Goal: Task Accomplishment & Management: Manage account settings

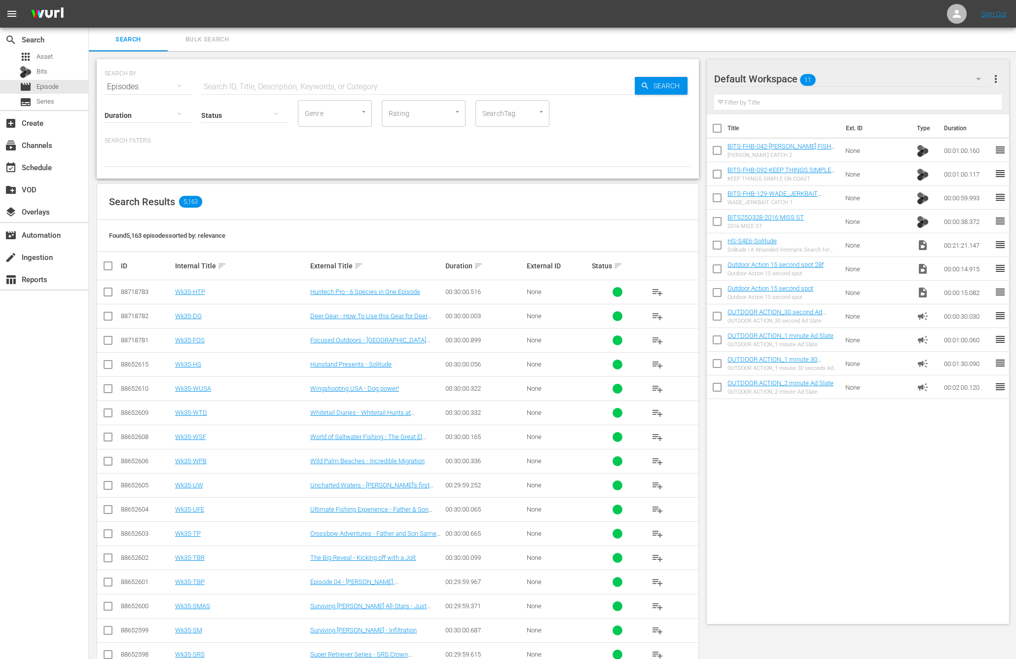
click at [718, 154] on input "checkbox" at bounding box center [717, 152] width 21 height 21
checkbox input "true"
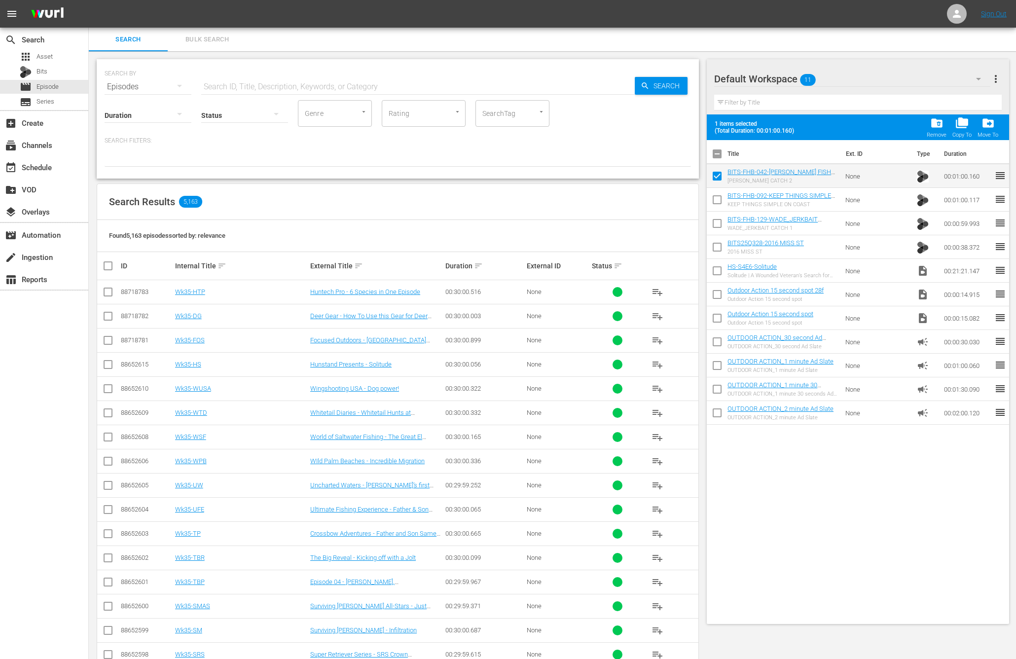
click at [714, 202] on input "checkbox" at bounding box center [717, 201] width 21 height 21
checkbox input "true"
click at [712, 230] on input "checkbox" at bounding box center [717, 225] width 21 height 21
checkbox input "true"
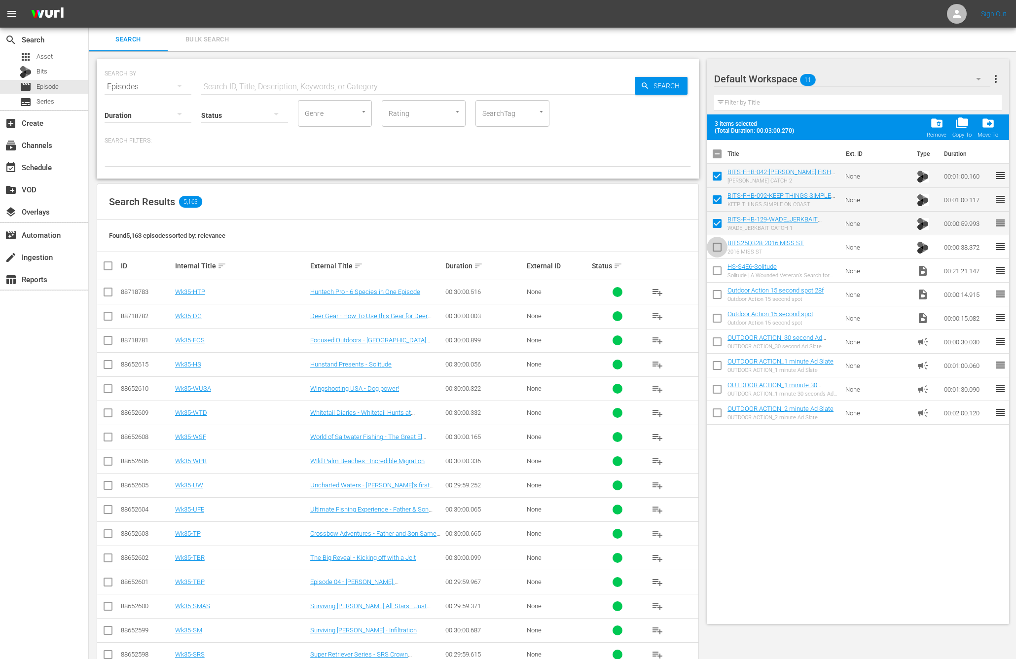
click at [712, 248] on input "checkbox" at bounding box center [717, 249] width 21 height 21
checkbox input "true"
click at [712, 271] on input "checkbox" at bounding box center [717, 272] width 21 height 21
checkbox input "true"
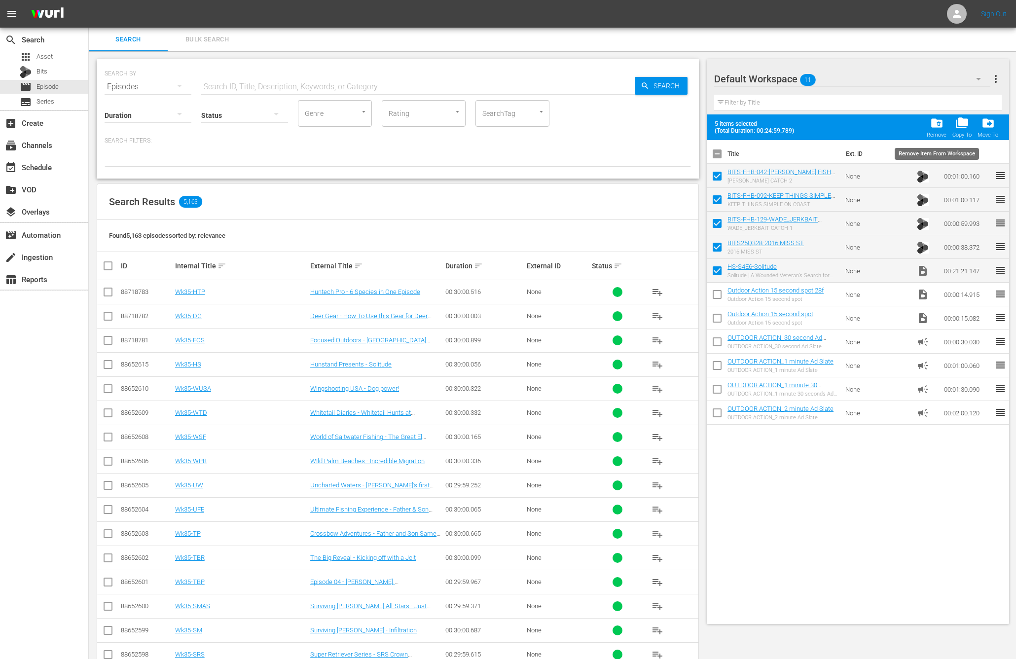
click at [936, 123] on span "folder_delete" at bounding box center [936, 122] width 13 height 13
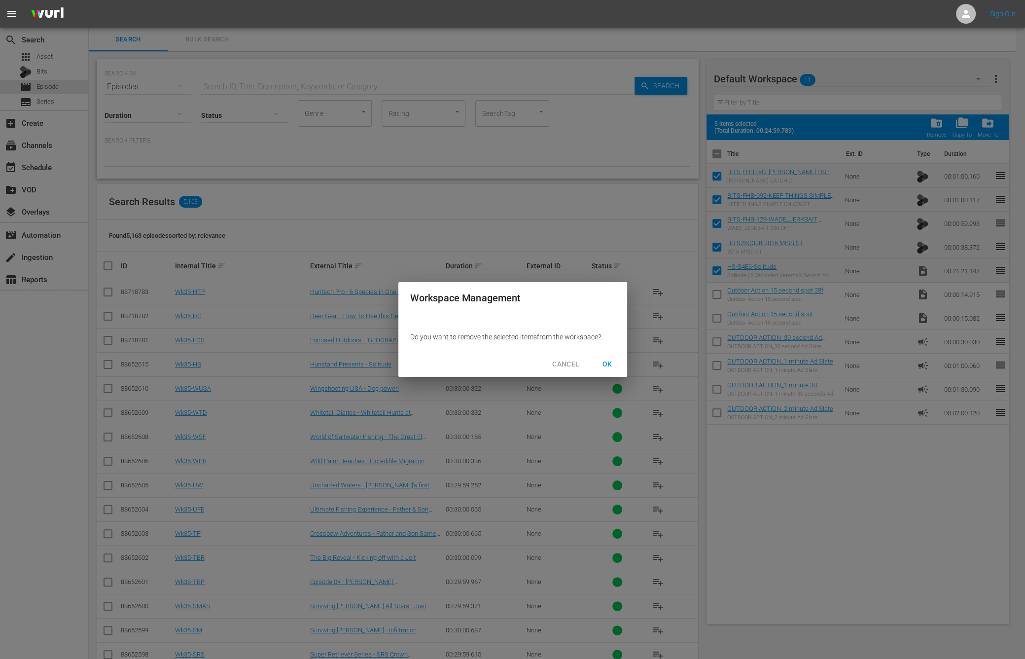
click at [610, 365] on span "OK" at bounding box center [608, 364] width 16 height 12
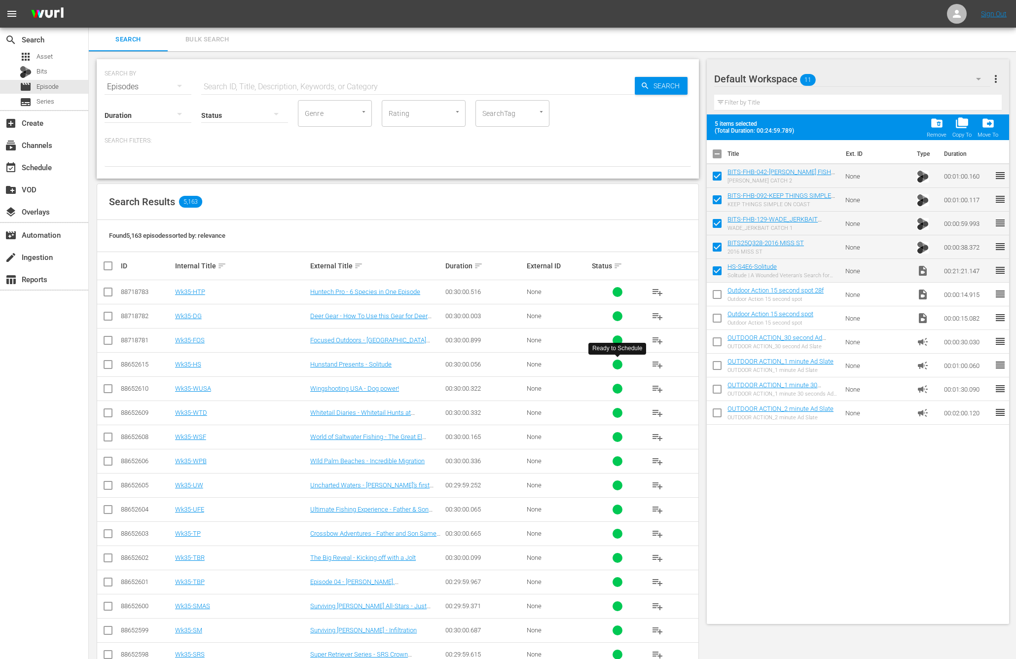
checkbox input "false"
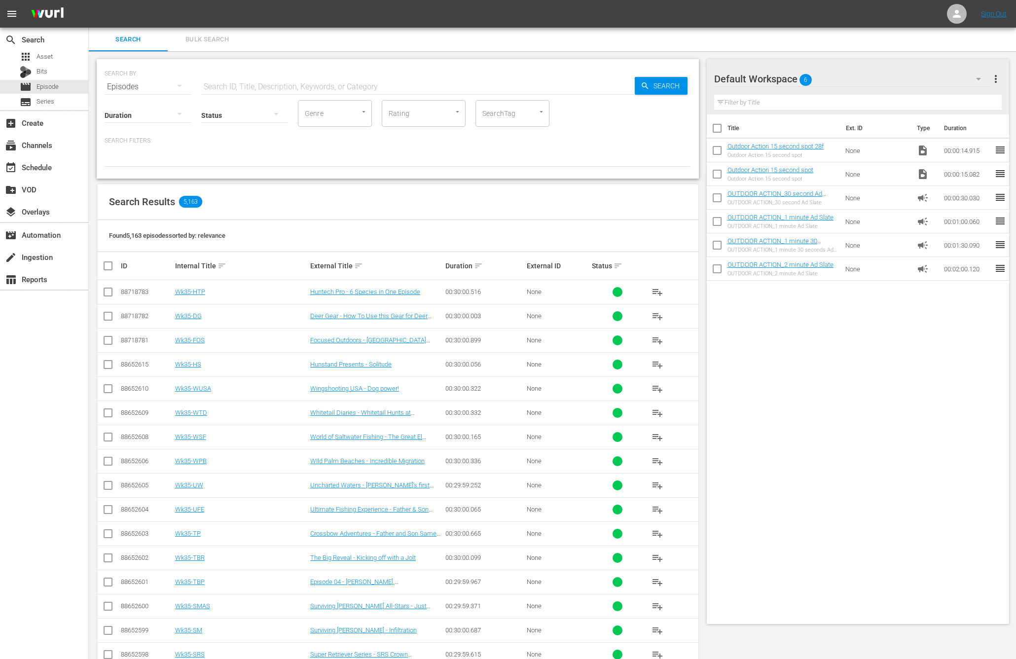
click at [246, 84] on input "text" at bounding box center [417, 87] width 433 height 24
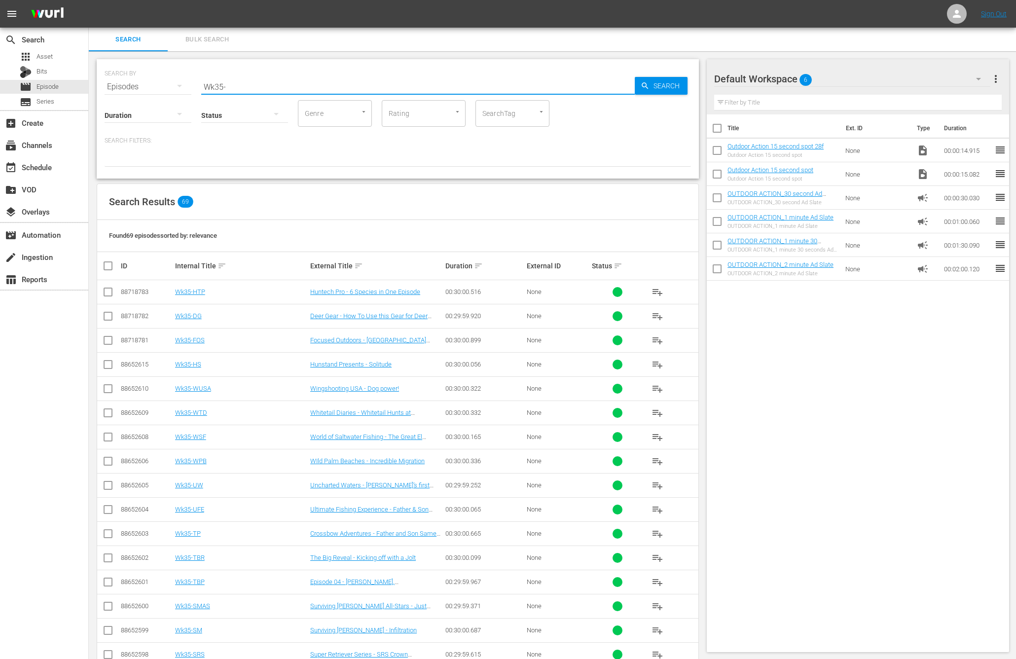
type input "Wk35-"
click at [110, 268] on input "checkbox" at bounding box center [112, 266] width 20 height 12
checkbox input "true"
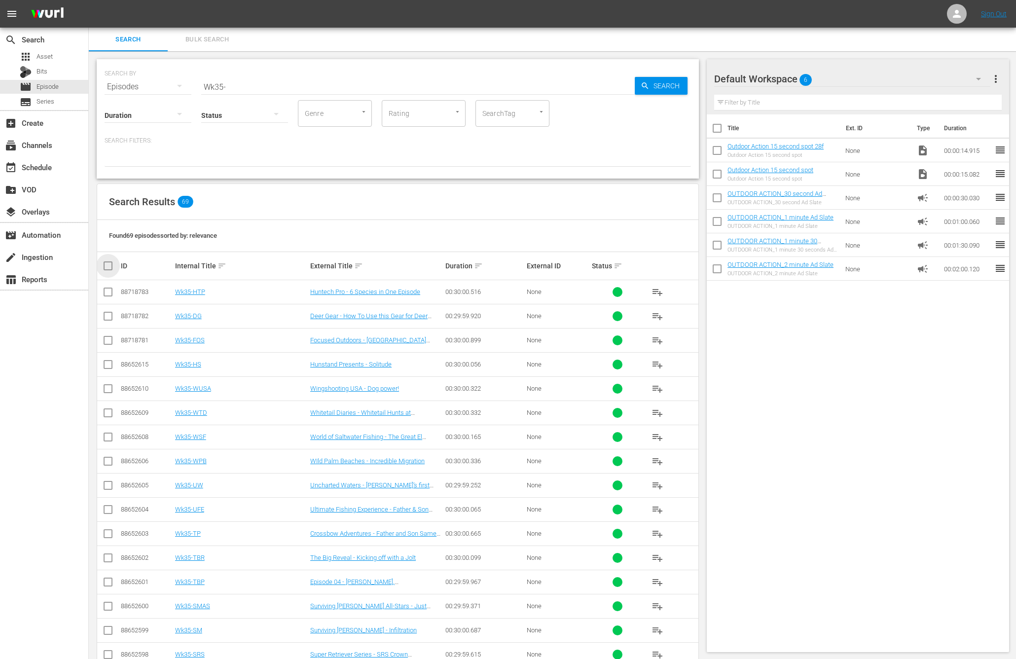
checkbox input "true"
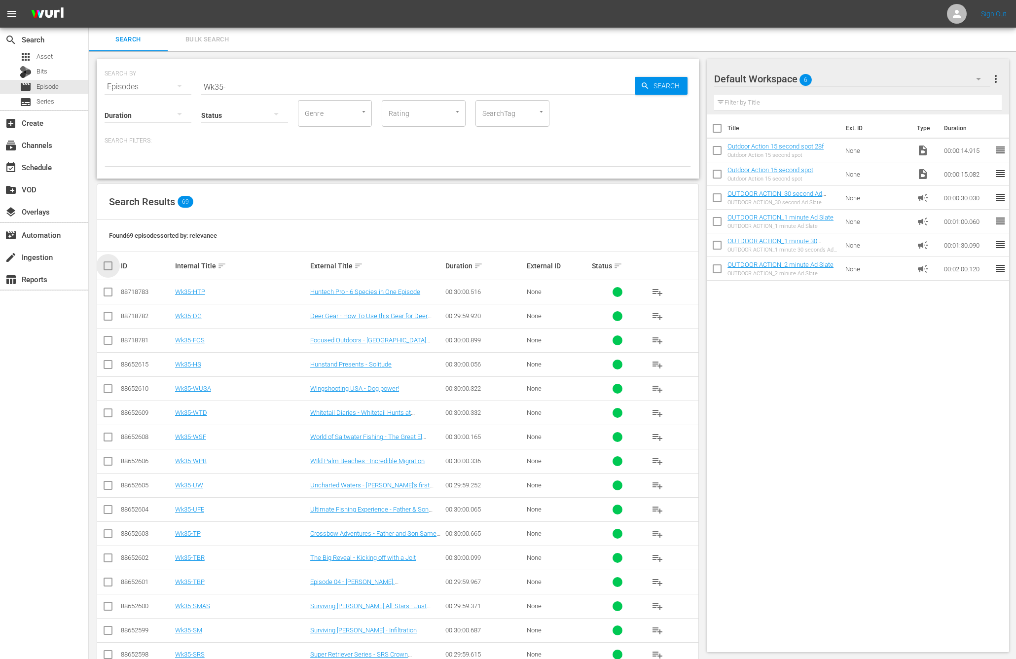
checkbox input "true"
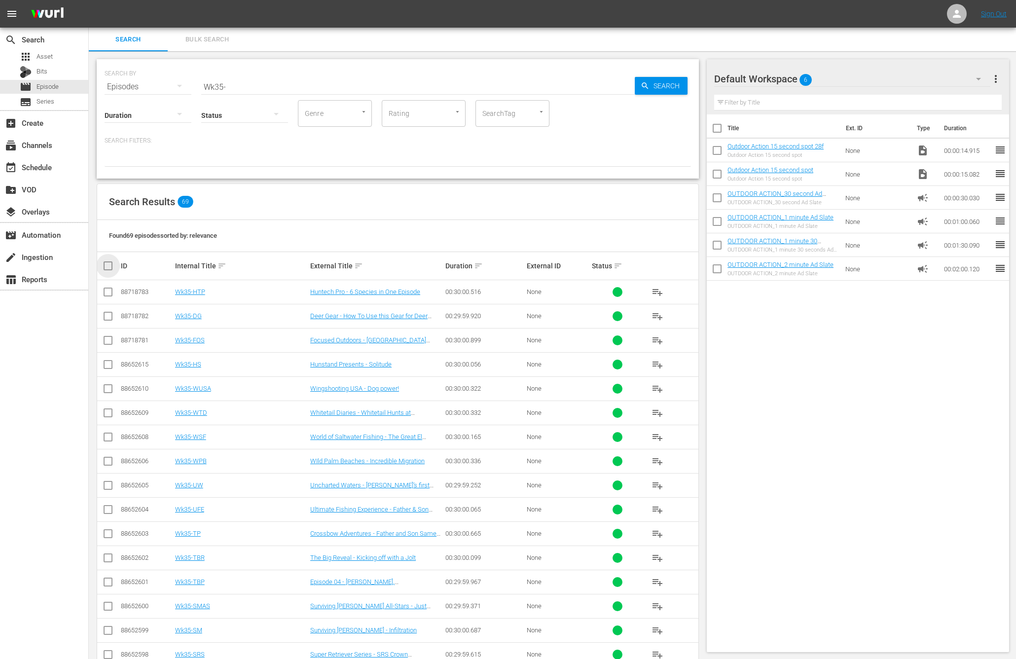
checkbox input "true"
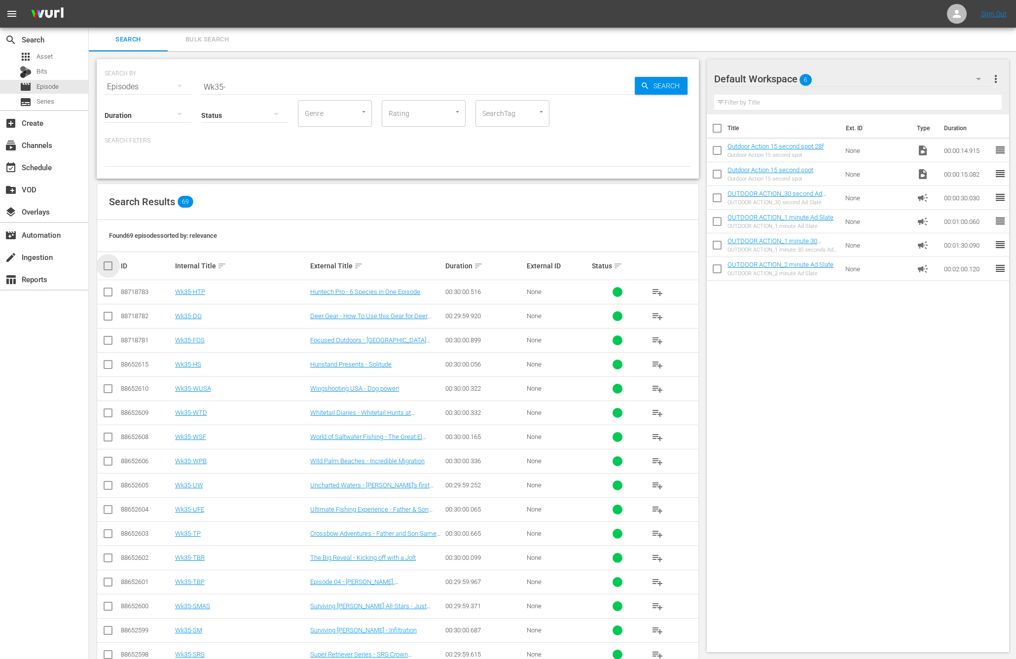
checkbox input "true"
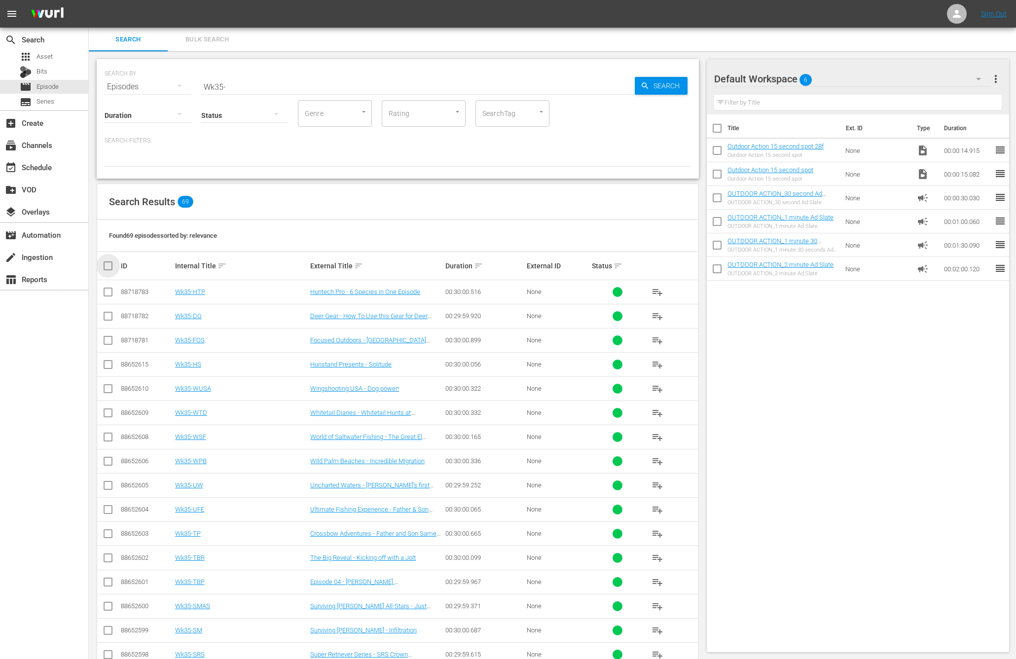
checkbox input "true"
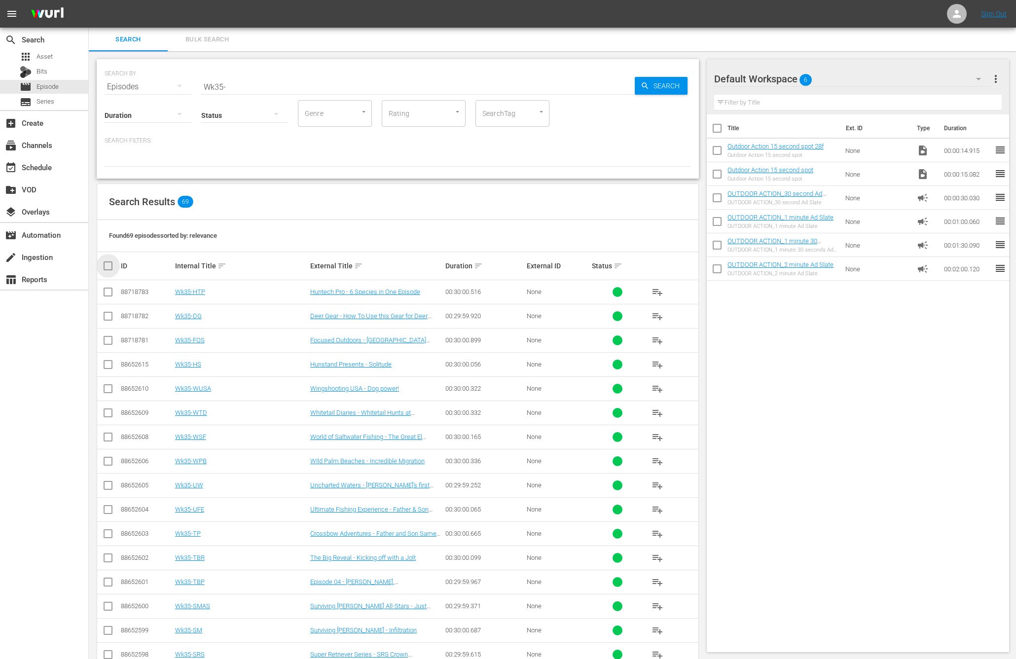
checkbox input "true"
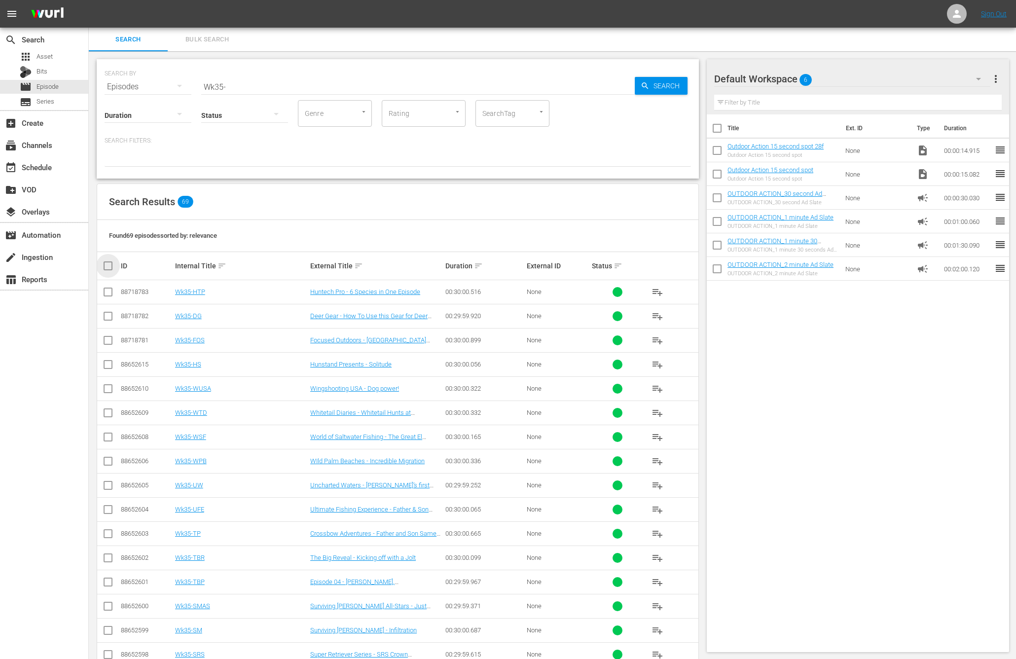
checkbox input "true"
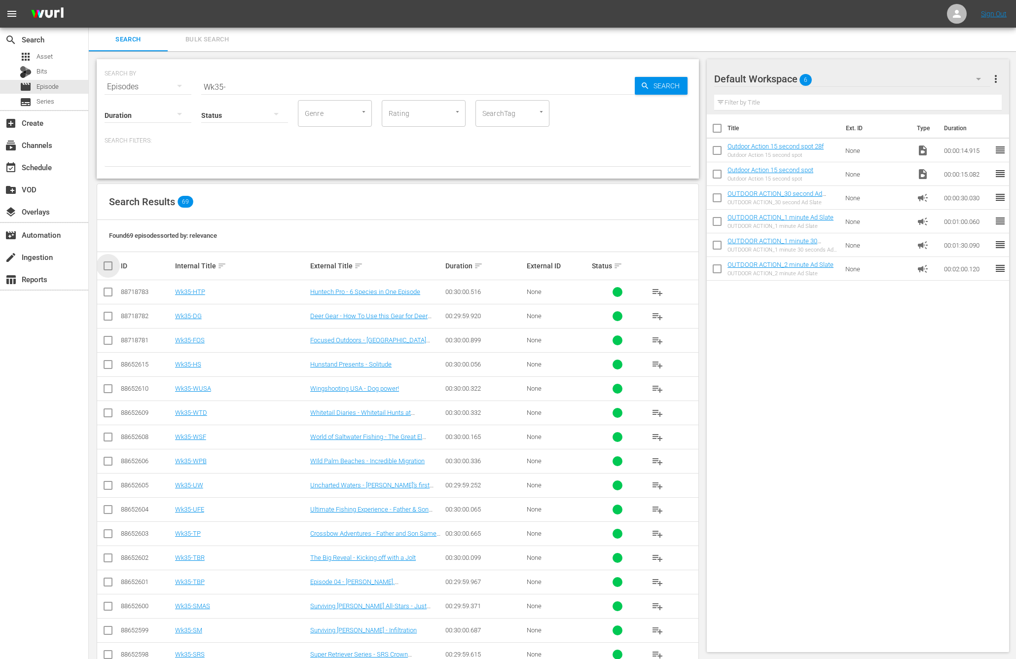
checkbox input "true"
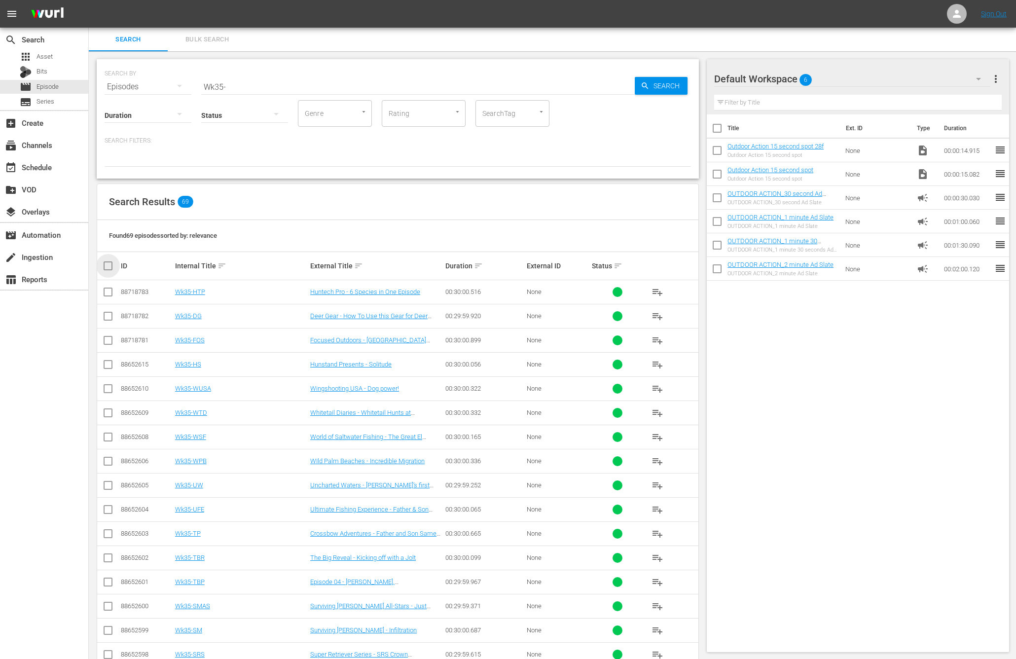
checkbox input "true"
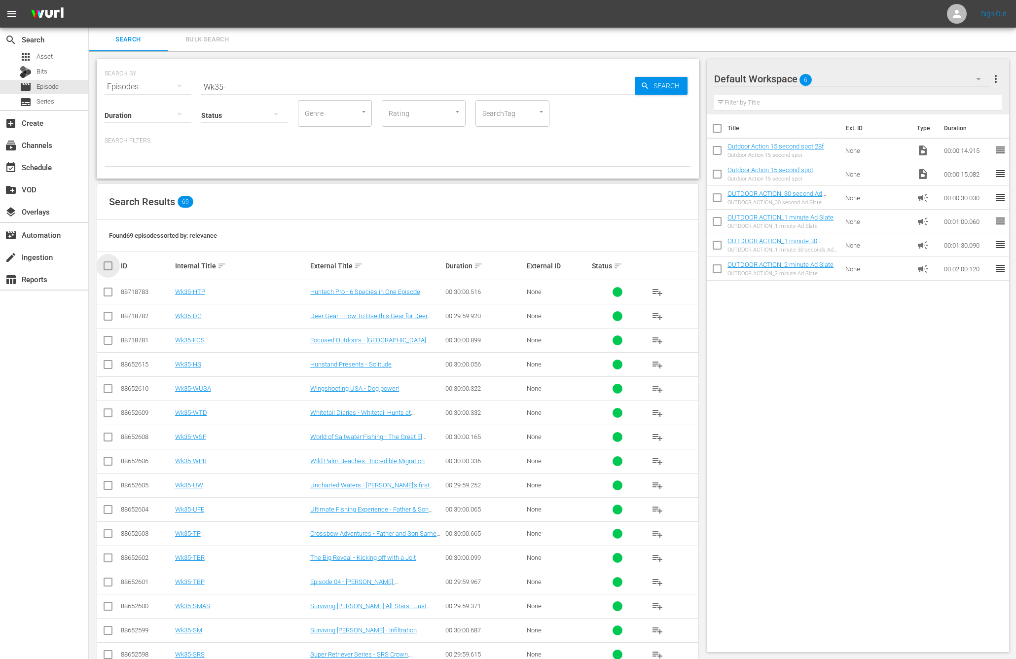
checkbox input "true"
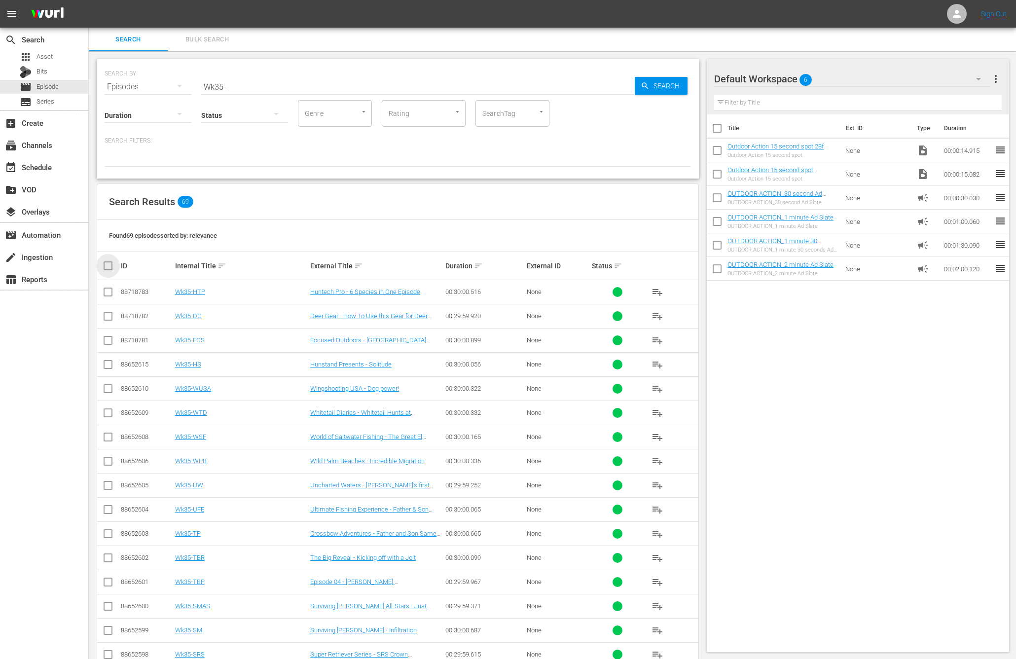
checkbox input "true"
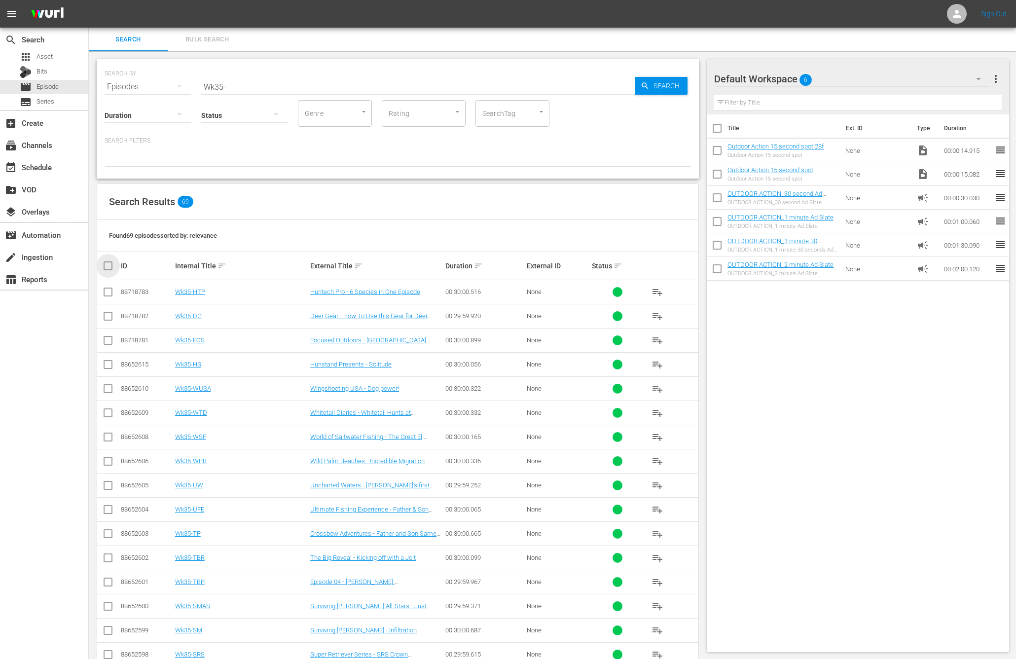
checkbox input "true"
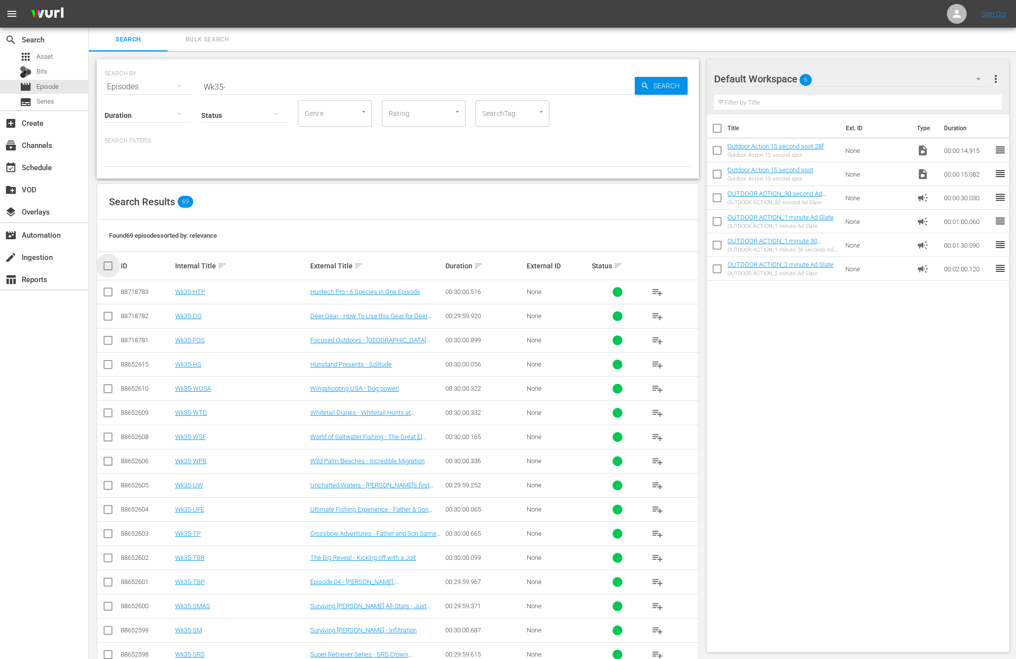
checkbox input "true"
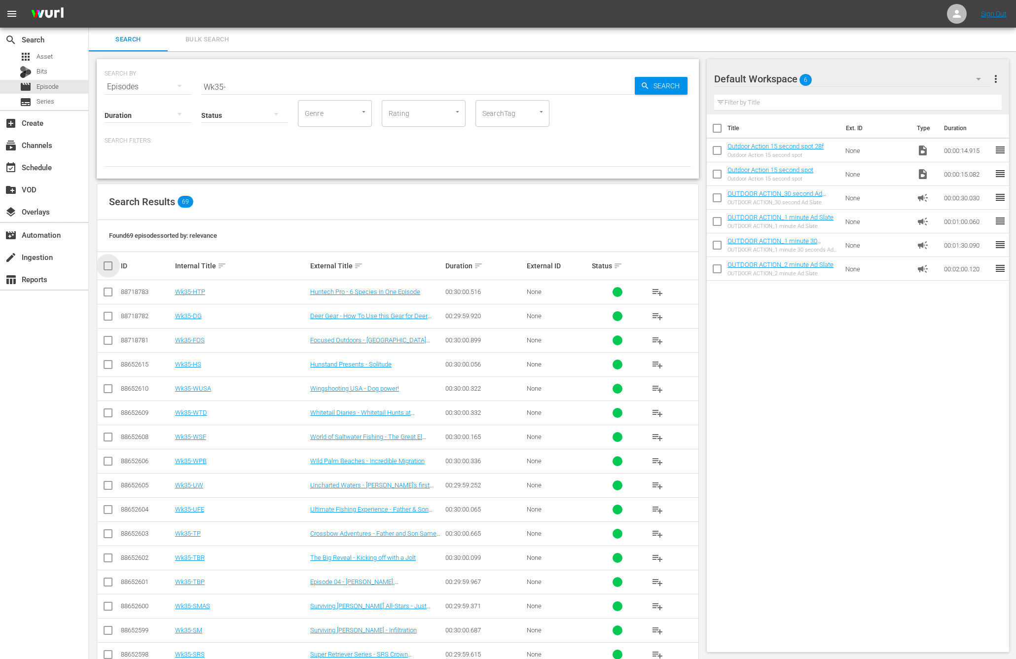
checkbox input "true"
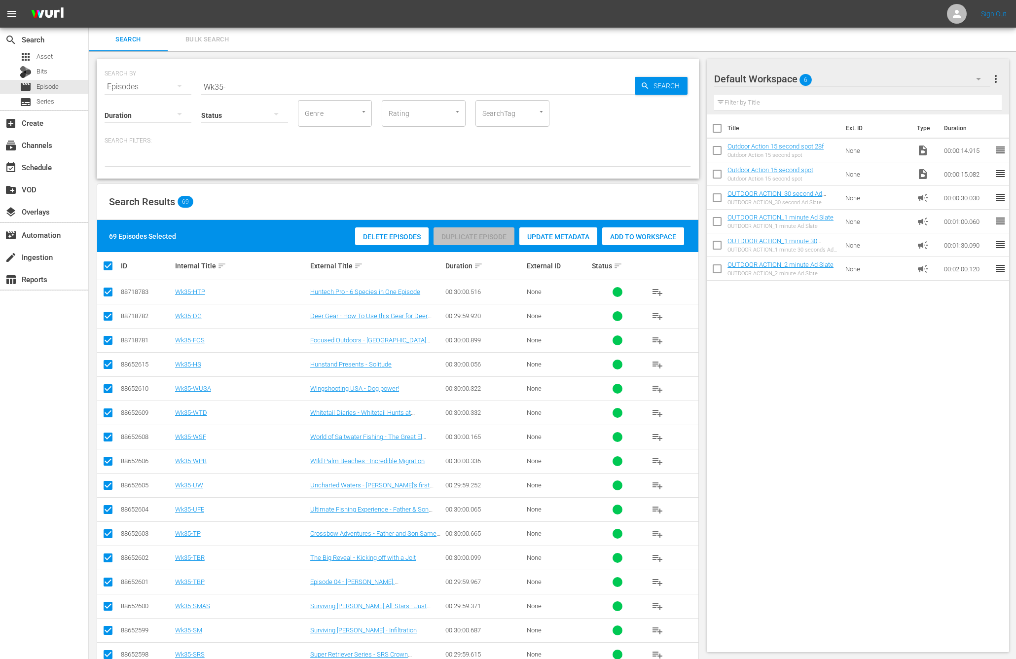
click at [643, 235] on span "Add to Workspace" at bounding box center [643, 237] width 82 height 8
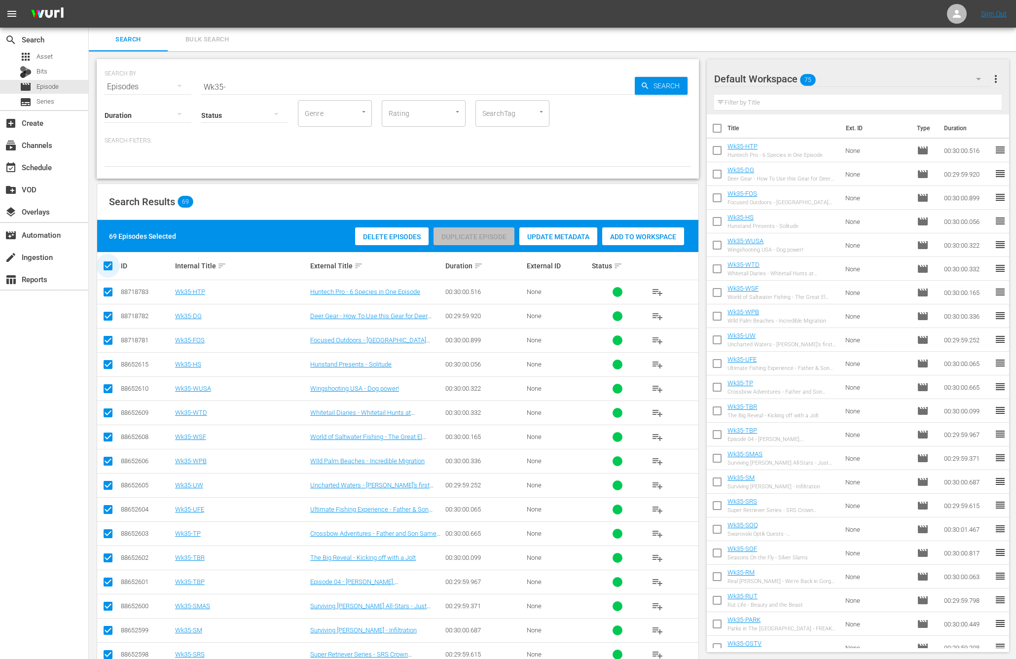
click at [109, 268] on input "checkbox" at bounding box center [112, 266] width 20 height 12
checkbox input "false"
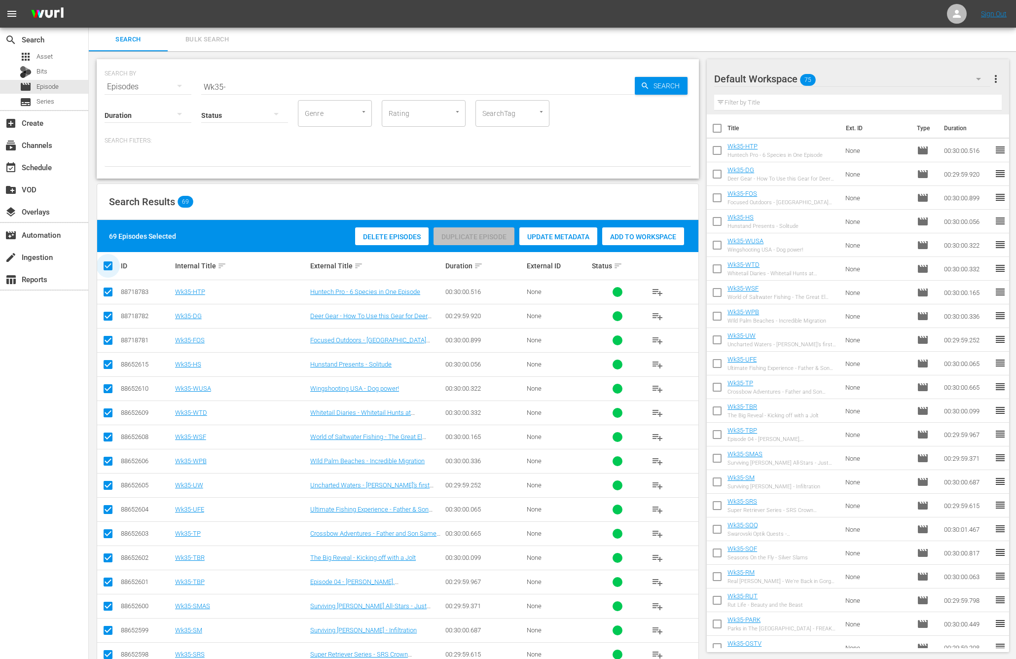
checkbox input "false"
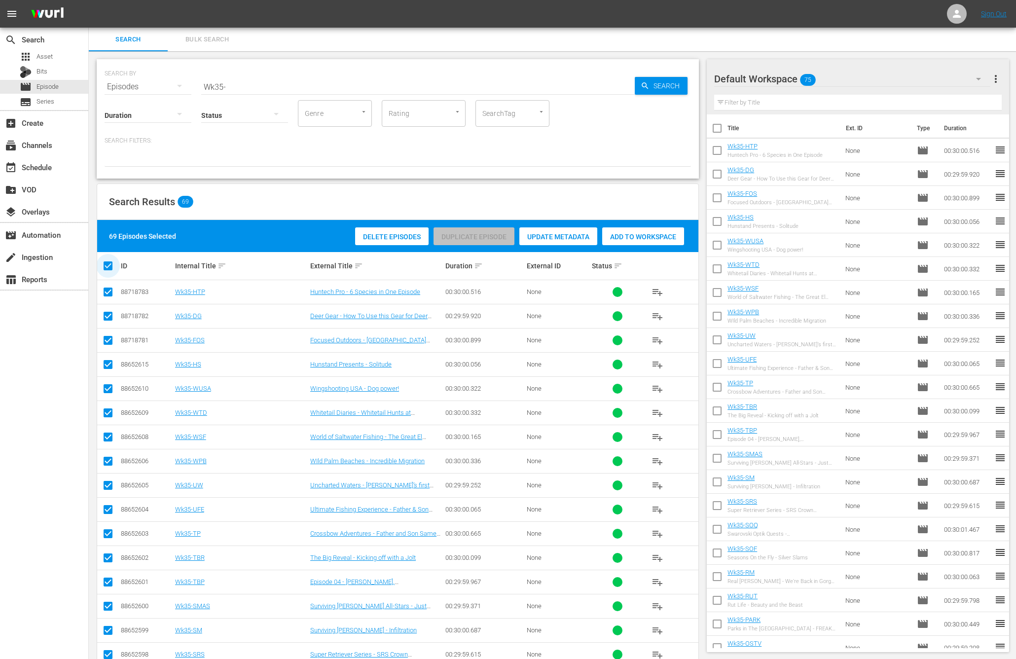
checkbox input "false"
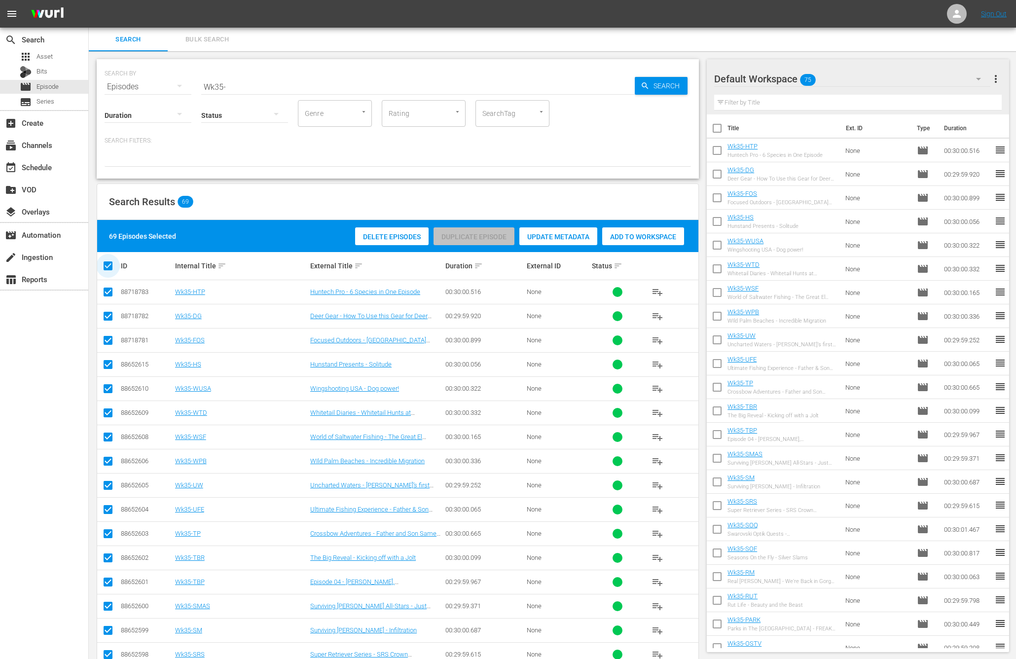
checkbox input "false"
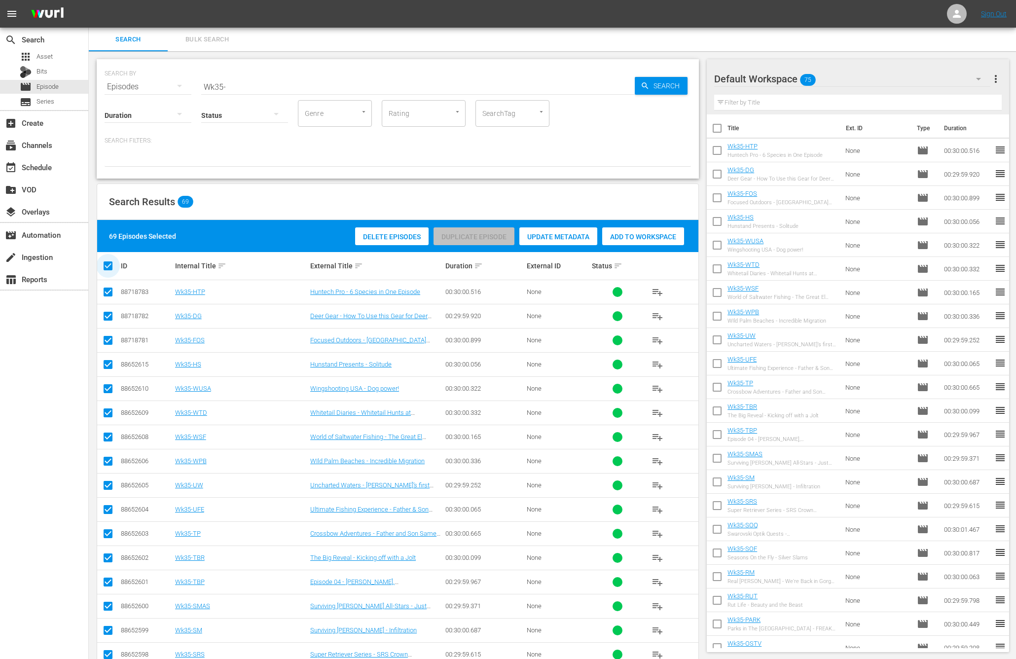
checkbox input "false"
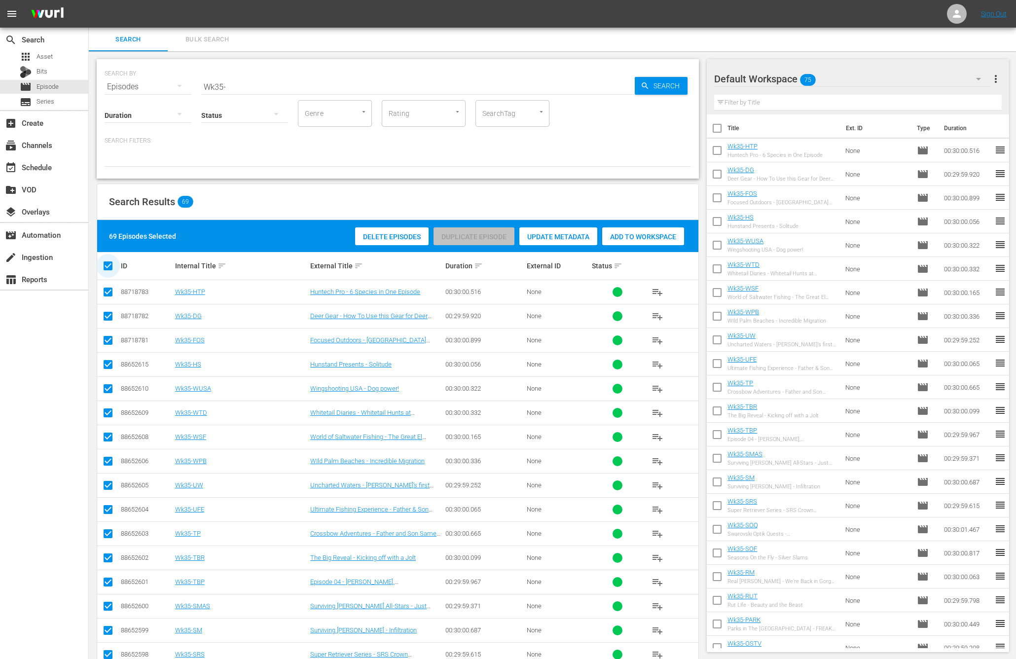
checkbox input "false"
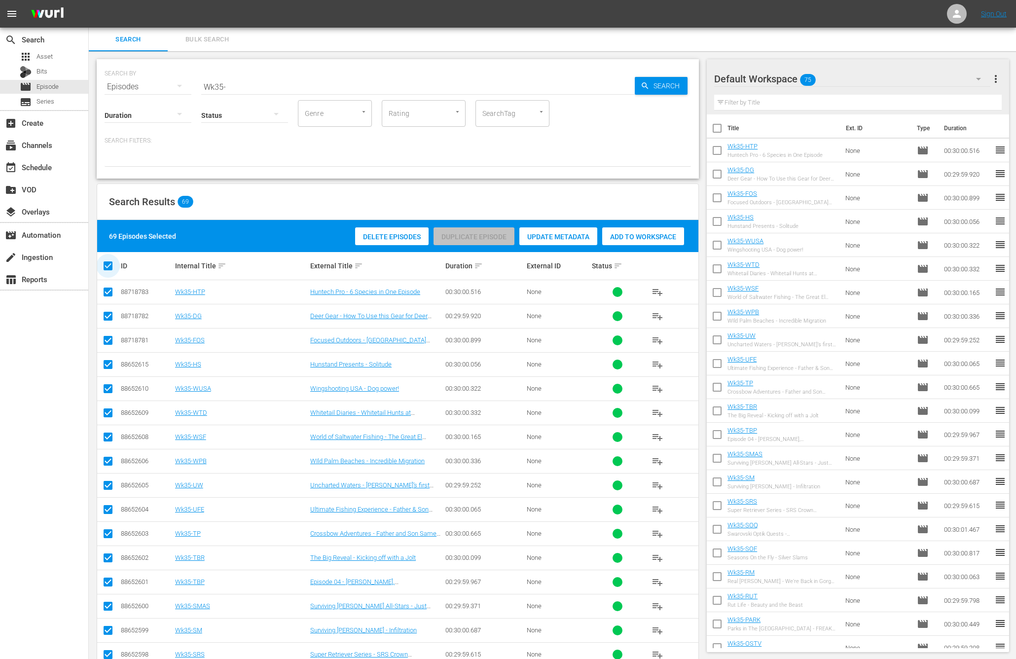
checkbox input "false"
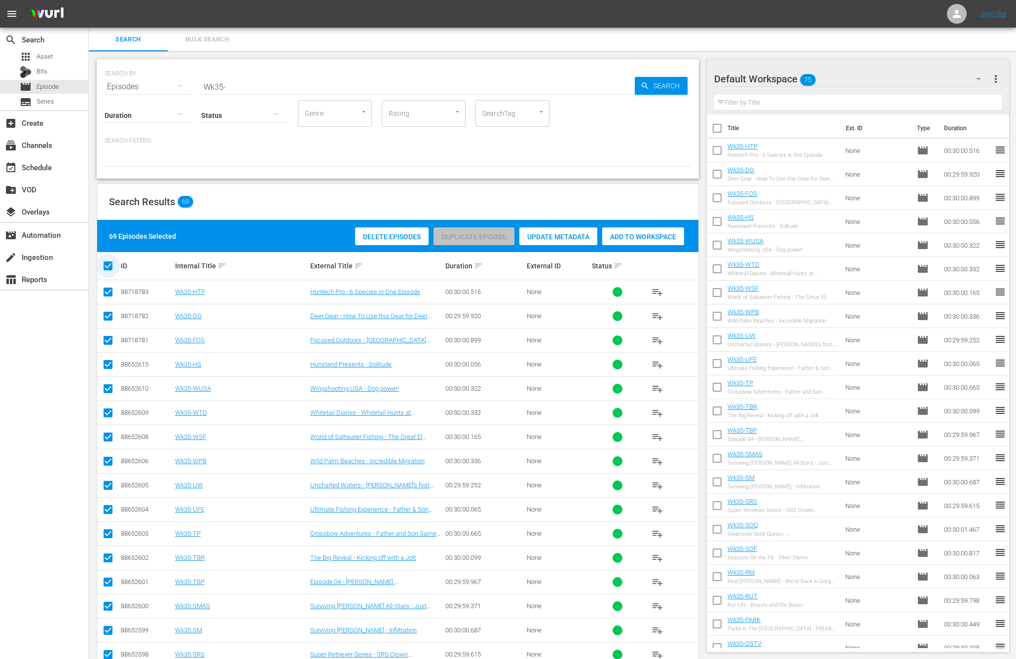
checkbox input "false"
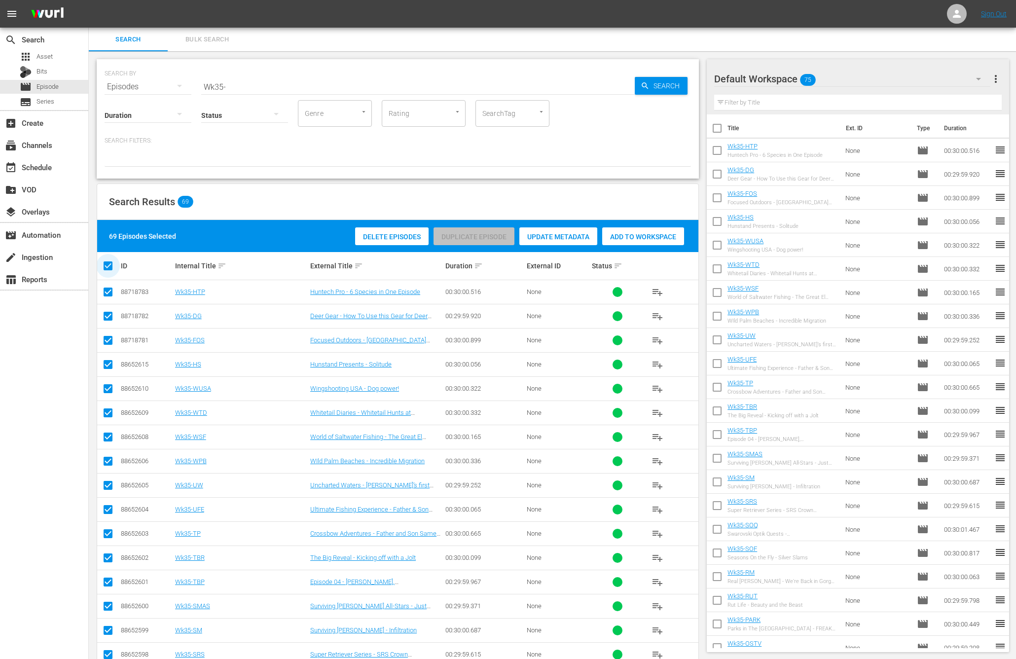
checkbox input "false"
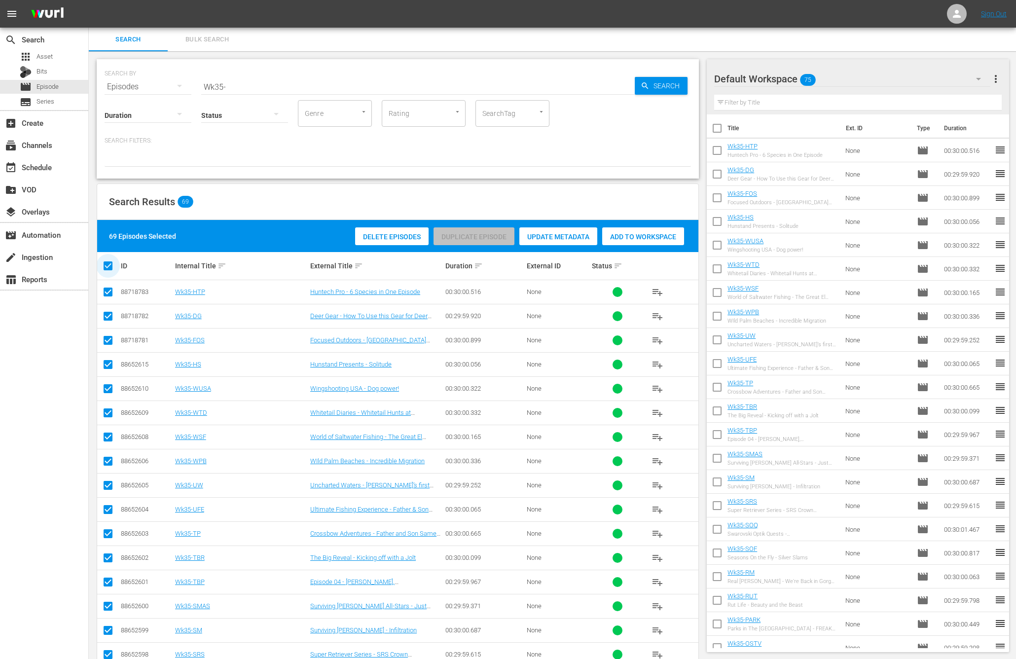
checkbox input "false"
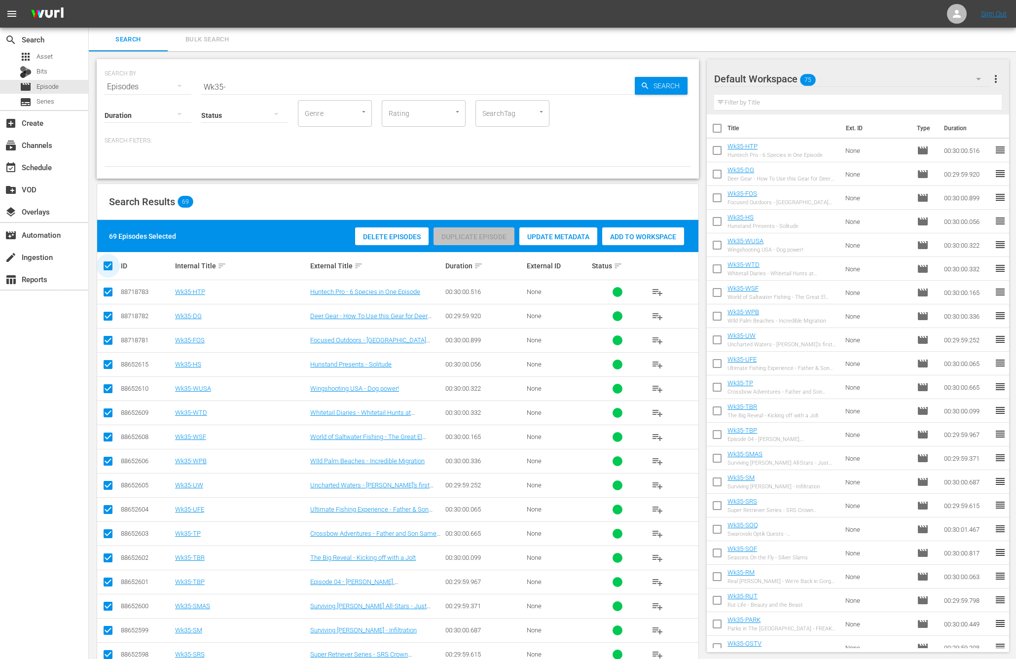
checkbox input "false"
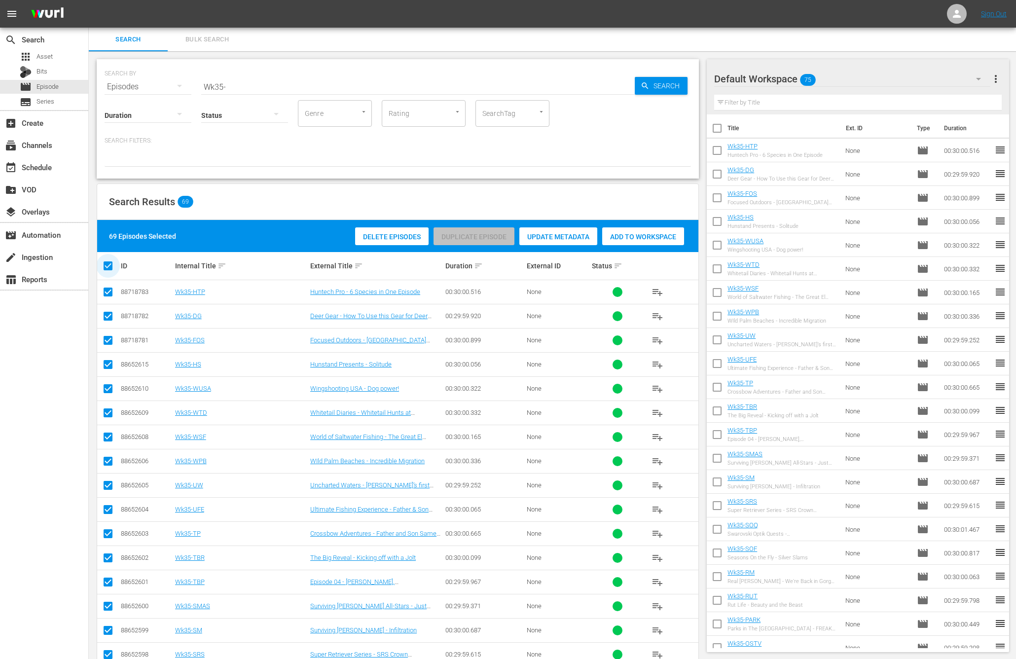
checkbox input "false"
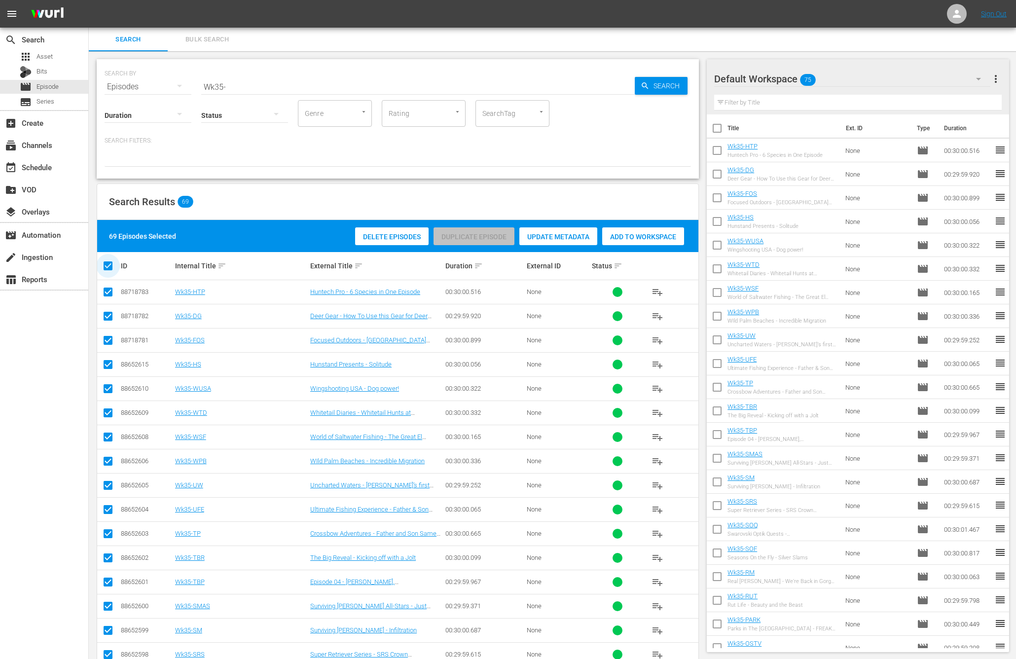
checkbox input "false"
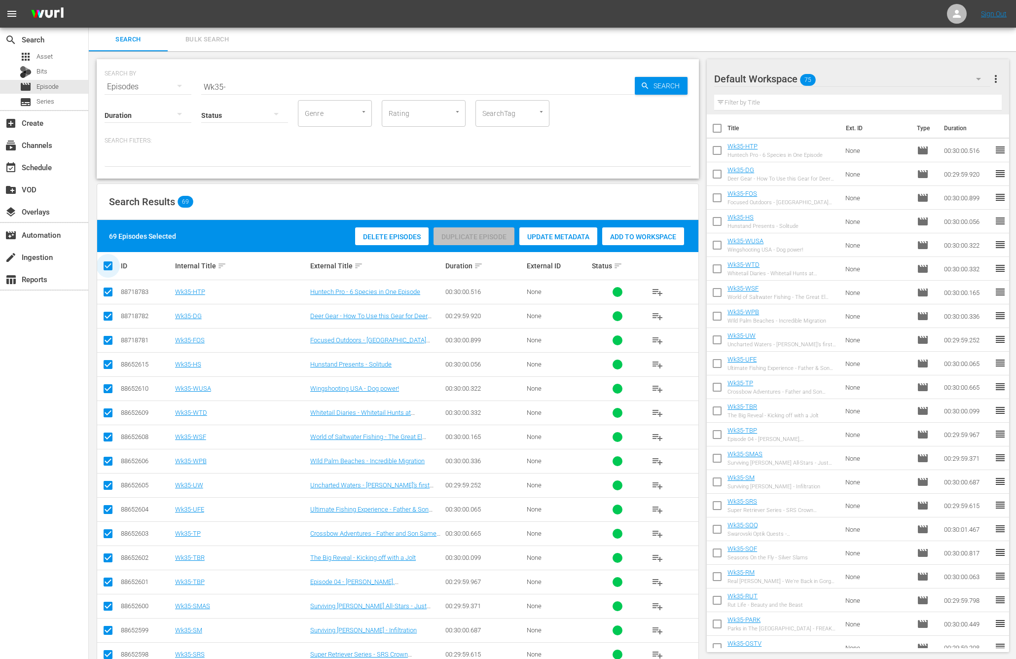
checkbox input "false"
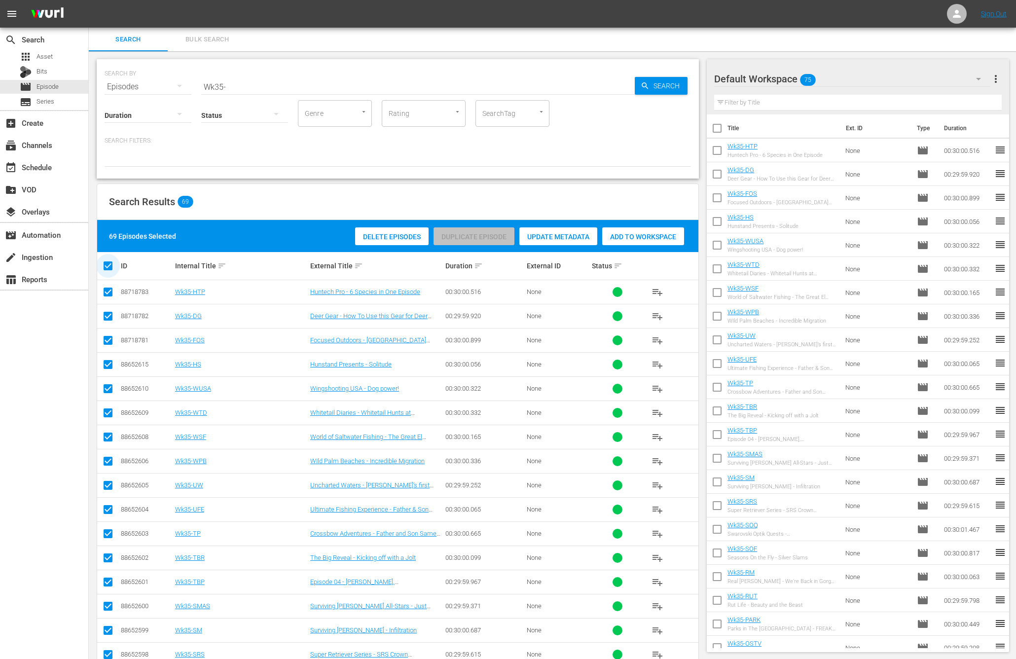
checkbox input "false"
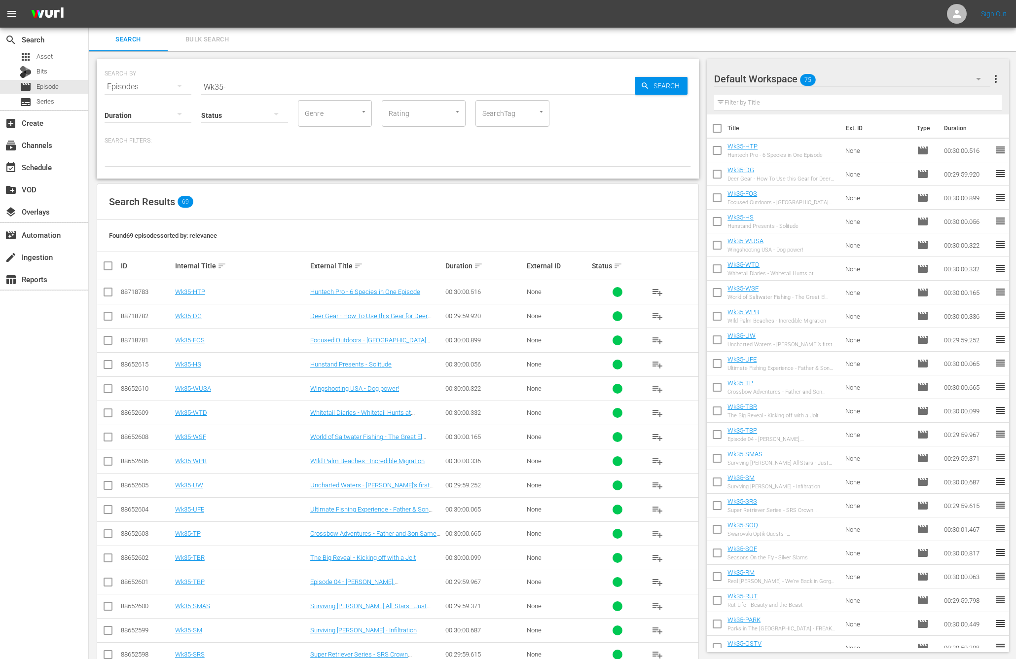
click at [165, 118] on div at bounding box center [148, 115] width 87 height 28
click at [136, 160] on div "3-4m" at bounding box center [148, 161] width 87 height 16
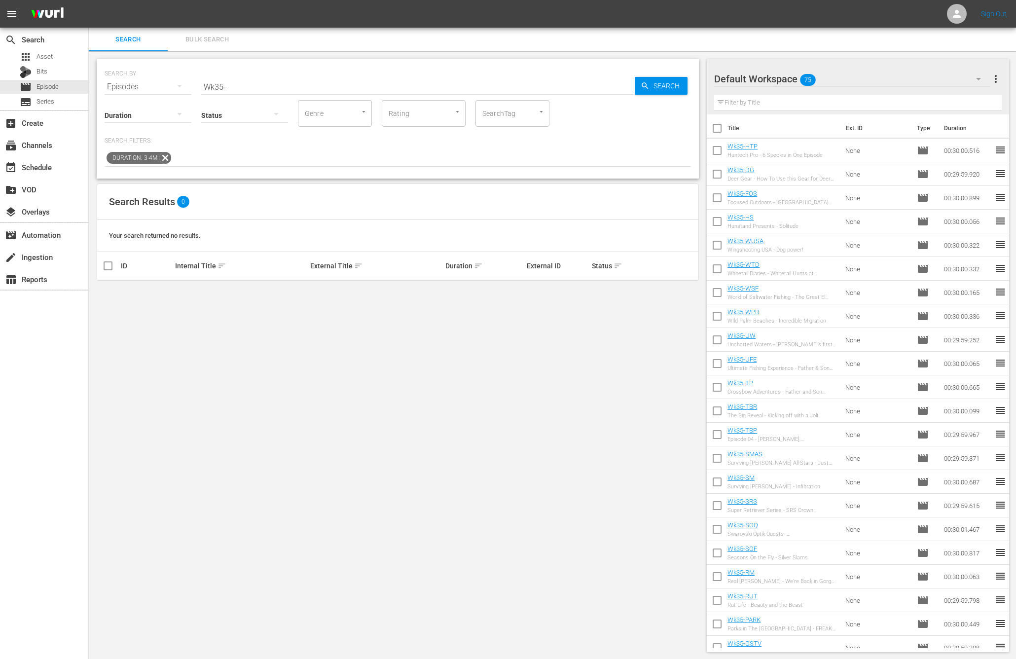
click at [300, 82] on input "Wk35-" at bounding box center [417, 87] width 433 height 24
click at [320, 148] on div "Search Filters: Duration: 3-4m" at bounding box center [398, 152] width 586 height 30
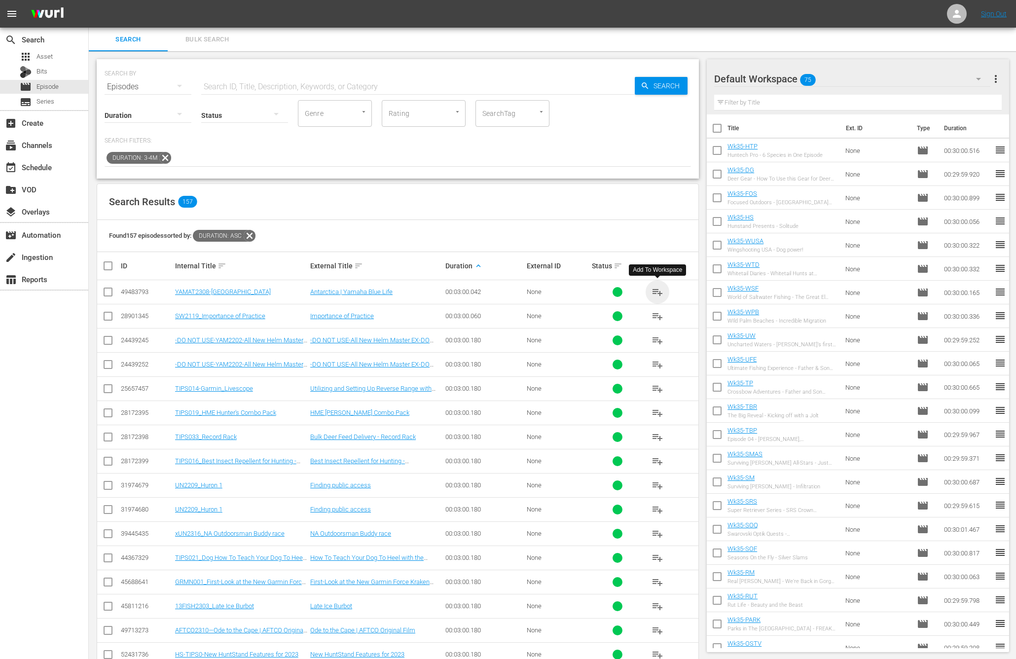
click at [654, 293] on span "playlist_add" at bounding box center [657, 292] width 12 height 12
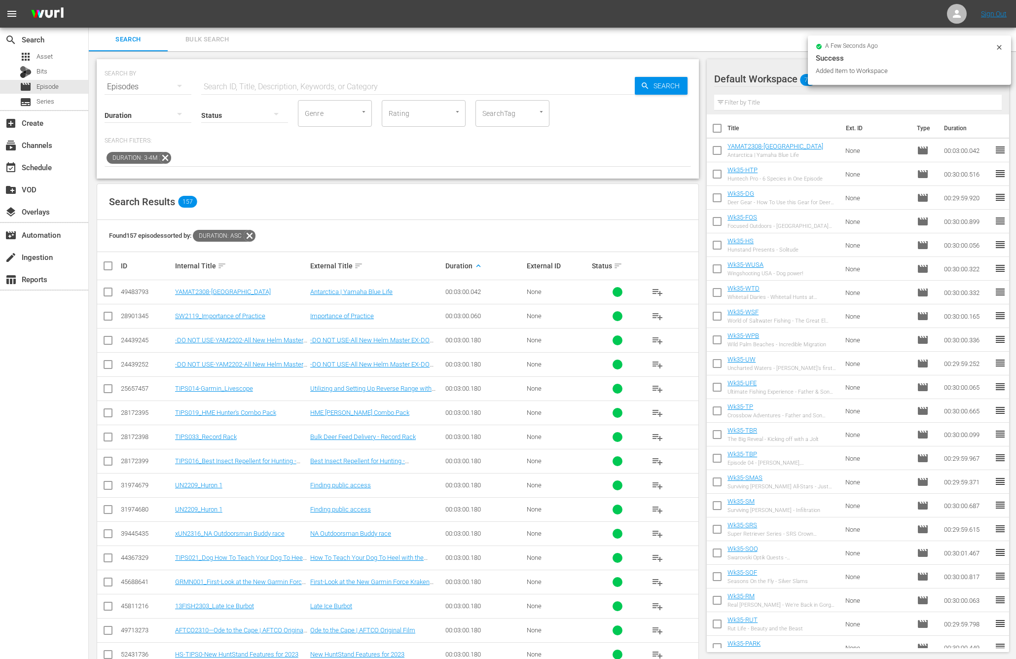
click at [170, 155] on icon at bounding box center [165, 157] width 13 height 13
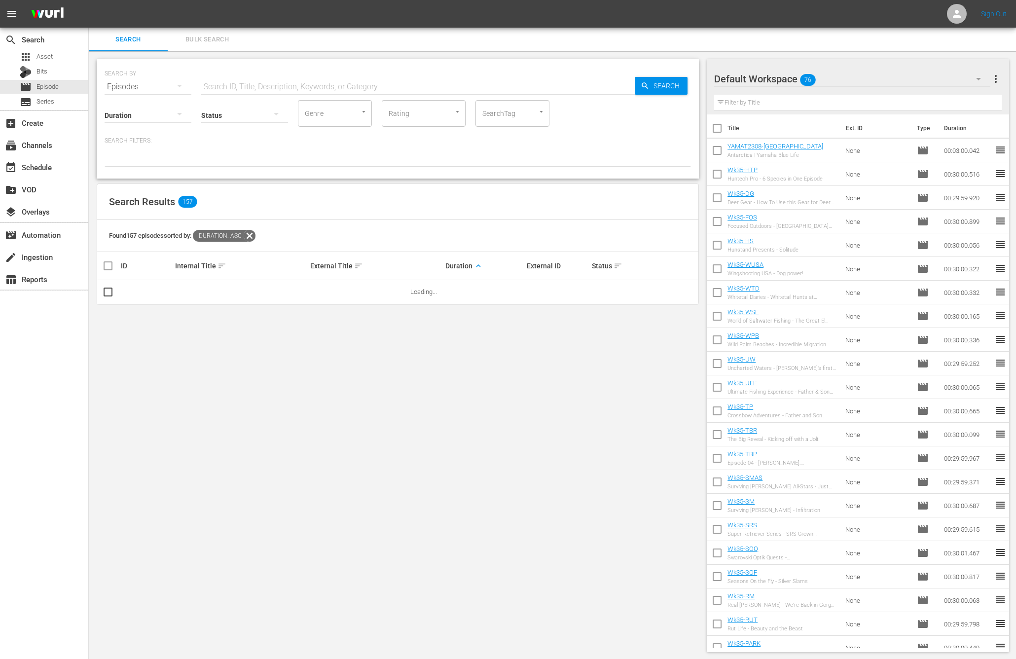
click at [237, 86] on input "text" at bounding box center [417, 87] width 433 height 24
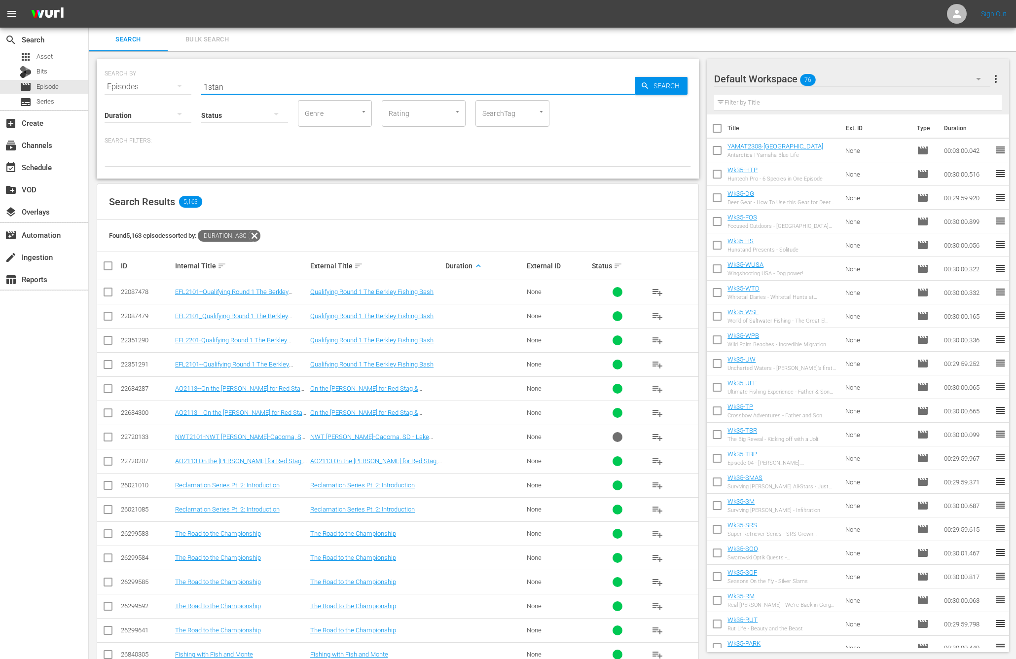
type input "1stan"
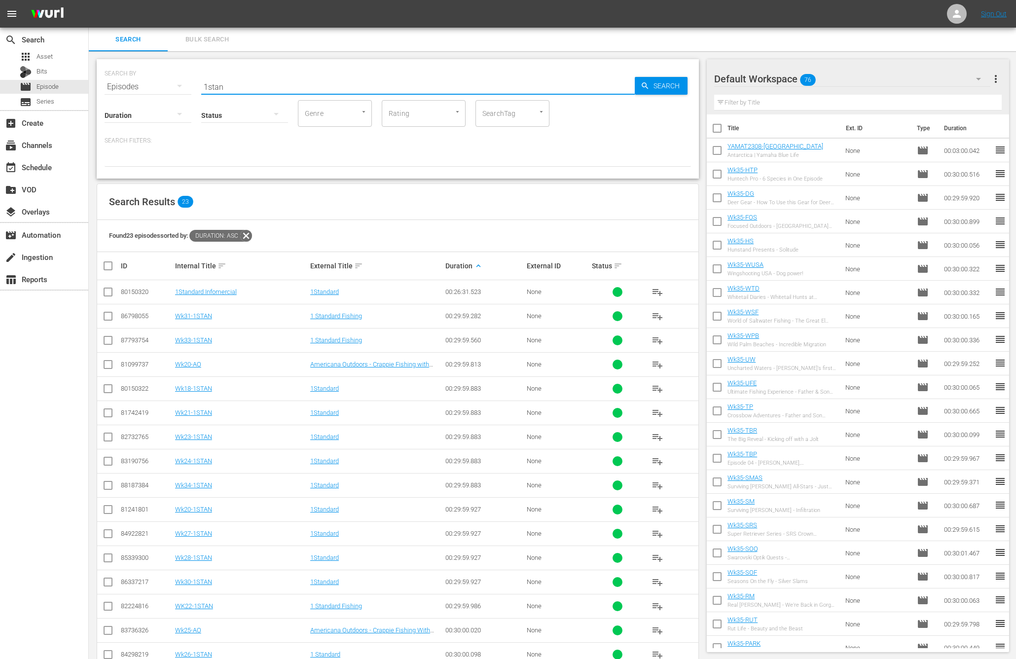
click at [226, 149] on div "Search Filters:" at bounding box center [398, 152] width 586 height 30
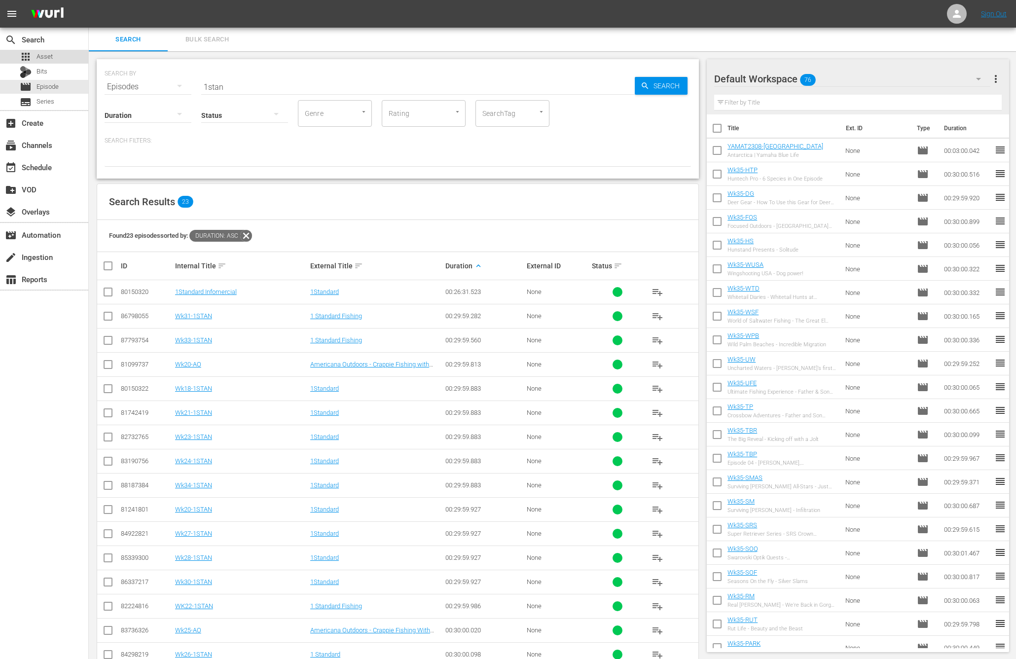
click at [45, 54] on span "Asset" at bounding box center [44, 57] width 16 height 10
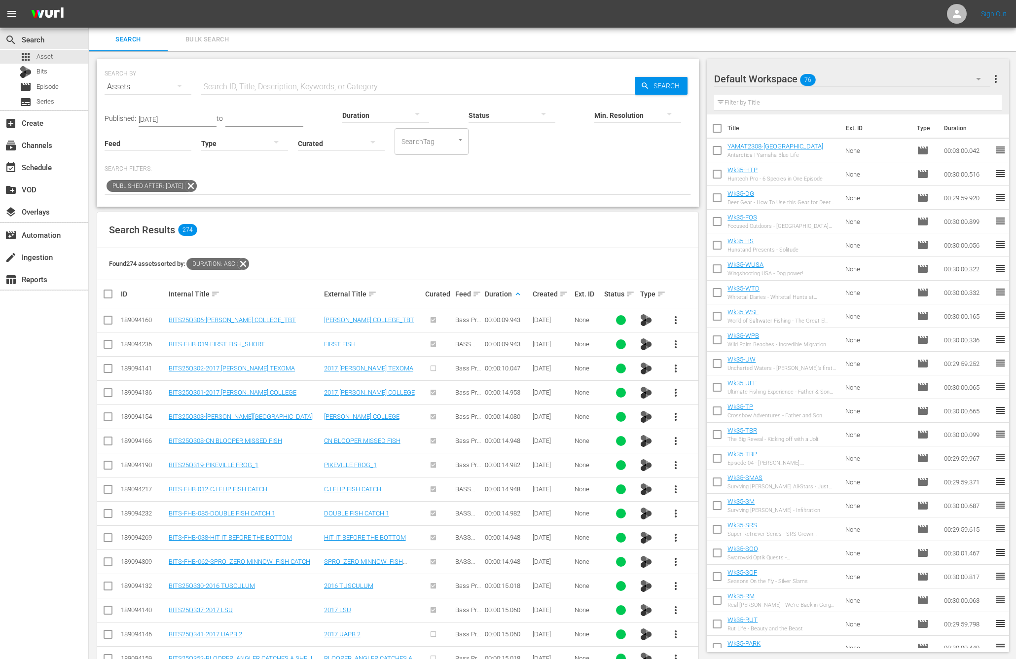
click at [272, 88] on input "text" at bounding box center [417, 87] width 433 height 24
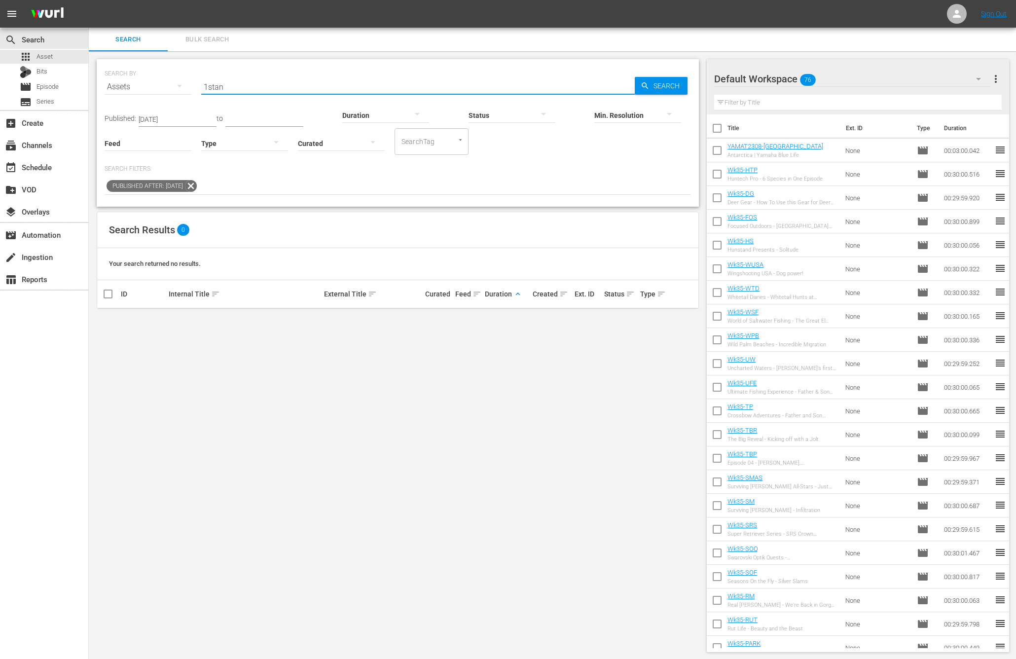
click at [209, 84] on input "1stan" at bounding box center [417, 87] width 433 height 24
type input "1 stan"
click at [197, 188] on icon at bounding box center [190, 185] width 13 height 13
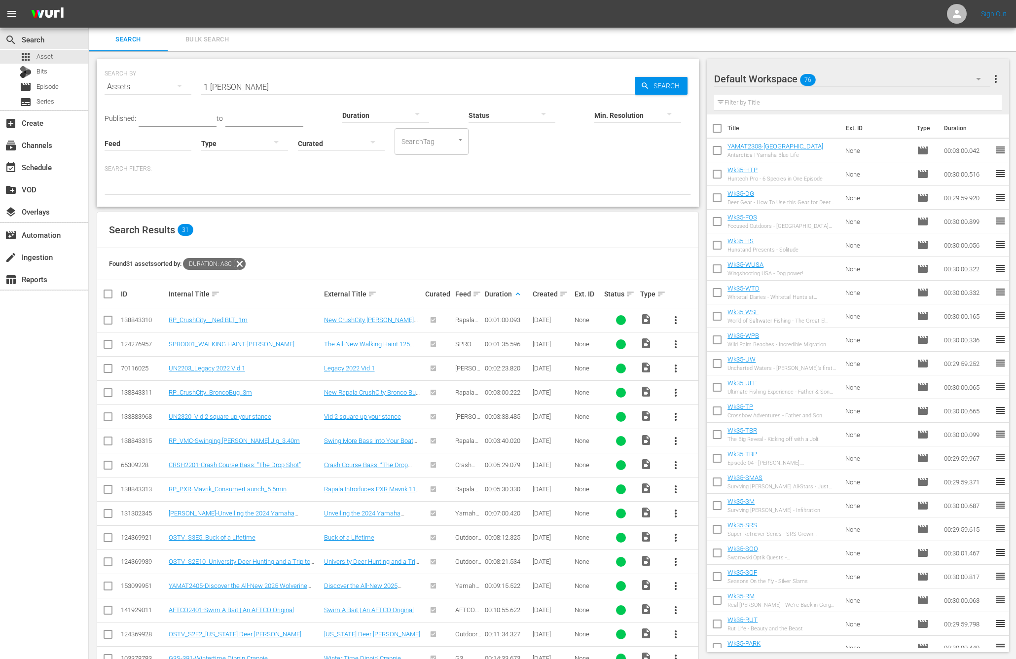
click at [211, 88] on input "1 stan" at bounding box center [417, 87] width 433 height 24
type input "1stan"
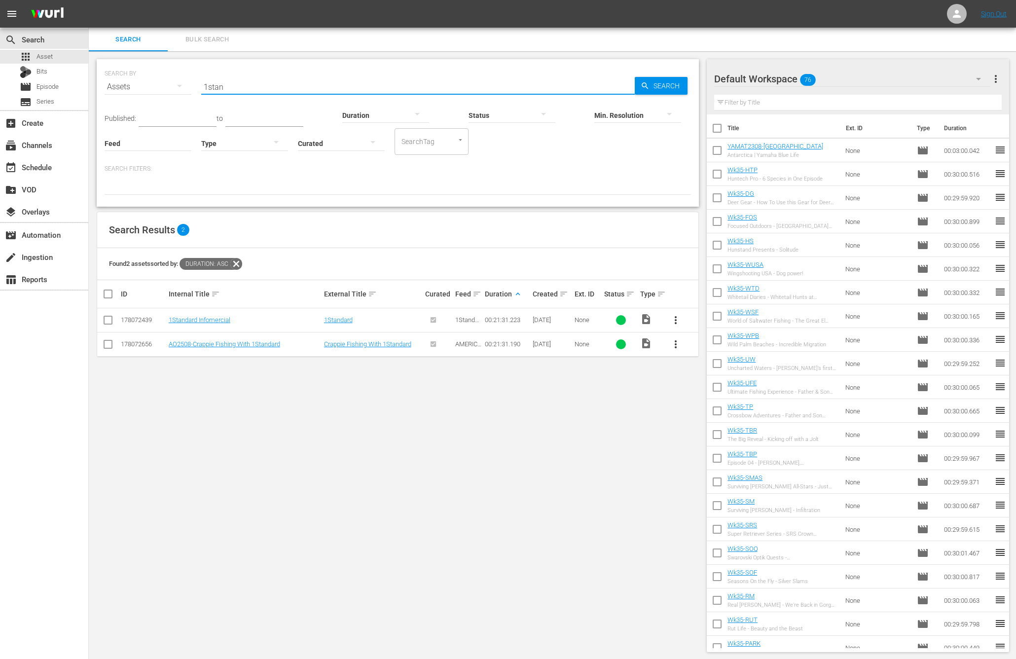
click at [674, 319] on span "more_vert" at bounding box center [676, 320] width 12 height 12
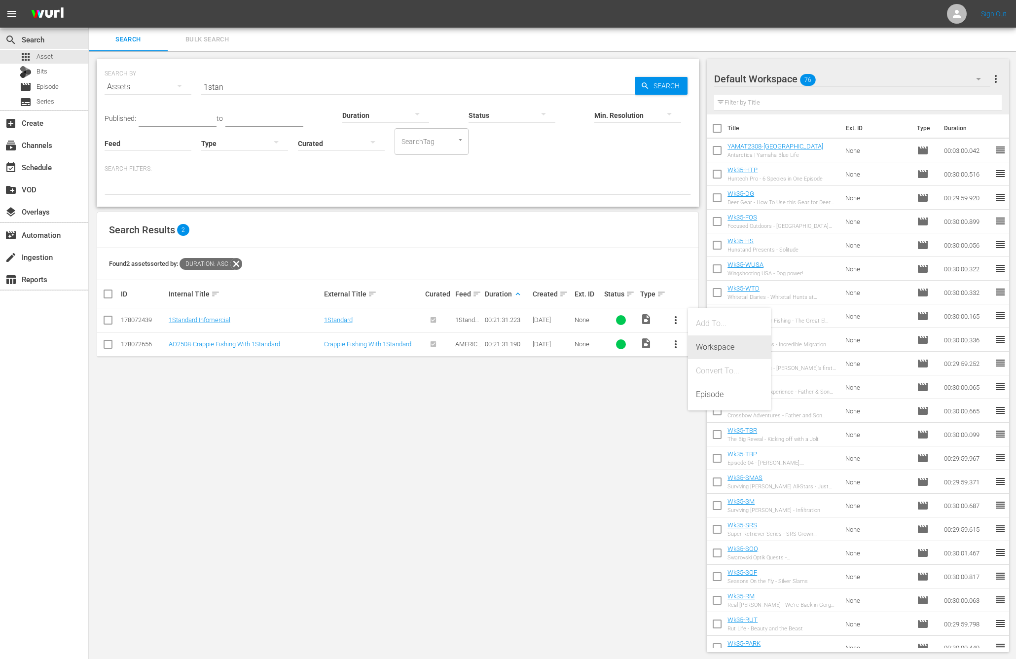
click at [696, 347] on div "Workspace" at bounding box center [729, 347] width 67 height 24
click at [241, 262] on icon at bounding box center [236, 264] width 12 height 12
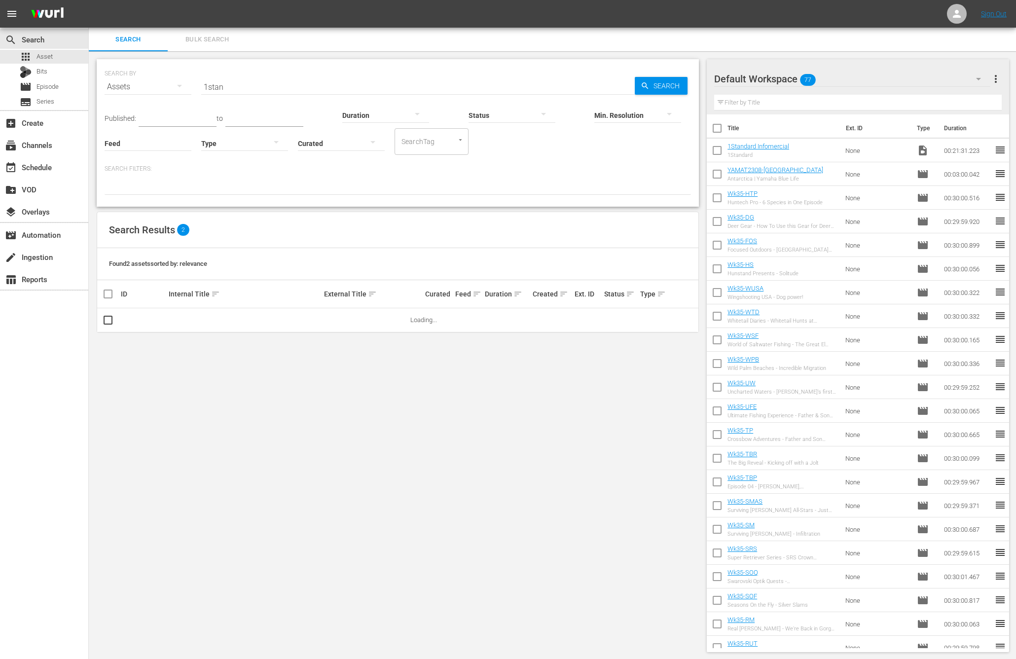
click at [269, 84] on input "1stan" at bounding box center [417, 87] width 433 height 24
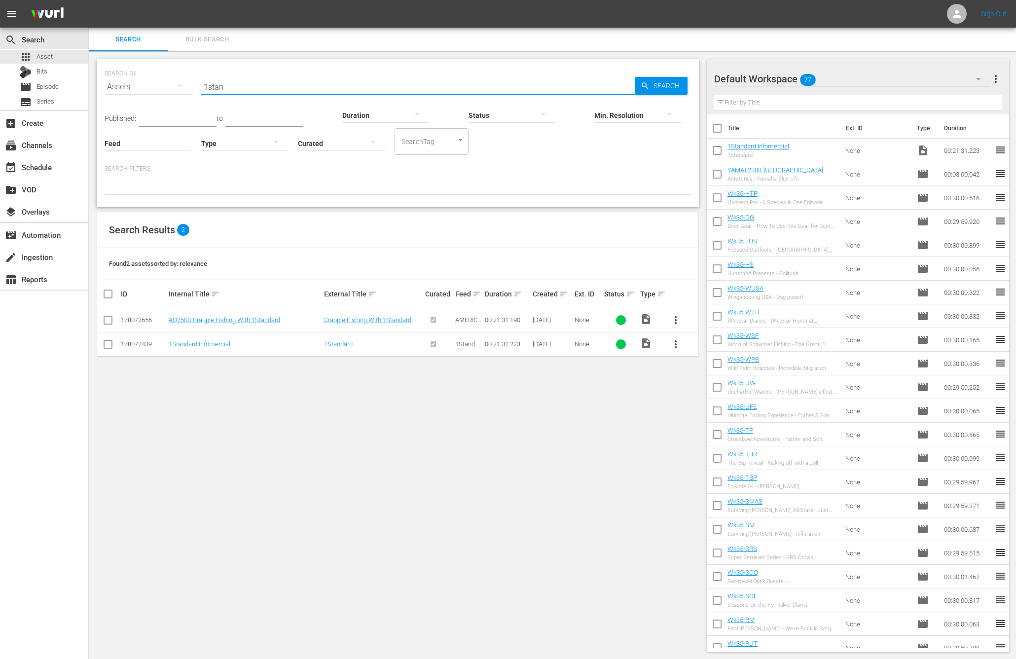
click at [269, 84] on input "1stan" at bounding box center [417, 87] width 433 height 24
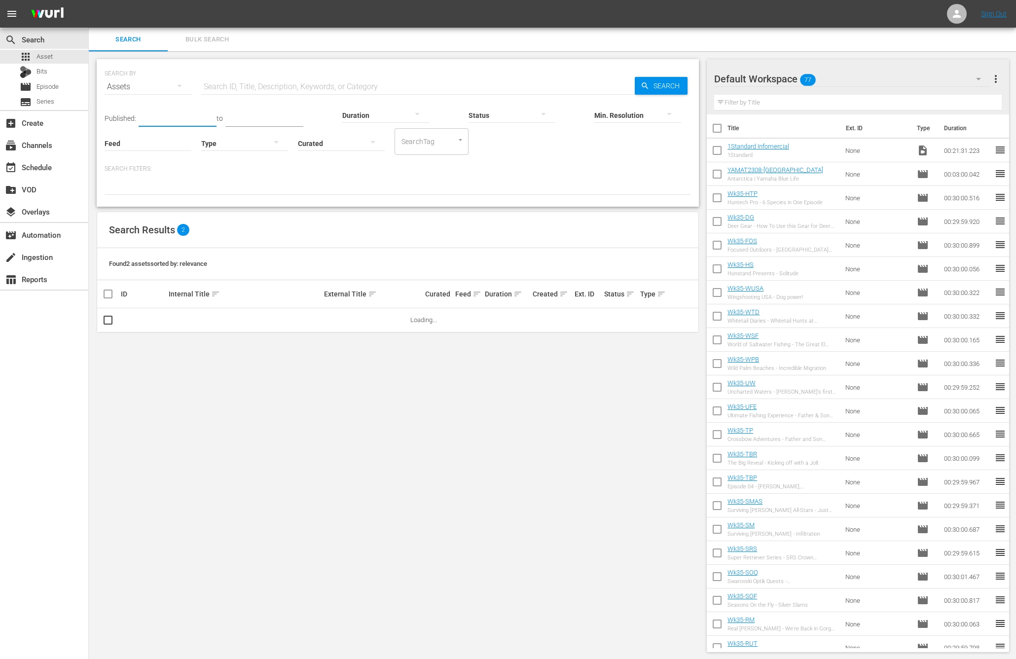
click at [154, 115] on input "text" at bounding box center [178, 119] width 78 height 15
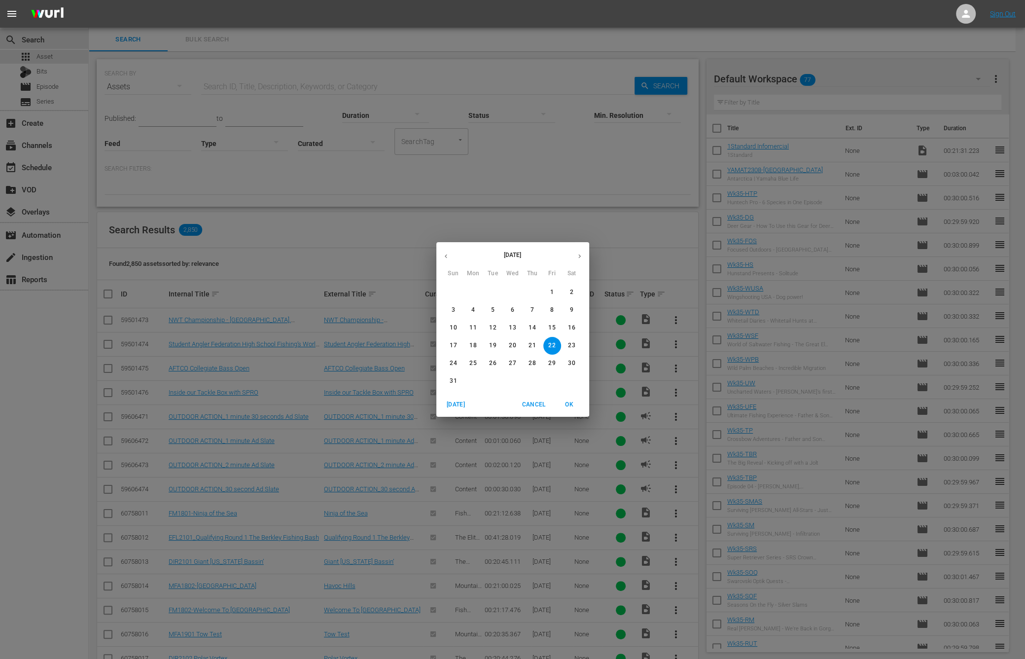
click at [446, 255] on icon "button" at bounding box center [445, 255] width 7 height 7
click at [495, 287] on button "1" at bounding box center [493, 293] width 18 height 18
type input "Jul 1, 2025"
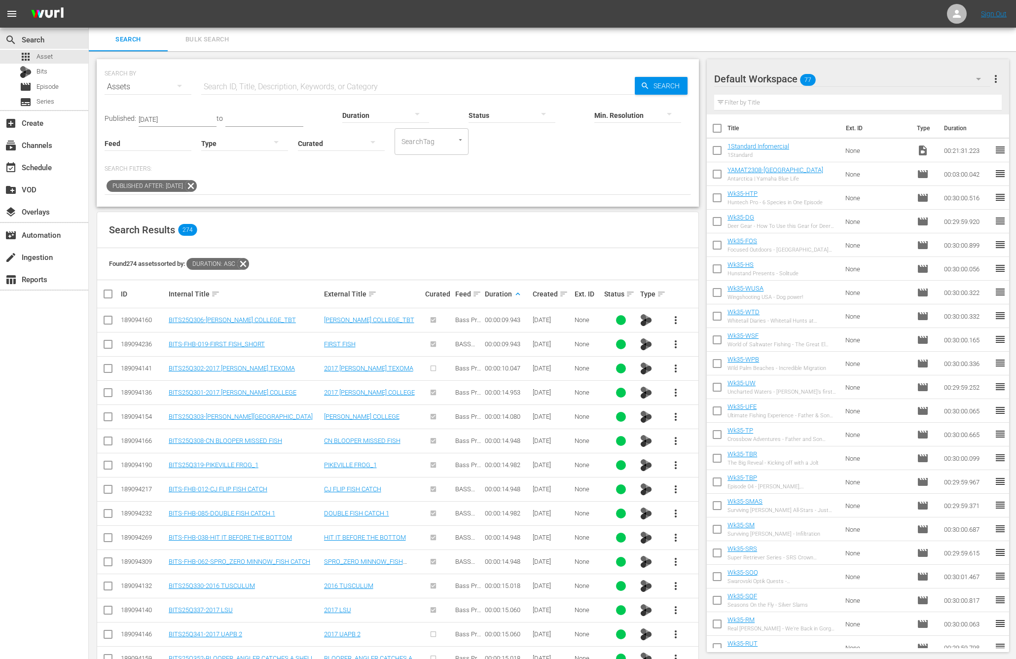
click at [673, 392] on span "more_vert" at bounding box center [676, 393] width 12 height 12
click at [695, 417] on div "Workspace" at bounding box center [729, 419] width 83 height 24
click at [717, 171] on input "checkbox" at bounding box center [717, 176] width 21 height 21
checkbox input "true"
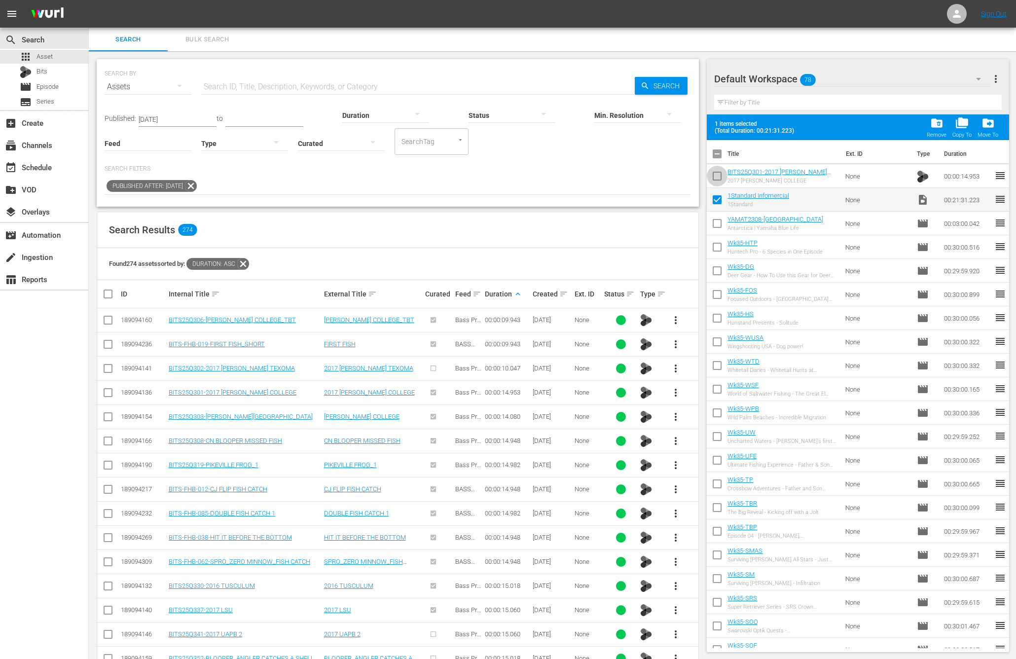
click at [717, 179] on input "checkbox" at bounding box center [717, 178] width 21 height 21
checkbox input "true"
click at [671, 414] on span "more_vert" at bounding box center [676, 417] width 12 height 12
click at [710, 443] on div "Workspace" at bounding box center [729, 443] width 67 height 24
click at [720, 176] on input "checkbox" at bounding box center [717, 178] width 21 height 21
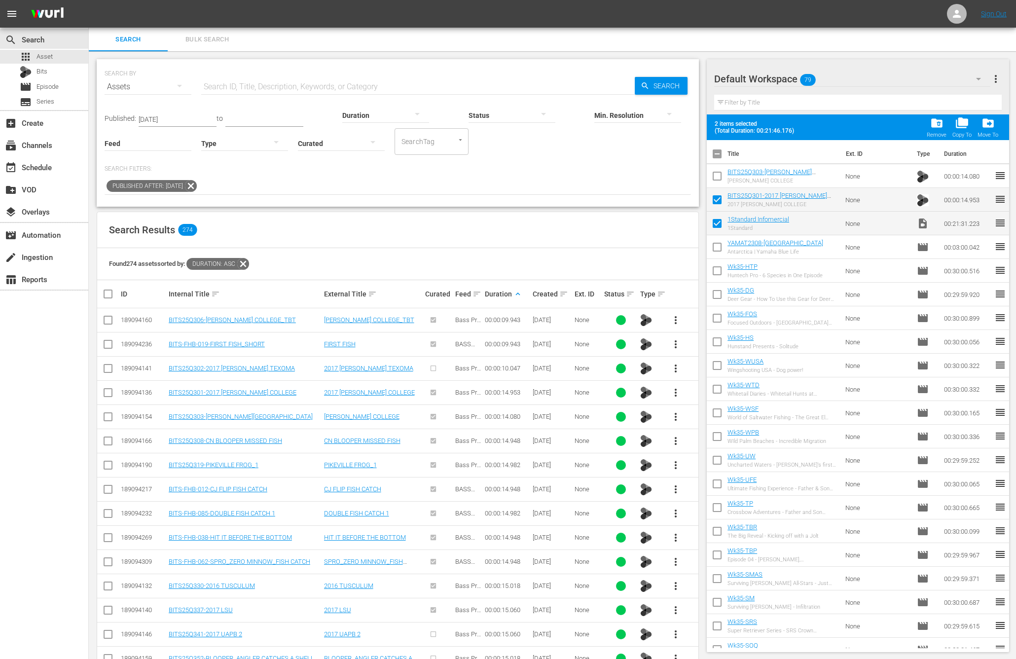
checkbox input "true"
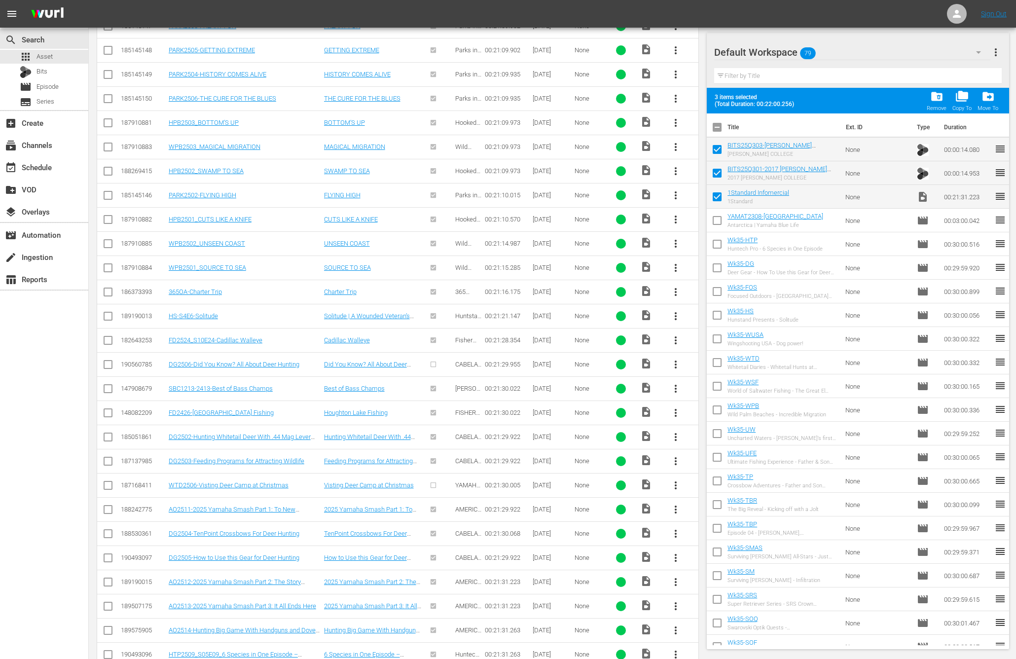
scroll to position [5237, 0]
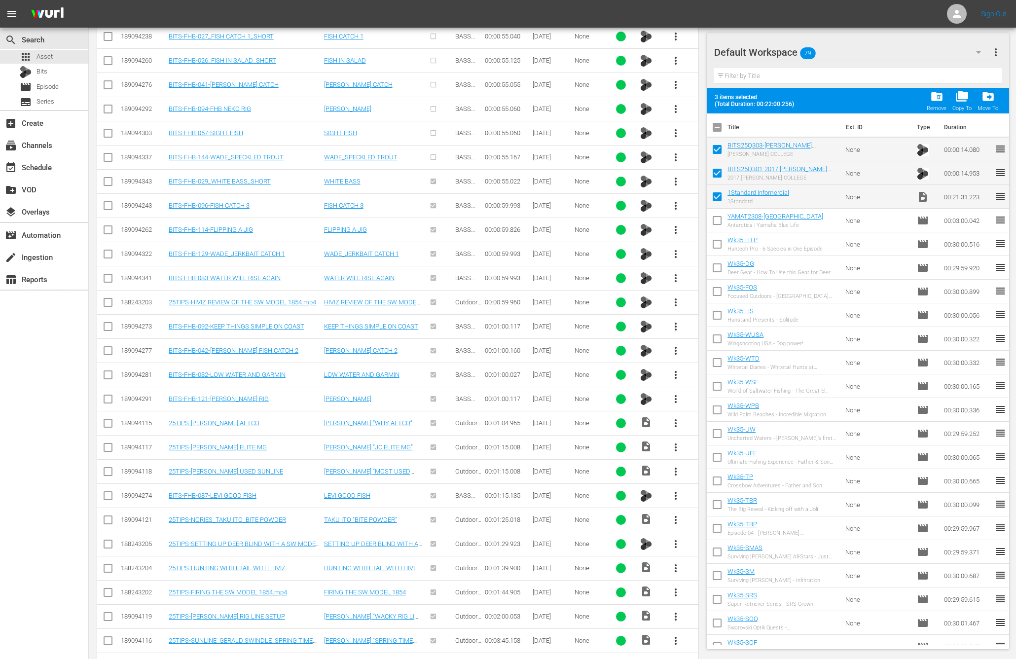
click at [669, 532] on button "more_vert" at bounding box center [676, 544] width 24 height 24
click at [701, 524] on div "Workspace" at bounding box center [729, 529] width 67 height 24
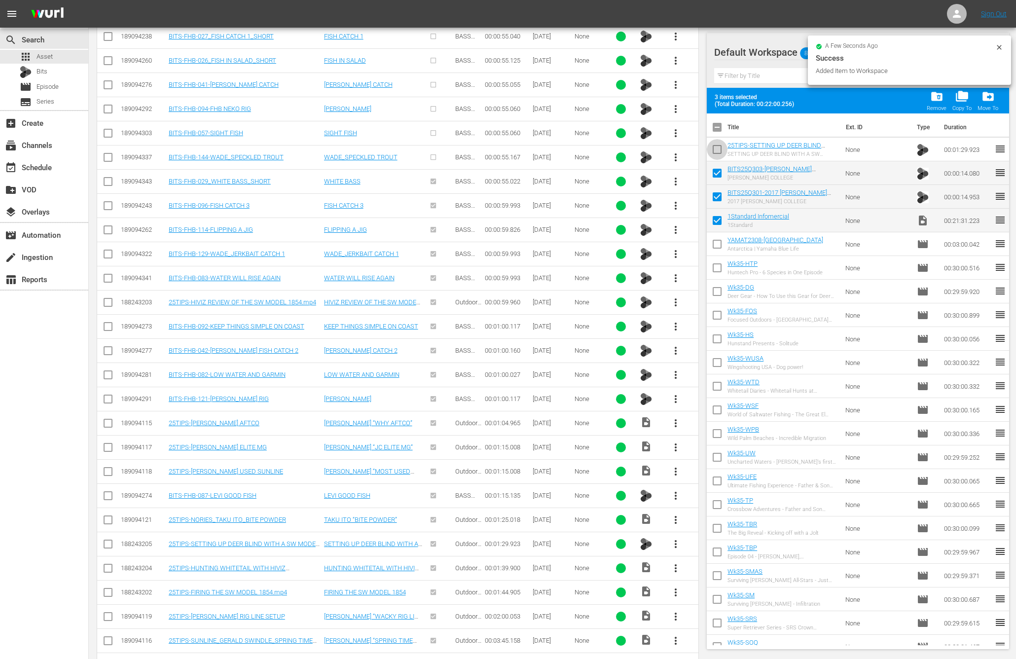
click at [715, 154] on input "checkbox" at bounding box center [717, 151] width 21 height 21
checkbox input "true"
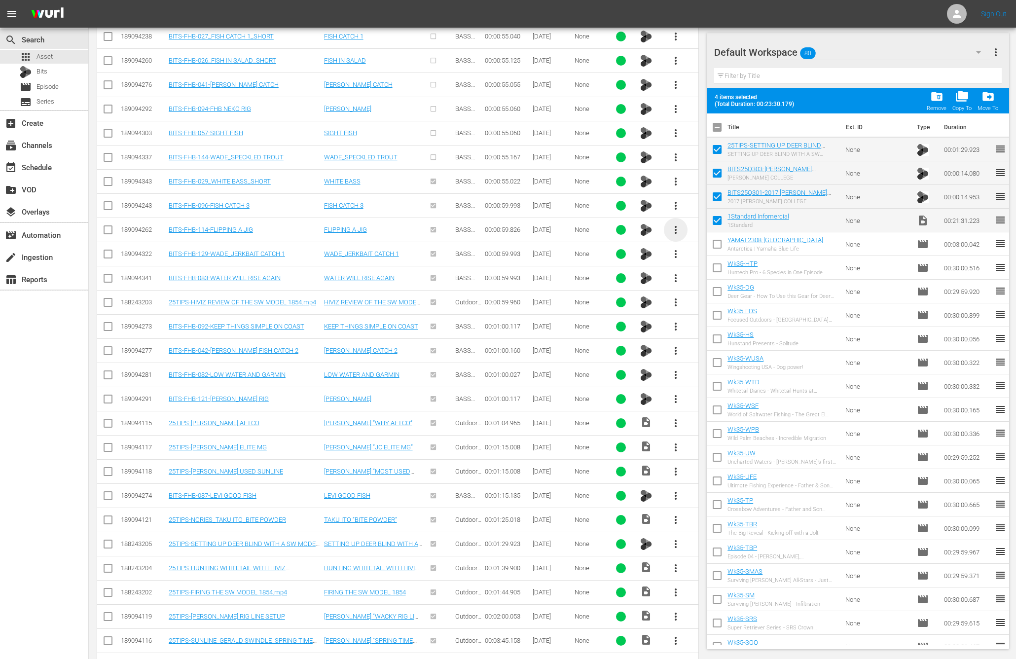
click at [673, 224] on span "more_vert" at bounding box center [676, 230] width 12 height 12
click at [704, 214] on div "Workspace" at bounding box center [729, 217] width 67 height 24
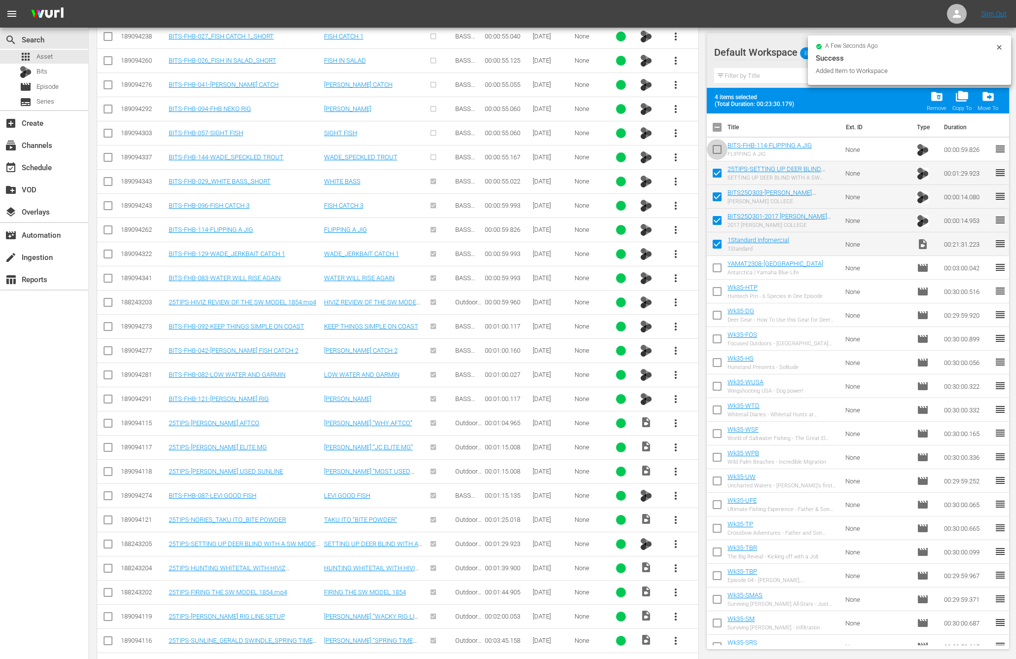
click at [717, 152] on input "checkbox" at bounding box center [717, 151] width 21 height 21
checkbox input "true"
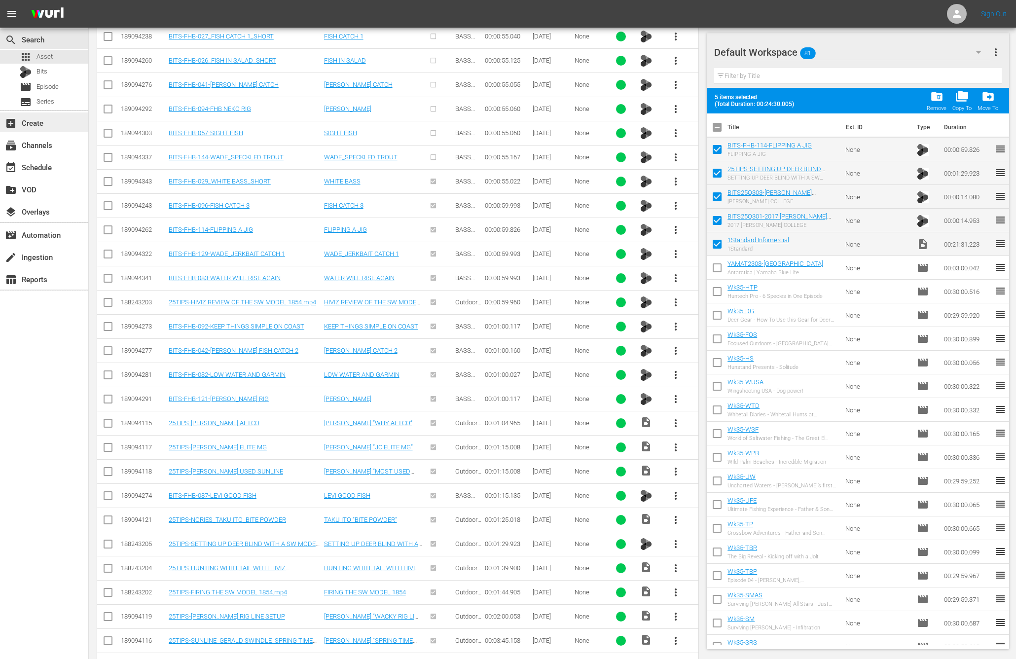
click at [42, 120] on div "add_box Create" at bounding box center [27, 121] width 55 height 9
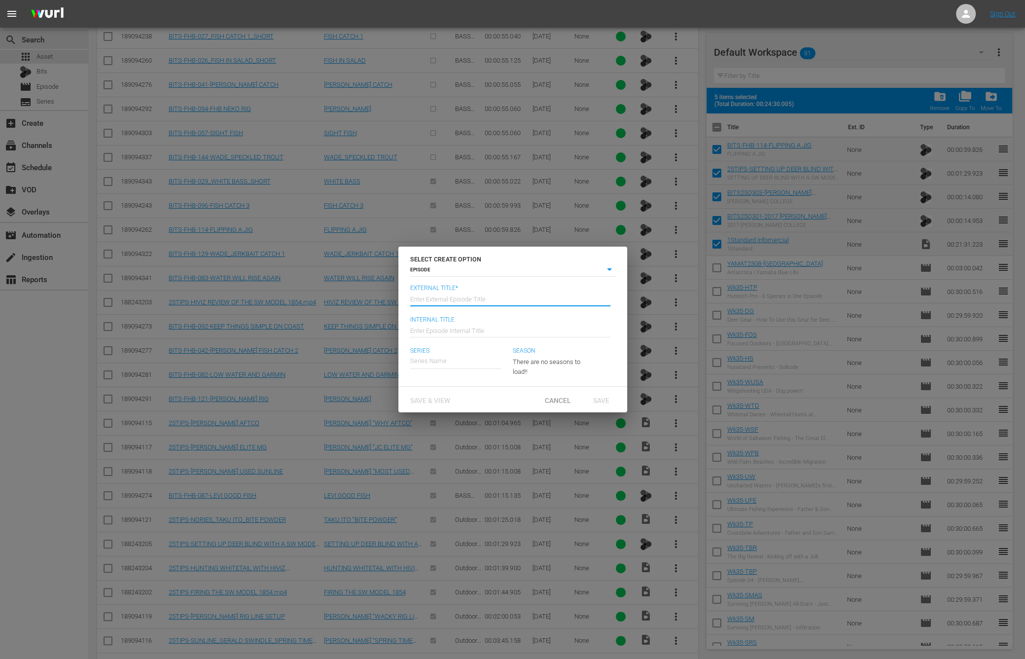
click at [520, 300] on input "text" at bounding box center [510, 298] width 200 height 24
type input "1 Standard Fishing"
click at [466, 324] on input "text" at bounding box center [510, 330] width 200 height 24
type input "Wk35-1STAN"
click at [439, 413] on div "1Standard" at bounding box center [432, 413] width 29 height 24
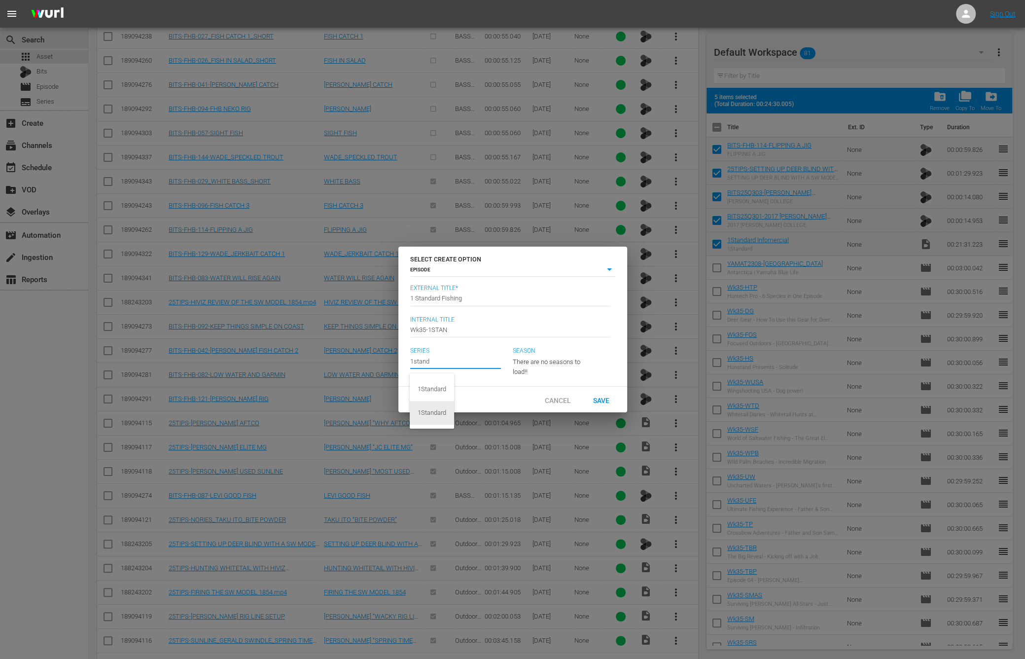
type input "1Standard"
click at [608, 401] on span "Save" at bounding box center [601, 400] width 32 height 8
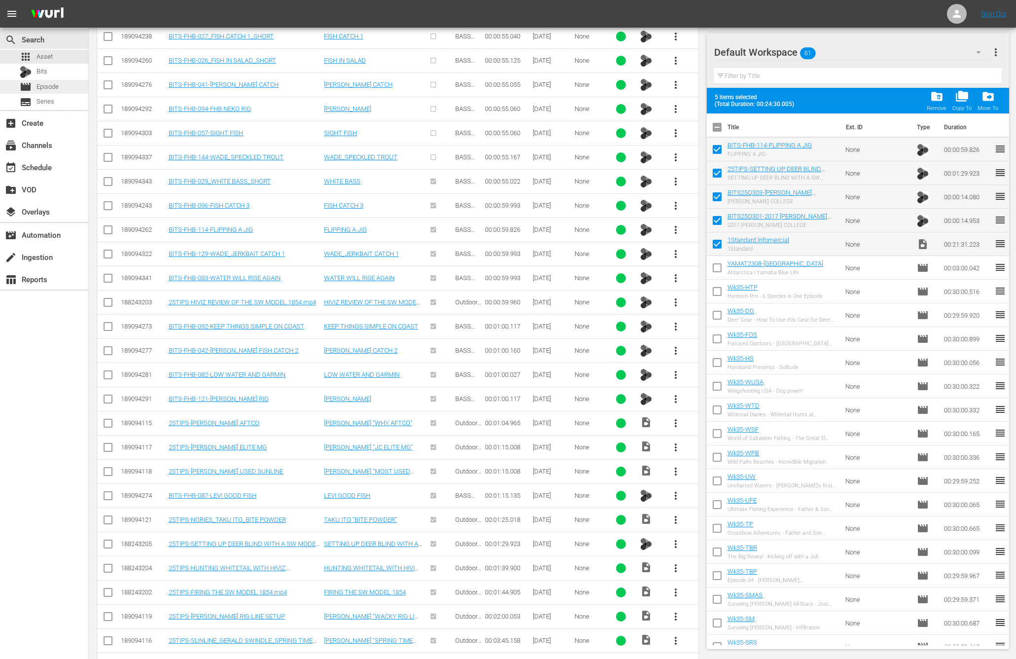
click at [45, 88] on span "Episode" at bounding box center [47, 87] width 22 height 10
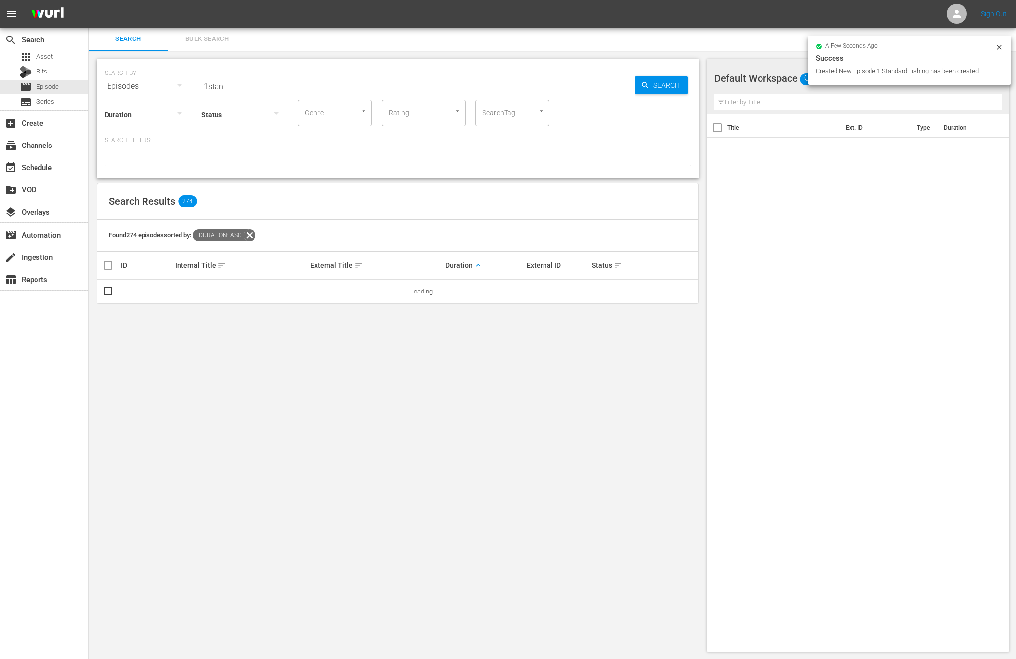
scroll to position [142, 0]
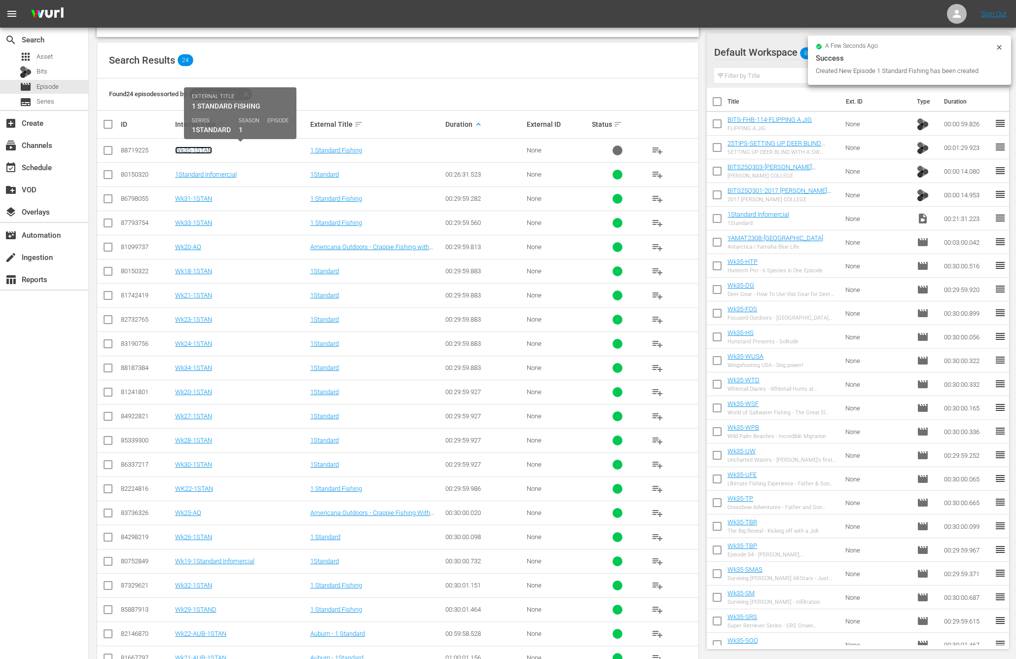
click at [201, 148] on link "Wk35-1STAN" at bounding box center [193, 149] width 37 height 7
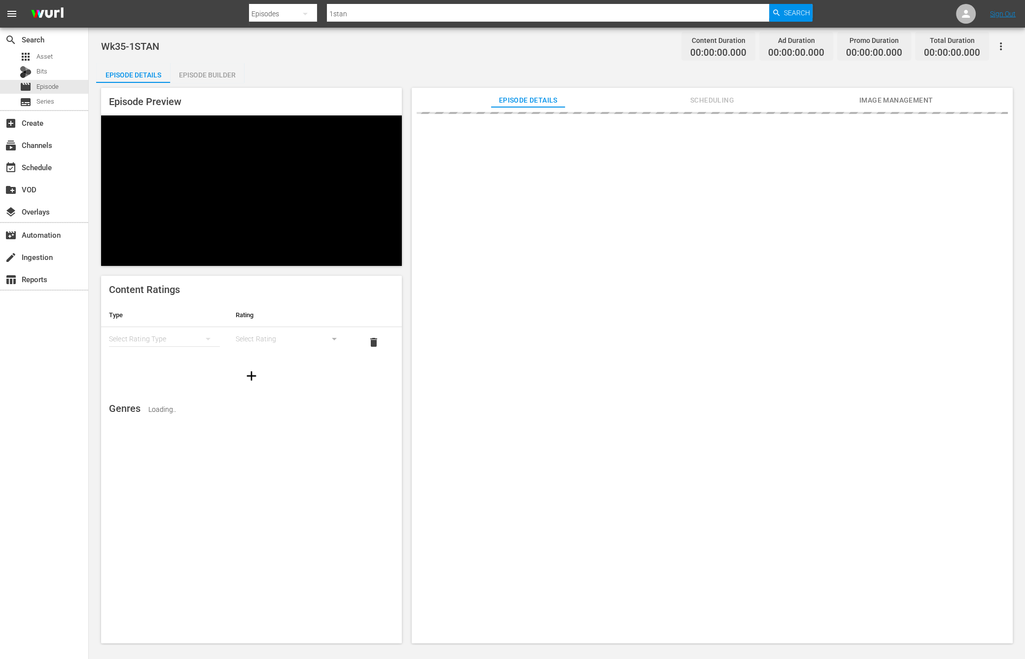
click at [200, 75] on div "Episode Builder" at bounding box center [207, 75] width 74 height 24
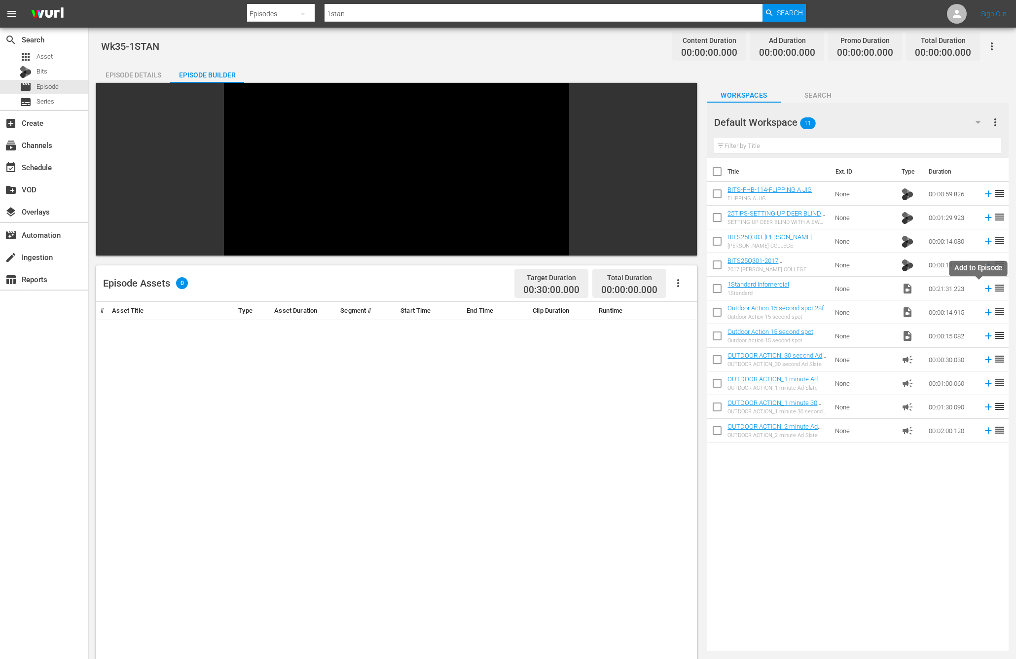
click at [983, 291] on icon at bounding box center [988, 288] width 11 height 11
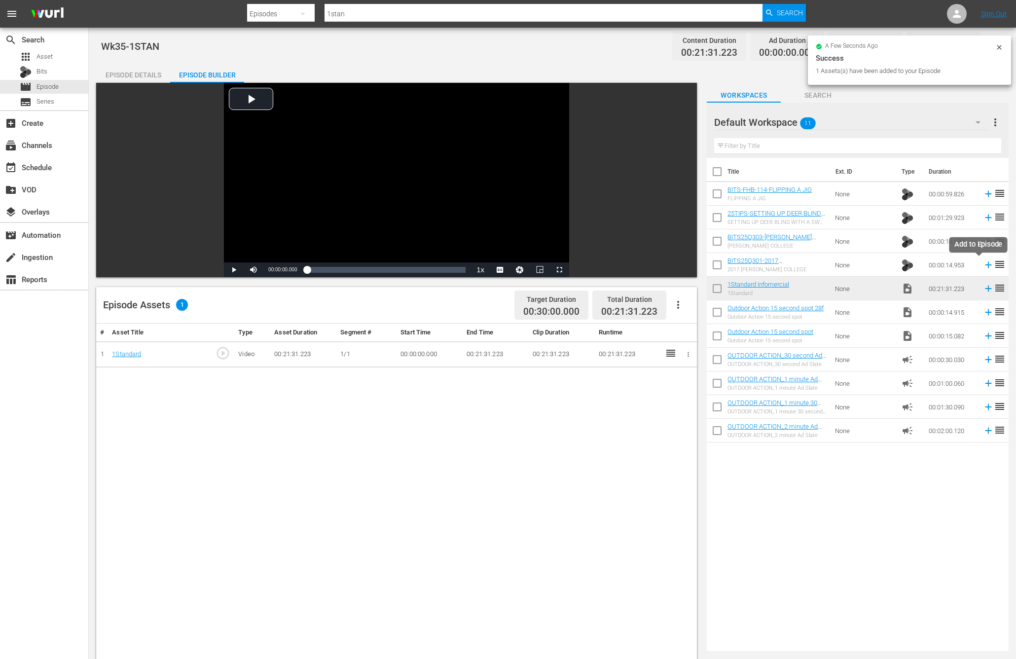
click at [983, 265] on icon at bounding box center [988, 264] width 11 height 11
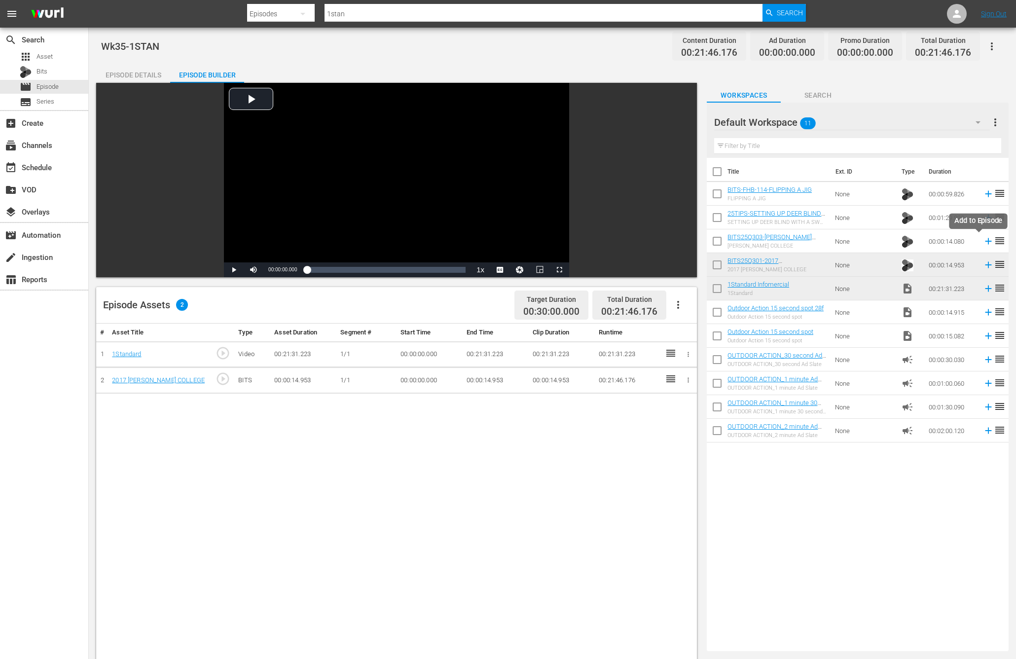
click at [983, 241] on icon at bounding box center [988, 241] width 11 height 11
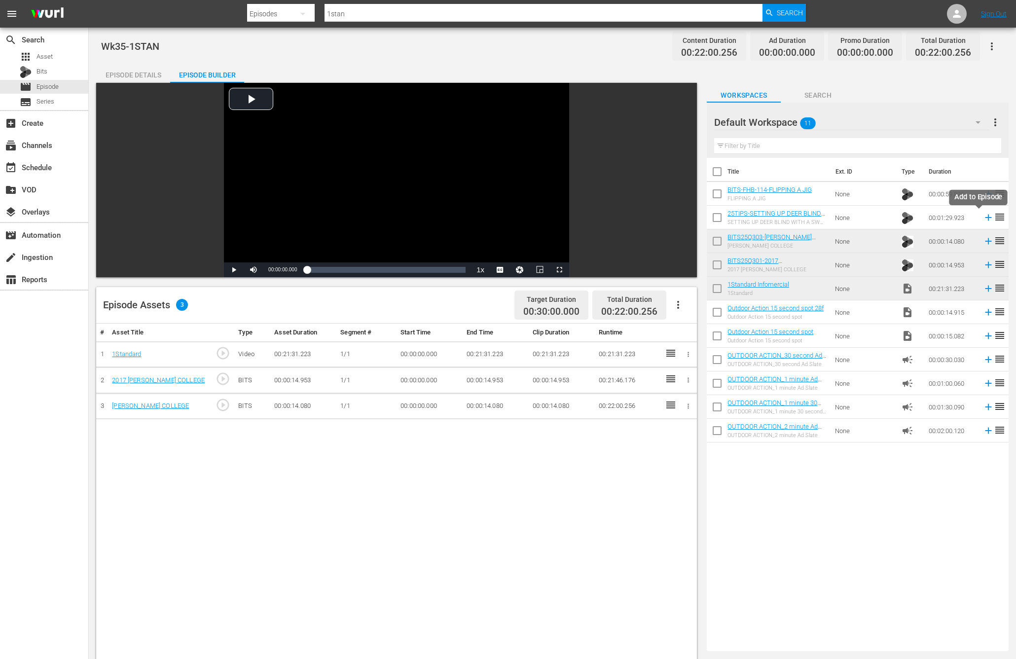
click at [985, 217] on icon at bounding box center [988, 217] width 6 height 6
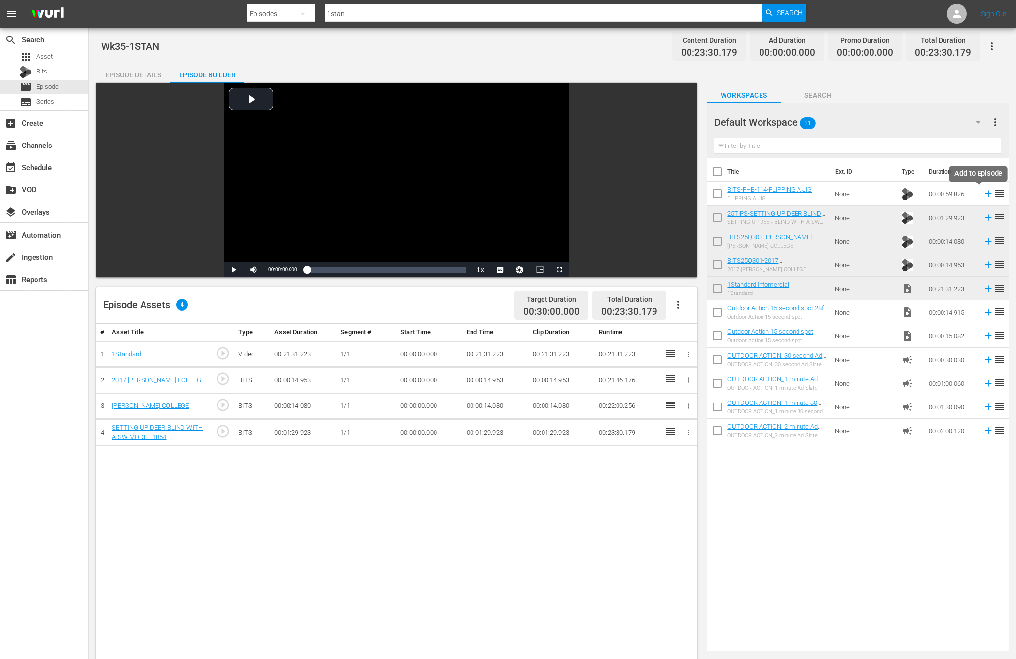
click at [985, 194] on icon at bounding box center [988, 194] width 6 height 6
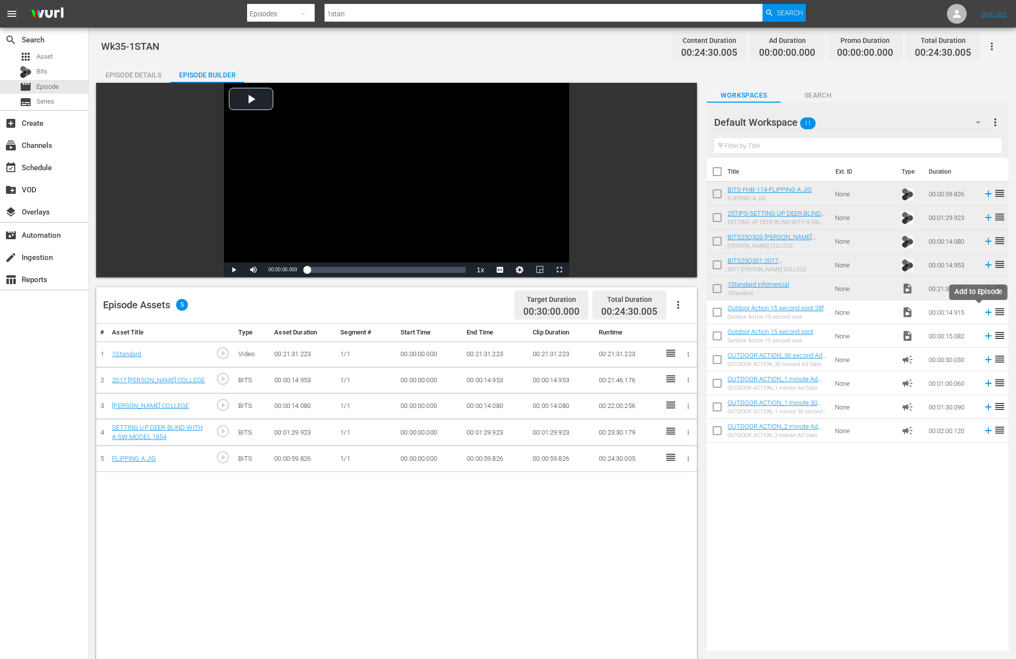
click at [985, 310] on icon at bounding box center [988, 312] width 6 height 6
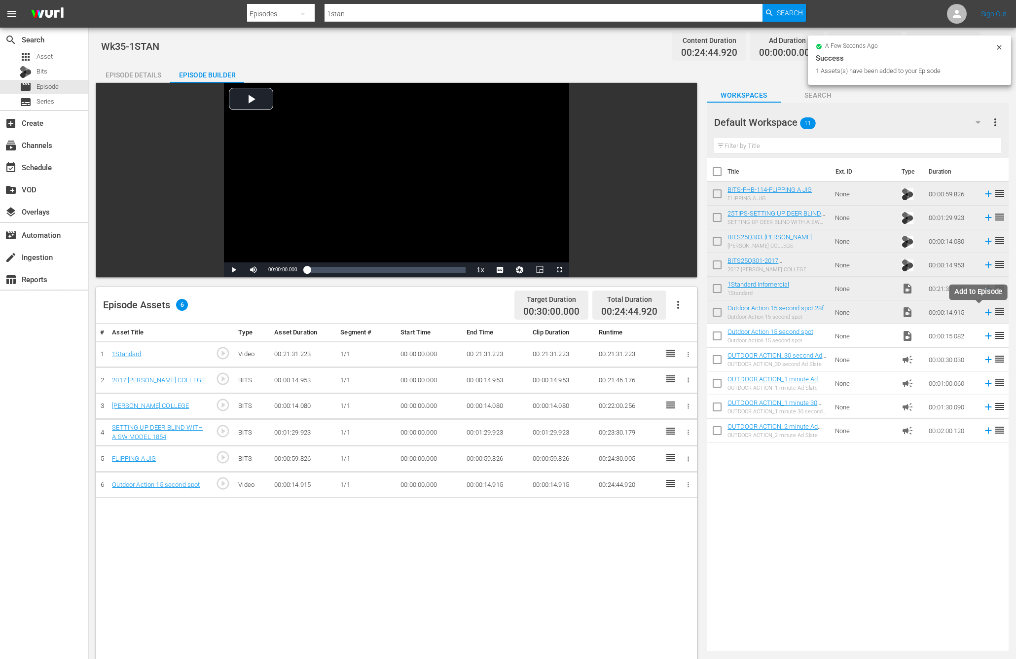
click at [985, 312] on icon at bounding box center [988, 312] width 6 height 6
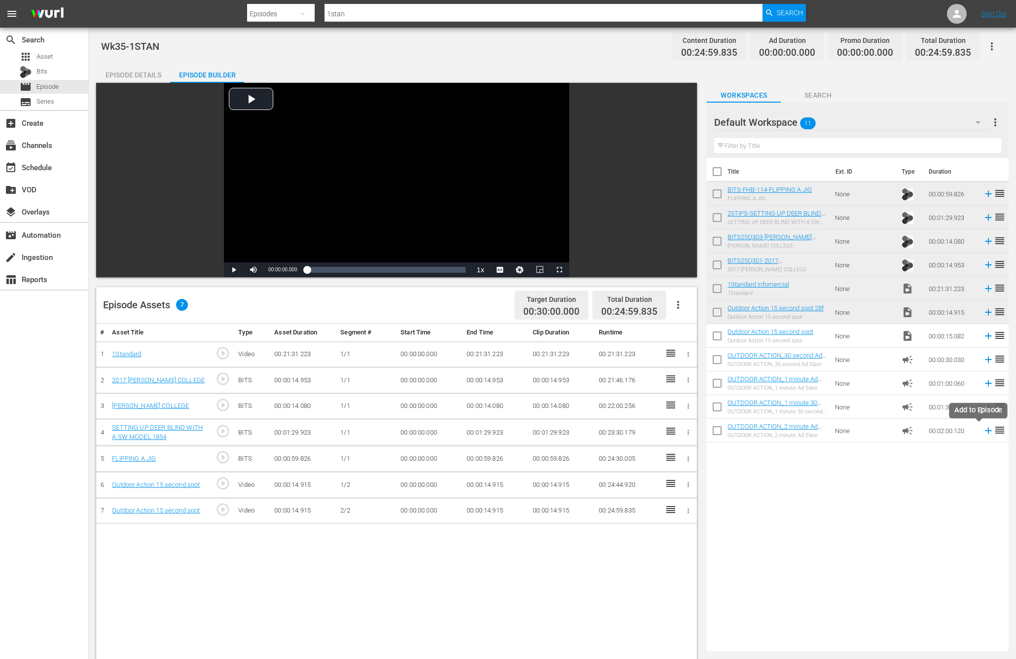
click at [985, 431] on icon at bounding box center [988, 431] width 6 height 6
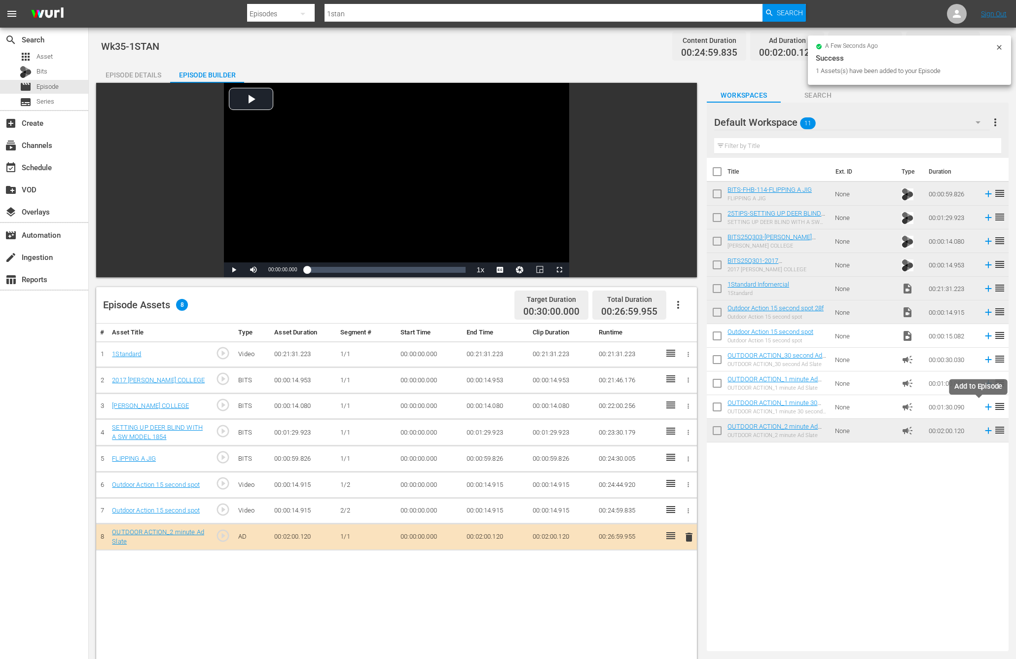
click at [983, 409] on icon at bounding box center [988, 406] width 11 height 11
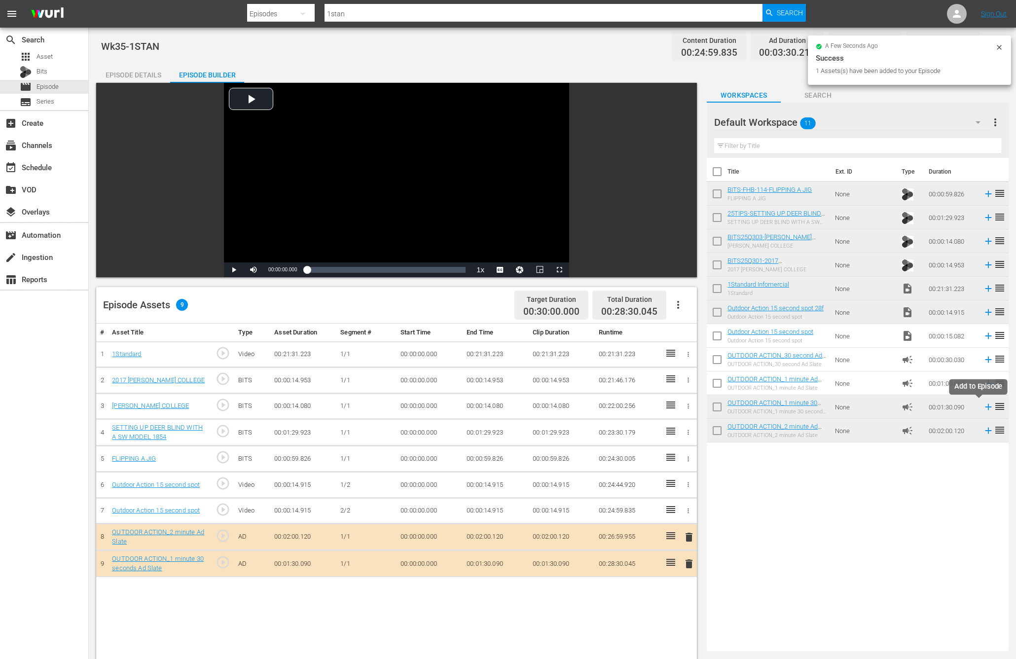
click at [983, 408] on icon at bounding box center [988, 406] width 11 height 11
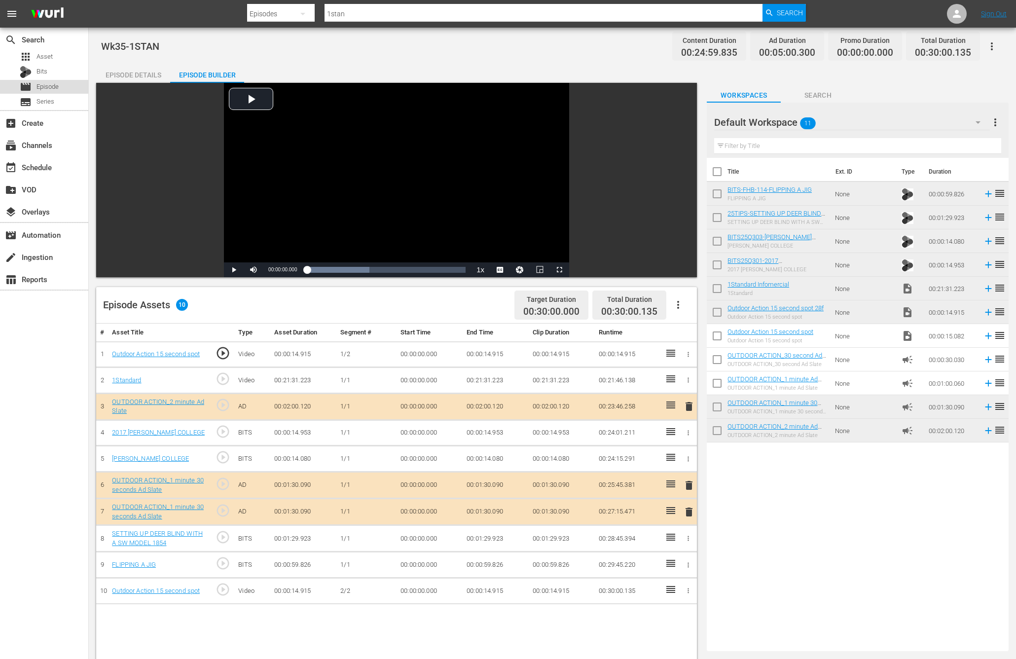
click at [49, 86] on span "Episode" at bounding box center [47, 87] width 22 height 10
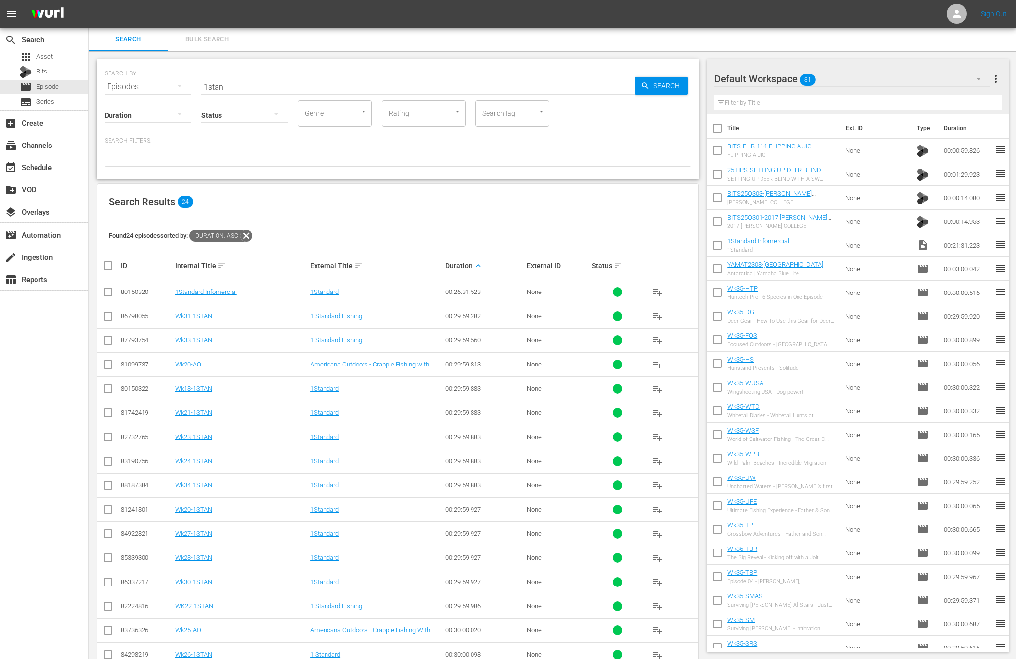
click at [659, 289] on span "playlist_add" at bounding box center [657, 292] width 12 height 12
click at [716, 151] on input "checkbox" at bounding box center [717, 152] width 21 height 21
checkbox input "true"
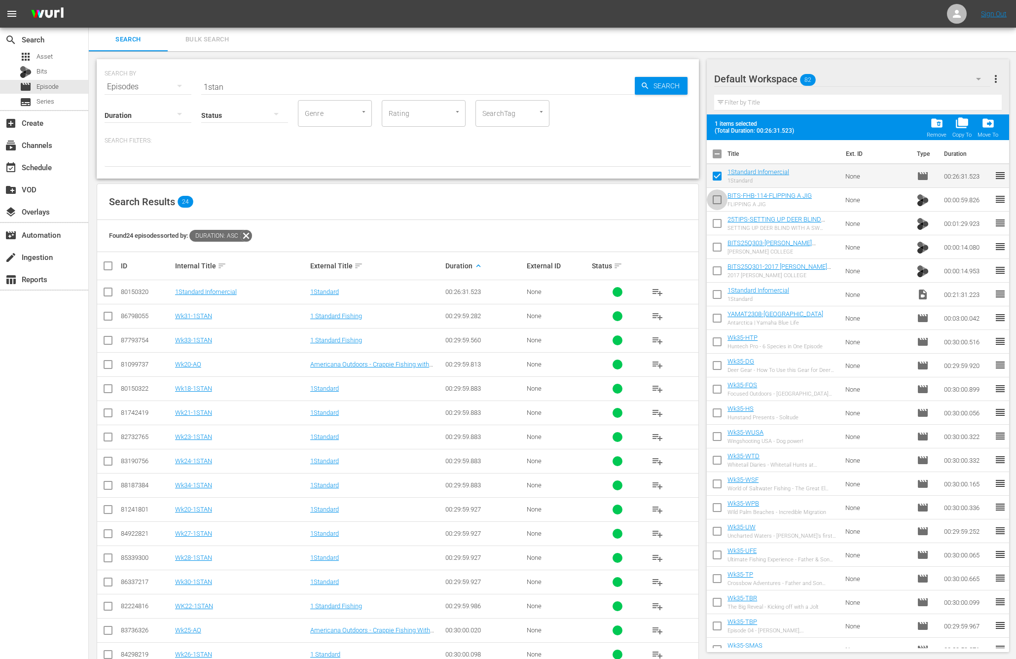
click at [715, 200] on input "checkbox" at bounding box center [717, 201] width 21 height 21
checkbox input "true"
click at [715, 221] on input "checkbox" at bounding box center [717, 225] width 21 height 21
checkbox input "true"
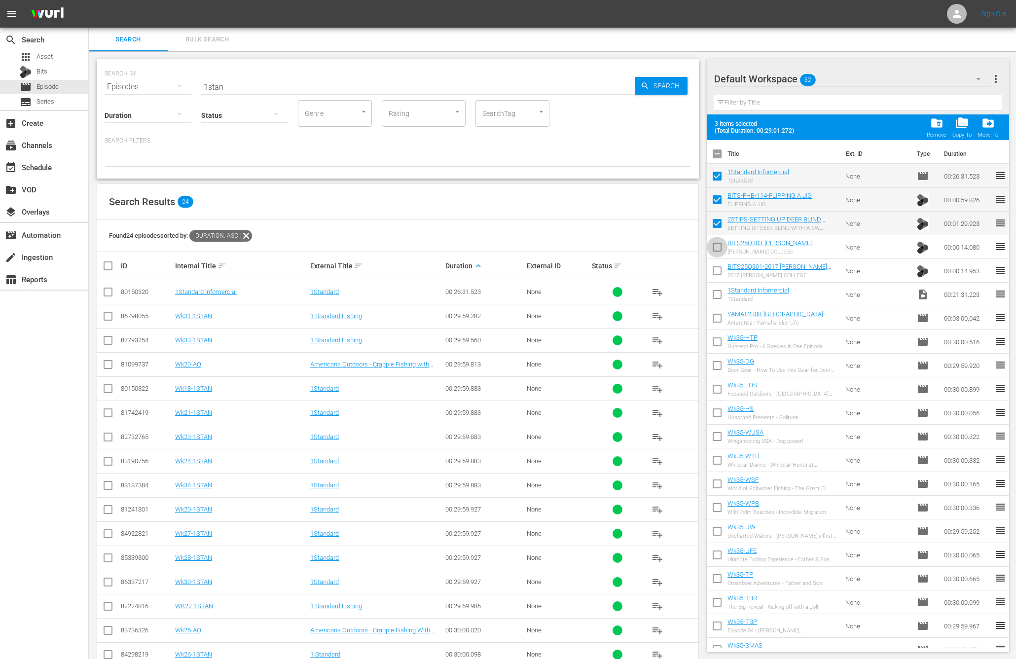
click at [716, 242] on input "checkbox" at bounding box center [717, 249] width 21 height 21
checkbox input "true"
click at [715, 271] on input "checkbox" at bounding box center [717, 272] width 21 height 21
checkbox input "true"
click at [714, 297] on input "checkbox" at bounding box center [717, 296] width 21 height 21
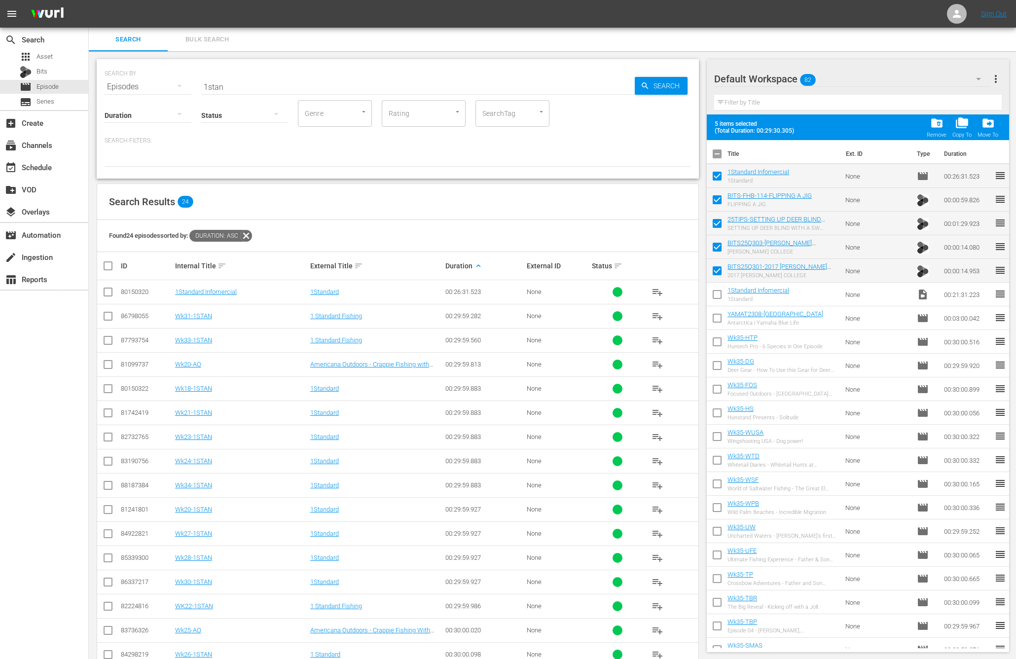
checkbox input "true"
click at [942, 124] on span "folder_delete" at bounding box center [936, 122] width 13 height 13
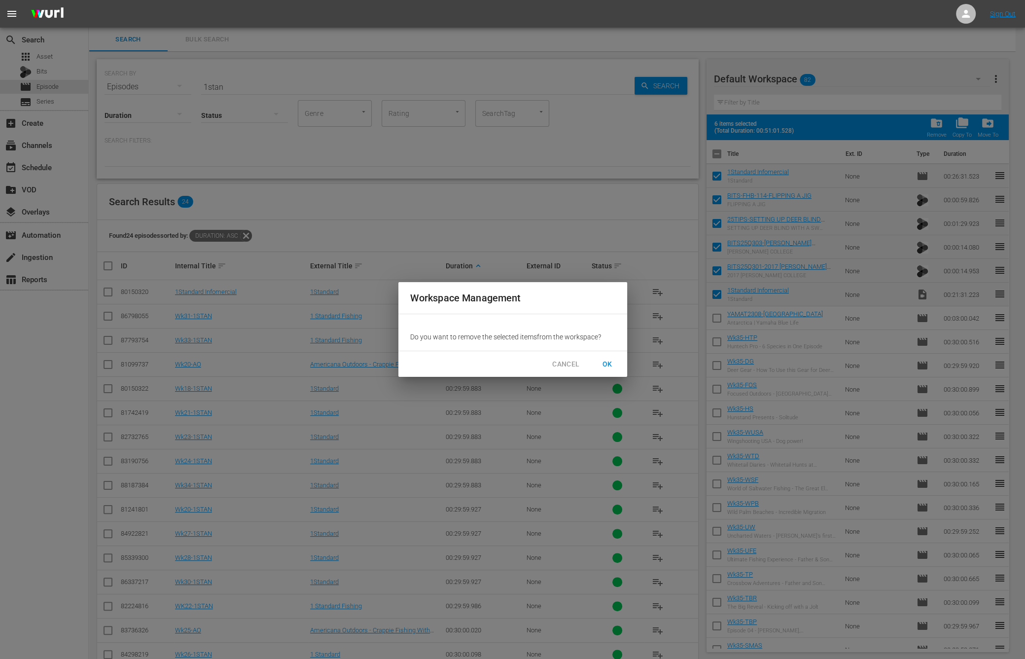
click at [604, 361] on span "OK" at bounding box center [608, 364] width 16 height 12
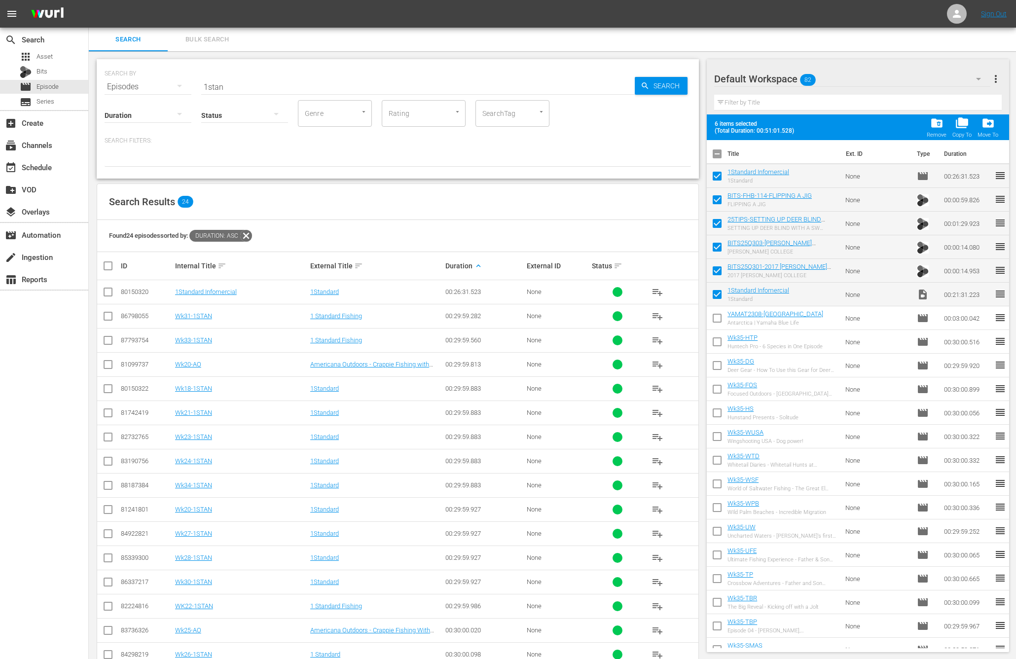
checkbox input "false"
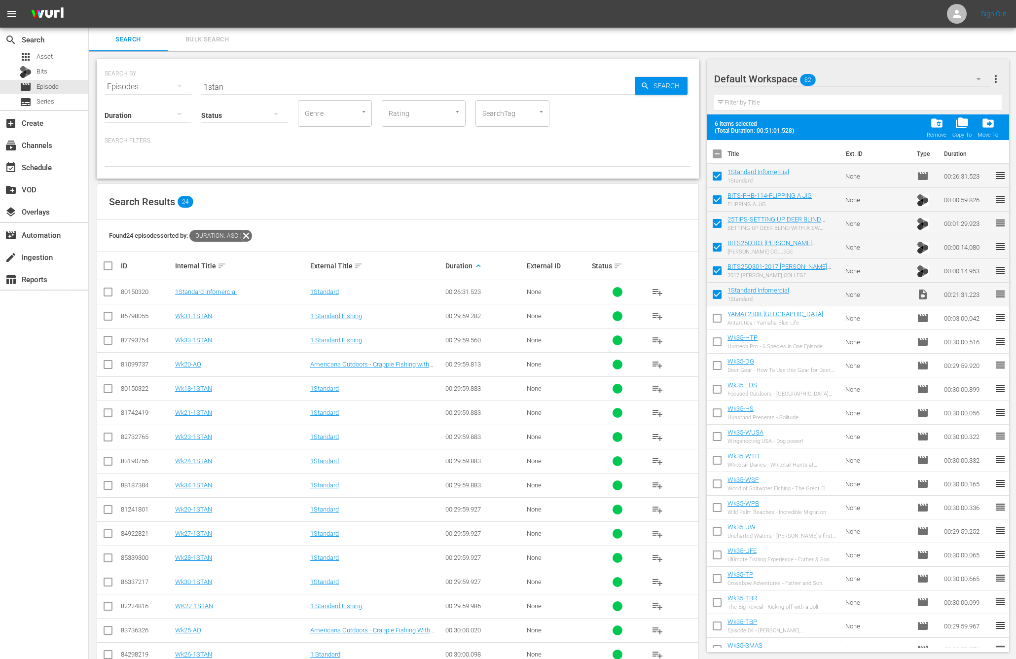
checkbox input "false"
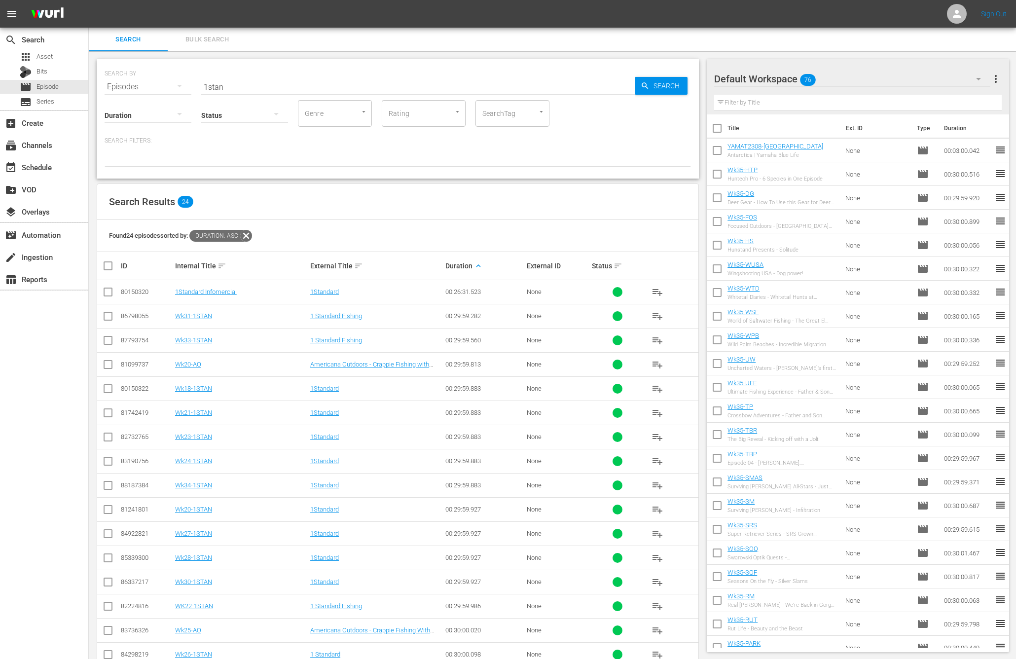
click at [252, 238] on icon at bounding box center [246, 236] width 12 height 12
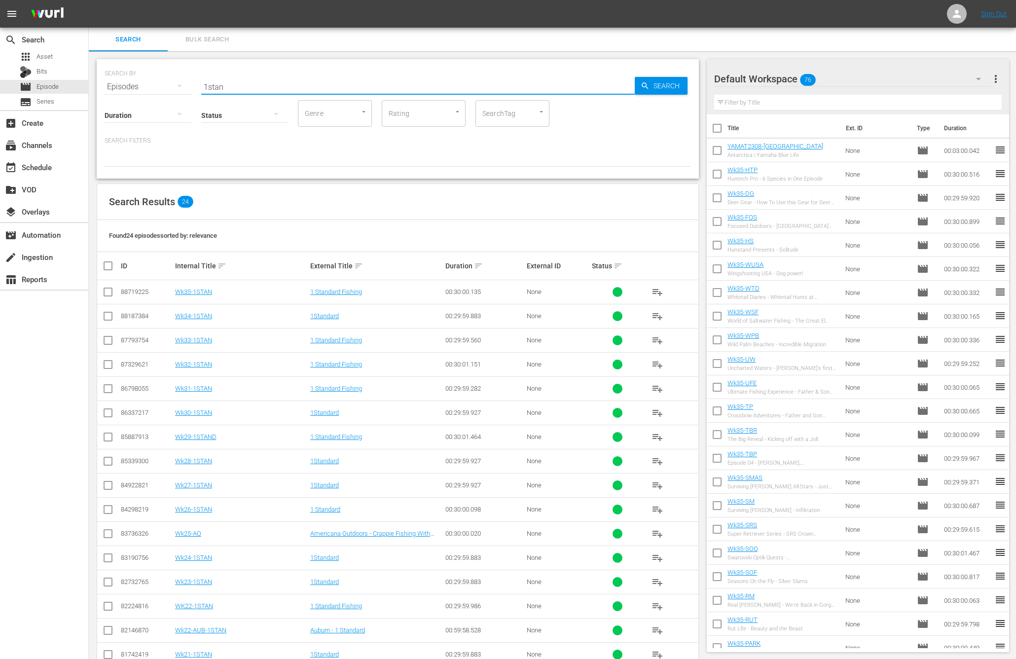
click at [234, 84] on input "1stan" at bounding box center [417, 87] width 433 height 24
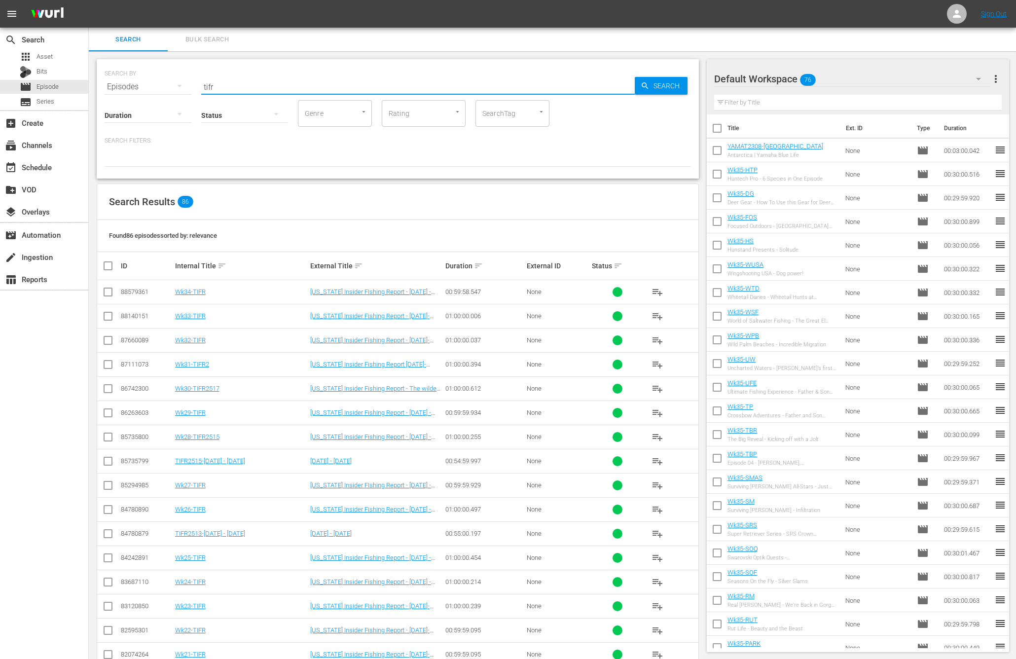
type input "TIFR"
click at [659, 290] on span "playlist_add" at bounding box center [657, 292] width 12 height 12
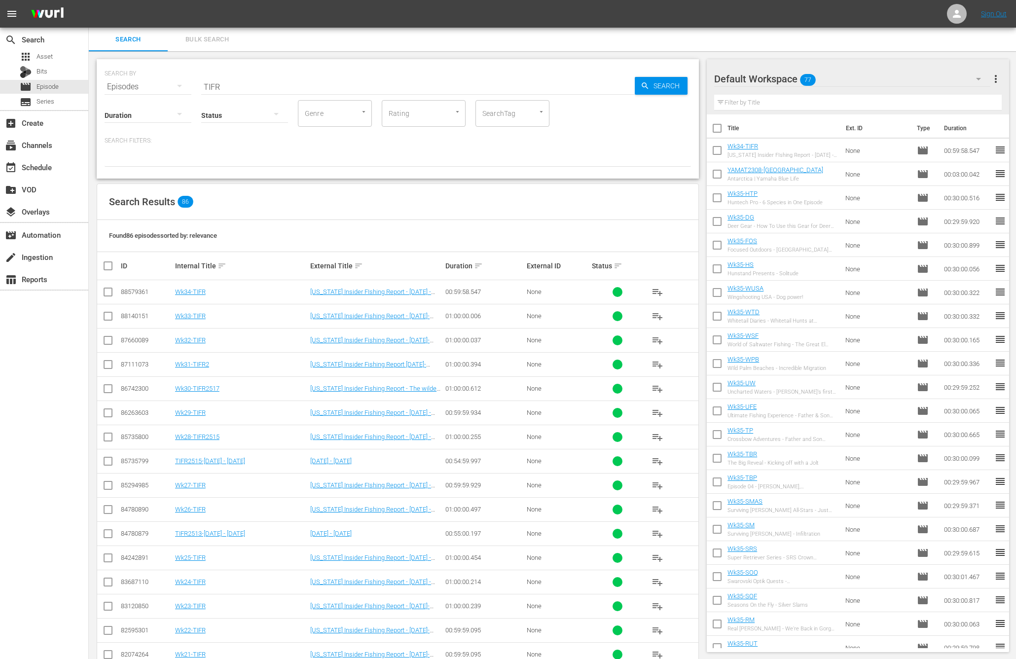
click at [718, 172] on input "checkbox" at bounding box center [717, 176] width 21 height 21
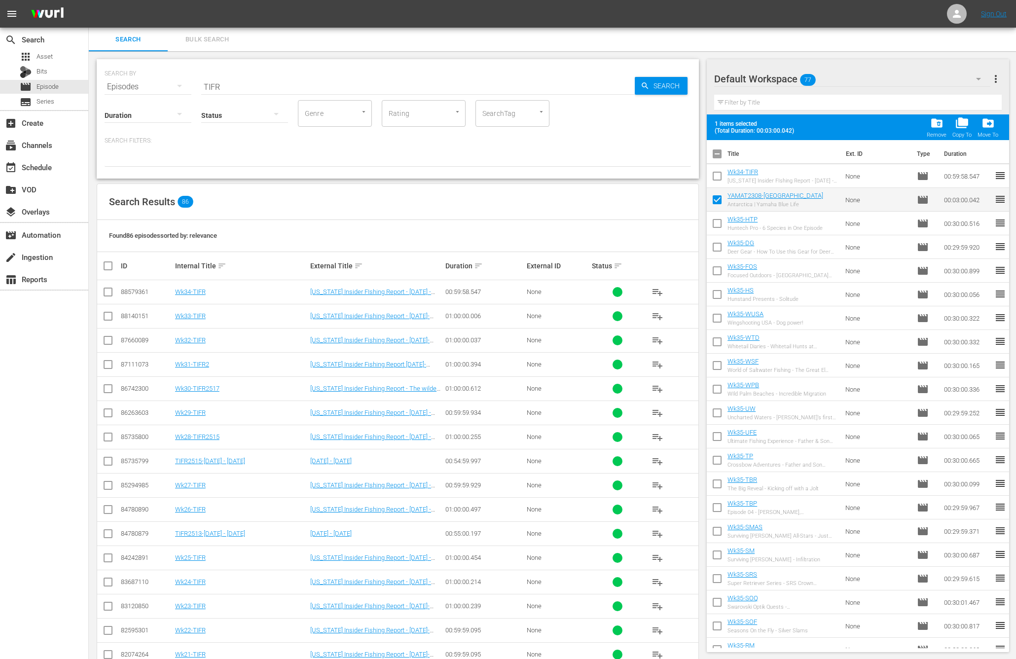
click at [717, 199] on input "checkbox" at bounding box center [717, 201] width 21 height 21
checkbox input "false"
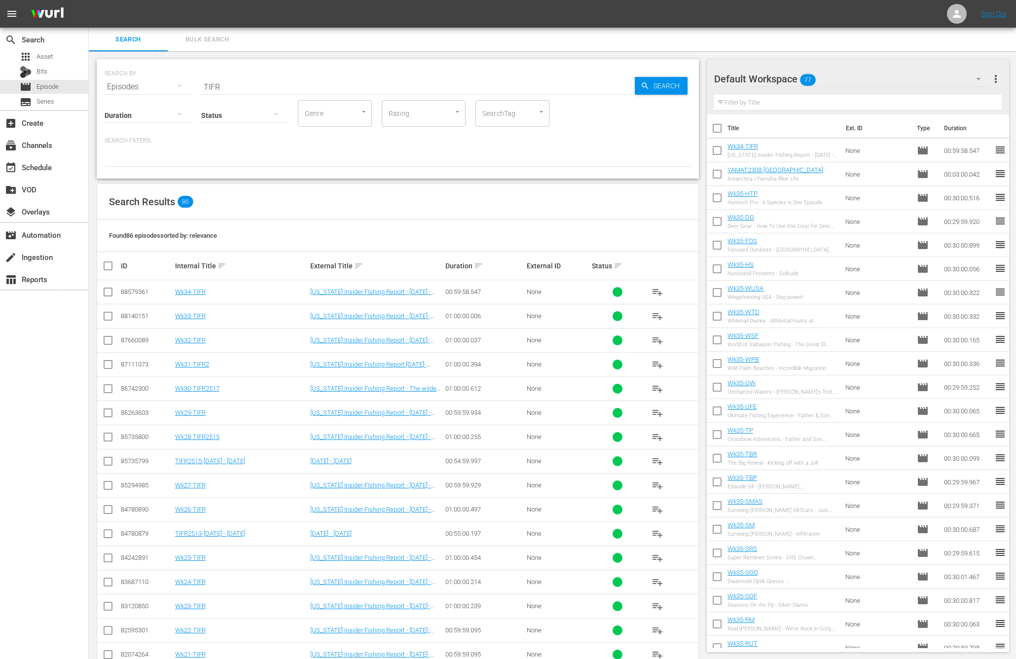
click at [380, 87] on input "TIFR" at bounding box center [417, 87] width 433 height 24
type input "1stan"
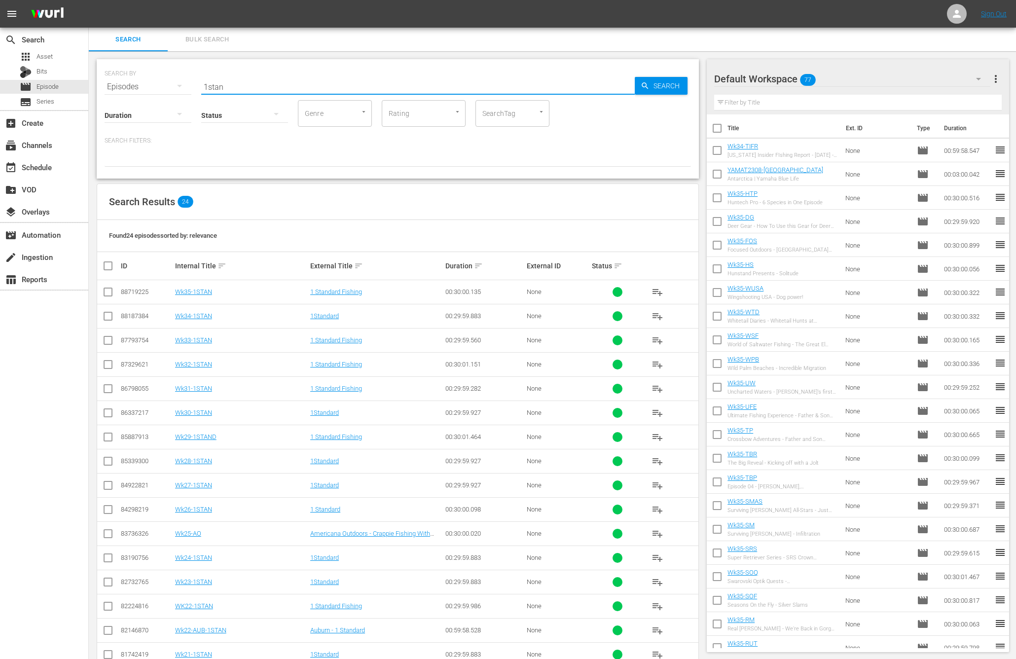
click at [658, 291] on span "playlist_add" at bounding box center [657, 292] width 12 height 12
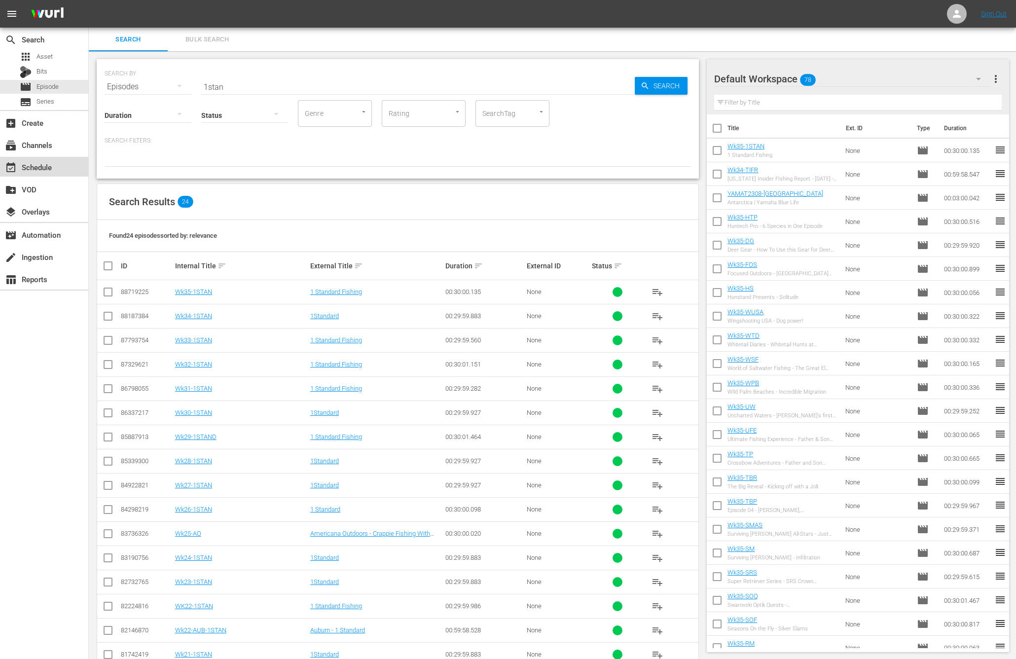
click at [57, 170] on div "event_available Schedule" at bounding box center [44, 167] width 88 height 20
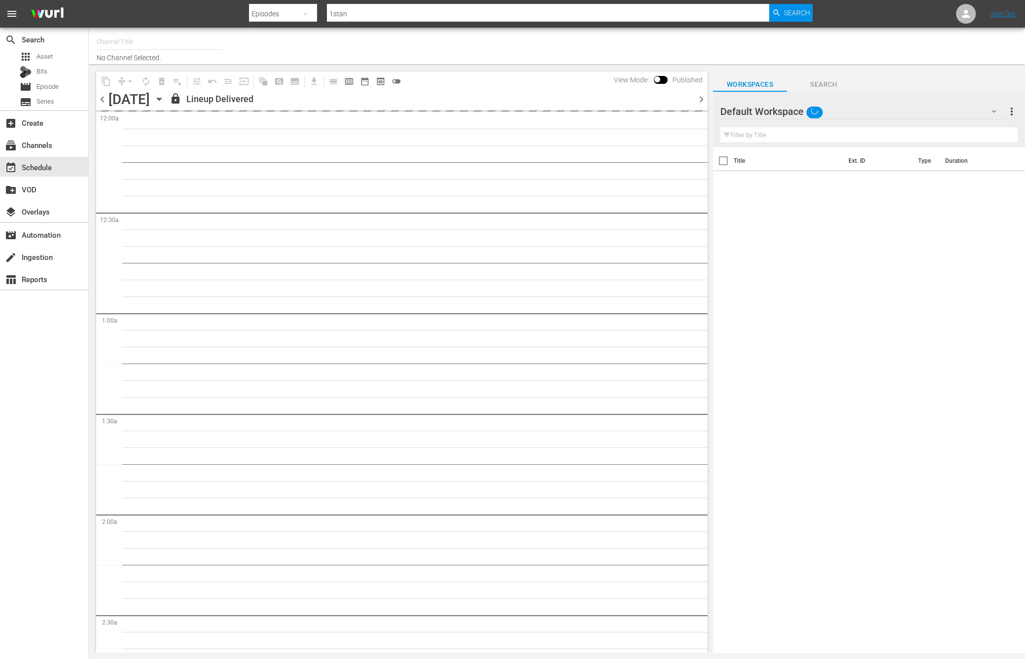
type input "Outdoor Action (1158)"
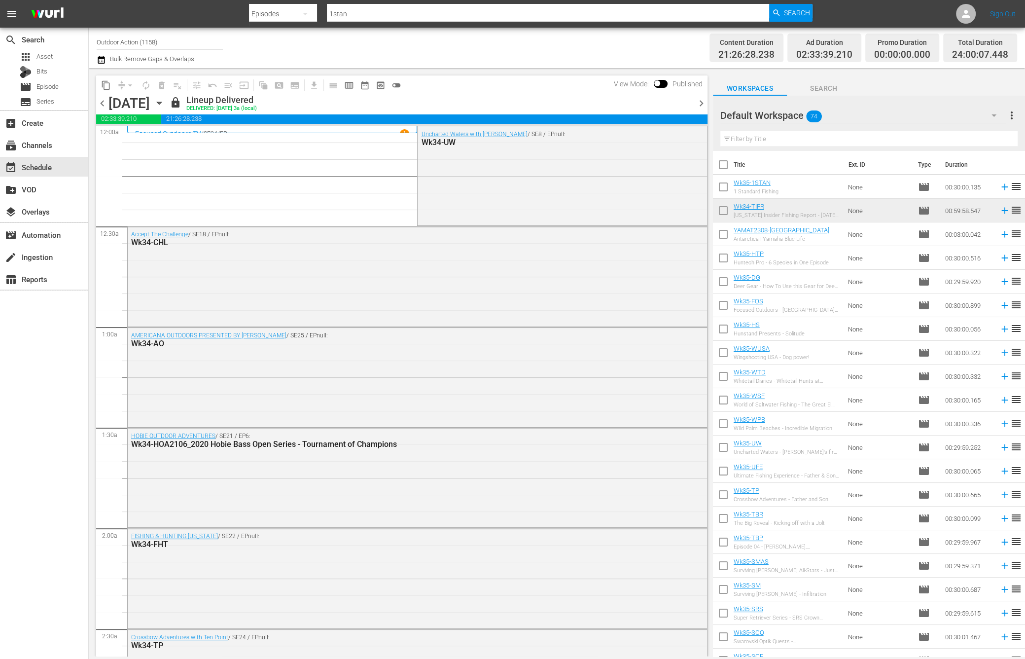
click at [165, 100] on icon "button" at bounding box center [159, 103] width 11 height 11
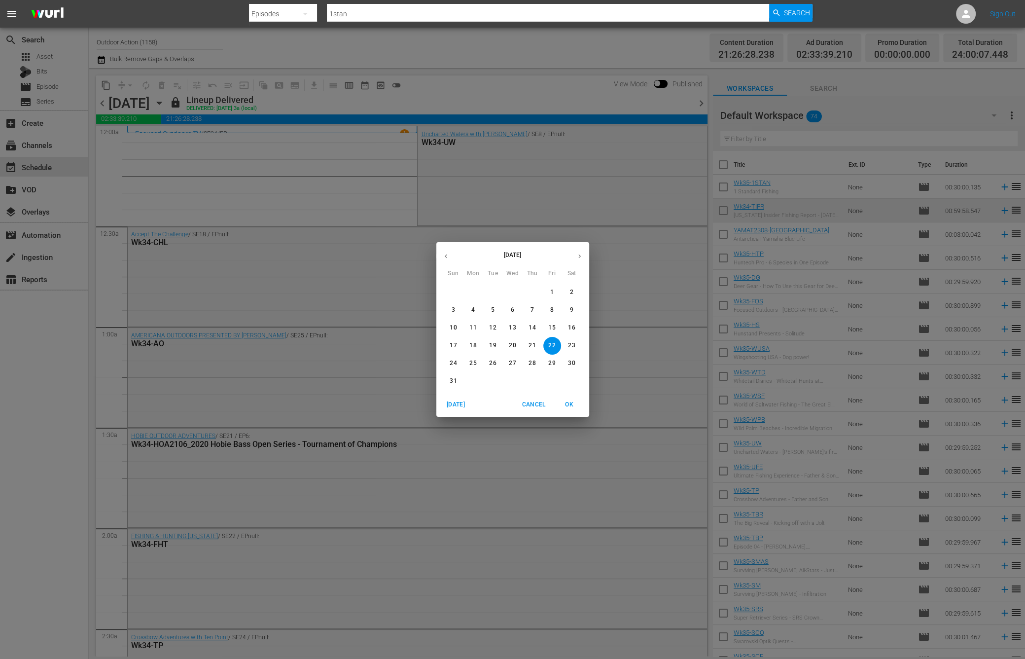
drag, startPoint x: 453, startPoint y: 363, endPoint x: 466, endPoint y: 364, distance: 12.9
click at [466, 364] on div "24 25 26 27 28 29 30" at bounding box center [512, 364] width 153 height 18
click at [469, 364] on p "25" at bounding box center [472, 363] width 7 height 8
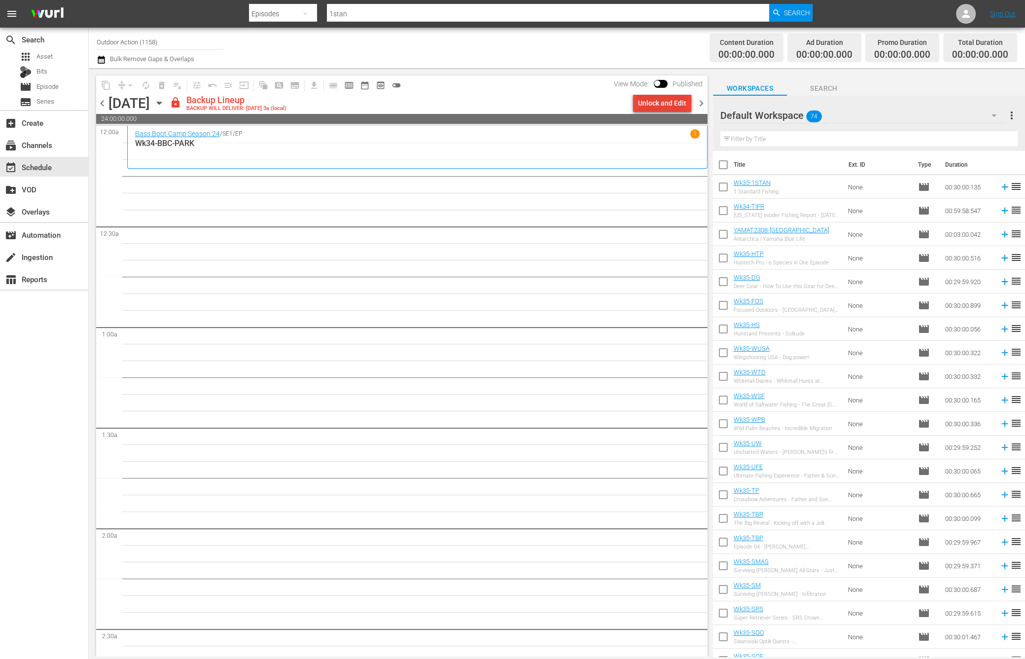
click at [662, 105] on div "Unlock and Edit" at bounding box center [662, 103] width 48 height 18
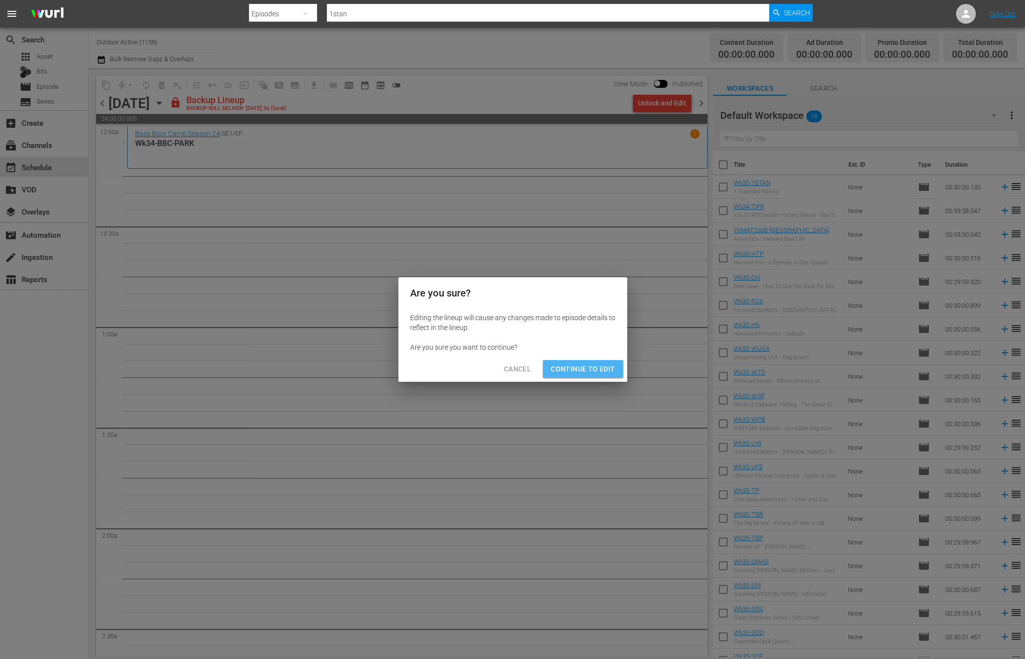
click at [592, 367] on span "Continue to Edit" at bounding box center [583, 369] width 64 height 12
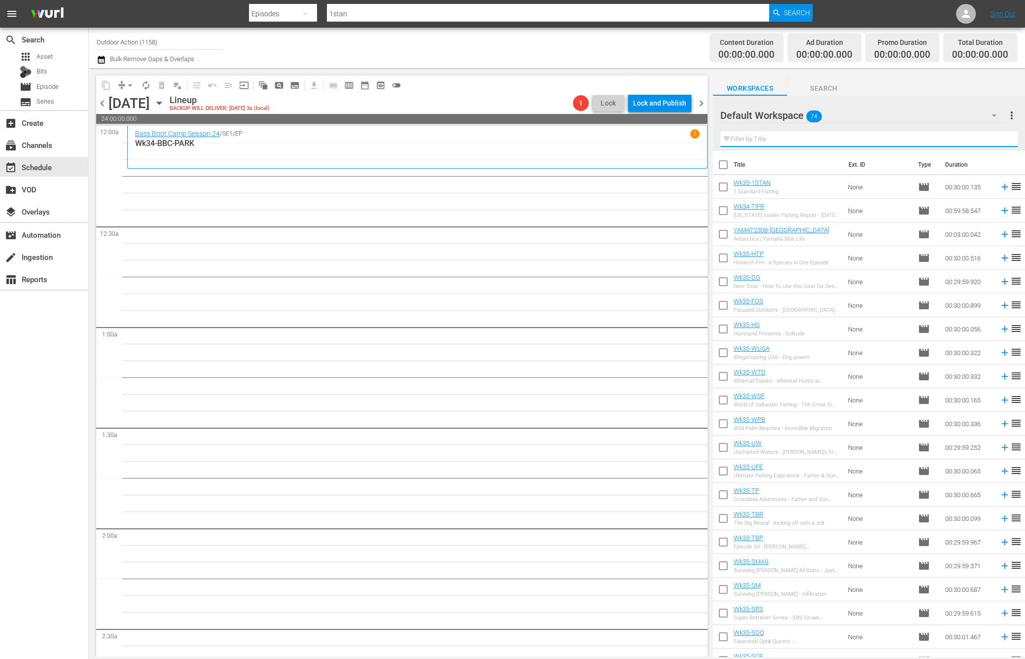
click at [751, 139] on input "text" at bounding box center [868, 139] width 297 height 16
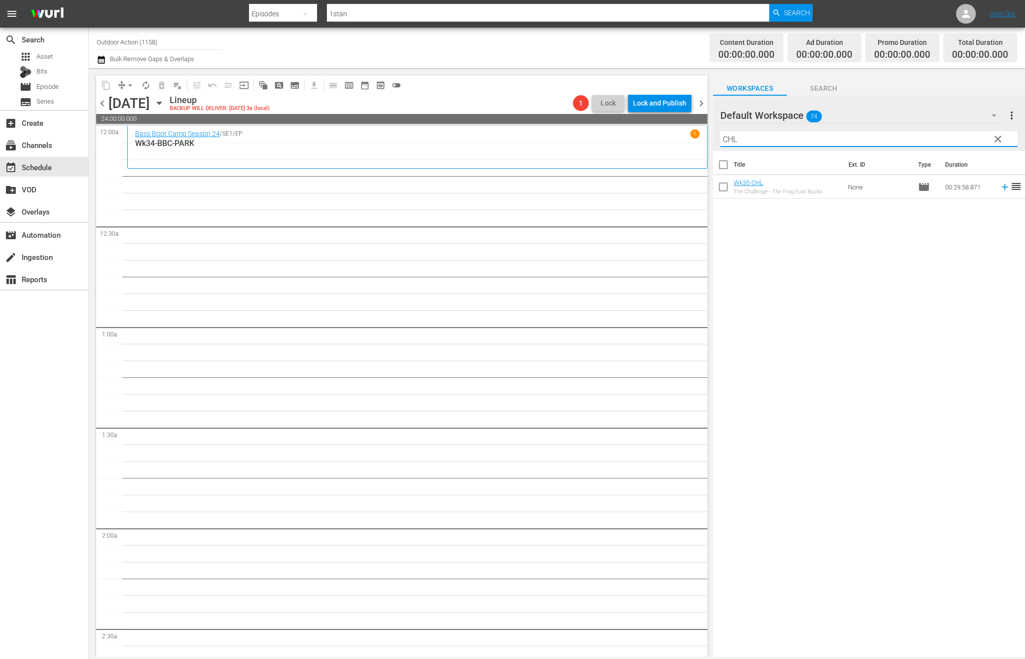
click at [1000, 191] on icon at bounding box center [1005, 186] width 11 height 11
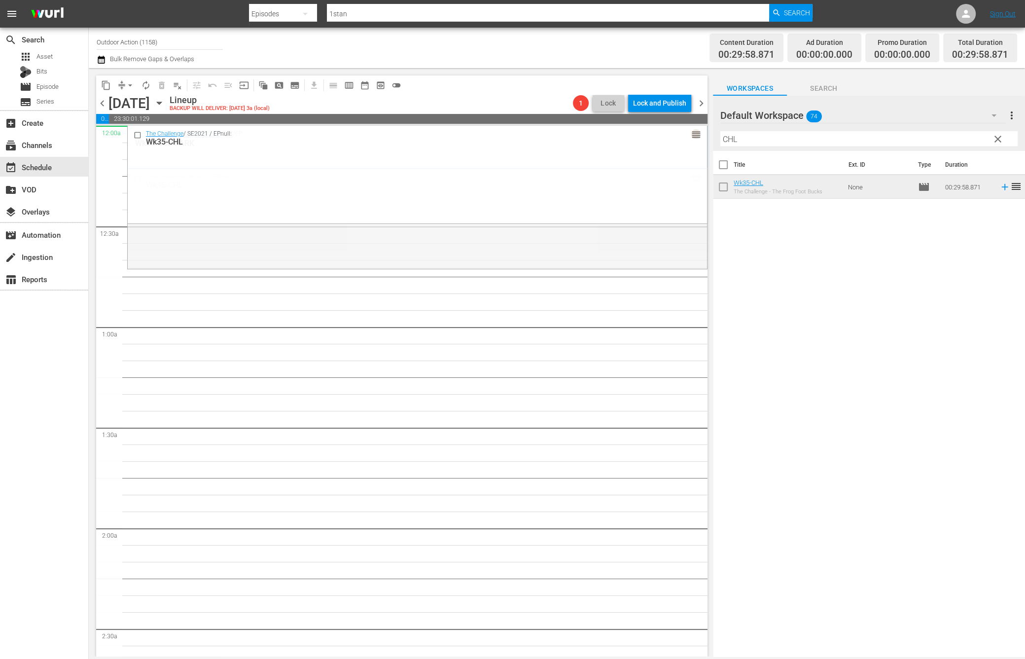
drag, startPoint x: 688, startPoint y: 179, endPoint x: 685, endPoint y: 137, distance: 42.0
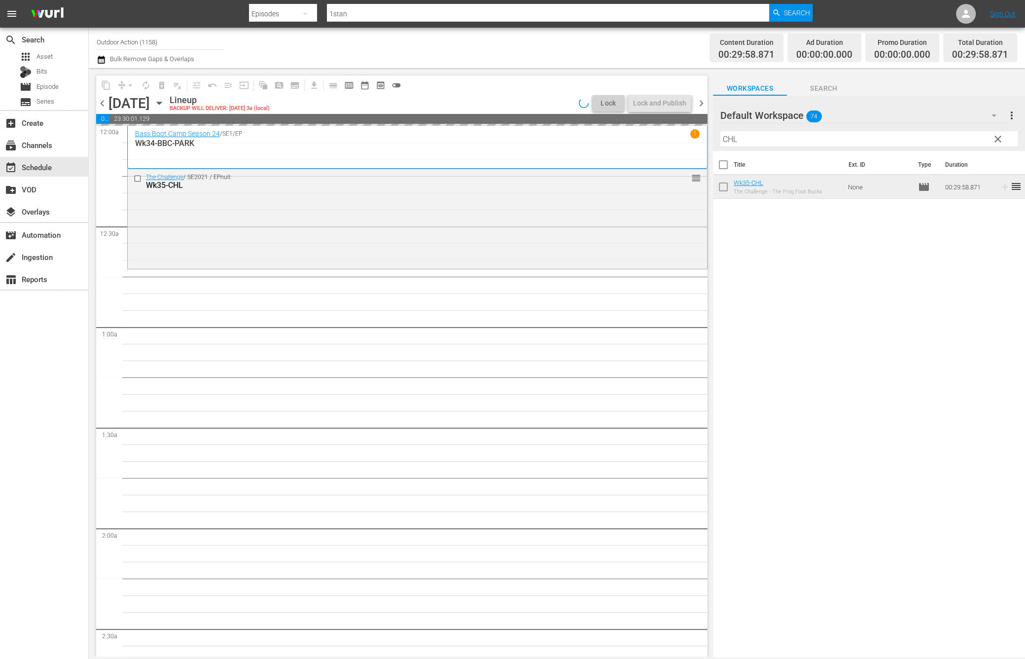
click at [827, 137] on input "CHL" at bounding box center [868, 139] width 297 height 16
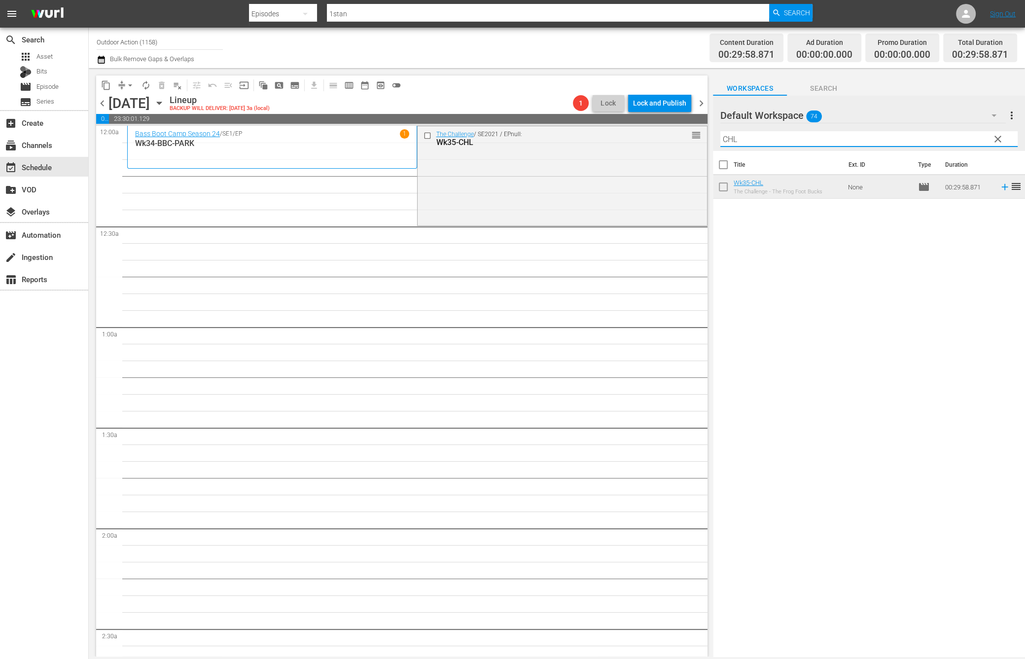
click at [827, 137] on input "CHL" at bounding box center [868, 139] width 297 height 16
click at [974, 254] on div "Title Ext. ID Type Duration Wk35-OHH Operation Healing Heroes - John Fleming No…" at bounding box center [869, 404] width 312 height 507
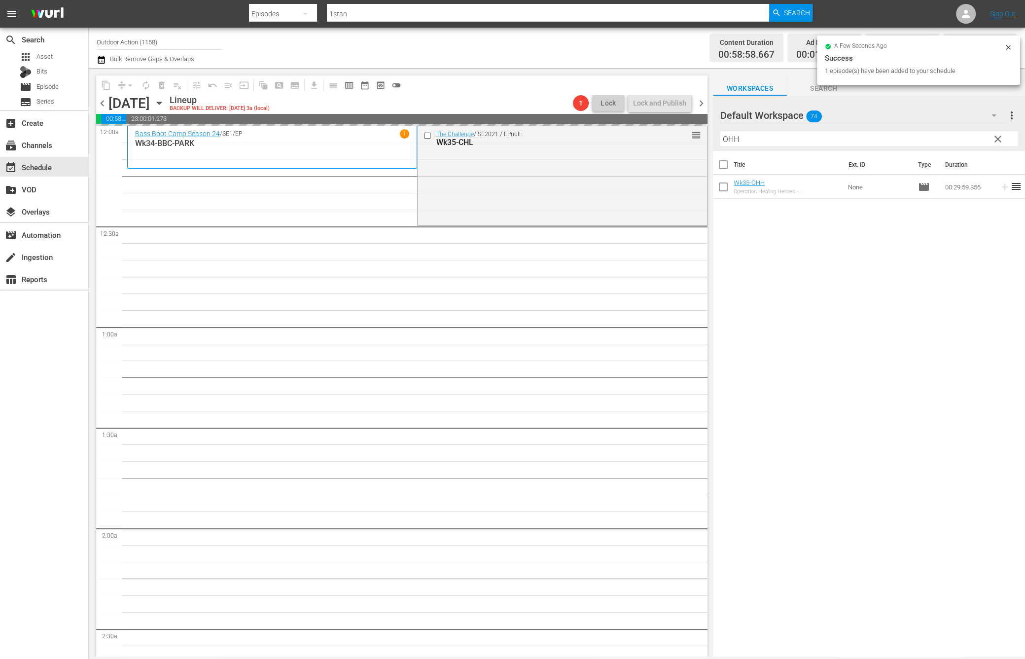
click at [812, 137] on input "OHH" at bounding box center [868, 139] width 297 height 16
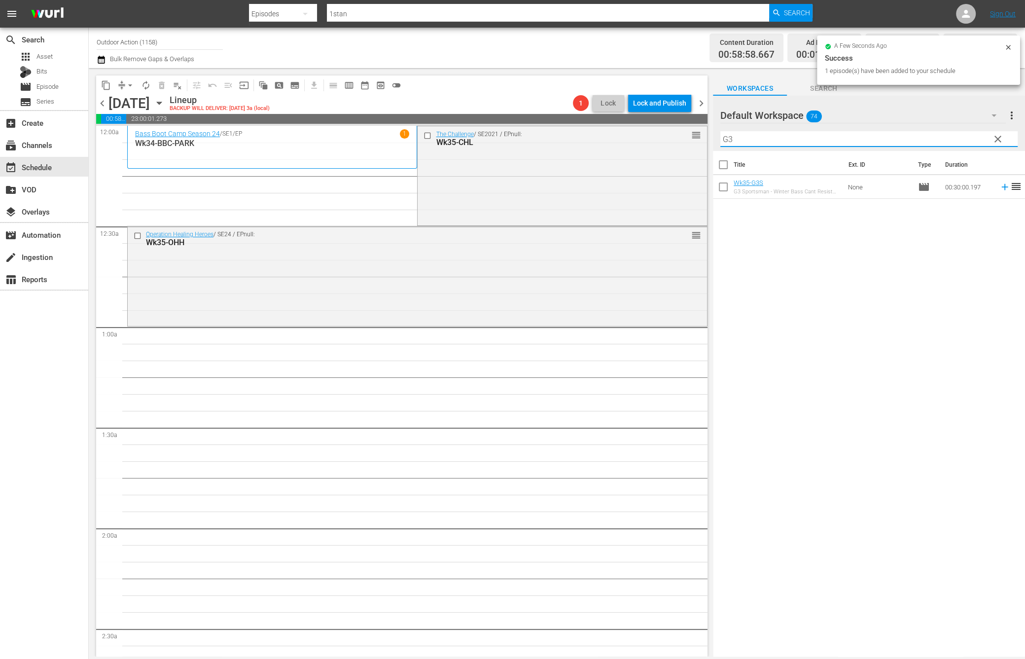
click at [1006, 237] on div "Title Ext. ID Type Duration Wk35-G3S G3 Sportsman - Winter Bass Cant Resist The…" at bounding box center [869, 404] width 312 height 507
click at [809, 143] on input "G3" at bounding box center [868, 139] width 297 height 16
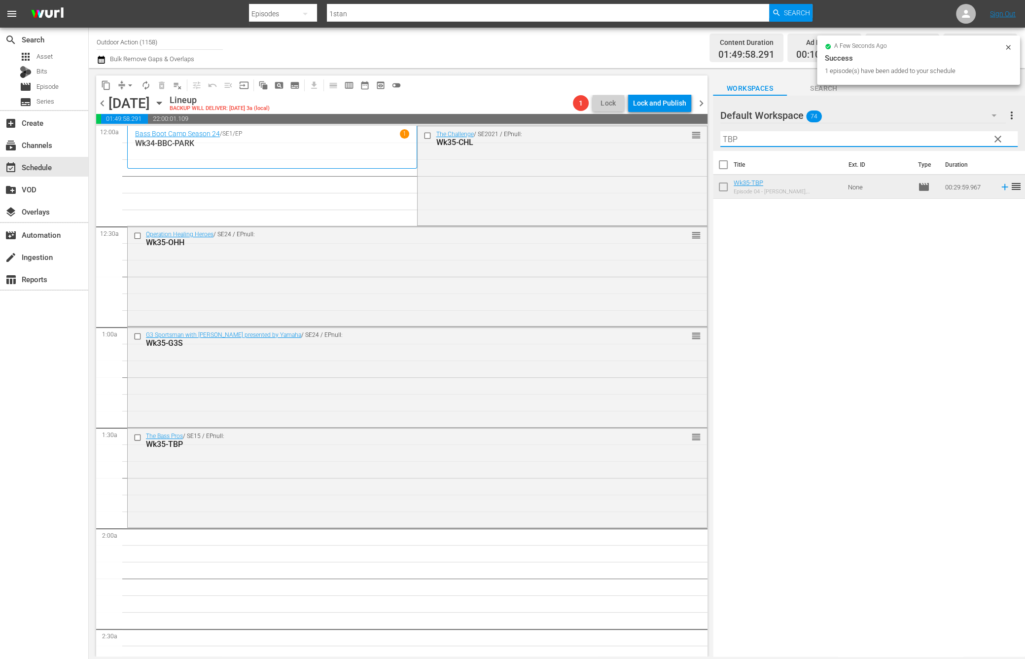
click at [819, 136] on input "TBP" at bounding box center [868, 139] width 297 height 16
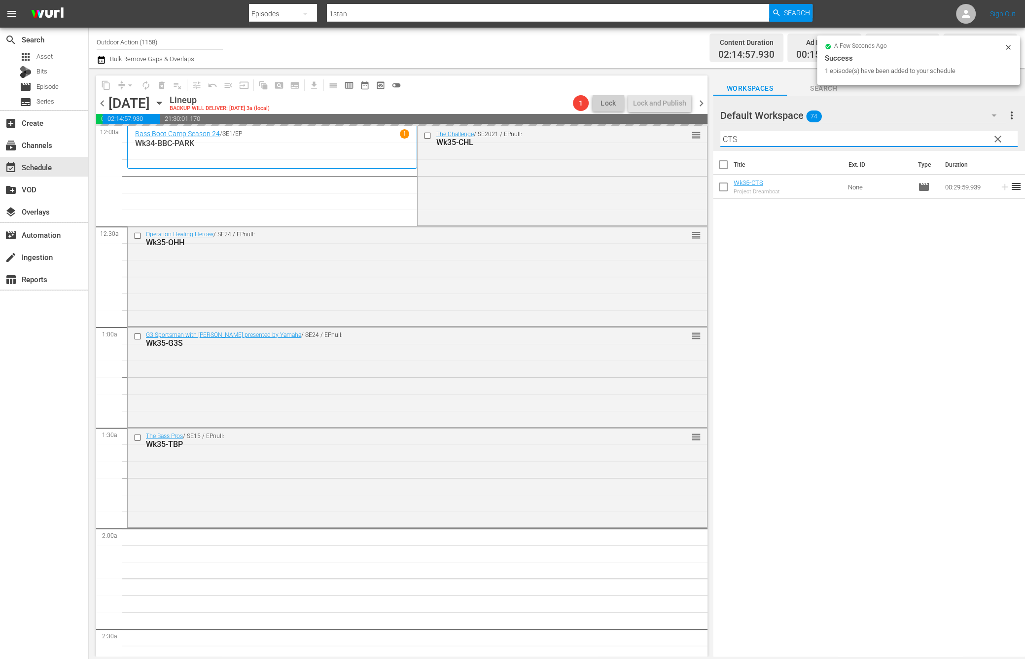
click at [820, 135] on input "CTS" at bounding box center [868, 139] width 297 height 16
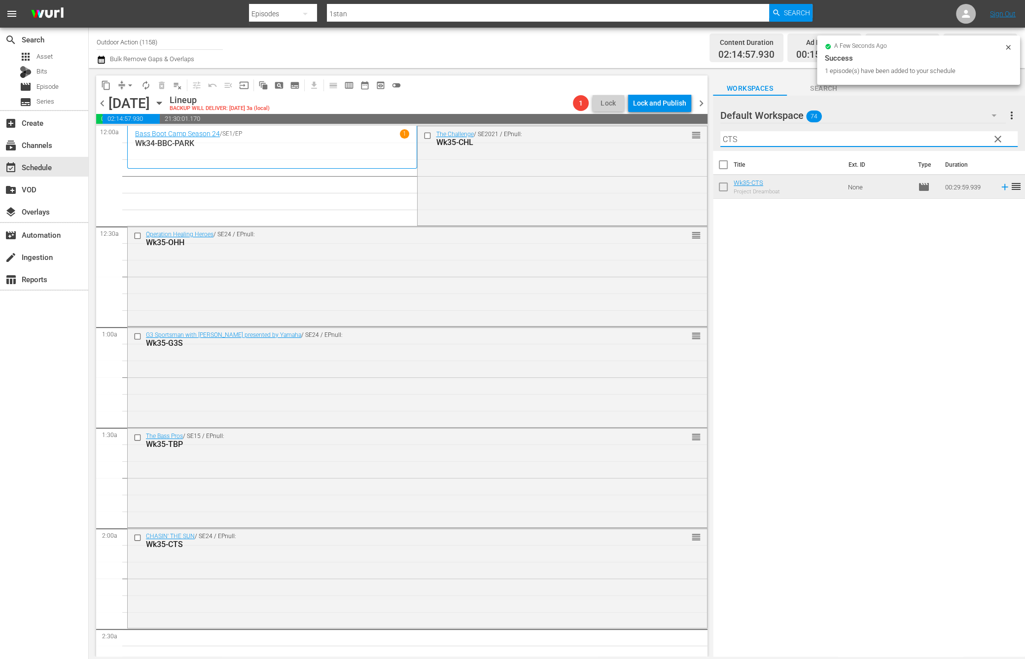
click at [820, 135] on input "CTS" at bounding box center [868, 139] width 297 height 16
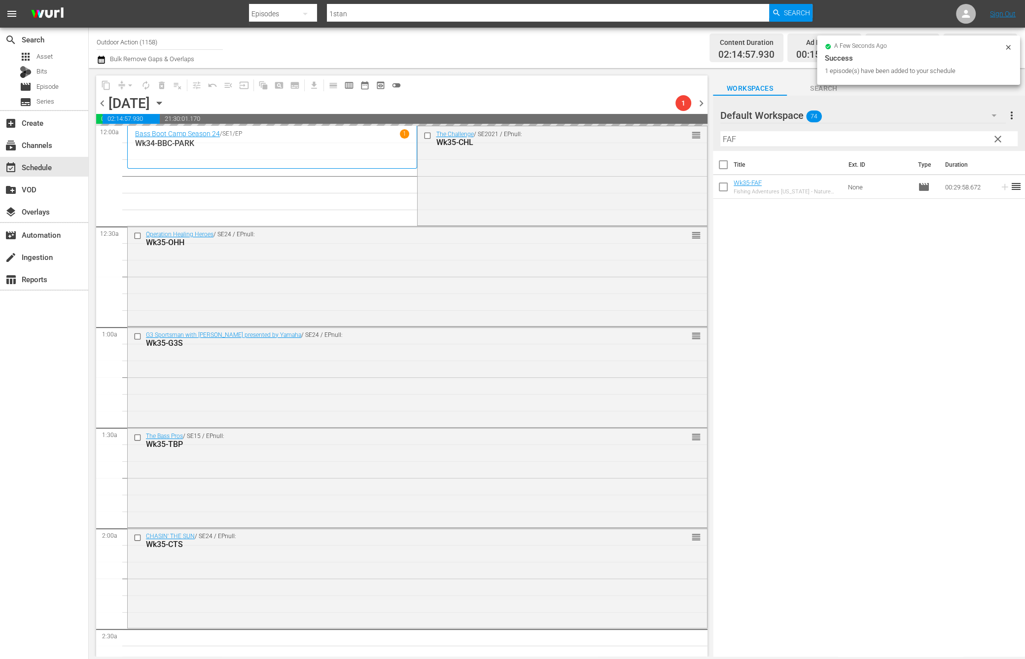
click at [789, 143] on input "FAF" at bounding box center [868, 139] width 297 height 16
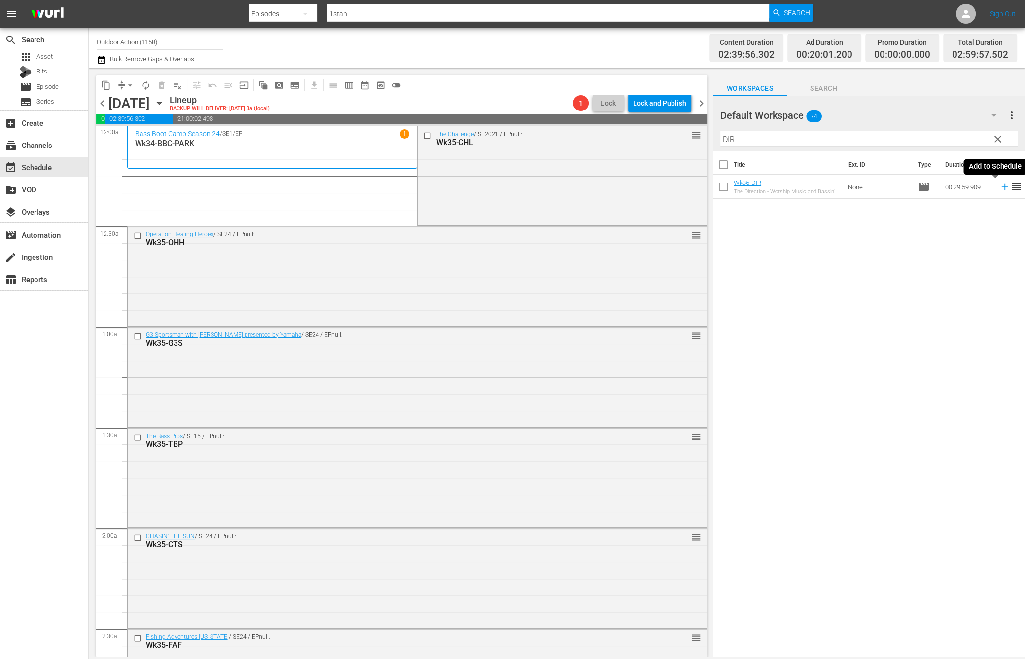
click at [1001, 185] on icon at bounding box center [1004, 187] width 6 height 6
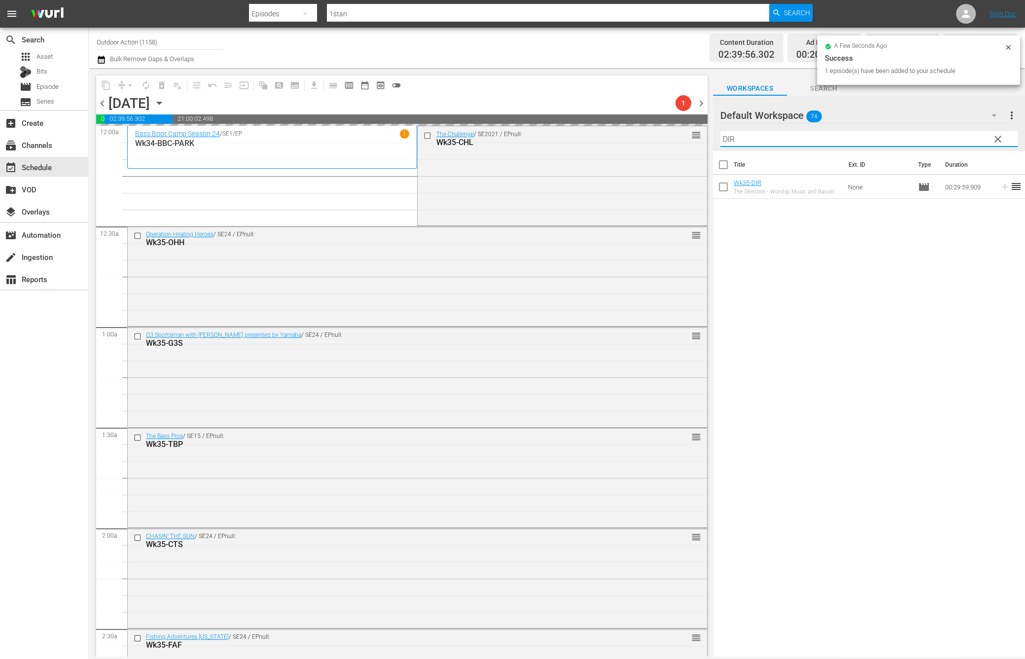
click at [922, 137] on input "DIR" at bounding box center [868, 139] width 297 height 16
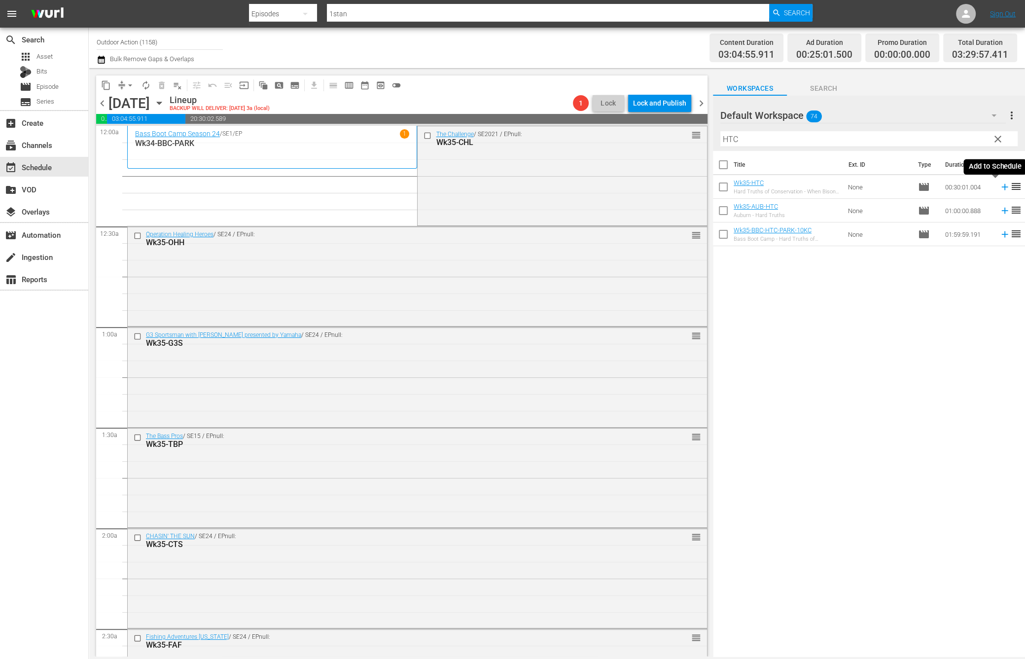
click at [1001, 188] on icon at bounding box center [1004, 187] width 6 height 6
click at [945, 136] on input "HTC" at bounding box center [868, 139] width 297 height 16
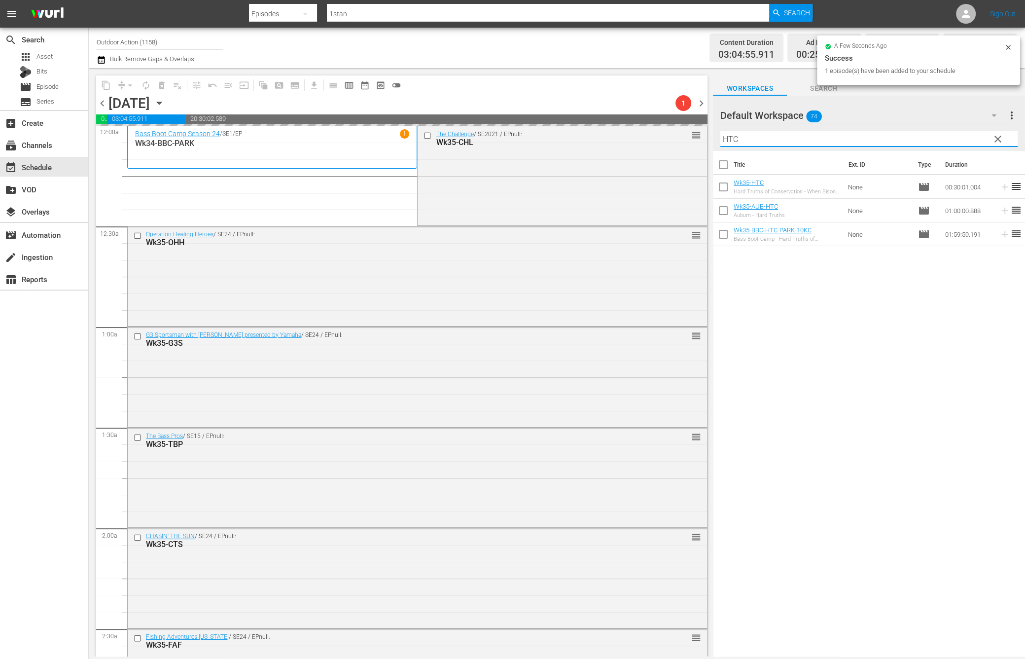
click at [945, 136] on input "HTC" at bounding box center [868, 139] width 297 height 16
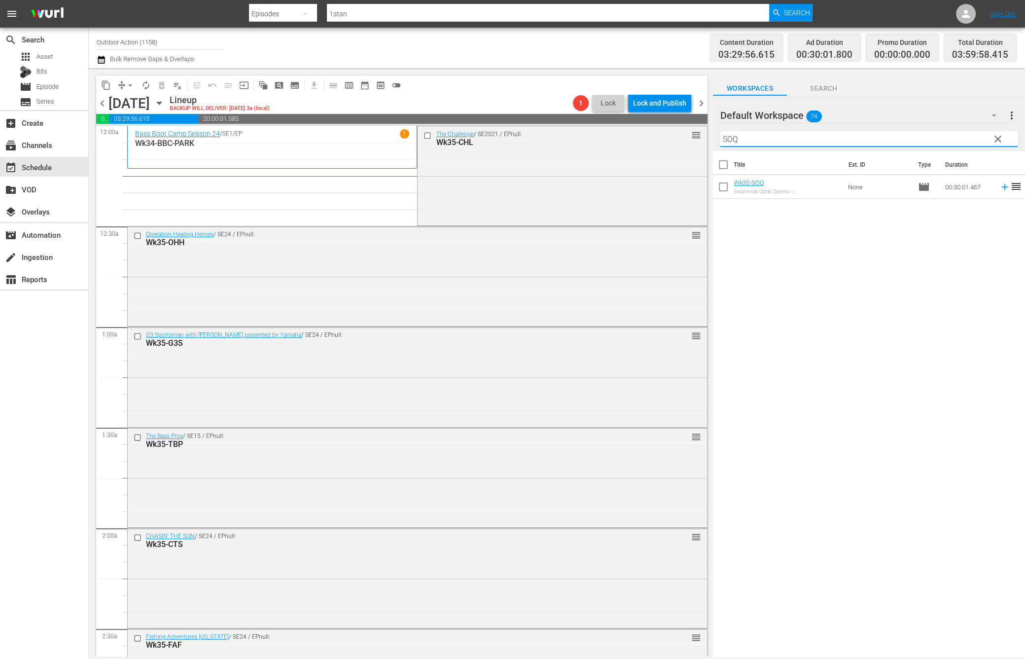
click at [1000, 188] on icon at bounding box center [1005, 186] width 11 height 11
click at [969, 138] on input "SOQ" at bounding box center [868, 139] width 297 height 16
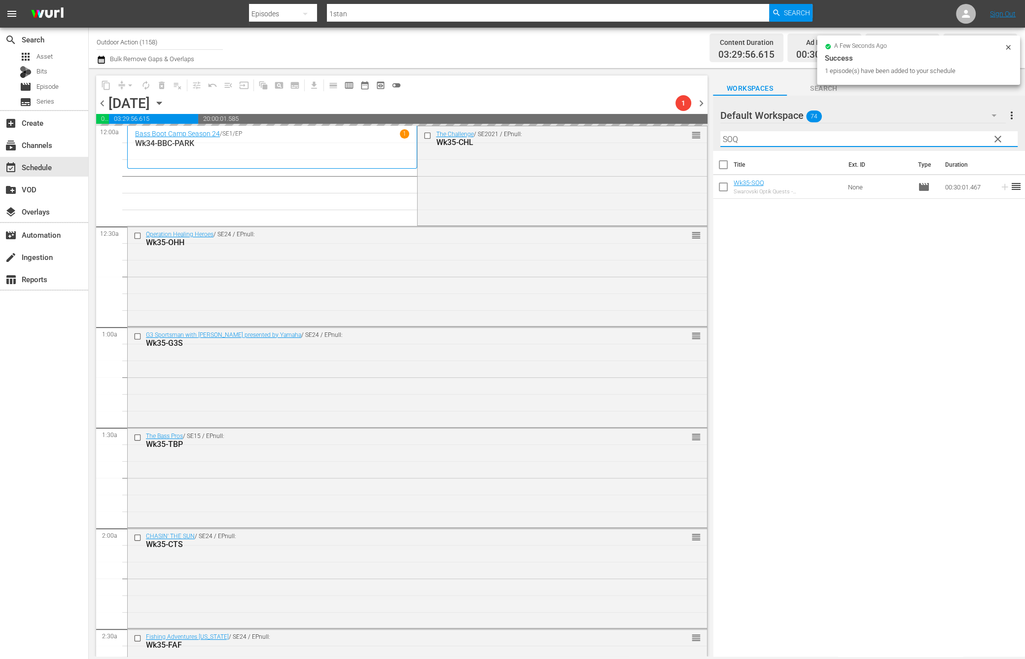
click at [969, 138] on input "SOQ" at bounding box center [868, 139] width 297 height 16
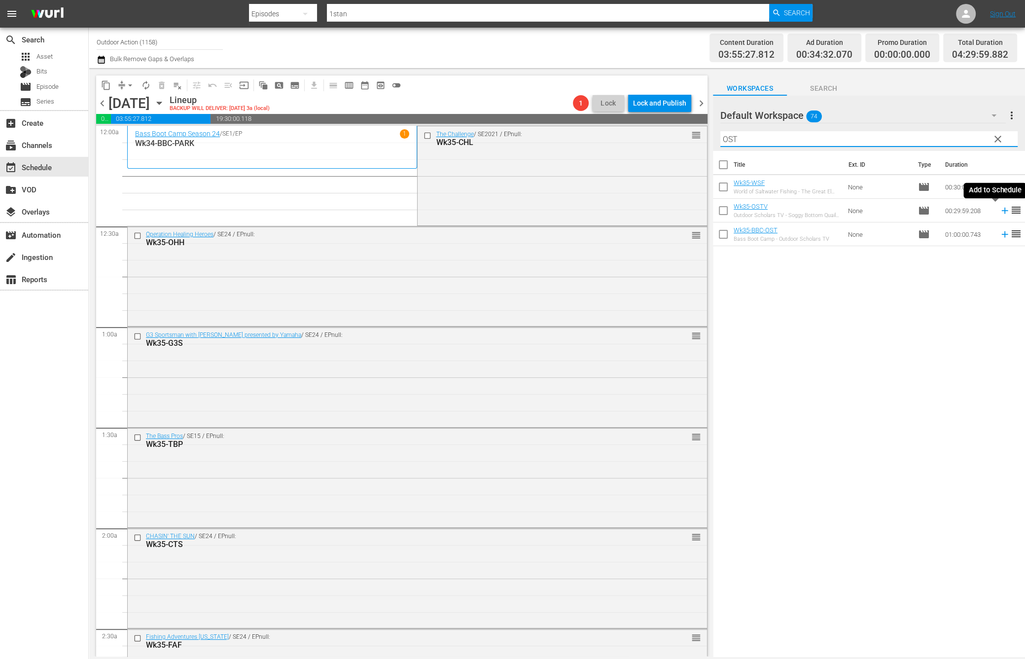
click at [1000, 211] on icon at bounding box center [1005, 210] width 11 height 11
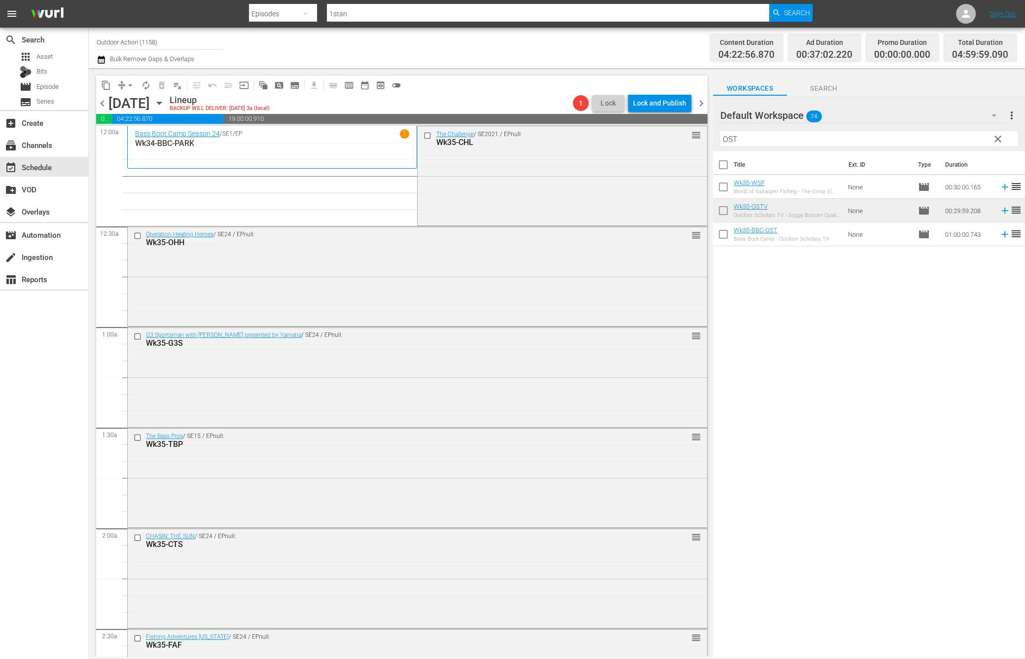
click at [841, 137] on input "OST" at bounding box center [868, 139] width 297 height 16
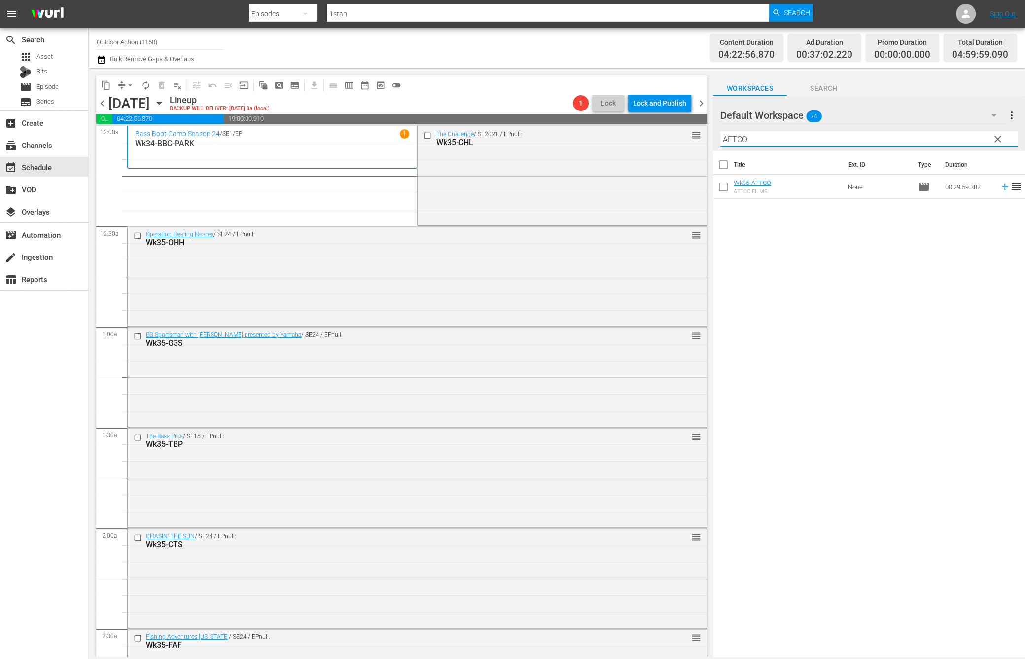
click at [1000, 185] on icon at bounding box center [1005, 186] width 11 height 11
click at [943, 134] on input "AFTCO" at bounding box center [868, 139] width 297 height 16
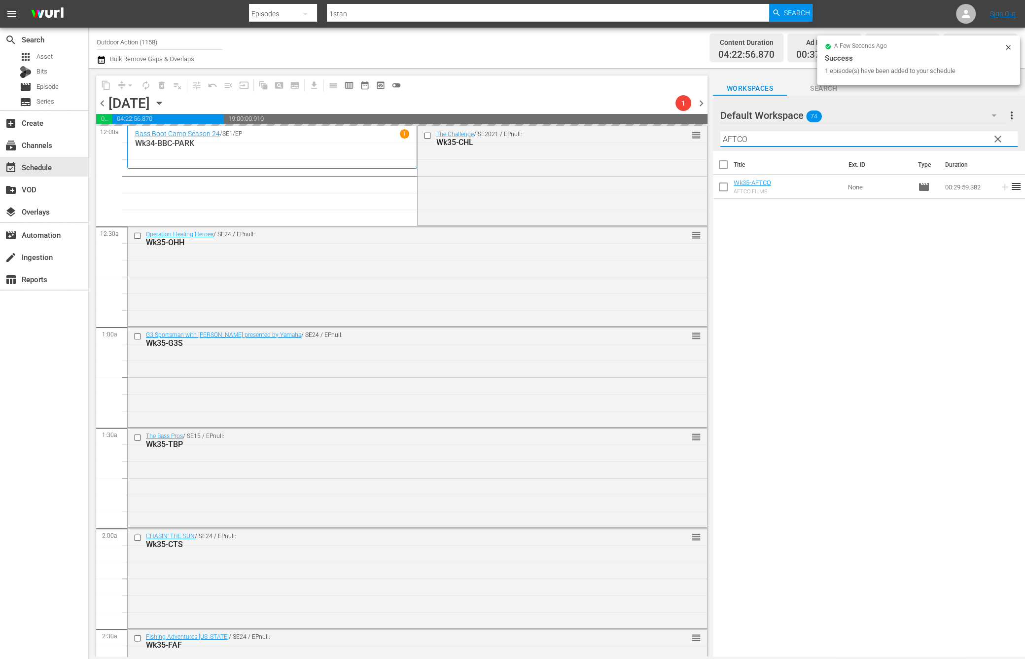
click at [943, 134] on input "AFTCO" at bounding box center [868, 139] width 297 height 16
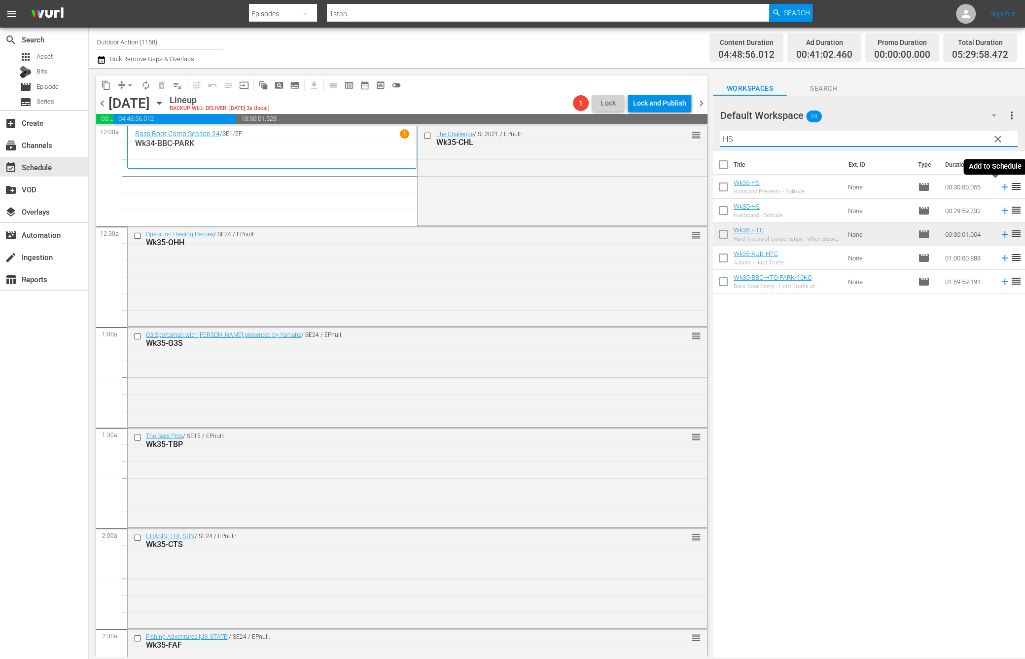
click at [1000, 188] on icon at bounding box center [1005, 186] width 11 height 11
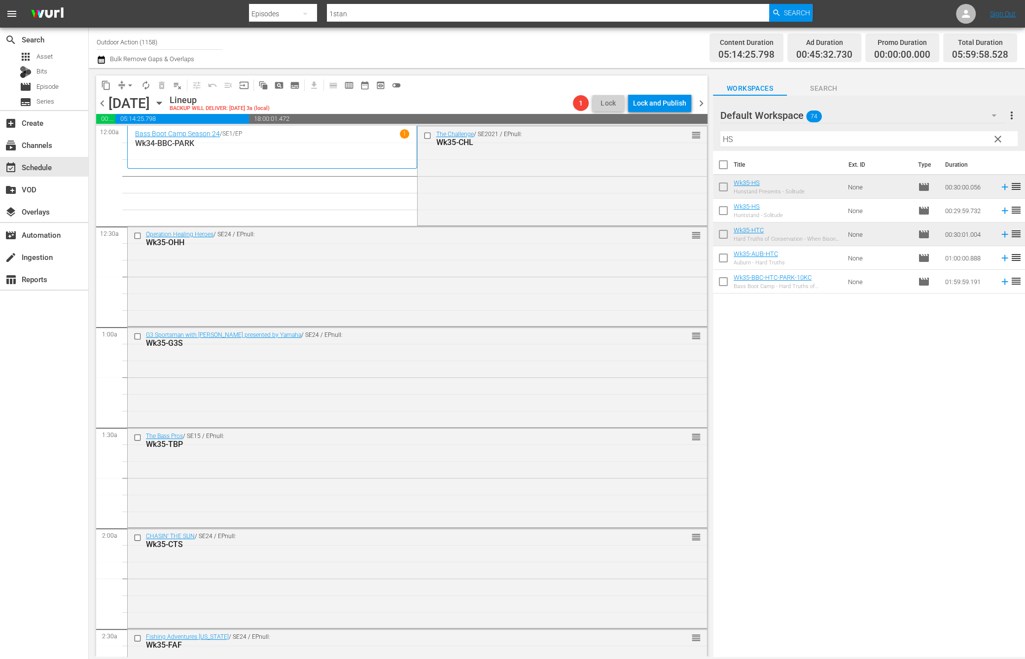
click at [797, 335] on div "Title Ext. ID Type Duration Wk35-HS Hunstand Presents - Solitude None movie 00:…" at bounding box center [869, 404] width 312 height 507
click at [746, 140] on input "HS" at bounding box center [868, 139] width 297 height 16
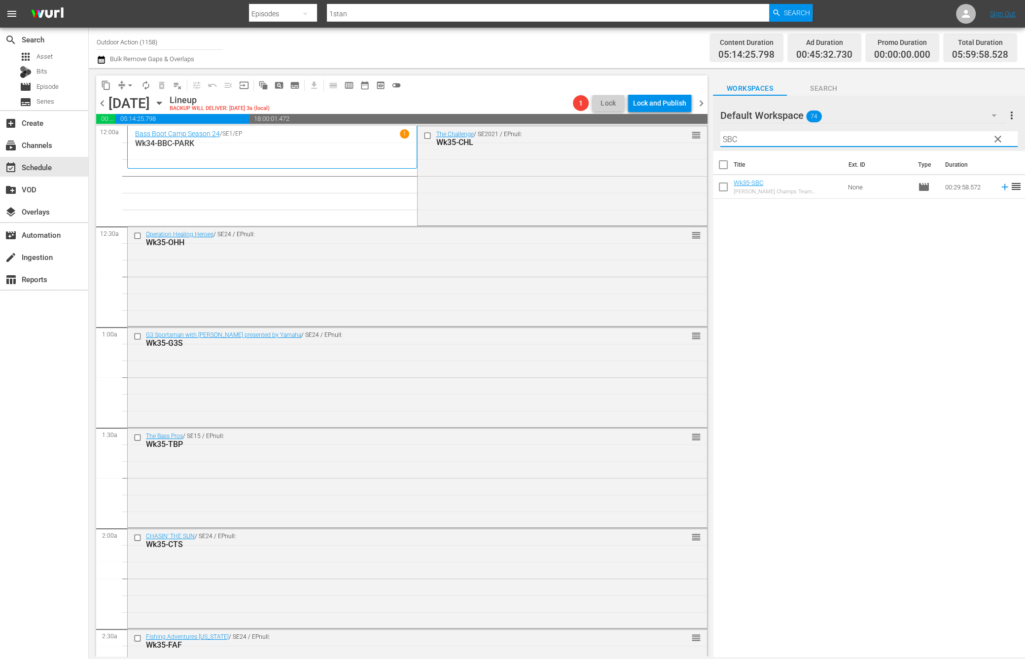
click at [1000, 187] on icon at bounding box center [1005, 186] width 11 height 11
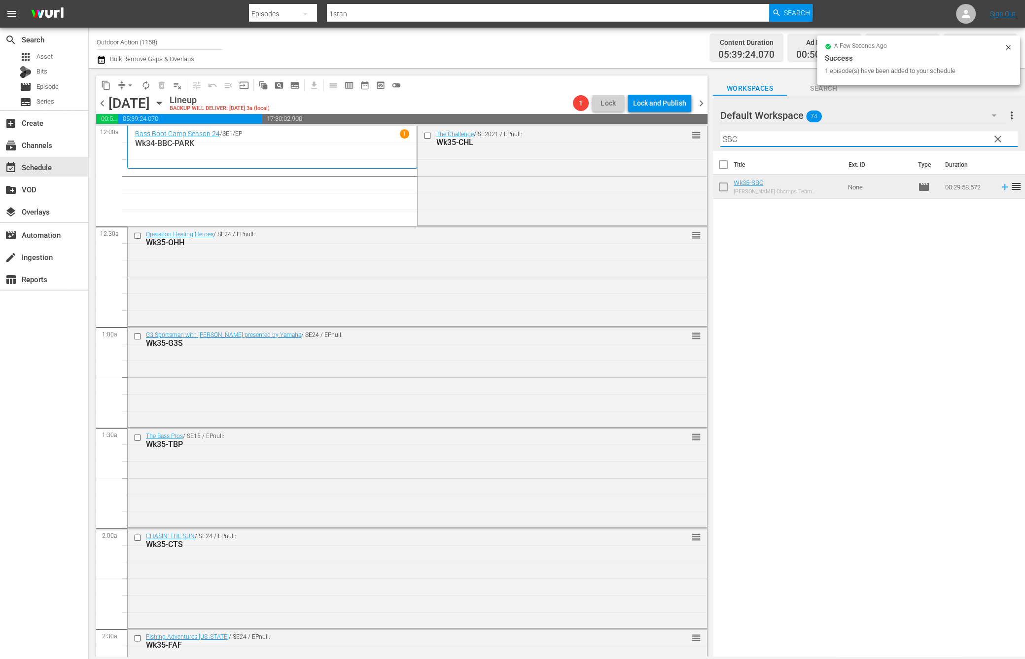
click at [904, 143] on input "SBC" at bounding box center [868, 139] width 297 height 16
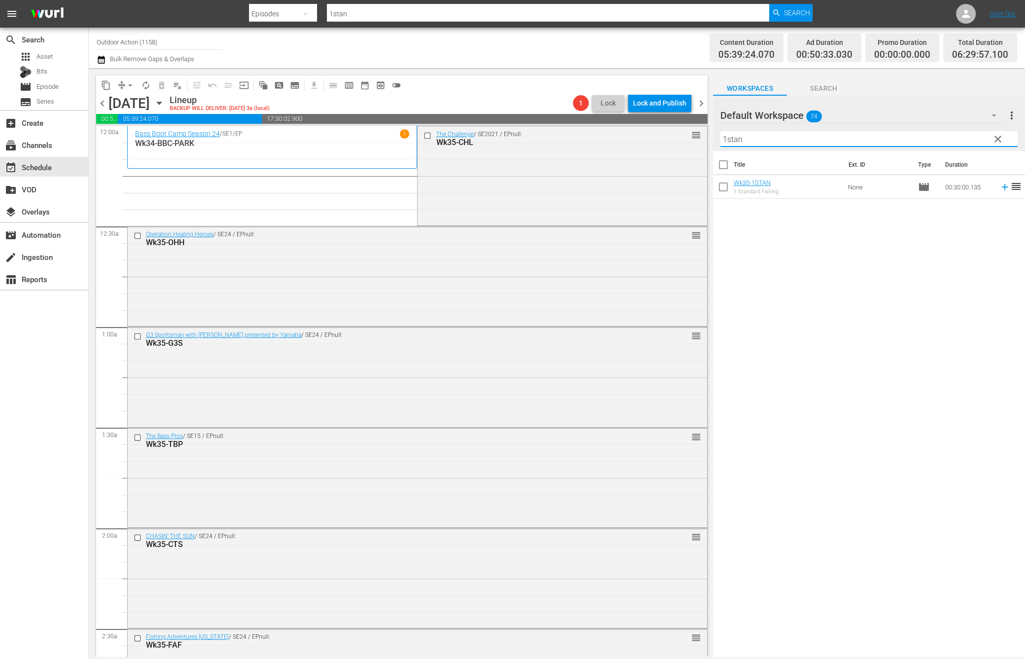
click at [1000, 188] on icon at bounding box center [1005, 186] width 11 height 11
click at [943, 139] on input "1stan" at bounding box center [868, 139] width 297 height 16
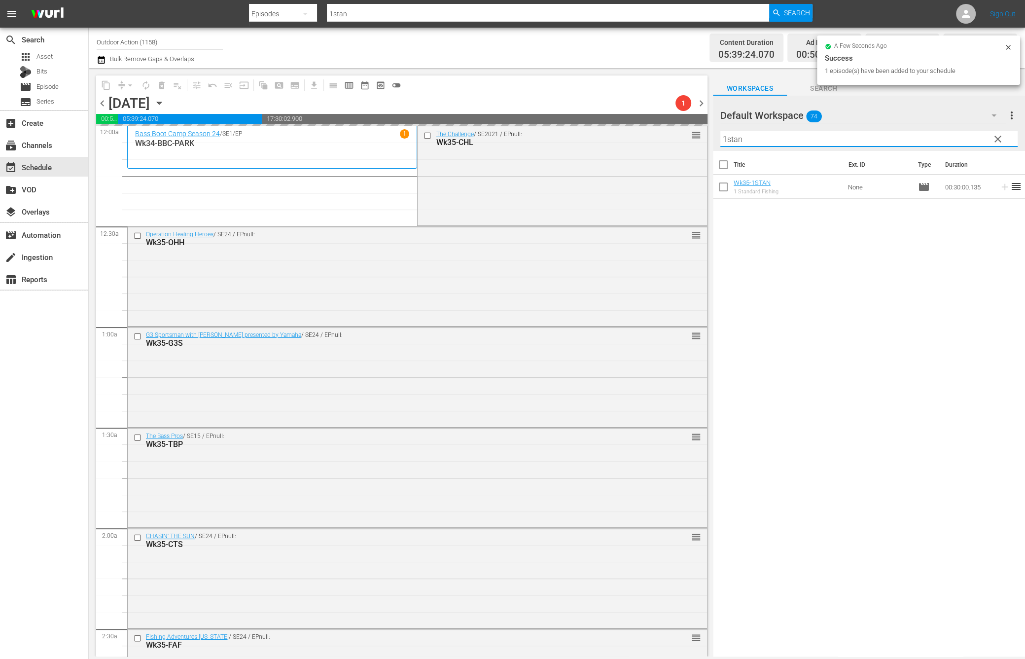
click at [943, 139] on input "1stan" at bounding box center [868, 139] width 297 height 16
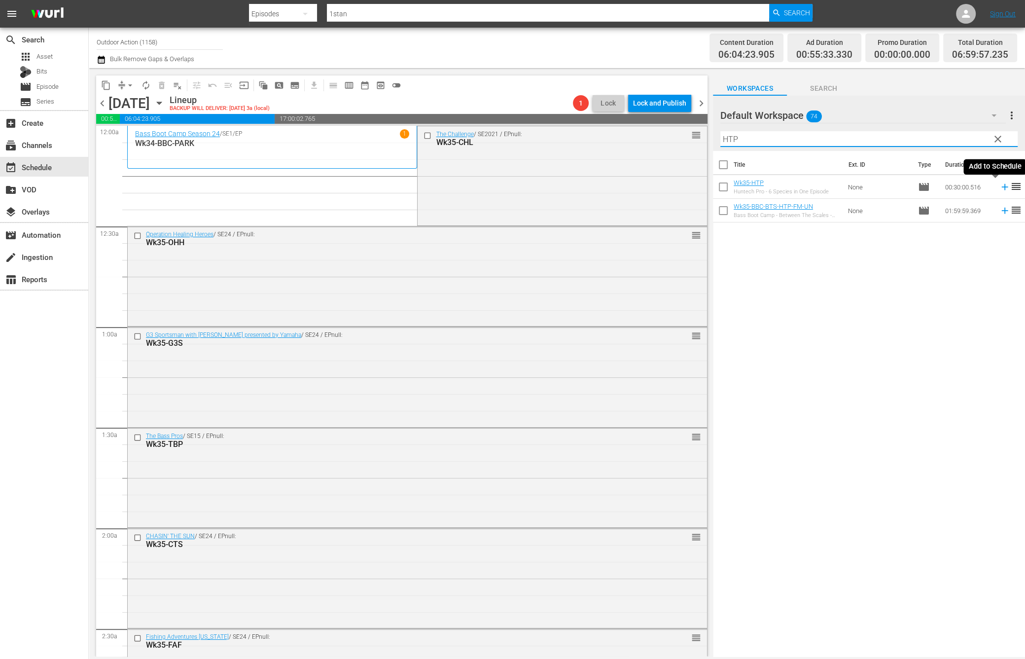
click at [1000, 188] on icon at bounding box center [1005, 186] width 11 height 11
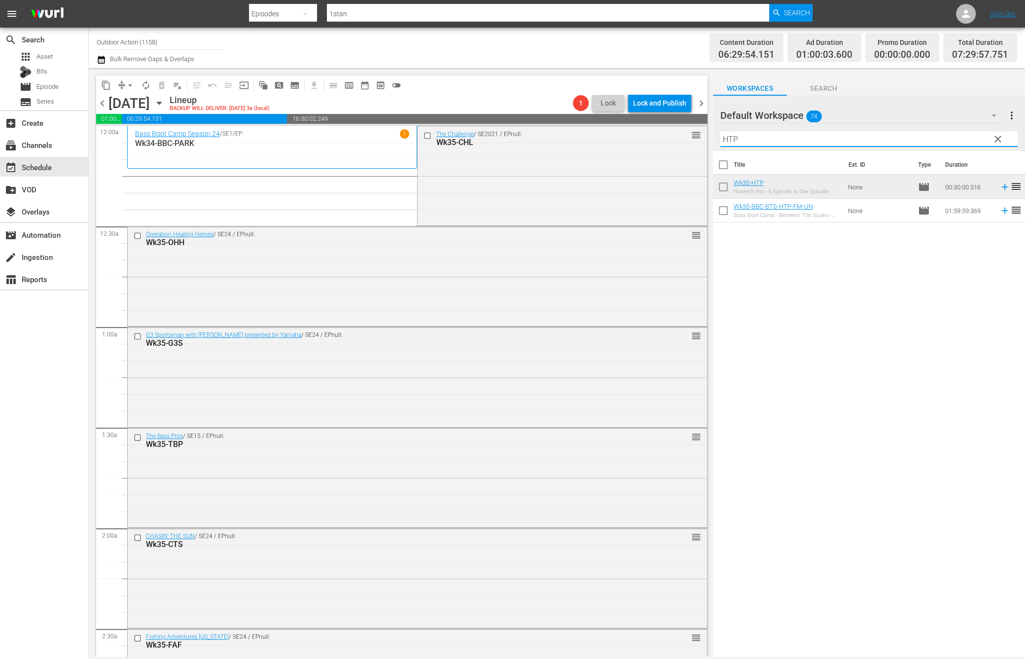
click at [864, 134] on input "HTP" at bounding box center [868, 139] width 297 height 16
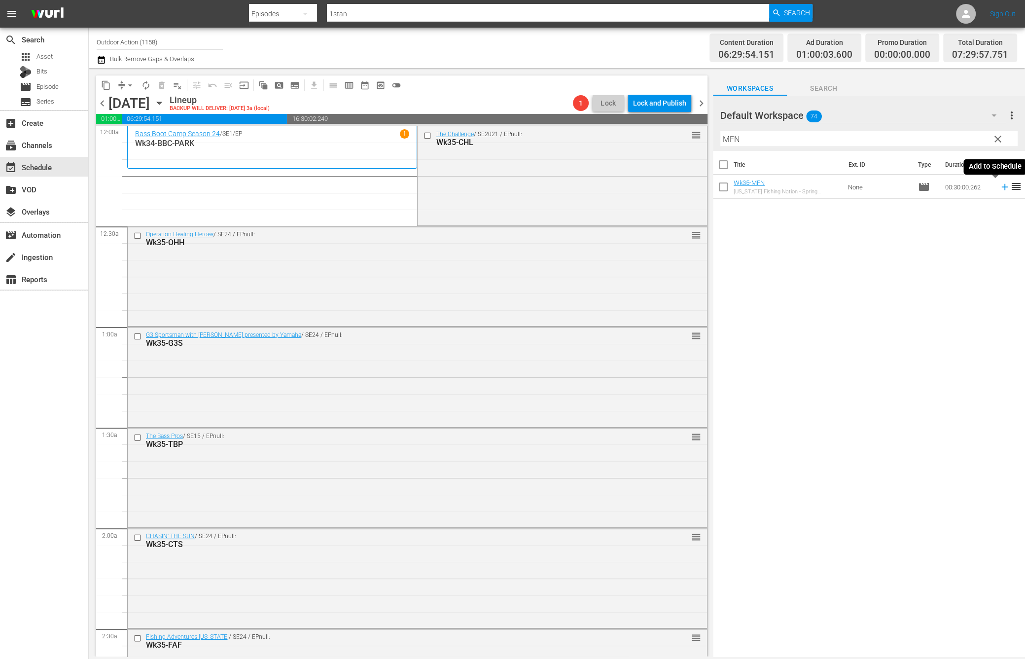
click at [1000, 187] on icon at bounding box center [1005, 186] width 11 height 11
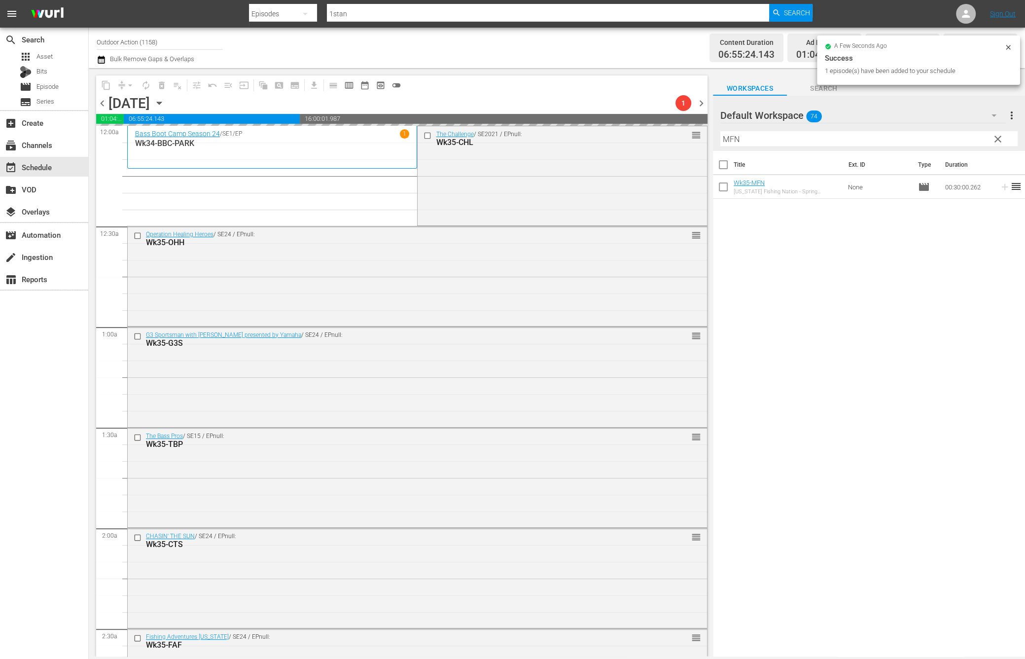
click at [922, 135] on input "MFN" at bounding box center [868, 139] width 297 height 16
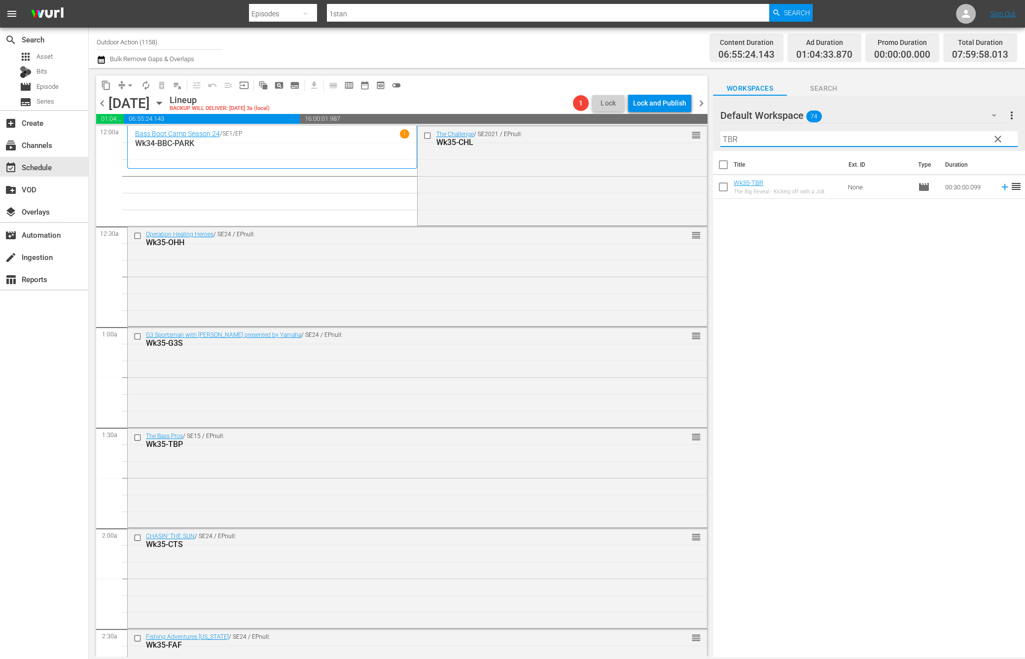
click at [1001, 187] on icon at bounding box center [1004, 187] width 6 height 6
click at [965, 134] on input "TBR" at bounding box center [868, 139] width 297 height 16
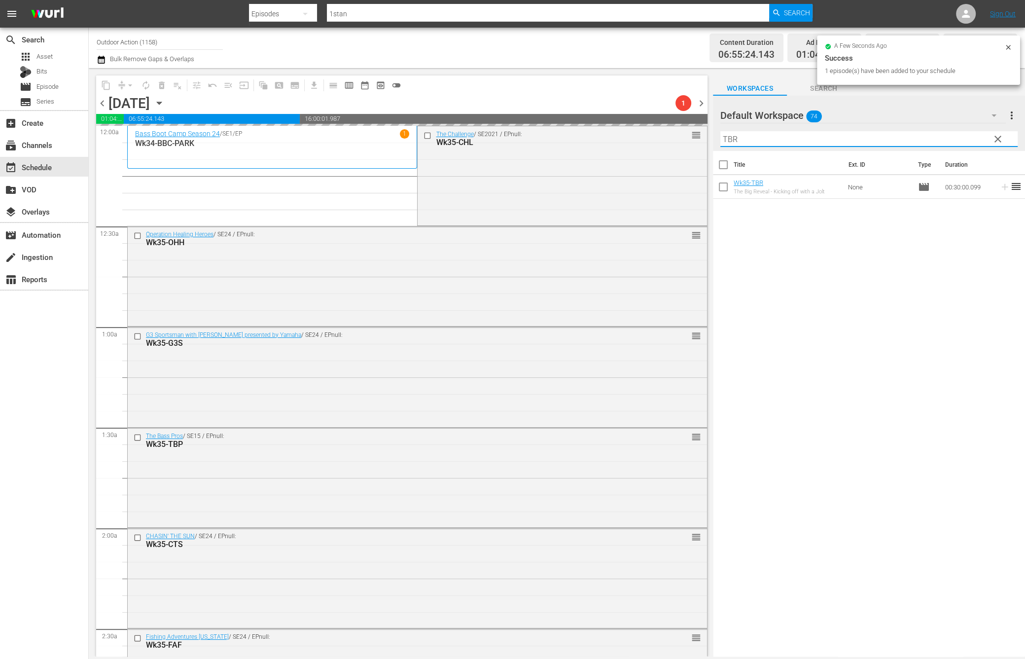
click at [965, 134] on input "TBR" at bounding box center [868, 139] width 297 height 16
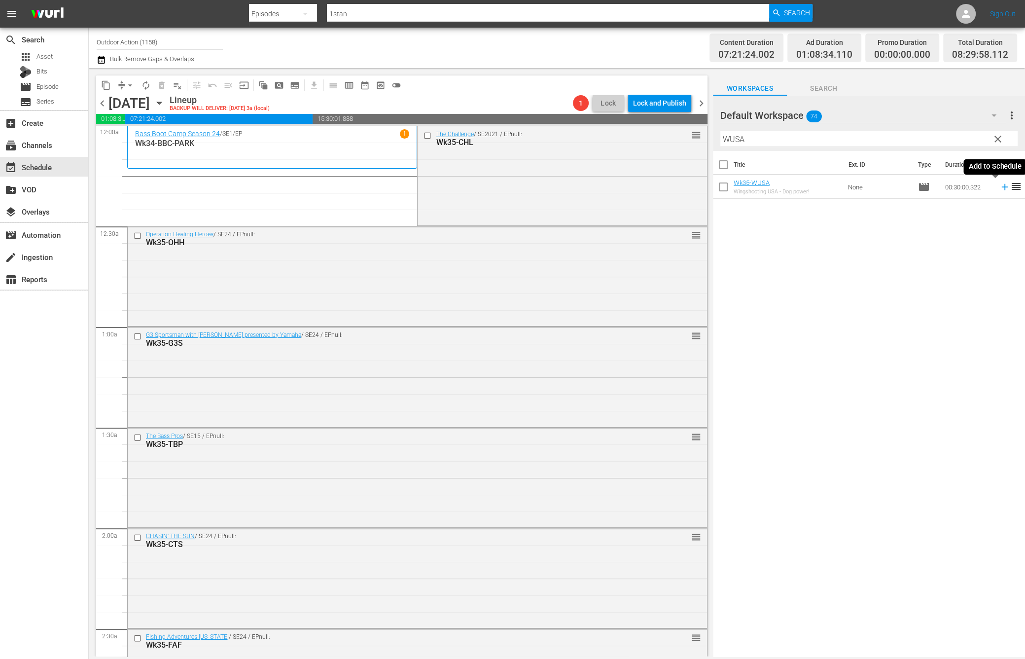
click at [1000, 188] on icon at bounding box center [1005, 186] width 11 height 11
click at [964, 140] on input "WUSA" at bounding box center [868, 139] width 297 height 16
click at [1000, 187] on icon at bounding box center [1005, 186] width 11 height 11
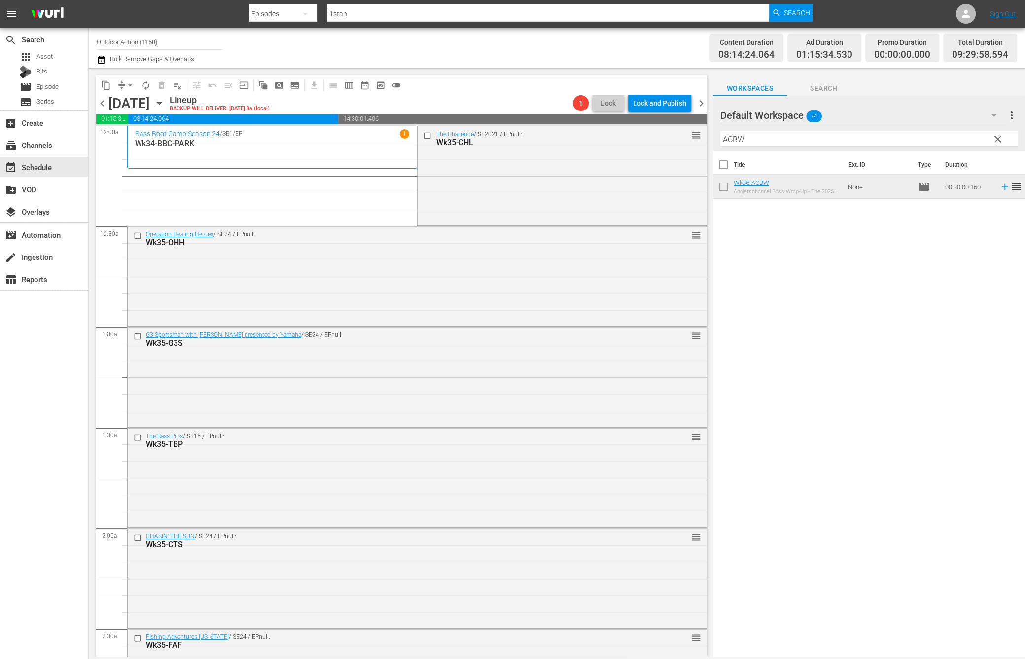
click at [913, 134] on input "ACBW" at bounding box center [868, 139] width 297 height 16
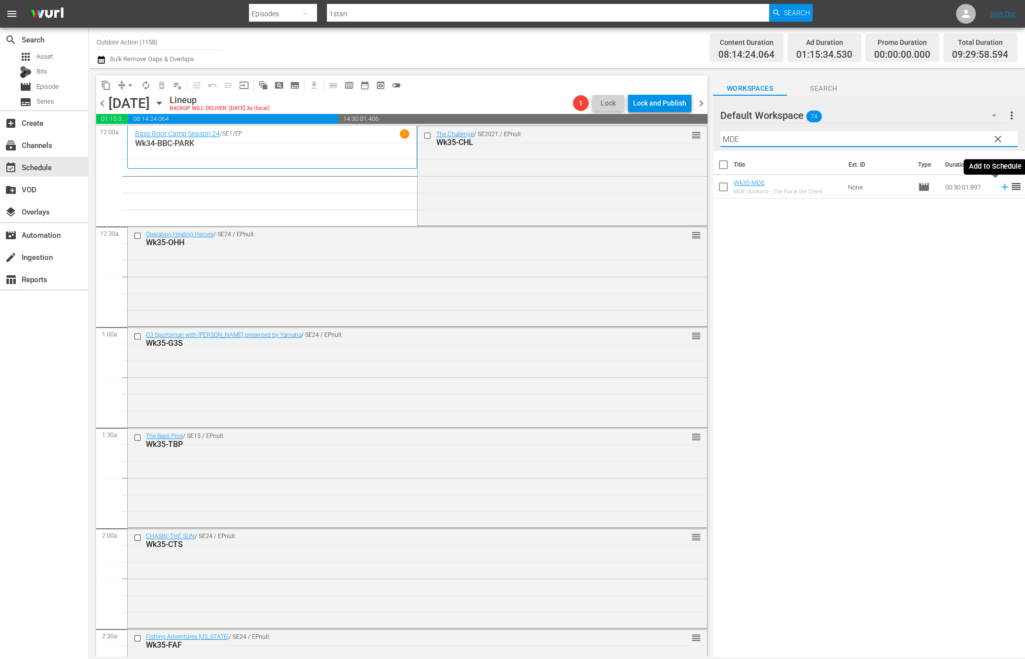
click at [1000, 187] on icon at bounding box center [1005, 186] width 11 height 11
click at [966, 139] on input "MDE" at bounding box center [868, 139] width 297 height 16
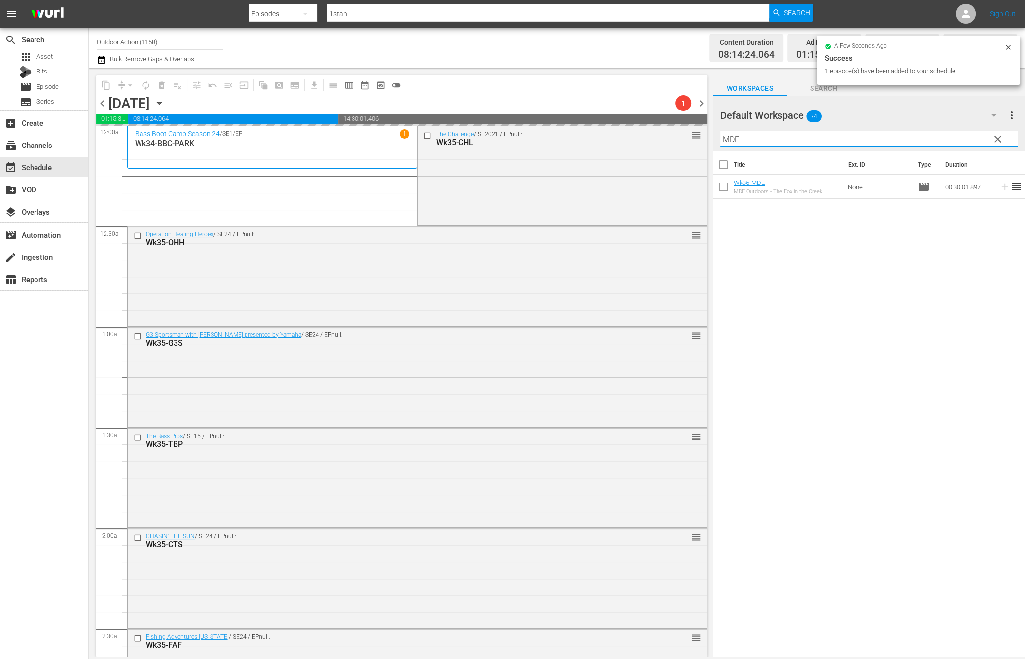
click at [966, 139] on input "MDE" at bounding box center [868, 139] width 297 height 16
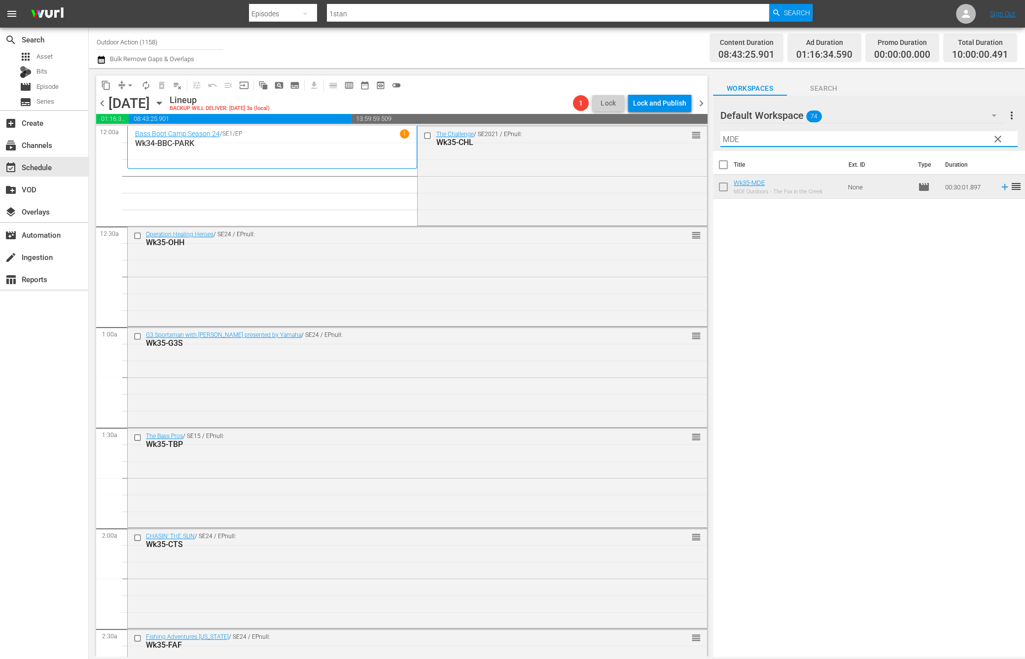
type input "M"
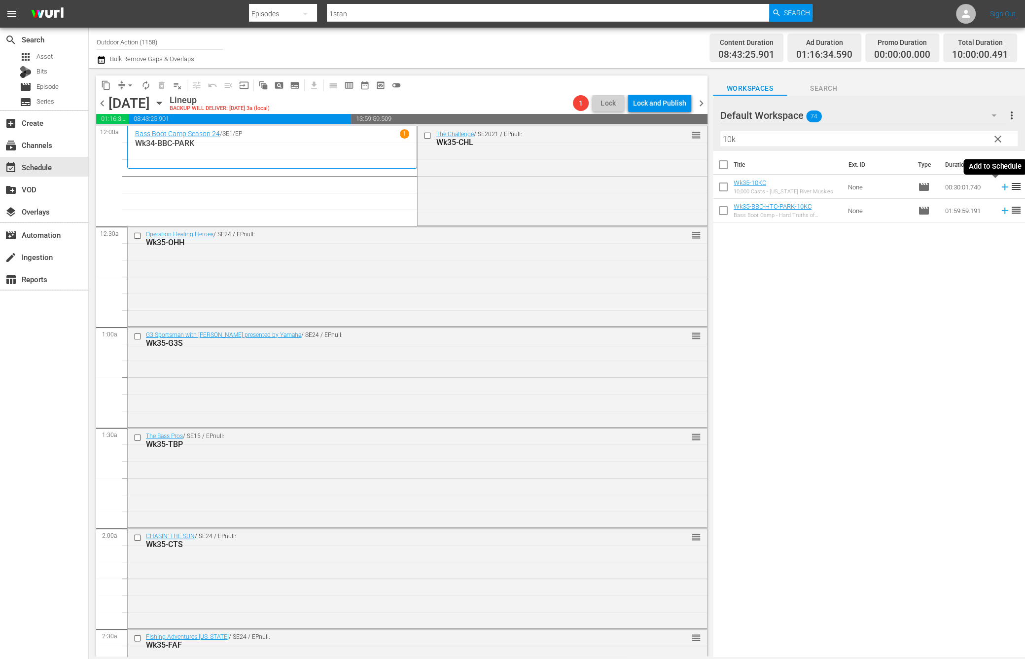
click at [1000, 186] on icon at bounding box center [1005, 186] width 11 height 11
click at [965, 142] on input "10k" at bounding box center [868, 139] width 297 height 16
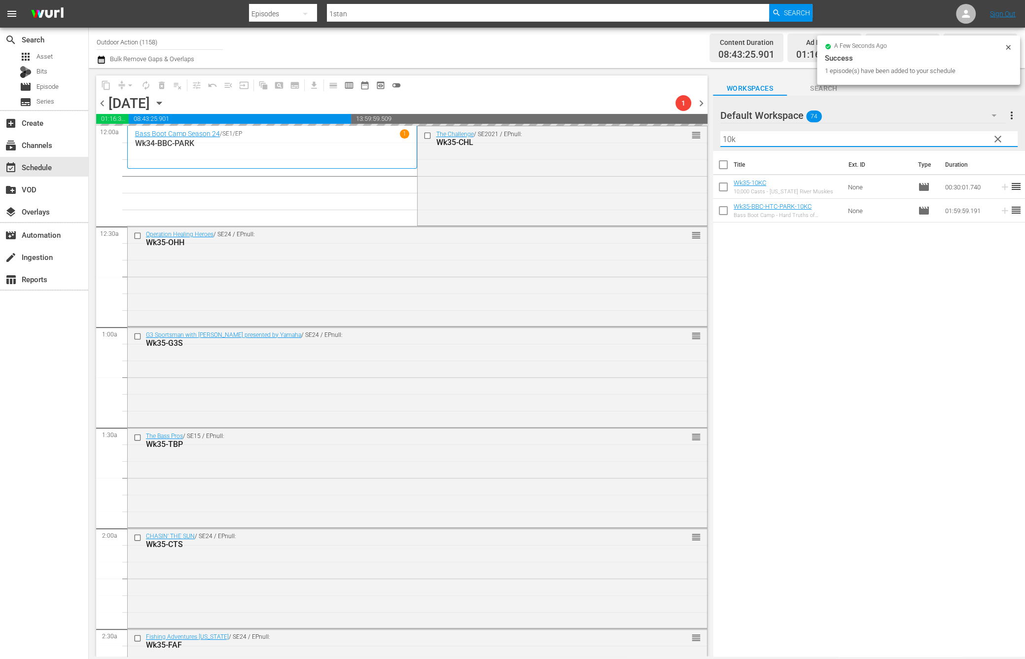
click at [965, 142] on input "10k" at bounding box center [868, 139] width 297 height 16
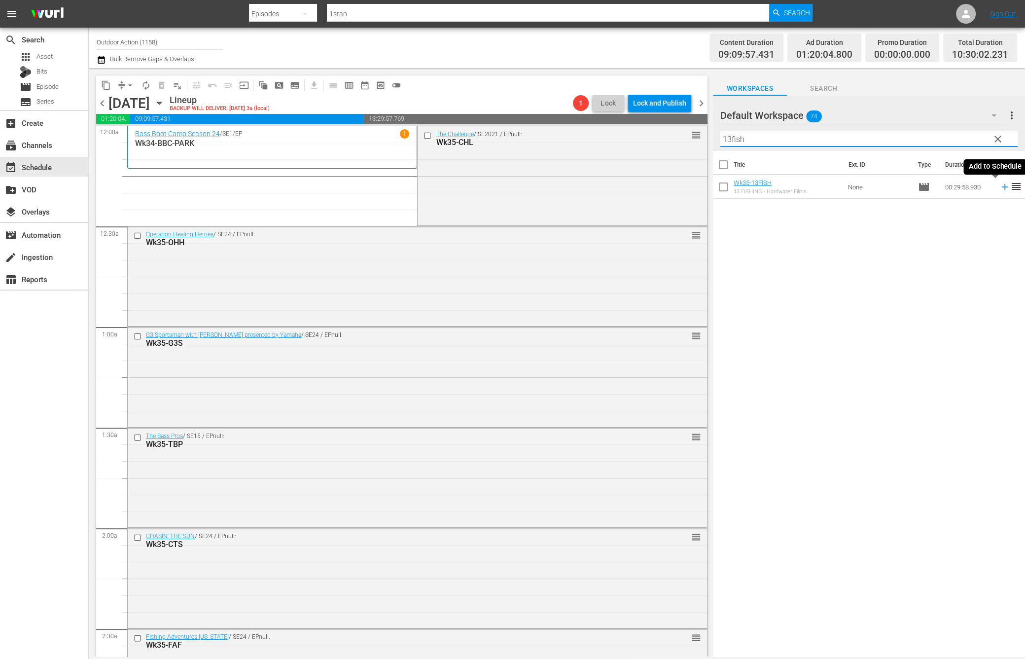
click at [1000, 187] on icon at bounding box center [1005, 186] width 11 height 11
click at [968, 137] on input "13fish" at bounding box center [868, 139] width 297 height 16
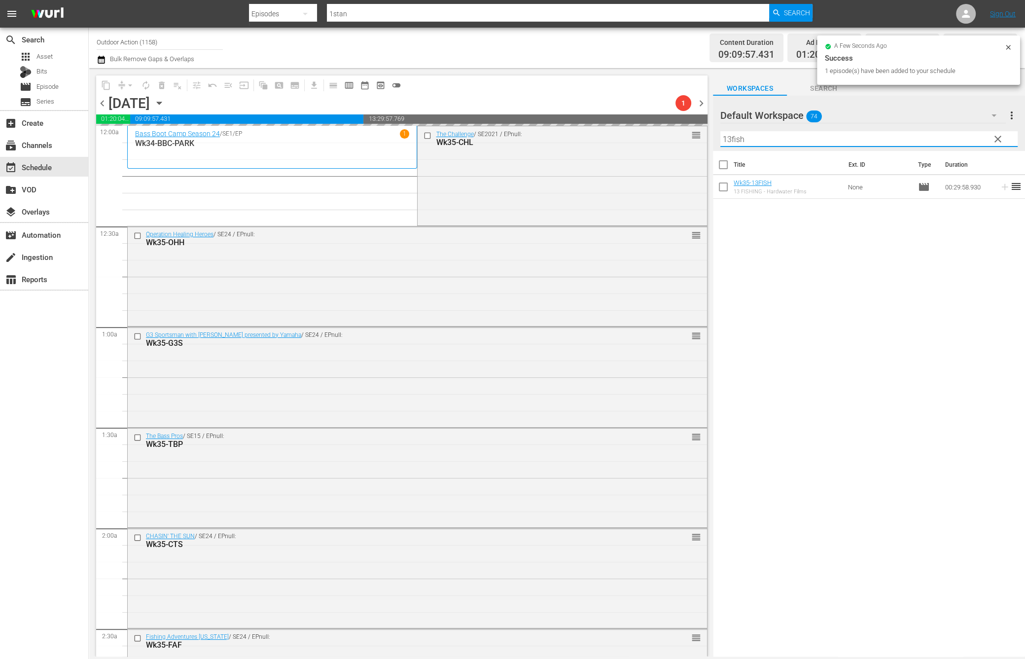
click at [968, 137] on input "13fish" at bounding box center [868, 139] width 297 height 16
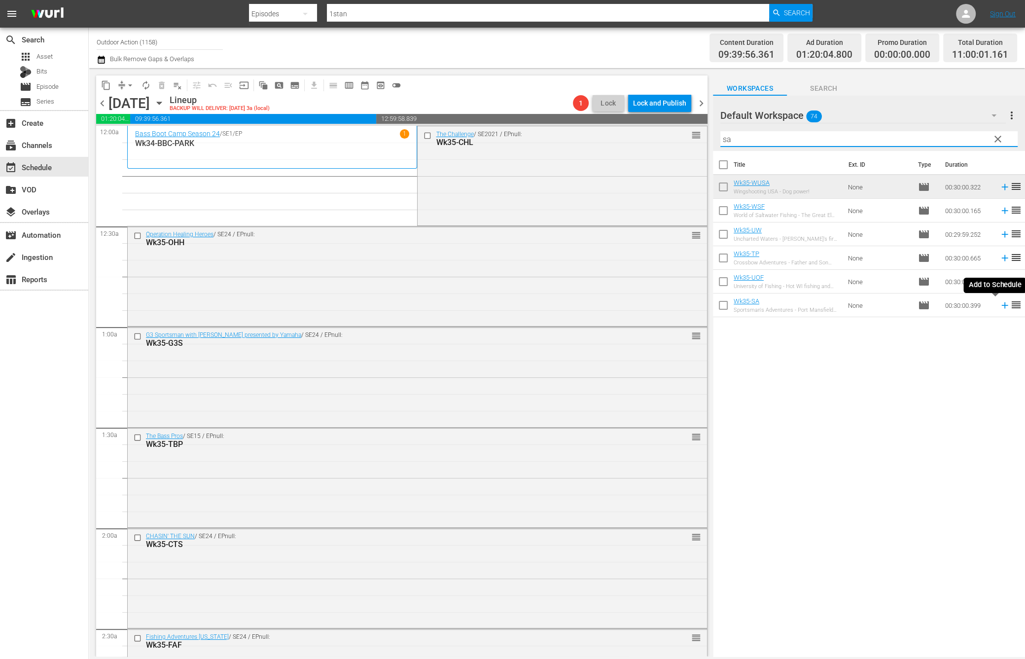
click at [1000, 305] on icon at bounding box center [1005, 305] width 11 height 11
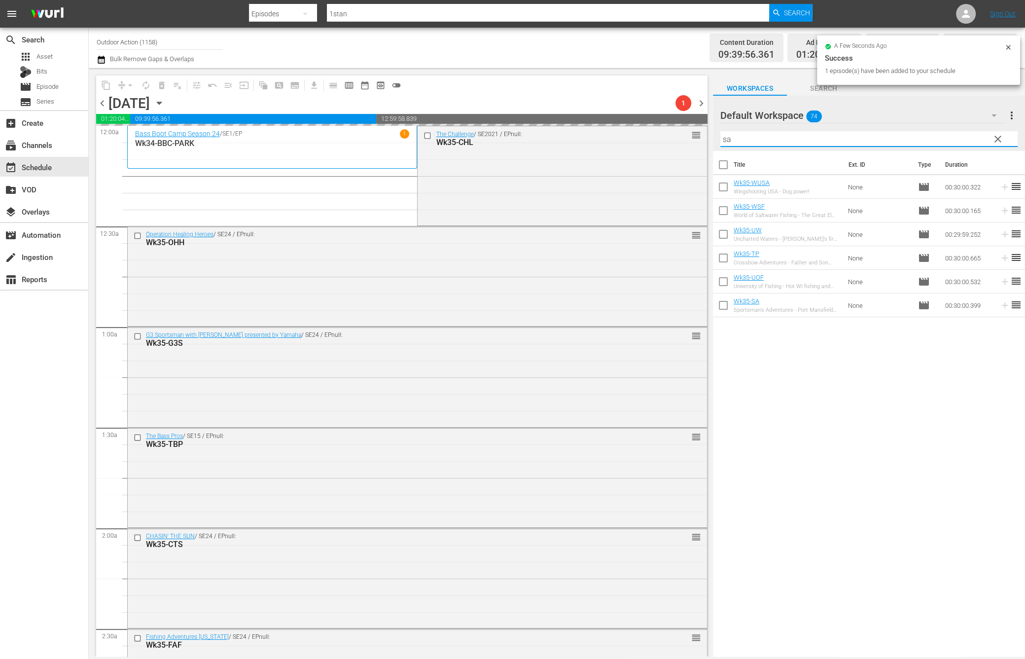
click at [929, 133] on input "sa" at bounding box center [868, 139] width 297 height 16
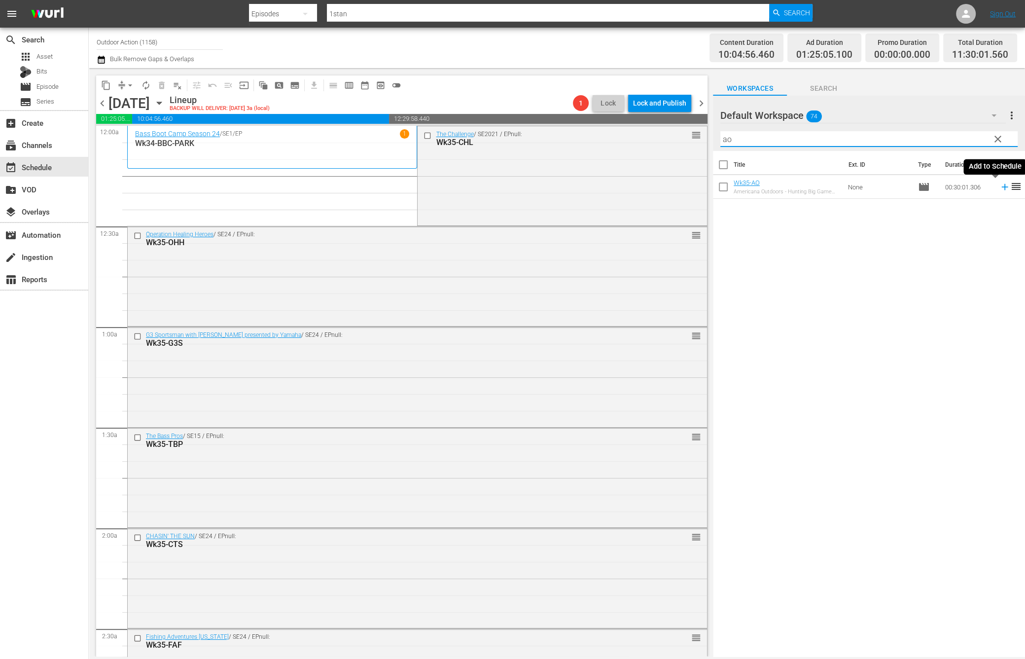
click at [1000, 185] on icon at bounding box center [1005, 186] width 11 height 11
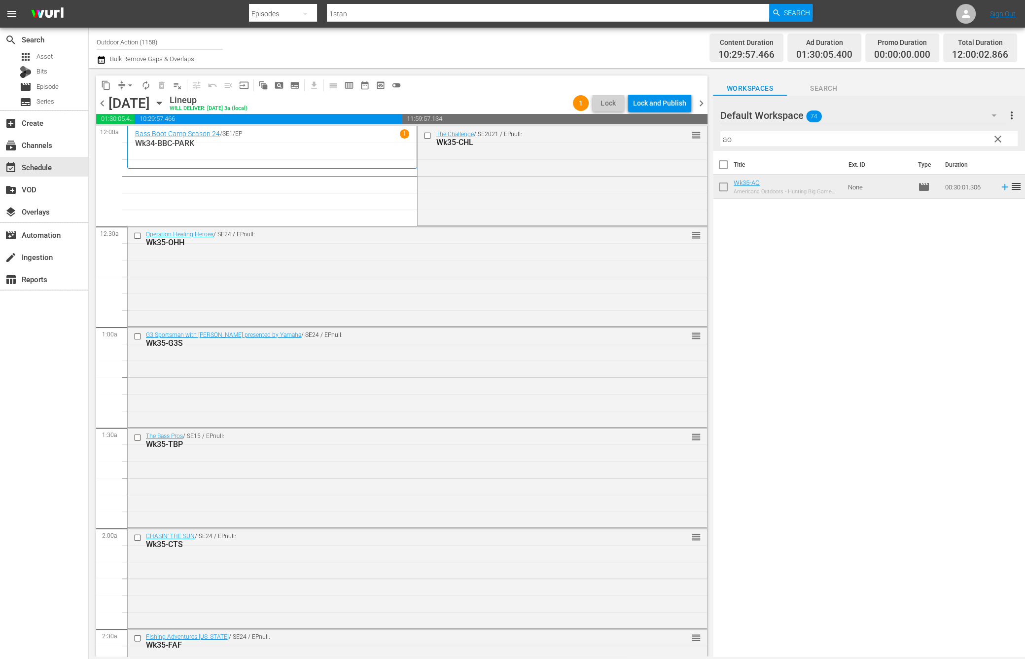
click at [928, 140] on input "ao" at bounding box center [868, 139] width 297 height 16
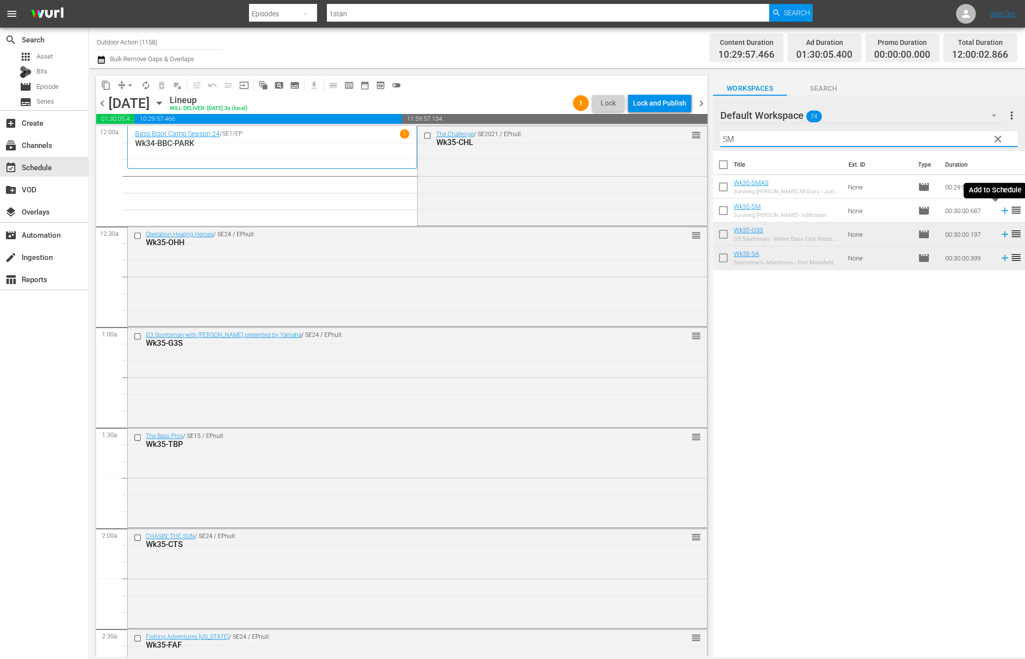
click at [1000, 211] on icon at bounding box center [1005, 210] width 11 height 11
click at [947, 136] on input "SM" at bounding box center [868, 139] width 297 height 16
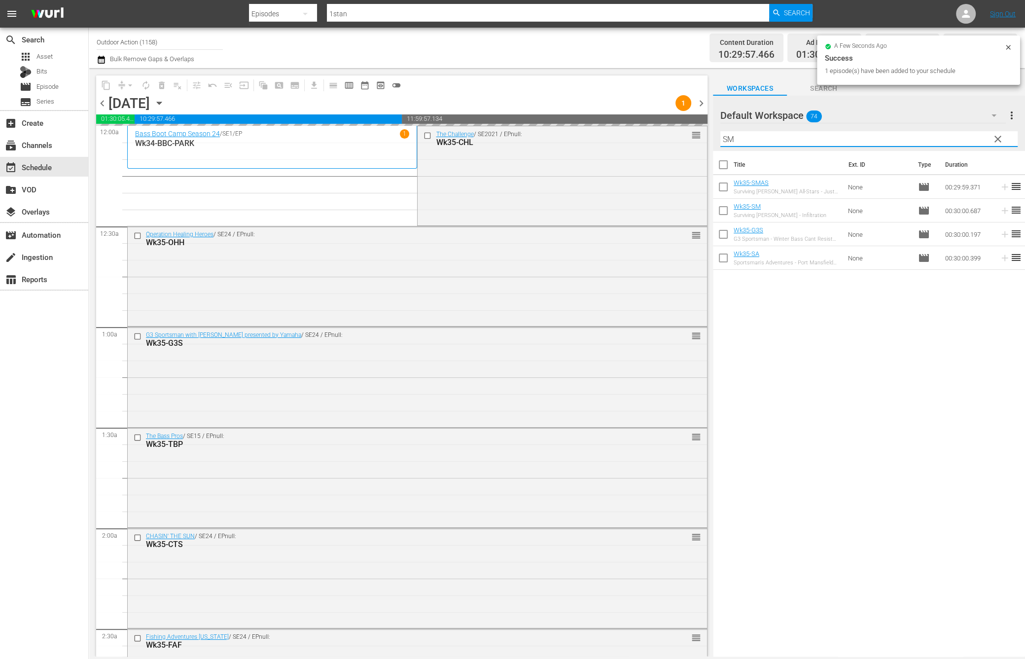
click at [947, 136] on input "SM" at bounding box center [868, 139] width 297 height 16
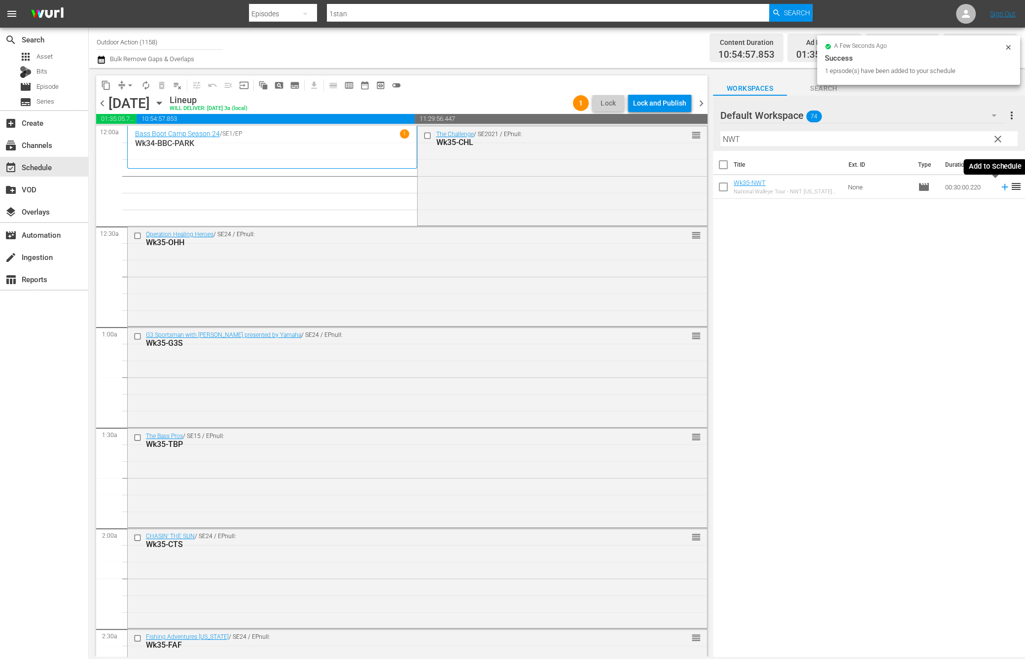
click at [1001, 186] on icon at bounding box center [1004, 187] width 6 height 6
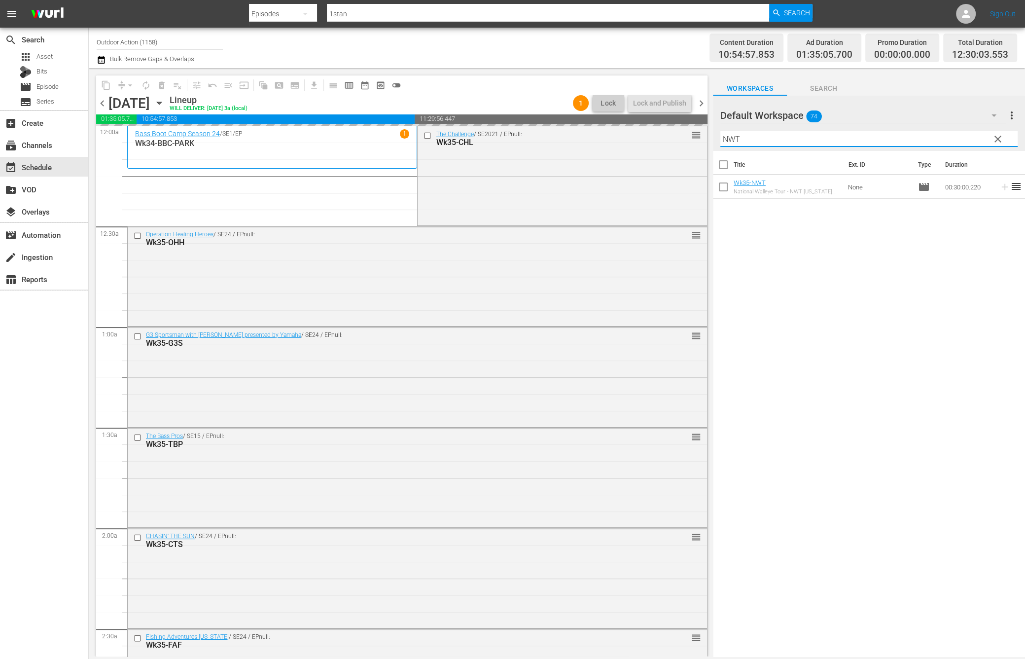
click at [948, 143] on input "NWT" at bounding box center [868, 139] width 297 height 16
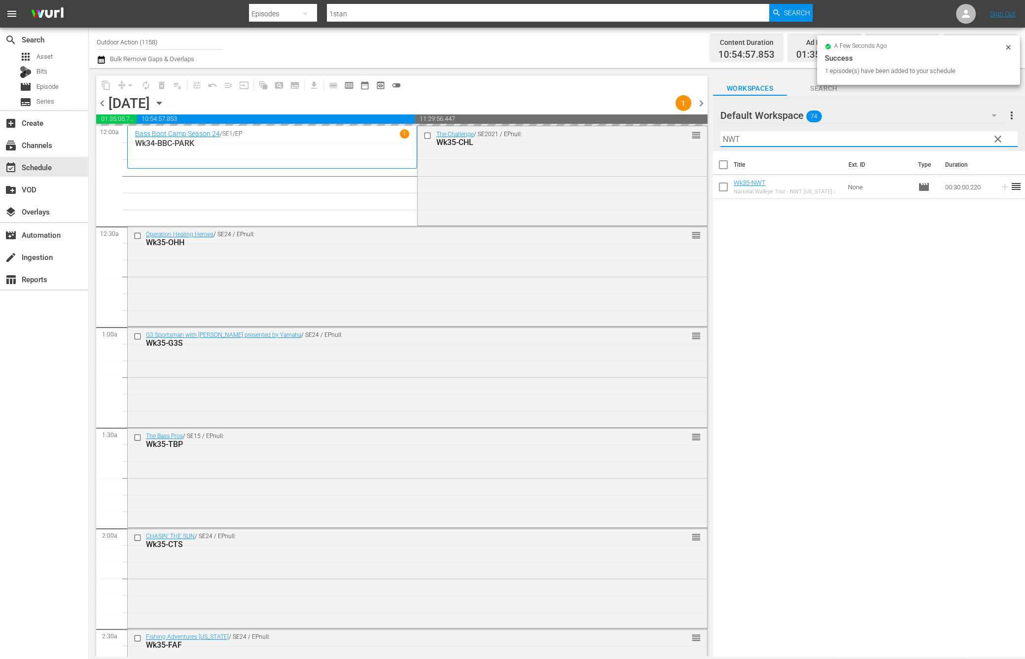
click at [948, 143] on input "NWT" at bounding box center [868, 139] width 297 height 16
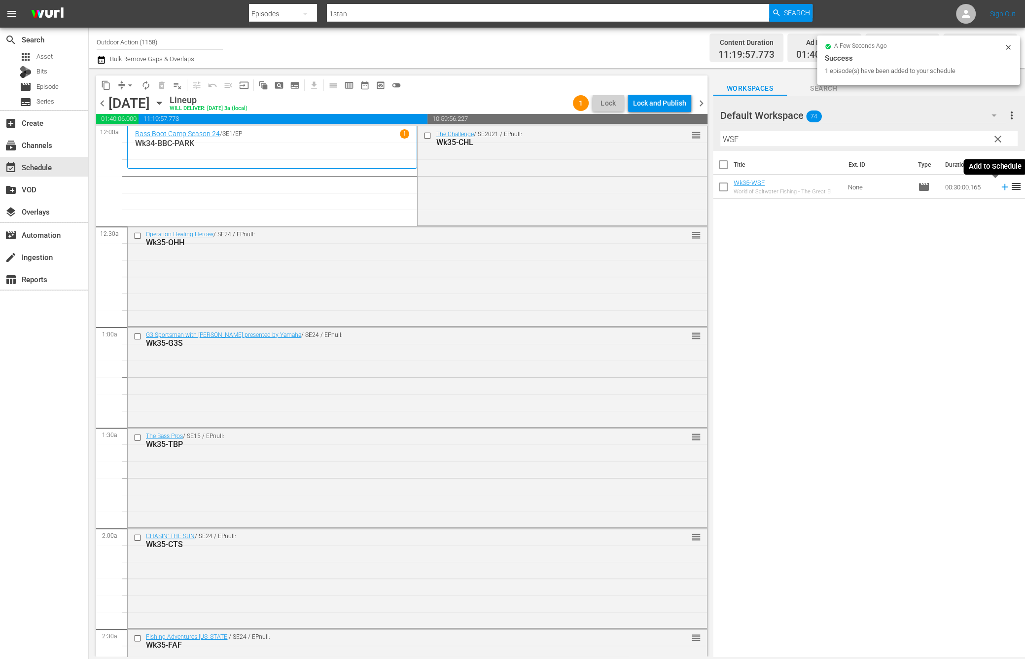
click at [1000, 185] on icon at bounding box center [1005, 186] width 11 height 11
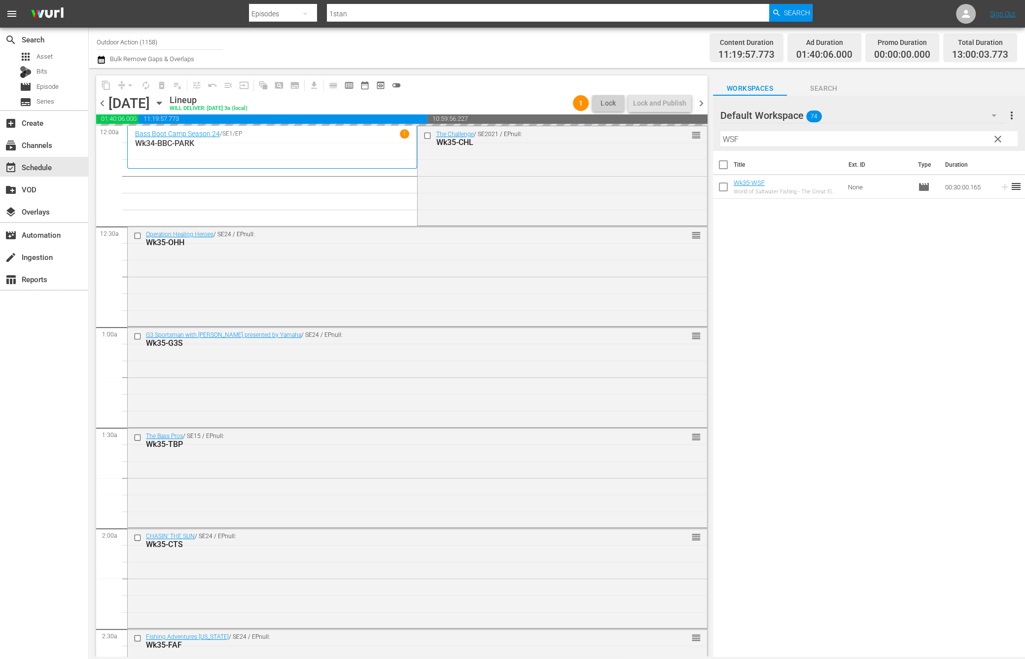
click at [965, 141] on input "WSF" at bounding box center [868, 139] width 297 height 16
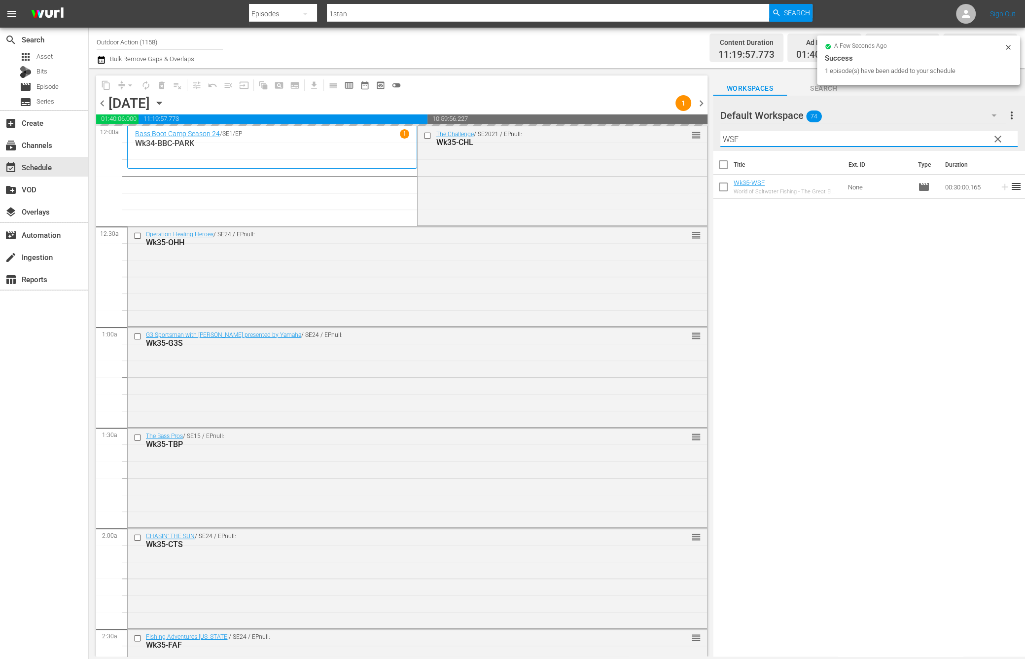
click at [965, 141] on input "WSF" at bounding box center [868, 139] width 297 height 16
click at [1001, 186] on icon at bounding box center [1004, 187] width 6 height 6
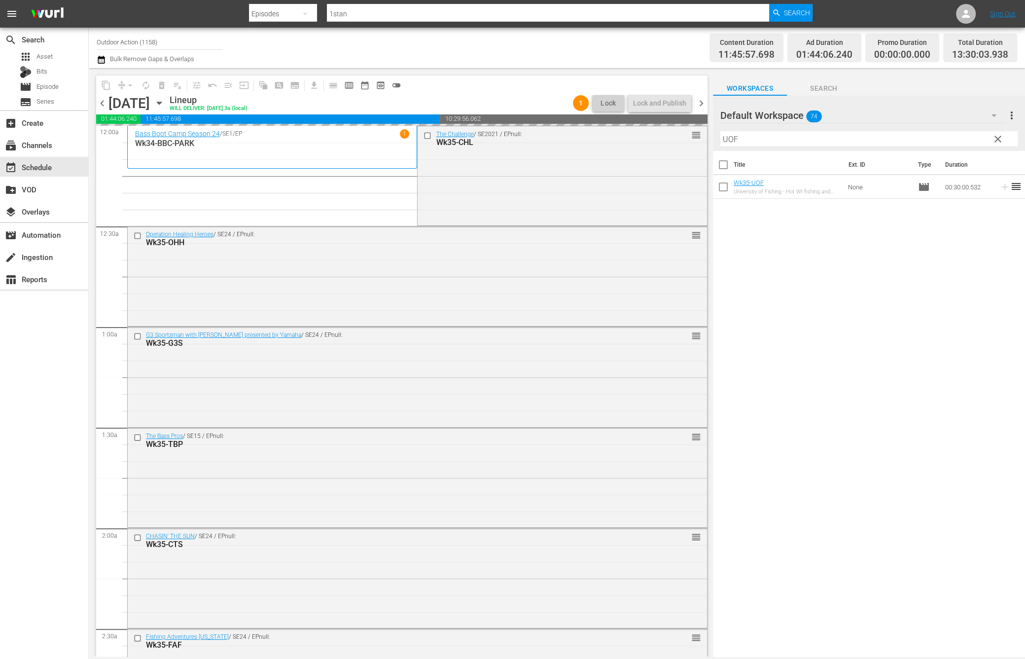
click at [965, 140] on input "UOF" at bounding box center [868, 139] width 297 height 16
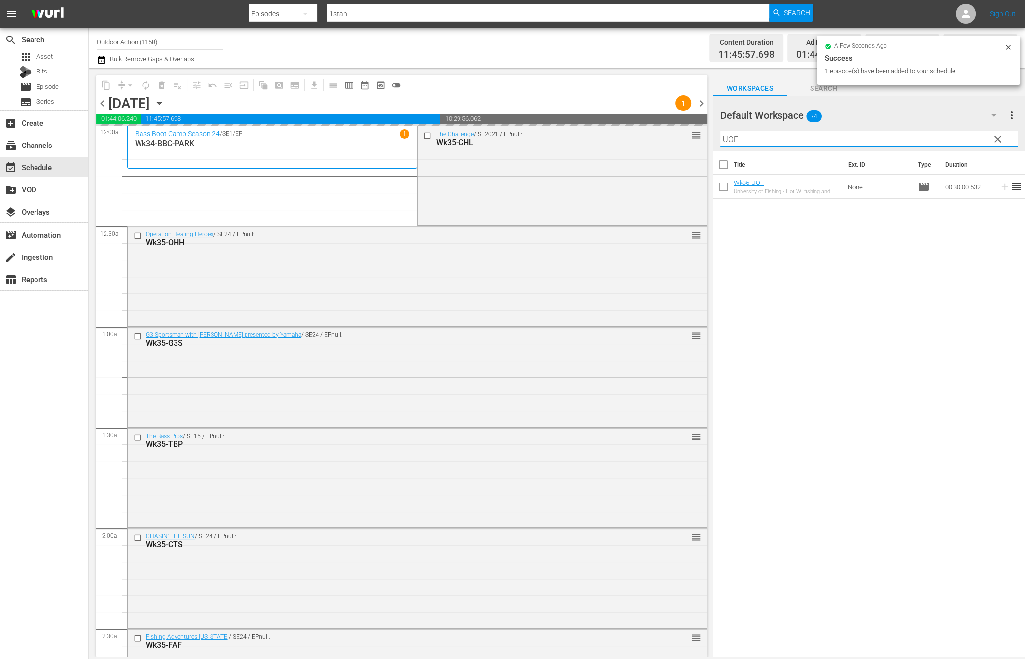
click at [965, 140] on input "UOF" at bounding box center [868, 139] width 297 height 16
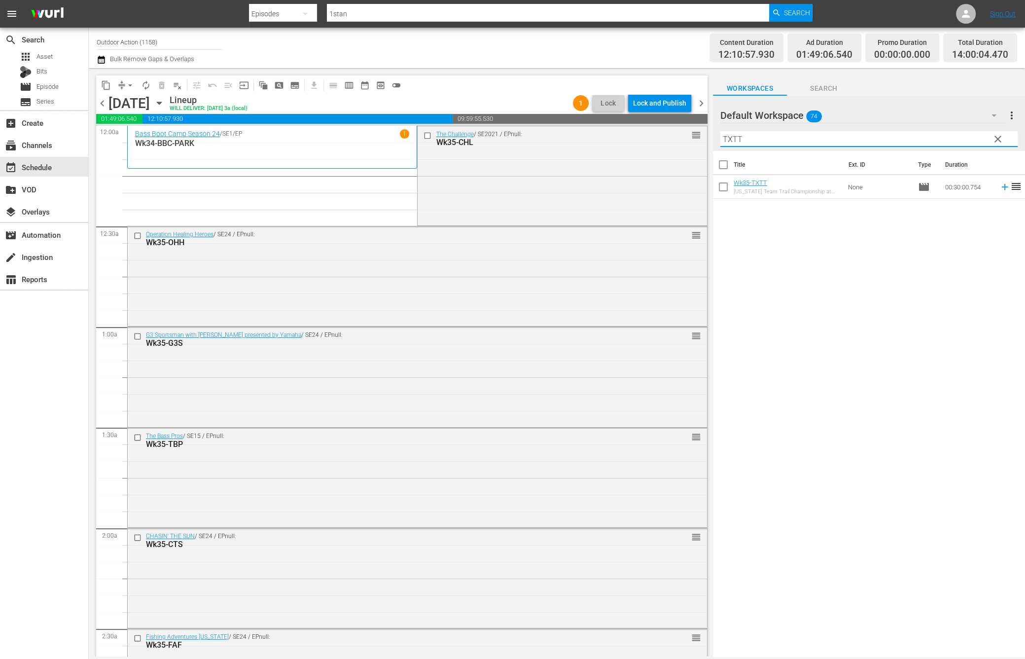
click at [1000, 186] on icon at bounding box center [1005, 186] width 11 height 11
click at [973, 137] on input "TXTT" at bounding box center [868, 139] width 297 height 16
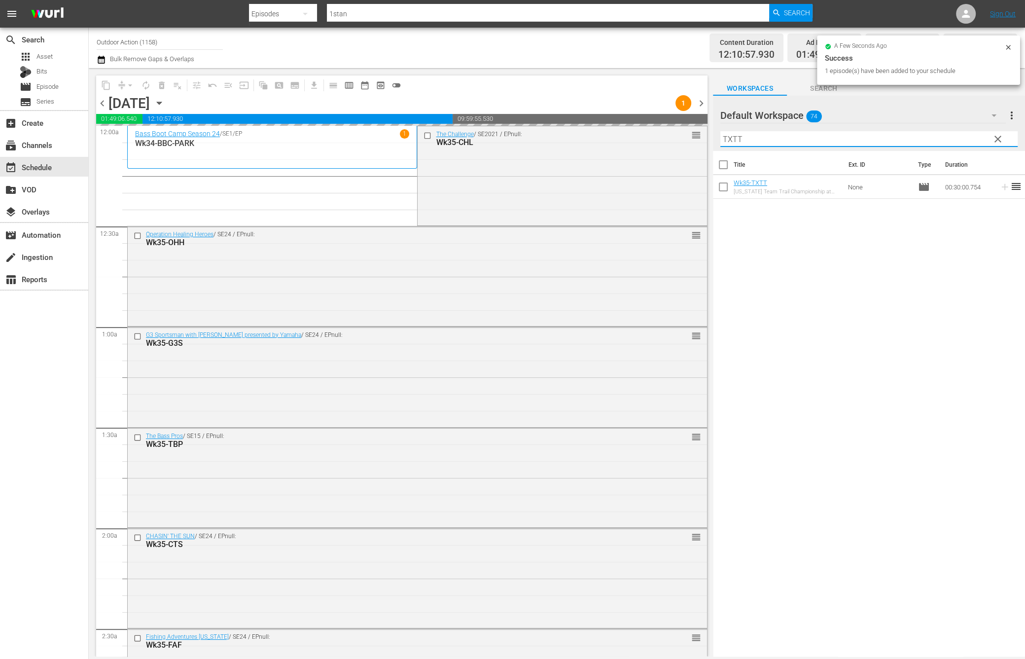
click at [973, 137] on input "TXTT" at bounding box center [868, 139] width 297 height 16
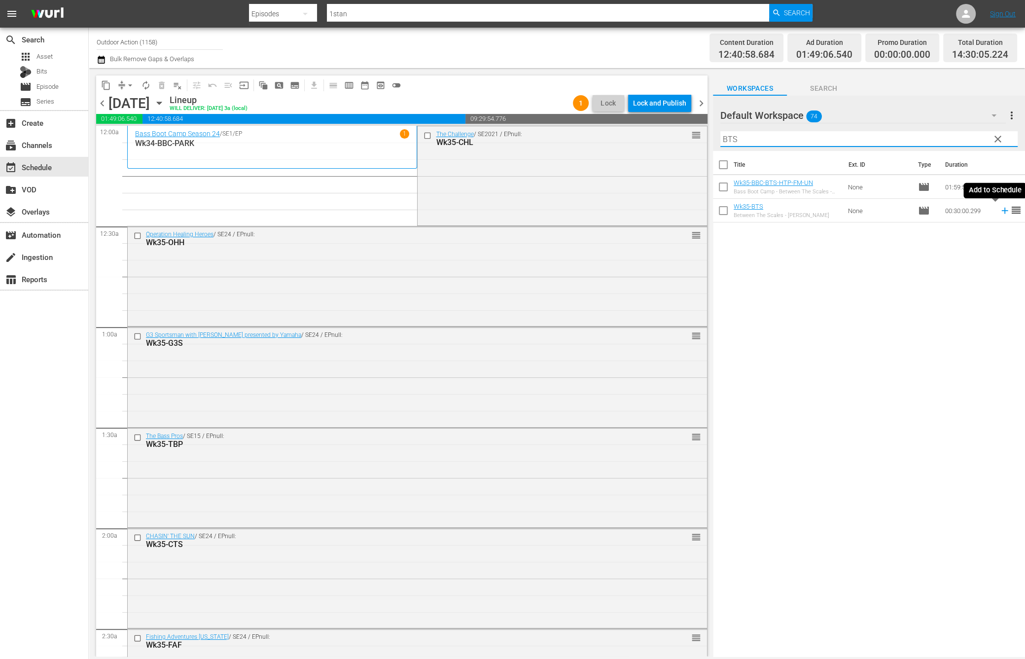
click at [1000, 215] on icon at bounding box center [1005, 210] width 11 height 11
click at [940, 133] on input "BTS" at bounding box center [868, 139] width 297 height 16
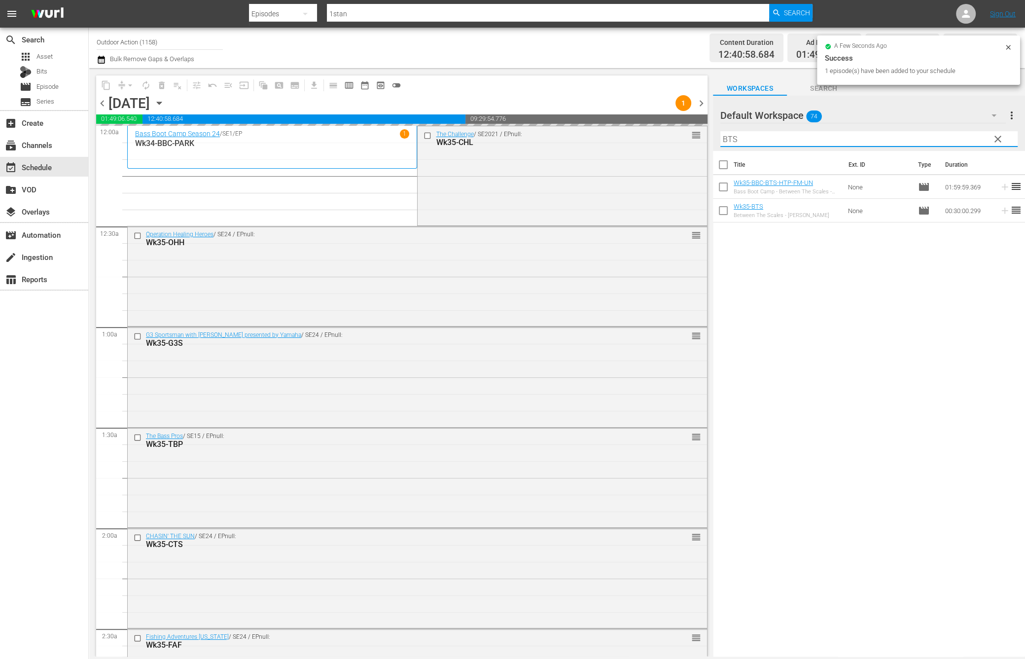
click at [940, 133] on input "BTS" at bounding box center [868, 139] width 297 height 16
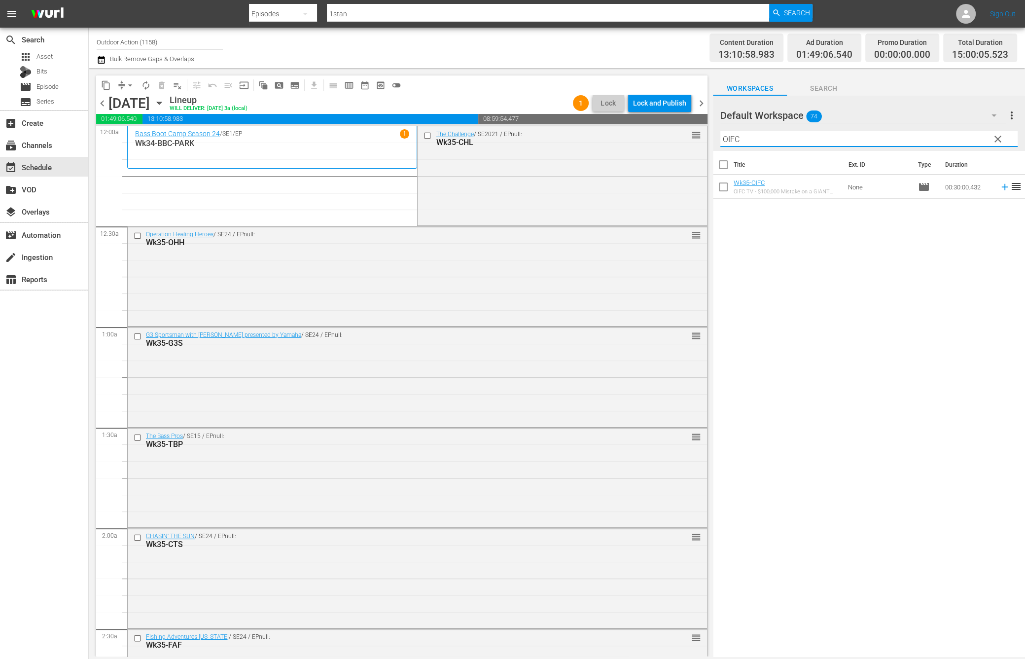
click at [1001, 187] on icon at bounding box center [1004, 187] width 6 height 6
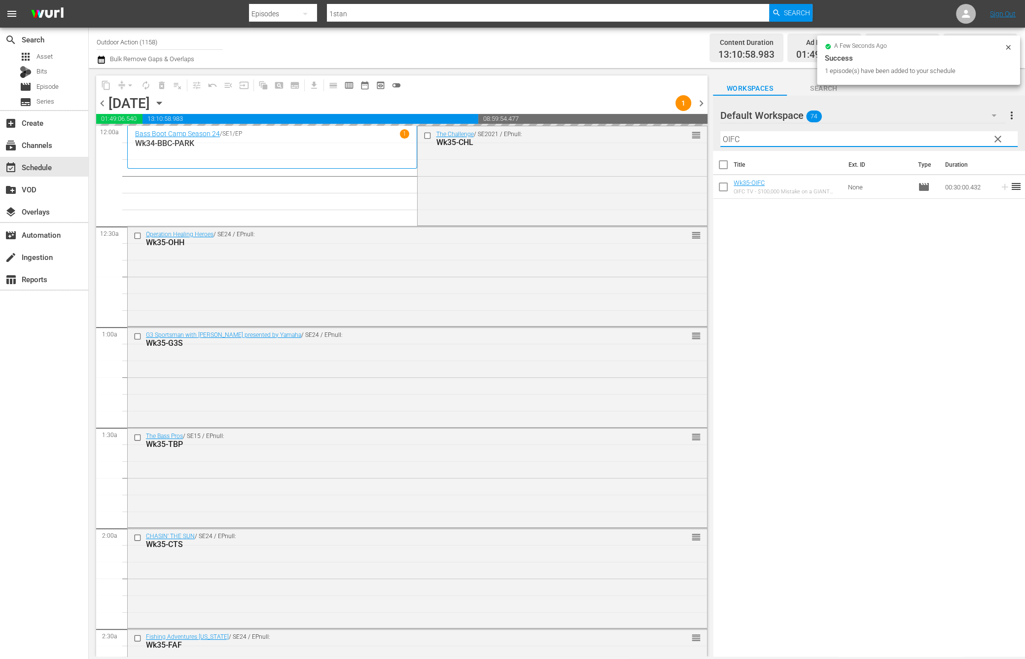
click at [924, 138] on input "OIFC" at bounding box center [868, 139] width 297 height 16
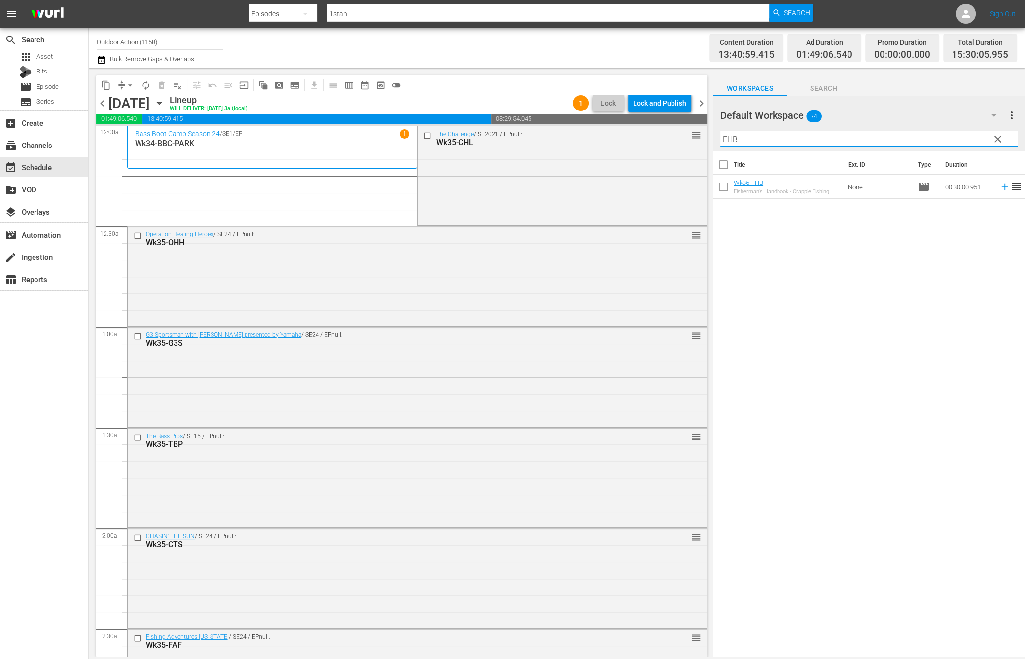
click at [1000, 183] on icon at bounding box center [1005, 186] width 11 height 11
click at [959, 130] on div "Filter by Title FHB" at bounding box center [868, 139] width 297 height 24
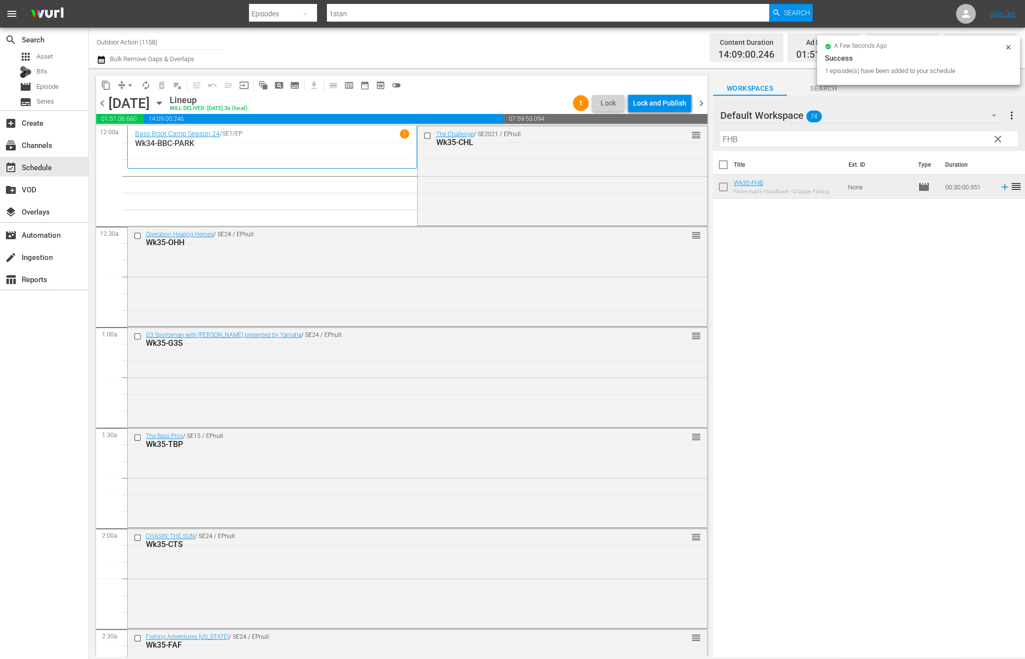
click at [953, 144] on input "FHB" at bounding box center [868, 139] width 297 height 16
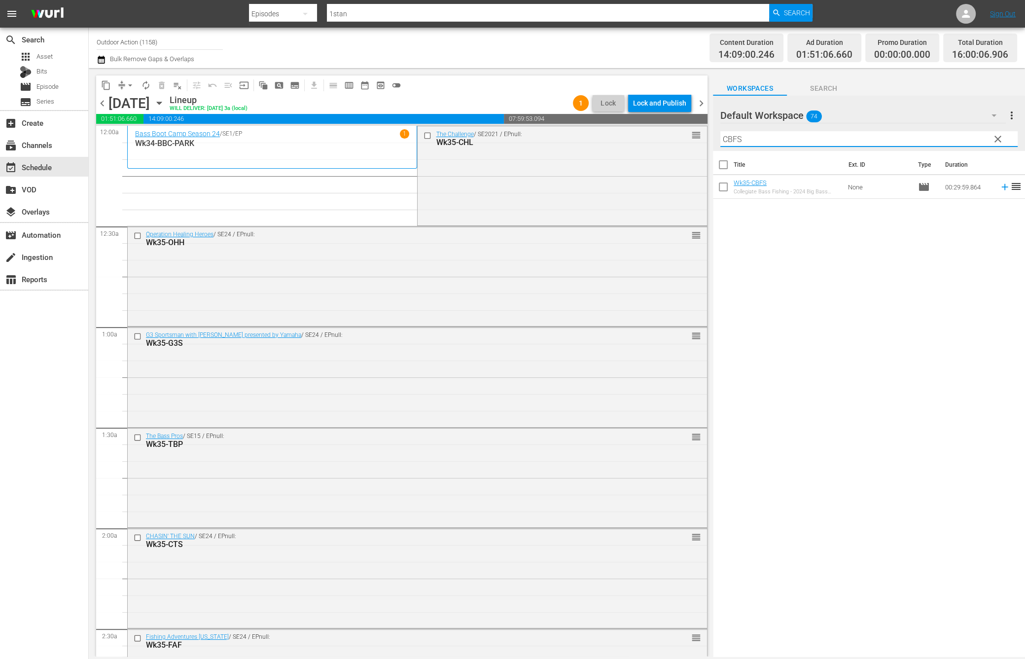
click at [1001, 187] on icon at bounding box center [1004, 187] width 6 height 6
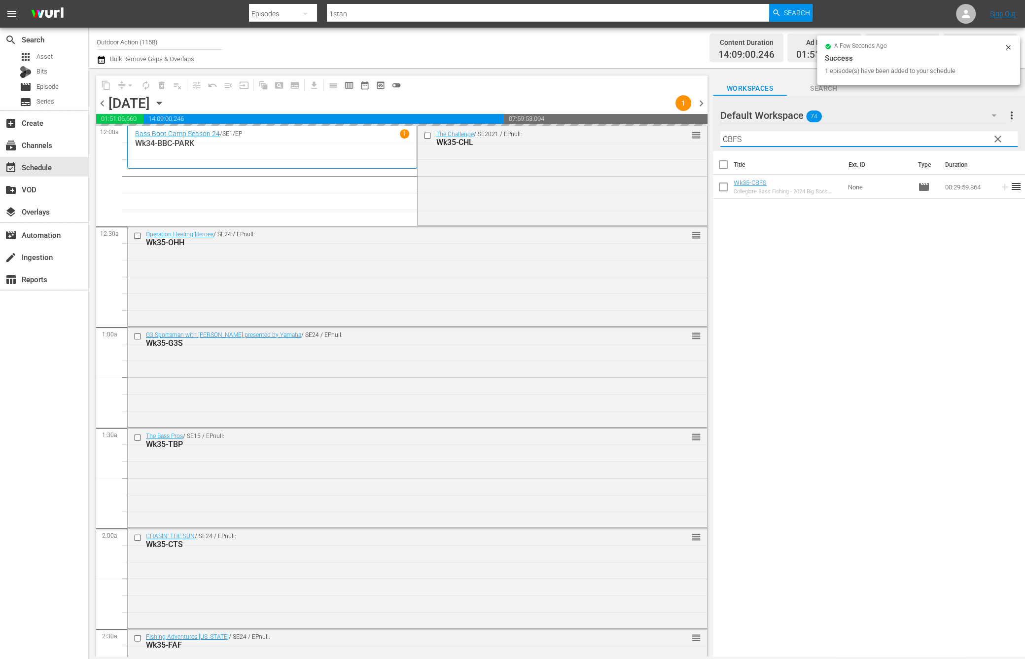
click at [962, 138] on input "CBFS" at bounding box center [868, 139] width 297 height 16
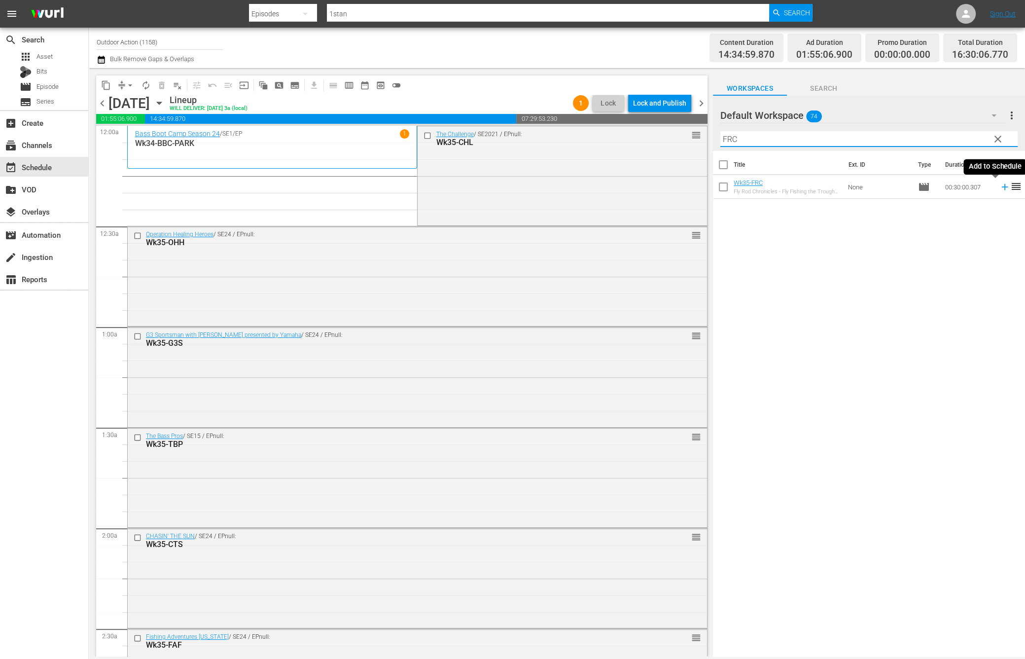
click at [1000, 187] on icon at bounding box center [1005, 186] width 11 height 11
click at [959, 138] on input "FRC" at bounding box center [868, 139] width 297 height 16
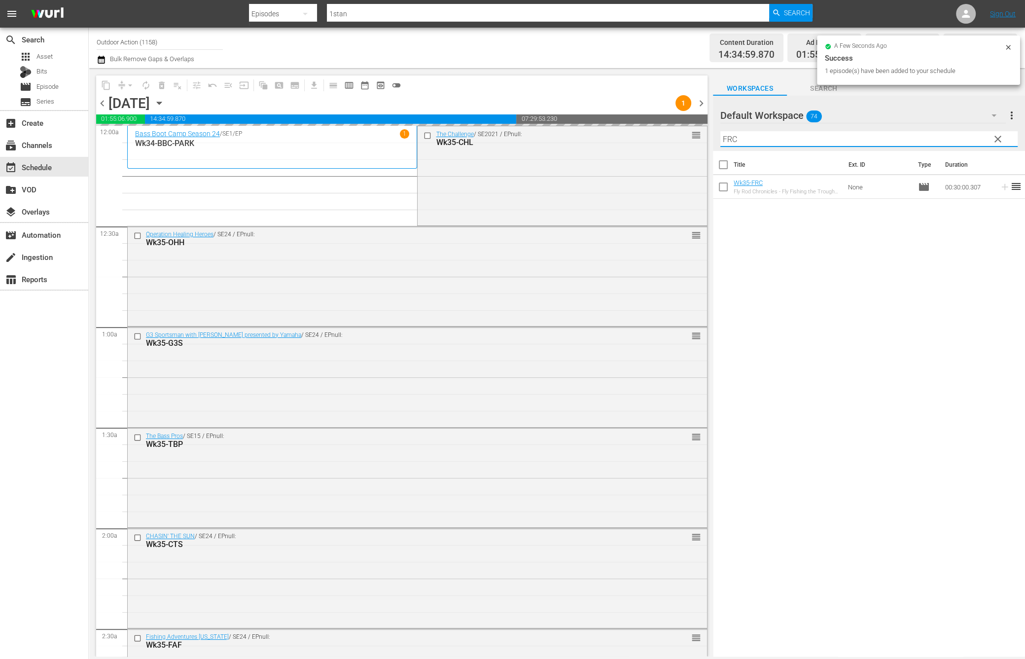
click at [959, 138] on input "FRC" at bounding box center [868, 139] width 297 height 16
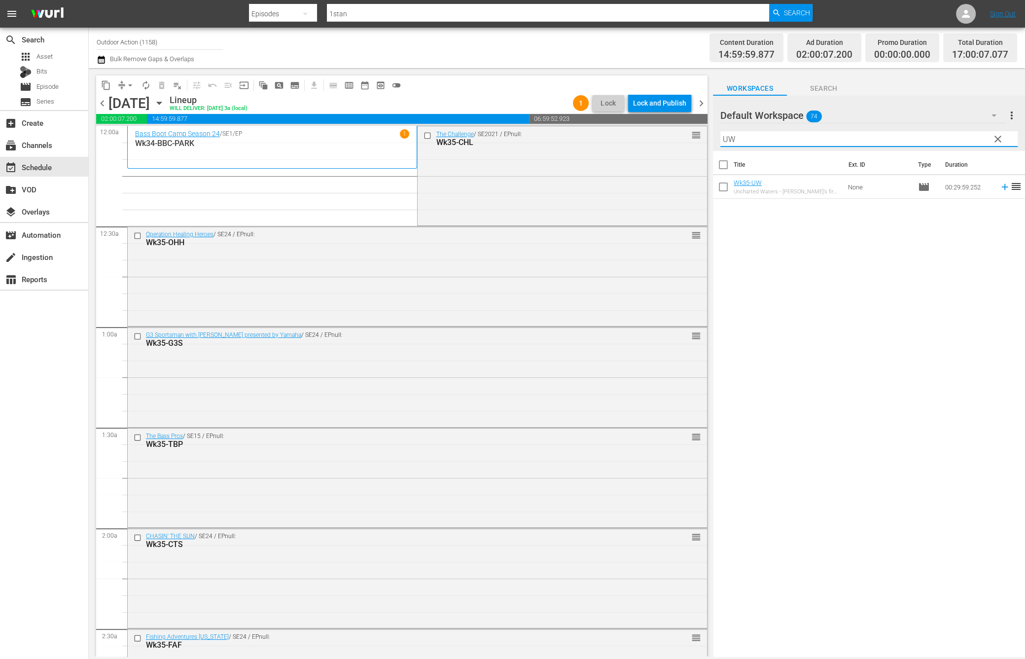
click at [1001, 186] on icon at bounding box center [1004, 187] width 6 height 6
click at [960, 140] on input "UW" at bounding box center [868, 139] width 297 height 16
click at [1000, 188] on icon at bounding box center [1005, 186] width 11 height 11
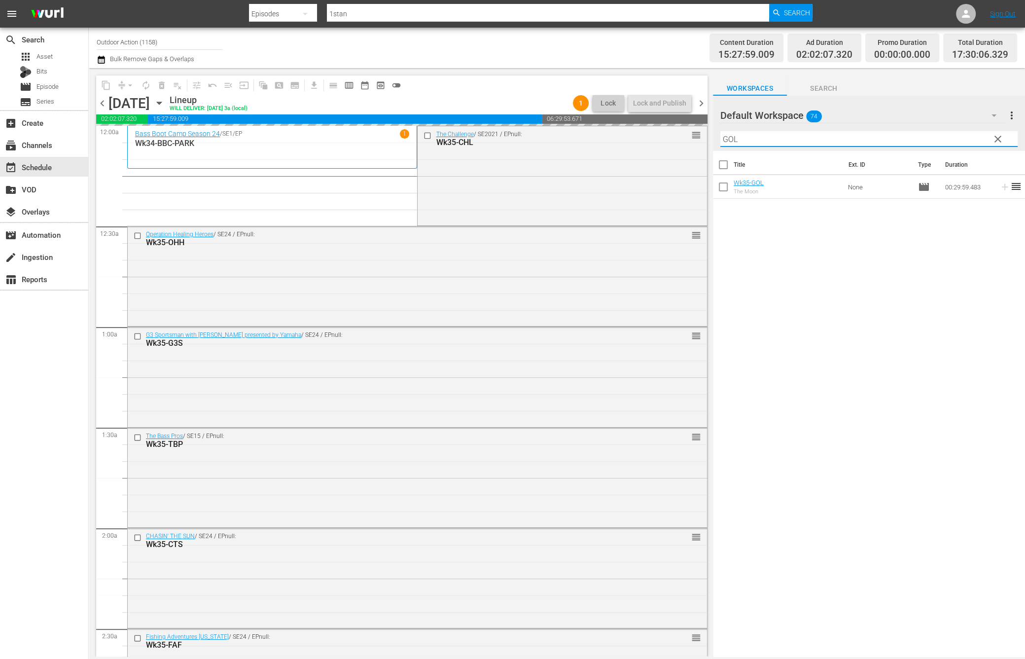
click at [947, 137] on input "GOL" at bounding box center [868, 139] width 297 height 16
click at [1000, 186] on icon at bounding box center [1005, 186] width 11 height 11
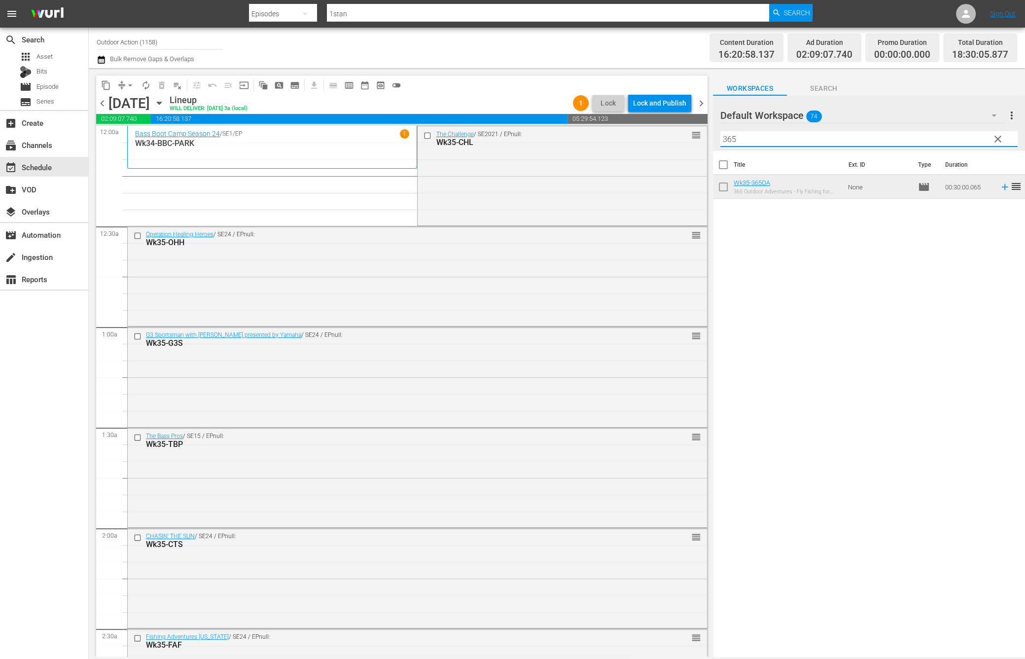
click at [861, 137] on input "365" at bounding box center [868, 139] width 297 height 16
click at [908, 138] on input "GOL" at bounding box center [868, 139] width 297 height 16
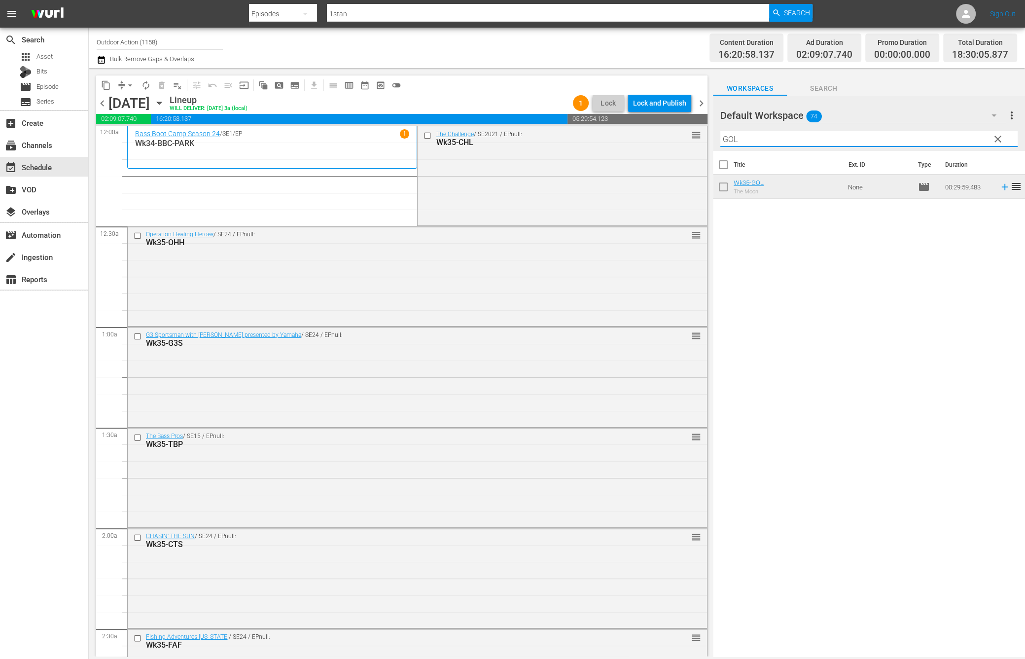
click at [908, 138] on input "GOL" at bounding box center [868, 139] width 297 height 16
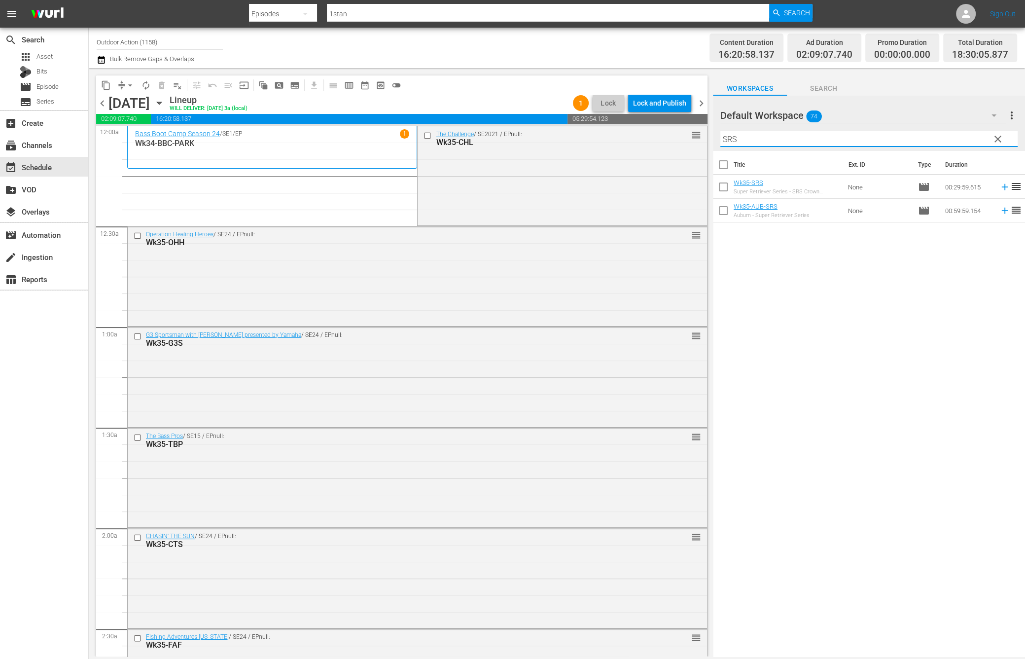
click at [1000, 189] on icon at bounding box center [1005, 186] width 11 height 11
click at [923, 139] on input "SRS" at bounding box center [868, 139] width 297 height 16
click at [1000, 213] on icon at bounding box center [1005, 210] width 11 height 11
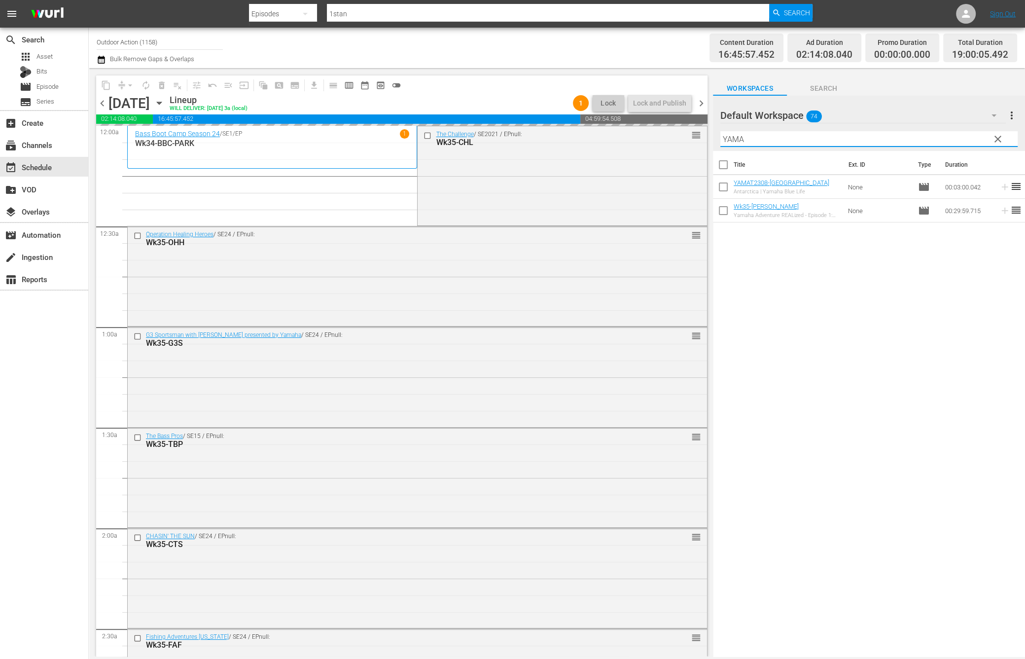
click at [947, 136] on input "YAMA" at bounding box center [868, 139] width 297 height 16
click at [1000, 187] on icon at bounding box center [1005, 186] width 11 height 11
click at [962, 137] on input "TNB" at bounding box center [868, 139] width 297 height 16
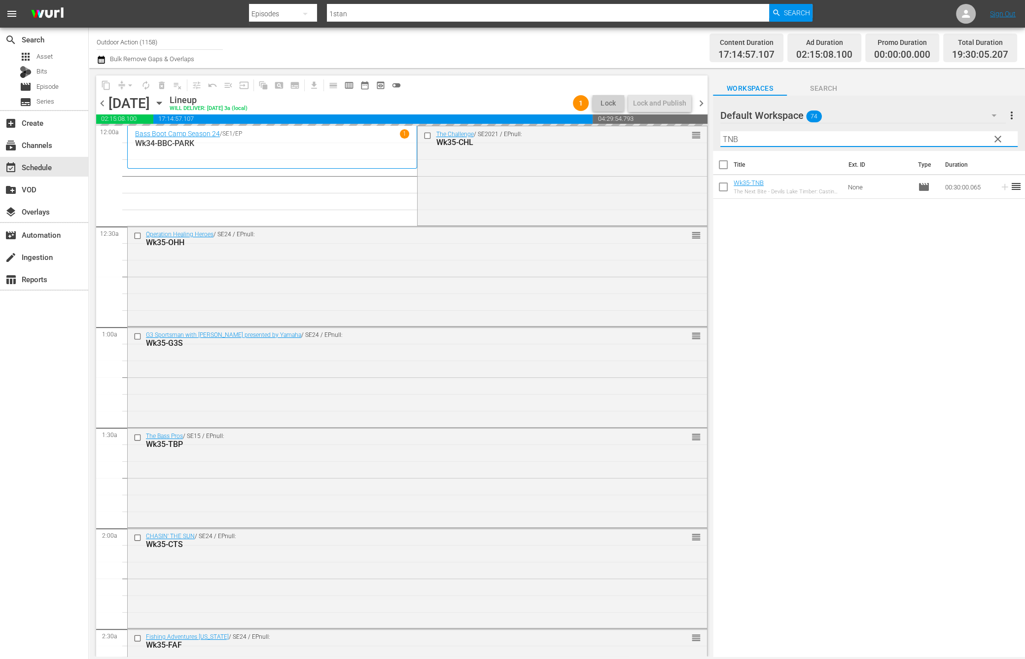
click at [962, 137] on input "TNB" at bounding box center [868, 139] width 297 height 16
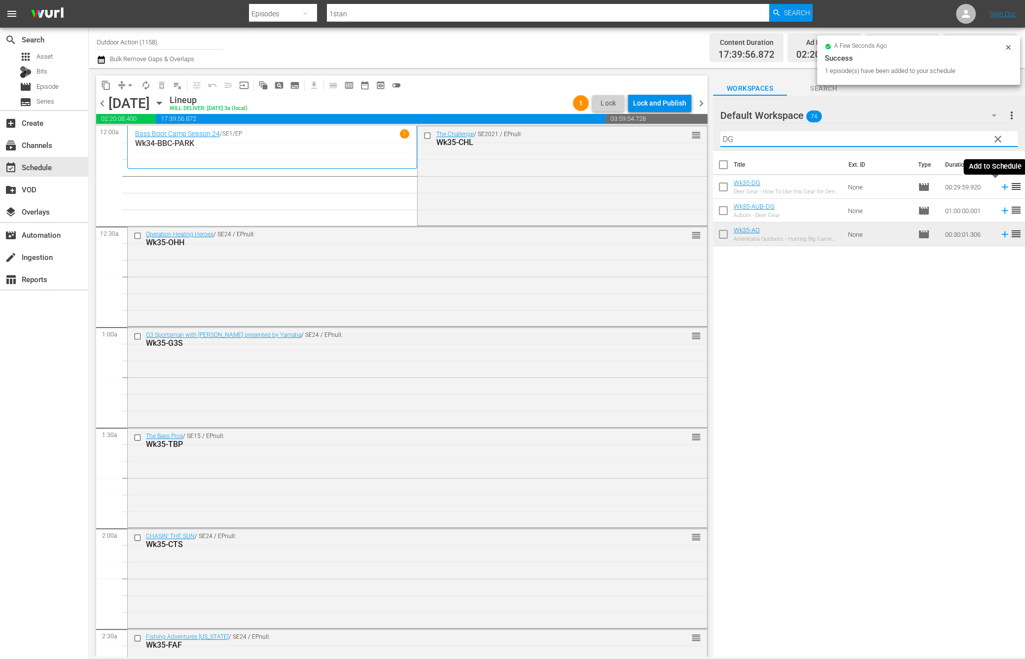
click at [1001, 186] on icon at bounding box center [1004, 187] width 6 height 6
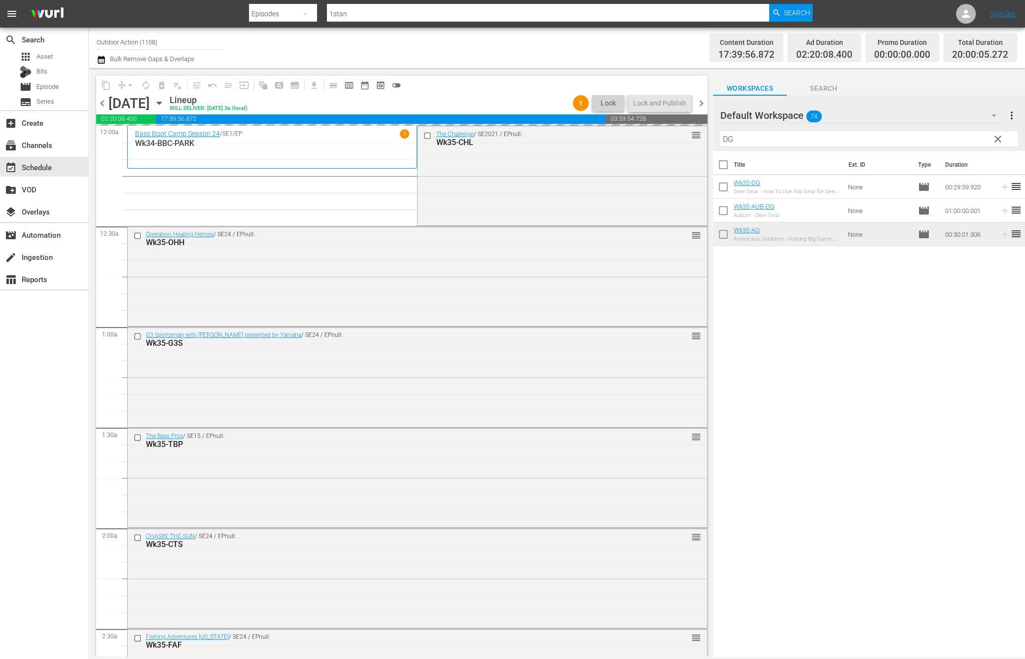
click at [966, 142] on input "DG" at bounding box center [868, 139] width 297 height 16
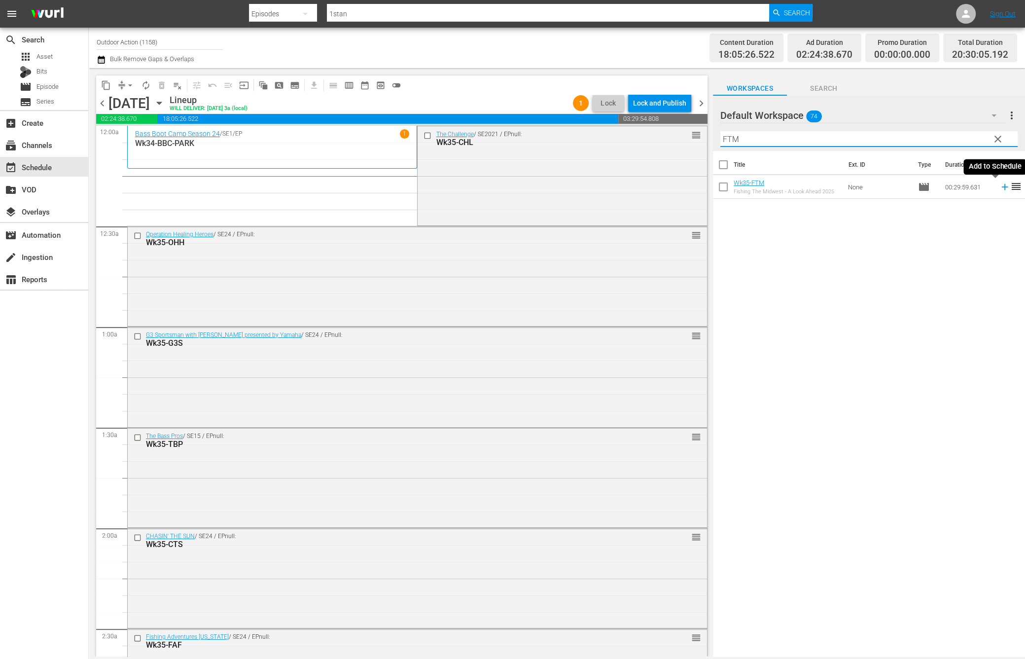
click at [1000, 182] on icon at bounding box center [1005, 186] width 11 height 11
click at [954, 139] on input "FTM" at bounding box center [868, 139] width 297 height 16
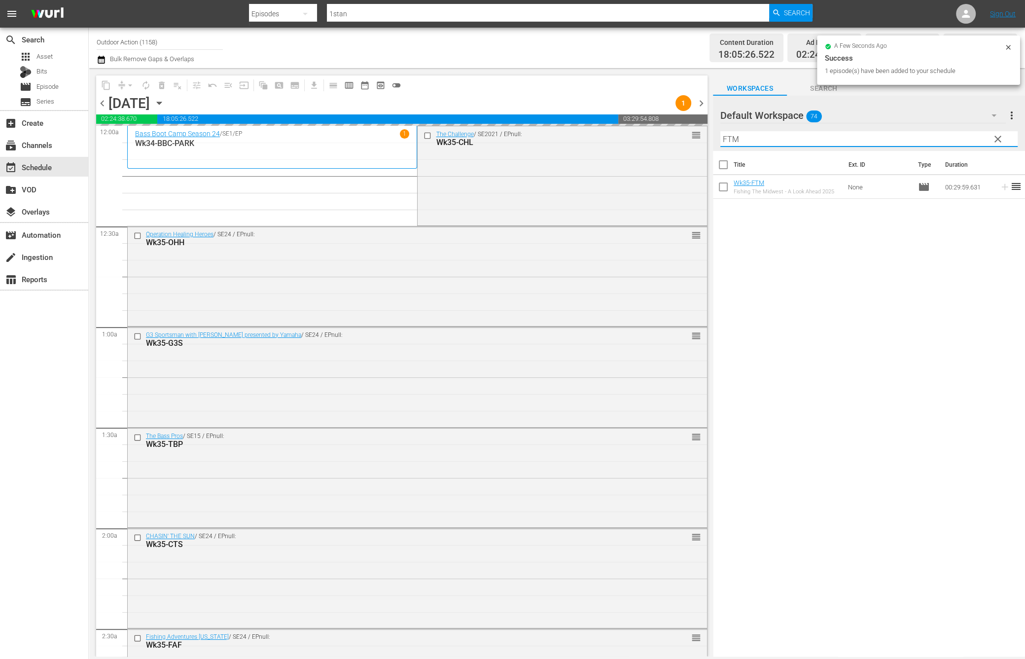
click at [954, 139] on input "FTM" at bounding box center [868, 139] width 297 height 16
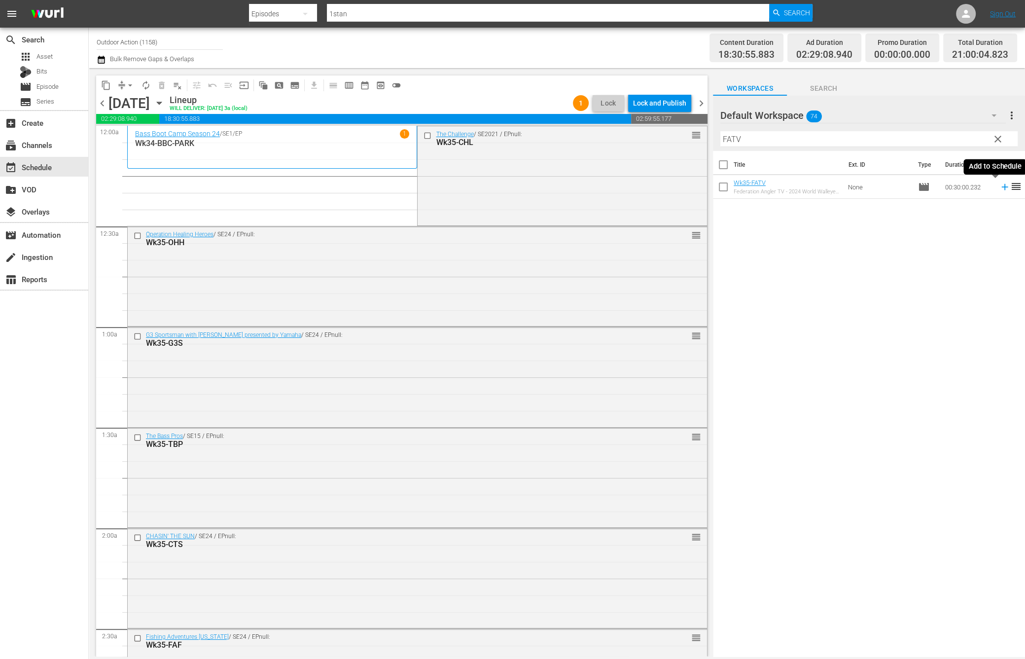
click at [1000, 186] on icon at bounding box center [1005, 186] width 11 height 11
click at [953, 136] on input "FATV" at bounding box center [868, 139] width 297 height 16
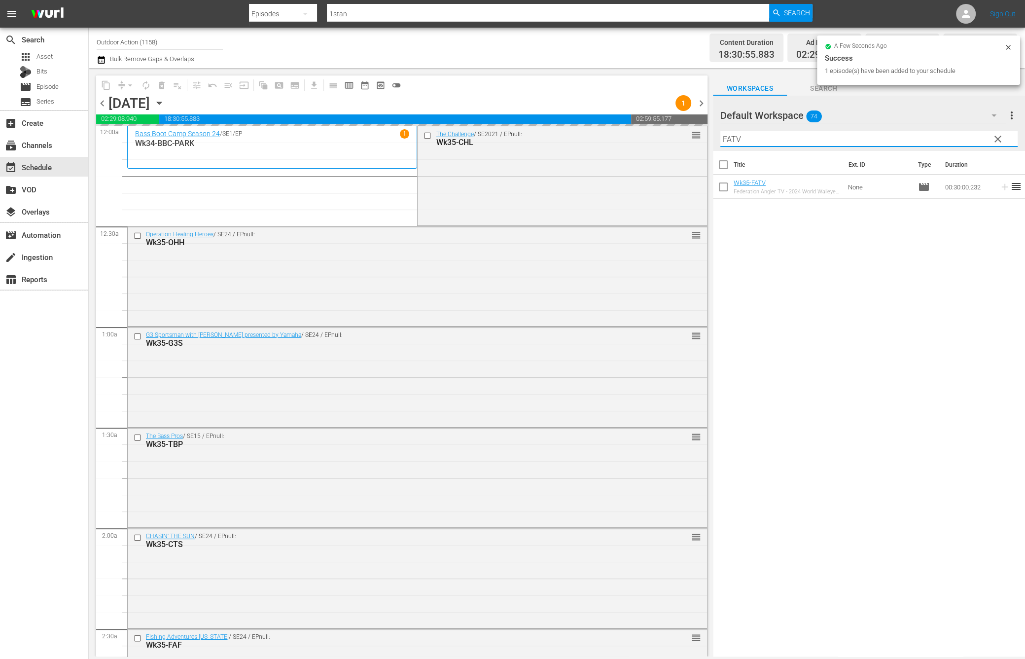
click at [953, 136] on input "FATV" at bounding box center [868, 139] width 297 height 16
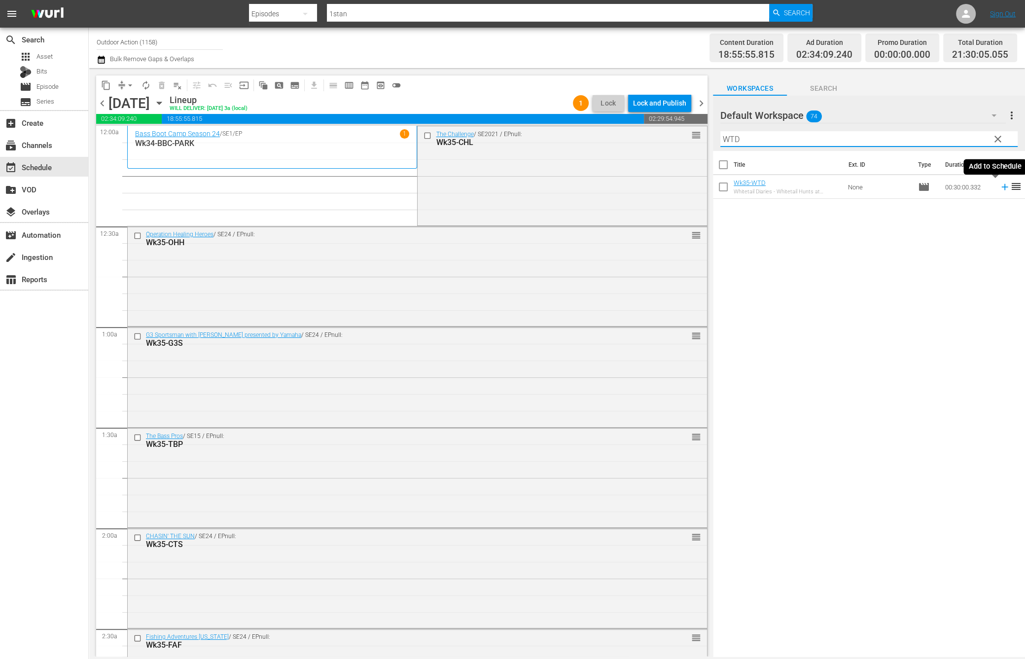
click at [1000, 185] on icon at bounding box center [1005, 186] width 11 height 11
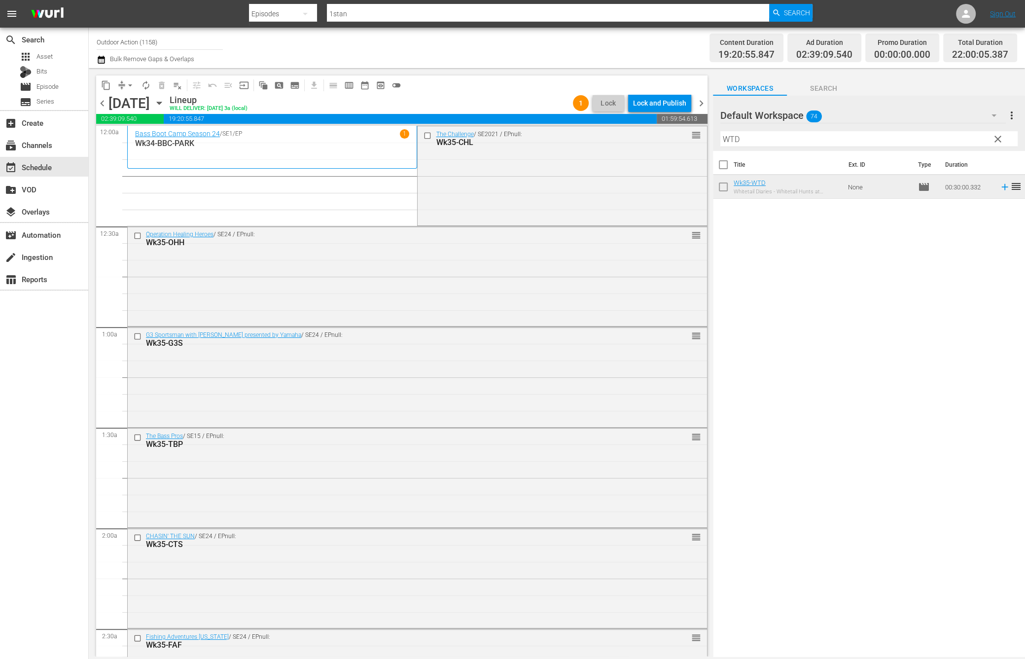
click at [755, 139] on input "WTD" at bounding box center [868, 139] width 297 height 16
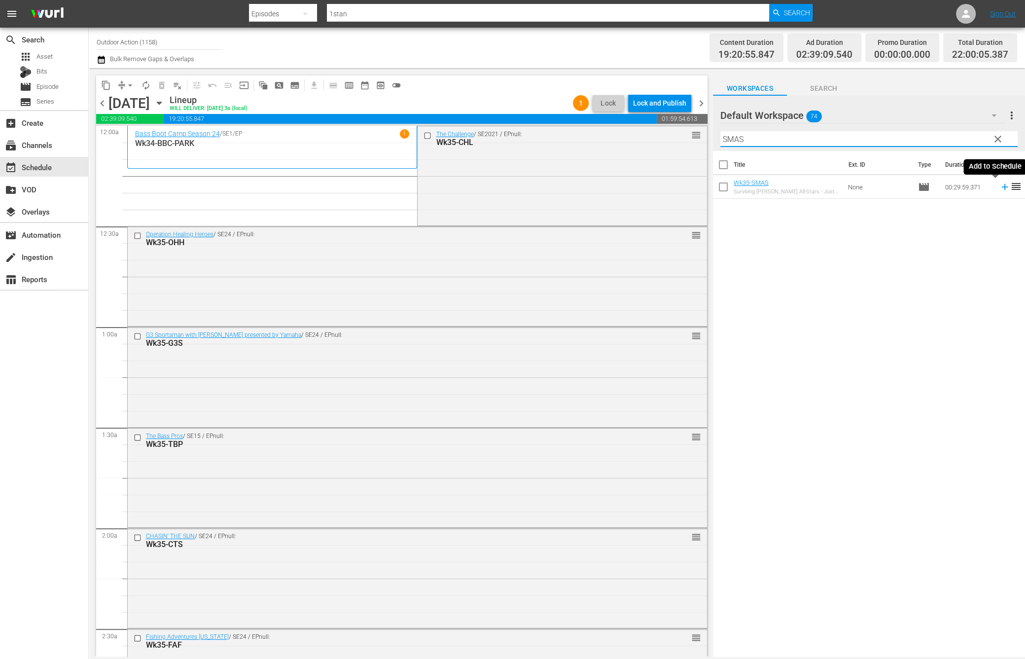
click at [1000, 185] on icon at bounding box center [1005, 186] width 11 height 11
click at [946, 136] on input "SMAS" at bounding box center [868, 139] width 297 height 16
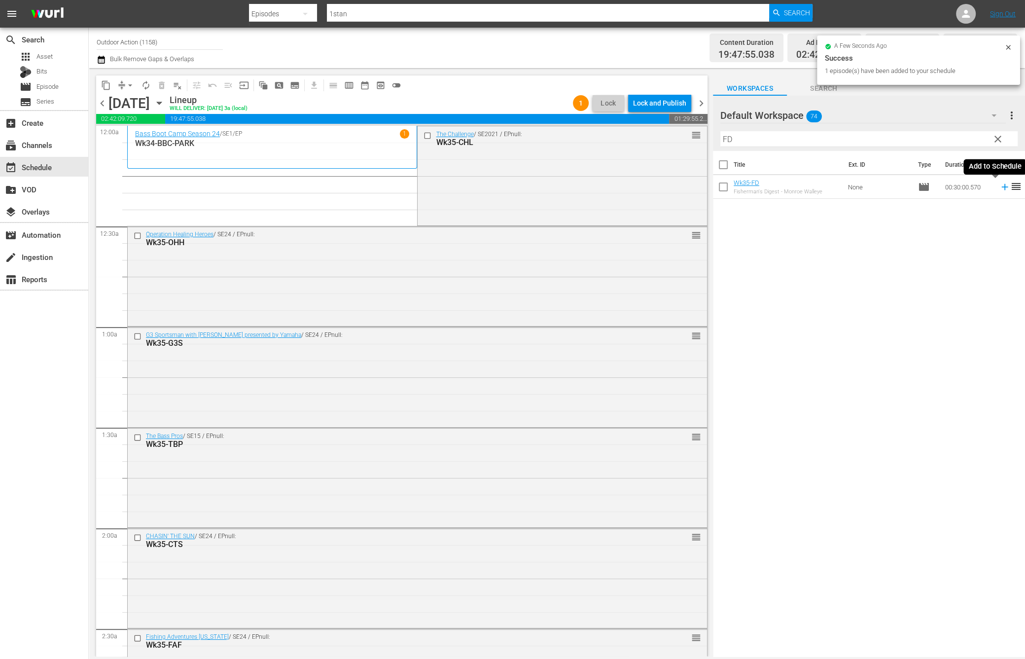
click at [1001, 187] on icon at bounding box center [1004, 187] width 6 height 6
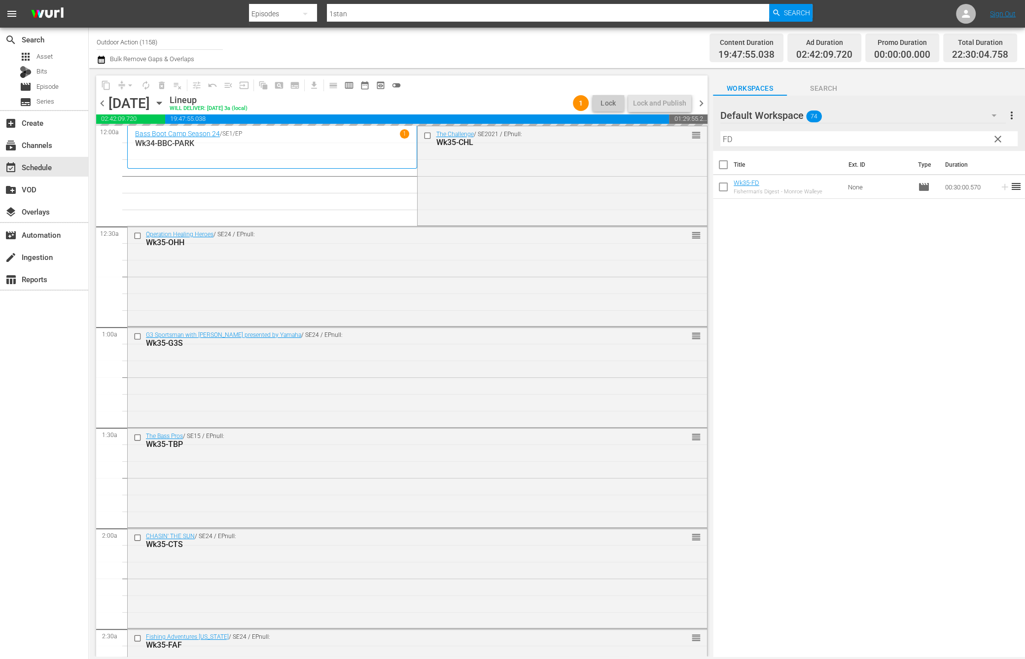
click at [964, 137] on input "FD" at bounding box center [868, 139] width 297 height 16
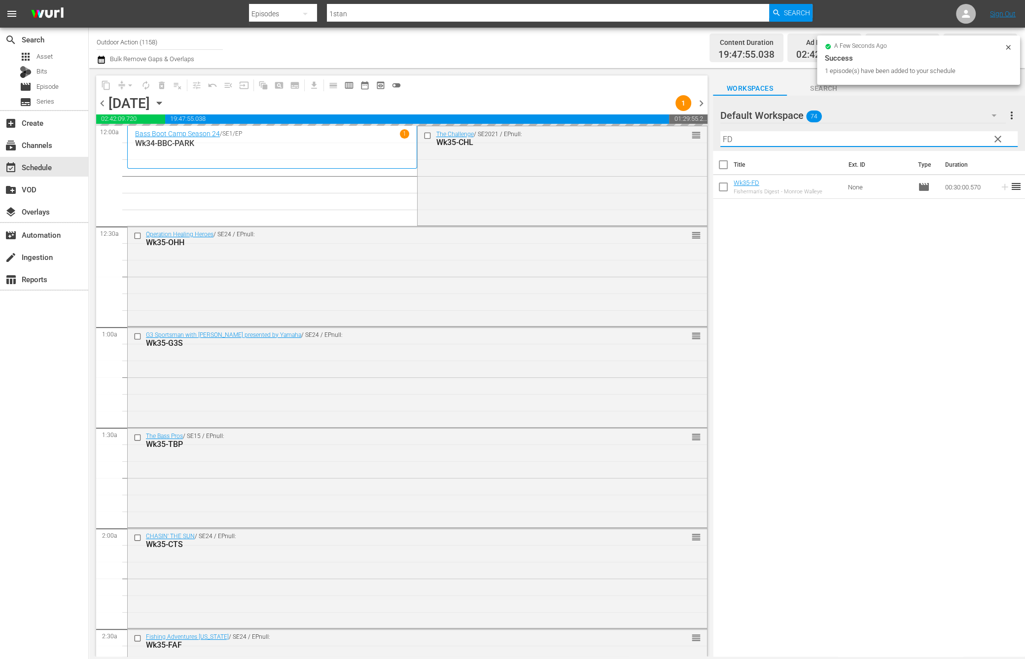
click at [964, 137] on input "FD" at bounding box center [868, 139] width 297 height 16
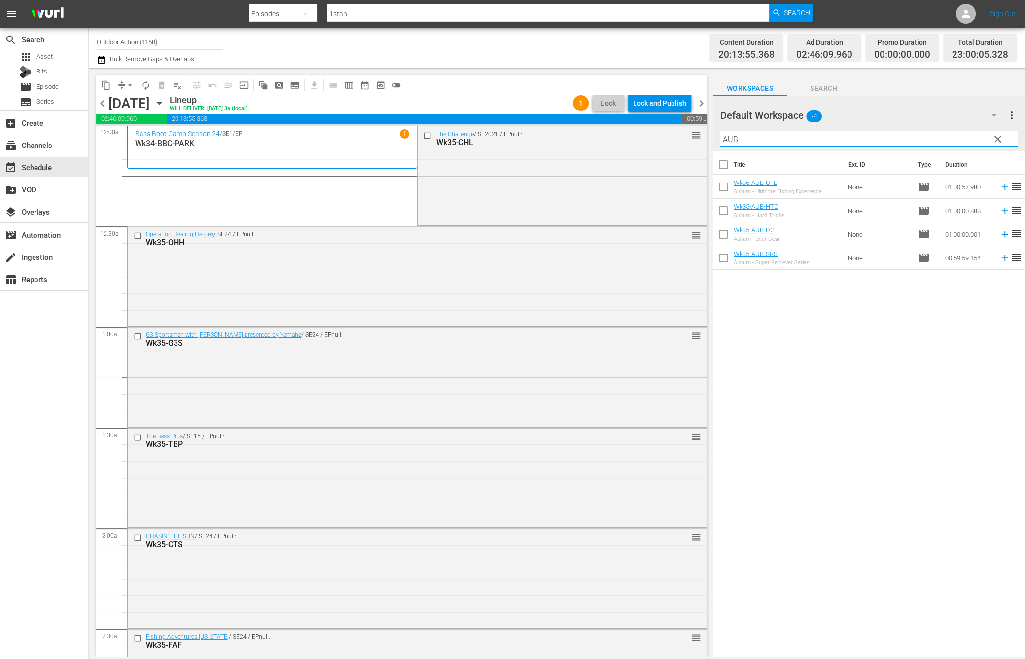
click at [944, 323] on div "Title Ext. ID Type Duration Wk35-AUB-UFE Auburn - Ultimate FIshing Experience N…" at bounding box center [869, 404] width 312 height 507
click at [1000, 187] on icon at bounding box center [1005, 186] width 11 height 11
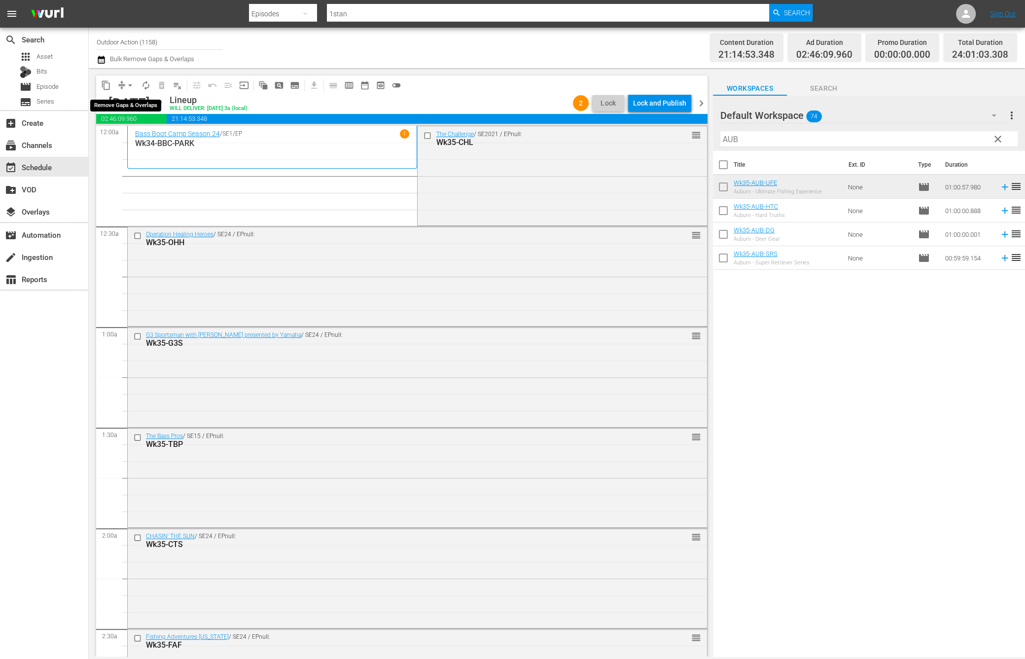
click at [123, 81] on button "arrow_drop_down" at bounding box center [130, 85] width 16 height 16
click at [132, 100] on li "Align to Midnight" at bounding box center [131, 105] width 104 height 16
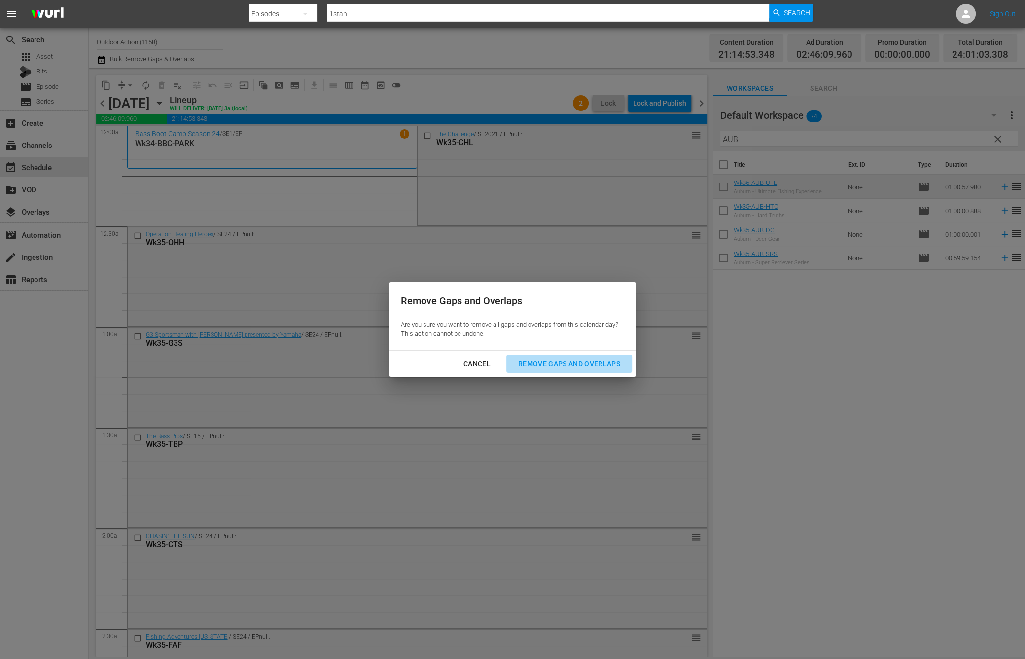
click at [536, 370] on button "Remove Gaps and Overlaps" at bounding box center [569, 364] width 126 height 18
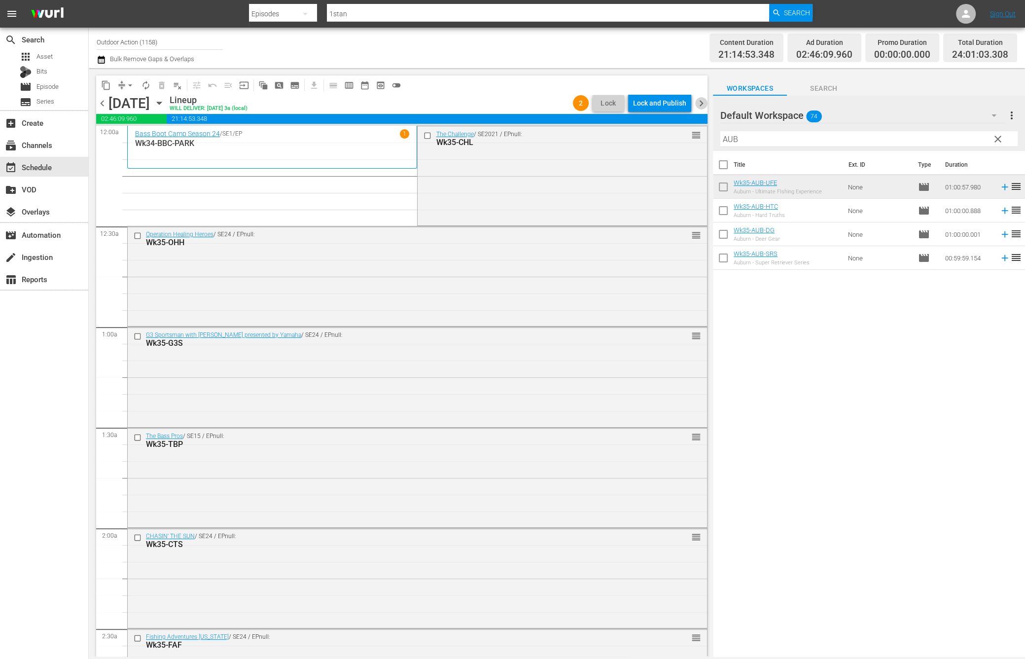
click at [700, 107] on span "chevron_right" at bounding box center [701, 103] width 12 height 12
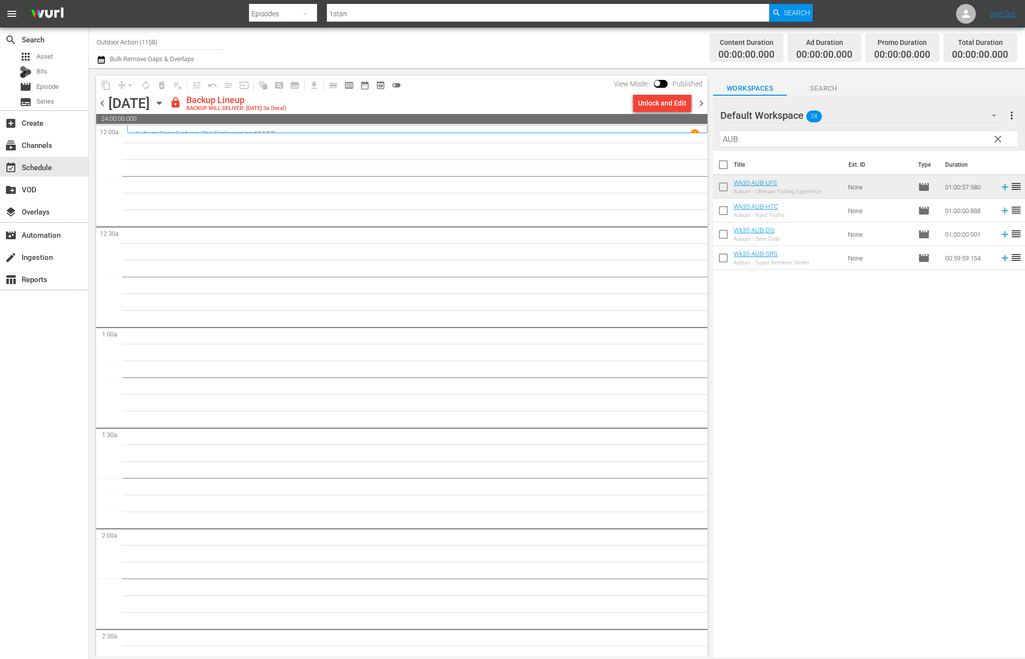
click at [933, 138] on input "AUB" at bounding box center [868, 139] width 297 height 16
click at [661, 102] on div "Unlock and Edit" at bounding box center [662, 103] width 48 height 18
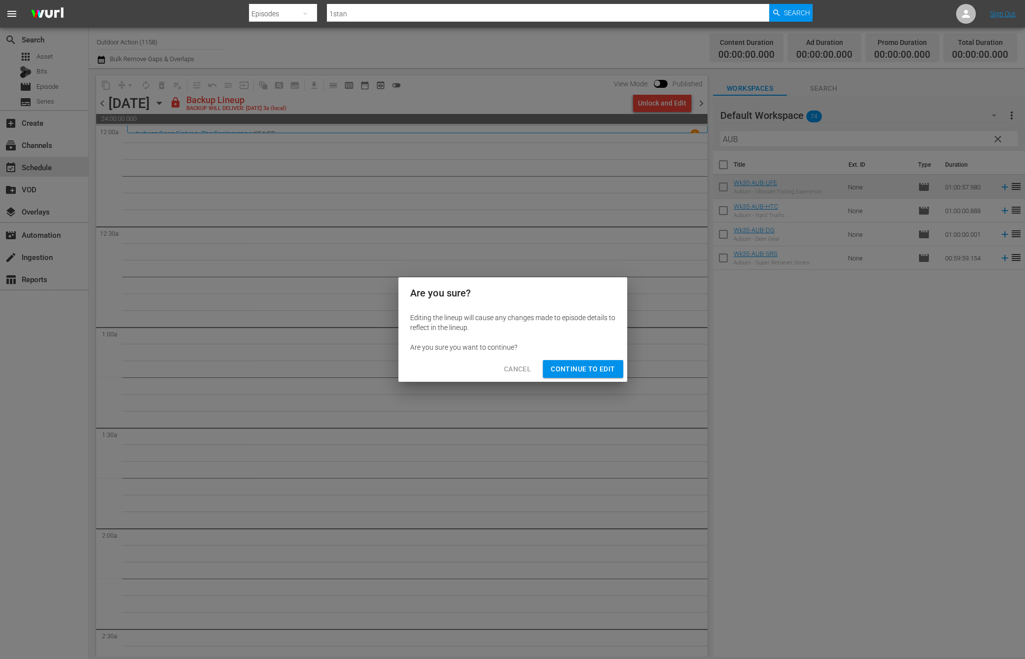
click at [576, 365] on span "Continue to Edit" at bounding box center [583, 369] width 64 height 12
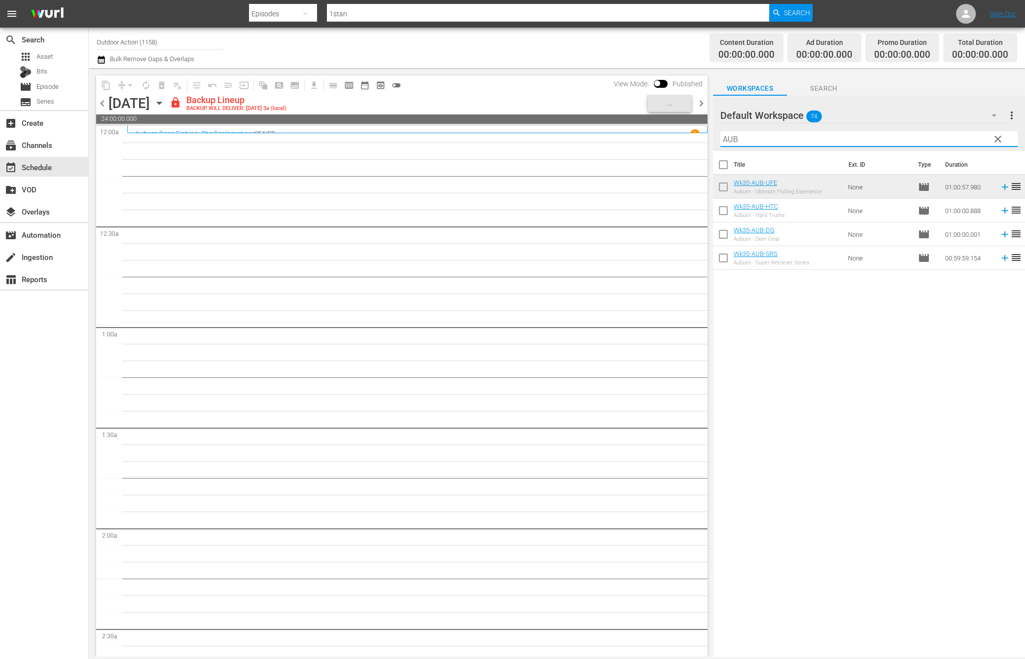
click at [779, 138] on input "AUB" at bounding box center [868, 139] width 297 height 16
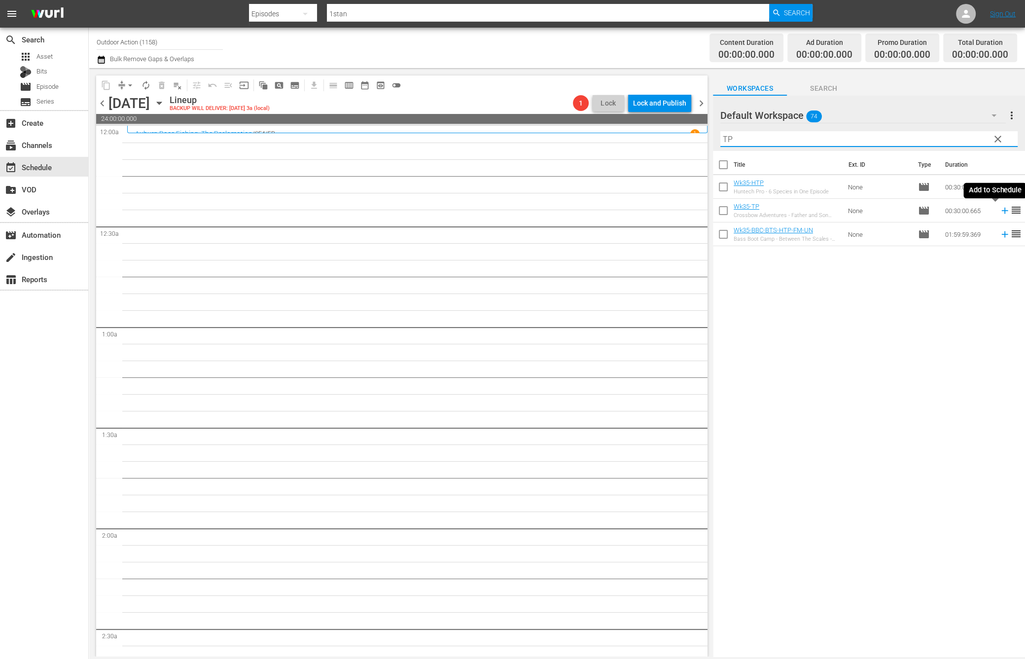
click at [1000, 211] on icon at bounding box center [1005, 210] width 11 height 11
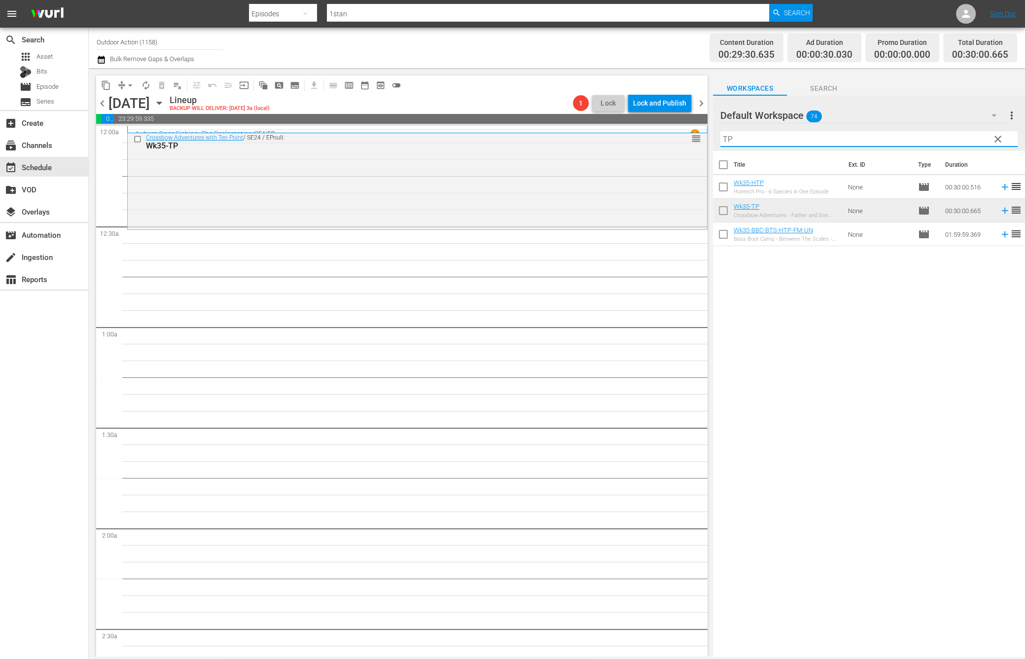
click at [743, 137] on input "TP" at bounding box center [868, 139] width 297 height 16
click at [1001, 187] on icon at bounding box center [1004, 187] width 6 height 6
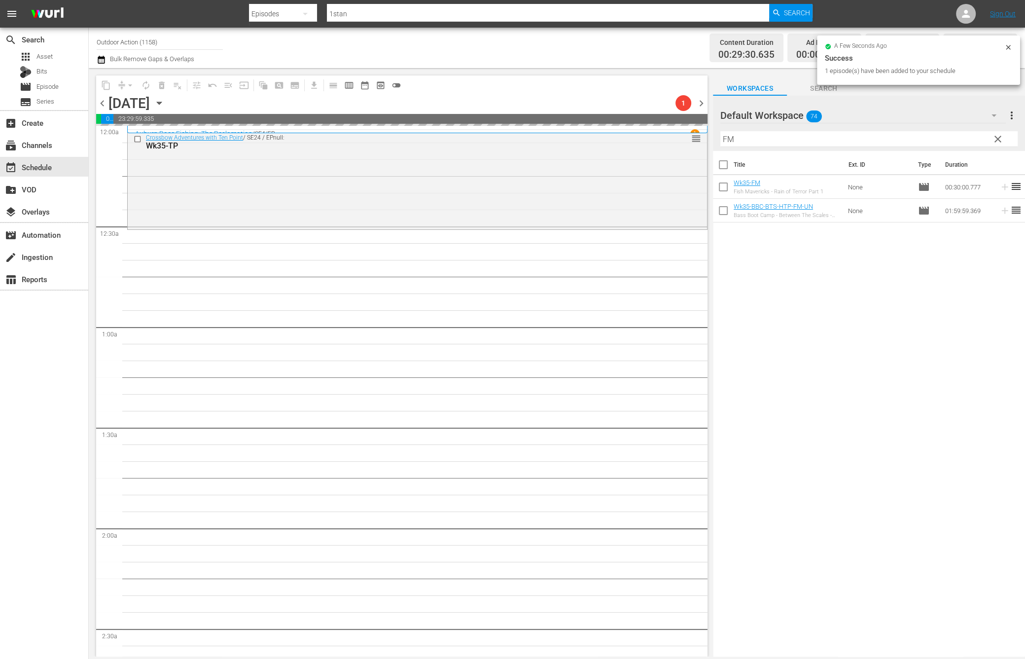
click at [929, 141] on input "FM" at bounding box center [868, 139] width 297 height 16
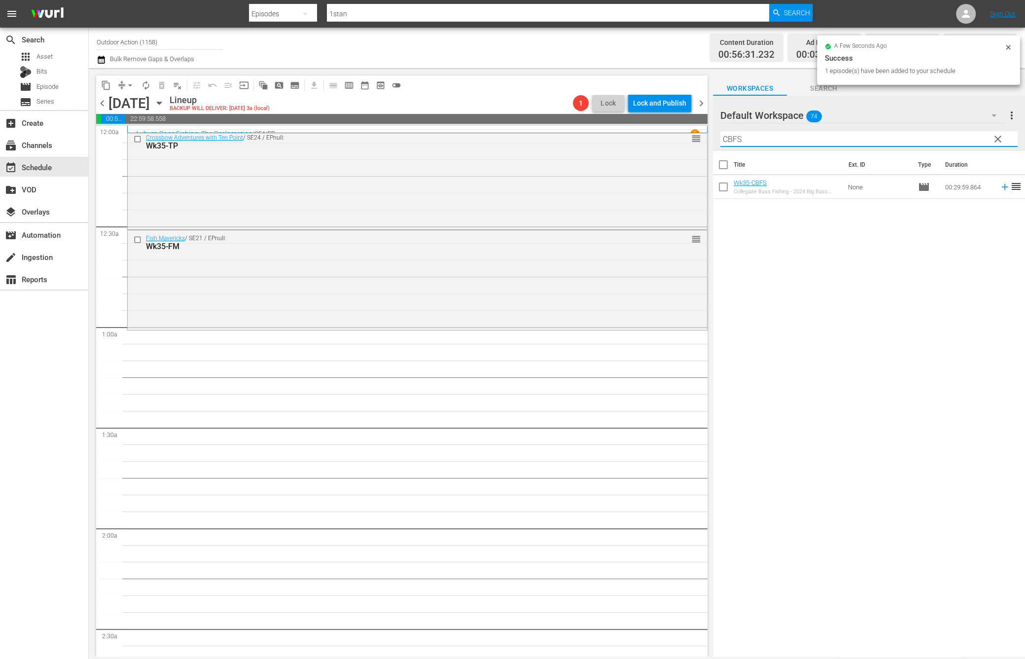
click at [1000, 189] on icon at bounding box center [1005, 186] width 11 height 11
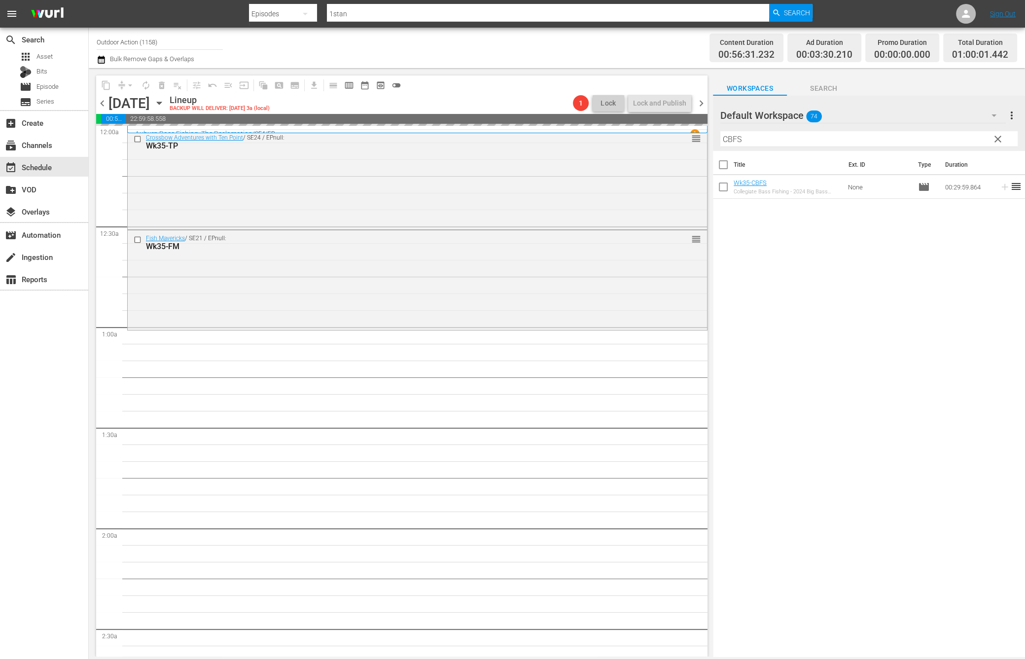
click at [908, 130] on div "Filter by Title CBFS" at bounding box center [868, 139] width 297 height 24
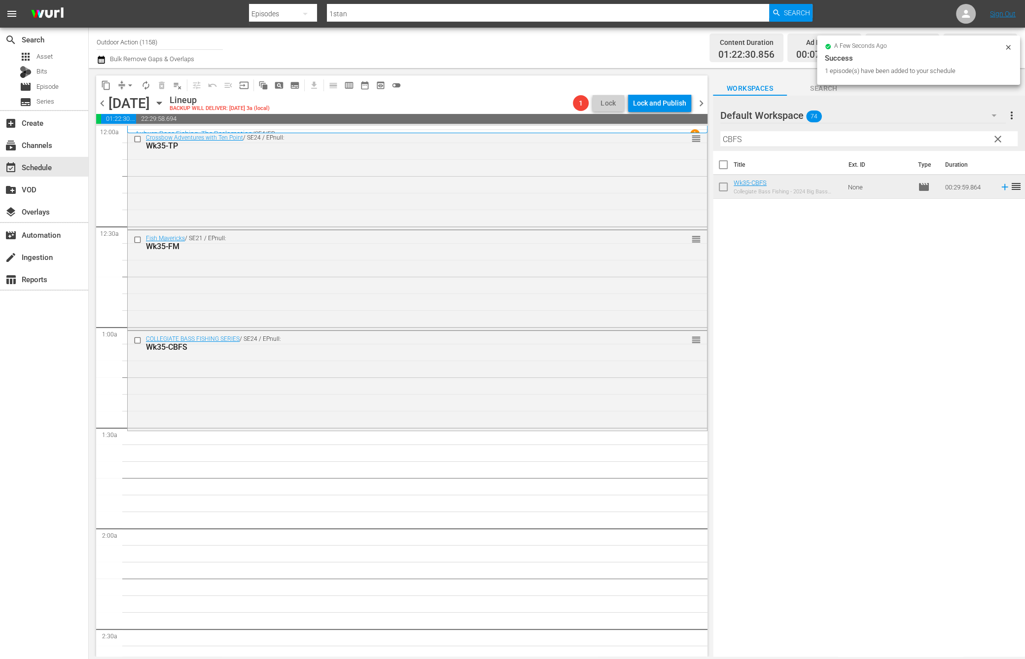
click at [897, 139] on input "CBFS" at bounding box center [868, 139] width 297 height 16
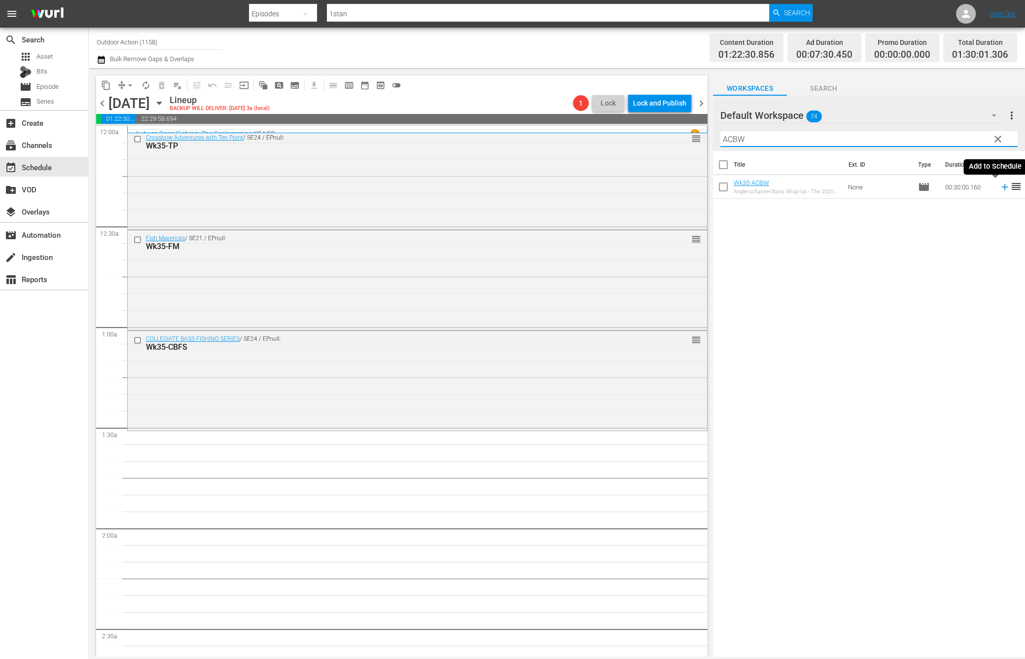
click at [1000, 188] on icon at bounding box center [1005, 186] width 11 height 11
click at [967, 141] on input "ACBW" at bounding box center [868, 139] width 297 height 16
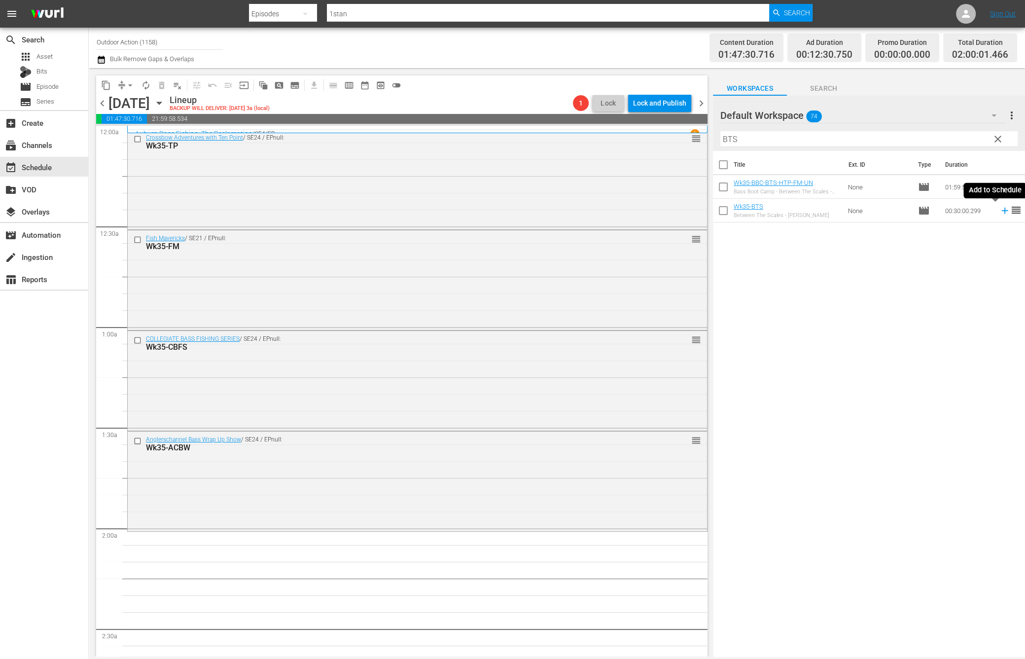
click at [1001, 211] on icon at bounding box center [1004, 211] width 6 height 6
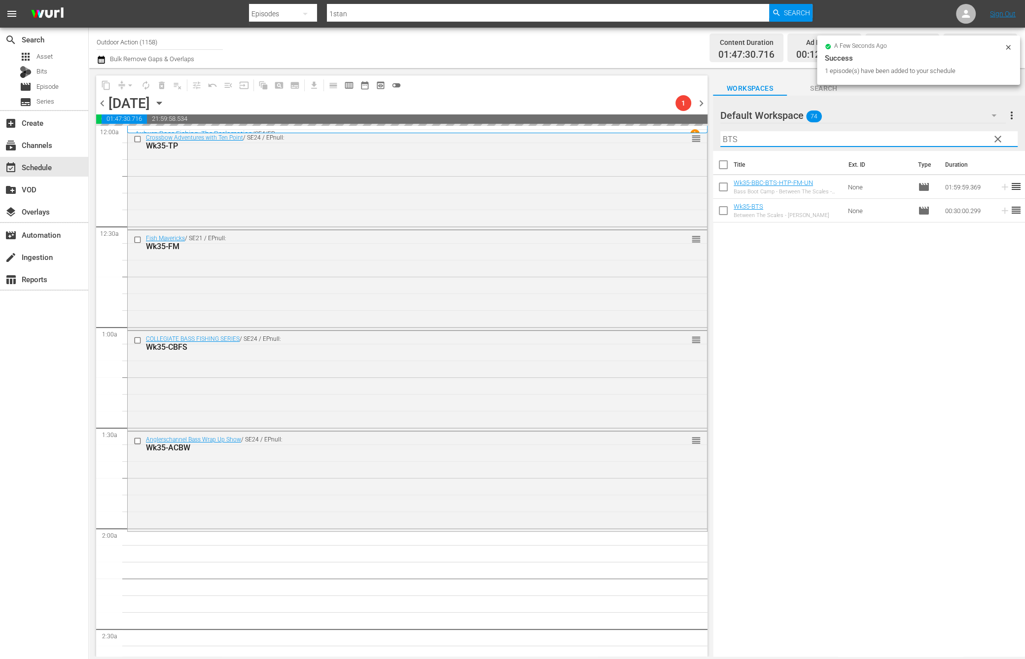
click at [938, 140] on input "BTS" at bounding box center [868, 139] width 297 height 16
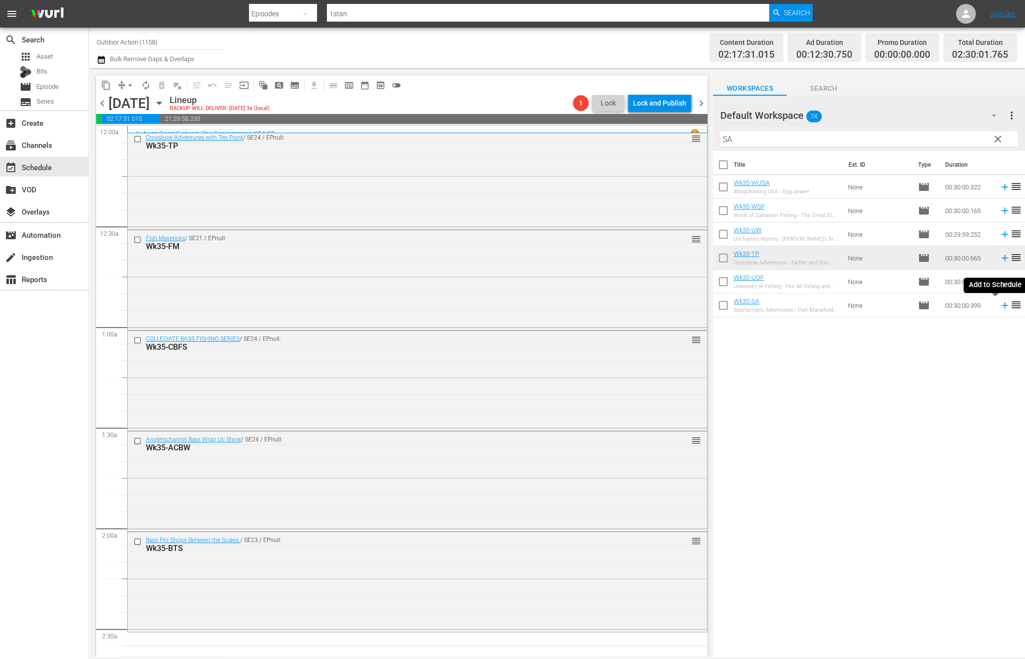
click at [1000, 306] on icon at bounding box center [1005, 305] width 11 height 11
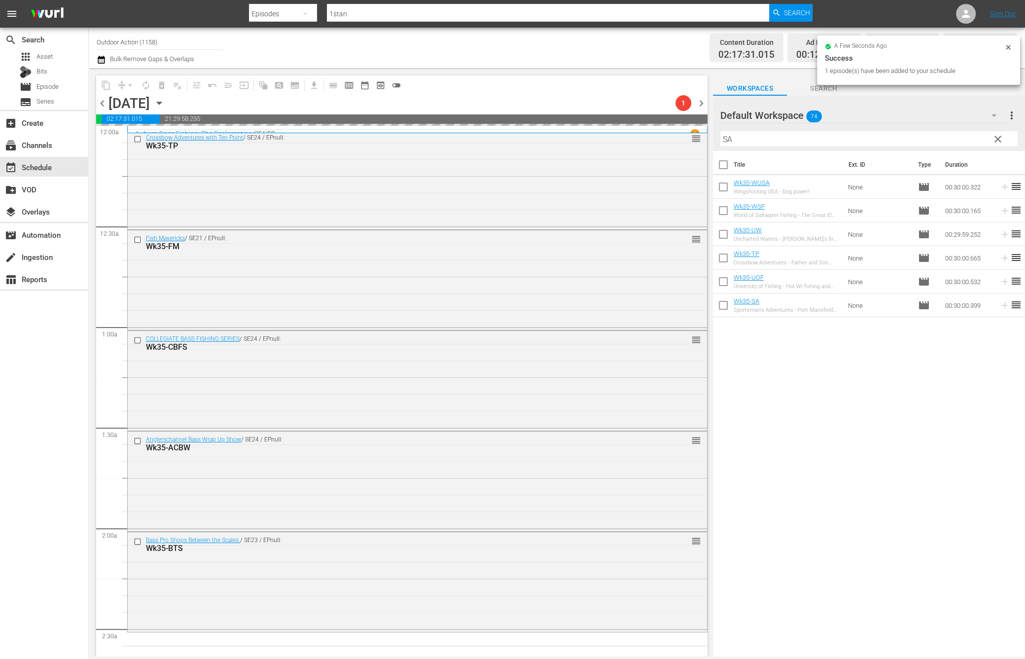
click at [921, 141] on input "SA" at bounding box center [868, 139] width 297 height 16
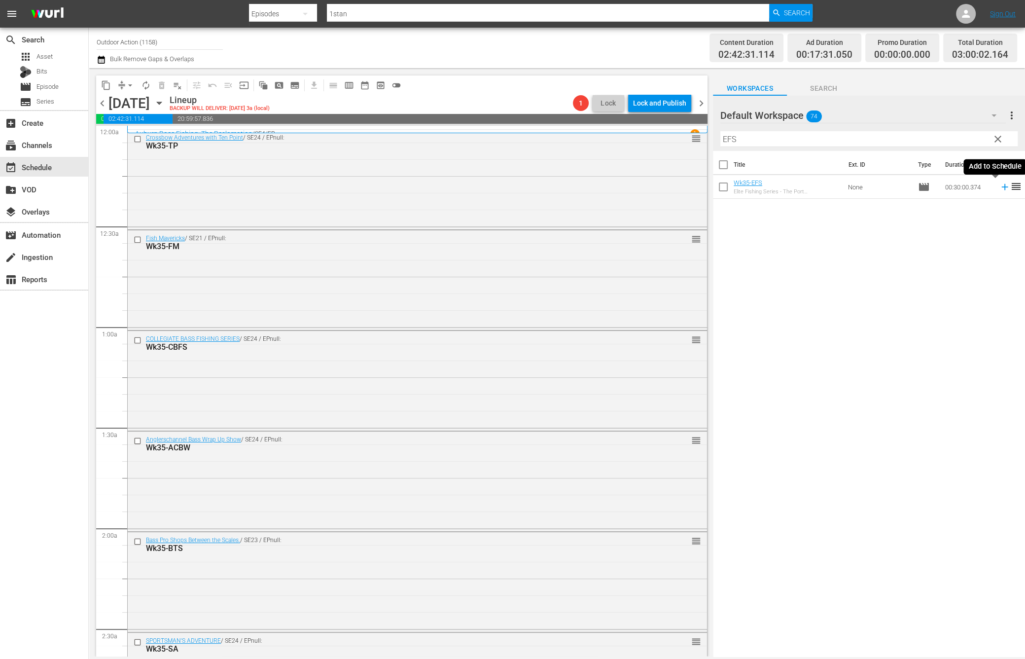
click at [1000, 188] on icon at bounding box center [1005, 186] width 11 height 11
click at [950, 141] on input "EFS" at bounding box center [868, 139] width 297 height 16
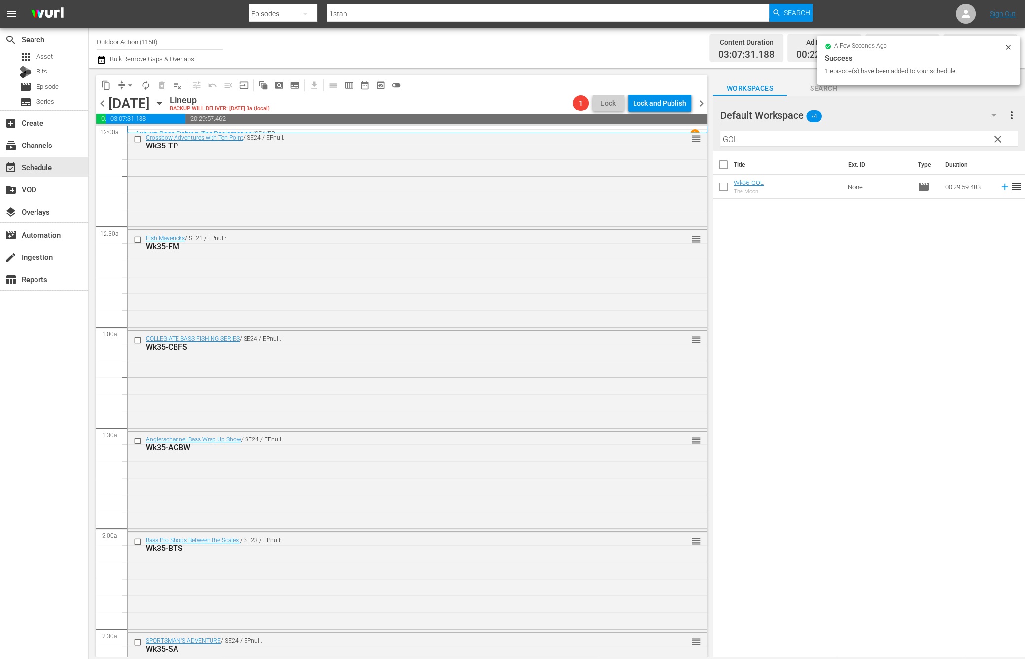
click at [996, 193] on td at bounding box center [1003, 187] width 15 height 24
click at [1000, 190] on icon at bounding box center [1005, 186] width 11 height 11
click at [942, 139] on input "GOL" at bounding box center [868, 139] width 297 height 16
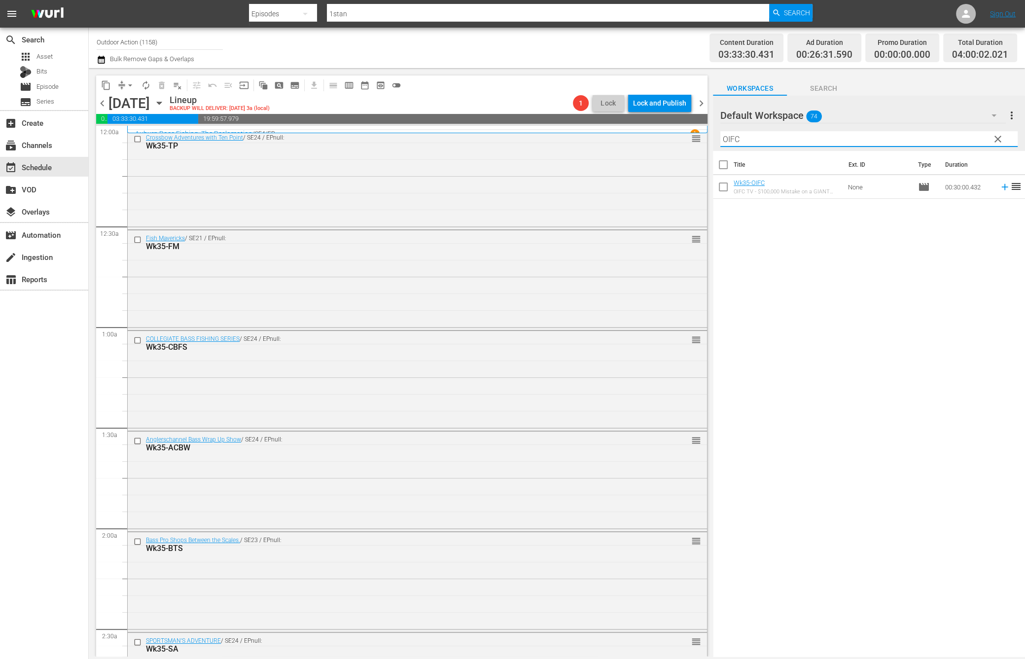
click at [1001, 189] on icon at bounding box center [1004, 187] width 6 height 6
click at [963, 139] on input "OIFC" at bounding box center [868, 139] width 297 height 16
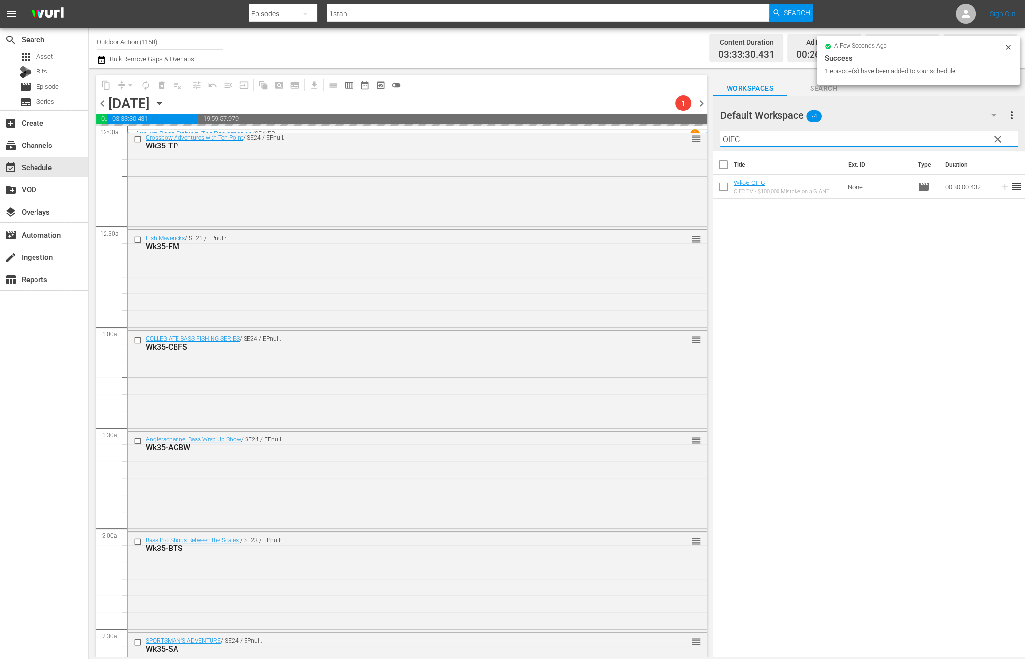
click at [963, 139] on input "OIFC" at bounding box center [868, 139] width 297 height 16
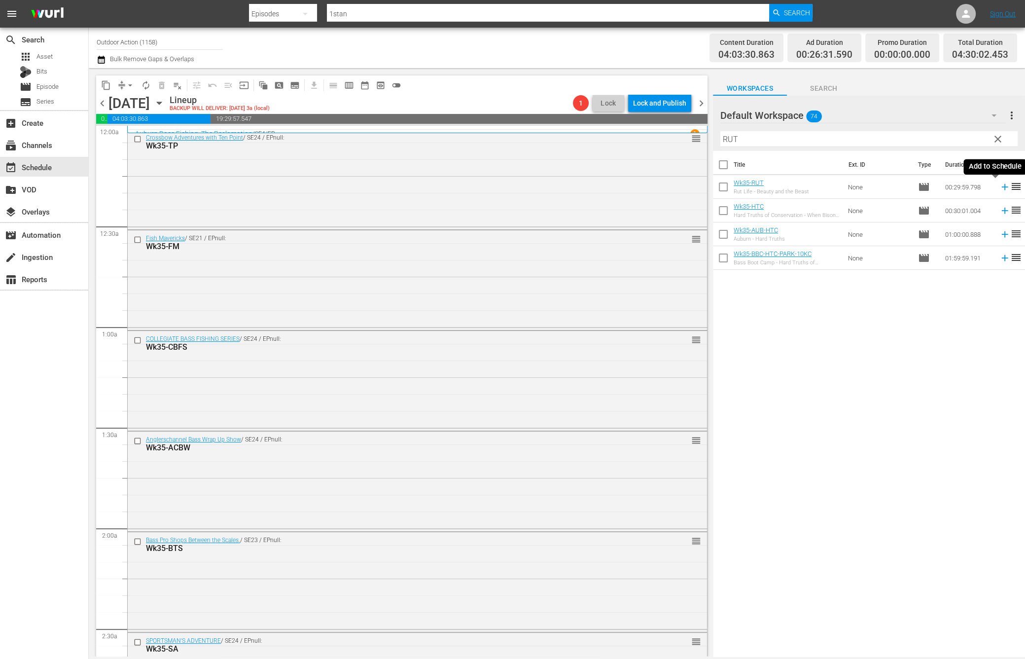
click at [1001, 189] on icon at bounding box center [1004, 187] width 6 height 6
click at [910, 134] on input "RUT" at bounding box center [868, 139] width 297 height 16
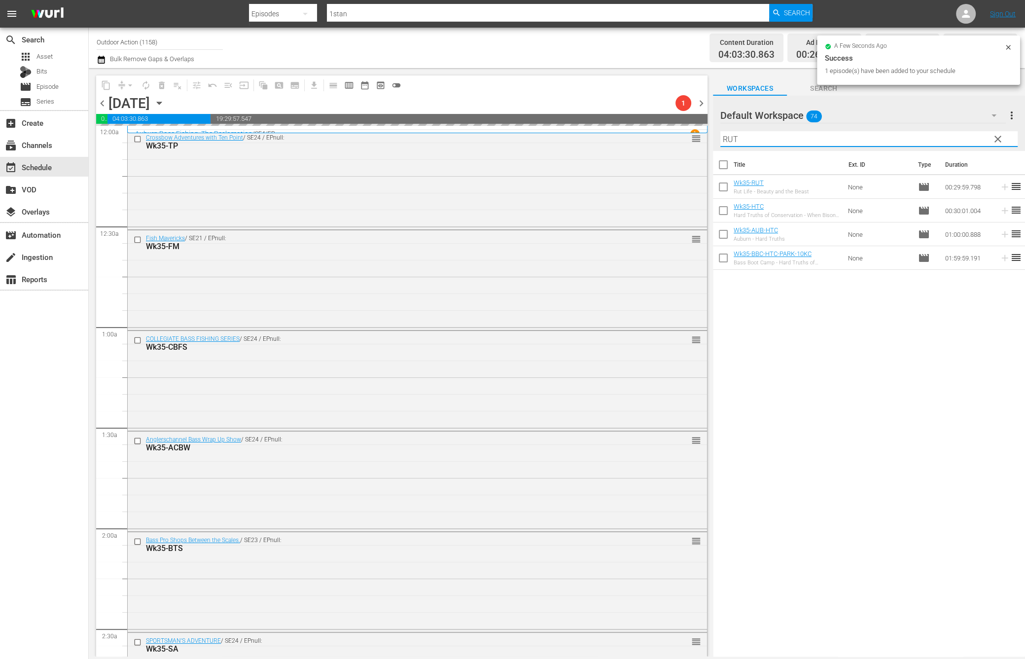
click at [910, 134] on input "RUT" at bounding box center [868, 139] width 297 height 16
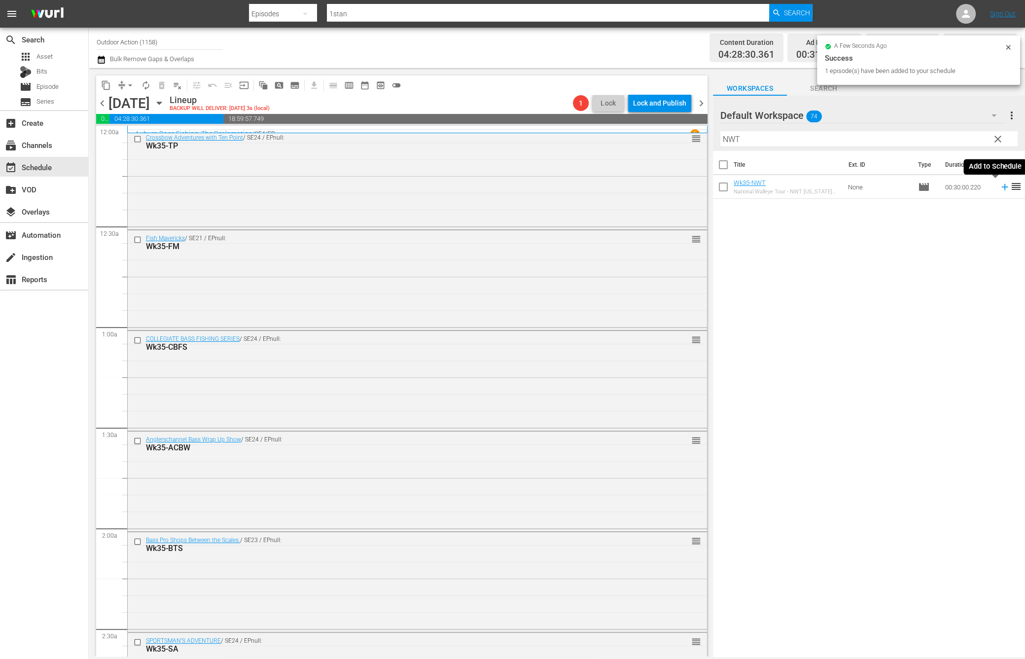
click at [1000, 186] on icon at bounding box center [1005, 186] width 11 height 11
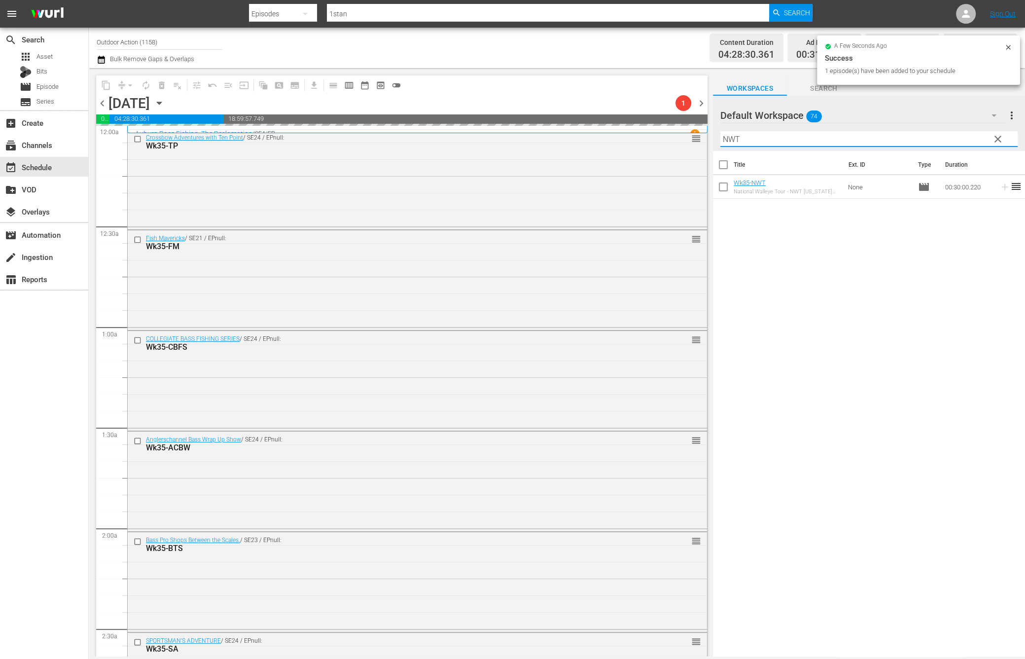
click at [930, 135] on input "NWT" at bounding box center [868, 139] width 297 height 16
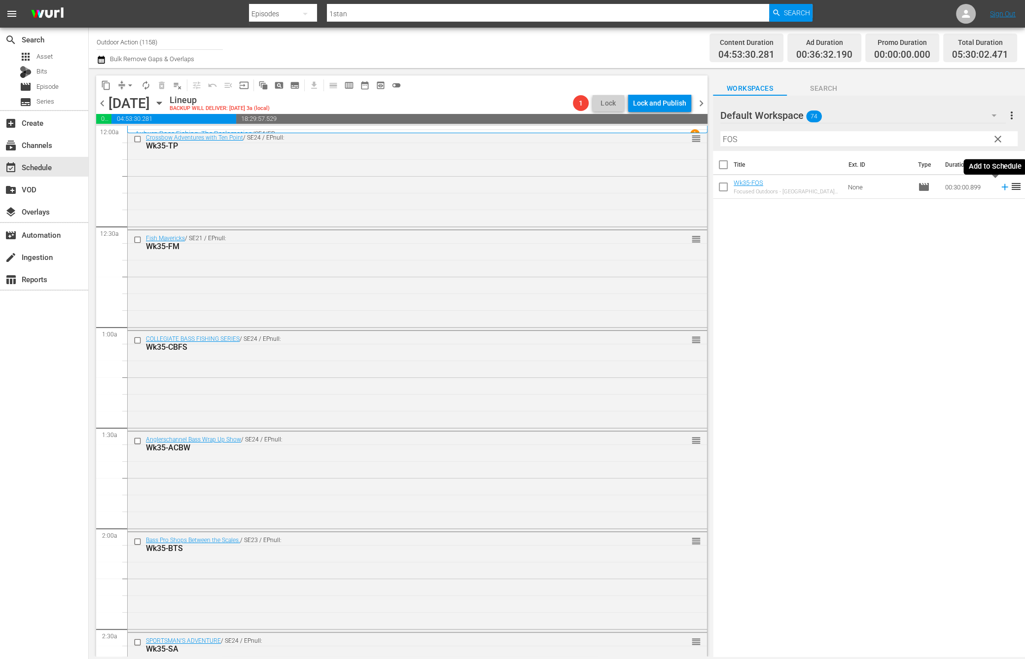
click at [1000, 184] on icon at bounding box center [1005, 186] width 11 height 11
click at [940, 133] on input "FOS" at bounding box center [868, 139] width 297 height 16
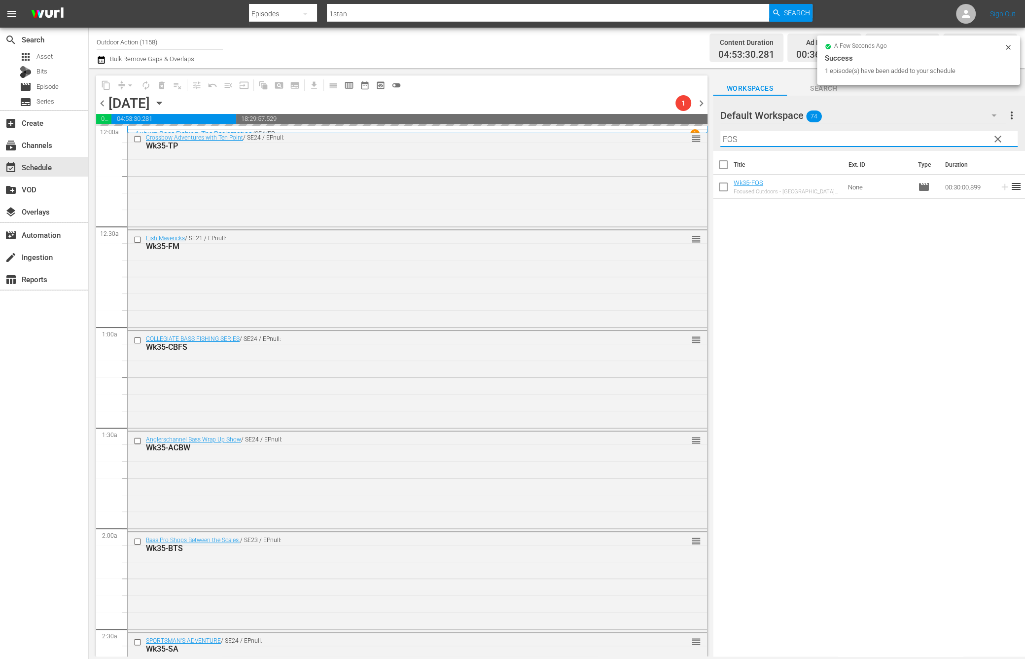
click at [940, 133] on input "FOS" at bounding box center [868, 139] width 297 height 16
click at [1001, 187] on icon at bounding box center [1004, 187] width 6 height 6
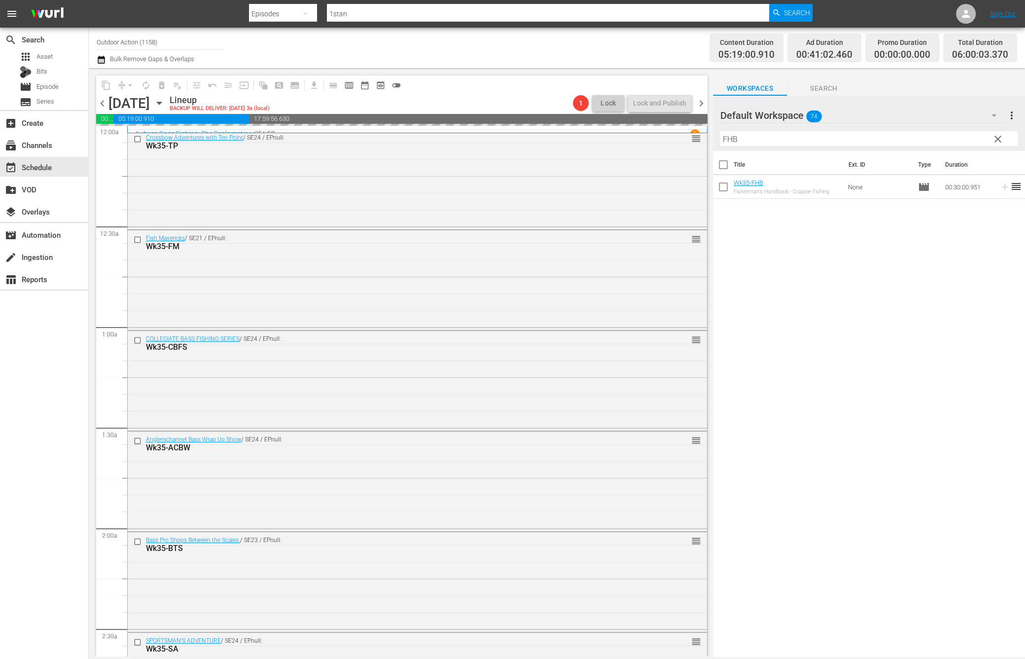
click at [950, 144] on input "FHB" at bounding box center [868, 139] width 297 height 16
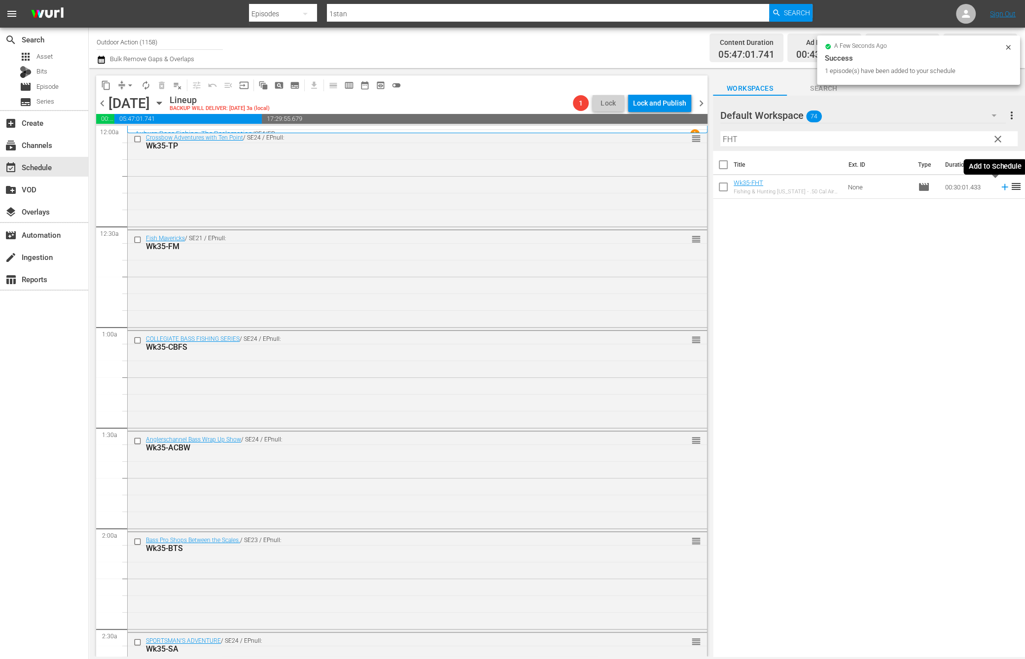
click at [1000, 187] on icon at bounding box center [1005, 186] width 11 height 11
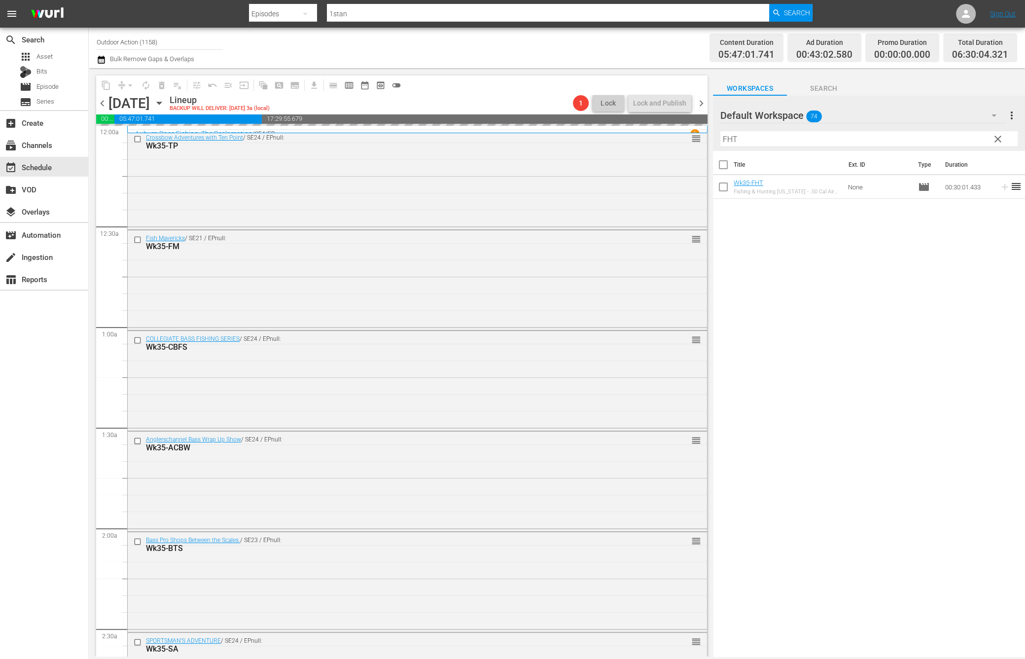
click at [938, 133] on input "FHT" at bounding box center [868, 139] width 297 height 16
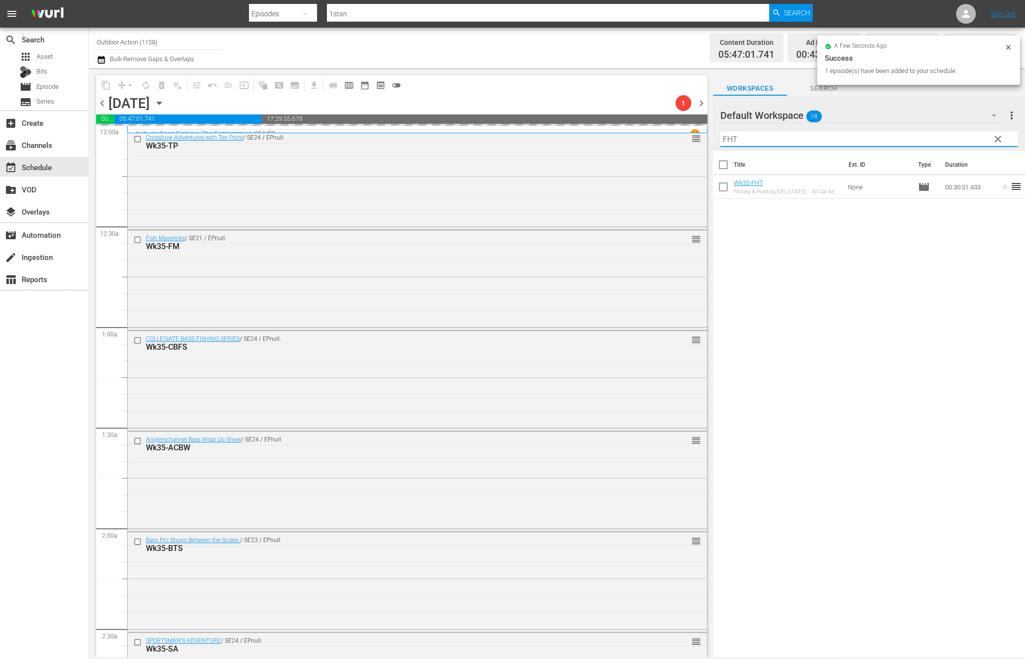
click at [938, 133] on input "FHT" at bounding box center [868, 139] width 297 height 16
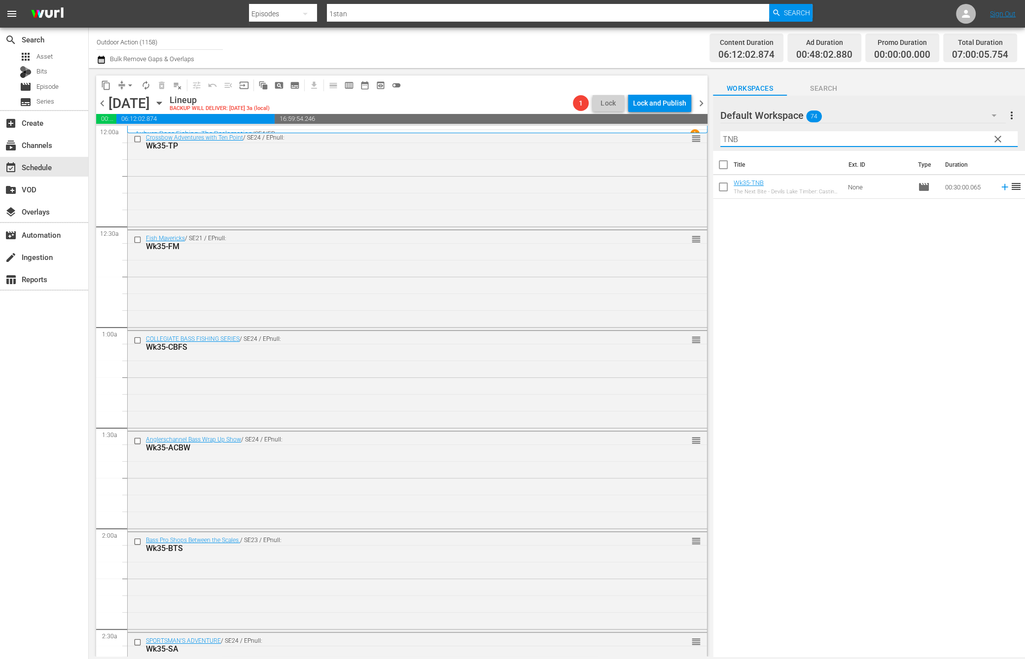
click at [1001, 184] on icon at bounding box center [1004, 187] width 6 height 6
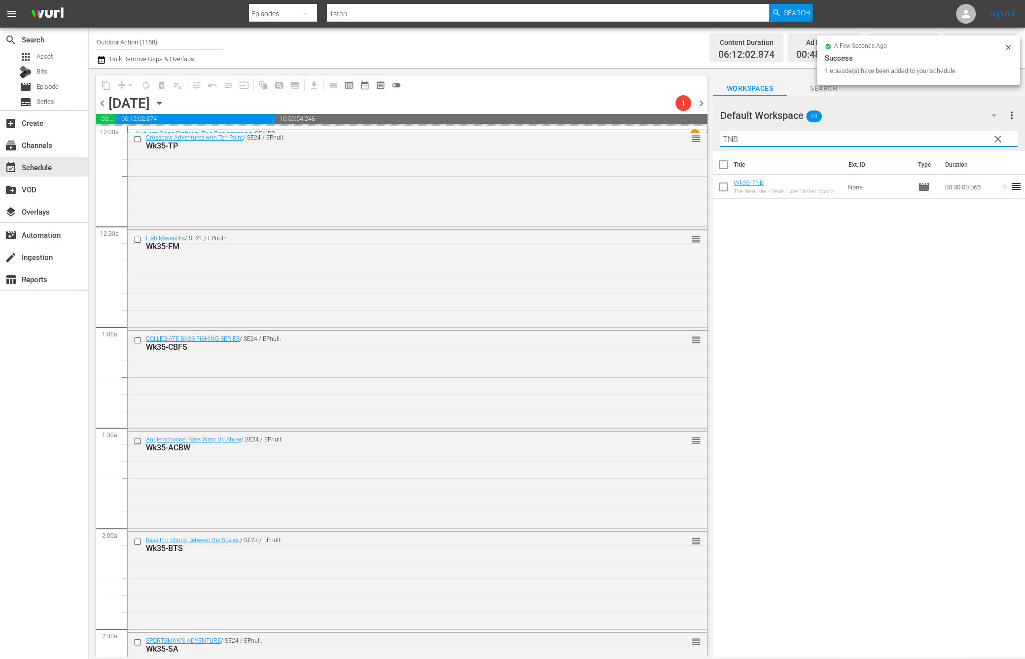
click at [948, 135] on input "TNB" at bounding box center [868, 139] width 297 height 16
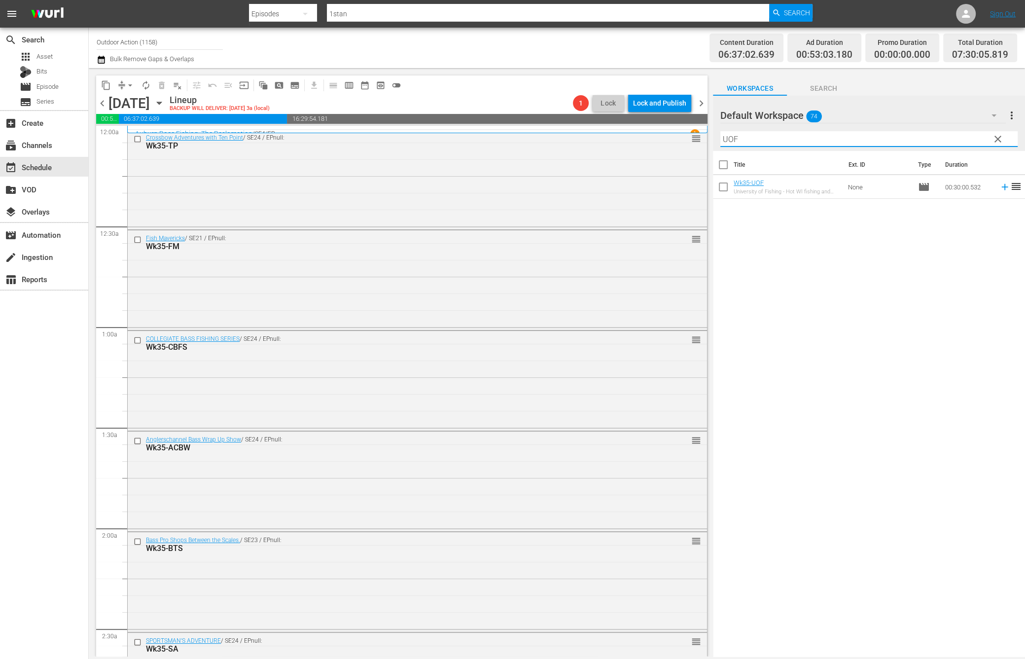
click at [1000, 187] on icon at bounding box center [1005, 186] width 11 height 11
click at [956, 142] on input "UOF" at bounding box center [868, 139] width 297 height 16
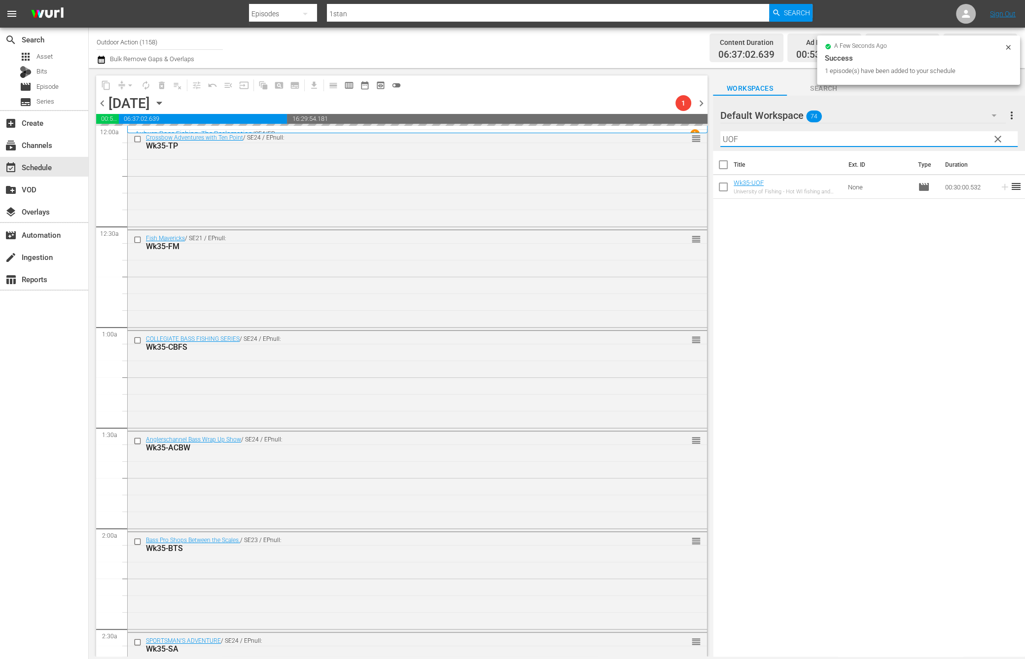
click at [956, 142] on input "UOF" at bounding box center [868, 139] width 297 height 16
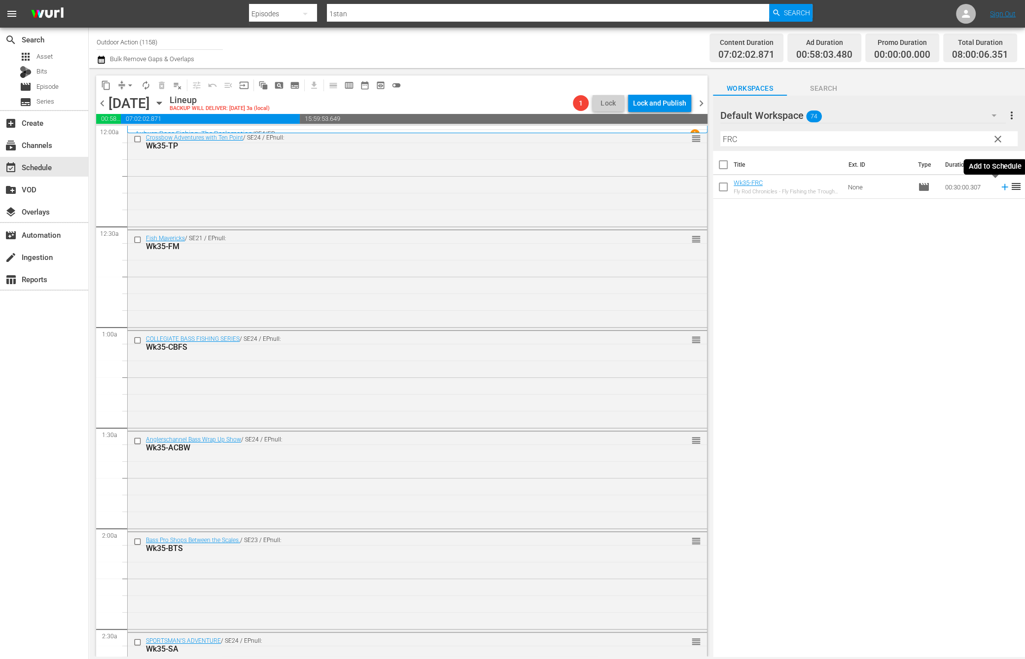
click at [1001, 188] on icon at bounding box center [1004, 187] width 6 height 6
click at [959, 133] on input "FRC" at bounding box center [868, 139] width 297 height 16
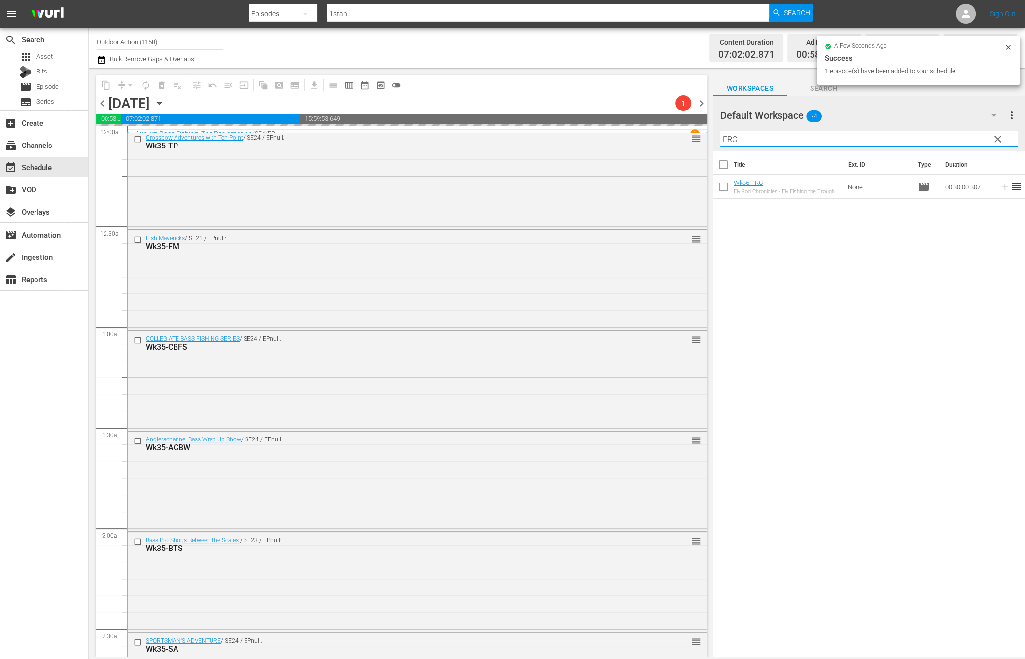
click at [959, 133] on input "FRC" at bounding box center [868, 139] width 297 height 16
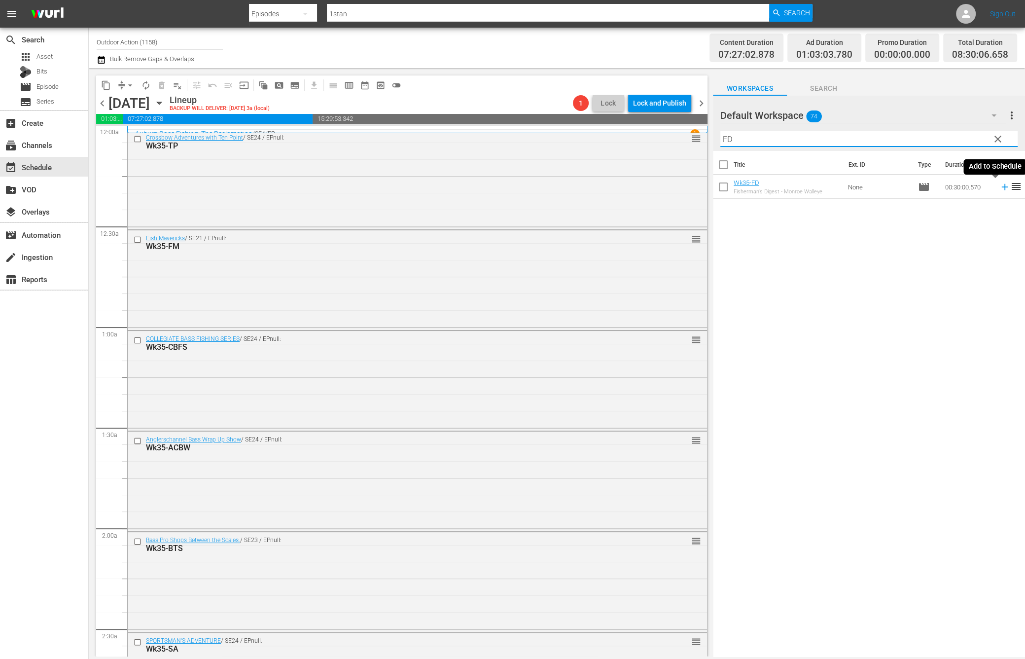
click at [1000, 188] on icon at bounding box center [1005, 186] width 11 height 11
click at [964, 128] on div "Filter by Title FD" at bounding box center [868, 139] width 297 height 24
click at [956, 134] on input "FD" at bounding box center [868, 139] width 297 height 16
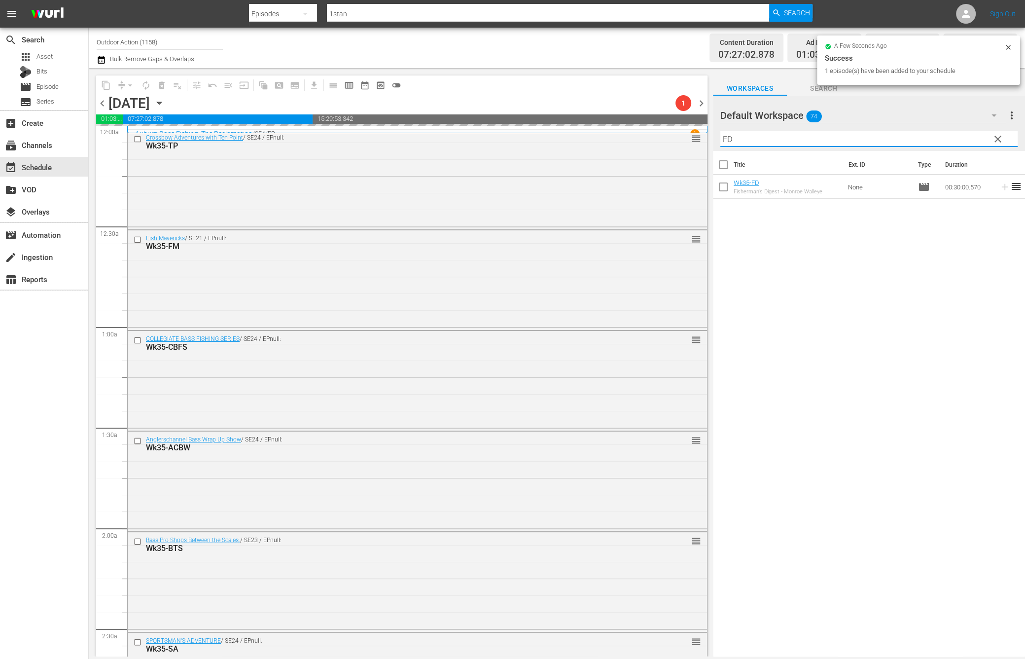
click at [956, 134] on input "FD" at bounding box center [868, 139] width 297 height 16
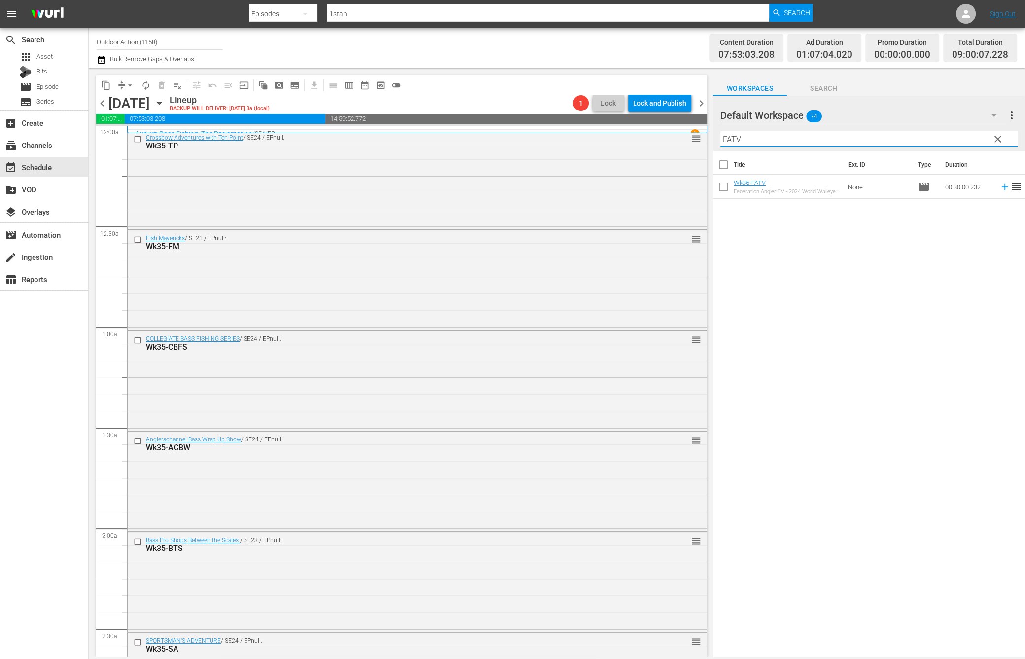
click at [1000, 188] on icon at bounding box center [1005, 186] width 11 height 11
click at [965, 142] on input "FATV" at bounding box center [868, 139] width 297 height 16
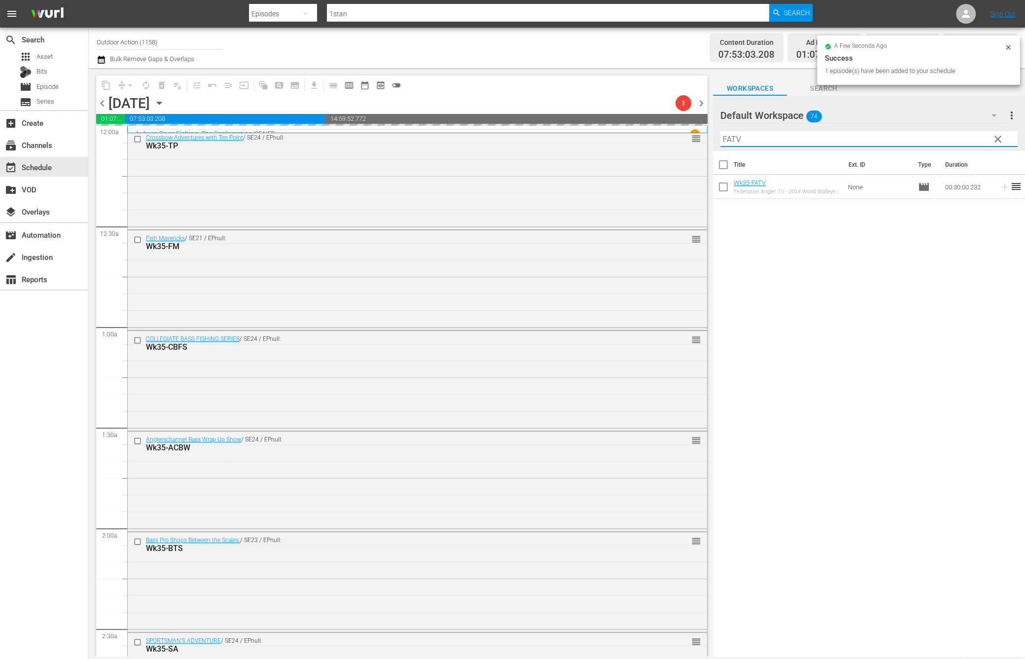
click at [965, 142] on input "FATV" at bounding box center [868, 139] width 297 height 16
click at [1001, 189] on icon at bounding box center [1004, 187] width 6 height 6
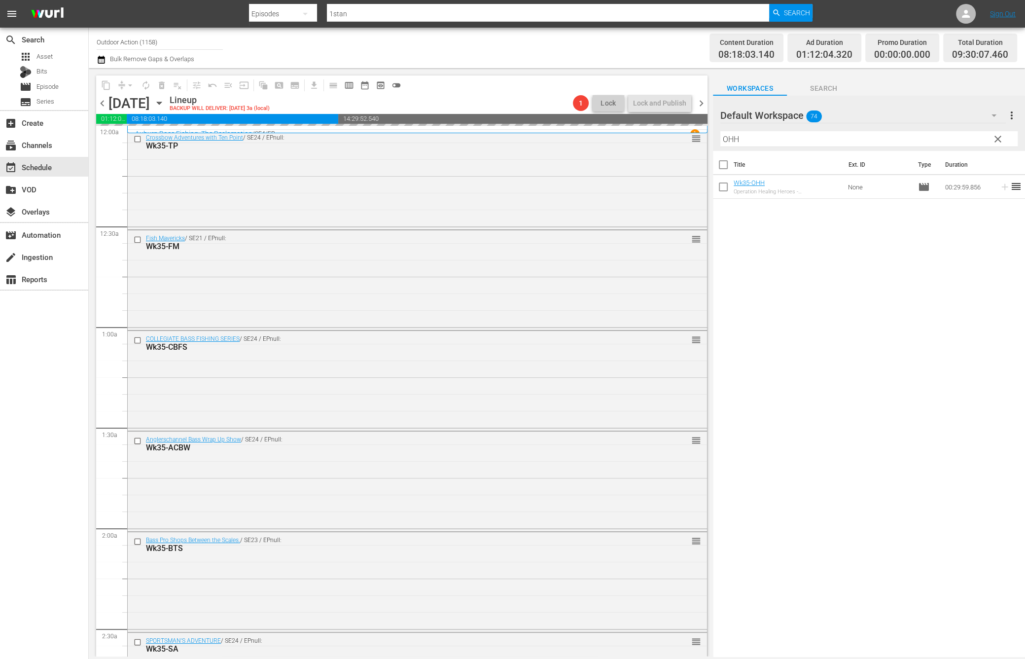
click at [968, 145] on input "OHH" at bounding box center [868, 139] width 297 height 16
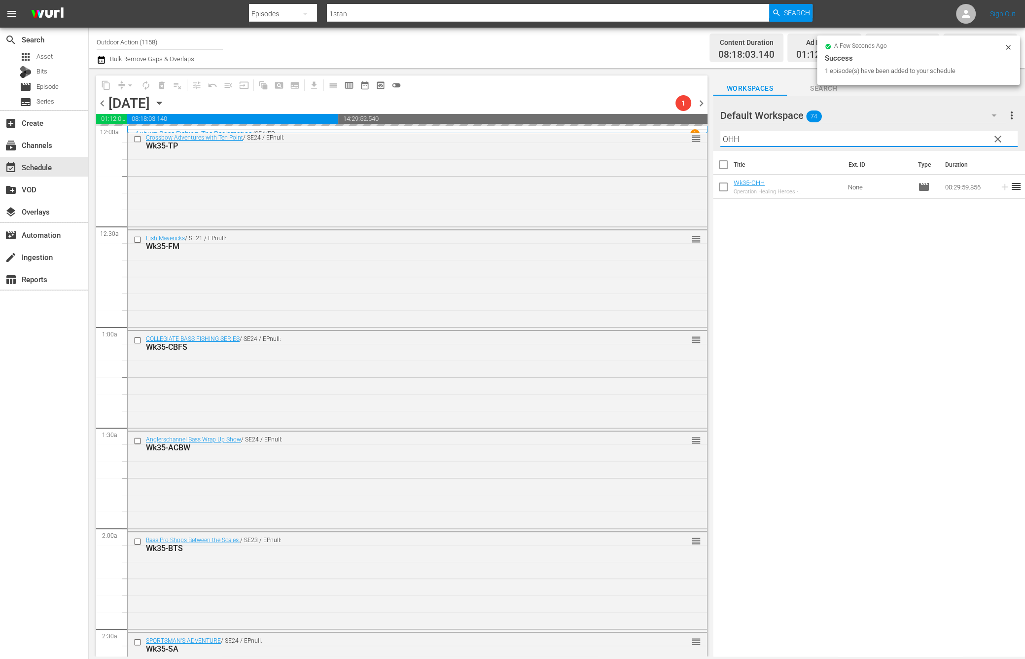
click at [968, 145] on input "OHH" at bounding box center [868, 139] width 297 height 16
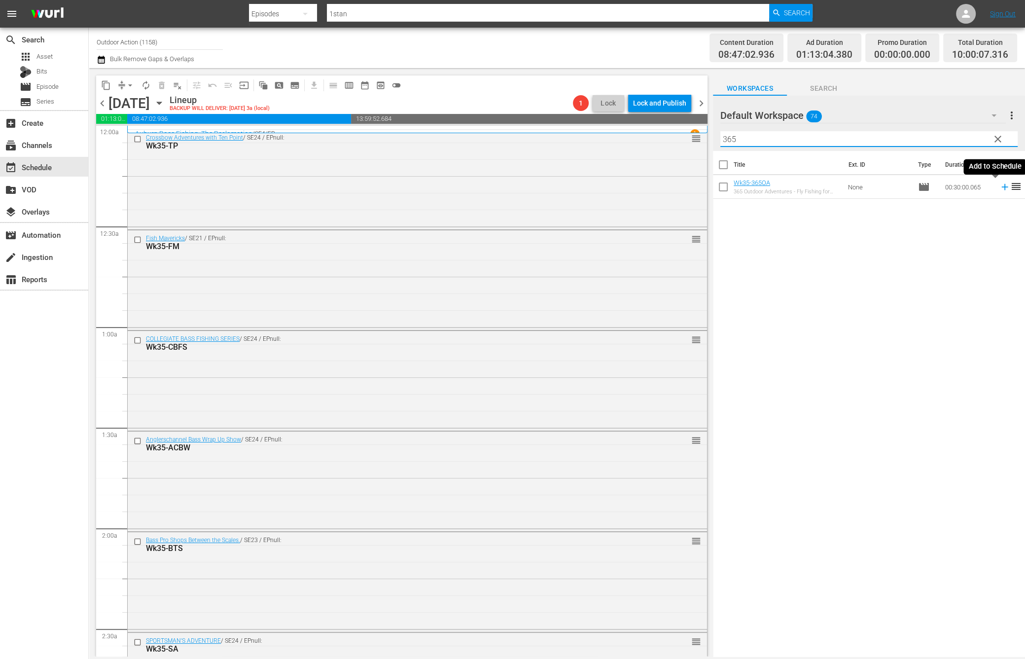
click at [1001, 188] on icon at bounding box center [1004, 187] width 6 height 6
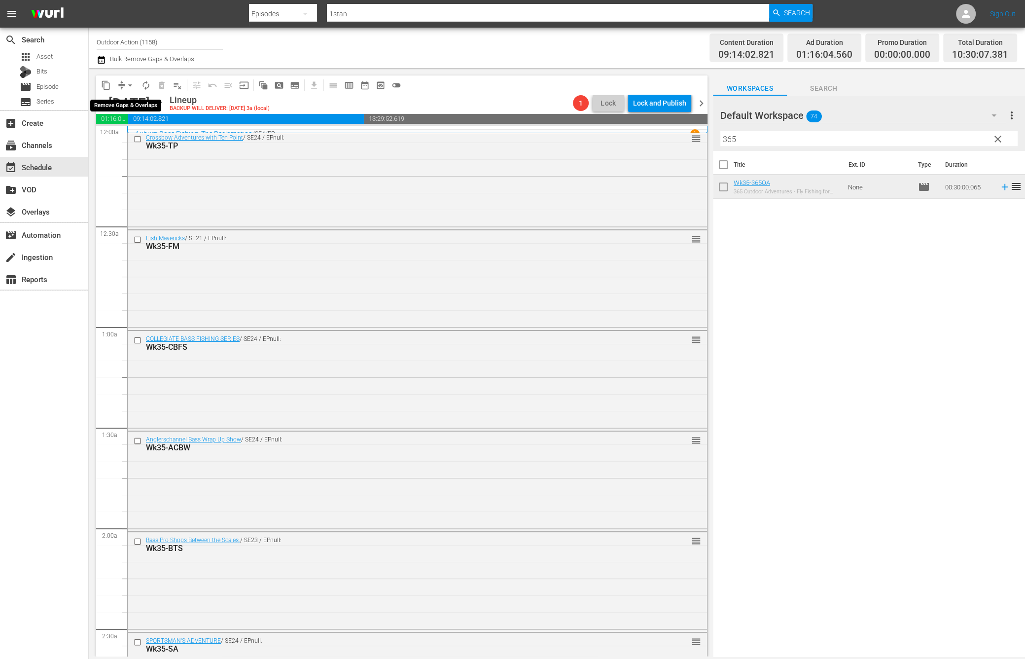
click at [127, 86] on span "arrow_drop_down" at bounding box center [130, 85] width 10 height 10
click at [133, 98] on li "Align to Midnight" at bounding box center [131, 105] width 104 height 16
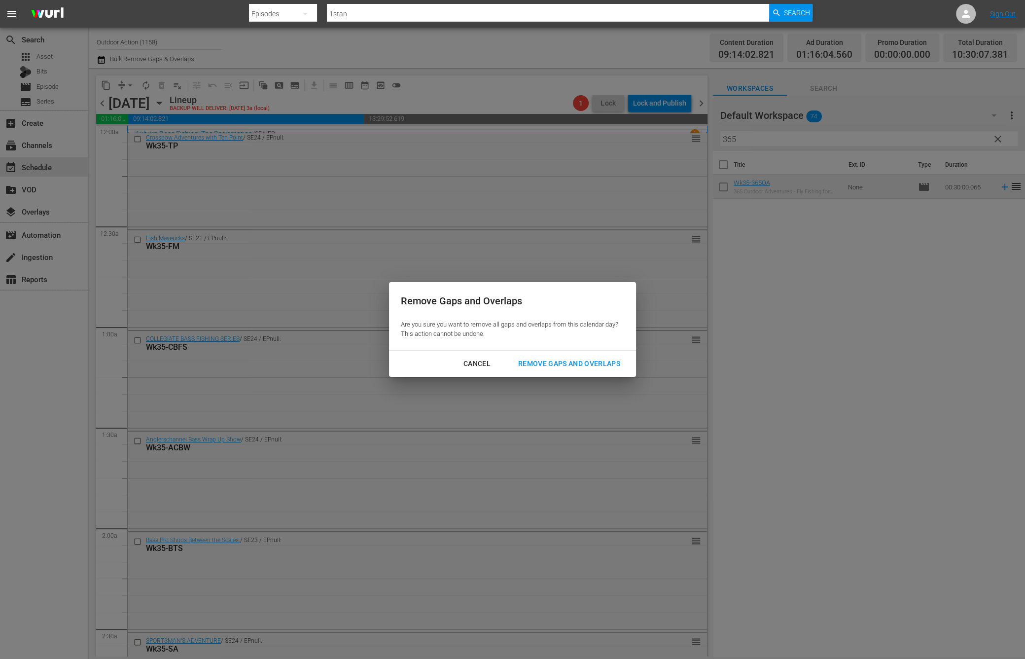
click at [582, 364] on div "Remove Gaps and Overlaps" at bounding box center [569, 363] width 118 height 12
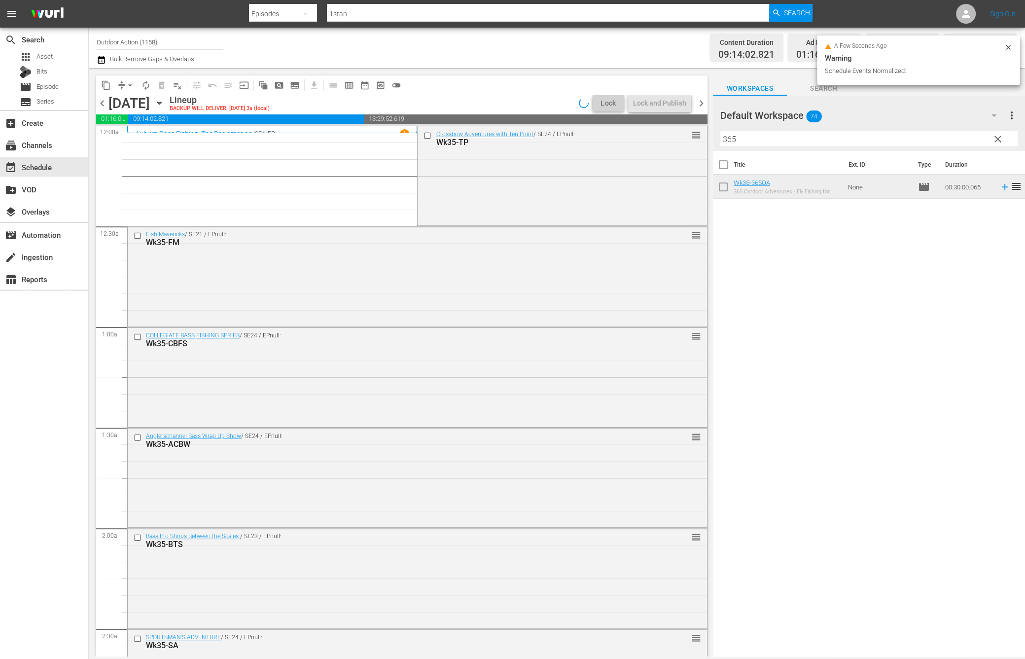
click at [762, 139] on input "365" at bounding box center [868, 139] width 297 height 16
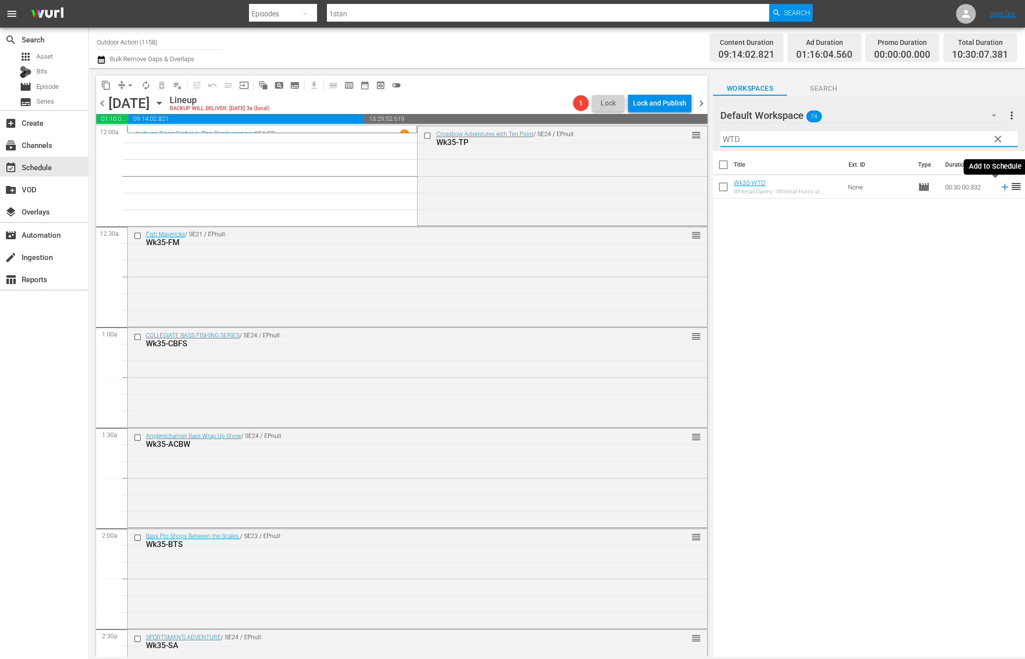
click at [1001, 184] on icon at bounding box center [1004, 187] width 6 height 6
click at [929, 140] on input "WTD" at bounding box center [868, 139] width 297 height 16
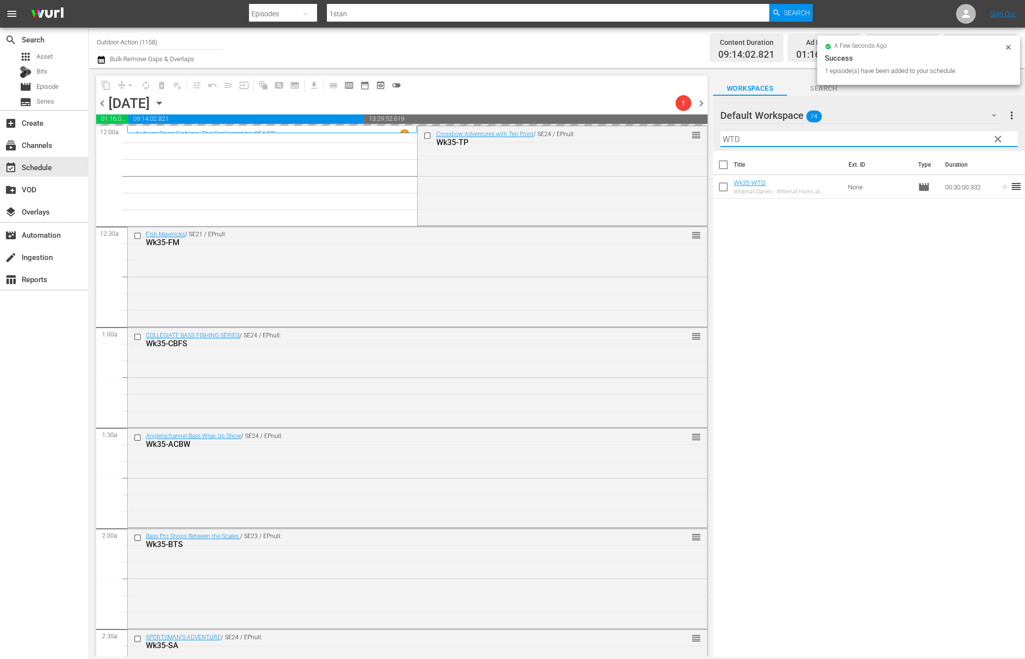
click at [929, 140] on input "WTD" at bounding box center [868, 139] width 297 height 16
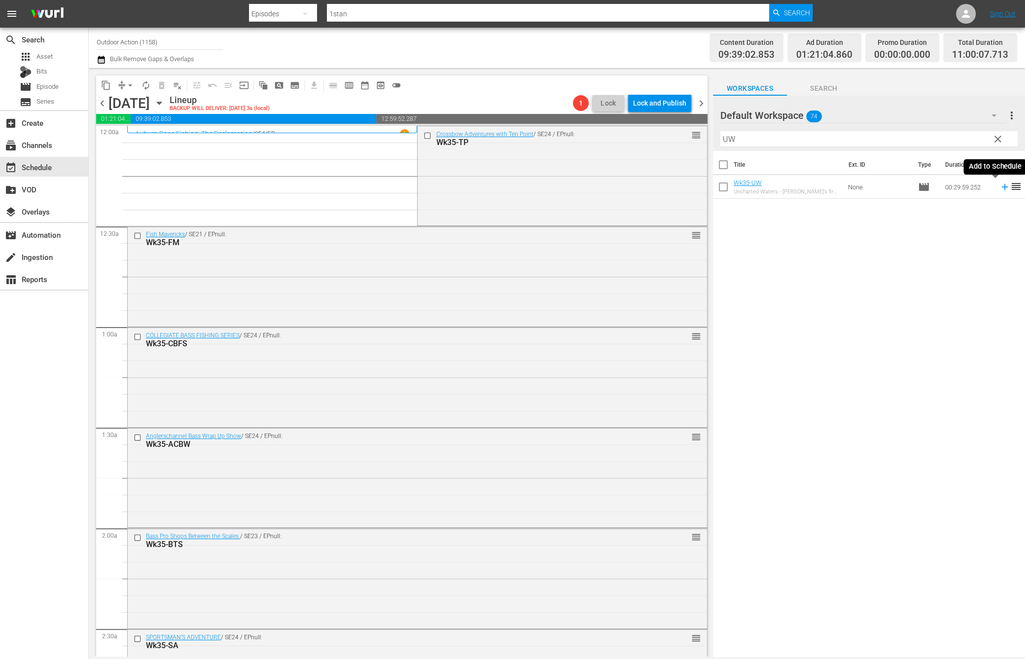
click at [1000, 186] on icon at bounding box center [1005, 186] width 11 height 11
click at [959, 139] on input "UW" at bounding box center [868, 139] width 297 height 16
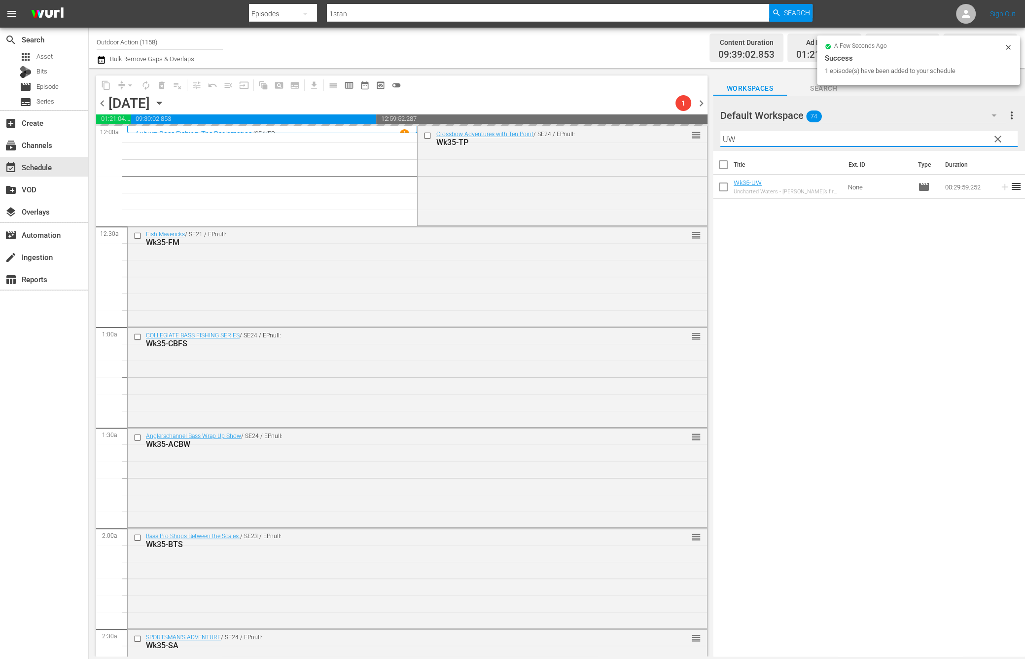
click at [959, 139] on input "UW" at bounding box center [868, 139] width 297 height 16
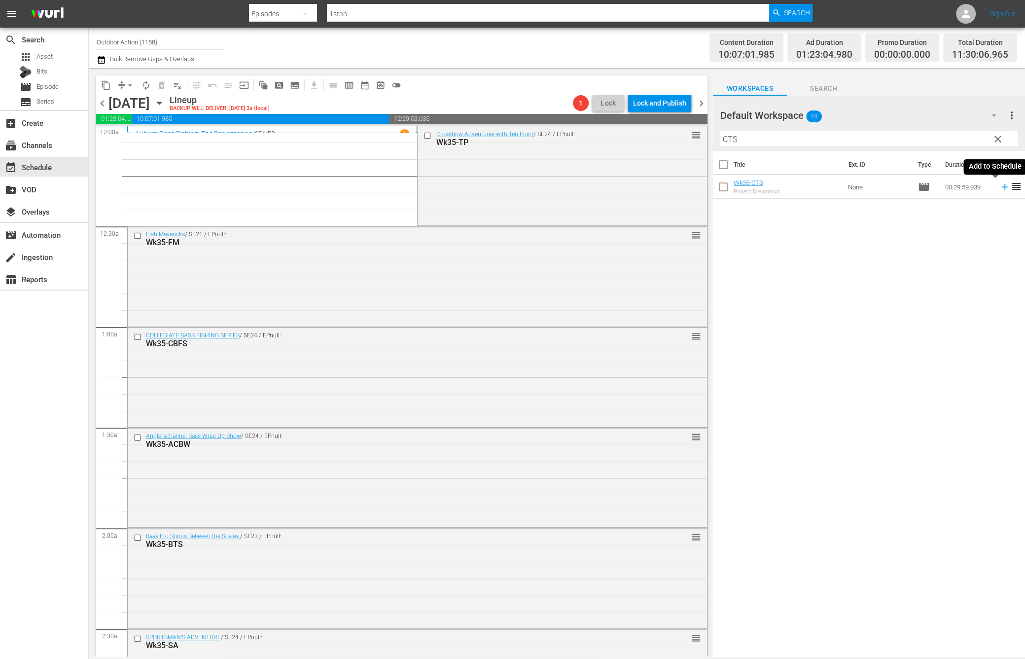
click at [1001, 187] on icon at bounding box center [1004, 187] width 6 height 6
click at [970, 135] on input "CTS" at bounding box center [868, 139] width 297 height 16
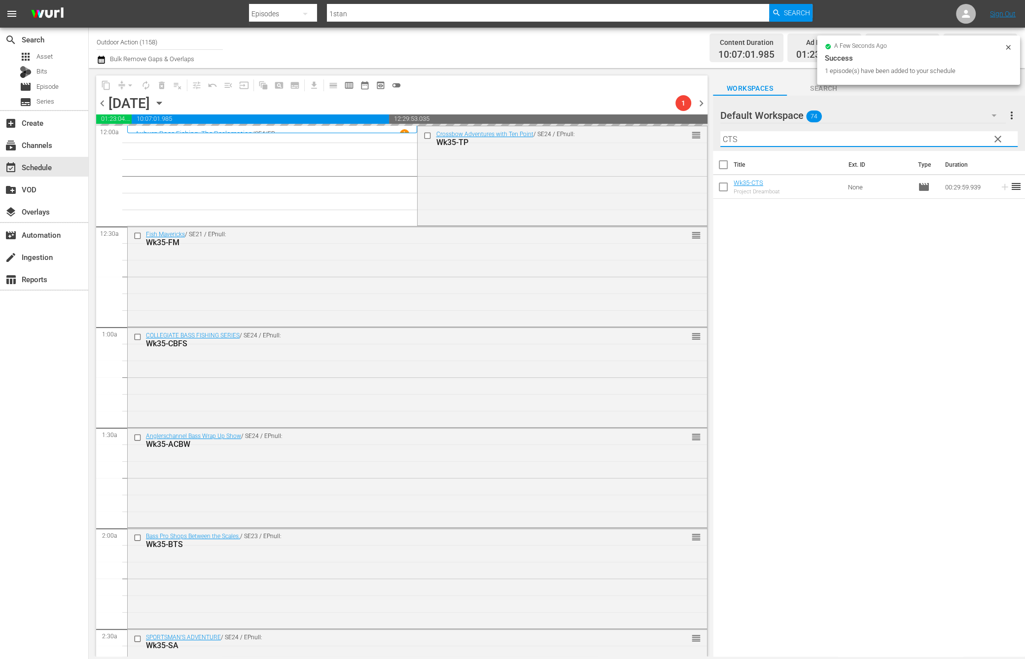
click at [970, 135] on input "CTS" at bounding box center [868, 139] width 297 height 16
click at [1000, 188] on icon at bounding box center [1005, 186] width 11 height 11
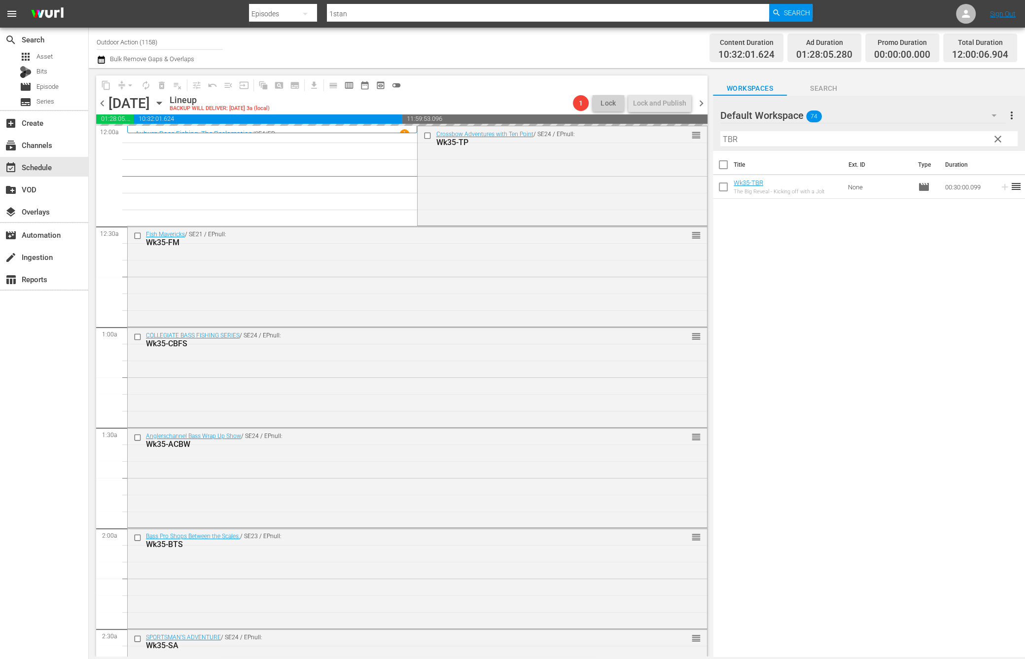
click at [961, 145] on input "TBR" at bounding box center [868, 139] width 297 height 16
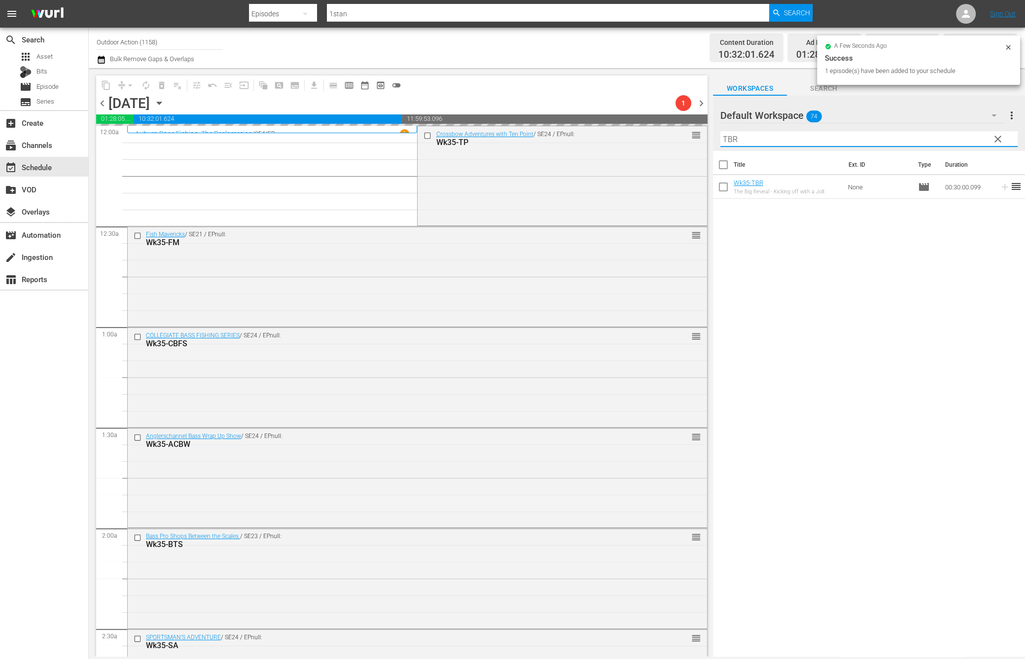
click at [961, 145] on input "TBR" at bounding box center [868, 139] width 297 height 16
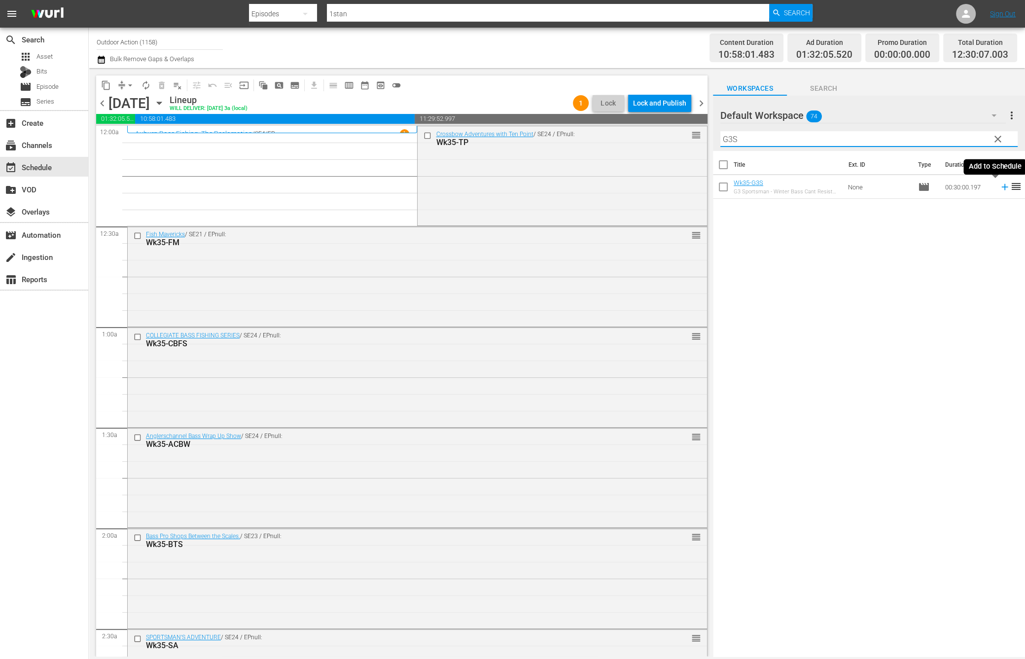
click at [1000, 189] on icon at bounding box center [1005, 186] width 11 height 11
click at [959, 138] on input "G3S" at bounding box center [868, 139] width 297 height 16
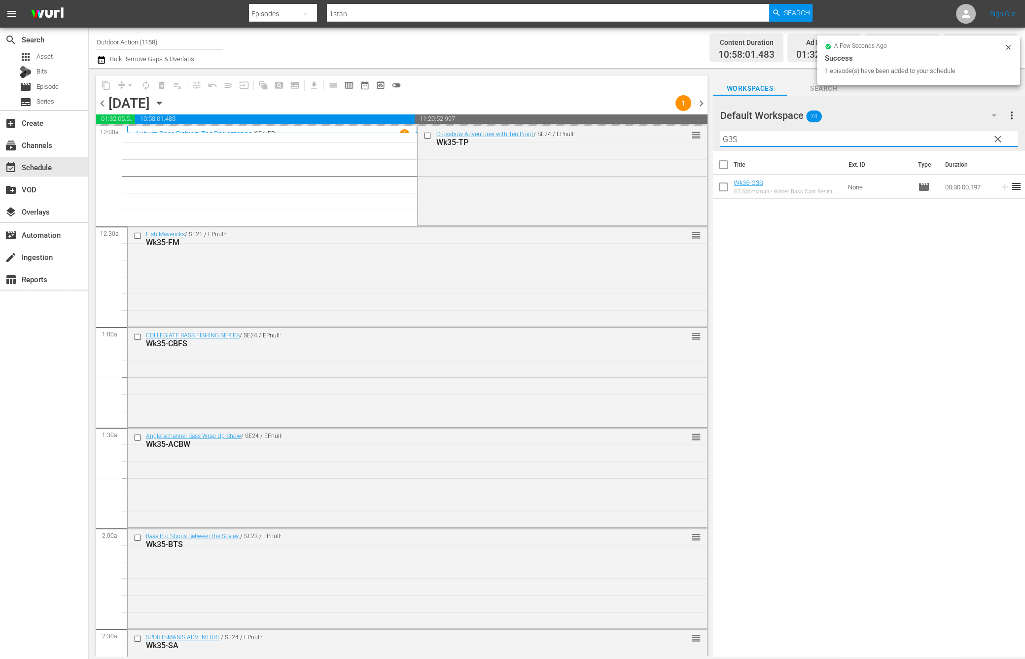
click at [959, 138] on input "G3S" at bounding box center [868, 139] width 297 height 16
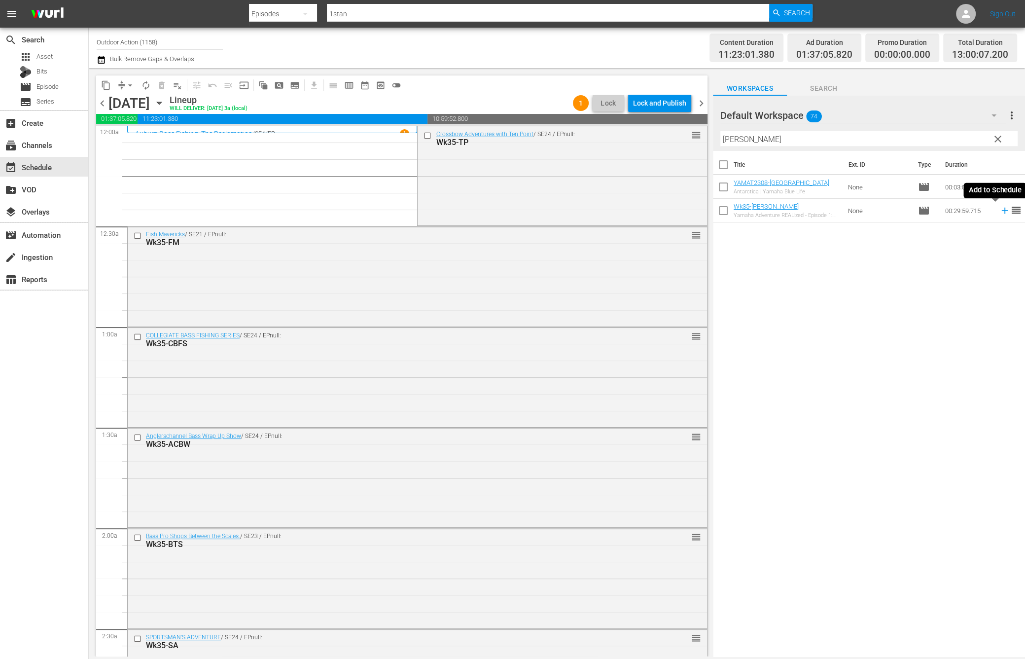
click at [1000, 212] on icon at bounding box center [1005, 210] width 11 height 11
click at [957, 143] on input "YAMAT" at bounding box center [868, 139] width 297 height 16
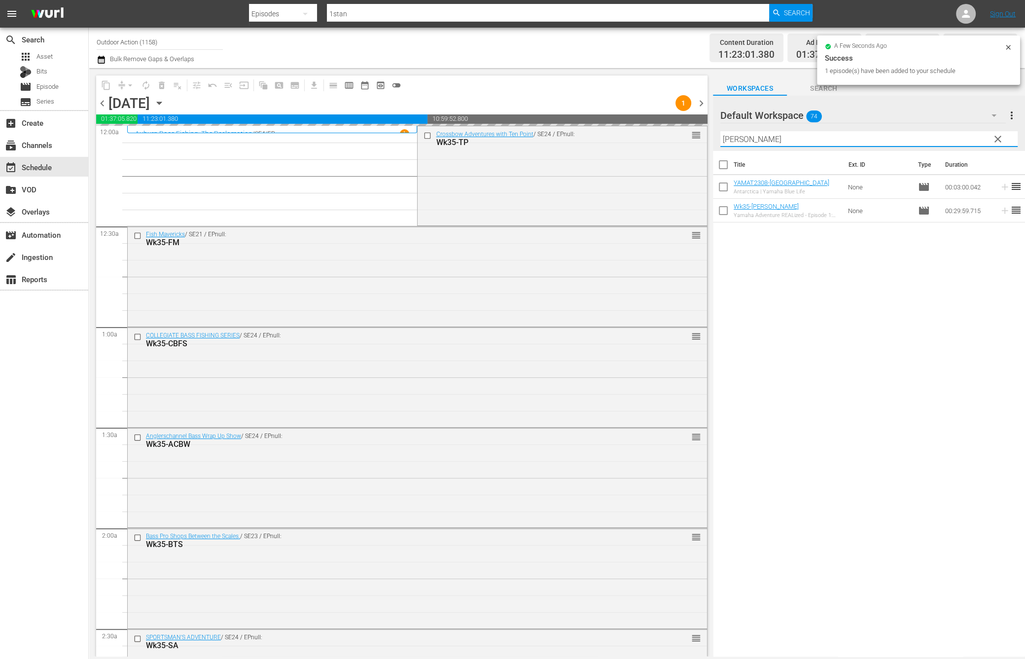
click at [957, 143] on input "YAMAT" at bounding box center [868, 139] width 297 height 16
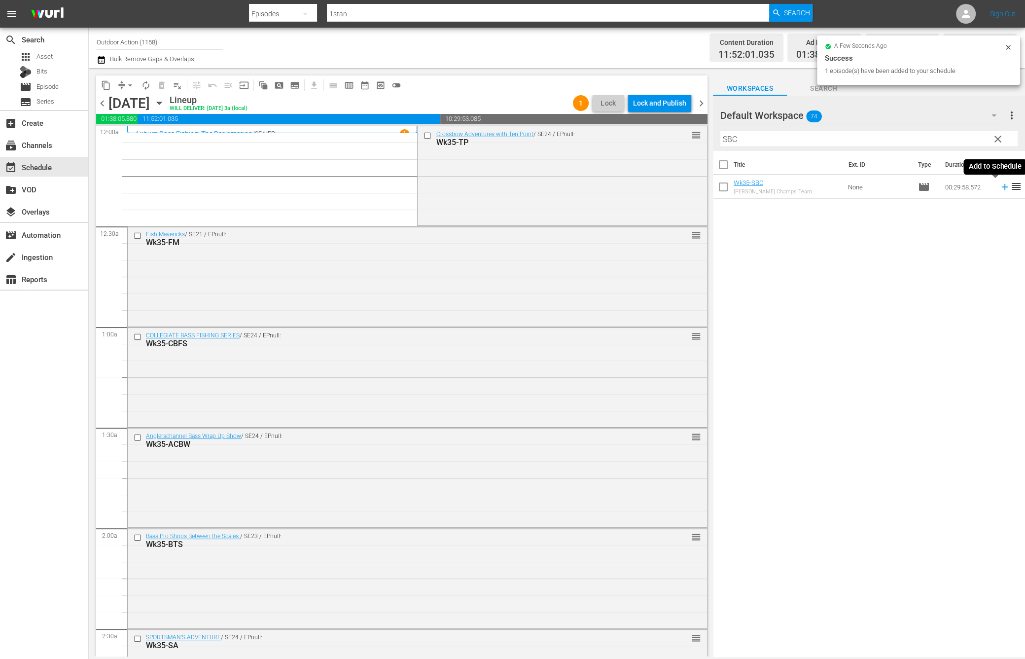
click at [1000, 185] on icon at bounding box center [1005, 186] width 11 height 11
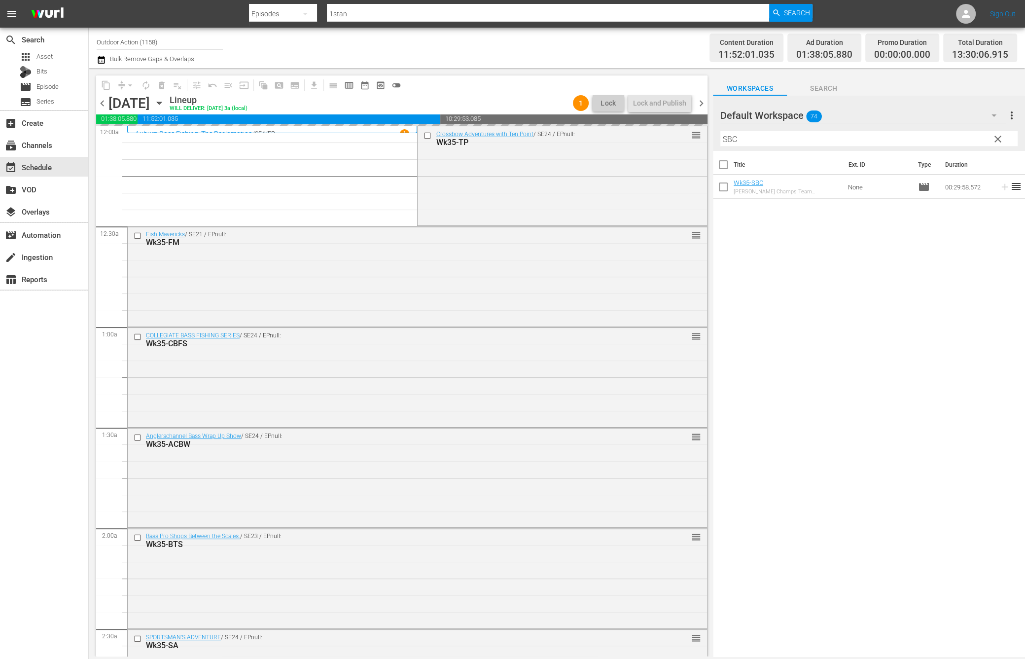
click at [973, 138] on input "SBC" at bounding box center [868, 139] width 297 height 16
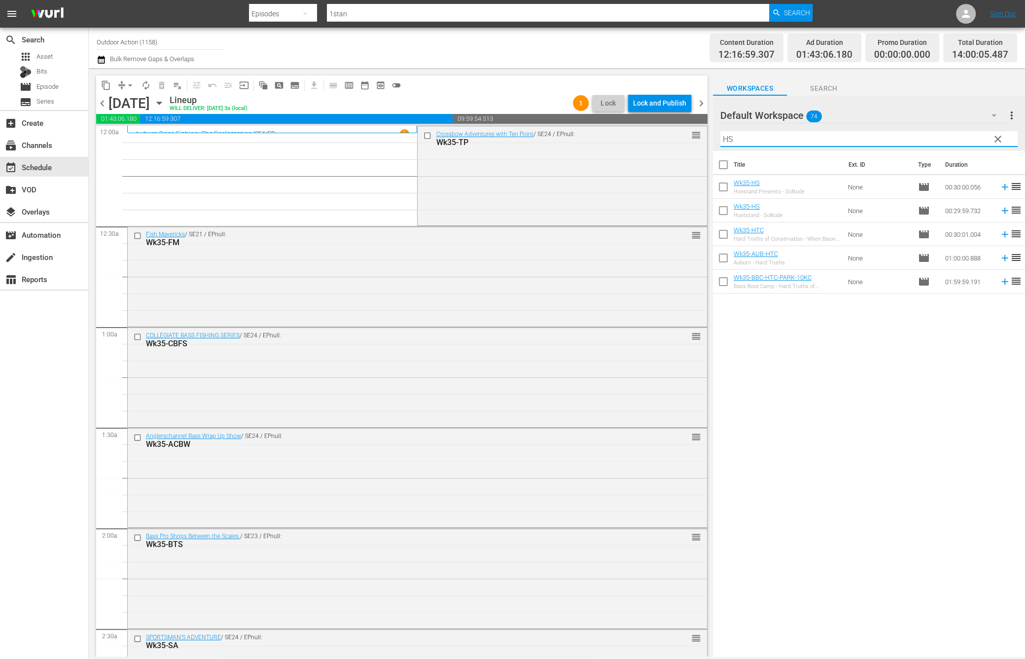
click at [945, 374] on div "Title Ext. ID Type Duration Wk35-HS Hunstand Presents - Solitude None movie 00:…" at bounding box center [869, 404] width 312 height 507
click at [1000, 211] on icon at bounding box center [1005, 210] width 11 height 11
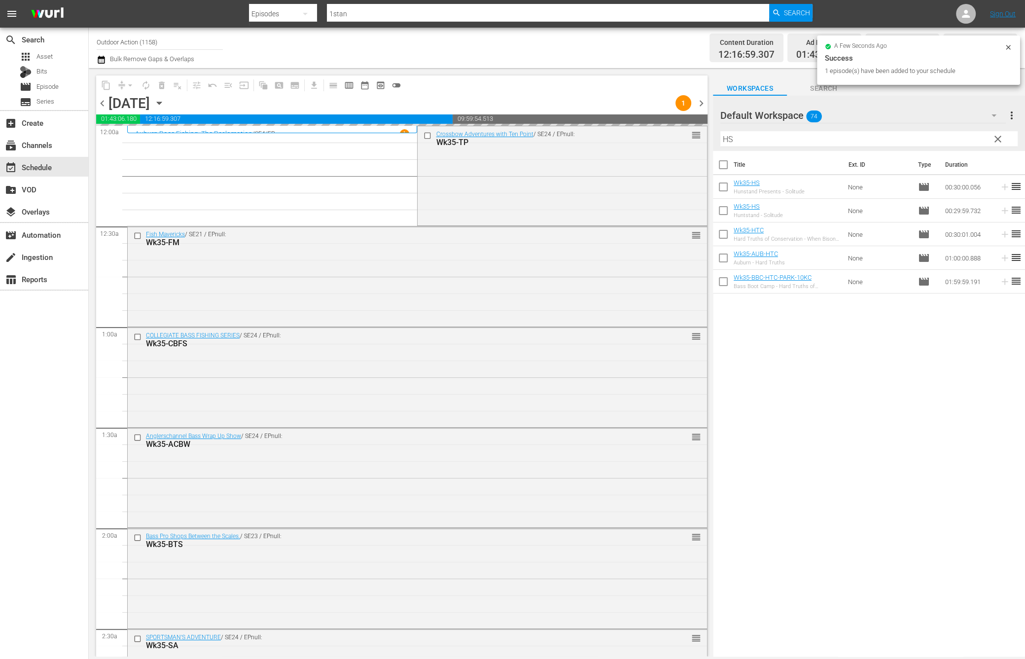
click at [789, 138] on input "HS" at bounding box center [868, 139] width 297 height 16
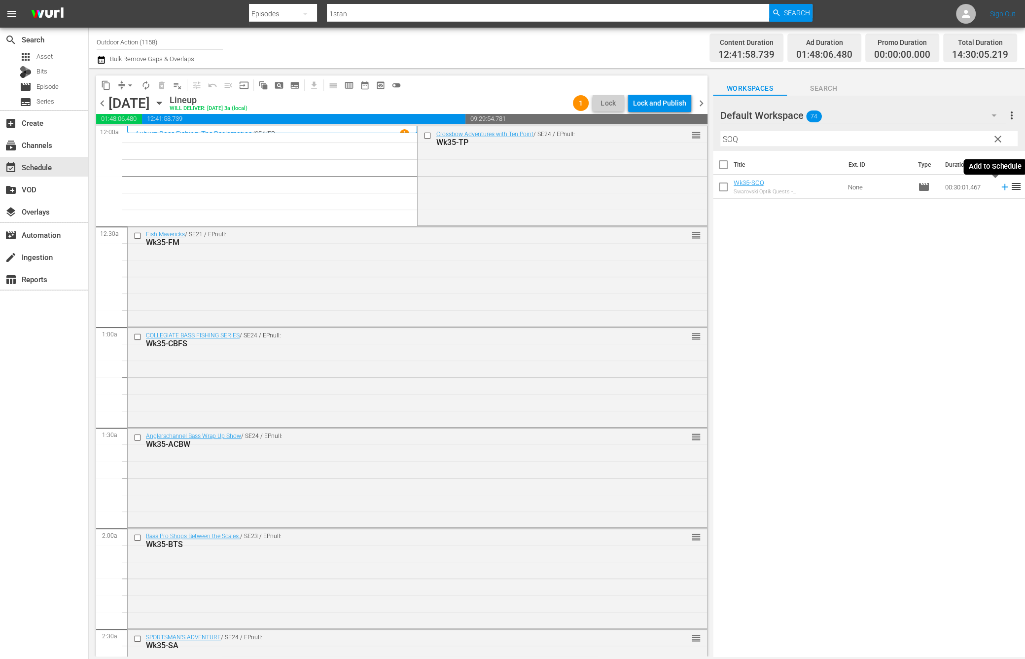
click at [1001, 185] on icon at bounding box center [1004, 187] width 6 height 6
click at [950, 140] on input "SOQ" at bounding box center [868, 139] width 297 height 16
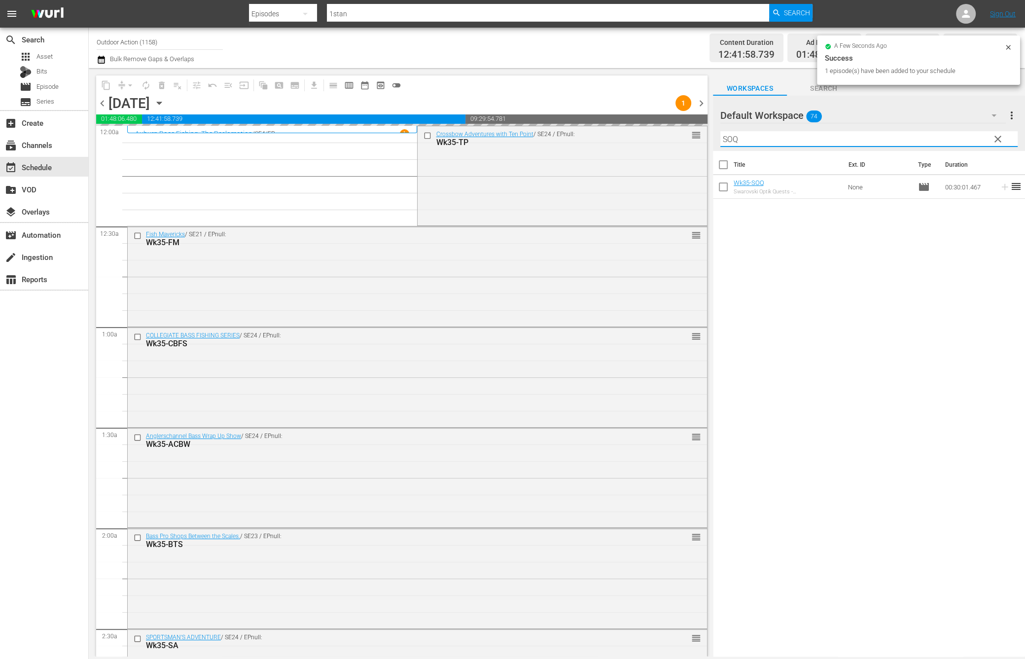
click at [950, 140] on input "SOQ" at bounding box center [868, 139] width 297 height 16
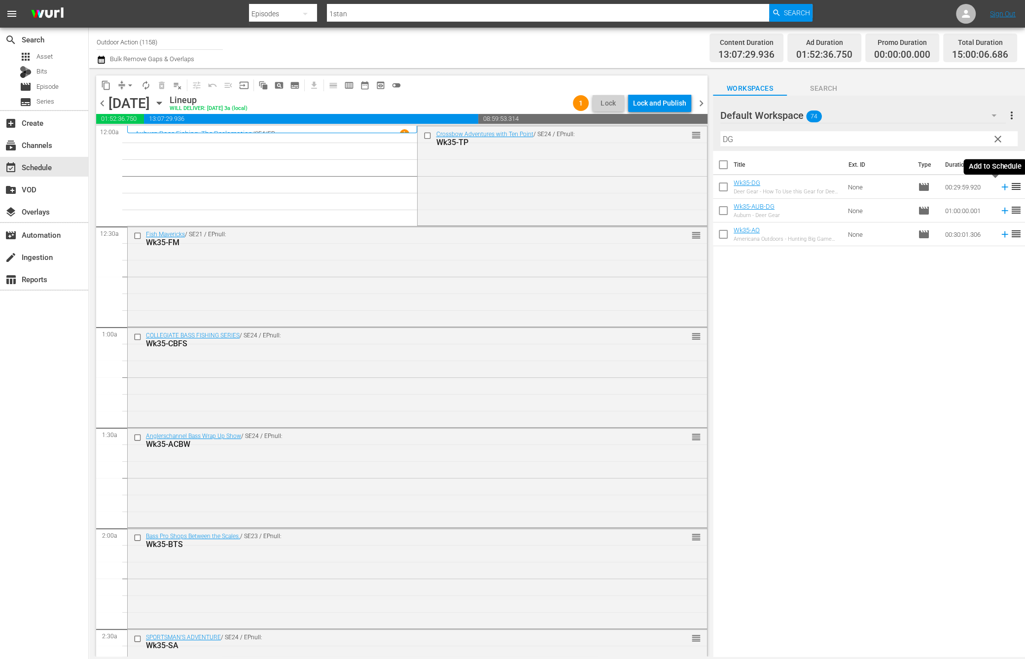
click at [1001, 186] on icon at bounding box center [1004, 187] width 6 height 6
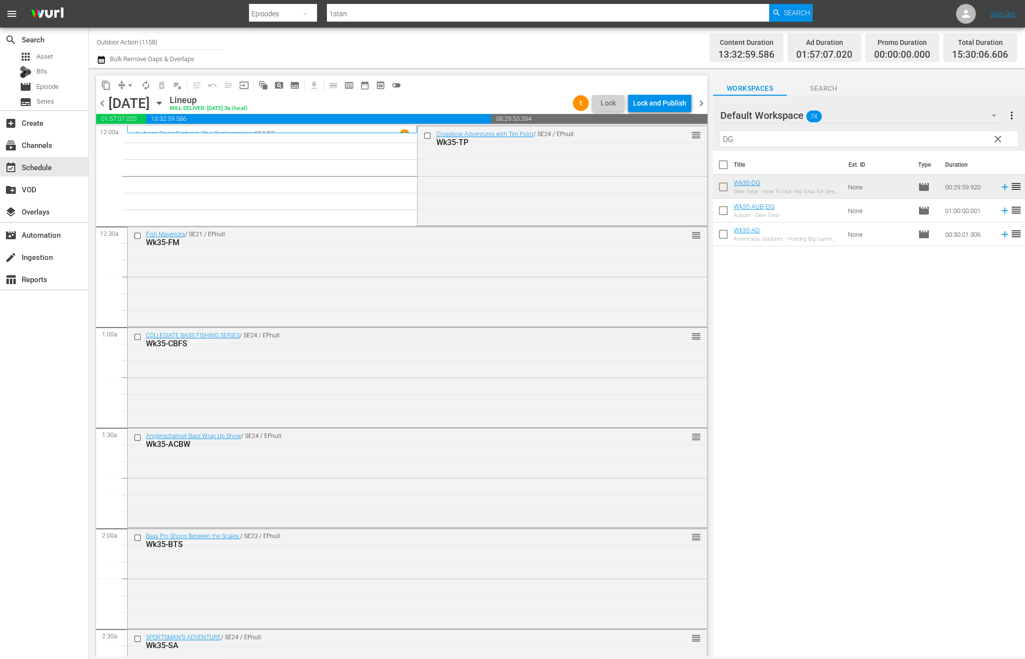
click at [862, 139] on input "DG" at bounding box center [868, 139] width 297 height 16
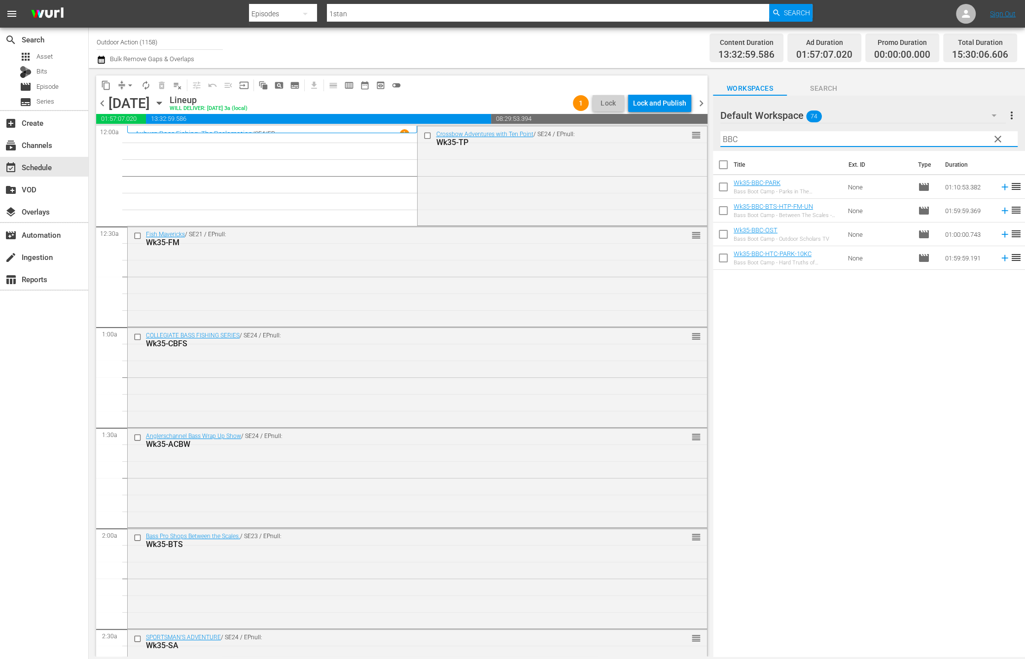
click at [867, 330] on div "Title Ext. ID Type Duration Wk35-BBC-PARK Bass Boot Camp - Parks in The Palm Be…" at bounding box center [869, 404] width 312 height 507
click at [1000, 259] on icon at bounding box center [1005, 257] width 11 height 11
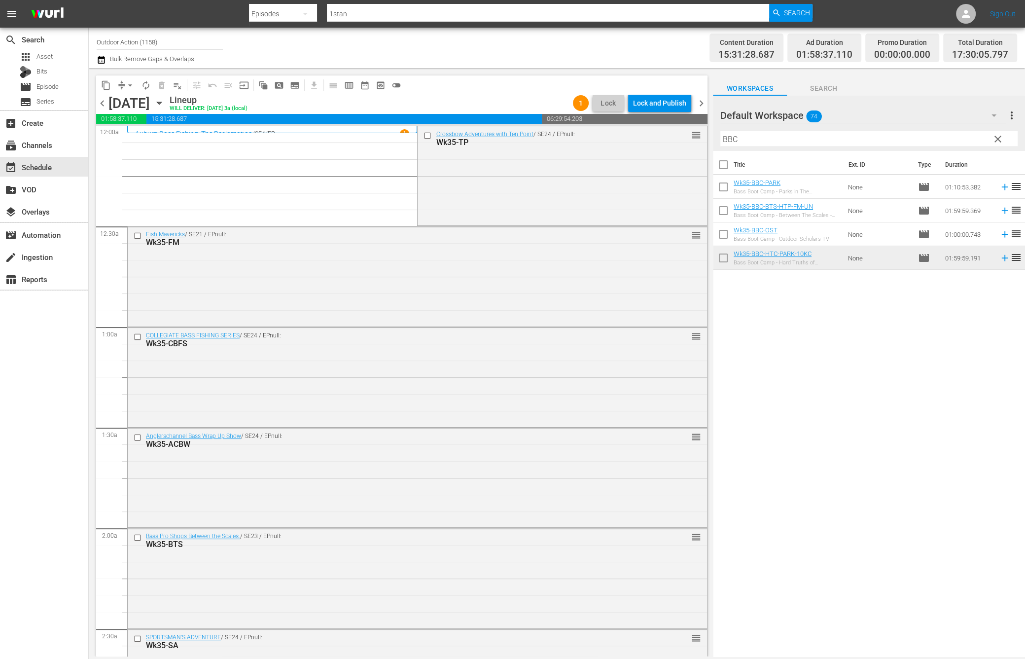
click at [801, 140] on input "BBC" at bounding box center [868, 139] width 297 height 16
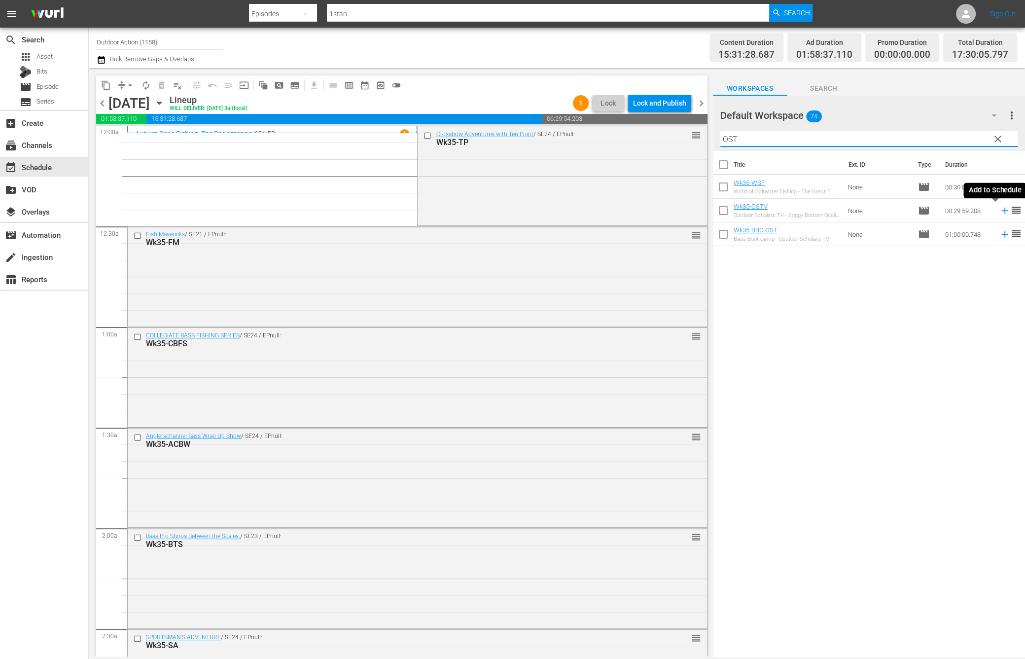
click at [1001, 210] on icon at bounding box center [1004, 211] width 6 height 6
click at [944, 136] on input "OST" at bounding box center [868, 139] width 297 height 16
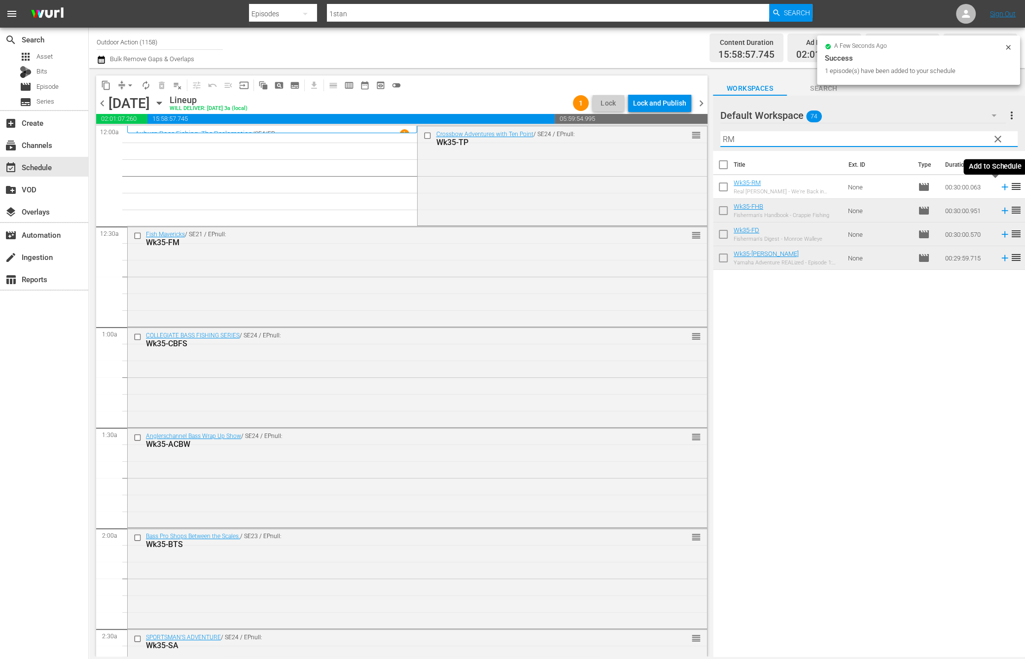
click at [1000, 187] on icon at bounding box center [1005, 186] width 11 height 11
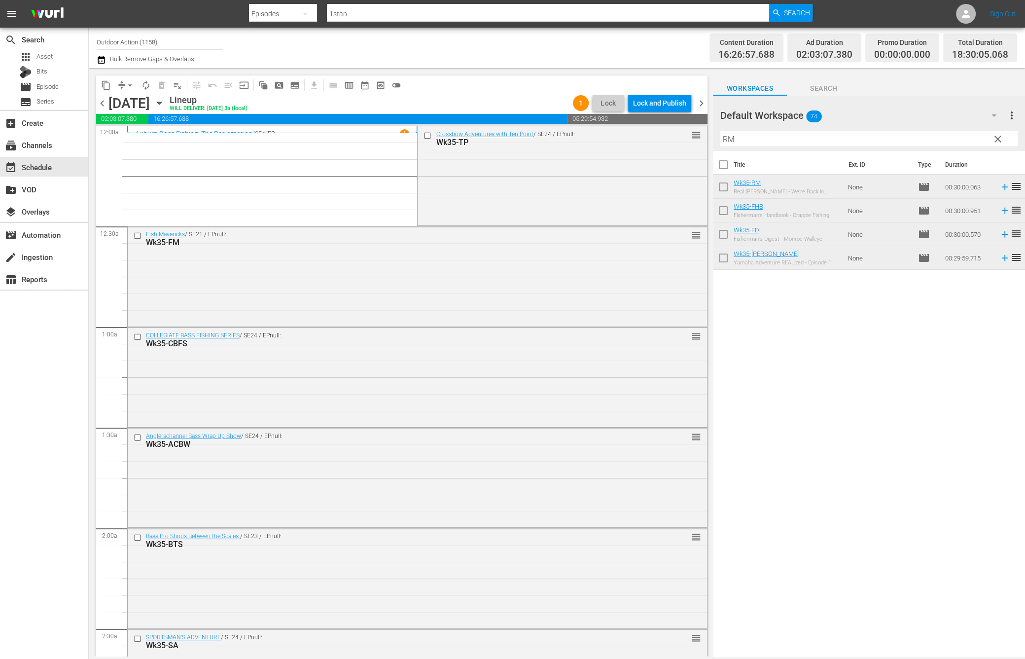
click at [875, 139] on input "RM" at bounding box center [868, 139] width 297 height 16
click at [835, 142] on input "RM" at bounding box center [868, 139] width 297 height 16
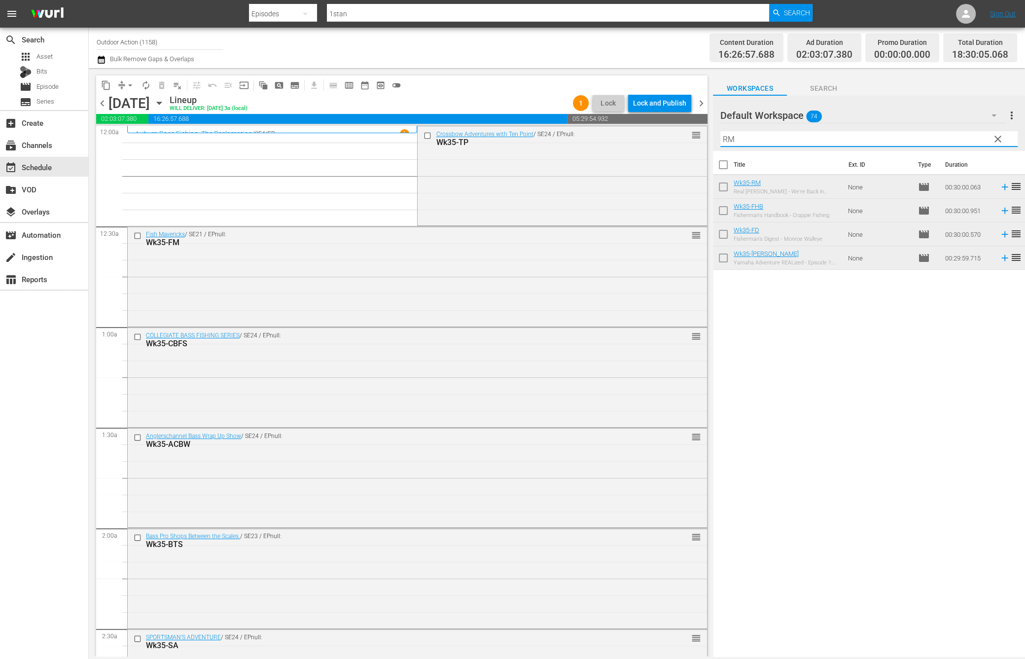
click at [835, 142] on input "RM" at bounding box center [868, 139] width 297 height 16
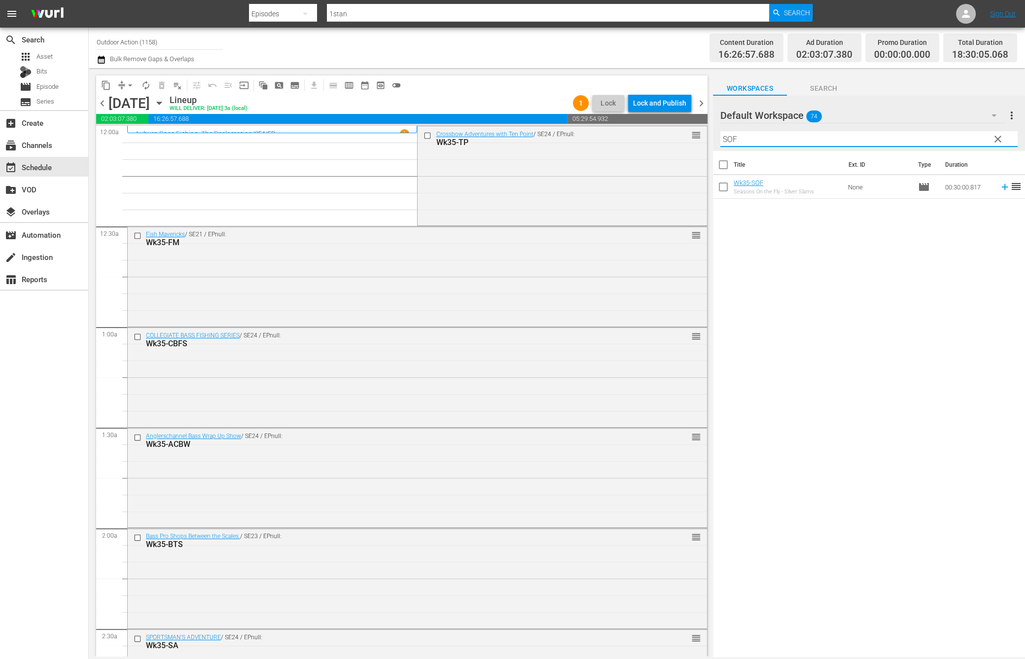
click at [1001, 186] on icon at bounding box center [1004, 187] width 6 height 6
click at [954, 133] on input "SOF" at bounding box center [868, 139] width 297 height 16
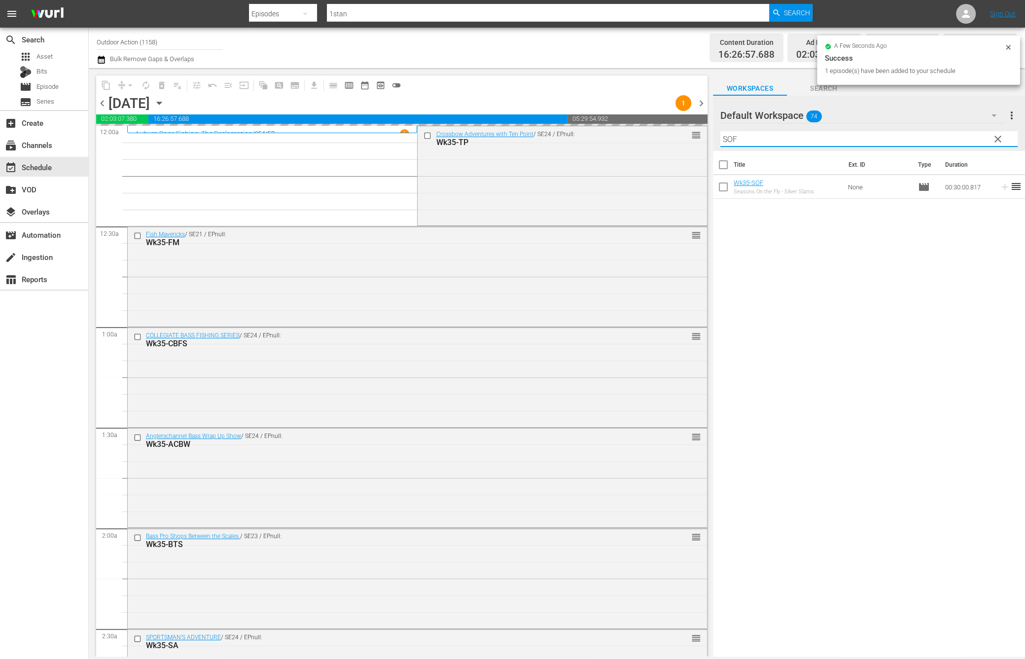
click at [954, 133] on input "SOF" at bounding box center [868, 139] width 297 height 16
click at [1001, 186] on icon at bounding box center [1004, 187] width 6 height 6
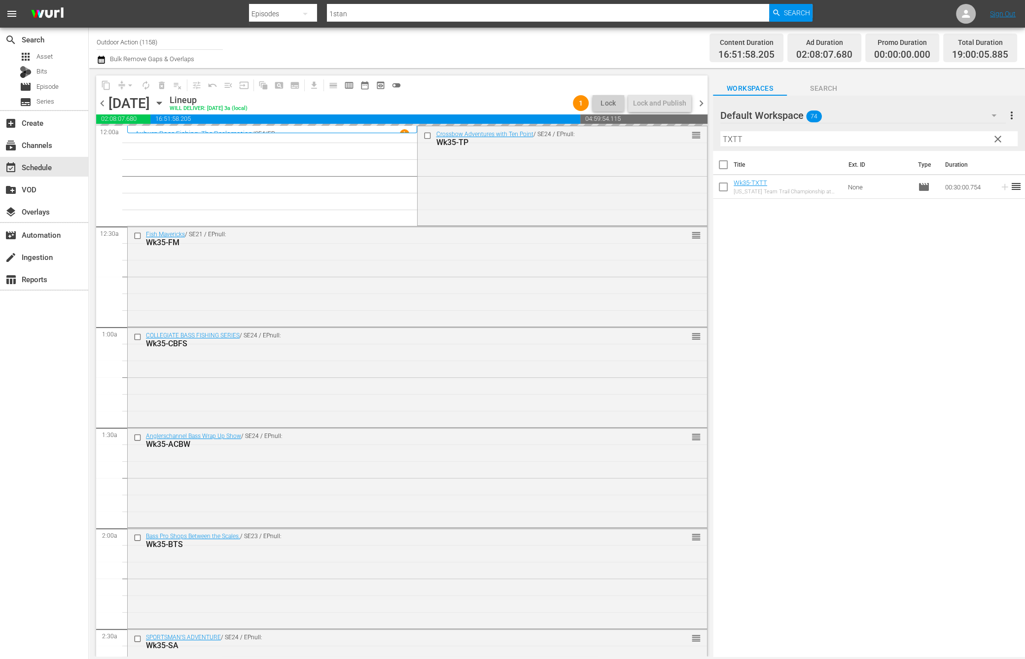
click at [959, 138] on input "TXTT" at bounding box center [868, 139] width 297 height 16
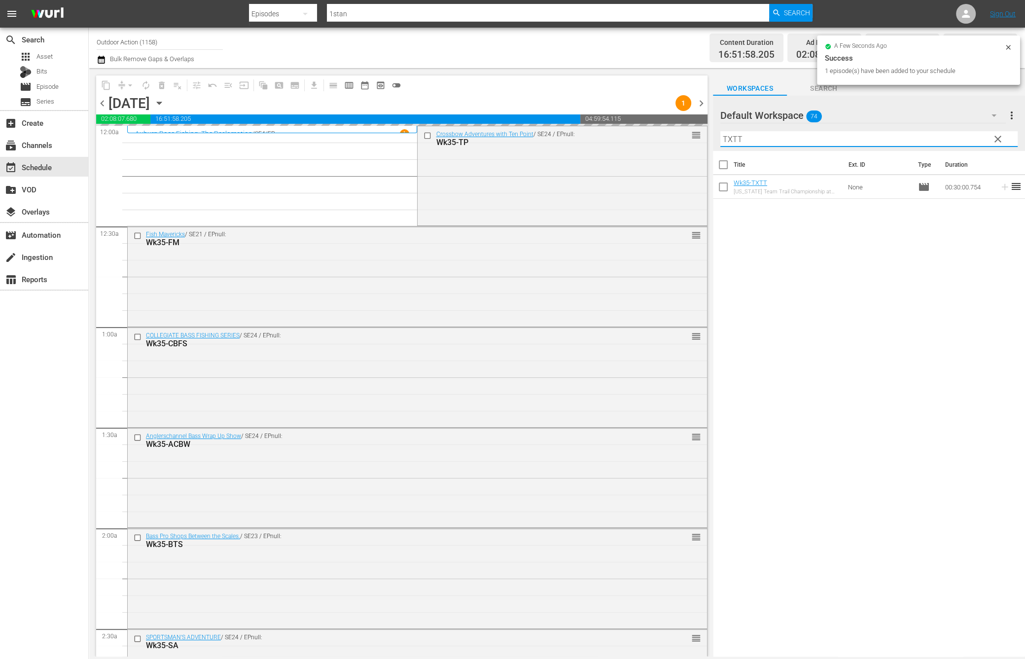
click at [959, 138] on input "TXTT" at bounding box center [868, 139] width 297 height 16
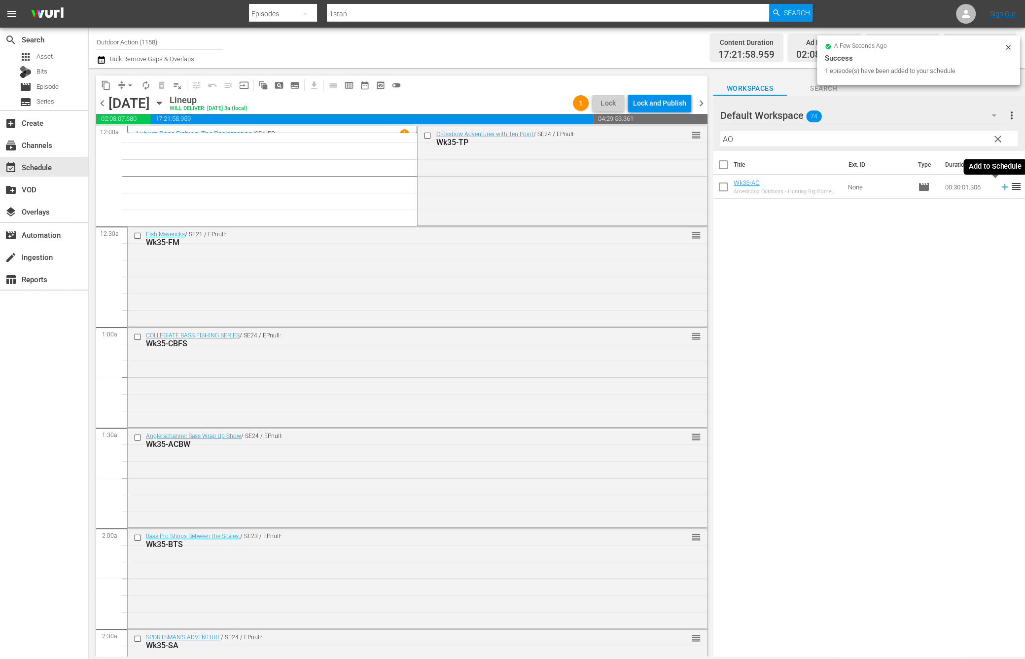
click at [1000, 188] on icon at bounding box center [1005, 186] width 11 height 11
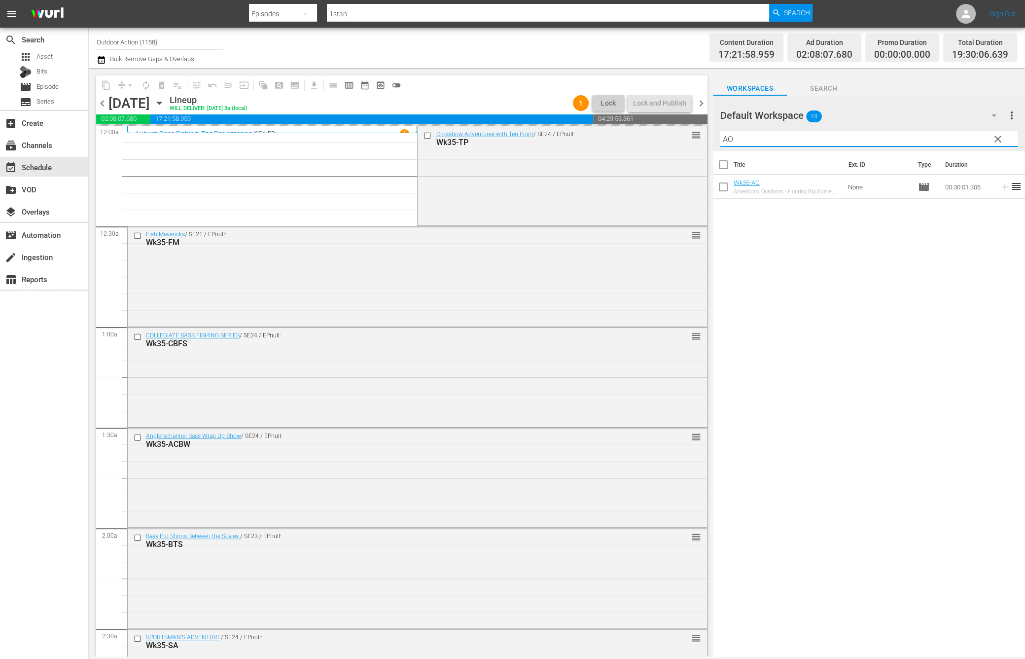
click at [945, 140] on input "AO" at bounding box center [868, 139] width 297 height 16
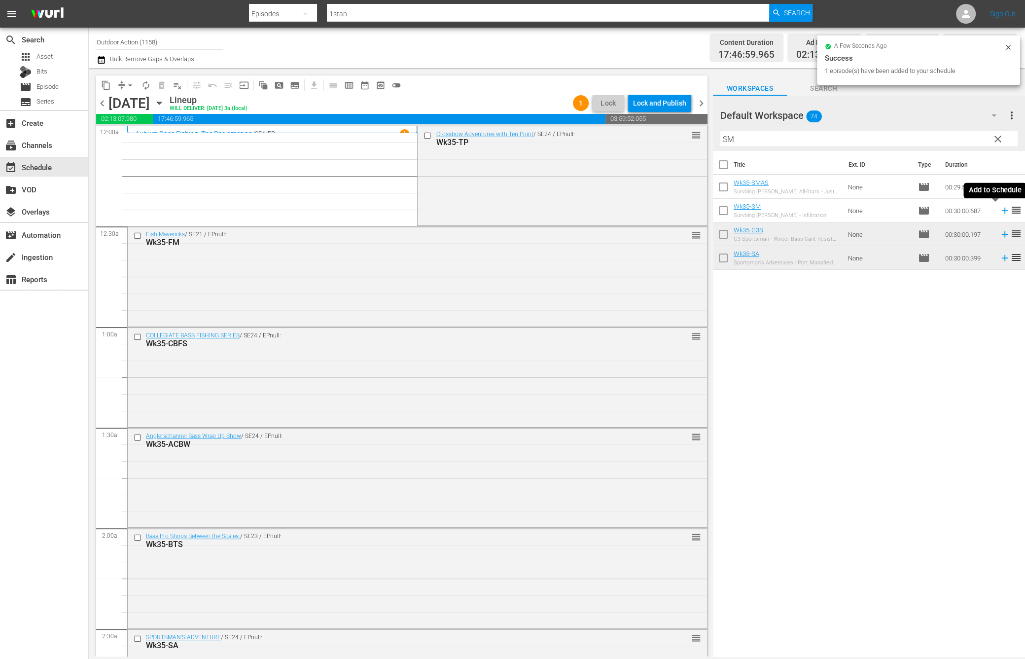
click at [1000, 212] on icon at bounding box center [1005, 210] width 11 height 11
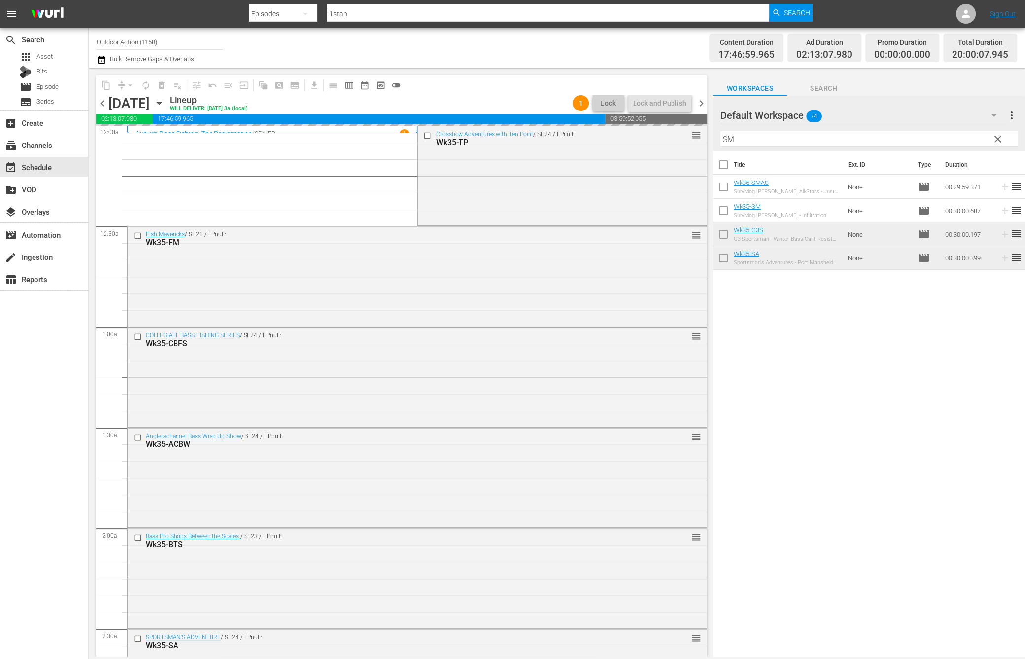
click at [971, 143] on input "SM" at bounding box center [868, 139] width 297 height 16
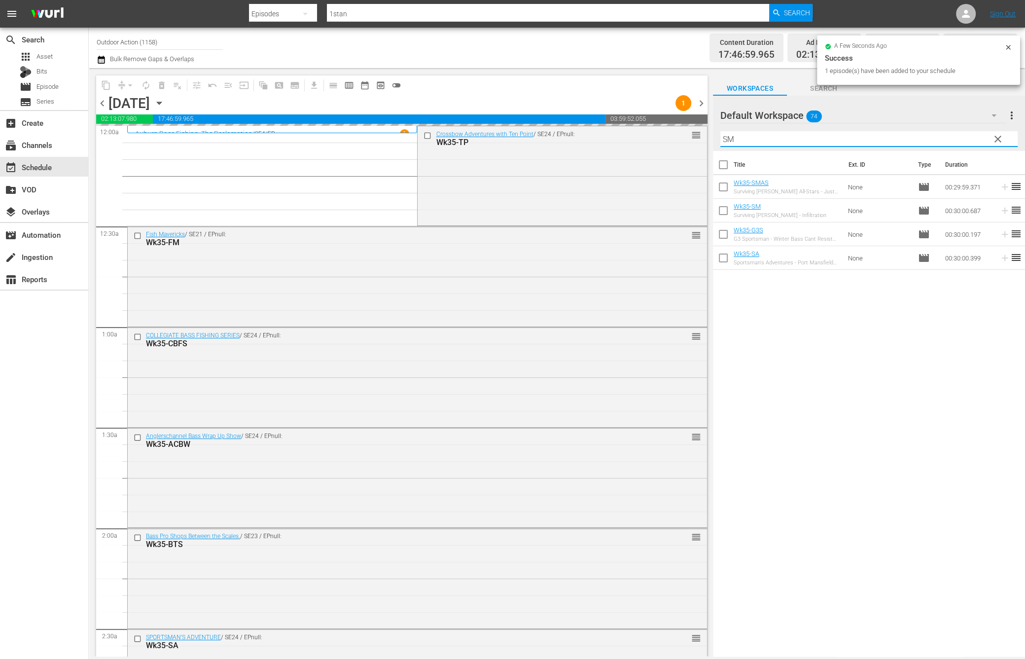
click at [971, 143] on input "SM" at bounding box center [868, 139] width 297 height 16
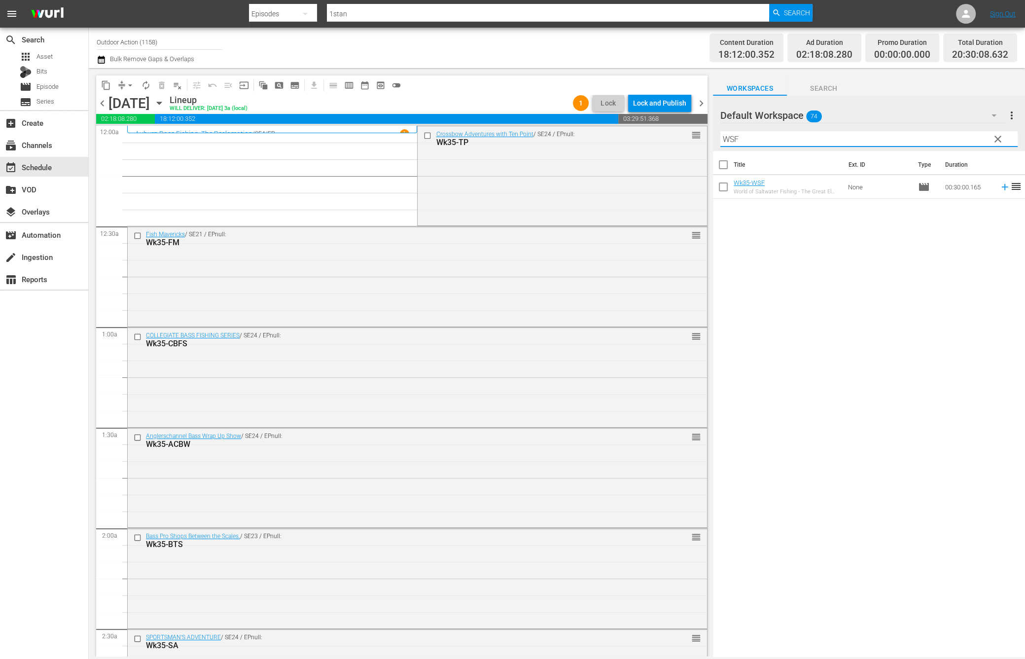
click at [887, 141] on input "WSF" at bounding box center [868, 139] width 297 height 16
click at [1000, 187] on icon at bounding box center [1005, 186] width 11 height 11
click at [950, 135] on input "HTP" at bounding box center [868, 139] width 297 height 16
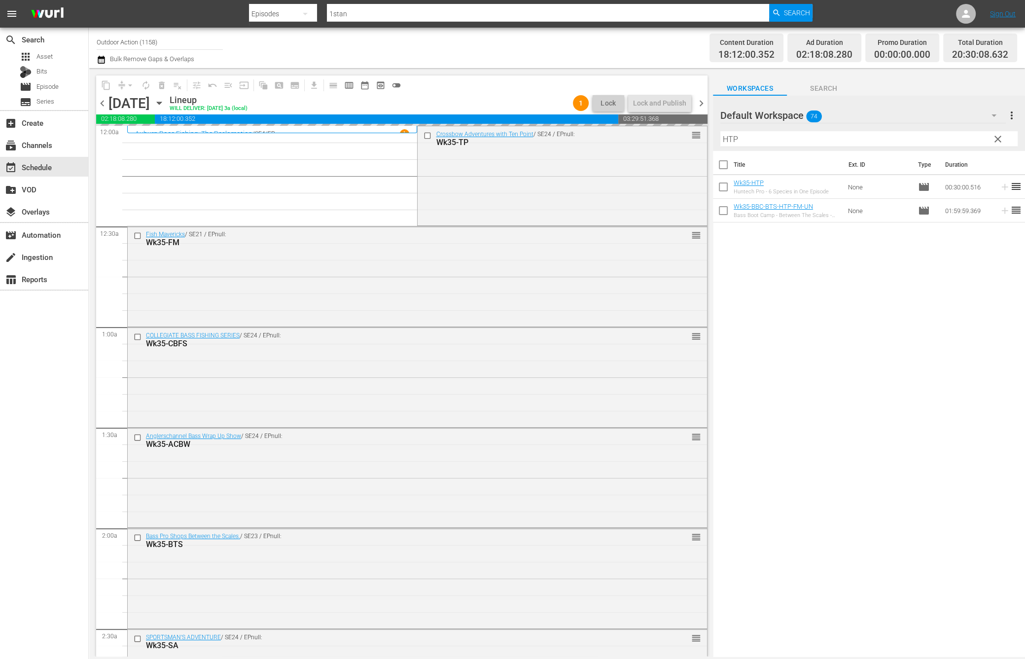
click at [950, 135] on input "HTP" at bounding box center [868, 139] width 297 height 16
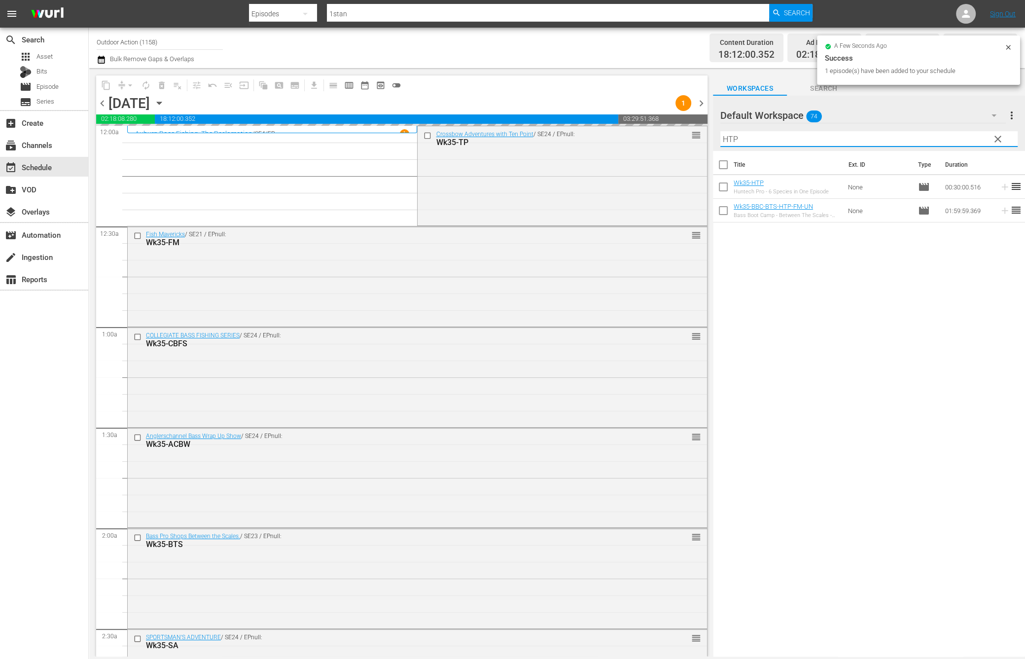
click at [950, 135] on input "HTP" at bounding box center [868, 139] width 297 height 16
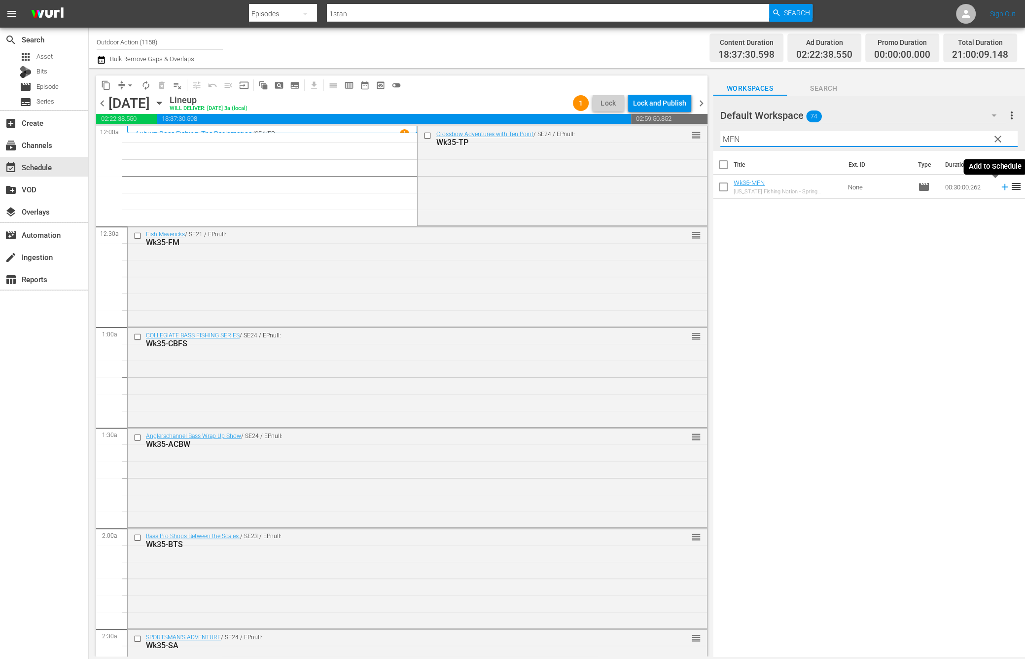
click at [1001, 188] on icon at bounding box center [1004, 187] width 6 height 6
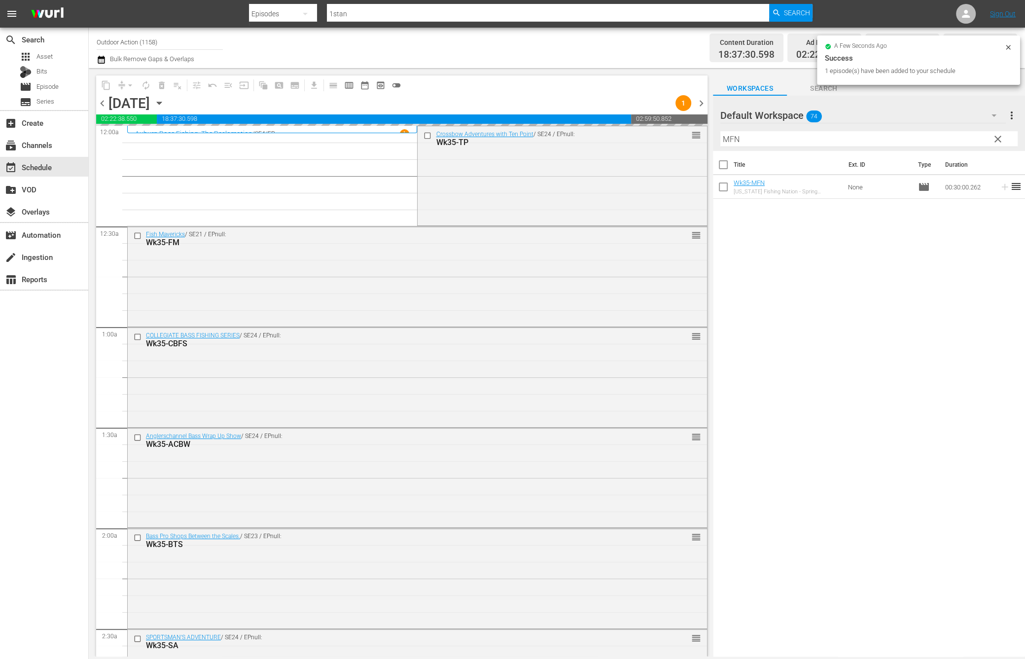
click at [895, 137] on input "MFN" at bounding box center [868, 139] width 297 height 16
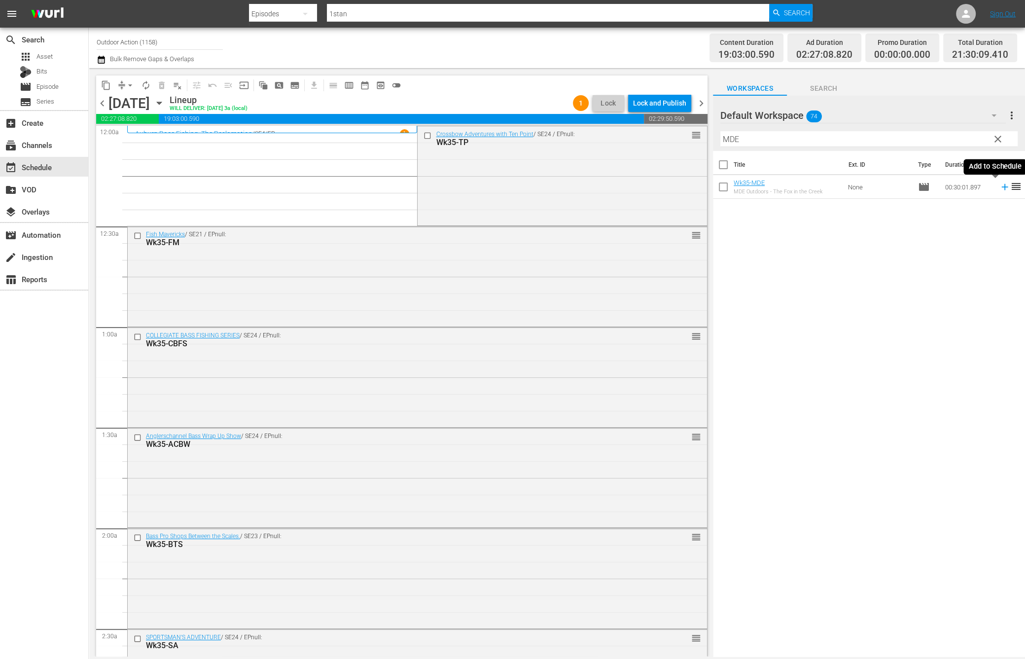
click at [1001, 187] on icon at bounding box center [1004, 187] width 6 height 6
click at [960, 139] on input "MDE" at bounding box center [868, 139] width 297 height 16
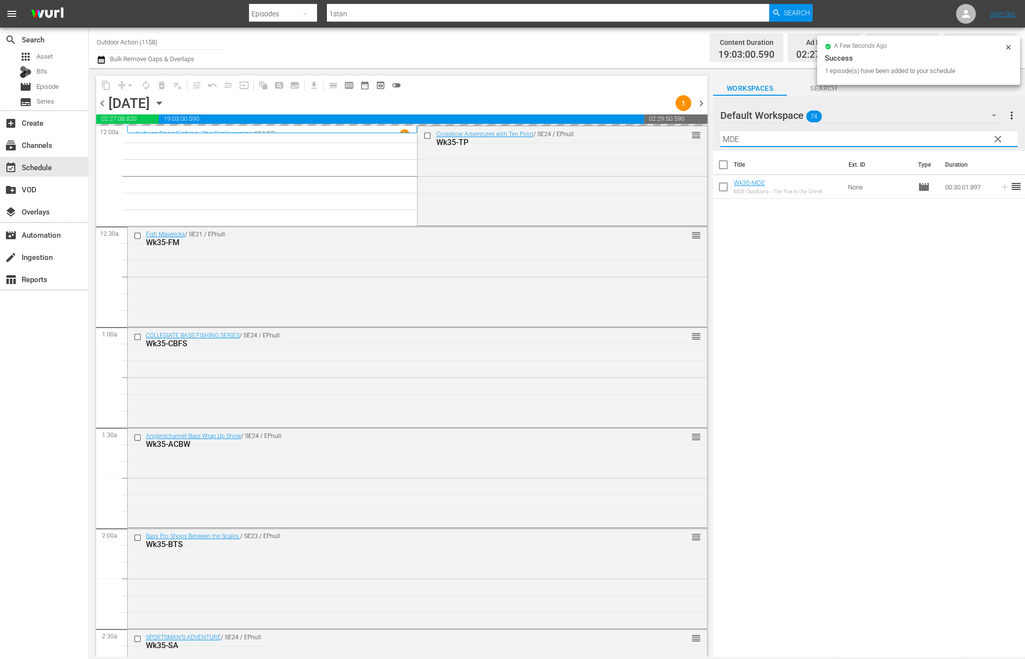
click at [960, 139] on input "MDE" at bounding box center [868, 139] width 297 height 16
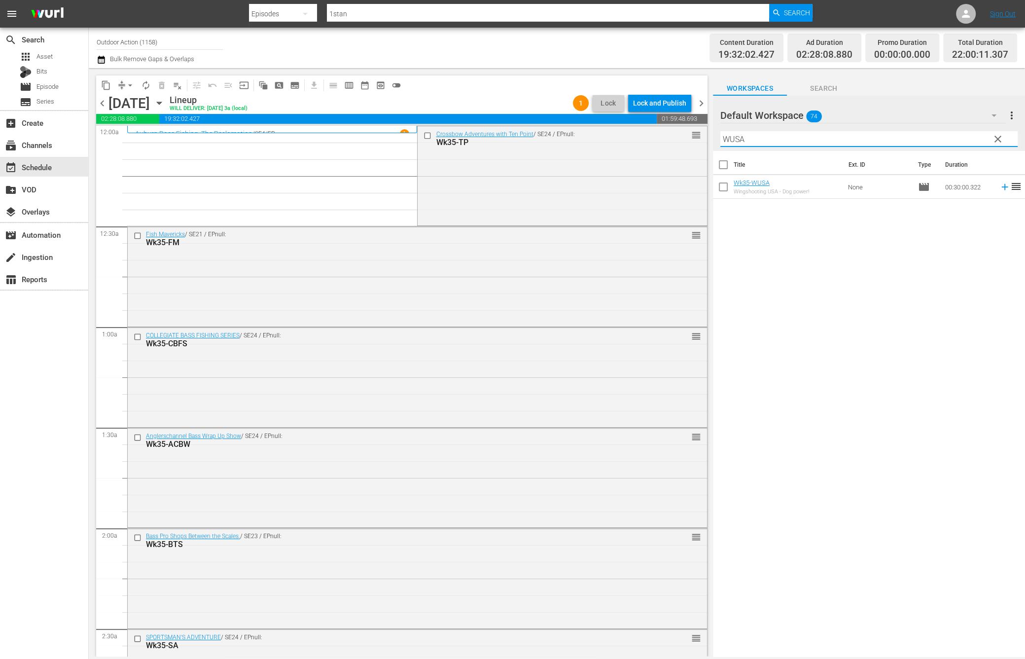
click at [1001, 186] on icon at bounding box center [1004, 187] width 6 height 6
click at [969, 133] on input "WUSA" at bounding box center [868, 139] width 297 height 16
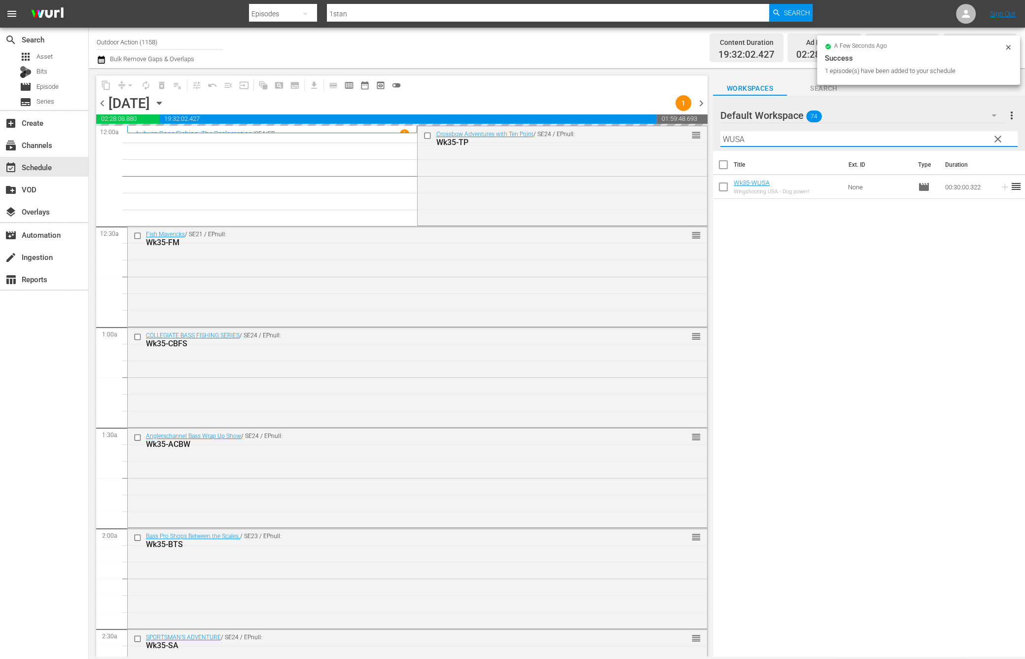
click at [969, 133] on input "WUSA" at bounding box center [868, 139] width 297 height 16
click at [1000, 188] on icon at bounding box center [1005, 186] width 11 height 11
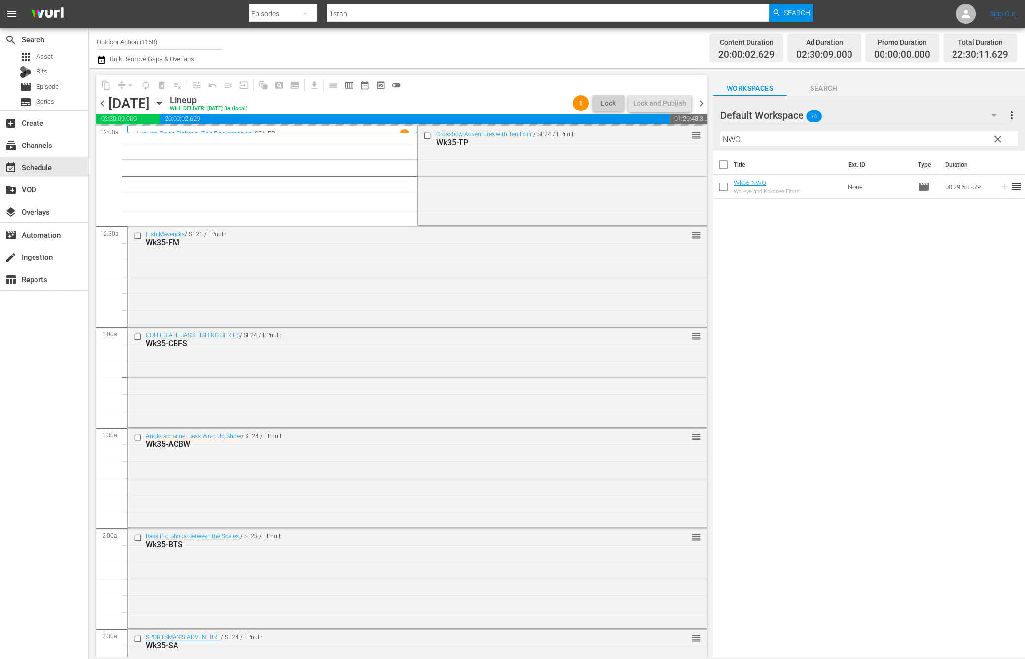
click at [966, 139] on input "NWO" at bounding box center [868, 139] width 297 height 16
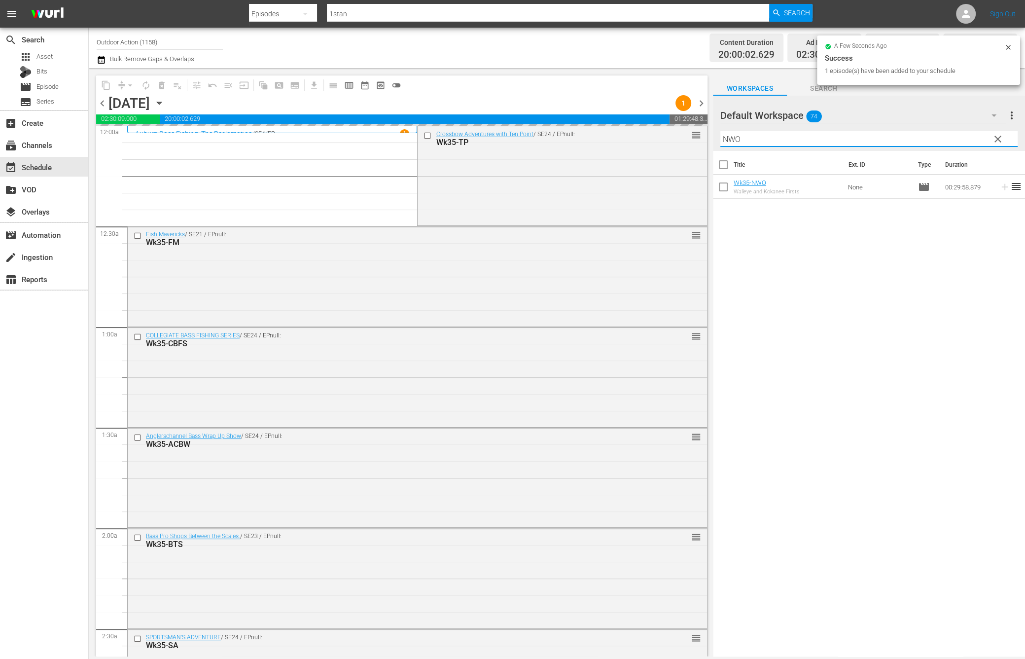
click at [966, 139] on input "NWO" at bounding box center [868, 139] width 297 height 16
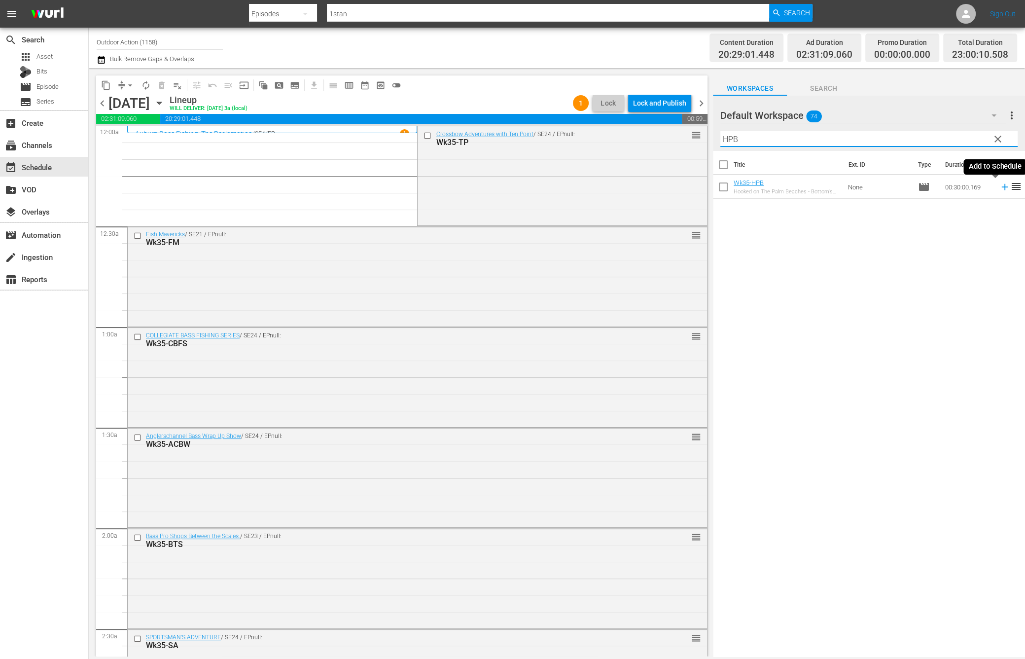
click at [1000, 183] on icon at bounding box center [1005, 186] width 11 height 11
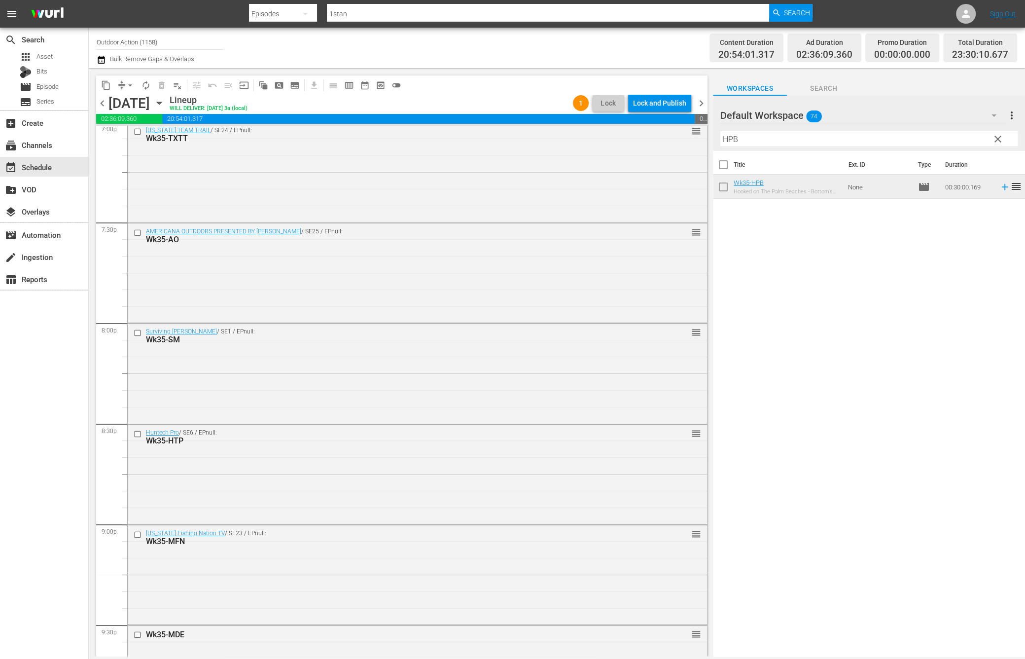
scroll to position [3844, 0]
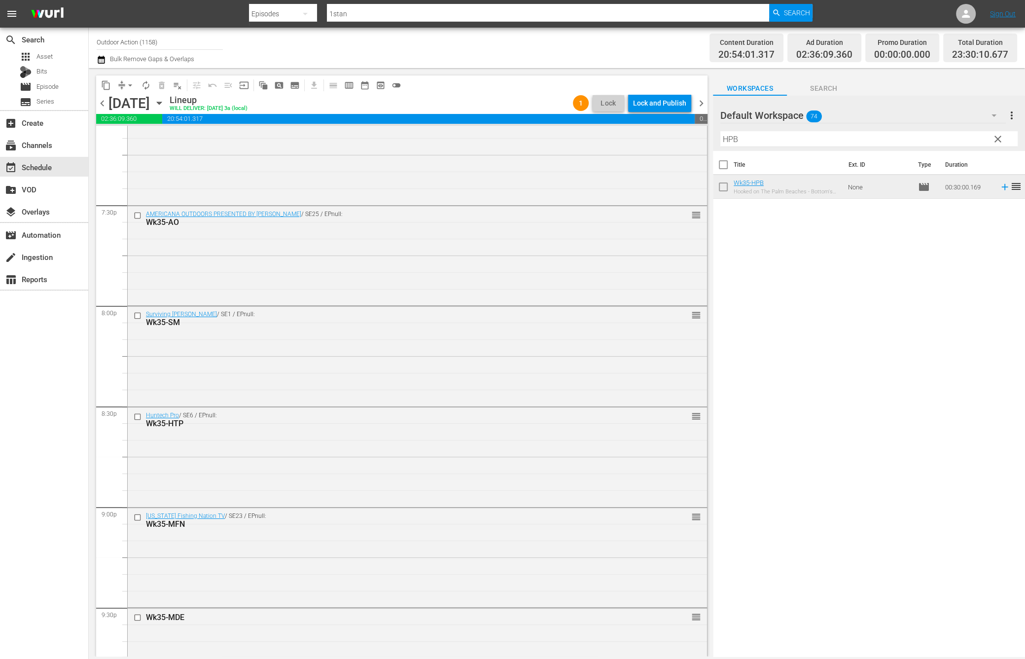
click at [772, 140] on input "HPB" at bounding box center [868, 139] width 297 height 16
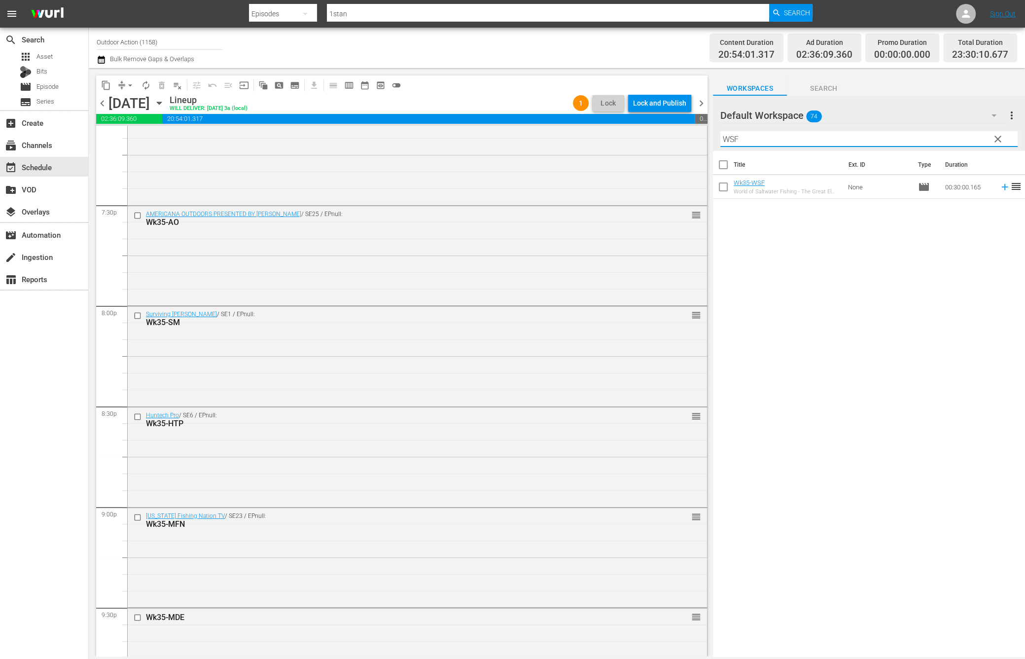
click at [977, 237] on div "Title Ext. ID Type Duration Wk35-WSF World of Saltwater Fishing - The Great El …" at bounding box center [869, 404] width 312 height 507
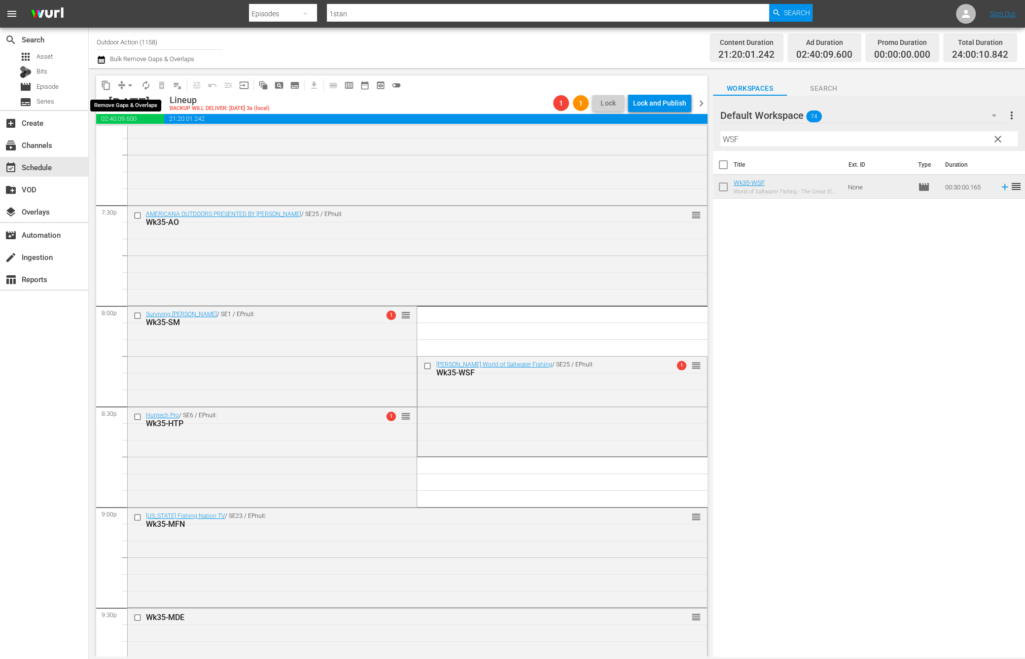
click at [122, 80] on span "compress" at bounding box center [122, 85] width 10 height 10
click at [126, 82] on span "arrow_drop_down" at bounding box center [130, 85] width 10 height 10
click at [134, 101] on li "Align to Midnight" at bounding box center [131, 105] width 104 height 16
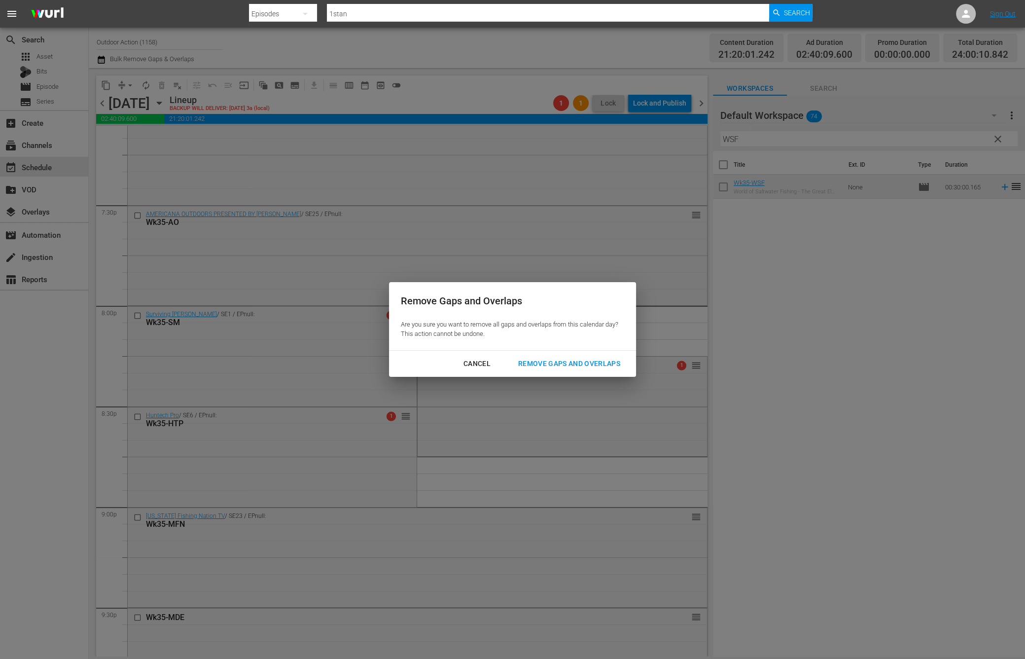
click at [558, 359] on div "Remove Gaps and Overlaps" at bounding box center [569, 363] width 118 height 12
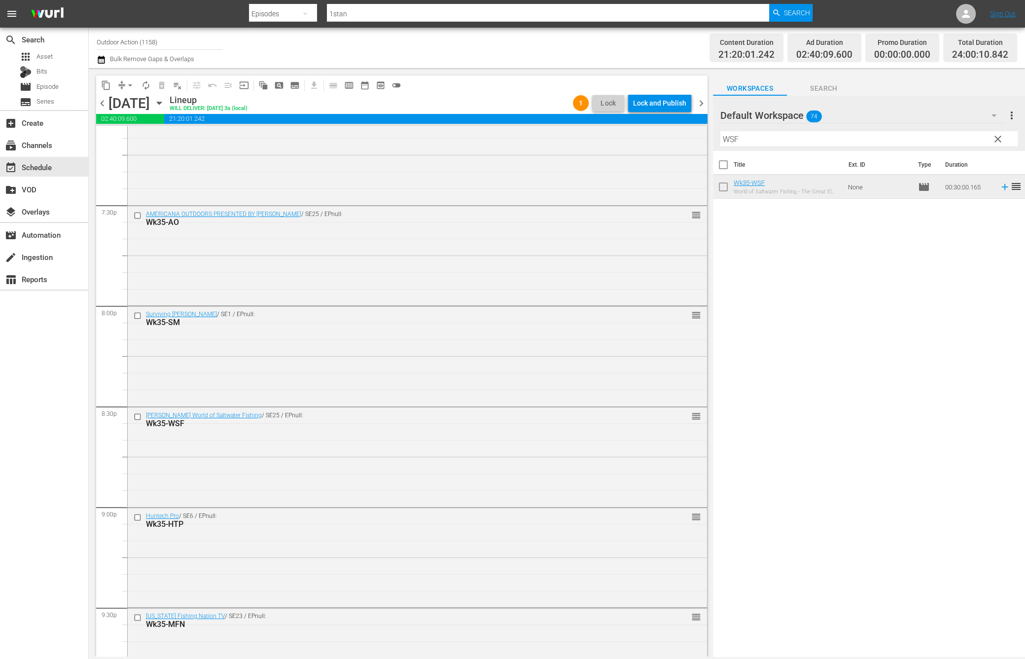
scroll to position [4298, 0]
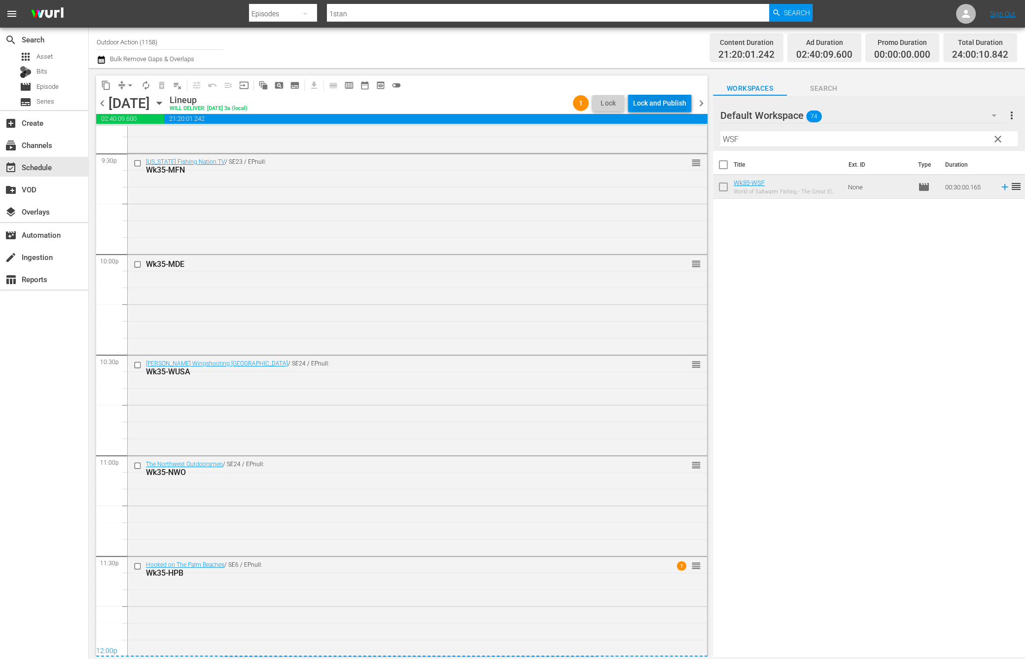
click at [648, 103] on div "Lock and Publish" at bounding box center [659, 103] width 53 height 18
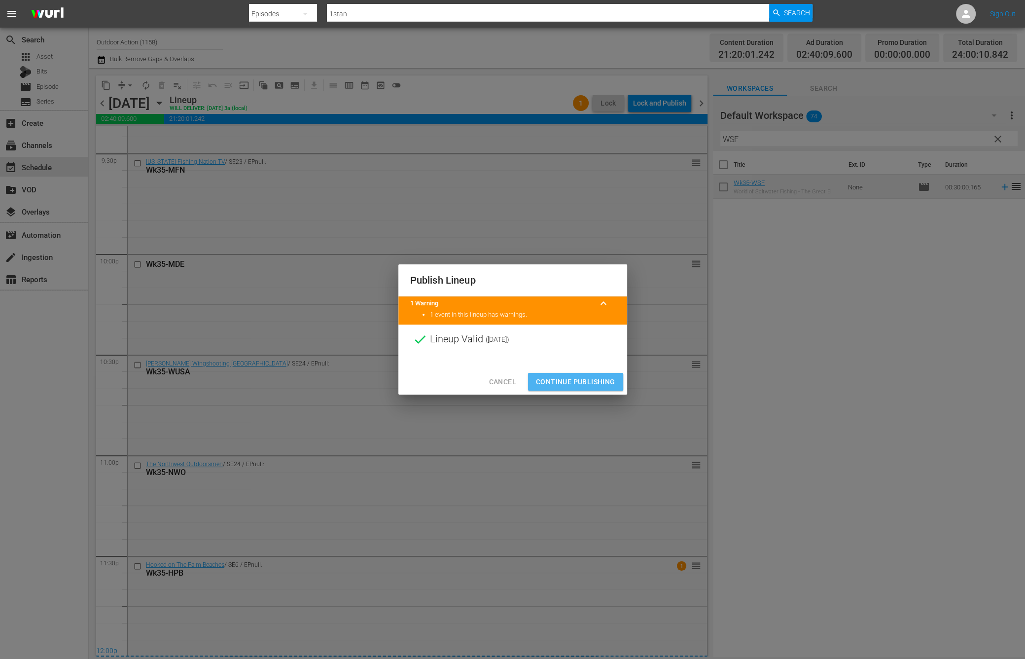
click at [574, 380] on span "Continue Publishing" at bounding box center [575, 382] width 79 height 12
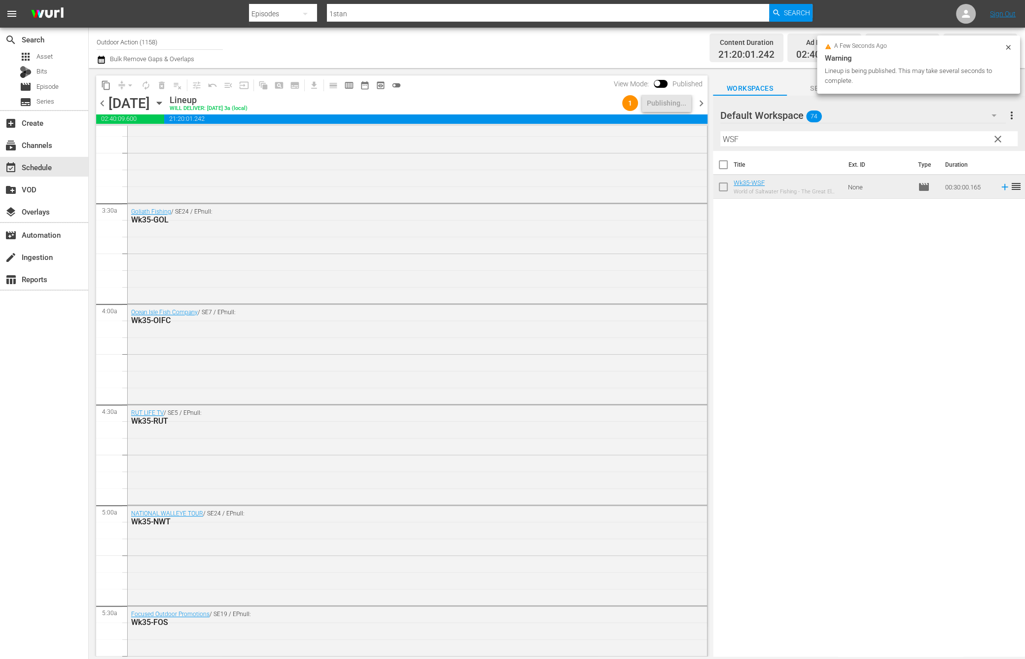
scroll to position [0, 0]
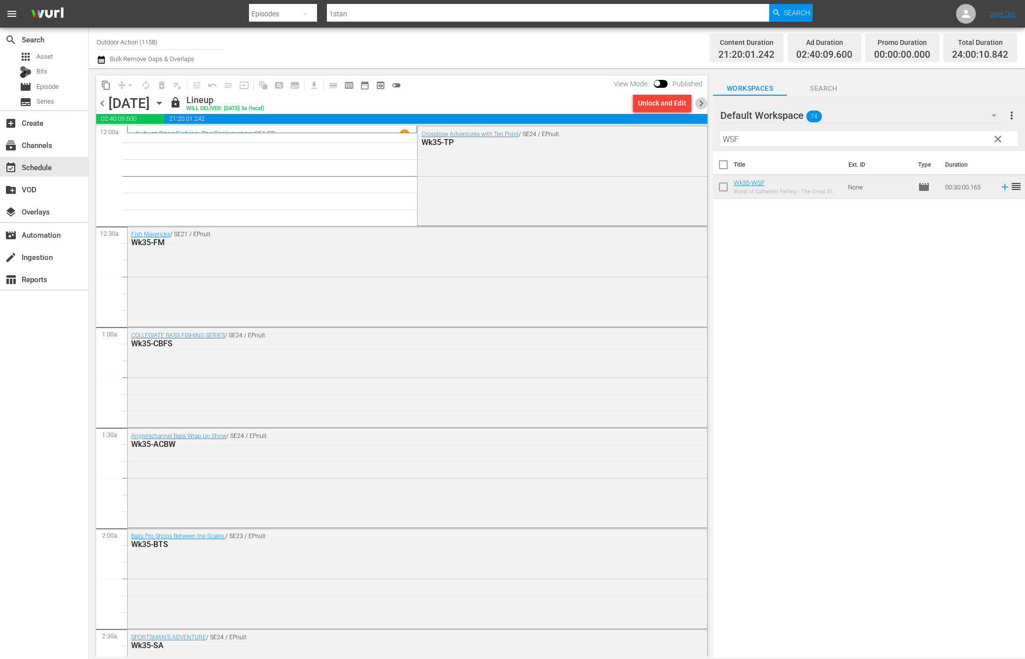
click at [698, 106] on span "chevron_right" at bounding box center [701, 103] width 12 height 12
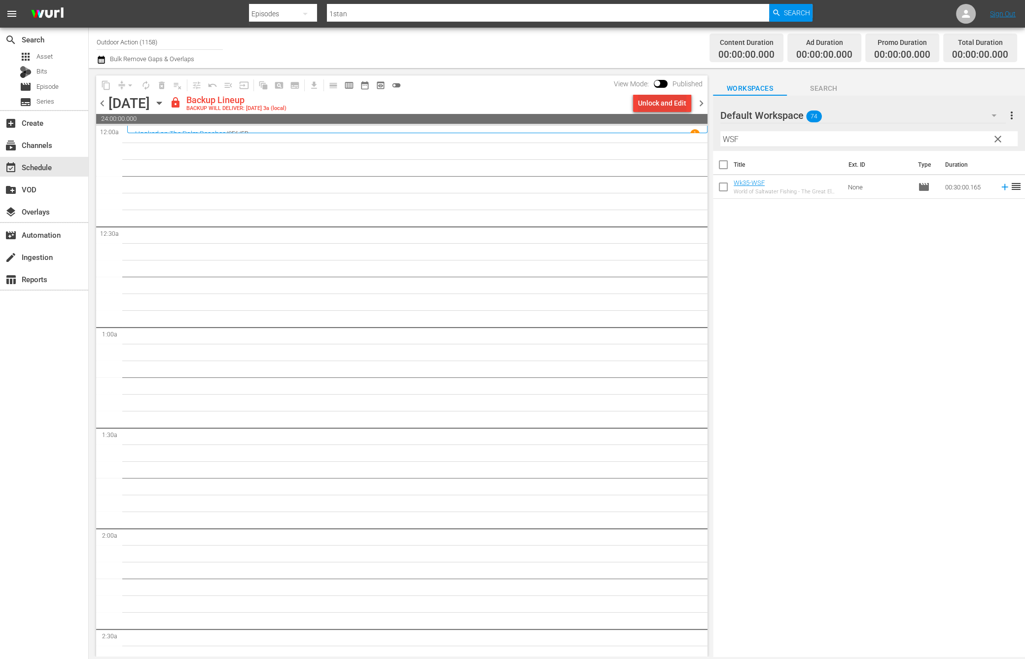
click at [660, 102] on div "Unlock and Edit" at bounding box center [662, 103] width 48 height 18
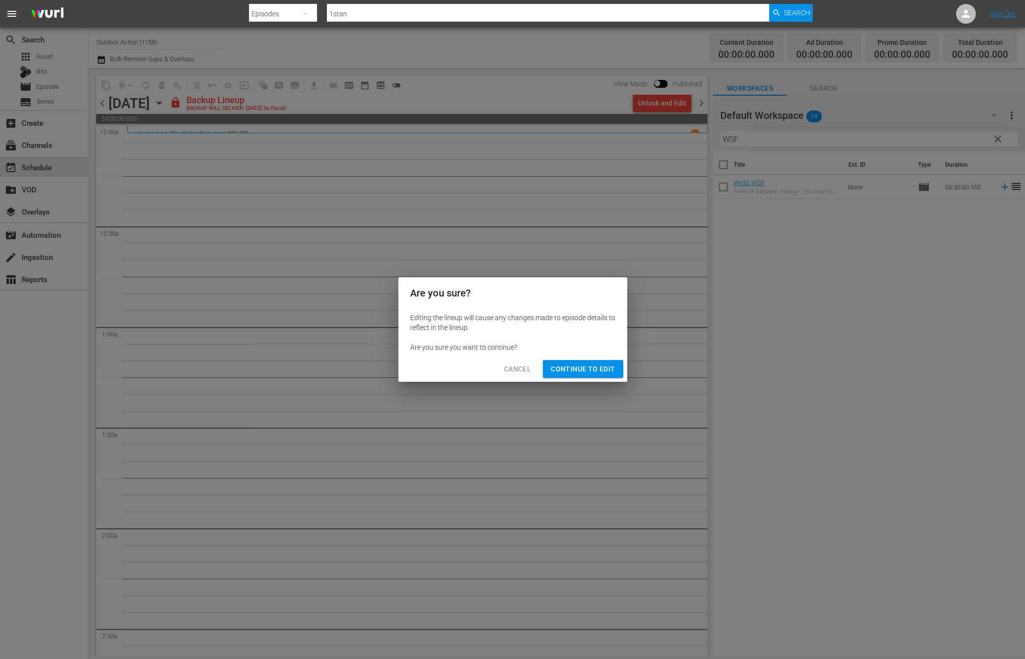
click at [594, 368] on span "Continue to Edit" at bounding box center [583, 369] width 64 height 12
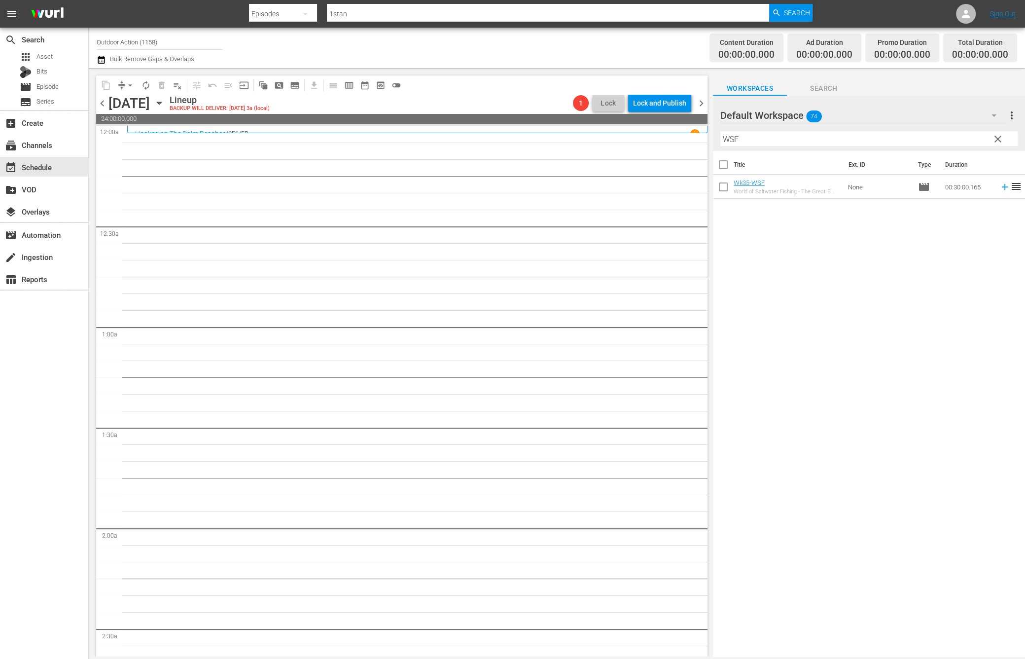
click at [761, 143] on input "WSF" at bounding box center [868, 139] width 297 height 16
click at [1000, 187] on icon at bounding box center [1005, 186] width 11 height 11
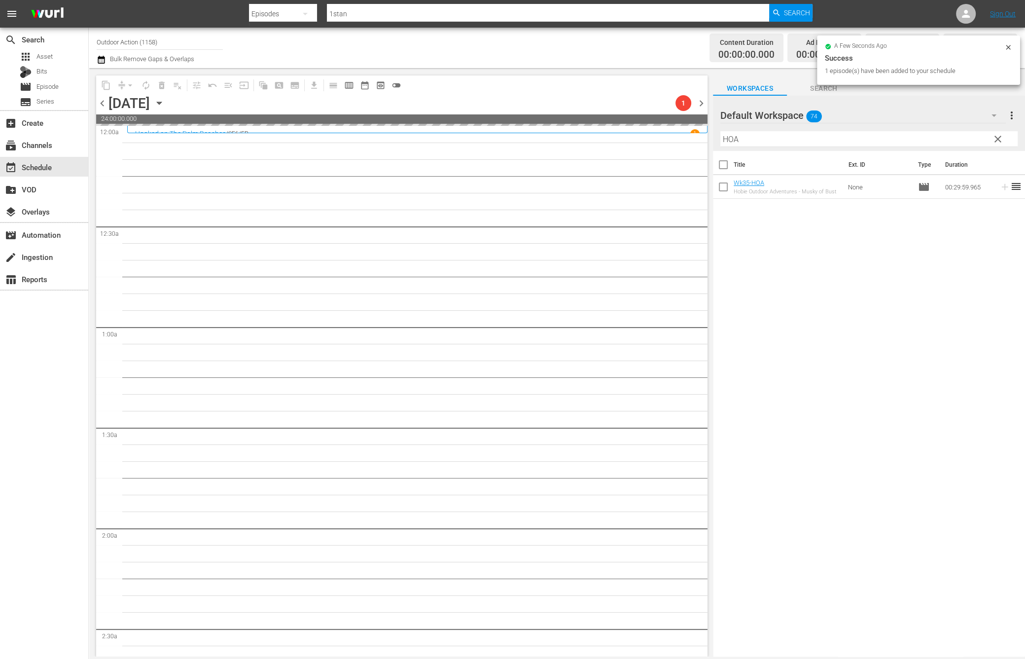
click at [904, 140] on input "HOA" at bounding box center [868, 139] width 297 height 16
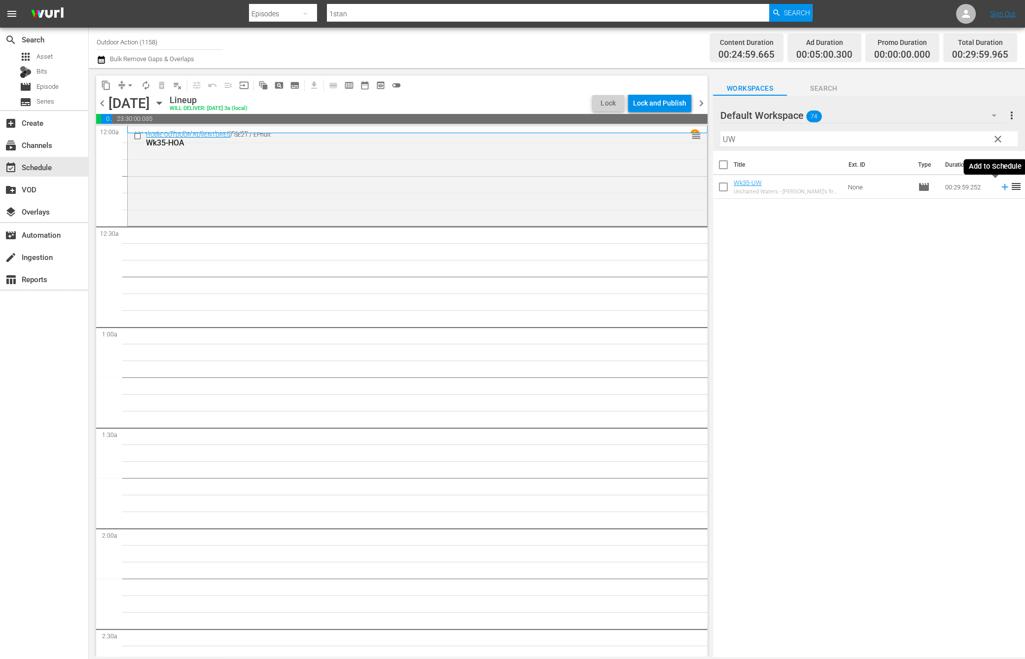
click at [1001, 184] on icon at bounding box center [1004, 187] width 6 height 6
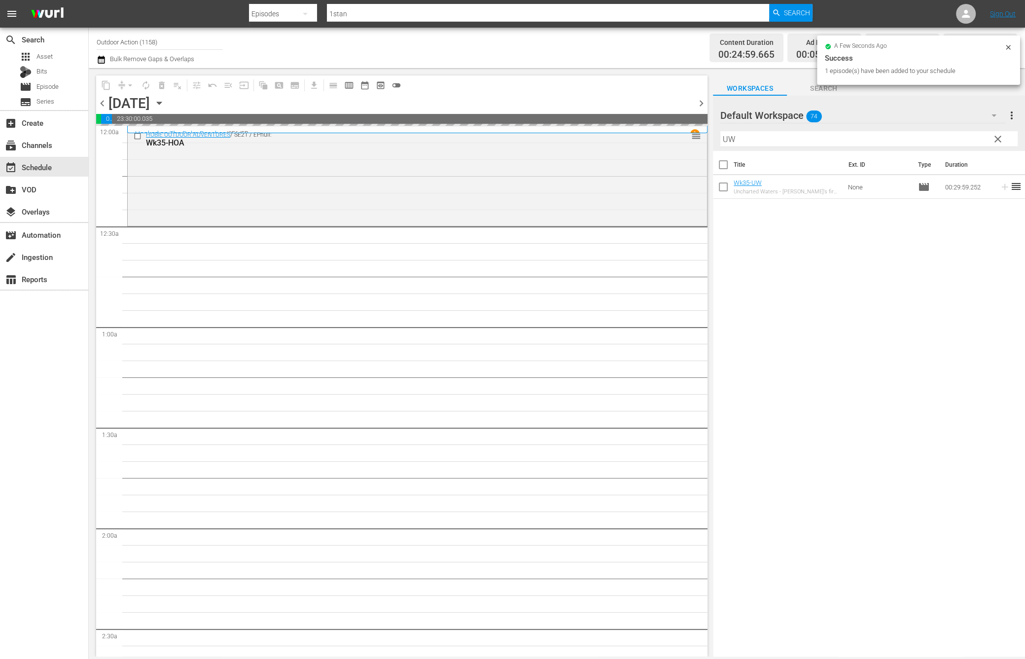
click at [964, 142] on input "UW" at bounding box center [868, 139] width 297 height 16
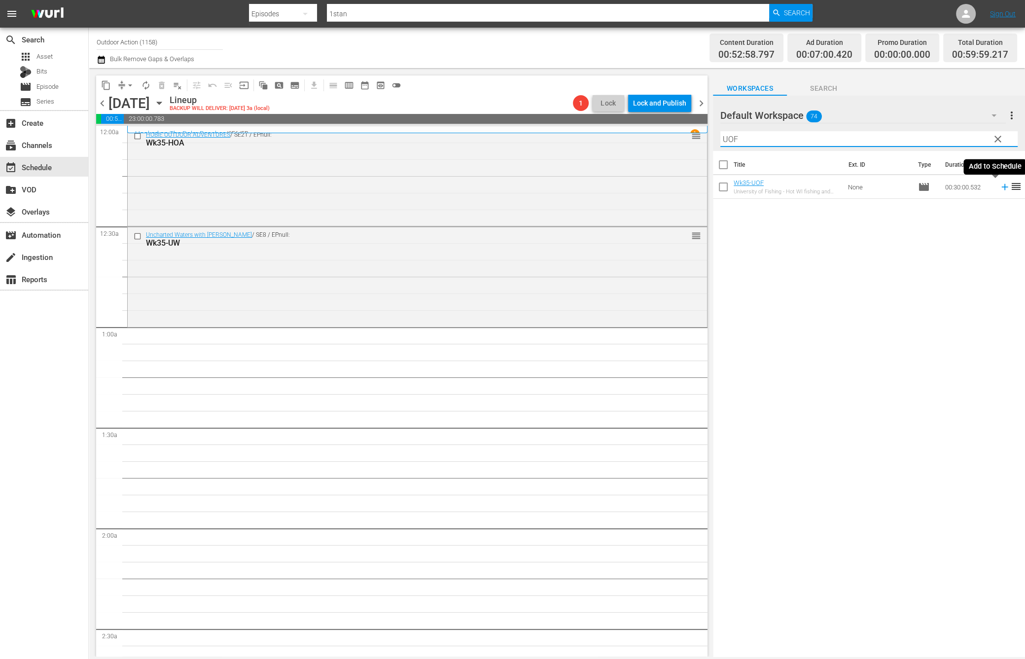
click at [1001, 187] on icon at bounding box center [1004, 187] width 6 height 6
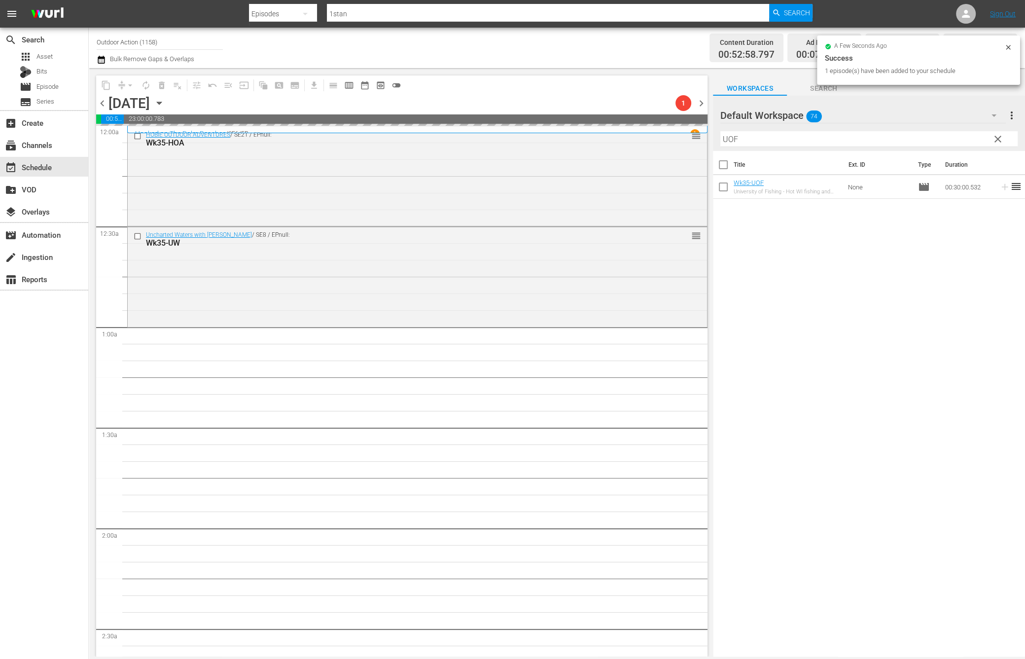
click at [957, 137] on input "UOF" at bounding box center [868, 139] width 297 height 16
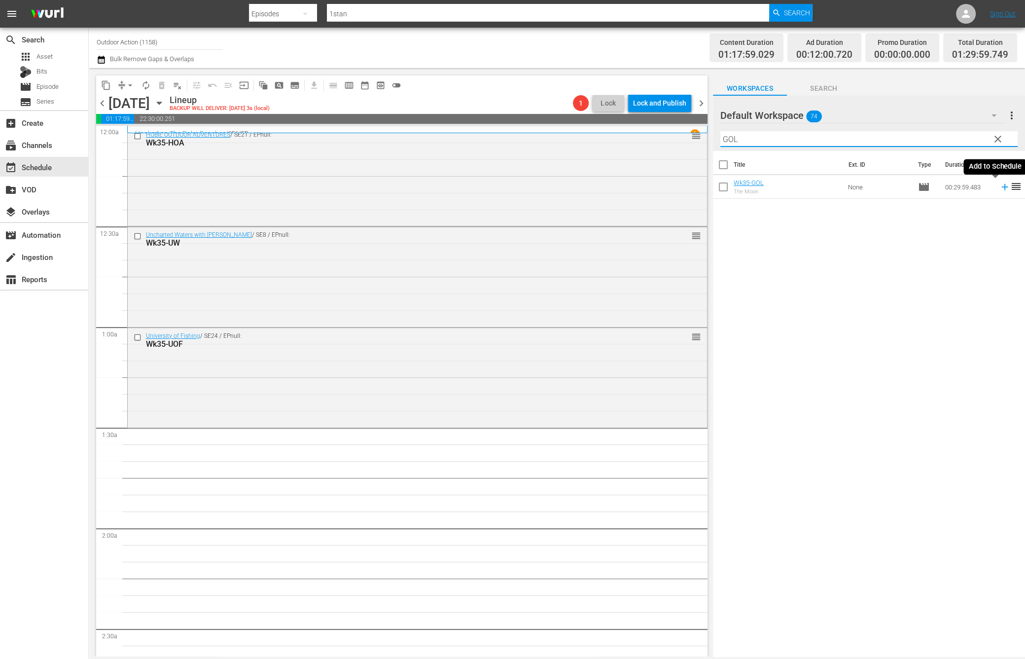
click at [1001, 186] on icon at bounding box center [1004, 187] width 6 height 6
click at [931, 138] on input "GOL" at bounding box center [868, 139] width 297 height 16
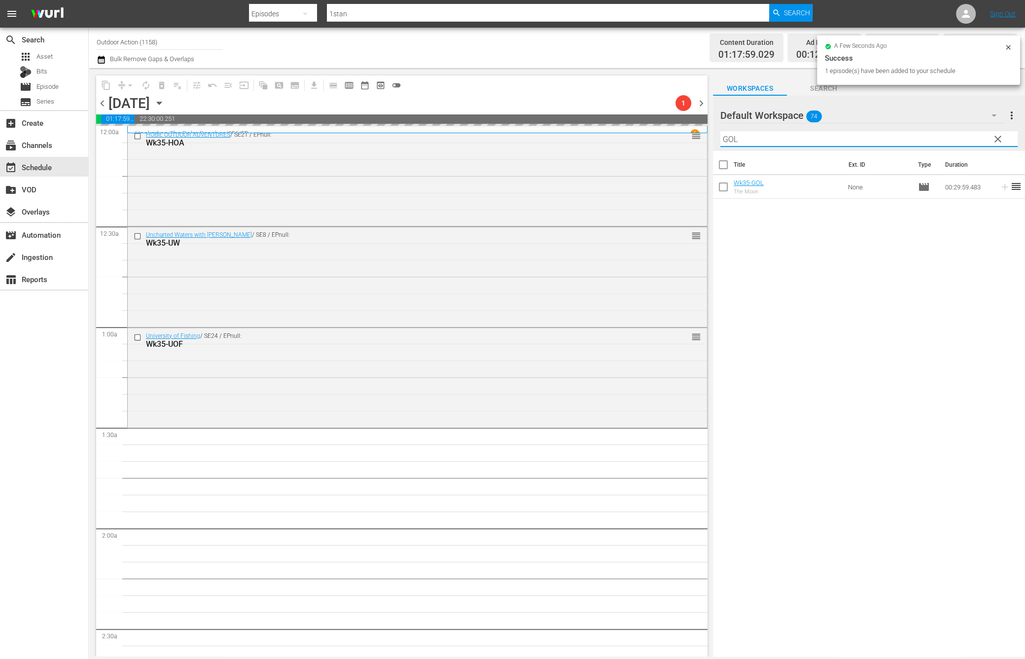
click at [931, 138] on input "GOL" at bounding box center [868, 139] width 297 height 16
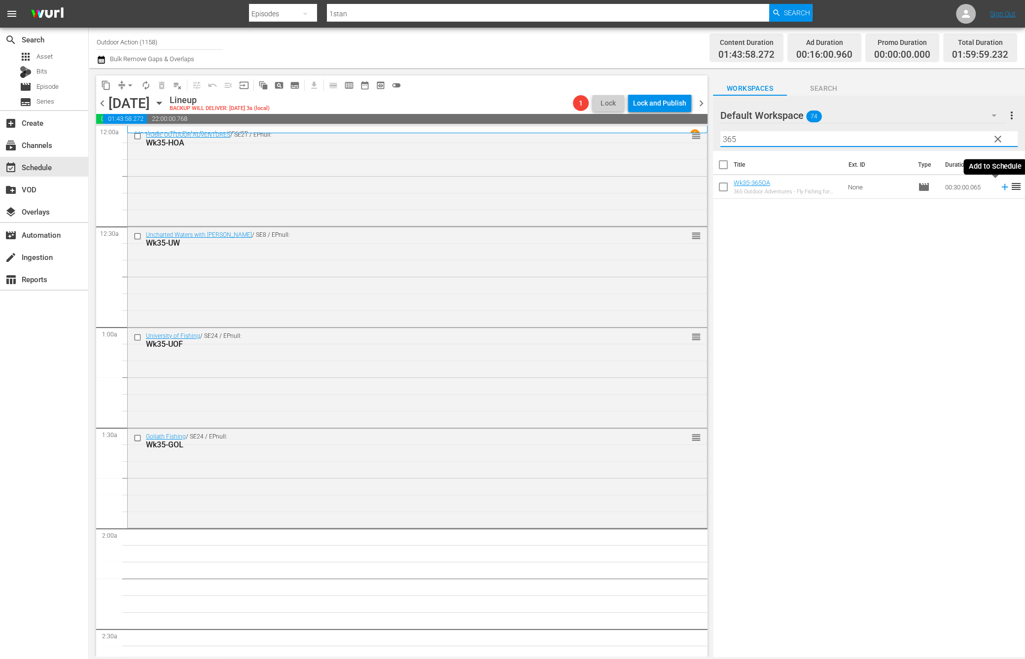
click at [1001, 187] on icon at bounding box center [1004, 187] width 6 height 6
click at [957, 138] on input "365" at bounding box center [868, 139] width 297 height 16
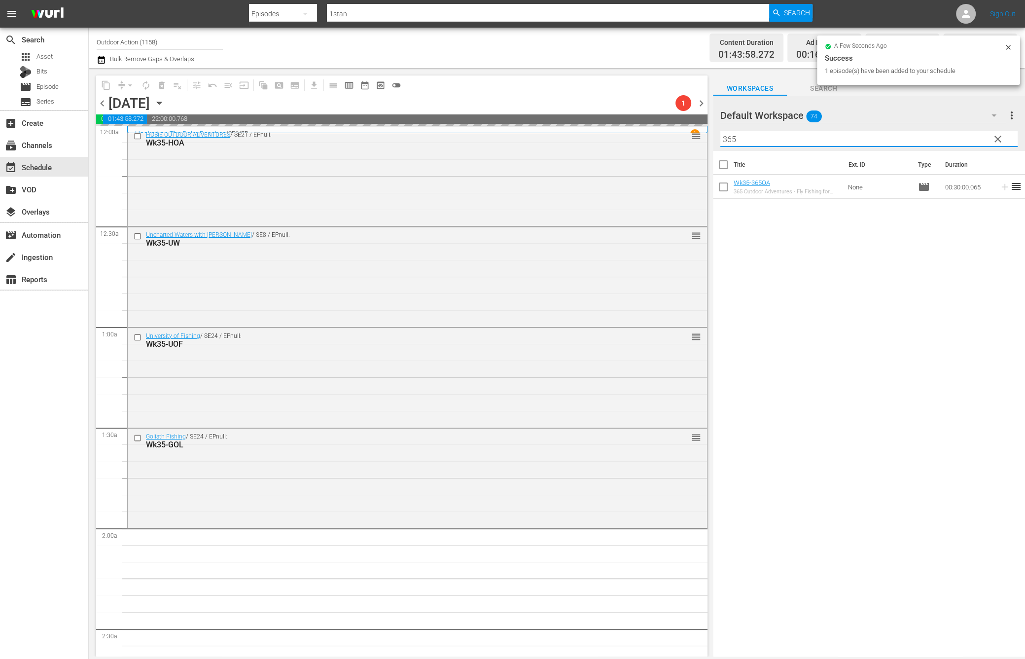
click at [957, 138] on input "365" at bounding box center [868, 139] width 297 height 16
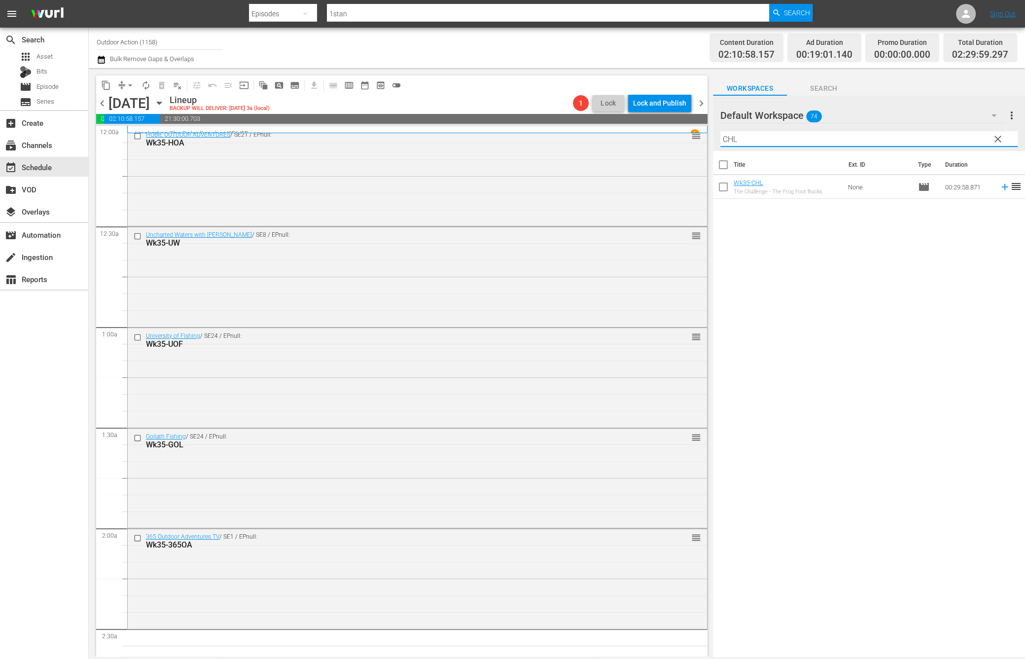
click at [1000, 188] on icon at bounding box center [1005, 186] width 11 height 11
click at [953, 134] on input "CHL" at bounding box center [868, 139] width 297 height 16
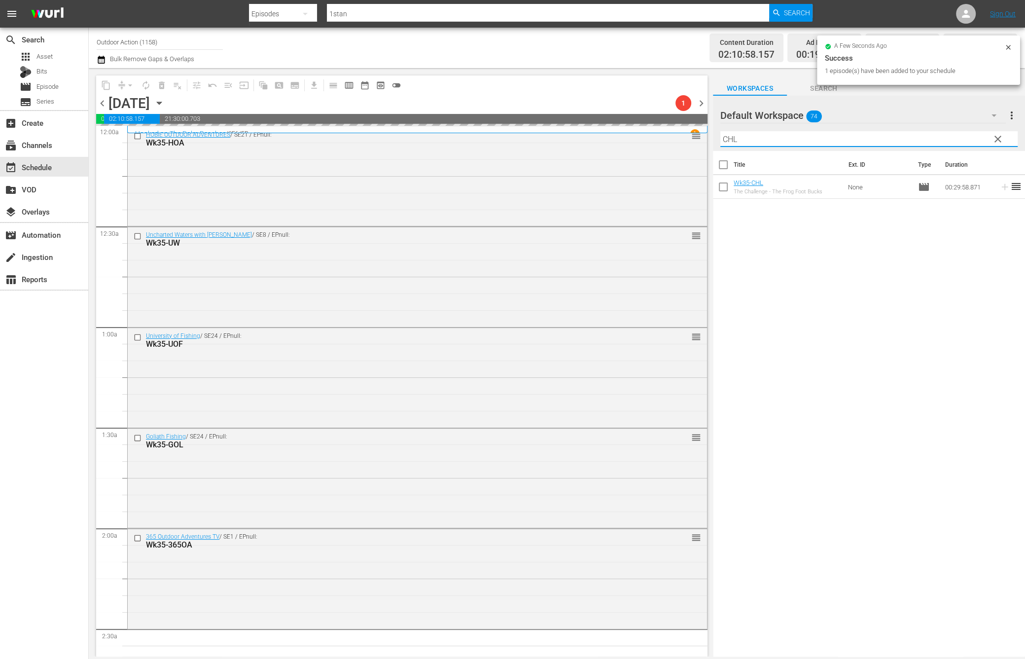
click at [953, 134] on input "CHL" at bounding box center [868, 139] width 297 height 16
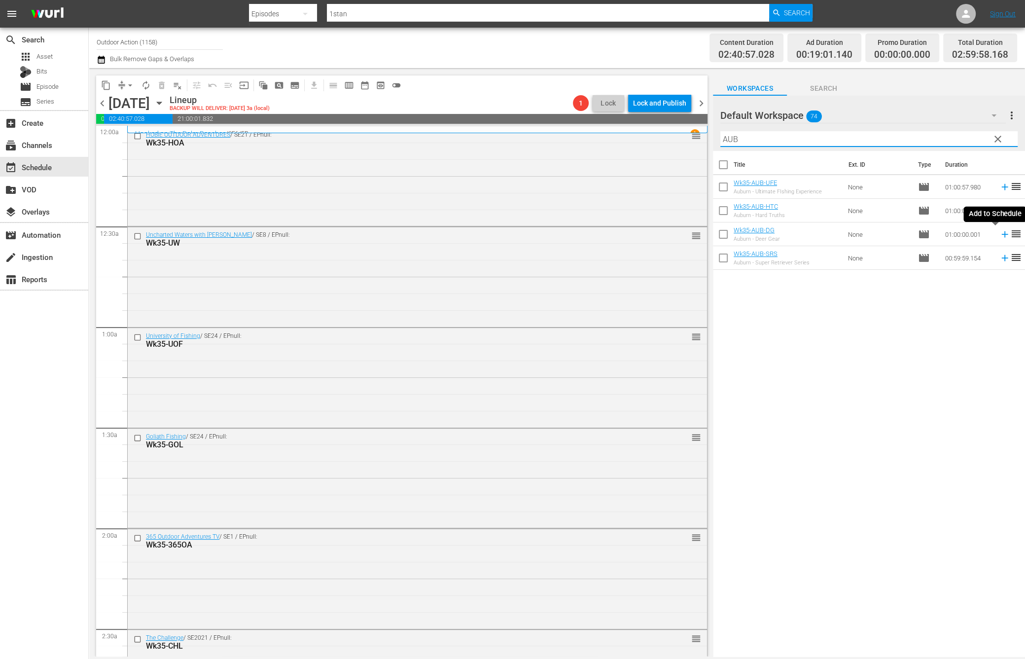
click at [1000, 235] on icon at bounding box center [1005, 234] width 11 height 11
click at [926, 142] on input "AUB" at bounding box center [868, 139] width 297 height 16
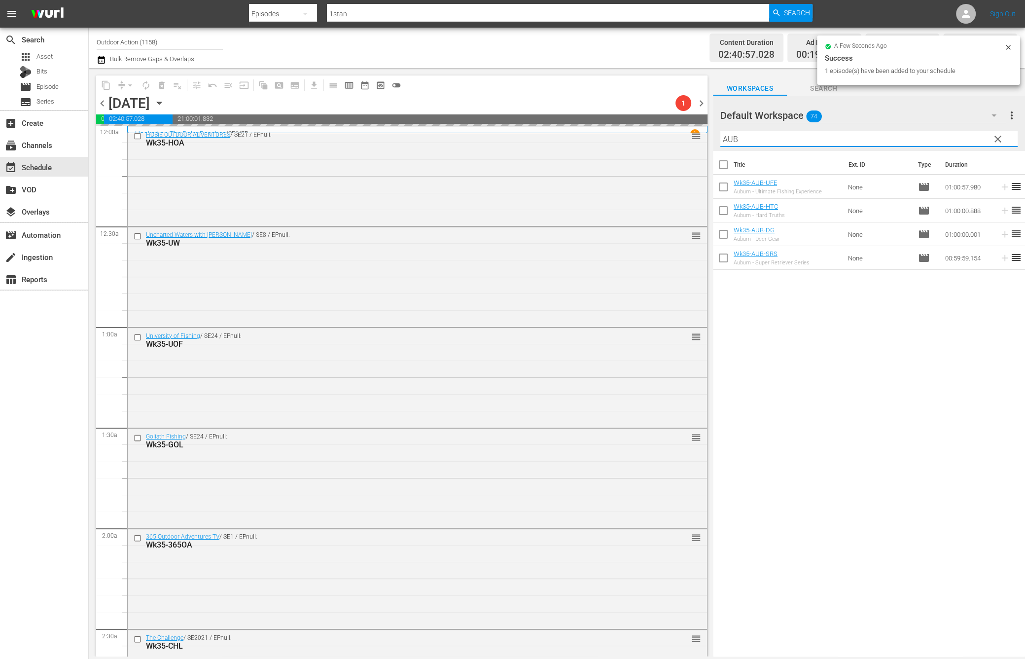
click at [926, 142] on input "AUB" at bounding box center [868, 139] width 297 height 16
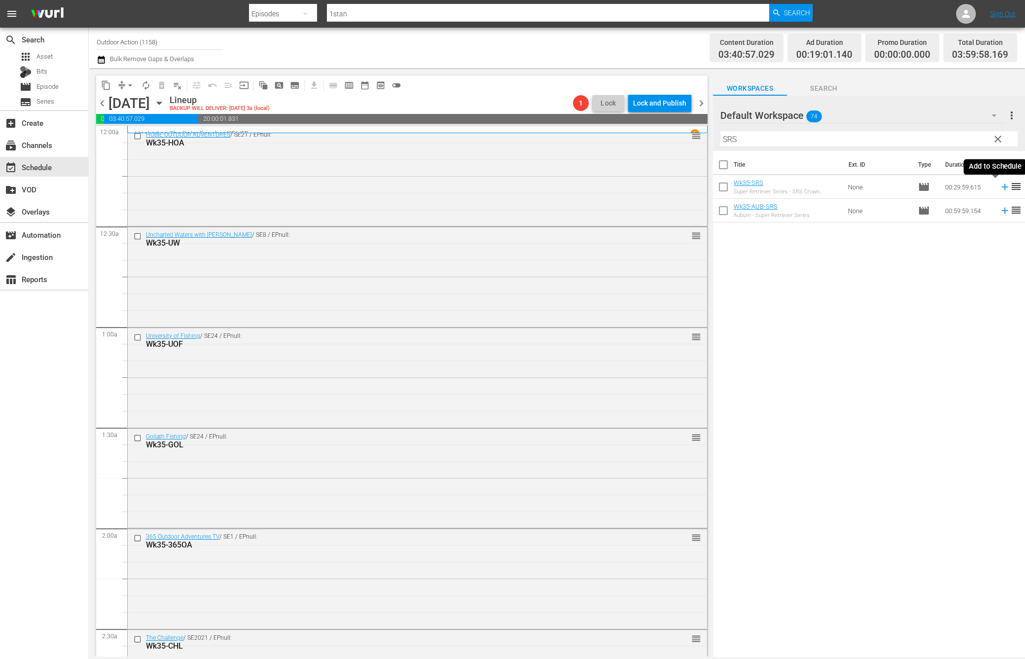
click at [1000, 188] on icon at bounding box center [1005, 186] width 11 height 11
click at [962, 139] on input "SRS" at bounding box center [868, 139] width 297 height 16
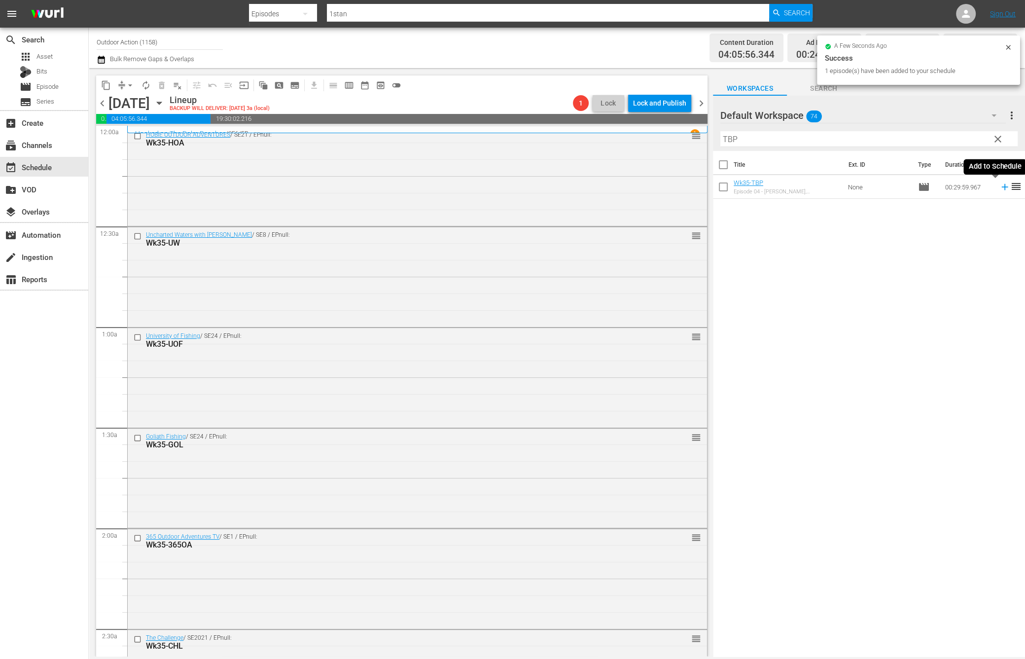
click at [1000, 189] on icon at bounding box center [1005, 186] width 11 height 11
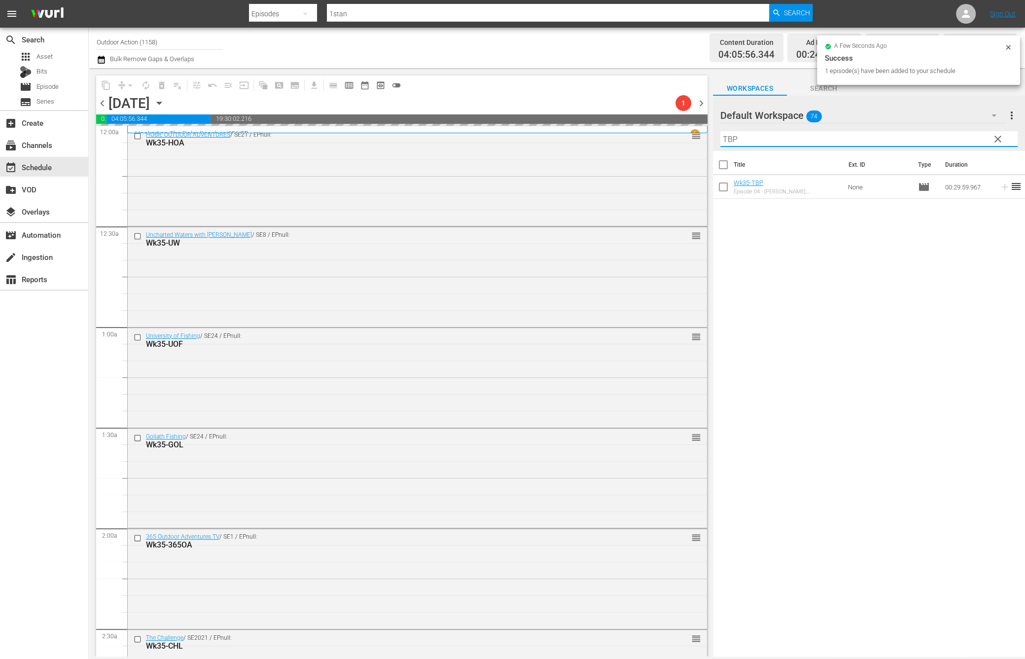
click at [951, 143] on input "TBP" at bounding box center [868, 139] width 297 height 16
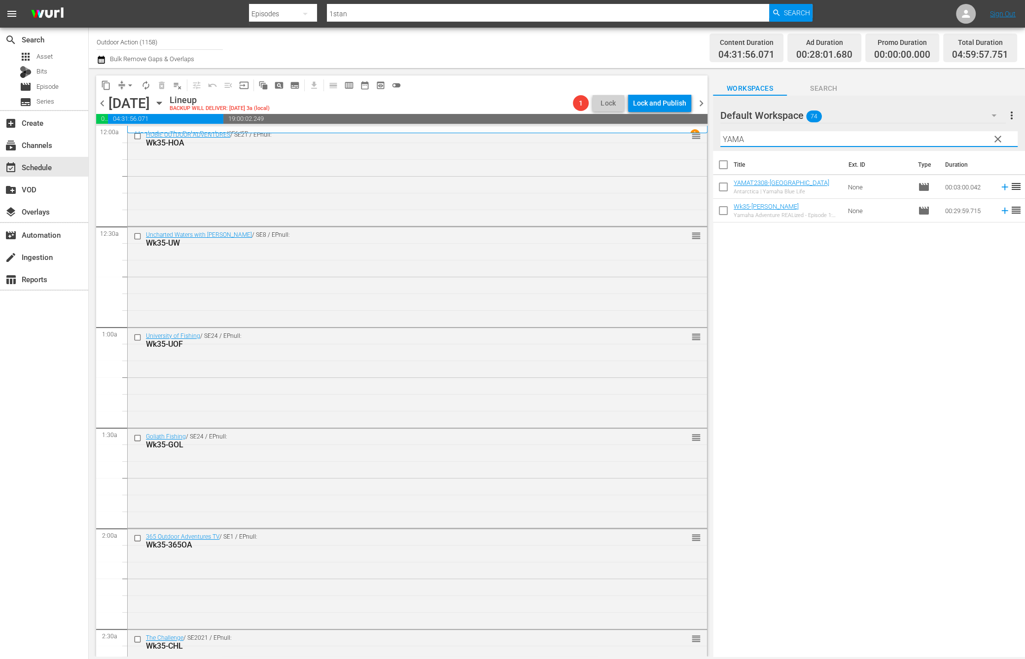
click at [1000, 210] on icon at bounding box center [1005, 210] width 11 height 11
click at [964, 136] on input "YAMA" at bounding box center [868, 139] width 297 height 16
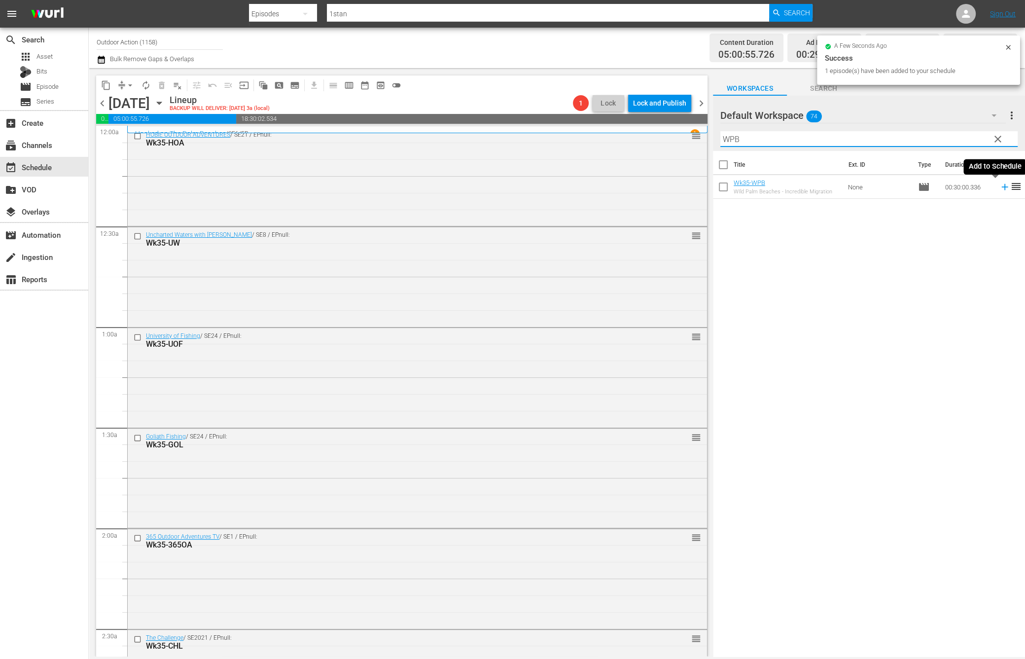
click at [1000, 188] on icon at bounding box center [1005, 186] width 11 height 11
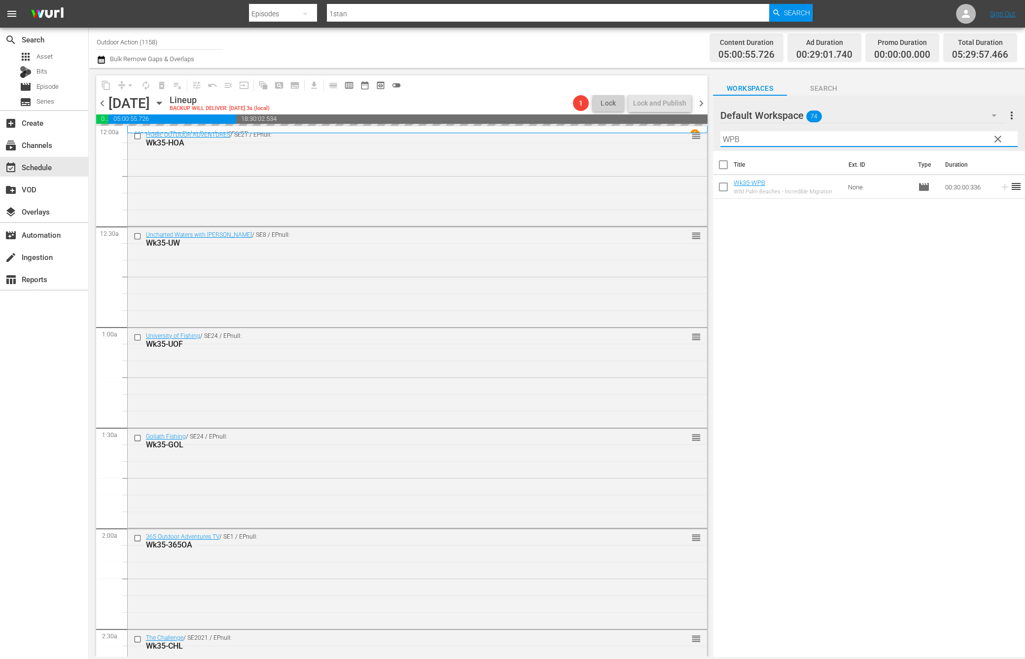
click at [965, 141] on input "WPB" at bounding box center [868, 139] width 297 height 16
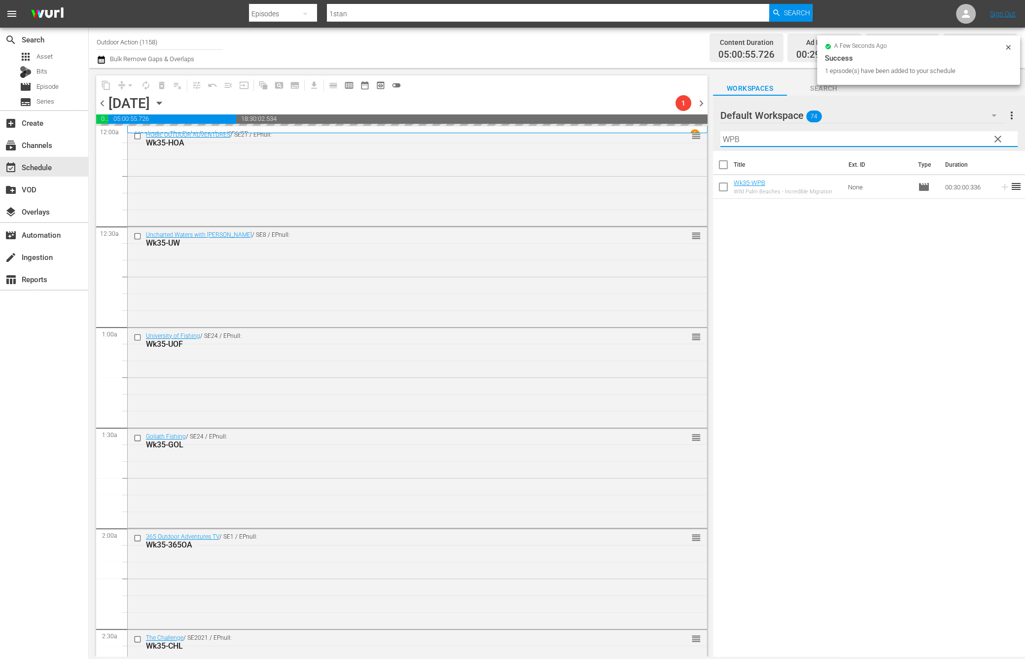
click at [965, 141] on input "WPB" at bounding box center [868, 139] width 297 height 16
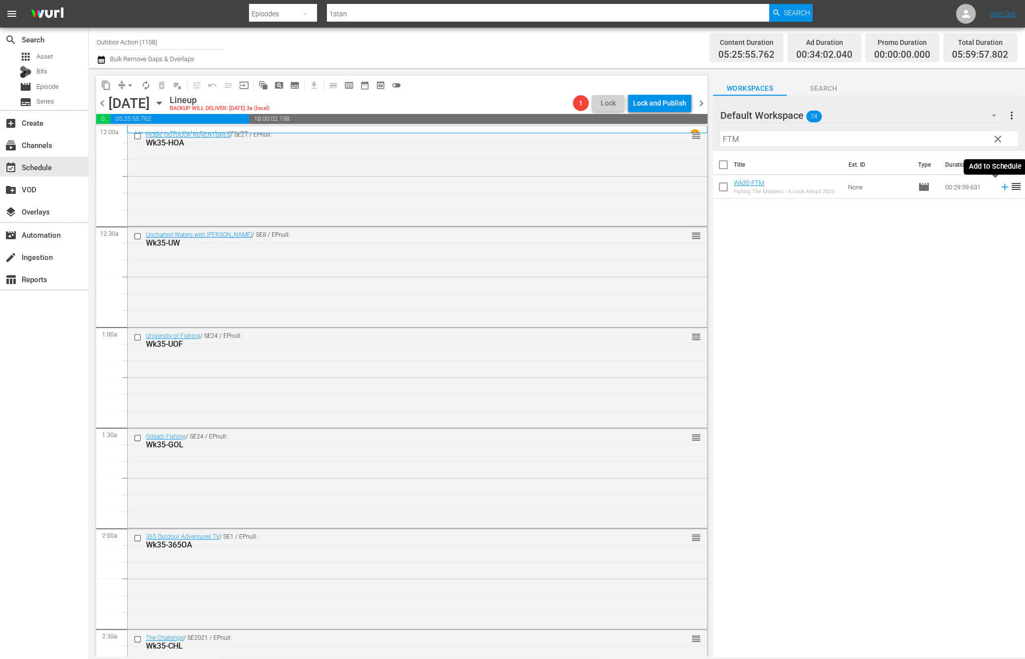
click at [1000, 187] on icon at bounding box center [1005, 186] width 11 height 11
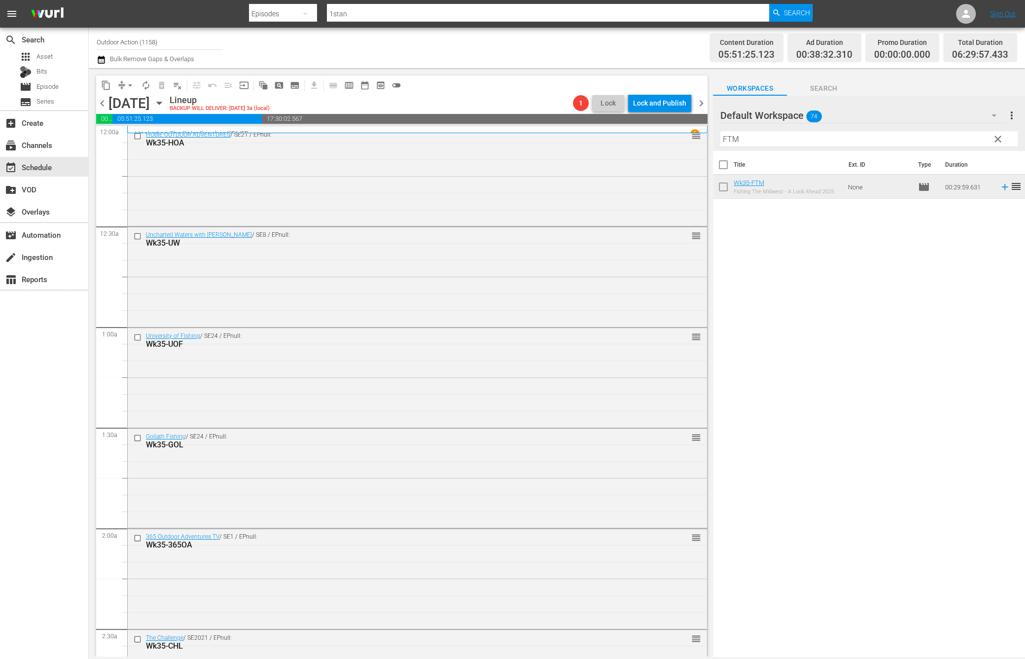
click at [867, 140] on input "FTM" at bounding box center [868, 139] width 297 height 16
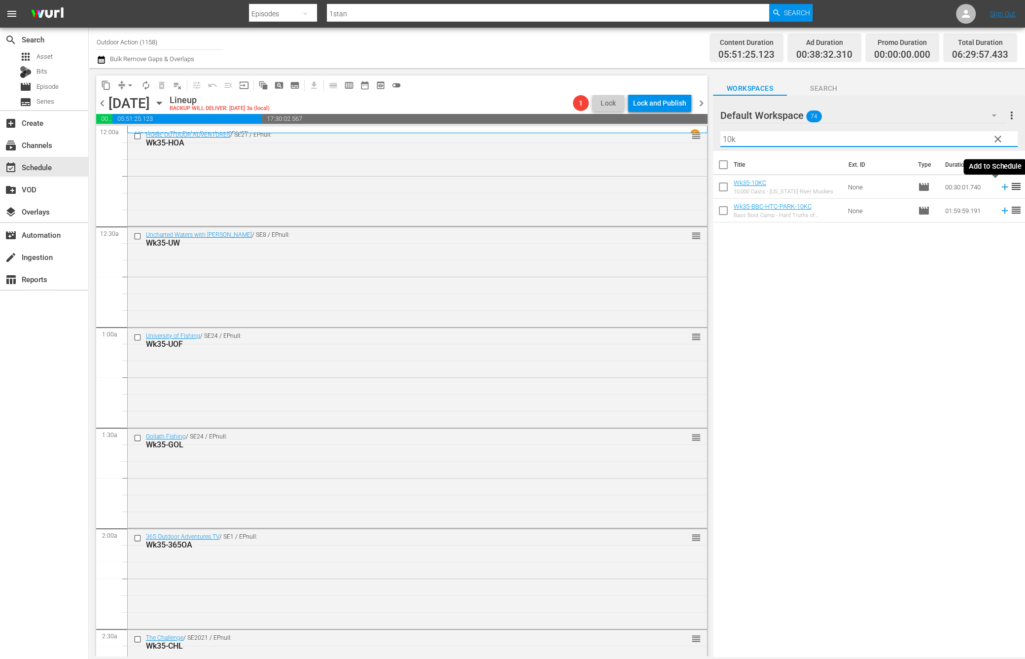
click at [1000, 185] on icon at bounding box center [1005, 186] width 11 height 11
click at [945, 132] on input "10k" at bounding box center [868, 139] width 297 height 16
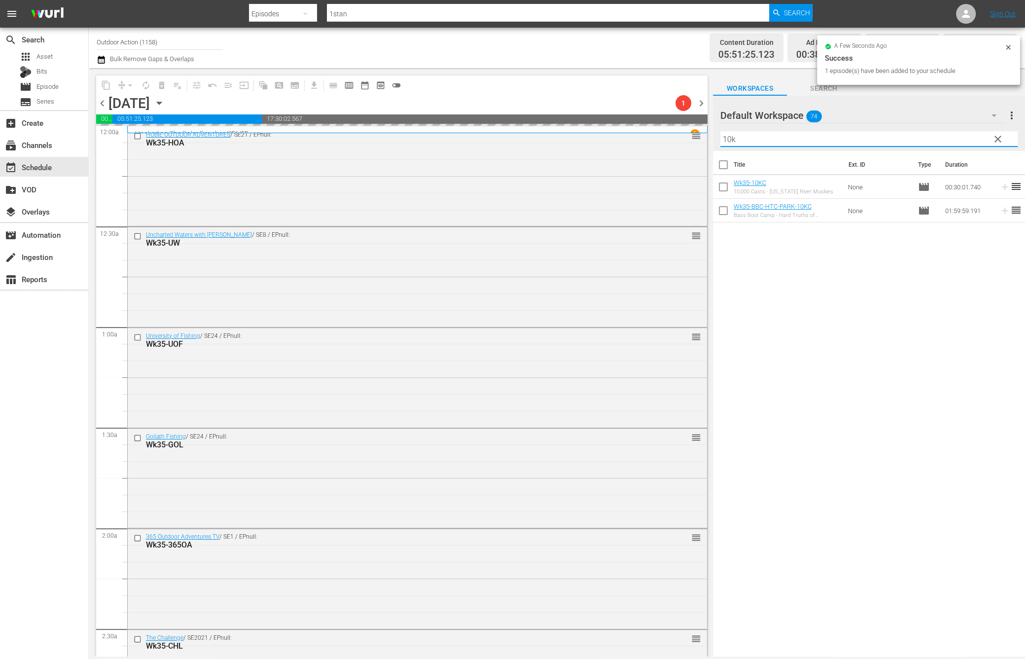
click at [945, 132] on input "10k" at bounding box center [868, 139] width 297 height 16
click at [1000, 186] on icon at bounding box center [1005, 186] width 11 height 11
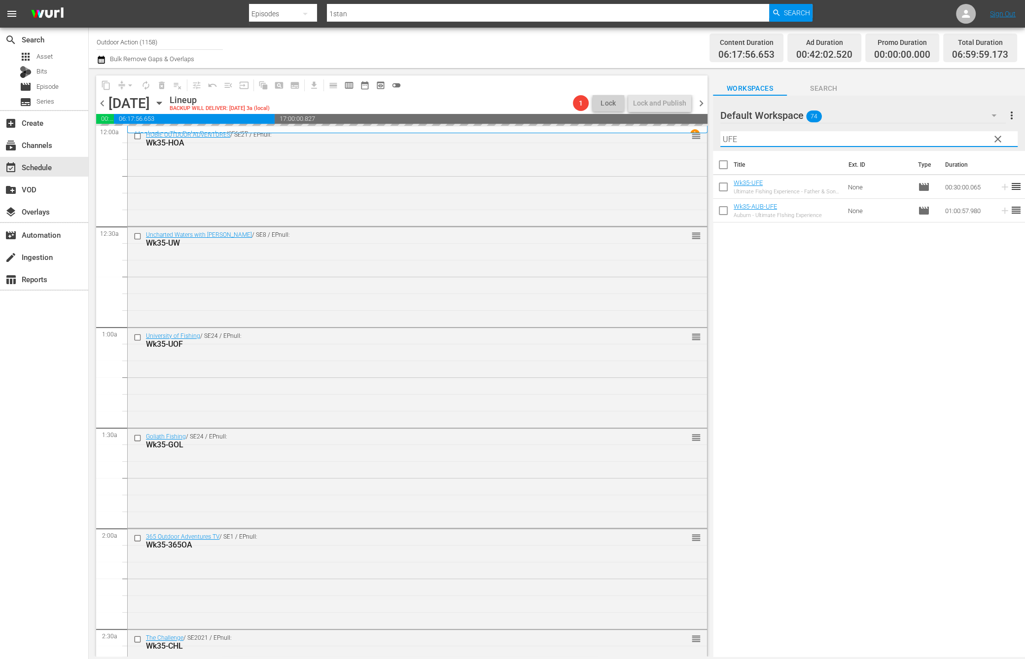
click at [956, 135] on input "UFE" at bounding box center [868, 139] width 297 height 16
click at [1000, 185] on icon at bounding box center [1005, 186] width 11 height 11
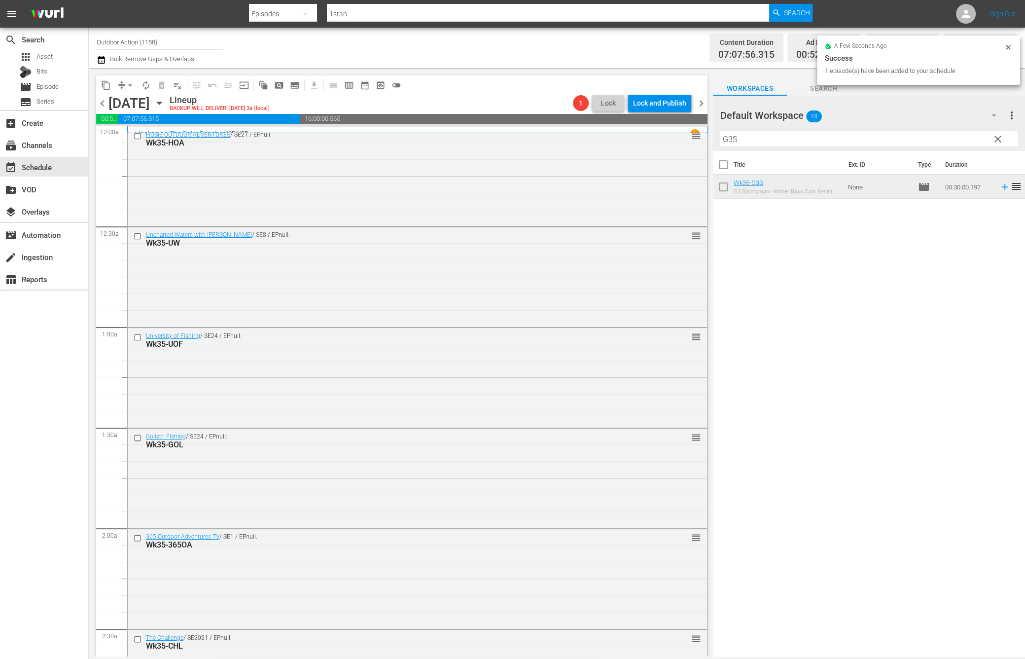
click at [924, 138] on input "G3S" at bounding box center [868, 139] width 297 height 16
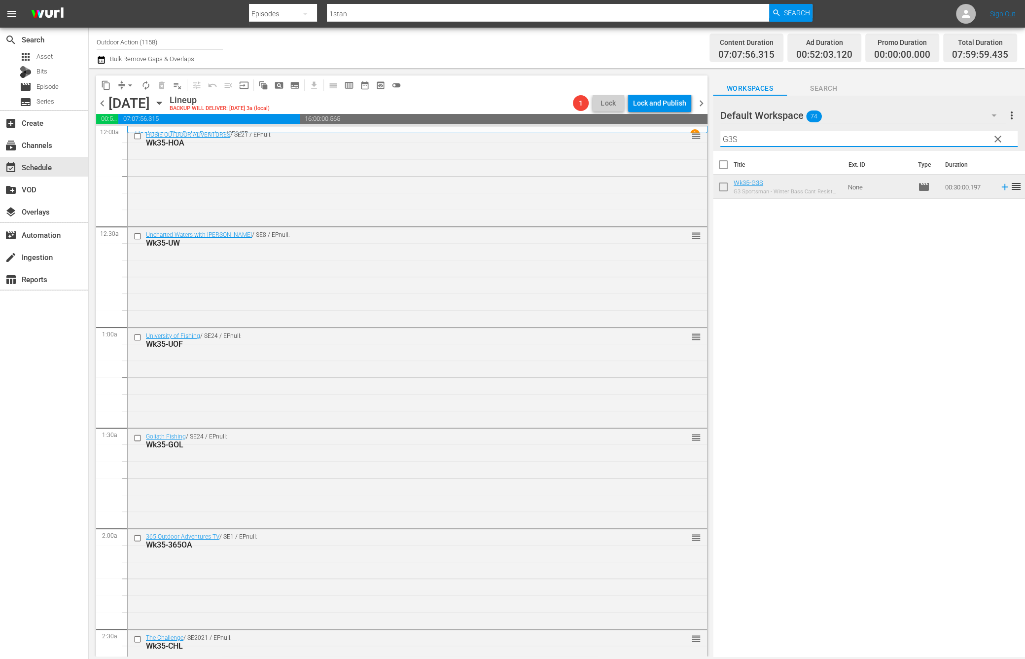
click at [924, 138] on input "G3S" at bounding box center [868, 139] width 297 height 16
click at [1000, 189] on icon at bounding box center [1005, 186] width 11 height 11
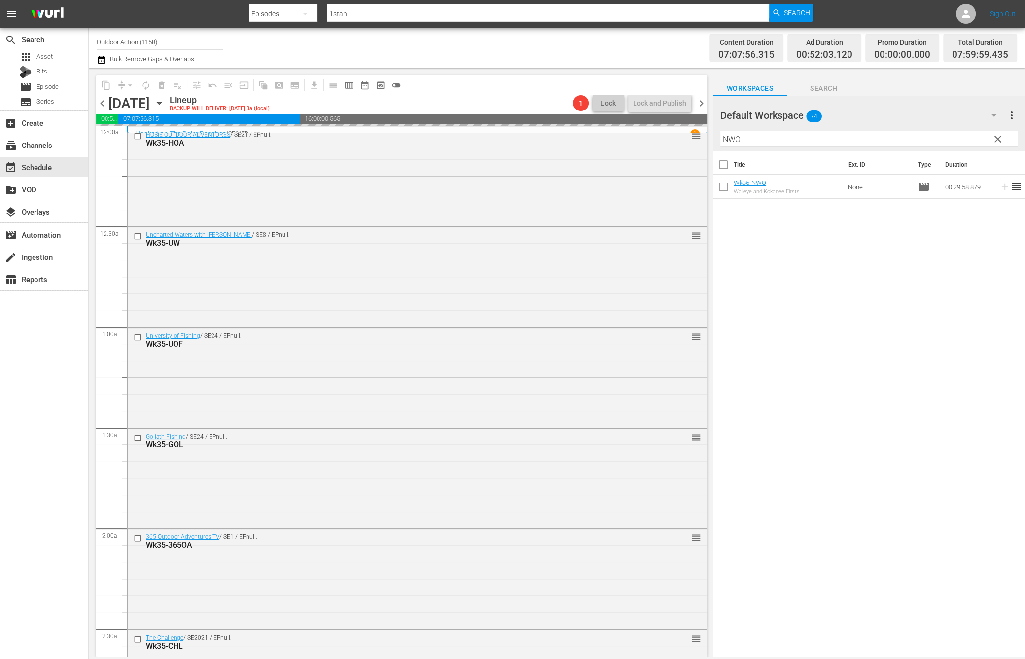
click at [956, 141] on input "NWO" at bounding box center [868, 139] width 297 height 16
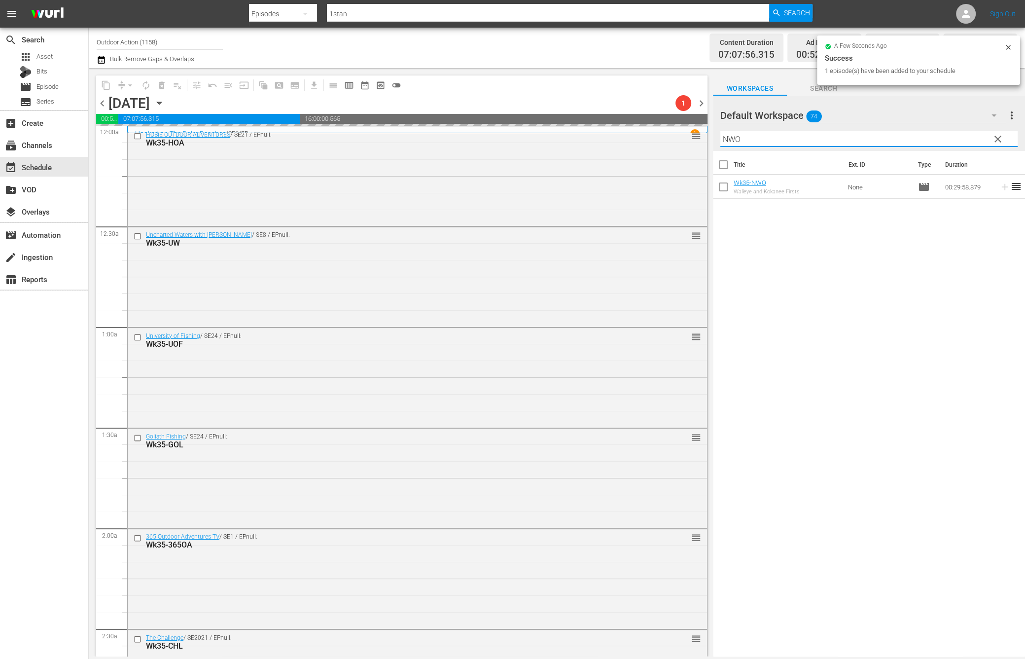
click at [956, 141] on input "NWO" at bounding box center [868, 139] width 297 height 16
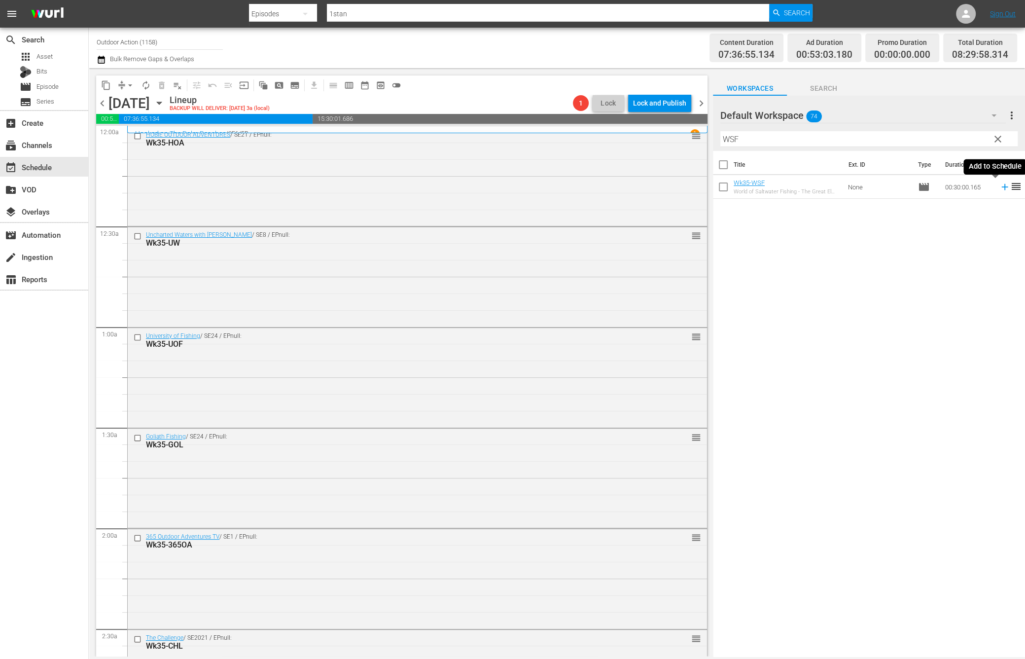
click at [1001, 186] on icon at bounding box center [1004, 187] width 6 height 6
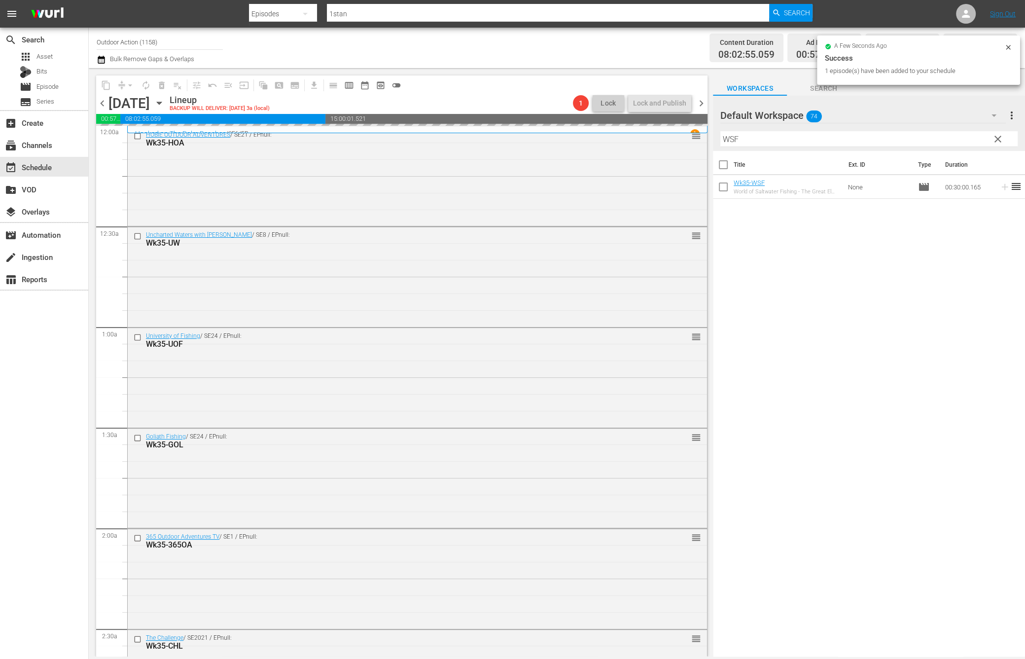
click at [953, 142] on input "WSF" at bounding box center [868, 139] width 297 height 16
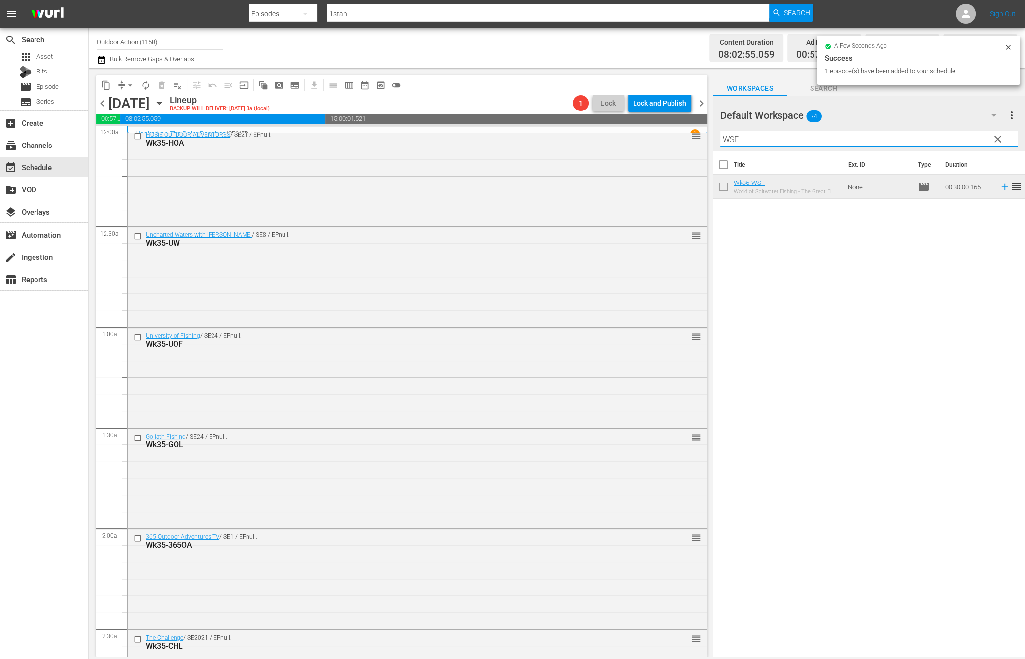
click at [953, 142] on input "WSF" at bounding box center [868, 139] width 297 height 16
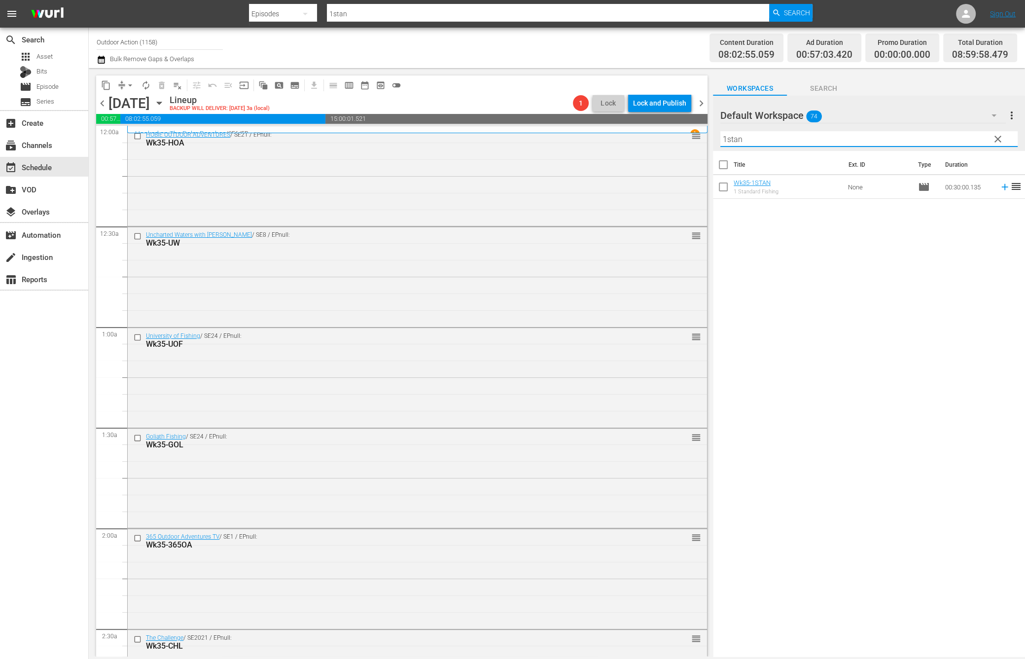
click at [1000, 190] on icon at bounding box center [1005, 186] width 11 height 11
click at [971, 137] on input "1stan" at bounding box center [868, 139] width 297 height 16
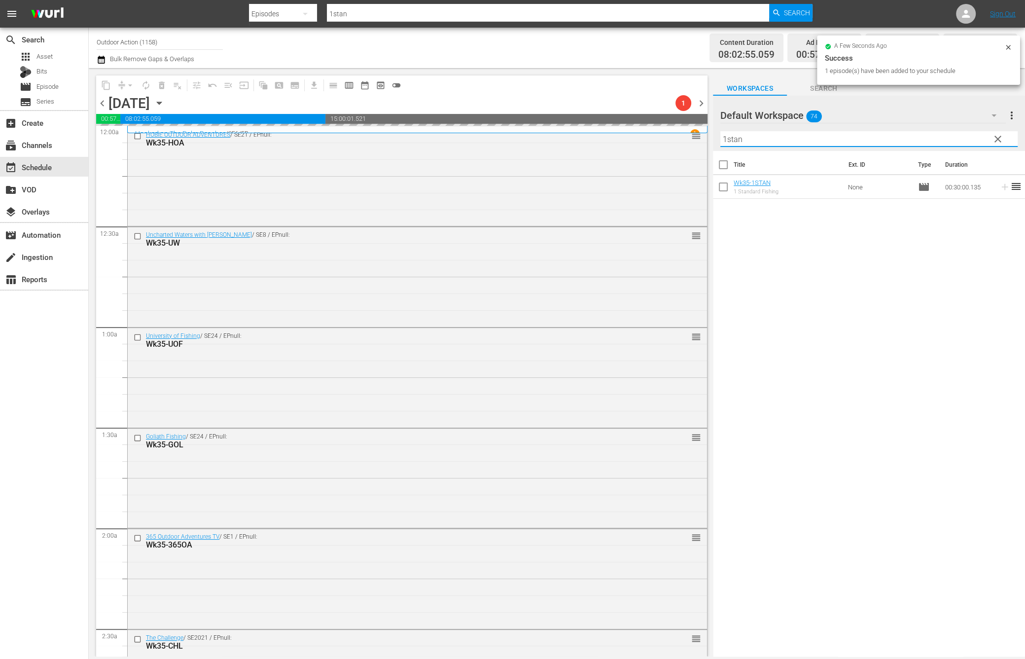
click at [971, 137] on input "1stan" at bounding box center [868, 139] width 297 height 16
click at [1000, 191] on icon at bounding box center [1005, 186] width 11 height 11
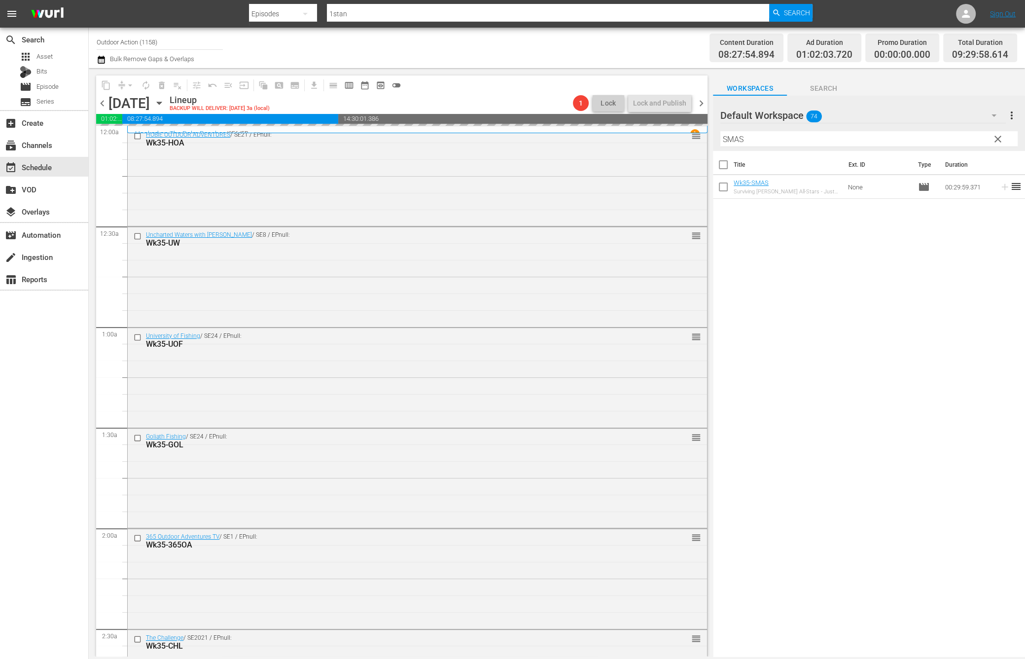
click at [964, 136] on input "SMAS" at bounding box center [868, 139] width 297 height 16
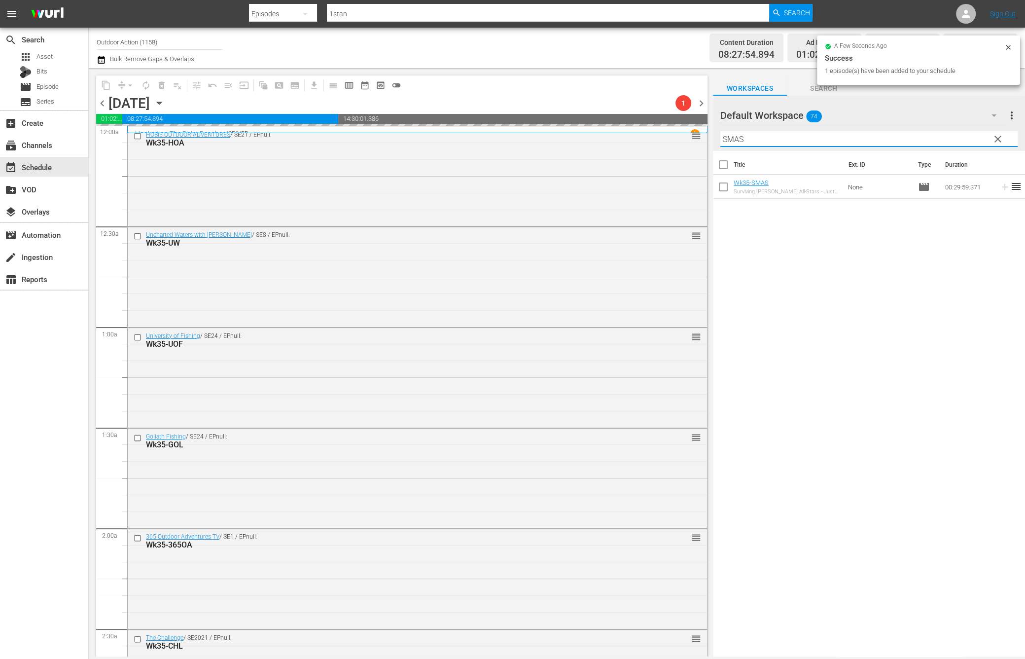
click at [964, 136] on input "SMAS" at bounding box center [868, 139] width 297 height 16
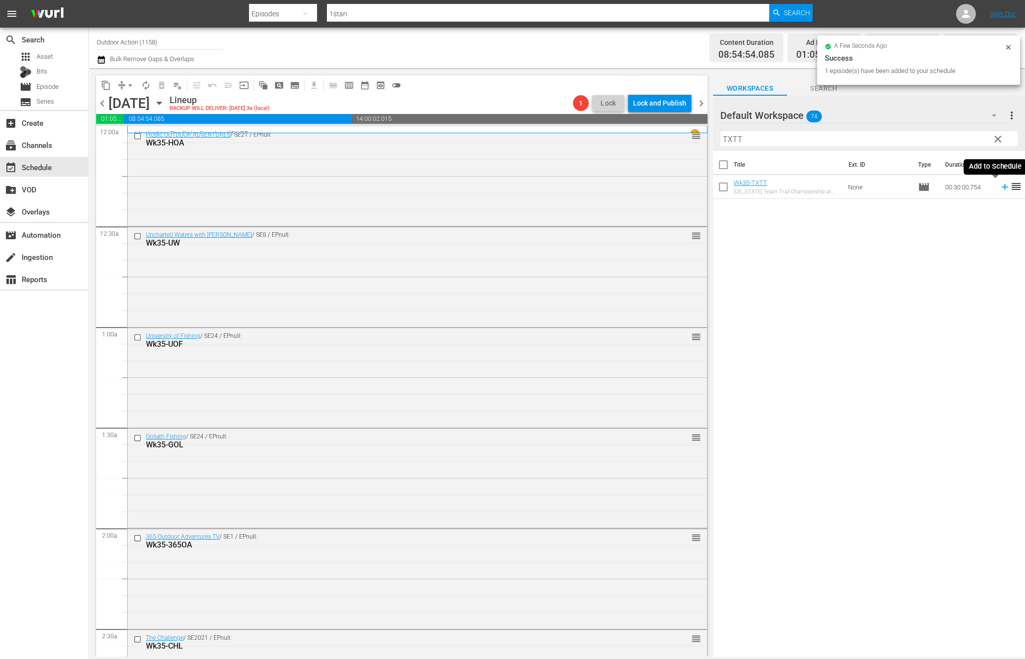
click at [1000, 185] on icon at bounding box center [1005, 186] width 11 height 11
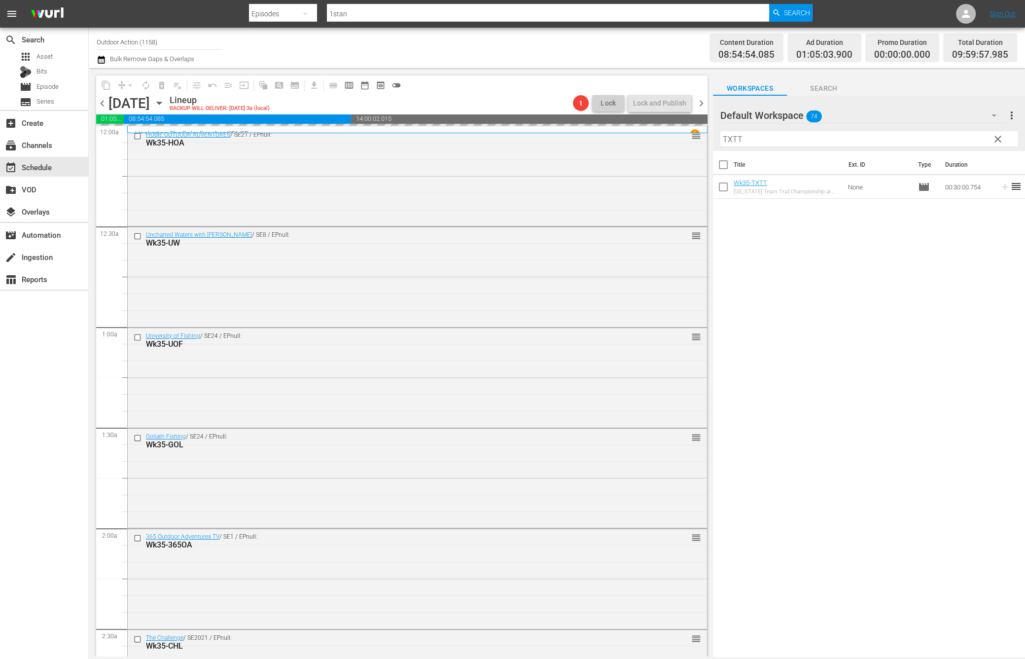
click at [949, 137] on input "TXTT" at bounding box center [868, 139] width 297 height 16
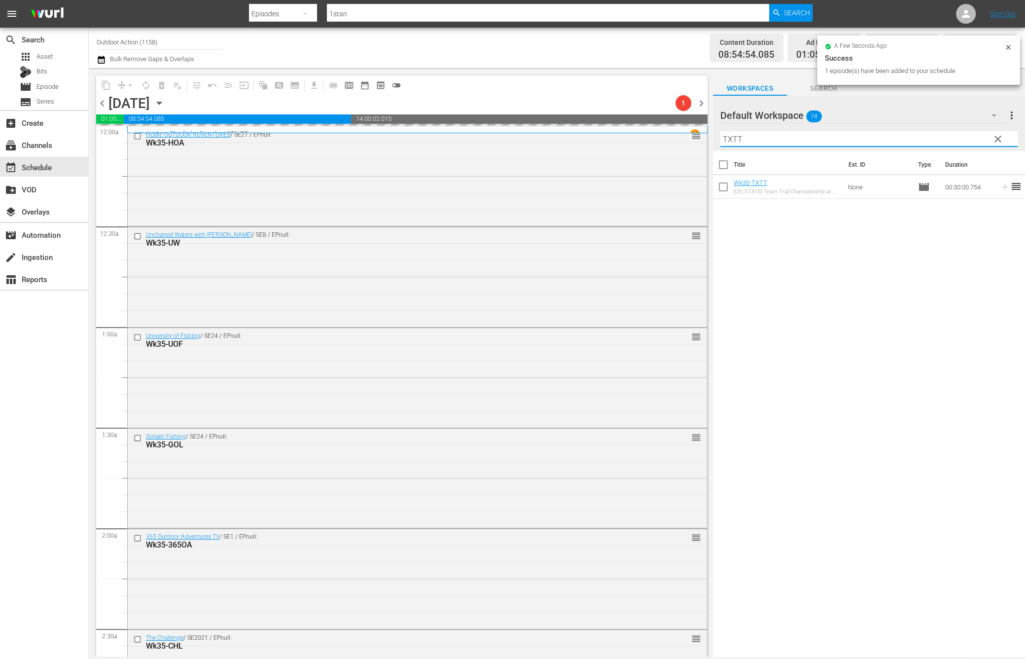
click at [949, 137] on input "TXTT" at bounding box center [868, 139] width 297 height 16
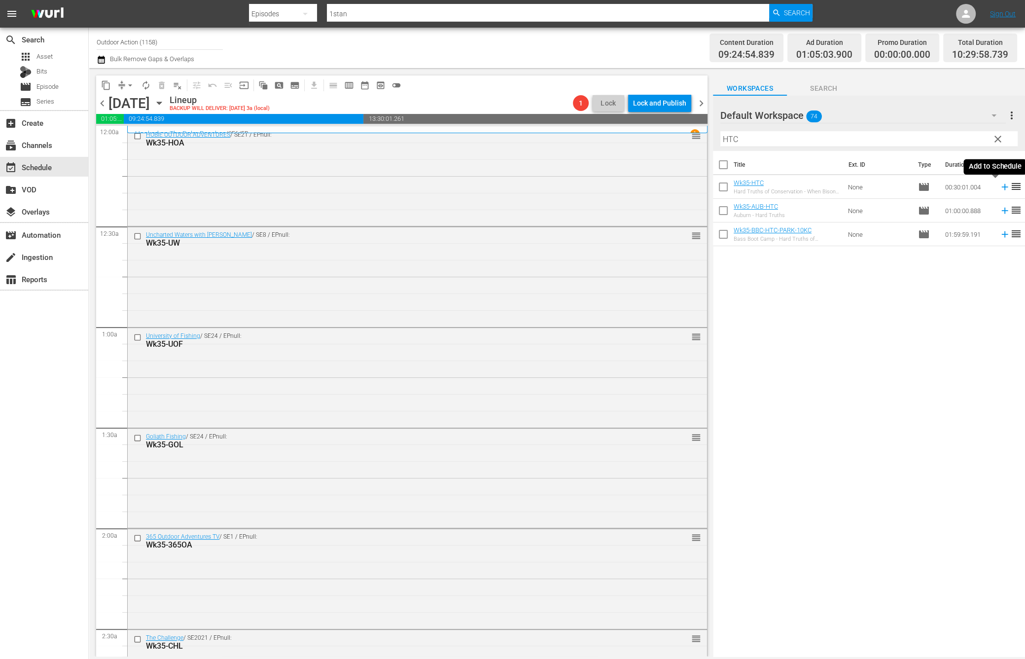
click at [1000, 189] on icon at bounding box center [1005, 186] width 11 height 11
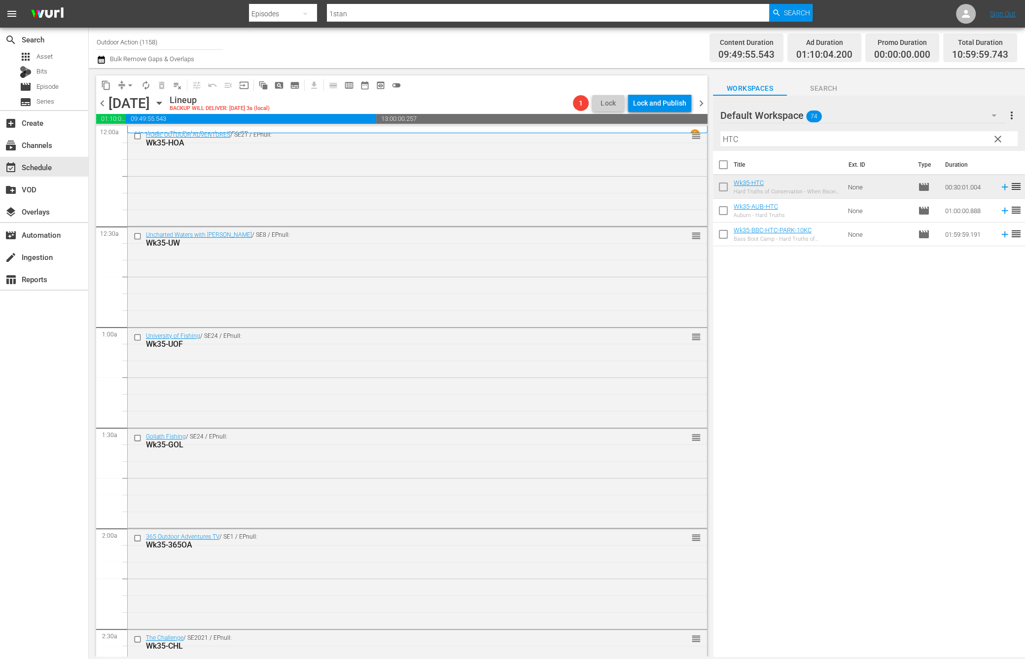
click at [855, 136] on input "HTC" at bounding box center [868, 139] width 297 height 16
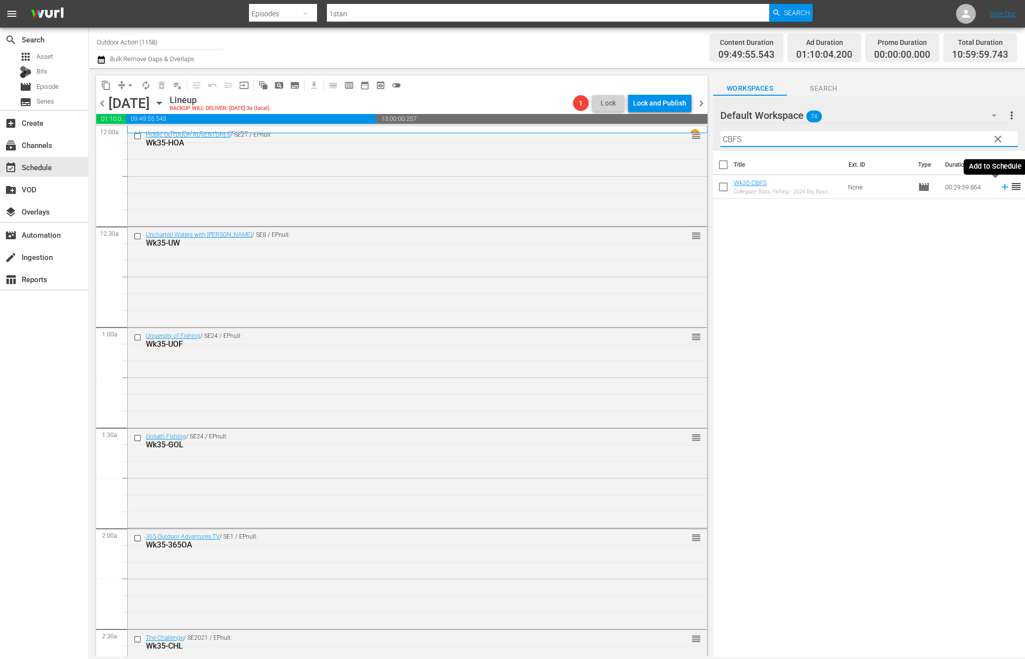
click at [1000, 187] on icon at bounding box center [1005, 186] width 11 height 11
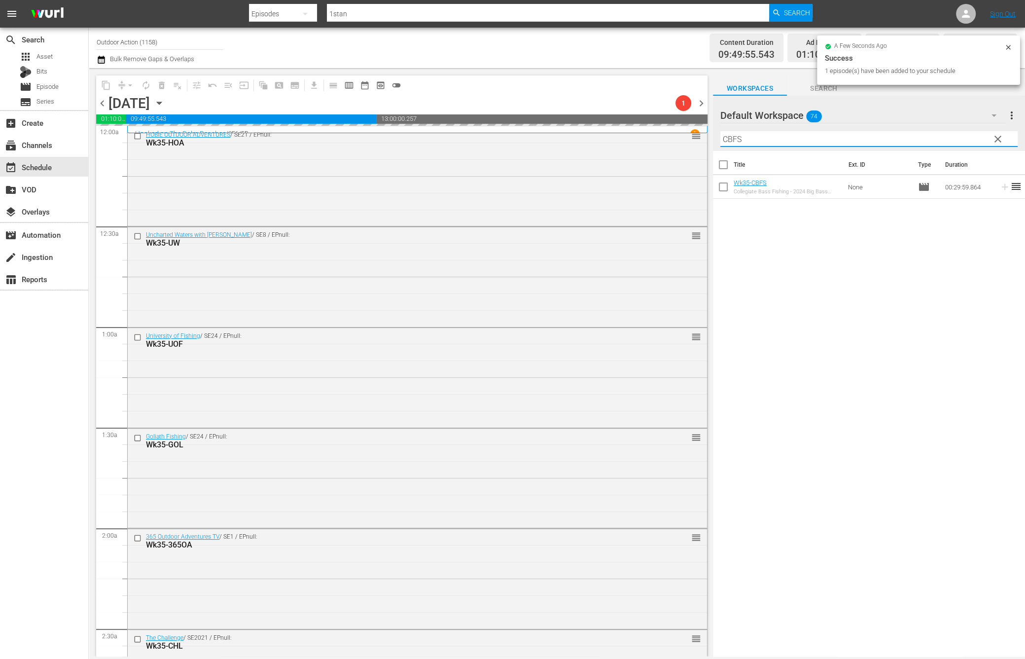
click at [947, 136] on input "CBFS" at bounding box center [868, 139] width 297 height 16
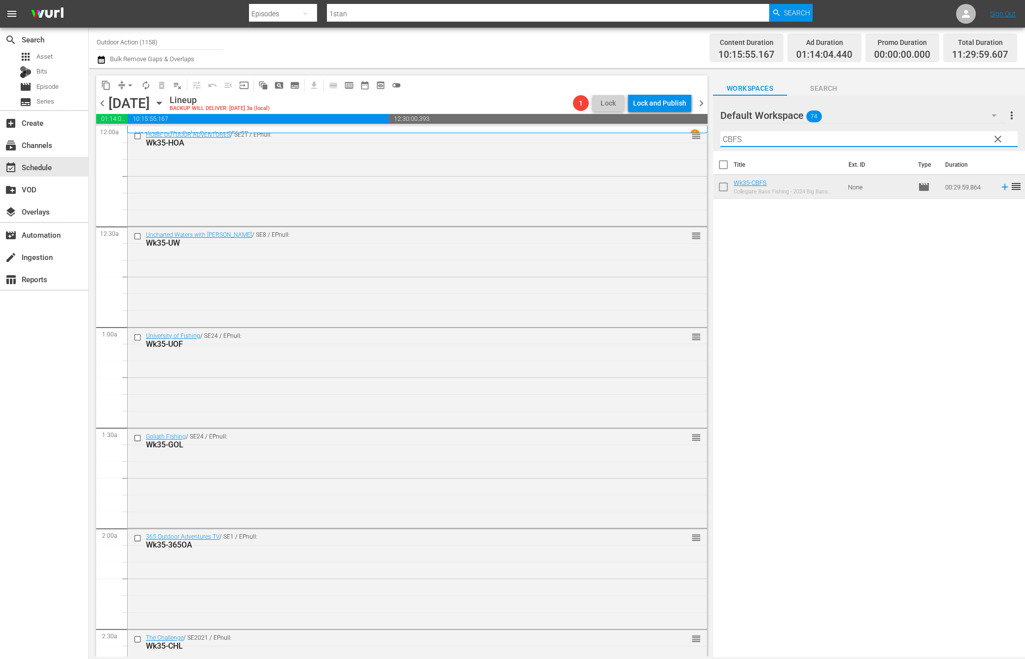
type input "M"
click at [1000, 184] on icon at bounding box center [1005, 186] width 11 height 11
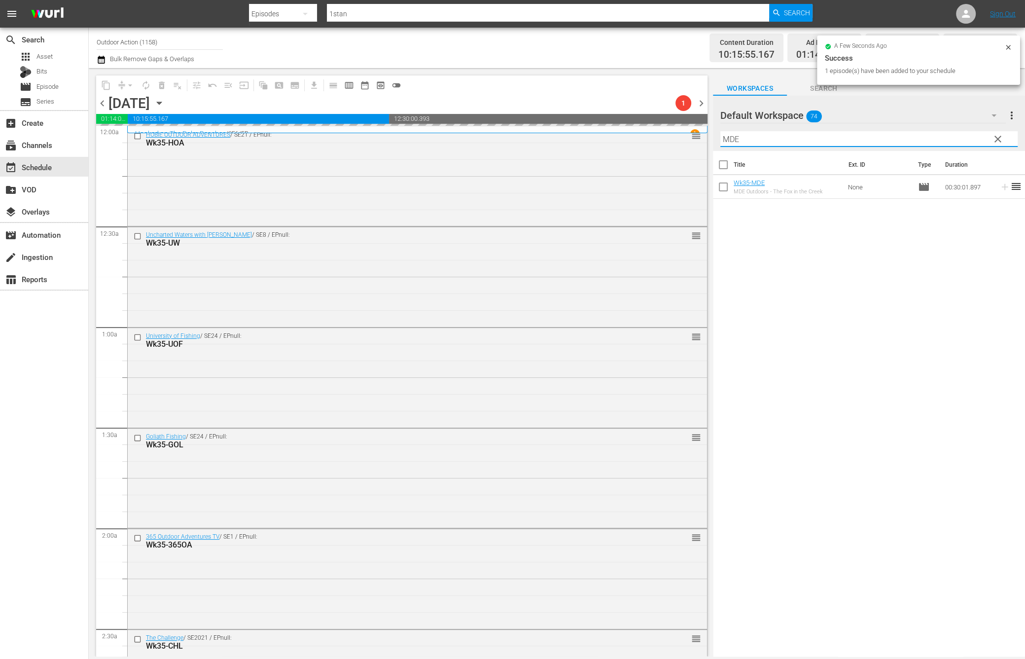
click at [937, 145] on input "MDE" at bounding box center [868, 139] width 297 height 16
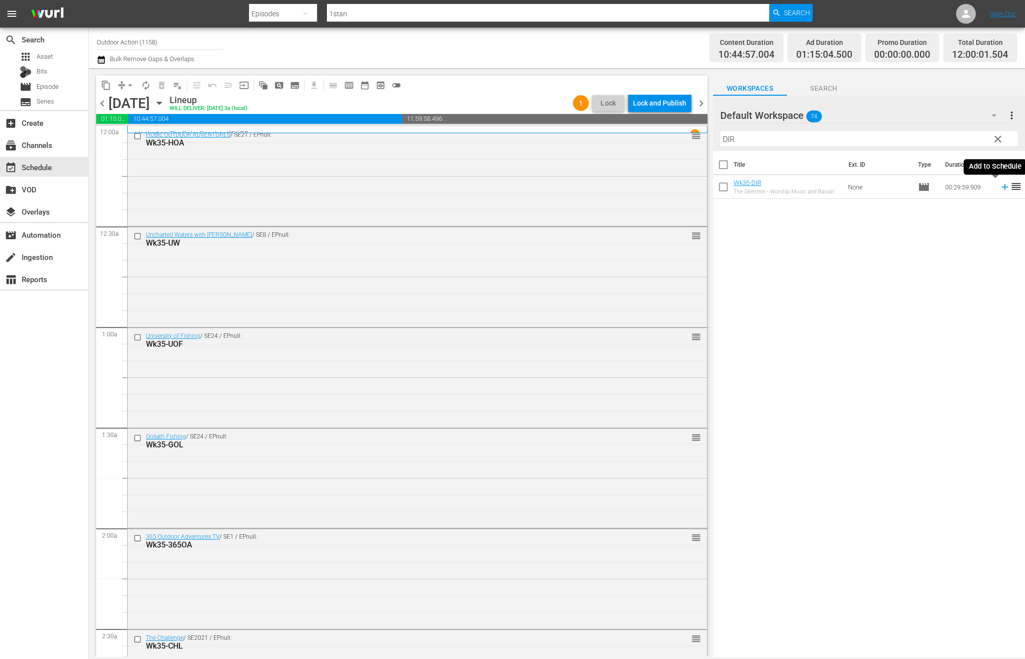
click at [1001, 186] on icon at bounding box center [1004, 187] width 6 height 6
click at [932, 134] on input "DIR" at bounding box center [868, 139] width 297 height 16
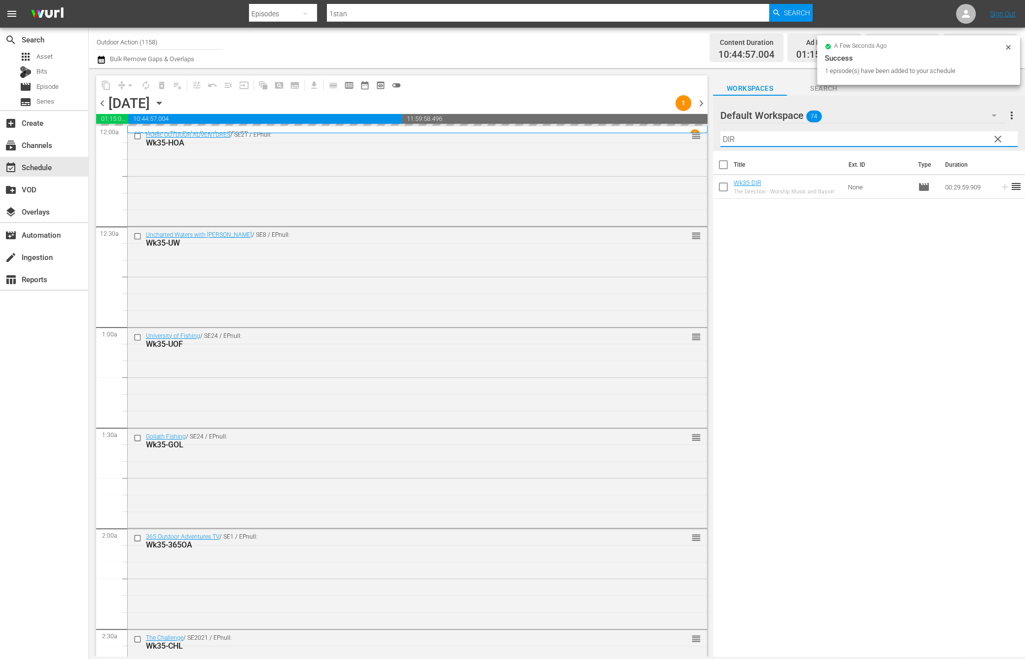
click at [932, 134] on input "DIR" at bounding box center [868, 139] width 297 height 16
click at [1000, 185] on icon at bounding box center [1005, 186] width 11 height 11
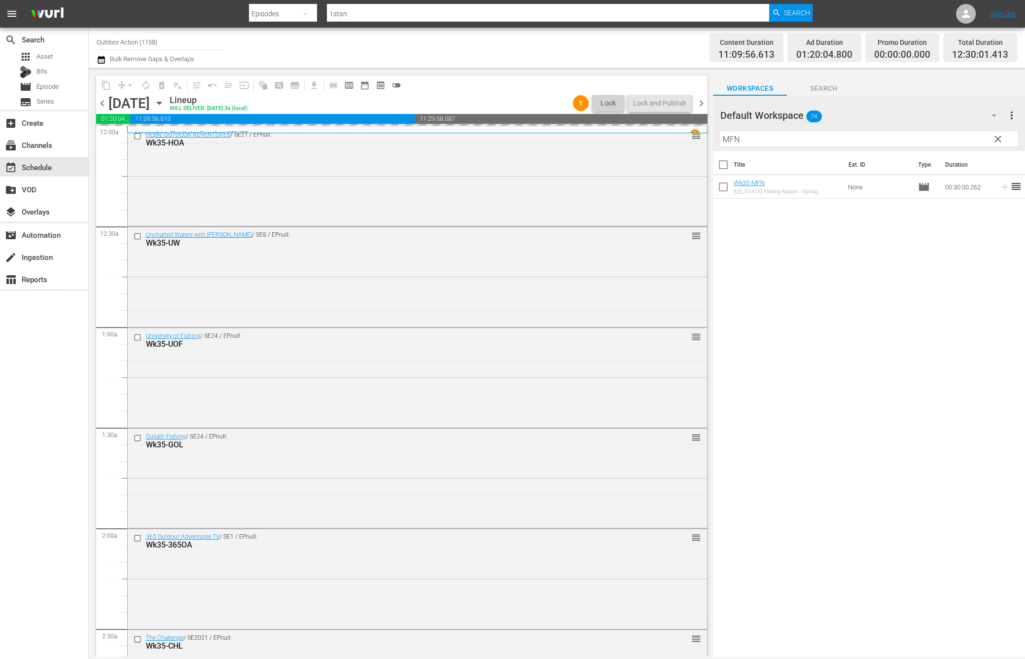
click at [954, 135] on input "MFN" at bounding box center [868, 139] width 297 height 16
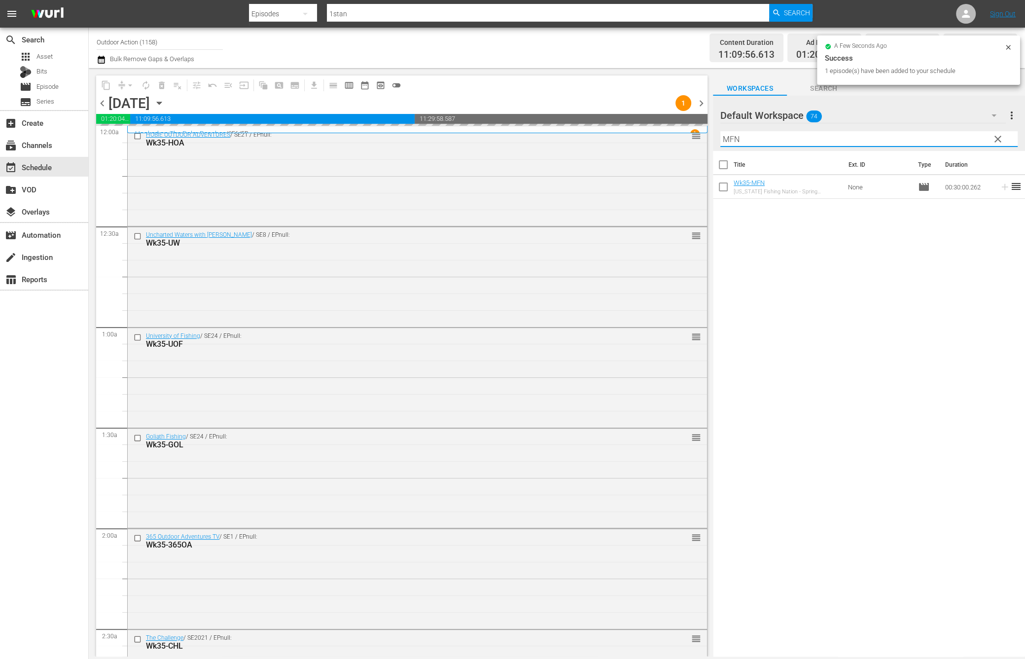
click at [954, 135] on input "MFN" at bounding box center [868, 139] width 297 height 16
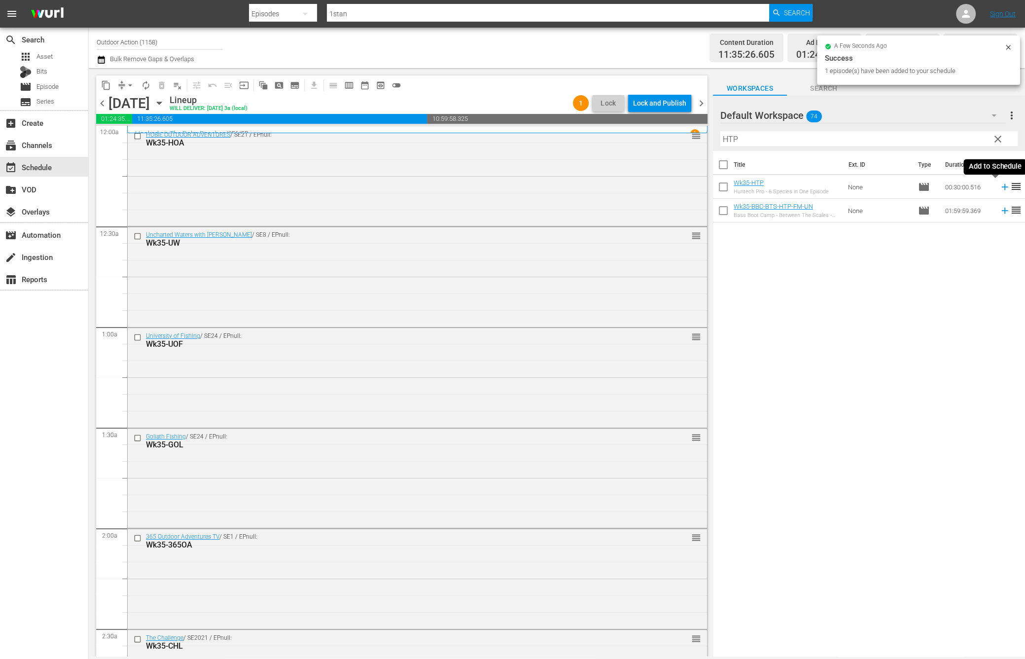
click at [1000, 186] on icon at bounding box center [1005, 186] width 11 height 11
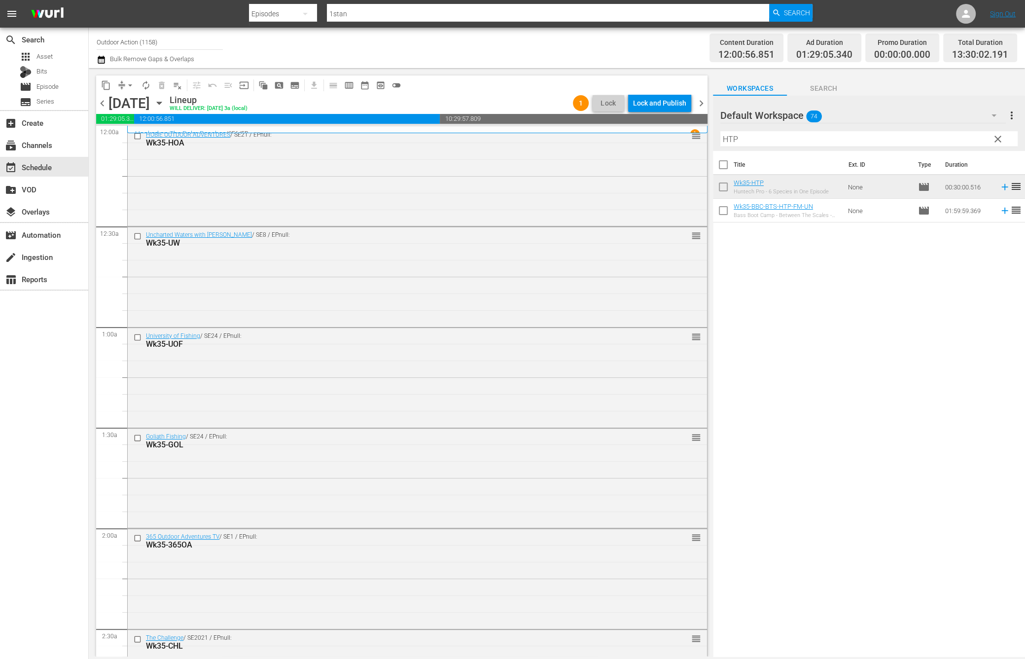
click at [896, 136] on input "HTP" at bounding box center [868, 139] width 297 height 16
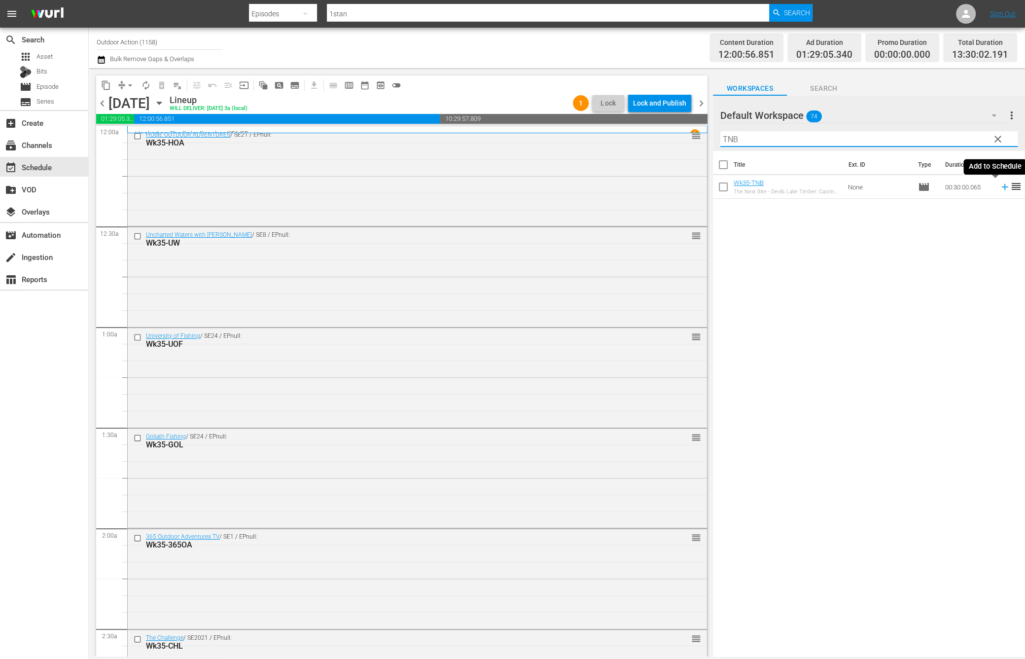
click at [1000, 189] on icon at bounding box center [1005, 186] width 11 height 11
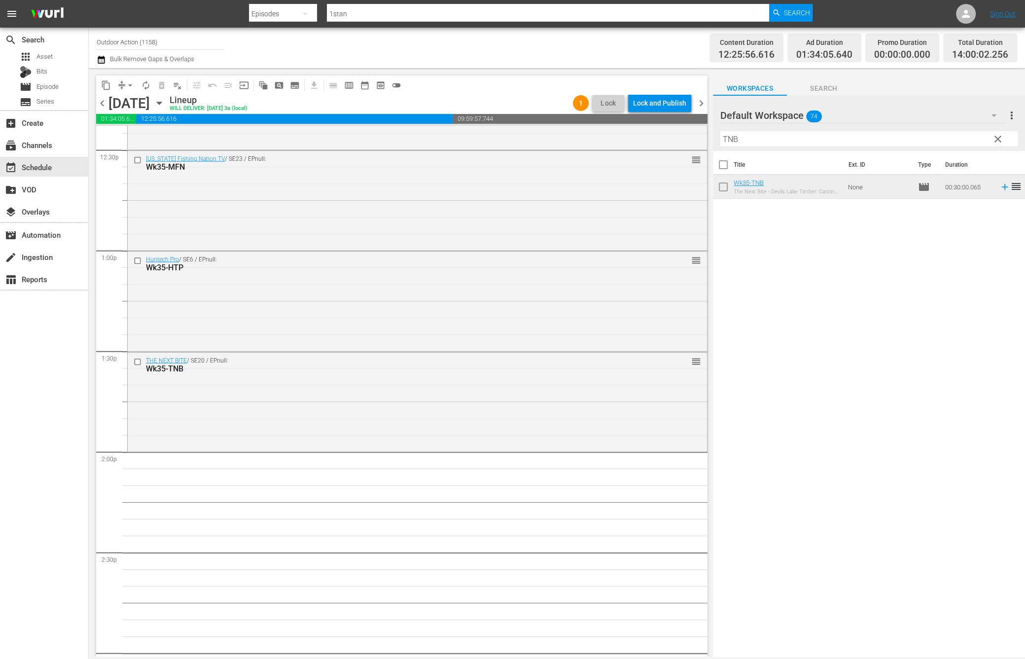
scroll to position [2474, 0]
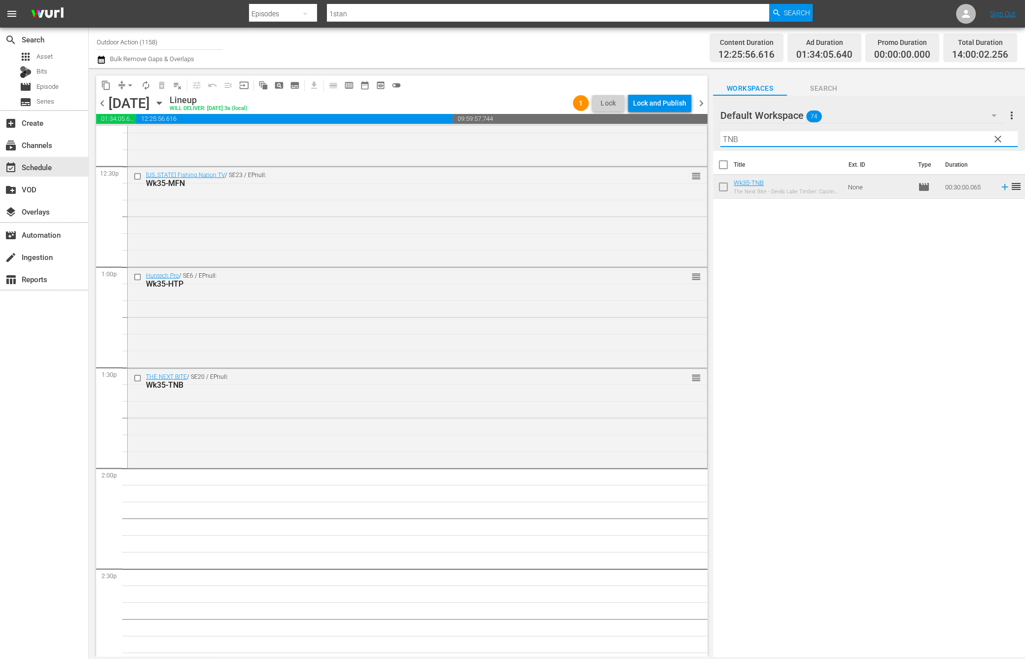
click at [767, 143] on input "TNB" at bounding box center [868, 139] width 297 height 16
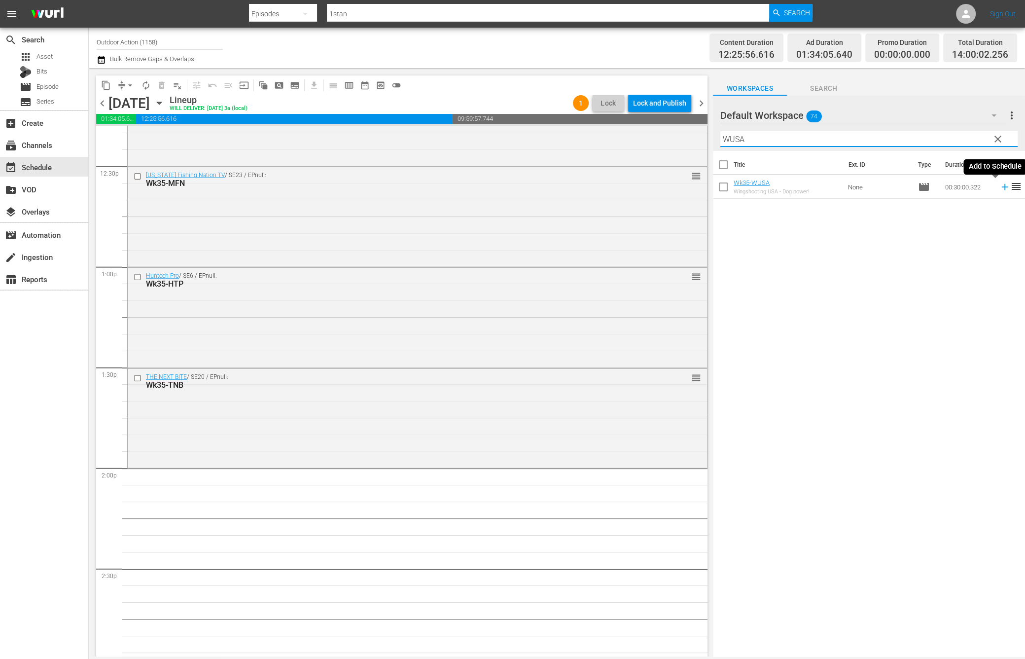
click at [1001, 186] on icon at bounding box center [1004, 187] width 6 height 6
click at [952, 133] on input "WUSA" at bounding box center [868, 139] width 297 height 16
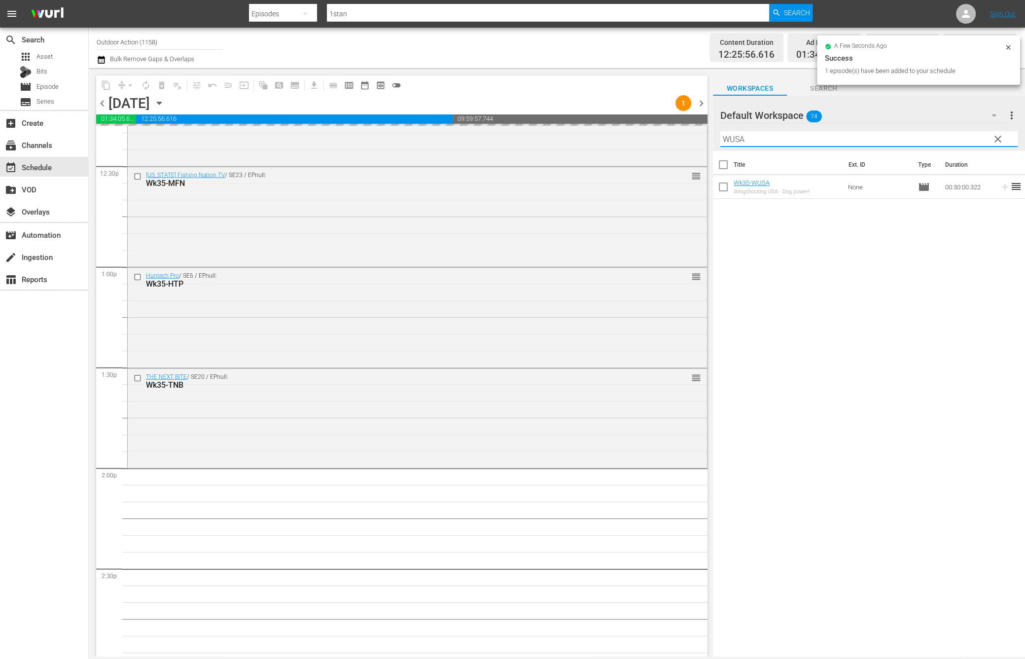
click at [952, 133] on input "WUSA" at bounding box center [868, 139] width 297 height 16
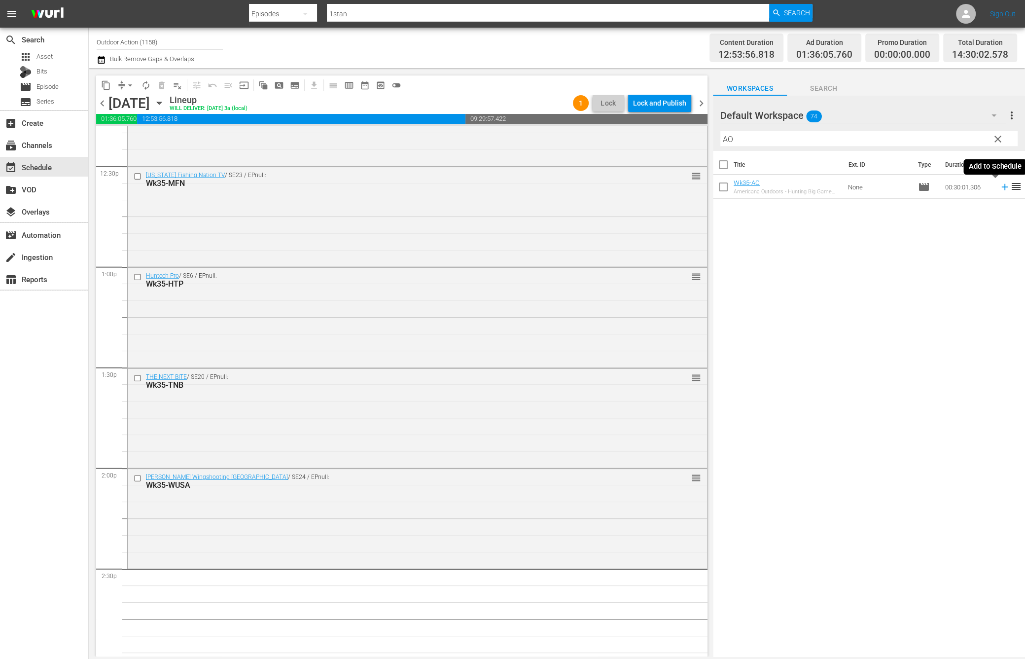
click at [1000, 185] on icon at bounding box center [1005, 186] width 11 height 11
click at [936, 143] on input "AO" at bounding box center [868, 139] width 297 height 16
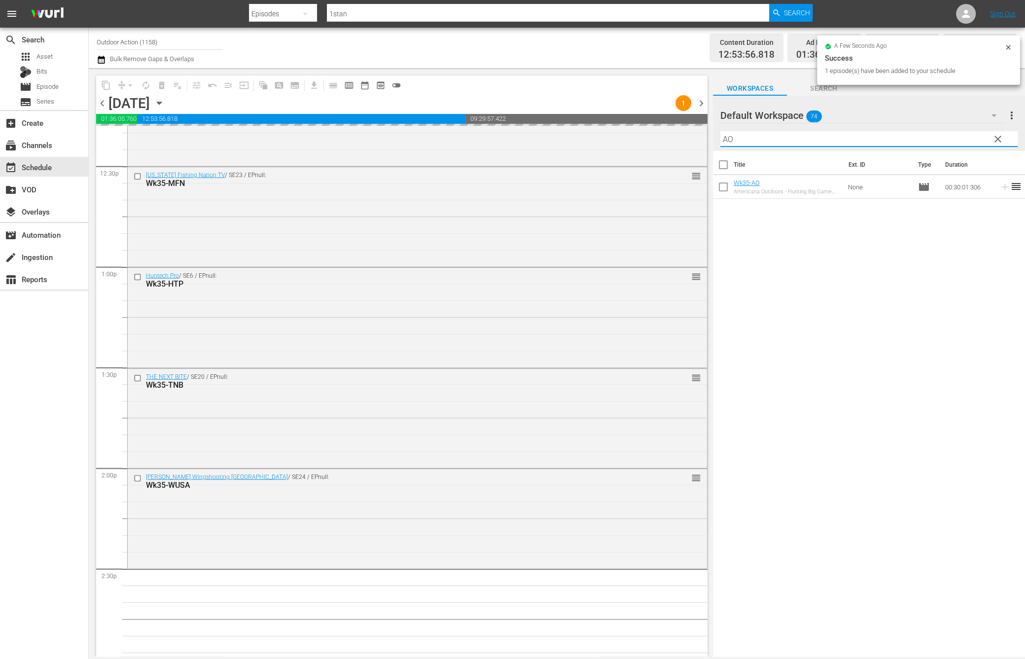
click at [936, 143] on input "AO" at bounding box center [868, 139] width 297 height 16
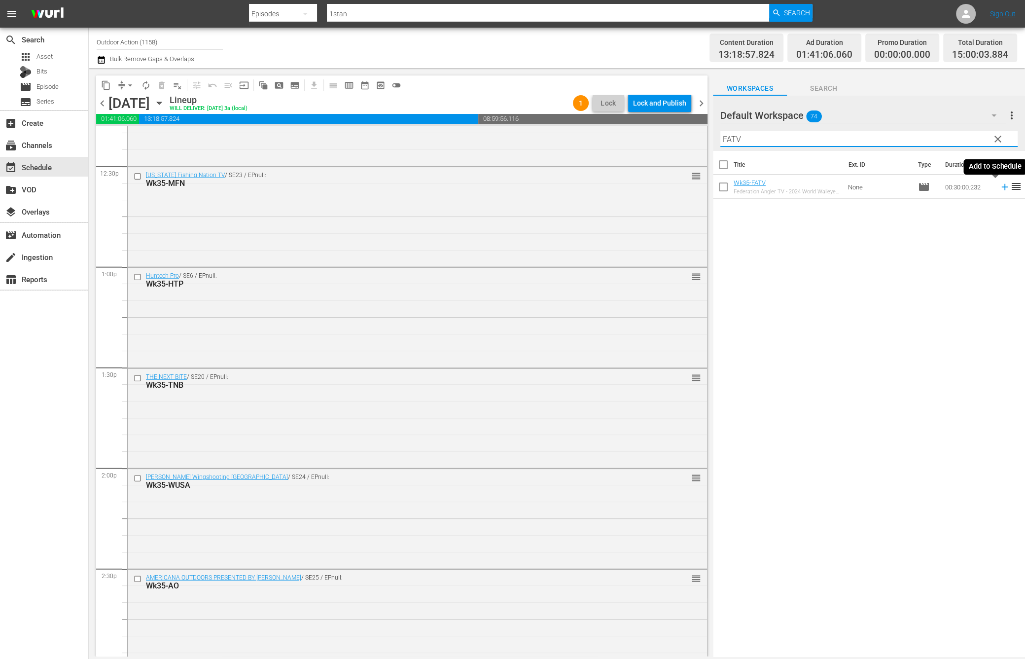
click at [1000, 189] on icon at bounding box center [1005, 186] width 11 height 11
click at [954, 135] on input "FATV" at bounding box center [868, 139] width 297 height 16
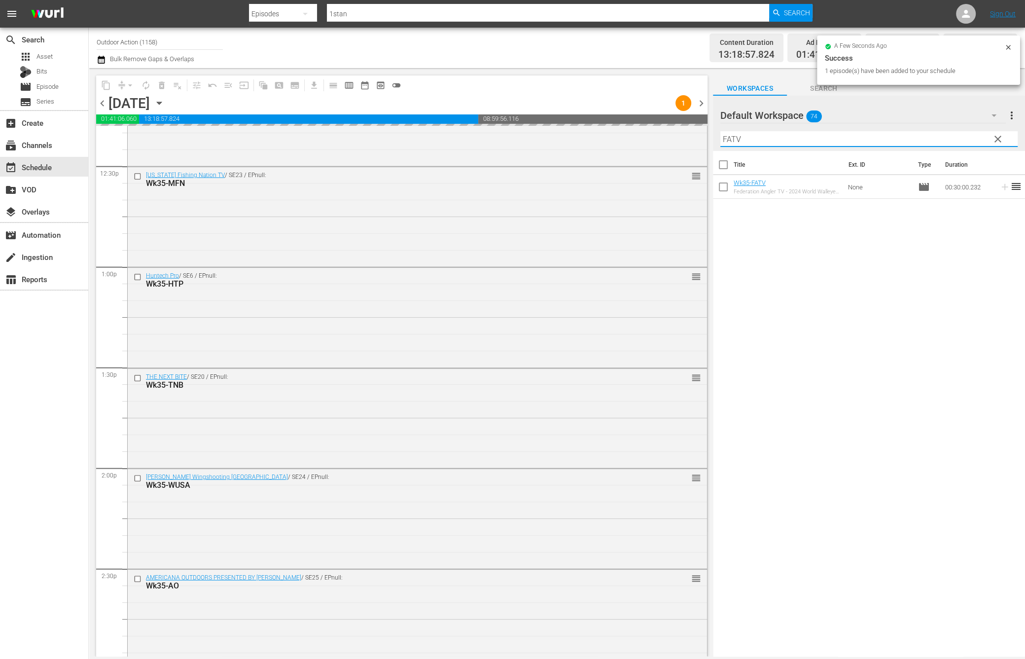
click at [954, 135] on input "FATV" at bounding box center [868, 139] width 297 height 16
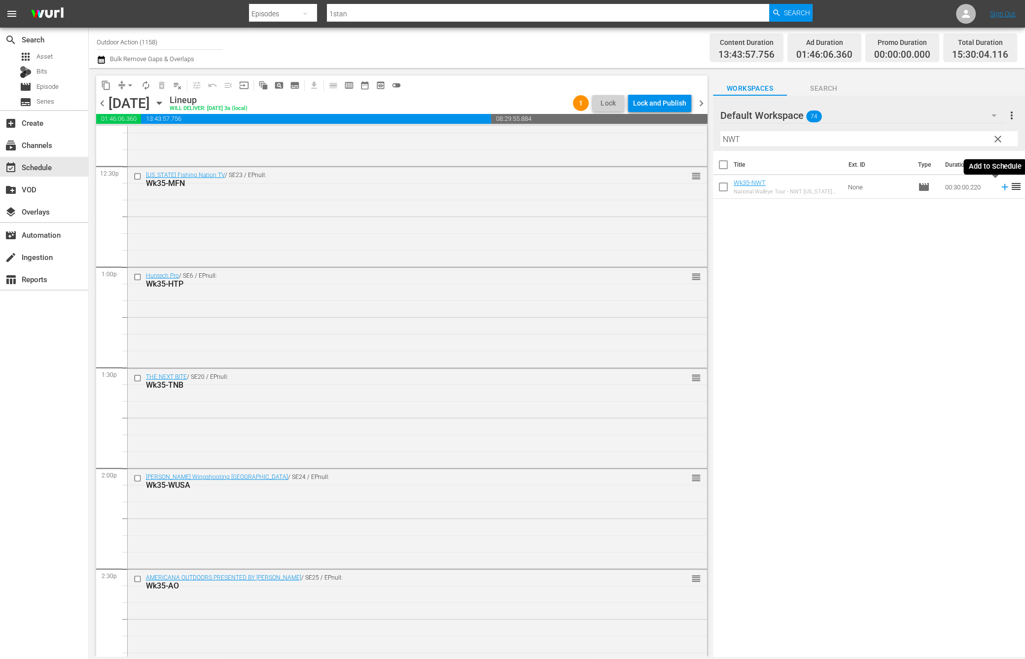
click at [1000, 186] on icon at bounding box center [1005, 186] width 11 height 11
click at [960, 139] on input "NWT" at bounding box center [868, 139] width 297 height 16
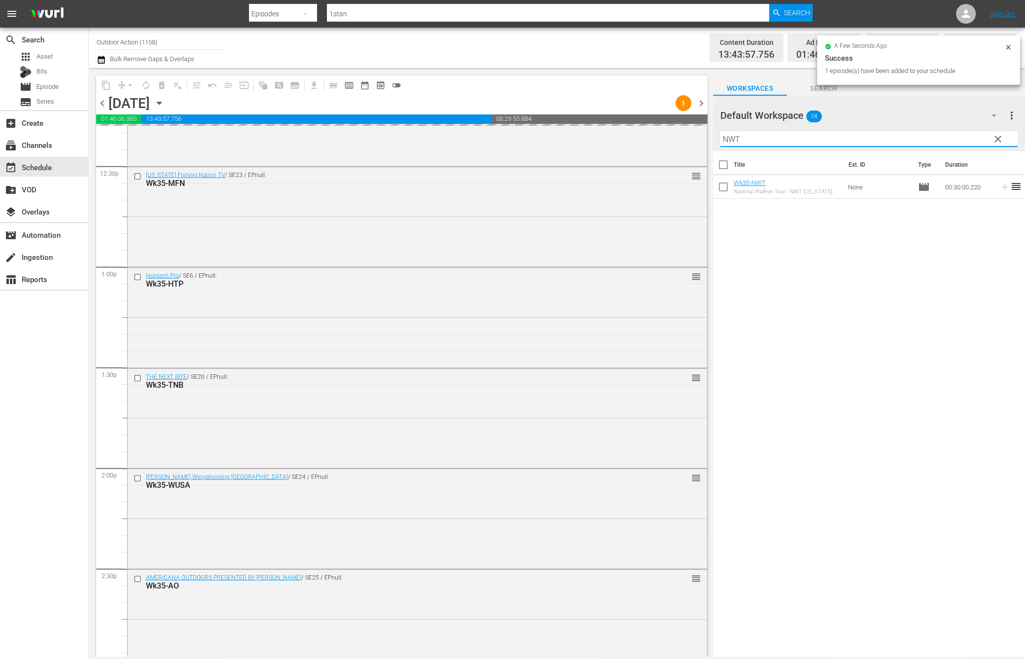
click at [960, 139] on input "NWT" at bounding box center [868, 139] width 297 height 16
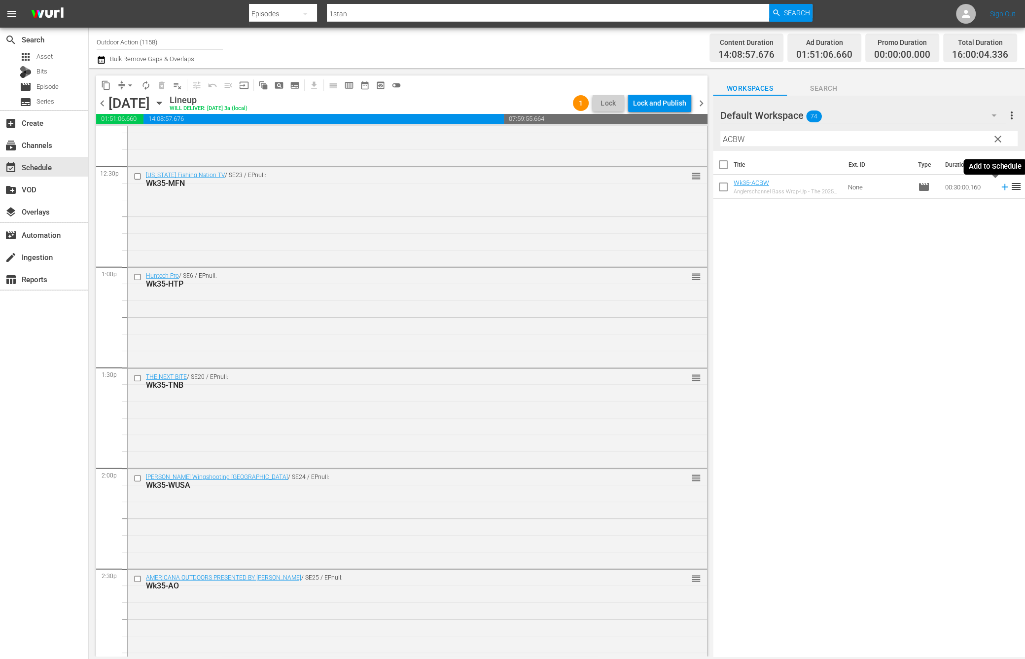
click at [1001, 186] on icon at bounding box center [1004, 187] width 6 height 6
click at [963, 139] on input "ACBW" at bounding box center [868, 139] width 297 height 16
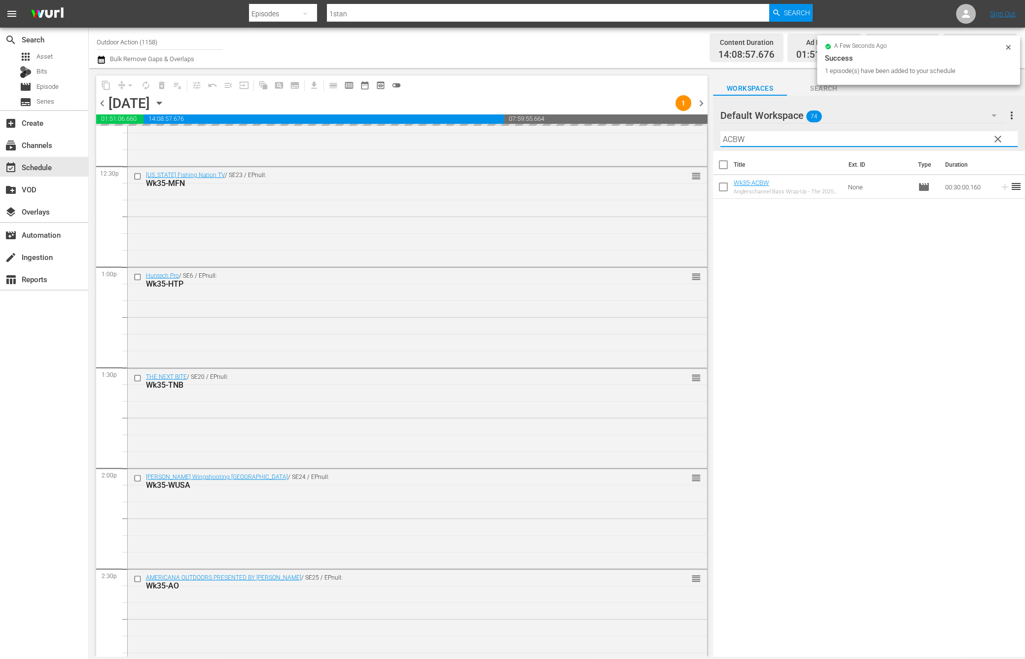
click at [963, 139] on input "ACBW" at bounding box center [868, 139] width 297 height 16
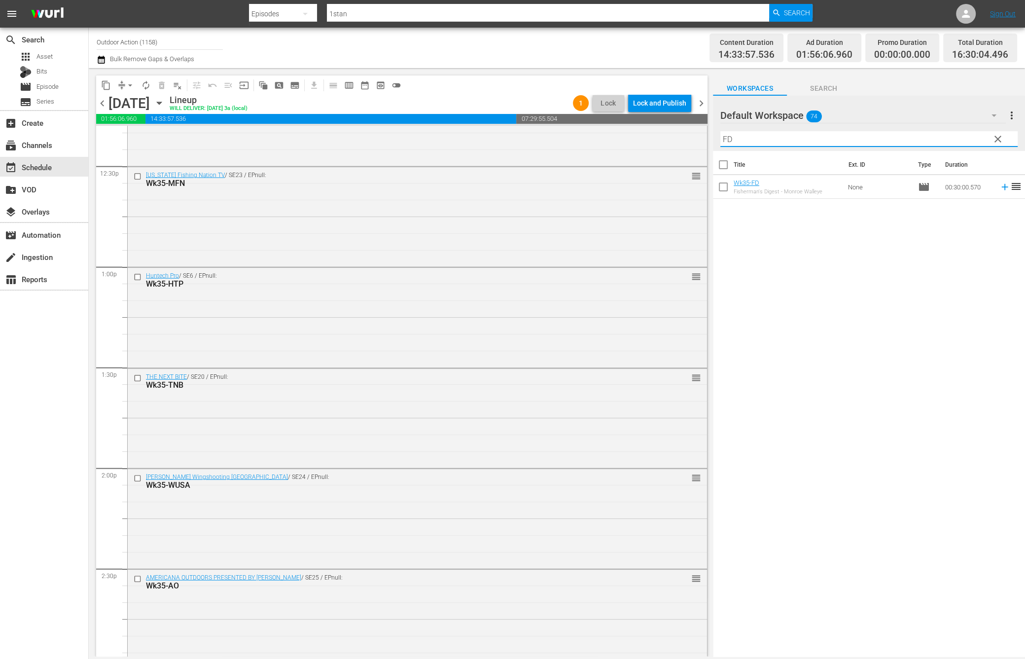
click at [1001, 186] on icon at bounding box center [1004, 187] width 6 height 6
click at [967, 139] on input "FD" at bounding box center [868, 139] width 297 height 16
click at [1000, 184] on icon at bounding box center [1005, 186] width 11 height 11
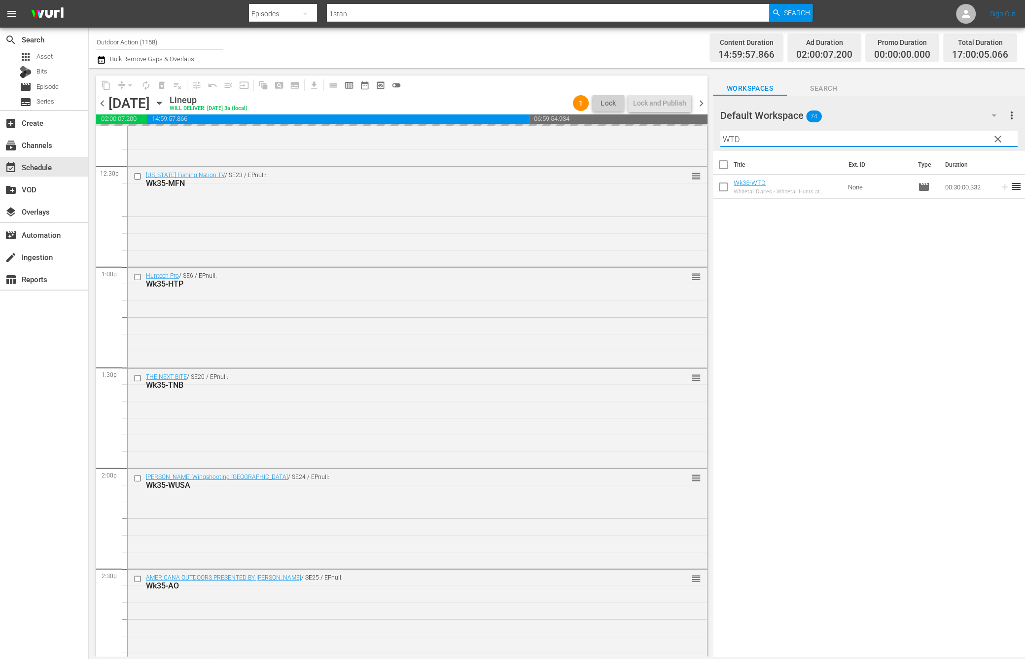
click at [961, 135] on input "WTD" at bounding box center [868, 139] width 297 height 16
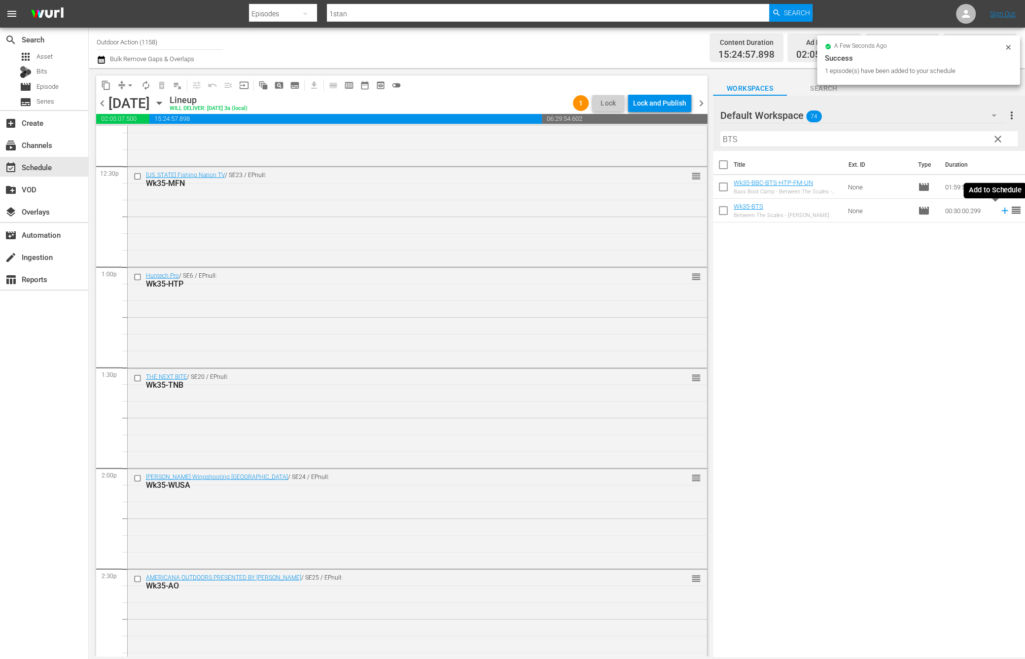
click at [1000, 210] on icon at bounding box center [1005, 210] width 11 height 11
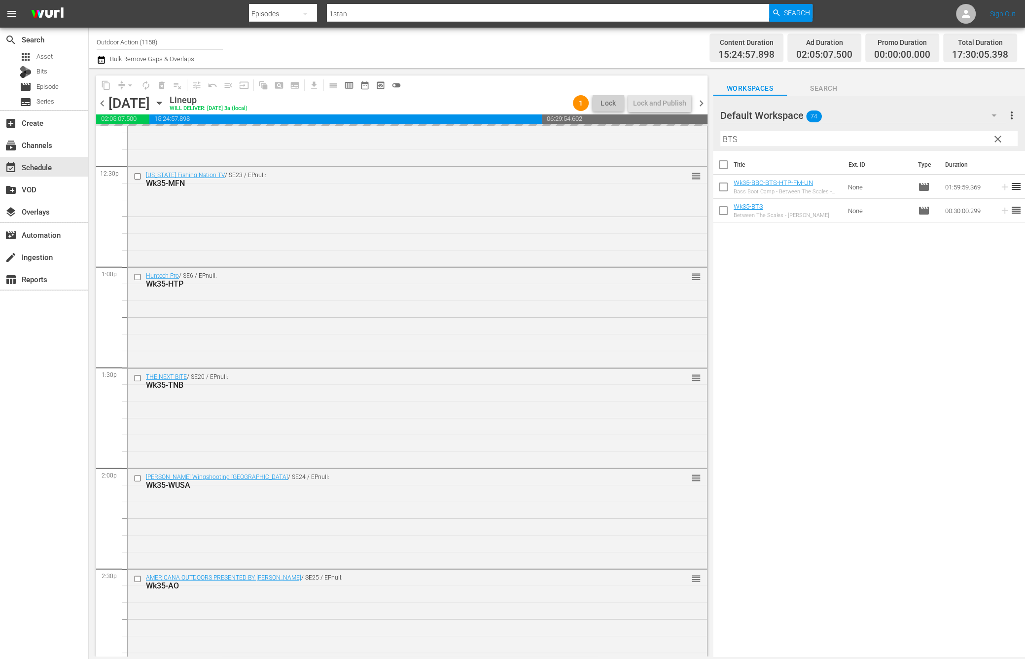
click at [960, 138] on input "BTS" at bounding box center [868, 139] width 297 height 16
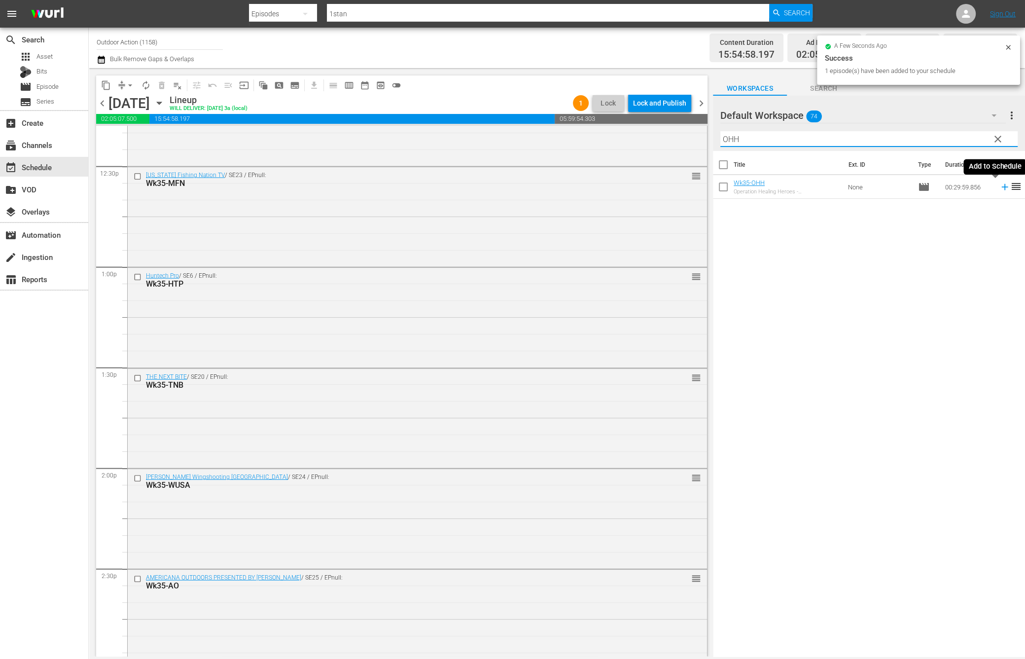
click at [1000, 188] on icon at bounding box center [1005, 186] width 11 height 11
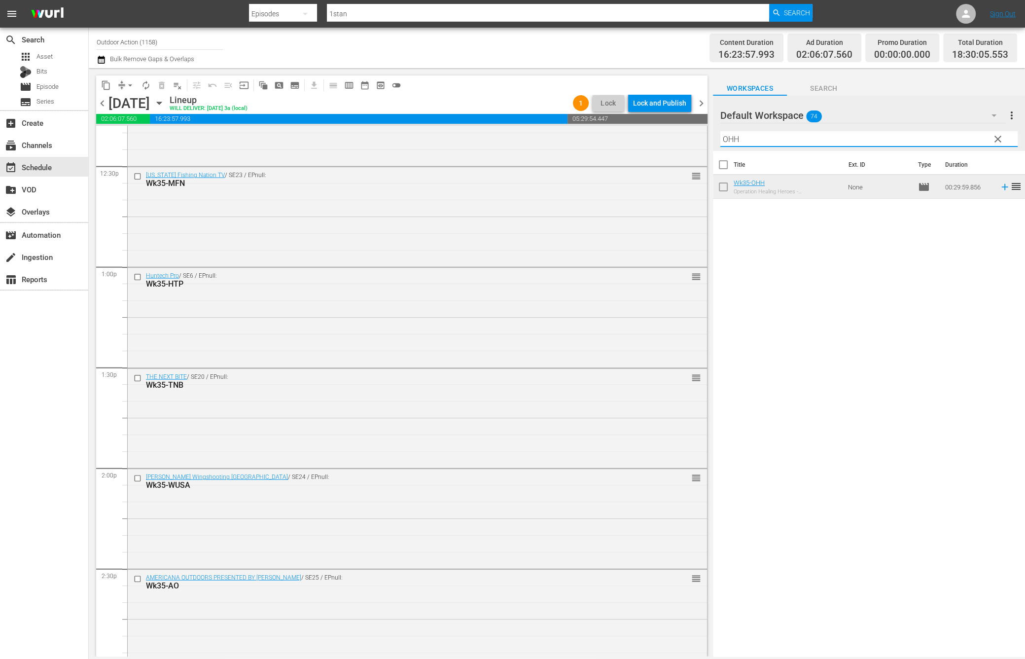
click at [780, 143] on input "OHH" at bounding box center [868, 139] width 297 height 16
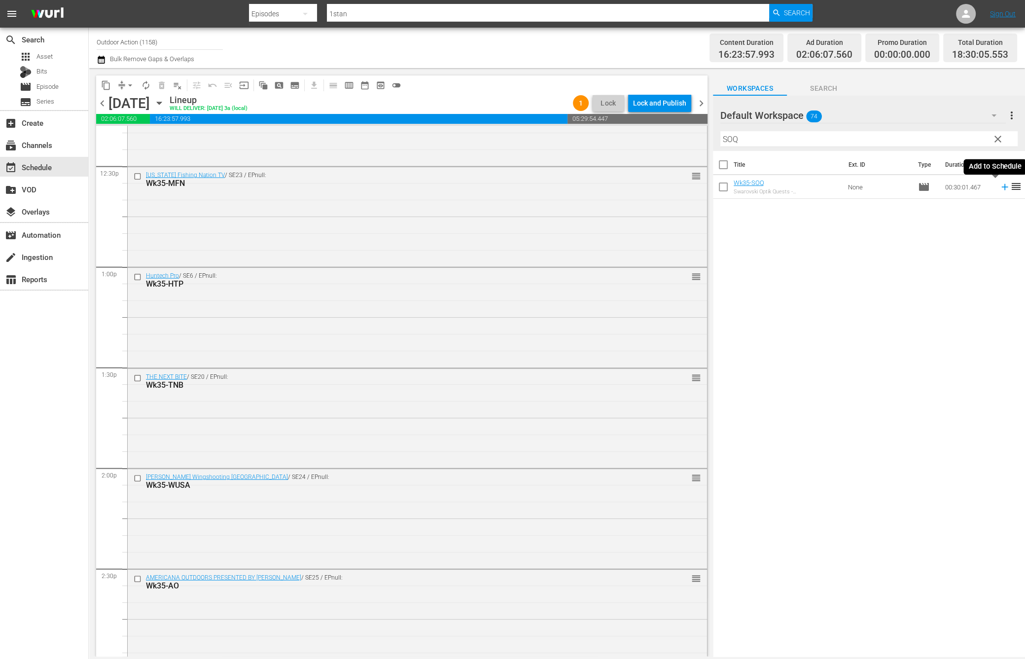
click at [1000, 188] on icon at bounding box center [1005, 186] width 11 height 11
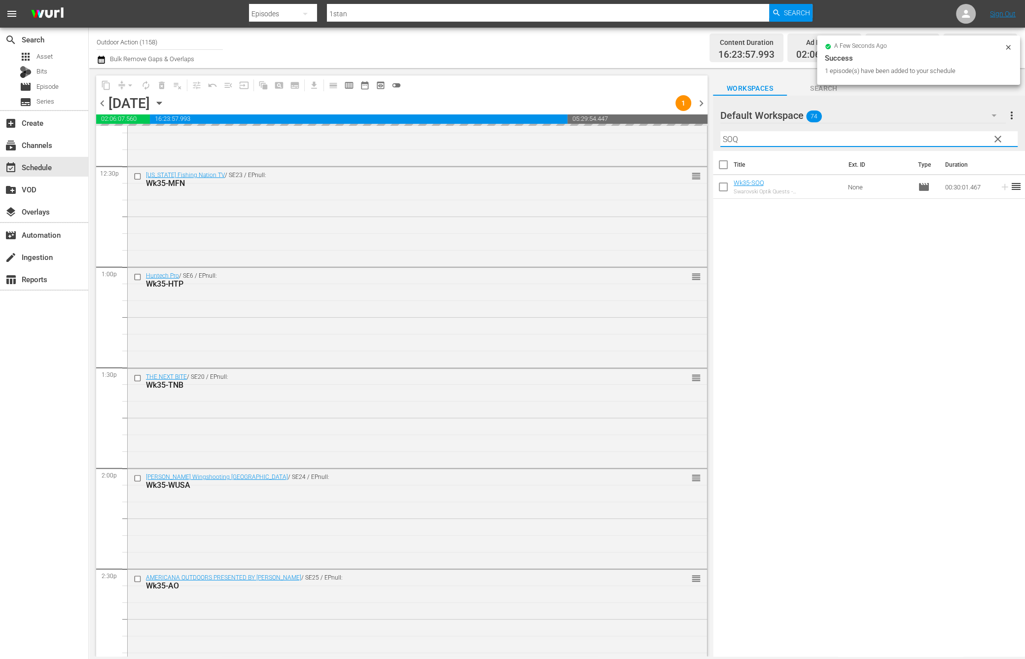
click at [944, 138] on input "SOQ" at bounding box center [868, 139] width 297 height 16
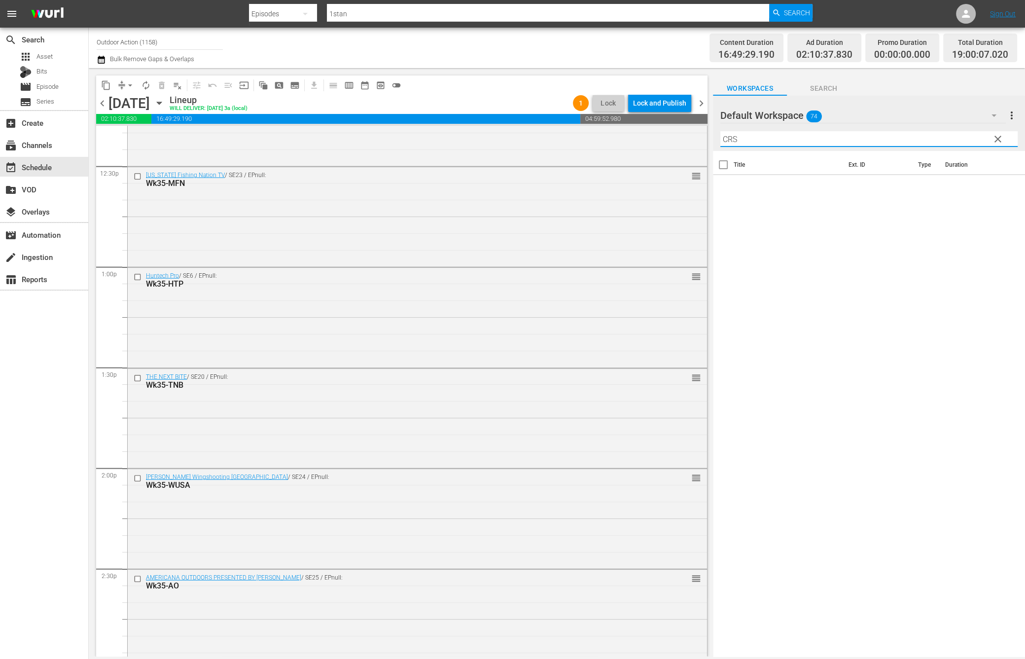
click at [885, 135] on input "CRS" at bounding box center [868, 139] width 297 height 16
click at [1000, 188] on icon at bounding box center [1005, 186] width 11 height 11
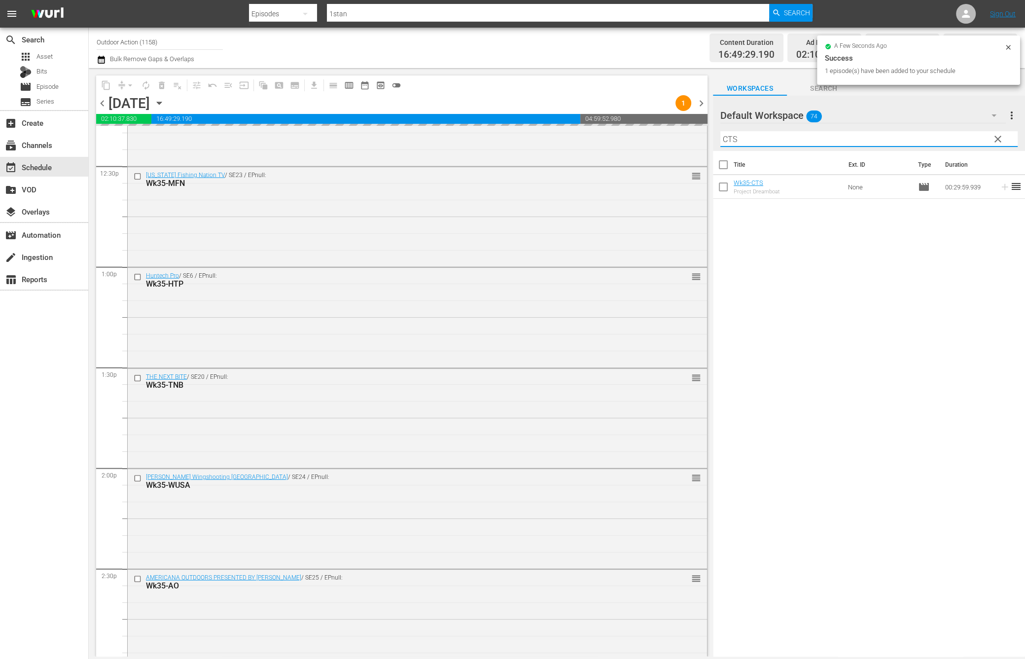
click at [895, 139] on input "CTS" at bounding box center [868, 139] width 297 height 16
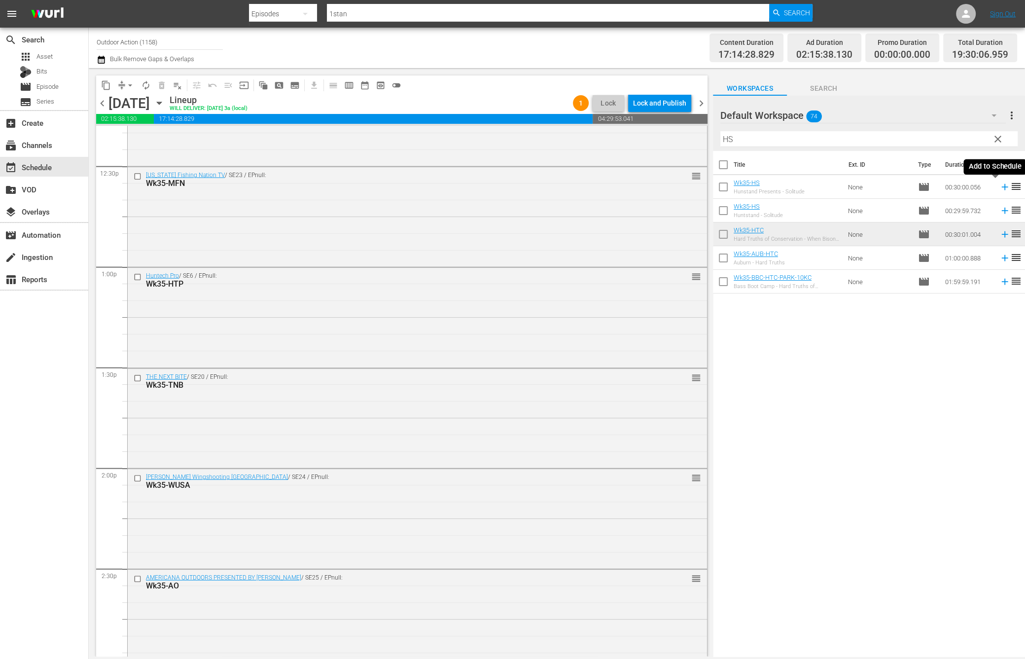
click at [1001, 188] on icon at bounding box center [1004, 187] width 6 height 6
click at [937, 134] on input "HS" at bounding box center [868, 139] width 297 height 16
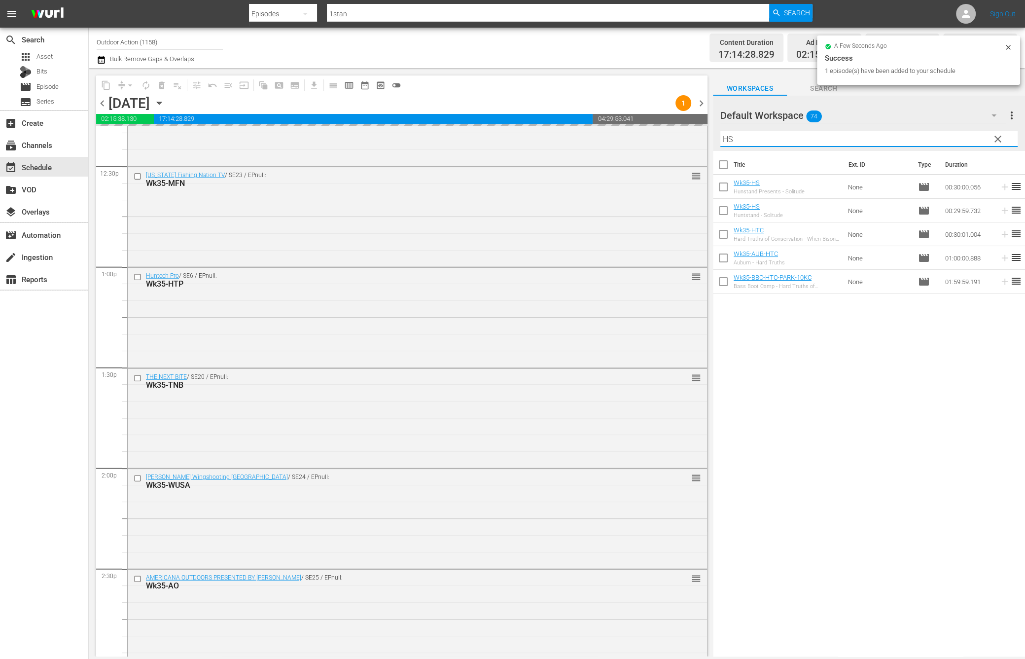
click at [937, 134] on input "HS" at bounding box center [868, 139] width 297 height 16
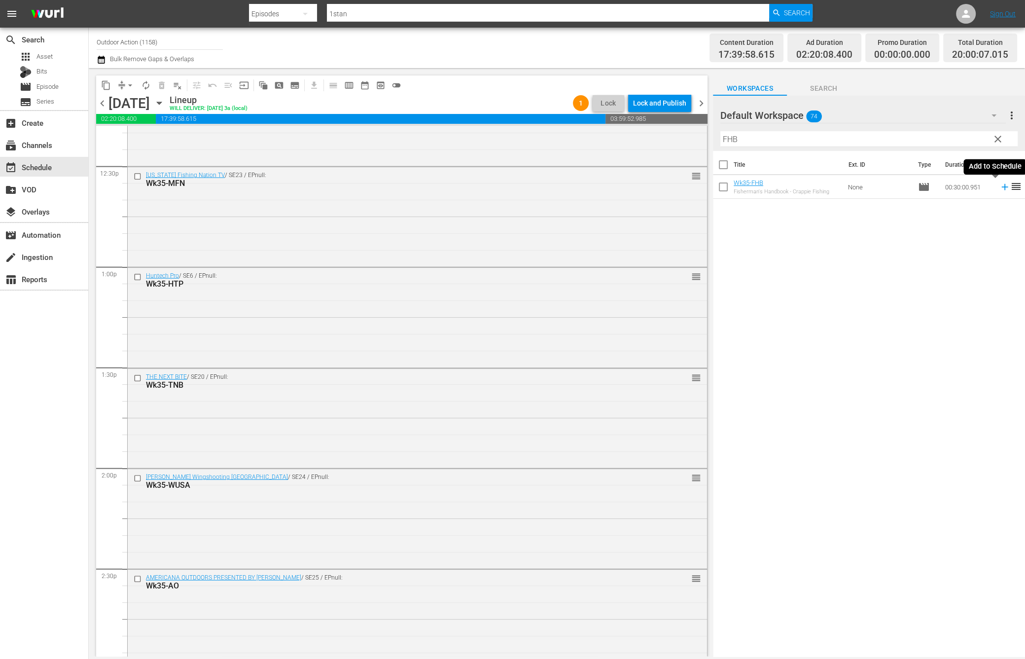
click at [1000, 184] on icon at bounding box center [1005, 186] width 11 height 11
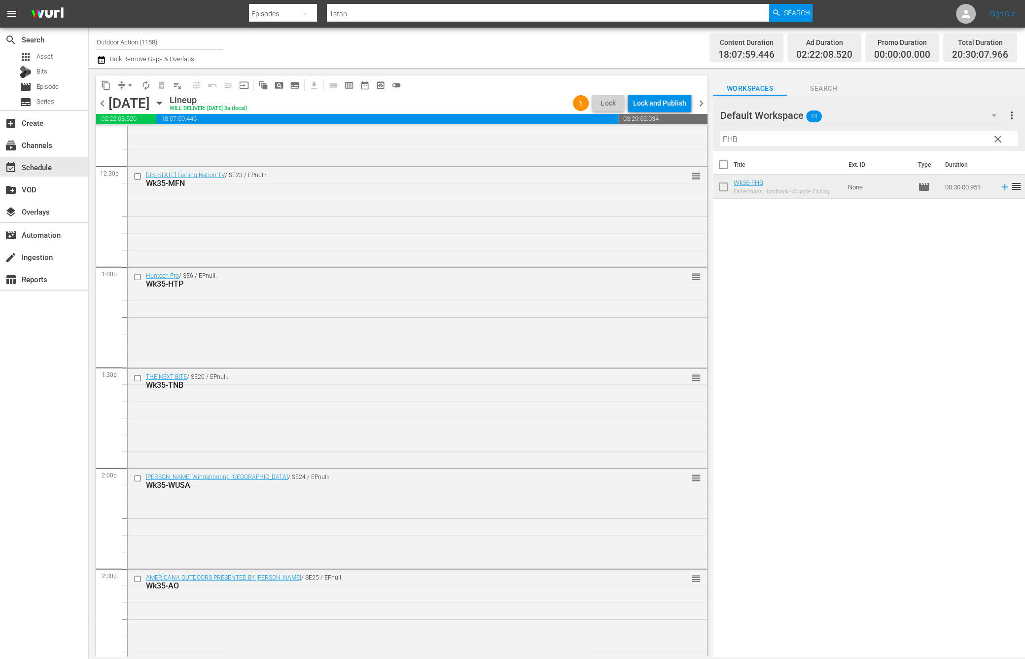
click at [921, 140] on input "FHB" at bounding box center [868, 139] width 297 height 16
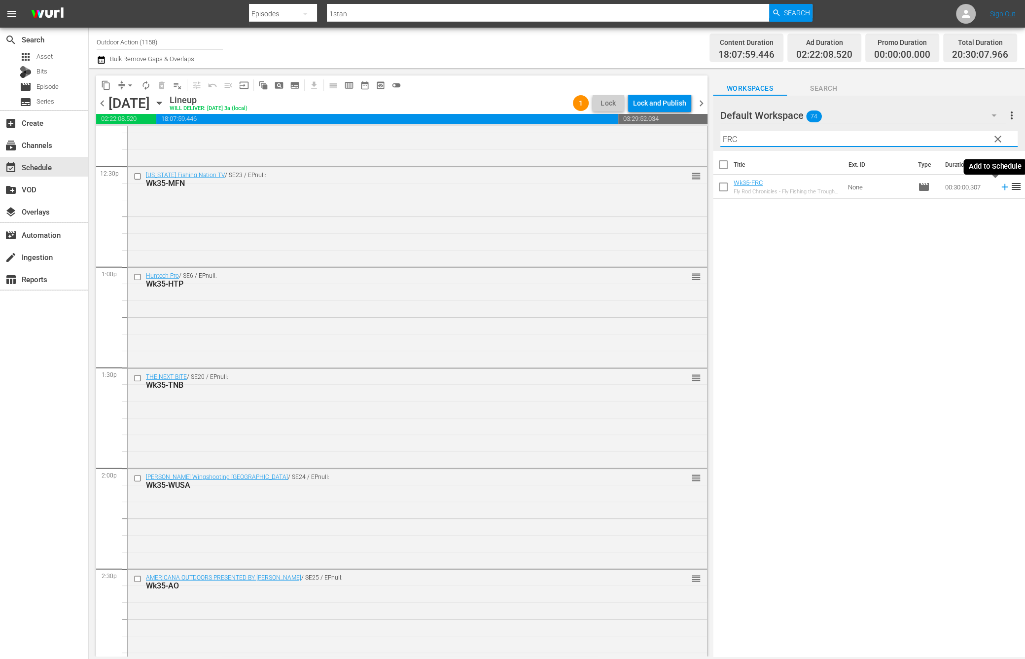
click at [1000, 188] on icon at bounding box center [1005, 186] width 11 height 11
click at [947, 138] on input "FRC" at bounding box center [868, 139] width 297 height 16
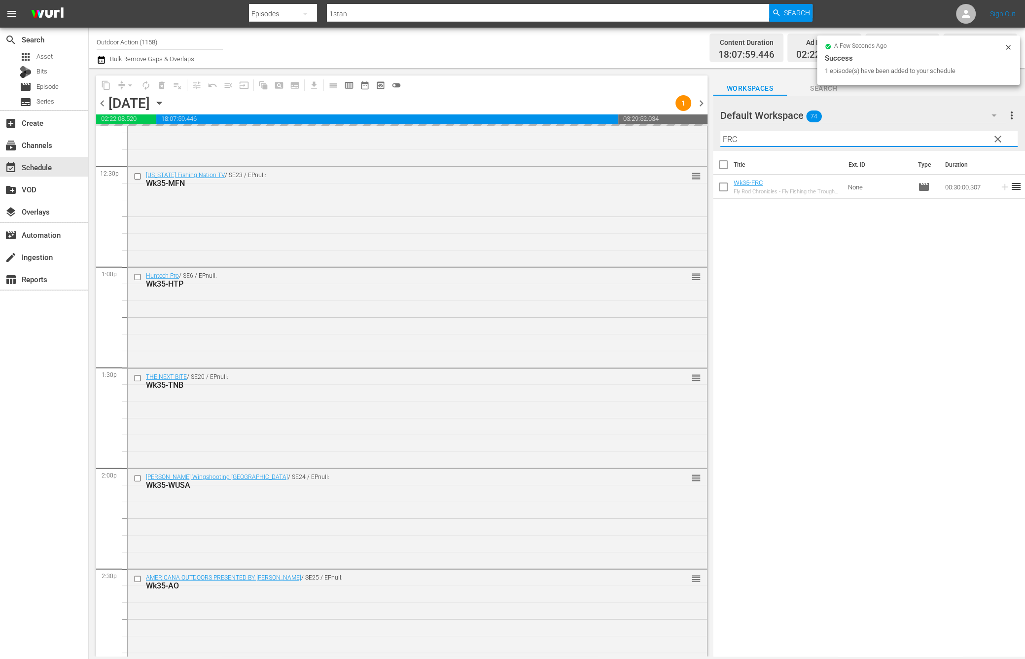
click at [947, 138] on input "FRC" at bounding box center [868, 139] width 297 height 16
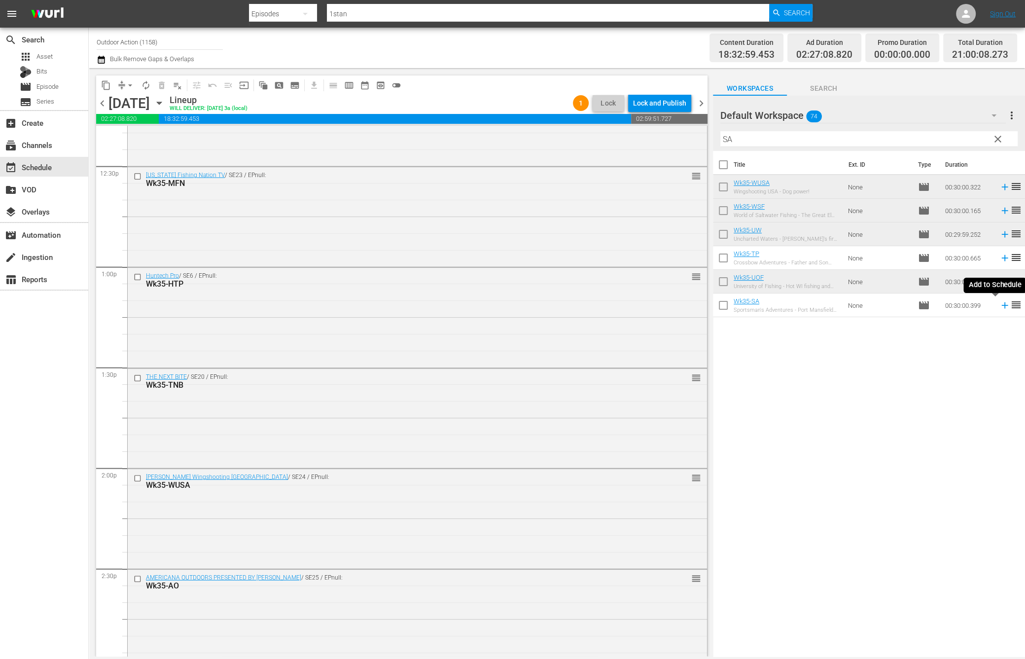
click at [1000, 308] on icon at bounding box center [1005, 305] width 11 height 11
click at [924, 143] on input "SA" at bounding box center [868, 139] width 297 height 16
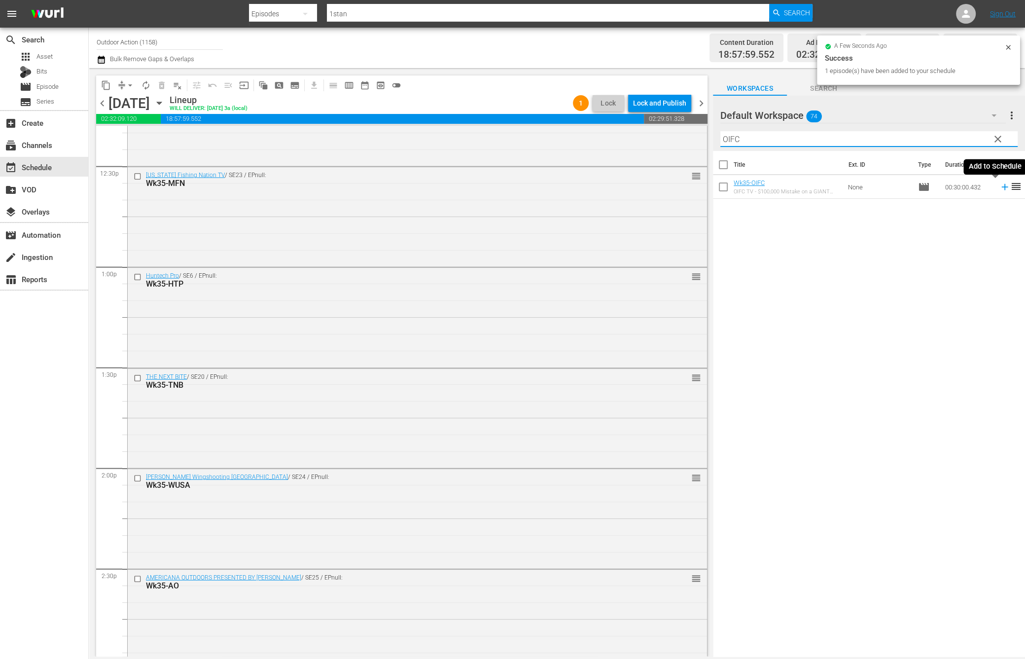
click at [1000, 191] on icon at bounding box center [1005, 186] width 11 height 11
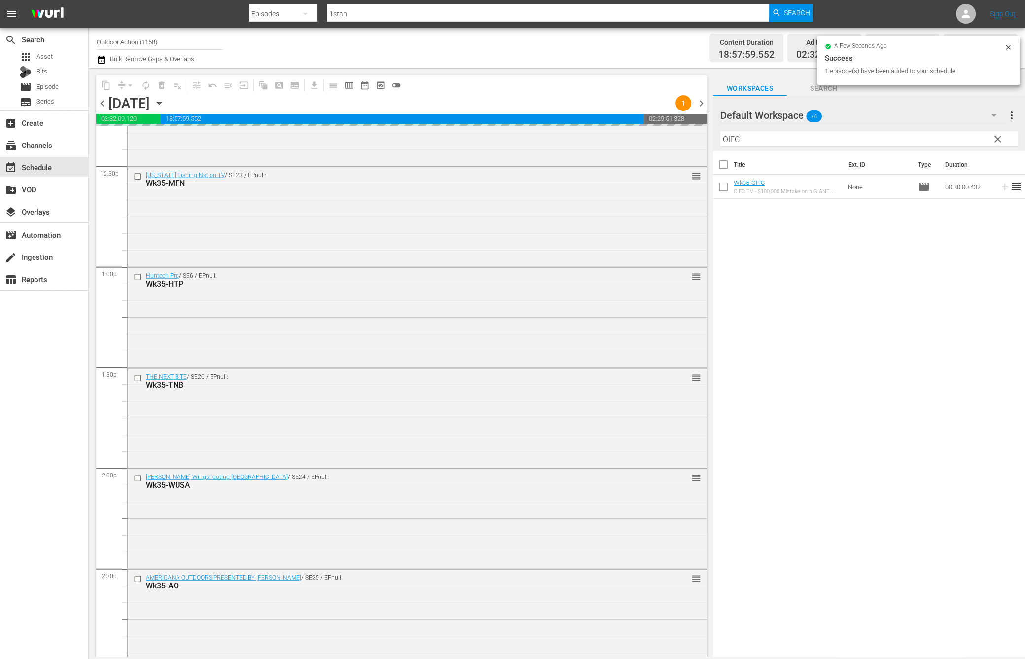
click at [937, 136] on input "OIFC" at bounding box center [868, 139] width 297 height 16
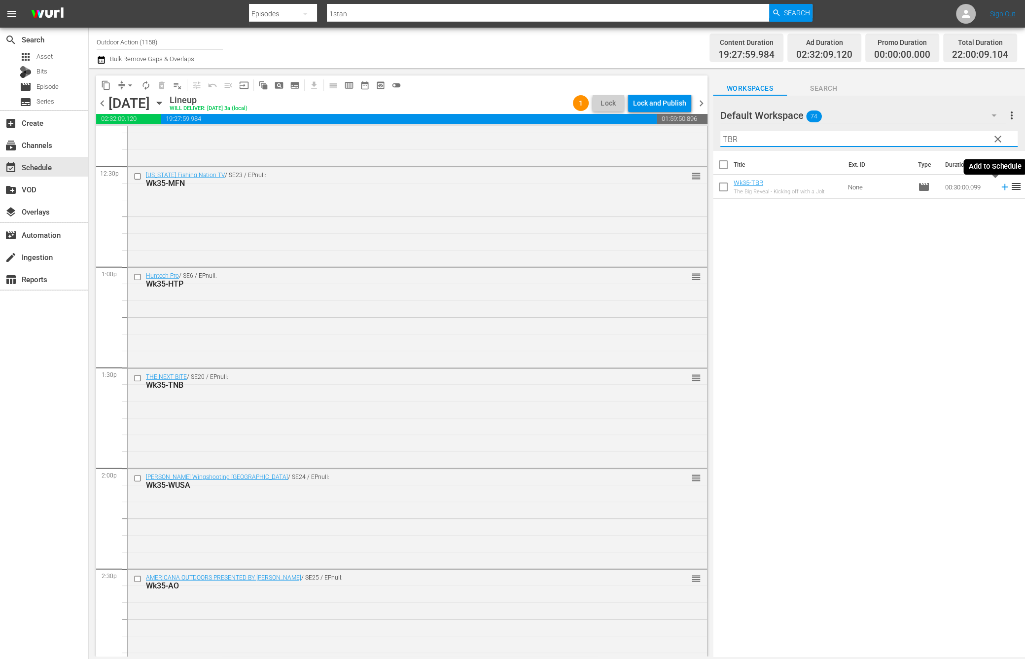
click at [1000, 185] on icon at bounding box center [1005, 186] width 11 height 11
click at [950, 135] on input "TBR" at bounding box center [868, 139] width 297 height 16
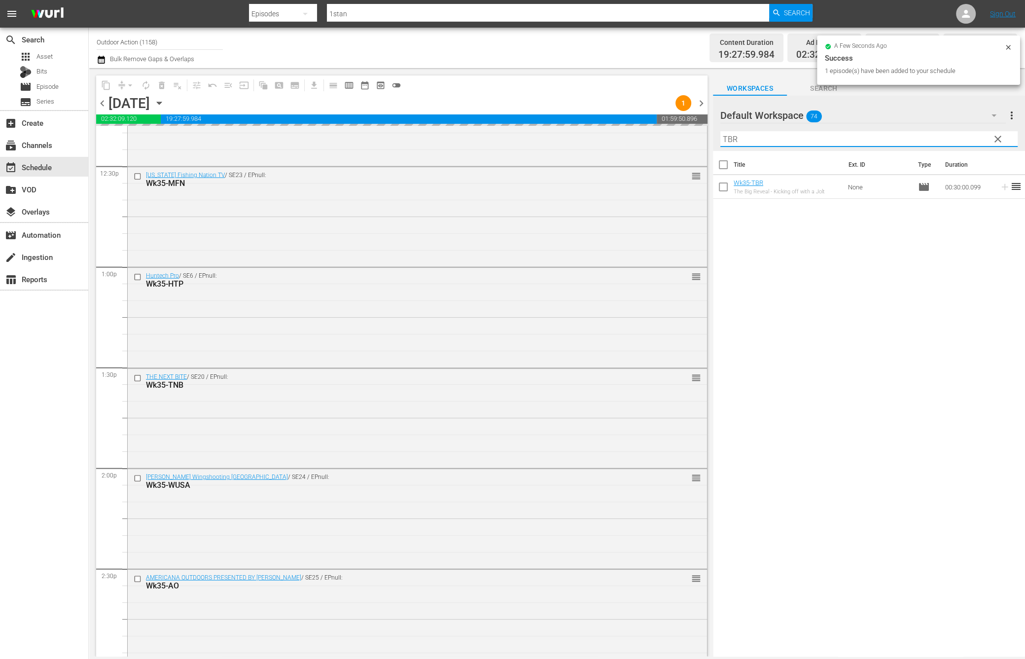
click at [950, 135] on input "TBR" at bounding box center [868, 139] width 297 height 16
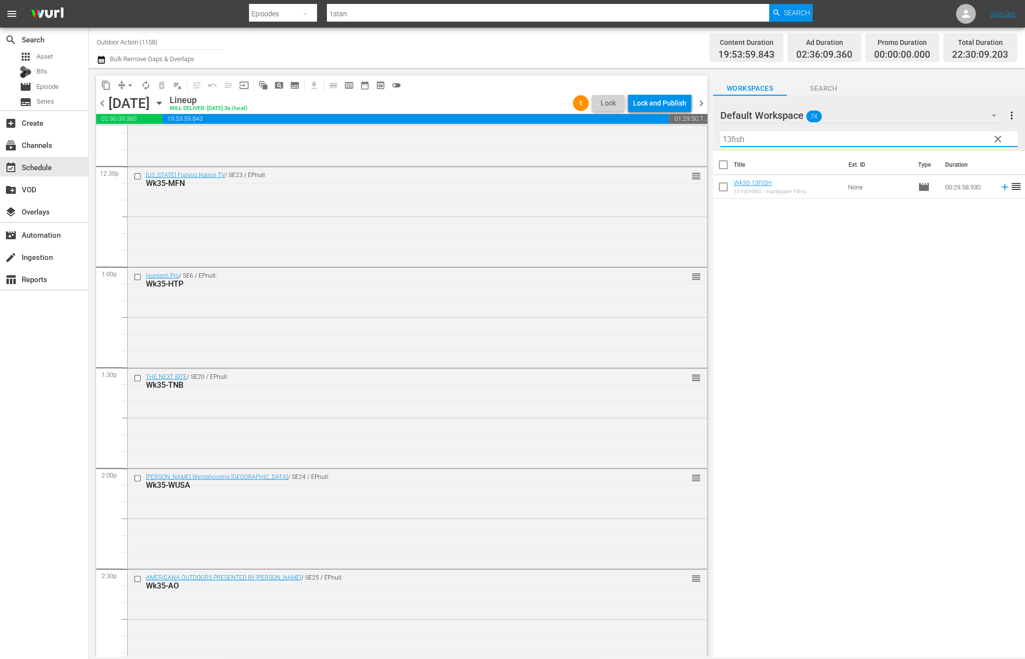
click at [1000, 187] on icon at bounding box center [1005, 186] width 11 height 11
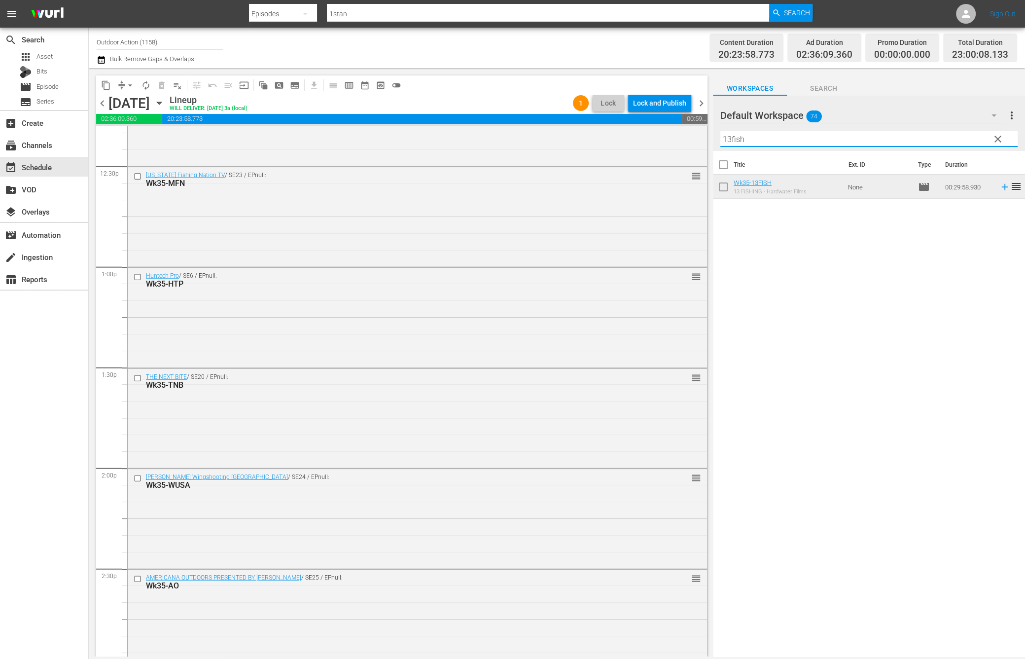
click at [870, 137] on input "13fish" at bounding box center [868, 139] width 297 height 16
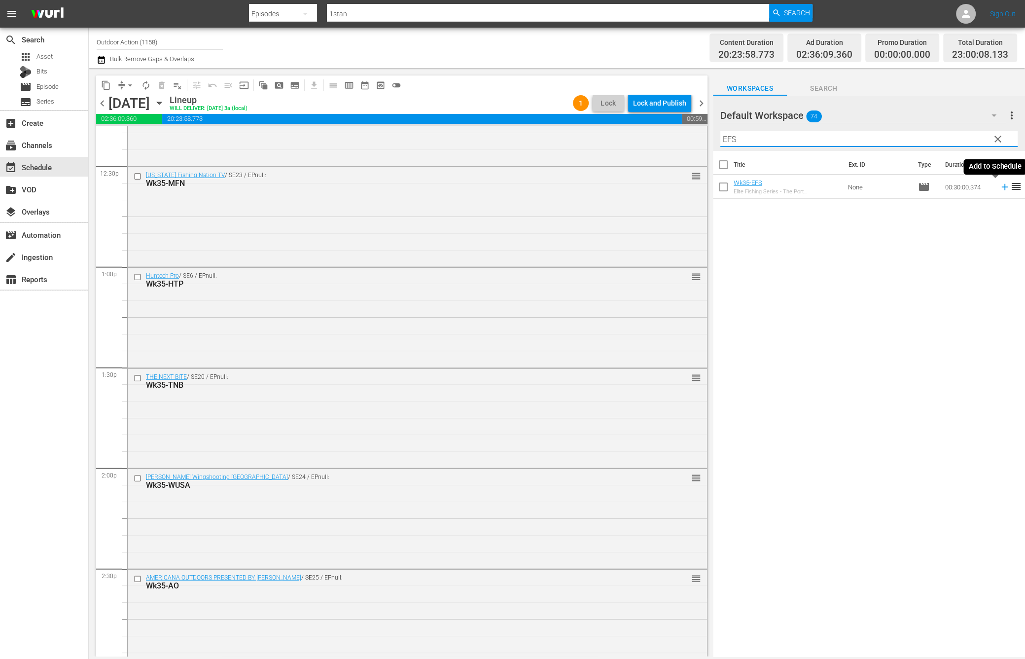
click at [1000, 190] on icon at bounding box center [1005, 186] width 11 height 11
click at [940, 140] on input "EFS" at bounding box center [868, 139] width 297 height 16
click at [1000, 187] on icon at bounding box center [1005, 186] width 11 height 11
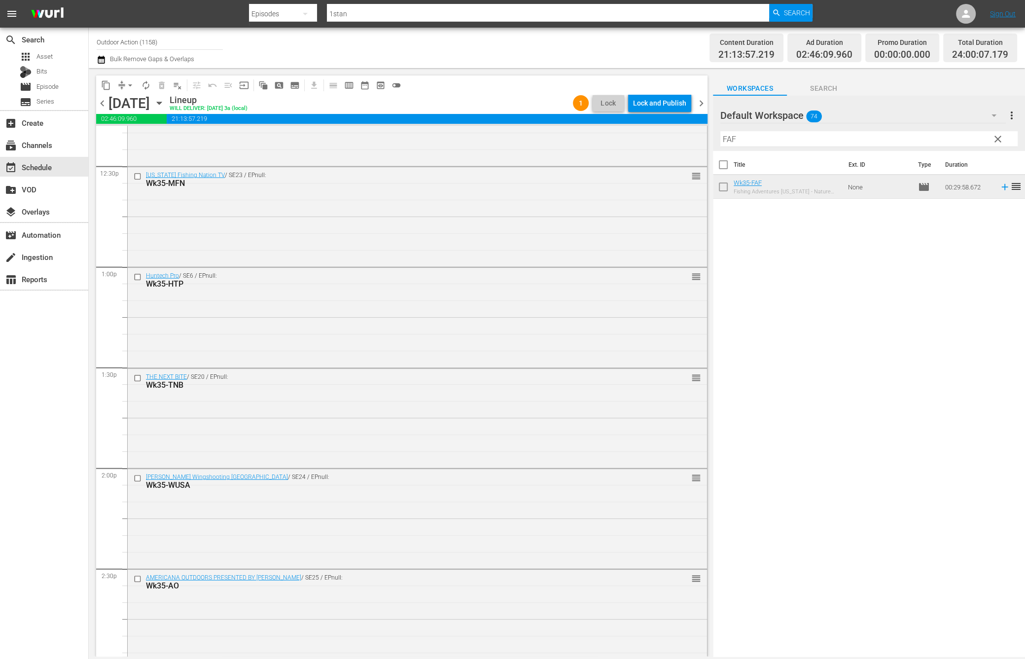
click at [829, 279] on div "Title Ext. ID Type Duration Wk35-FAF Fishing Adventures Florida - Nature Coast …" at bounding box center [869, 404] width 312 height 507
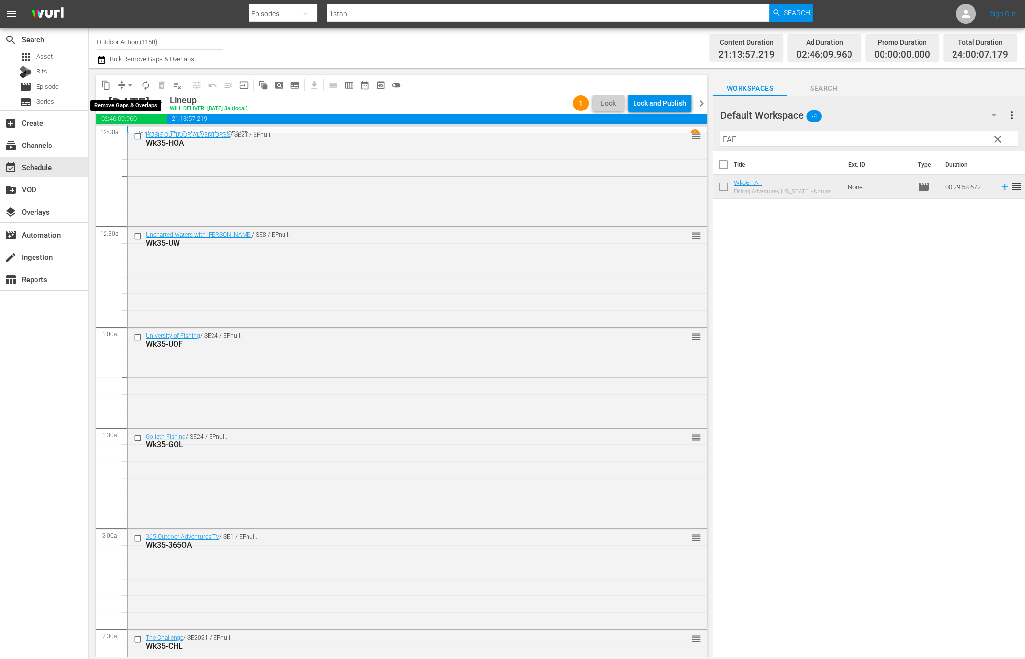
click at [123, 83] on button "arrow_drop_down" at bounding box center [130, 85] width 16 height 16
click at [128, 101] on li "Align to Midnight" at bounding box center [131, 105] width 104 height 16
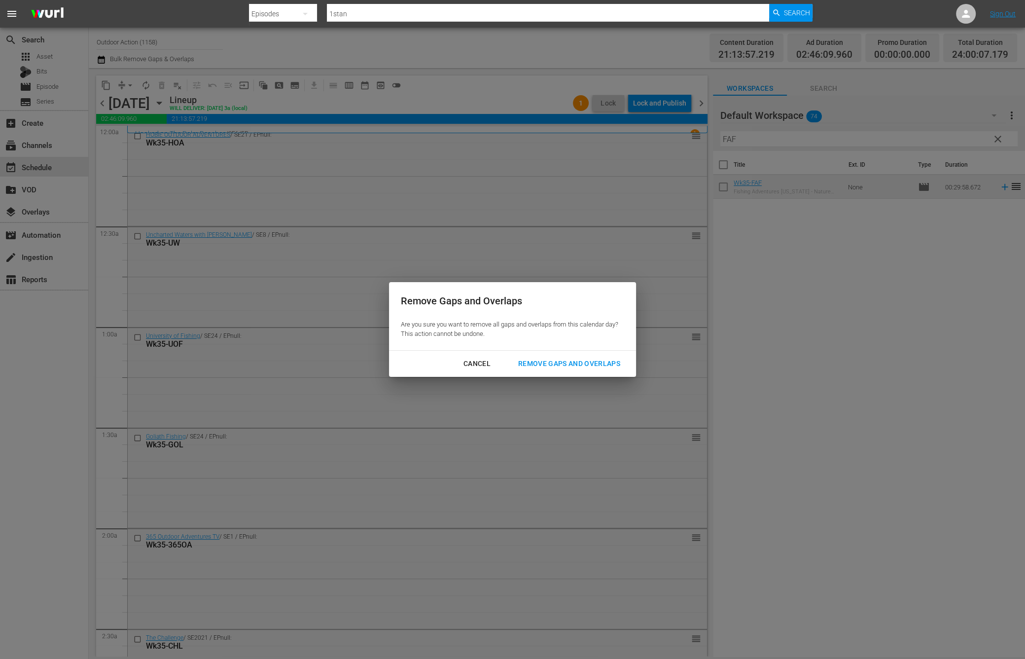
click at [576, 368] on div "Remove Gaps and Overlaps" at bounding box center [569, 363] width 118 height 12
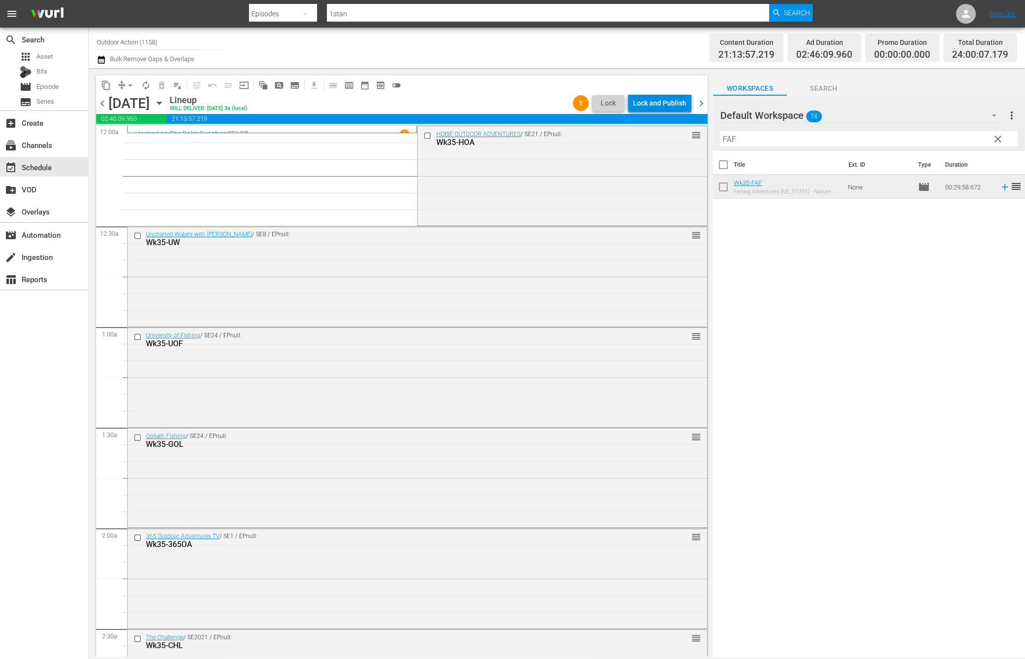
click at [661, 102] on div "Lock and Publish" at bounding box center [659, 103] width 53 height 18
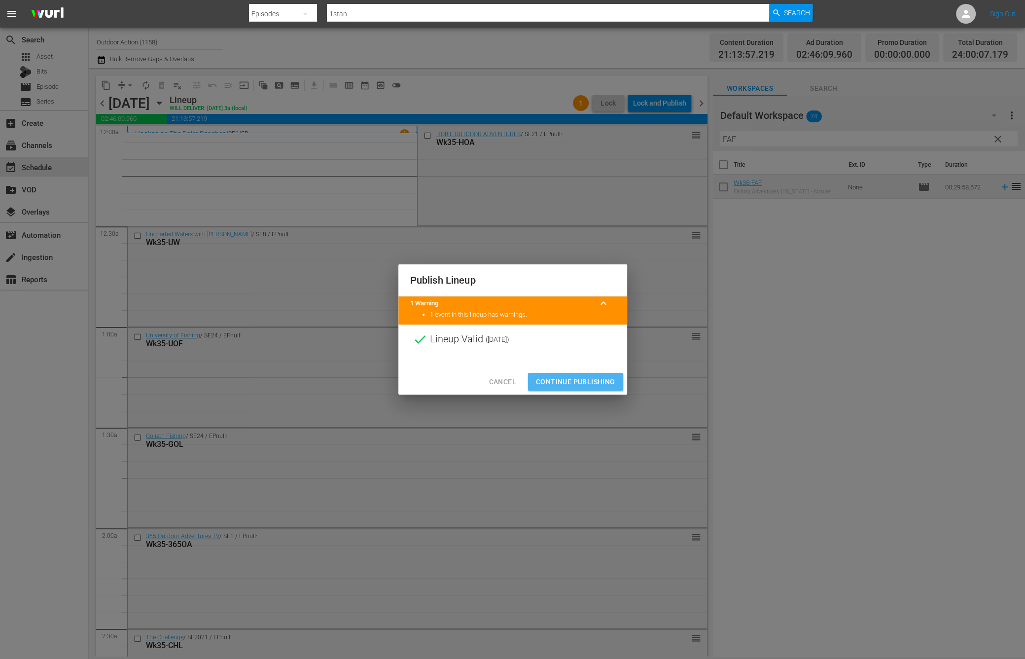
click at [588, 382] on span "Continue Publishing" at bounding box center [575, 382] width 79 height 12
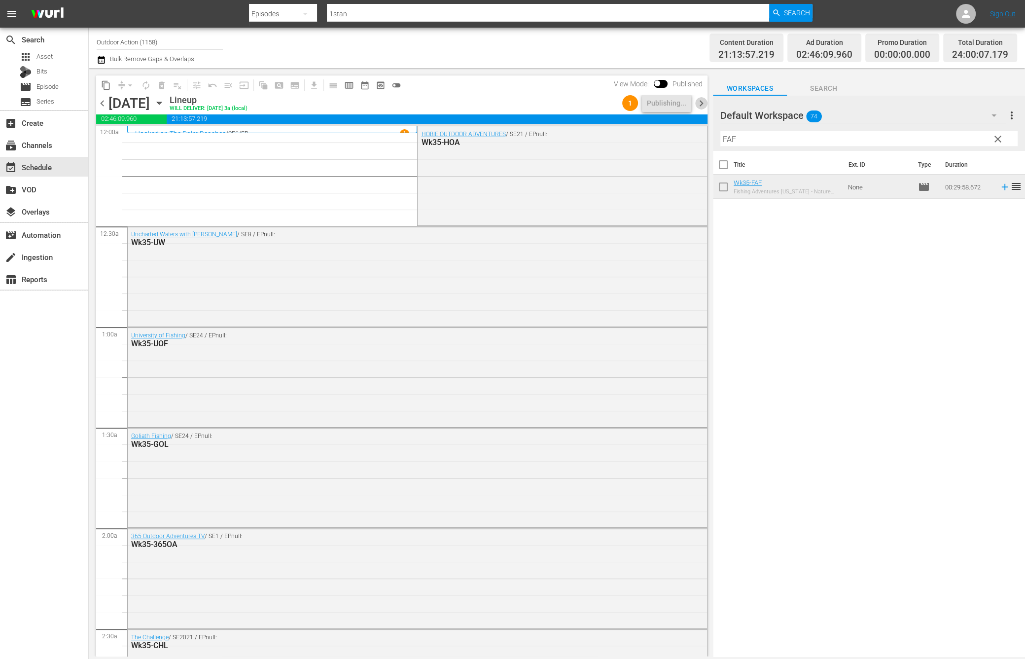
click at [701, 104] on span "chevron_right" at bounding box center [701, 103] width 12 height 12
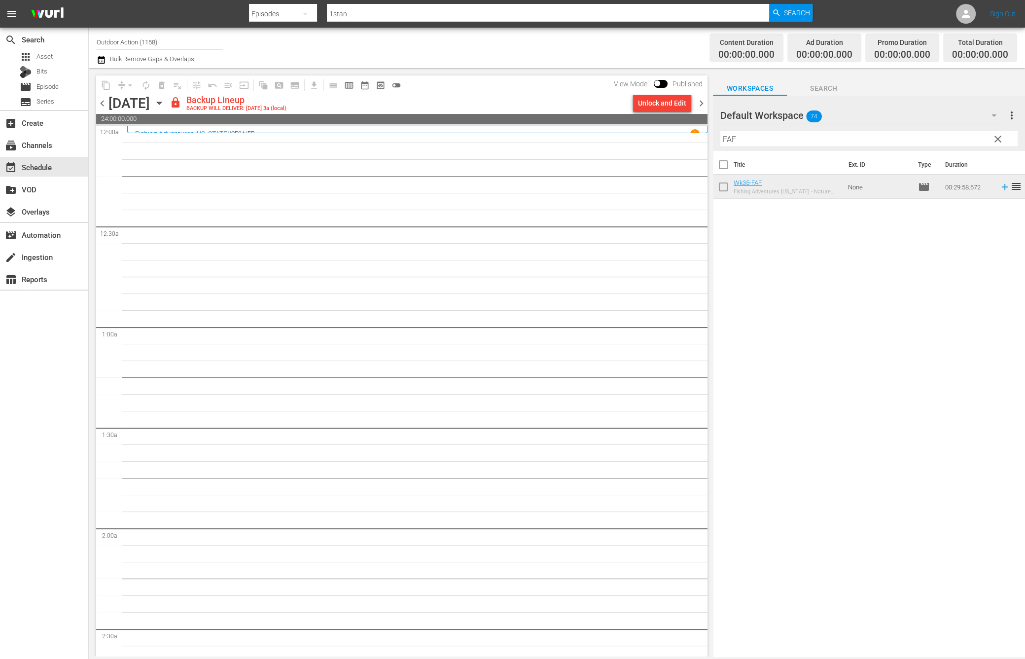
click at [669, 105] on div "Unlock and Edit" at bounding box center [662, 103] width 48 height 18
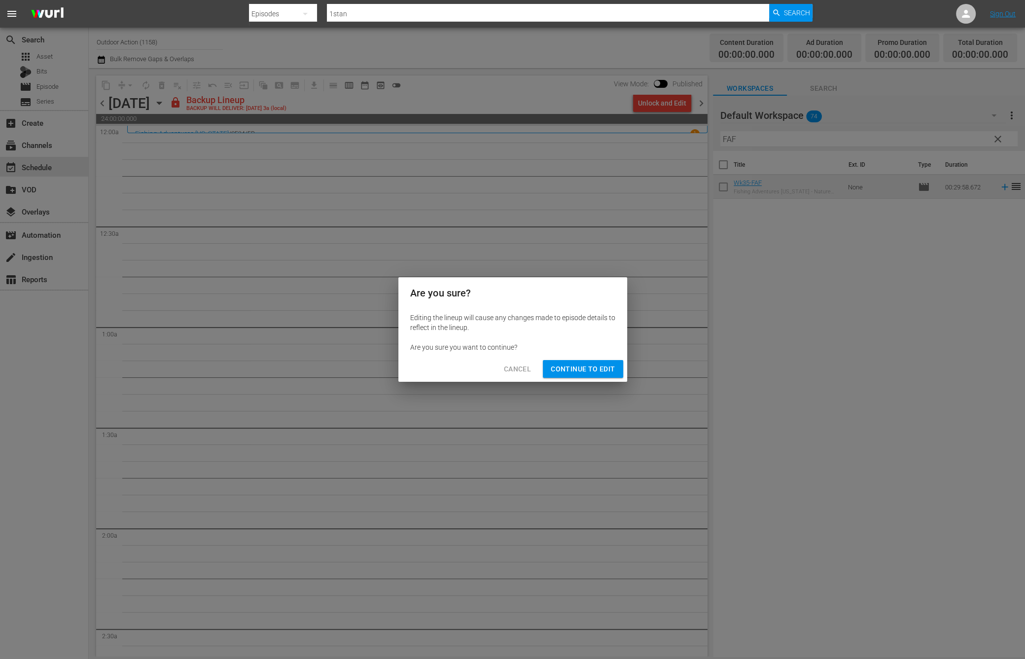
click at [604, 365] on span "Continue to Edit" at bounding box center [583, 369] width 64 height 12
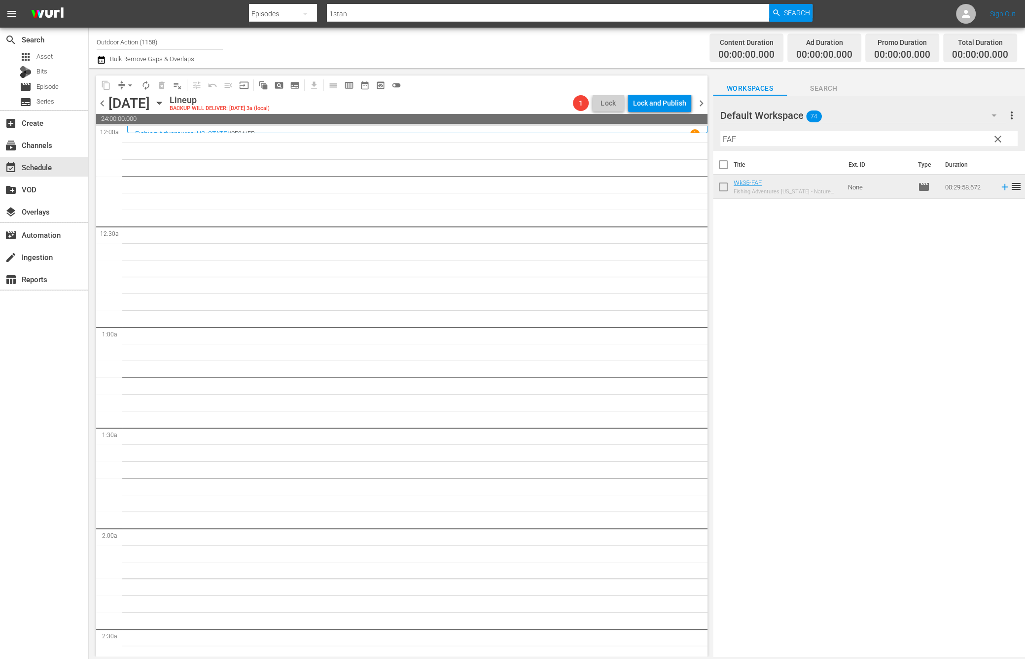
click at [749, 137] on input "FAF" at bounding box center [868, 139] width 297 height 16
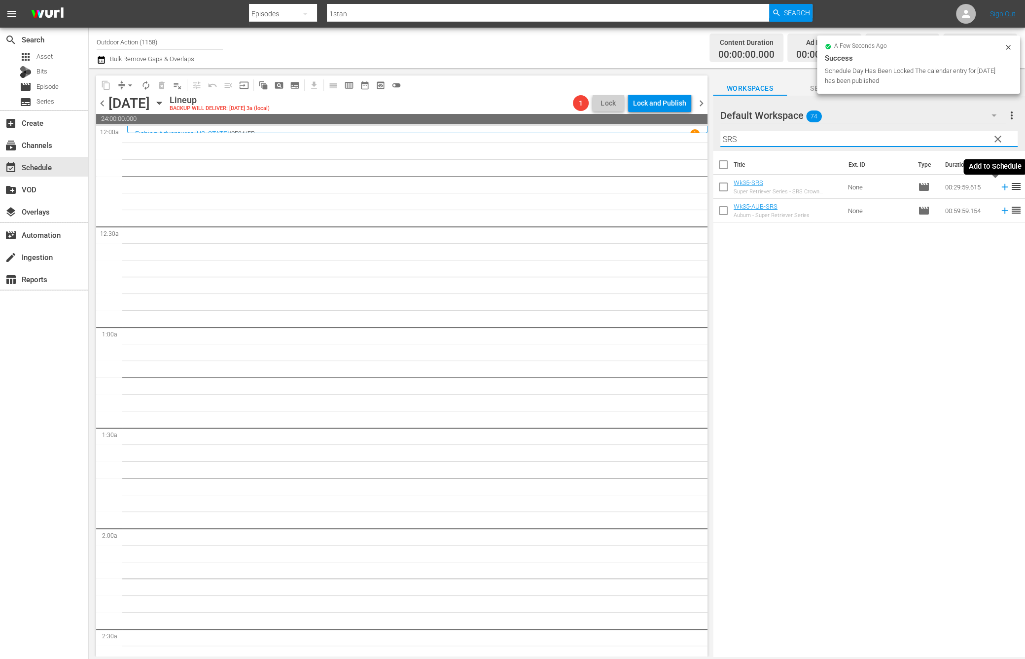
click at [1001, 187] on icon at bounding box center [1004, 187] width 6 height 6
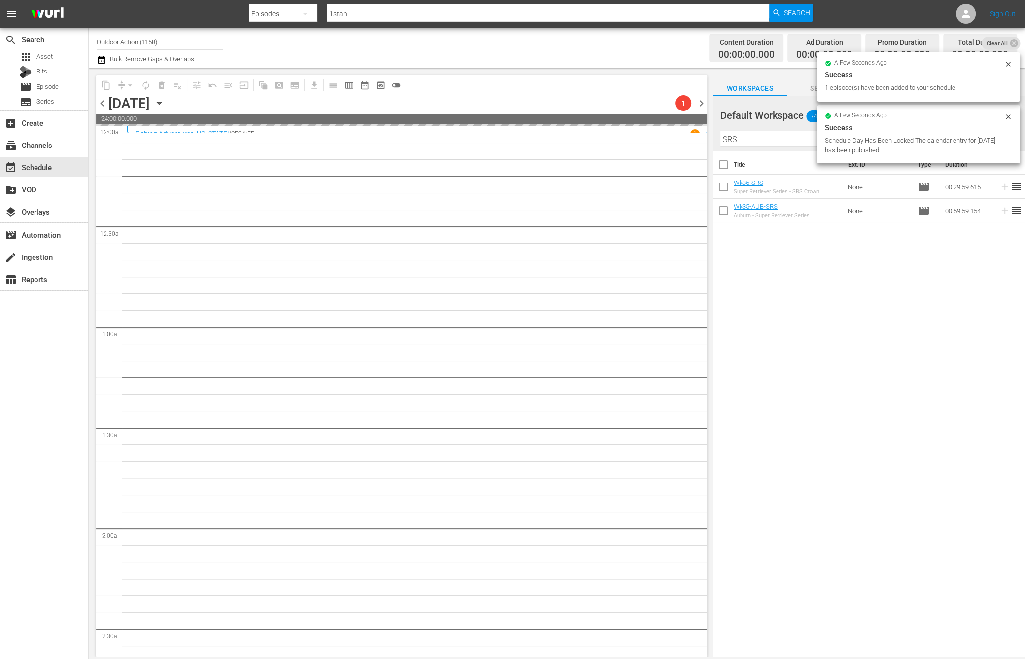
click at [916, 137] on div "Schedule Day Has Been Locked The calendar entry for 2025-08-27 has been publish…" at bounding box center [913, 146] width 177 height 20
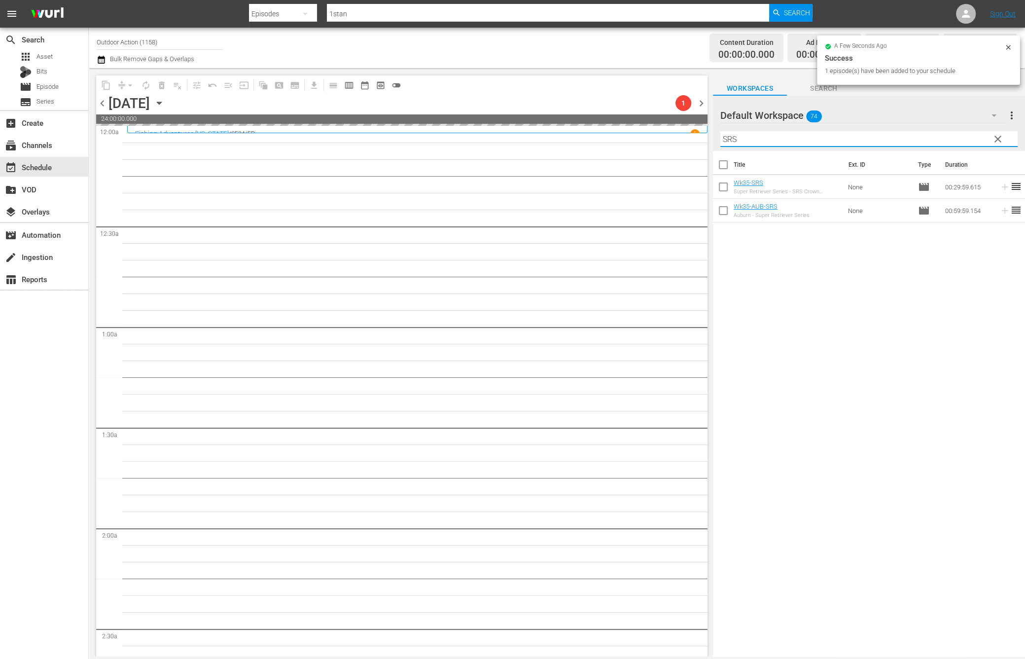
click at [916, 137] on input "SRS" at bounding box center [868, 139] width 297 height 16
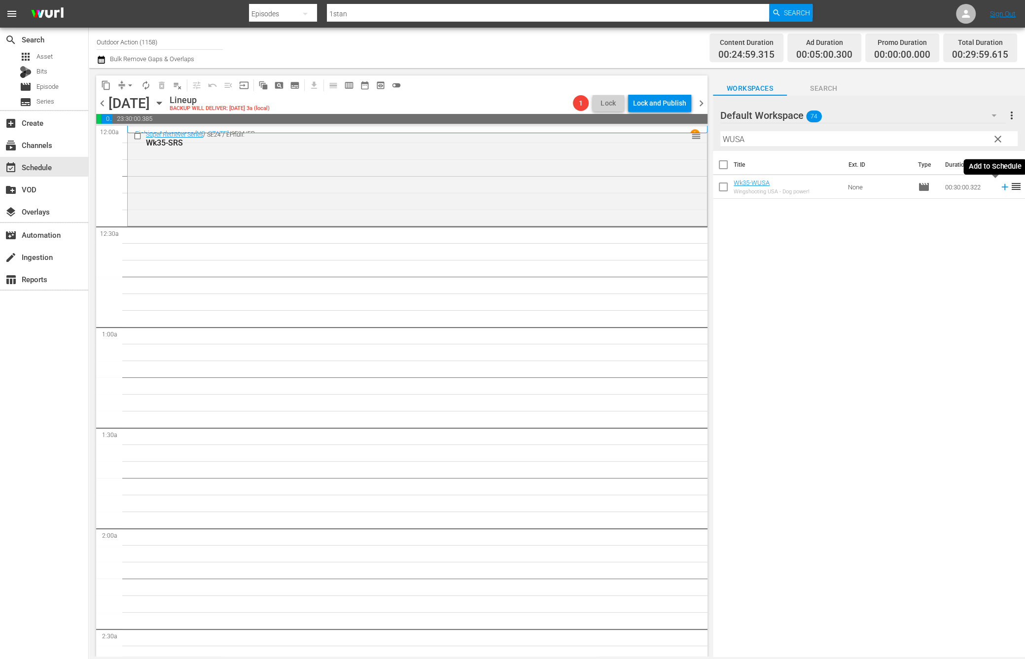
click at [1001, 186] on icon at bounding box center [1004, 187] width 6 height 6
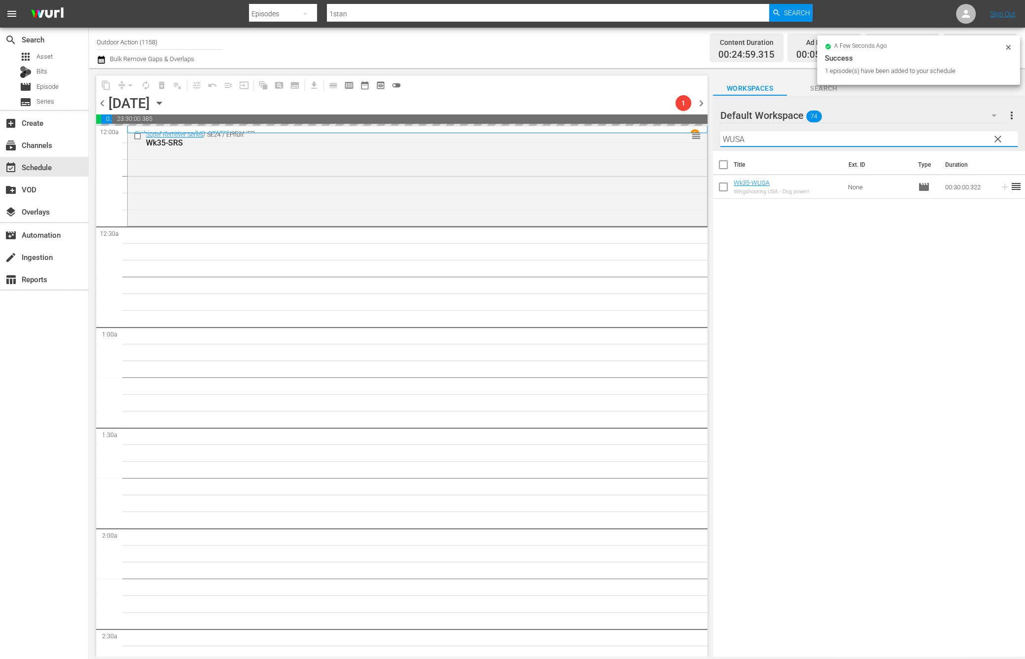
click at [929, 142] on input "WUSA" at bounding box center [868, 139] width 297 height 16
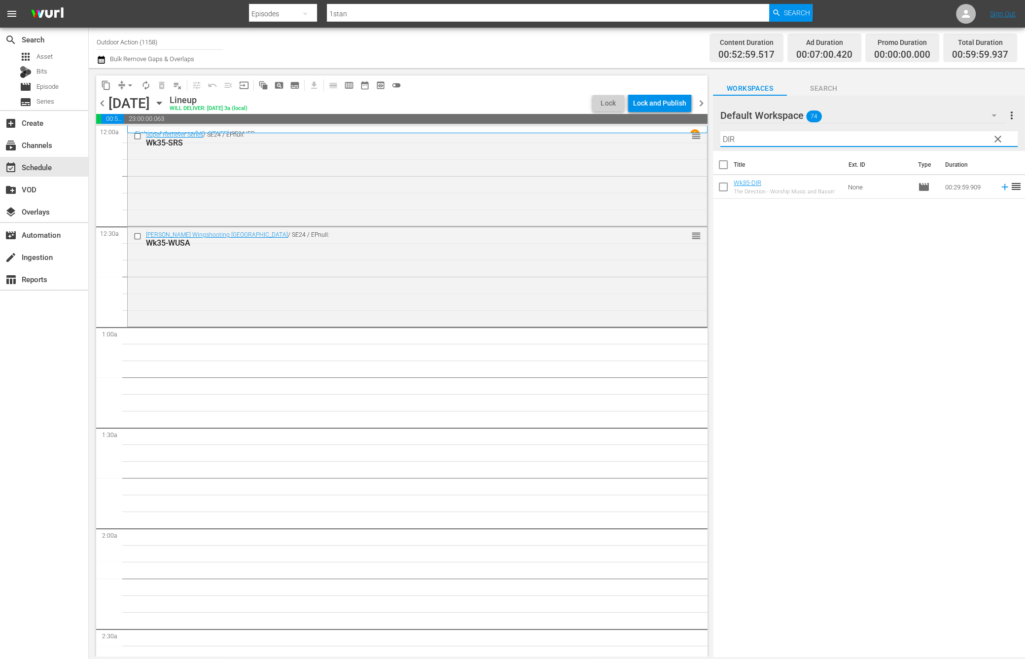
click at [1000, 184] on icon at bounding box center [1005, 186] width 11 height 11
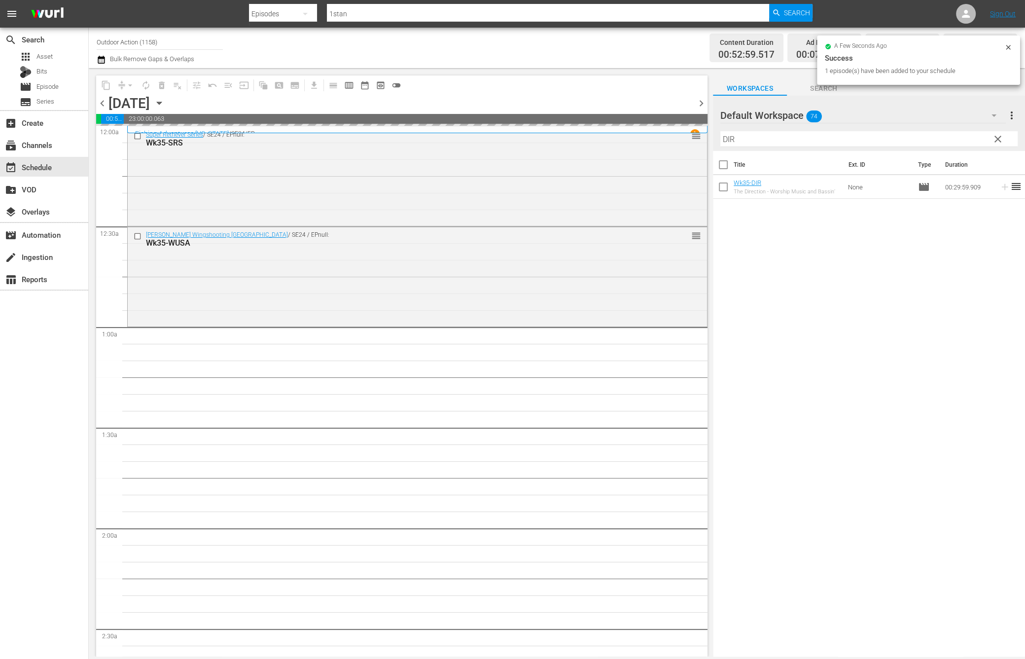
click at [960, 140] on input "DIR" at bounding box center [868, 139] width 297 height 16
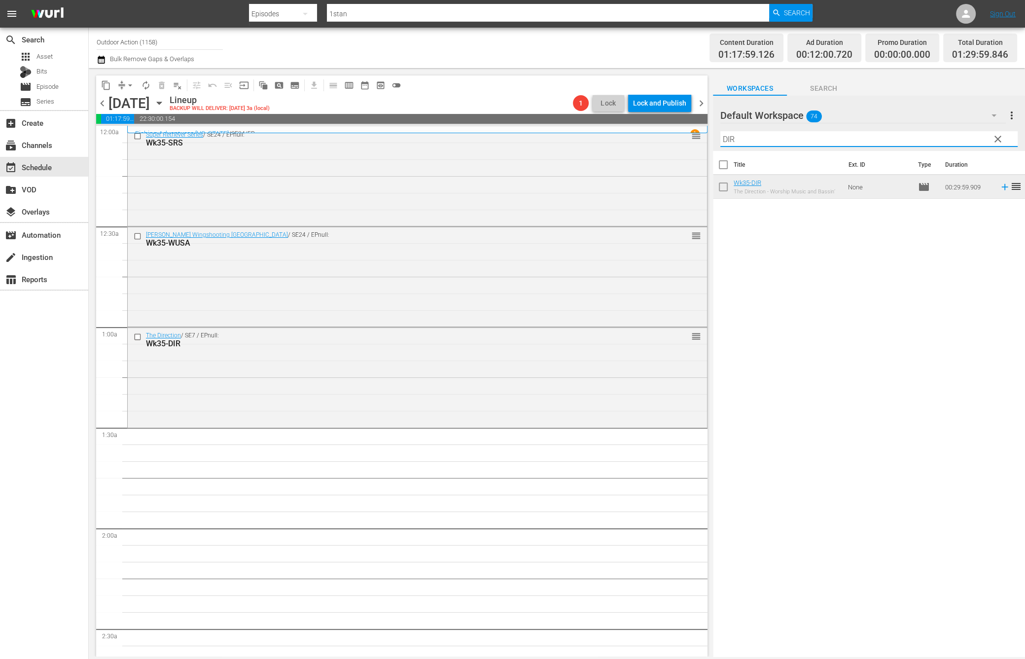
click at [864, 139] on input "DIR" at bounding box center [868, 139] width 297 height 16
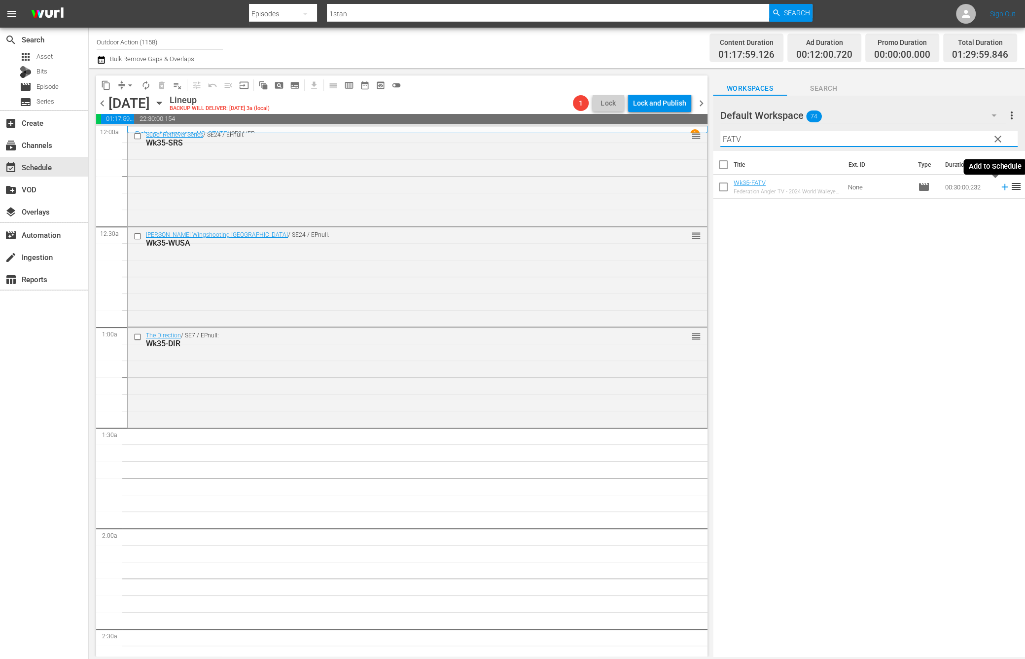
click at [1000, 188] on icon at bounding box center [1005, 186] width 11 height 11
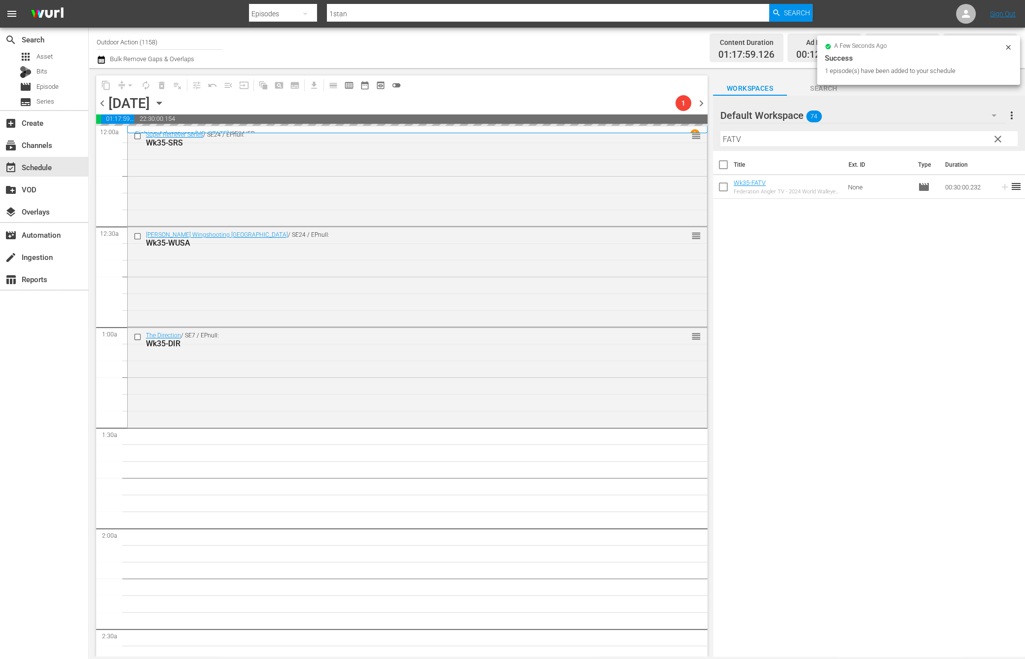
click at [919, 141] on input "FATV" at bounding box center [868, 139] width 297 height 16
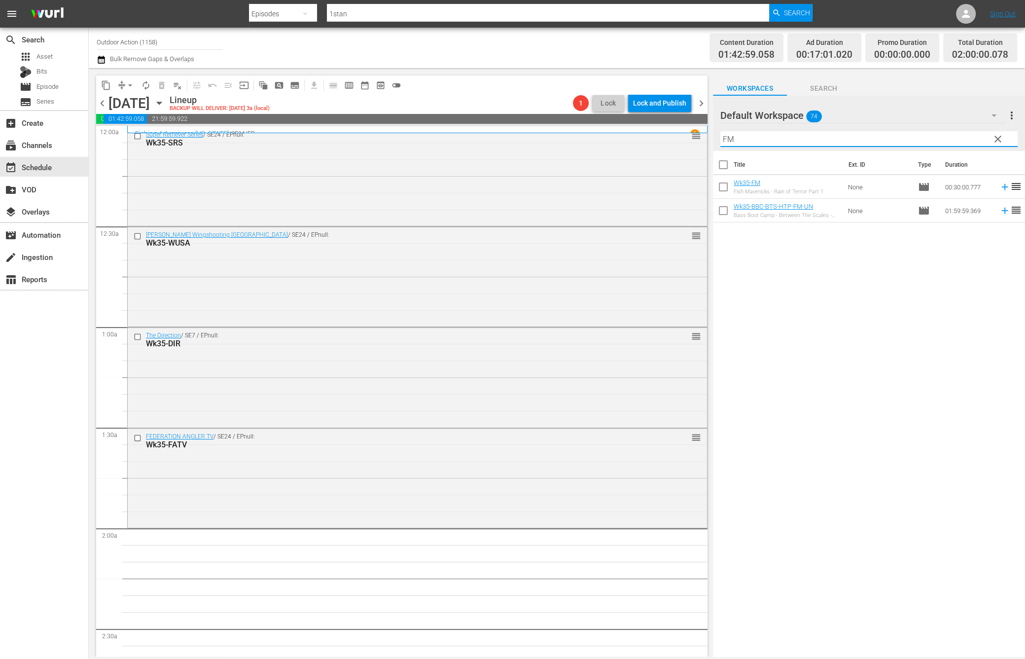
click at [1001, 189] on icon at bounding box center [1004, 187] width 6 height 6
click at [958, 139] on input "FM" at bounding box center [868, 139] width 297 height 16
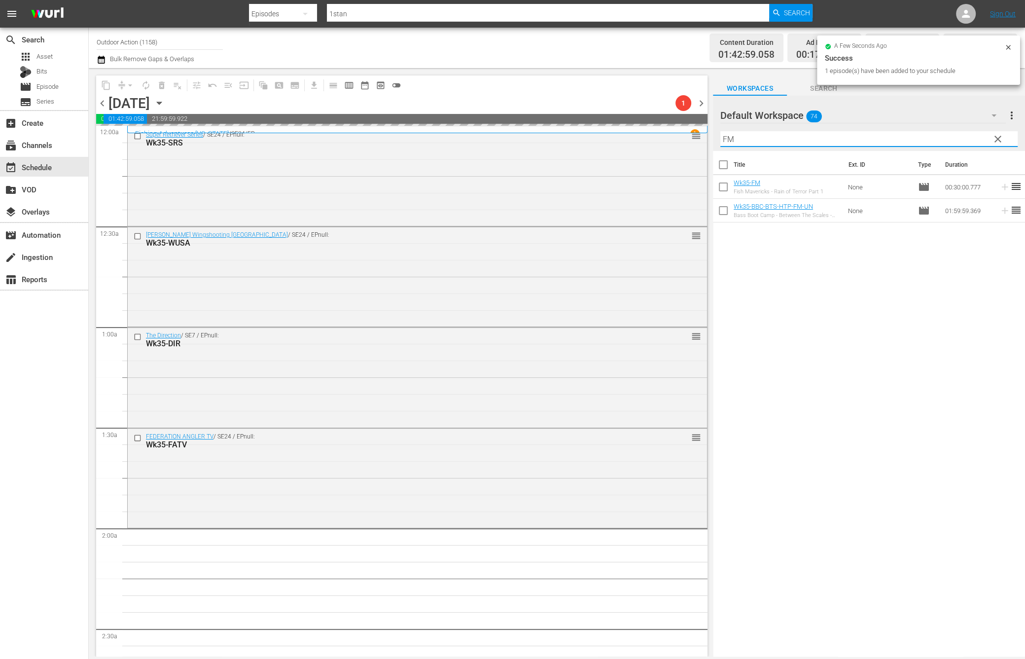
click at [958, 139] on input "FM" at bounding box center [868, 139] width 297 height 16
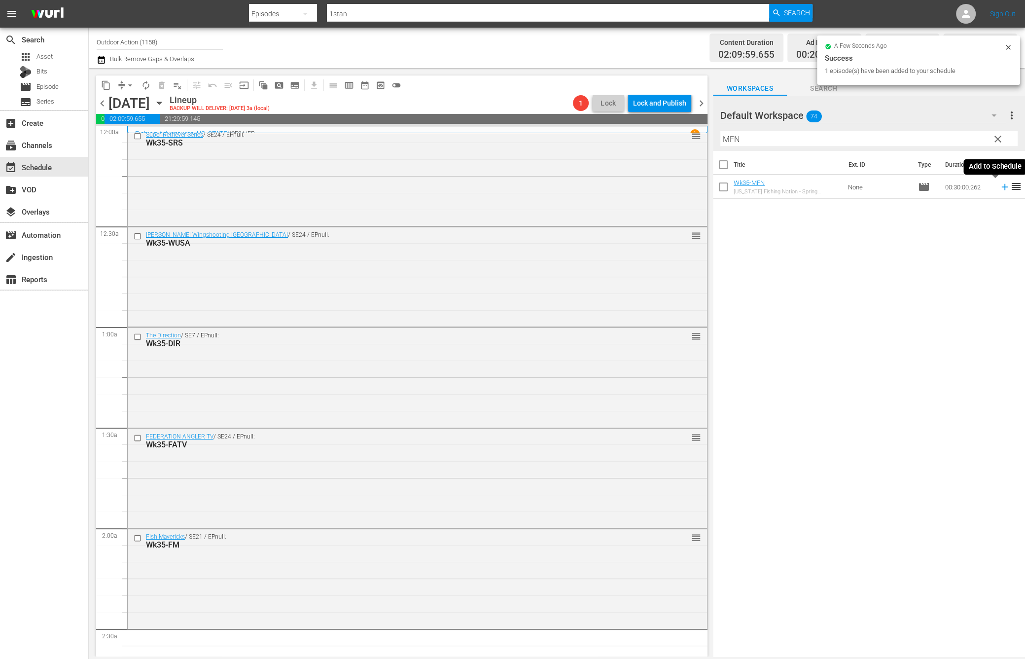
click at [1000, 188] on icon at bounding box center [1005, 186] width 11 height 11
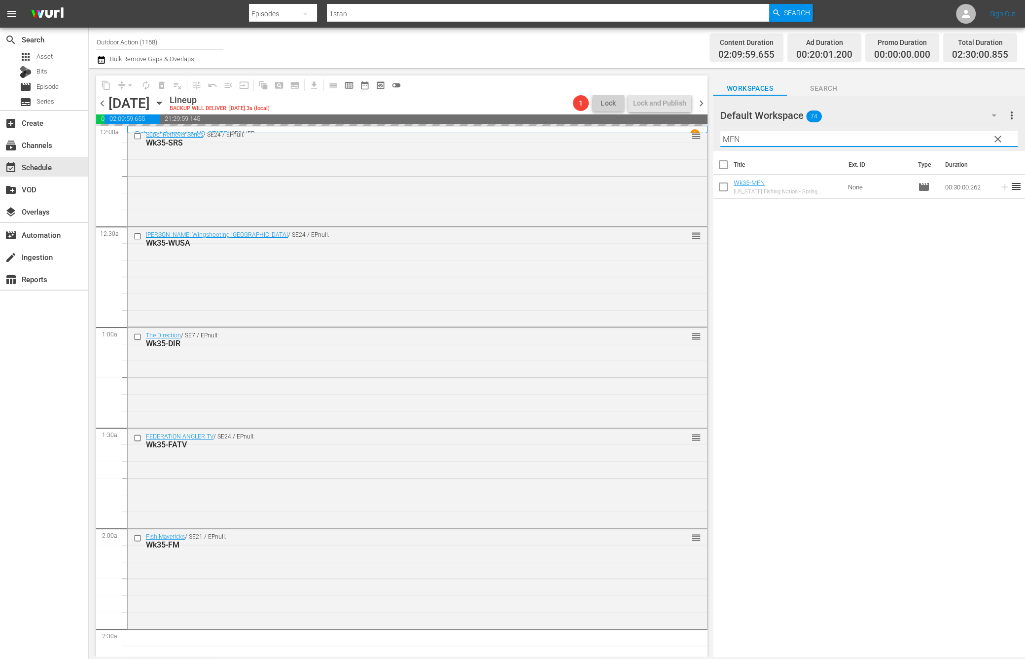
click at [961, 139] on input "MFN" at bounding box center [868, 139] width 297 height 16
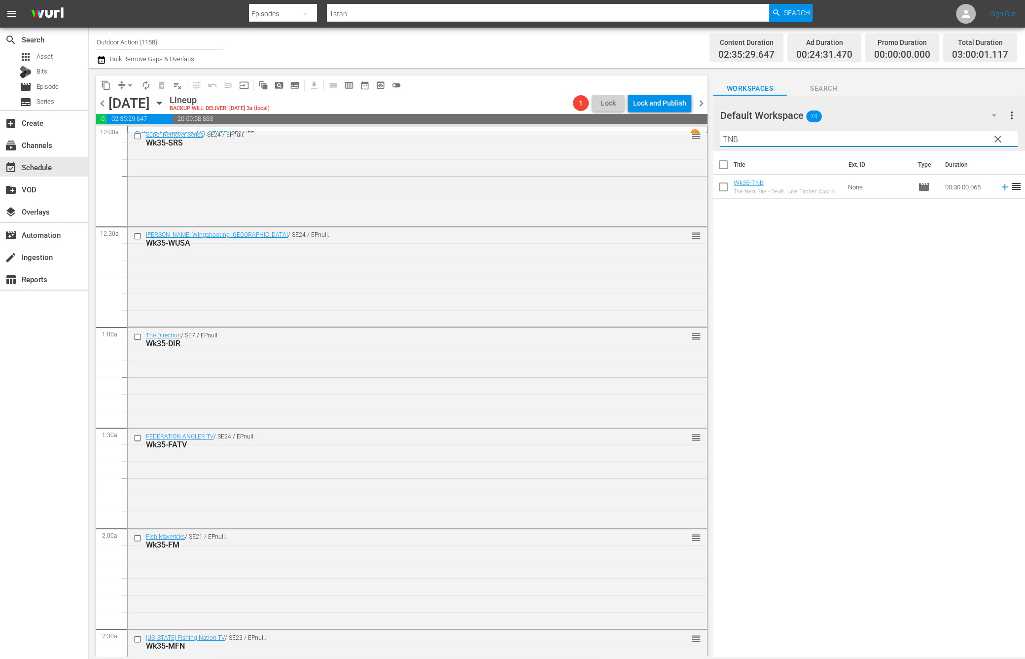
click at [1001, 186] on icon at bounding box center [1004, 187] width 6 height 6
click at [962, 137] on input "TNB" at bounding box center [868, 139] width 297 height 16
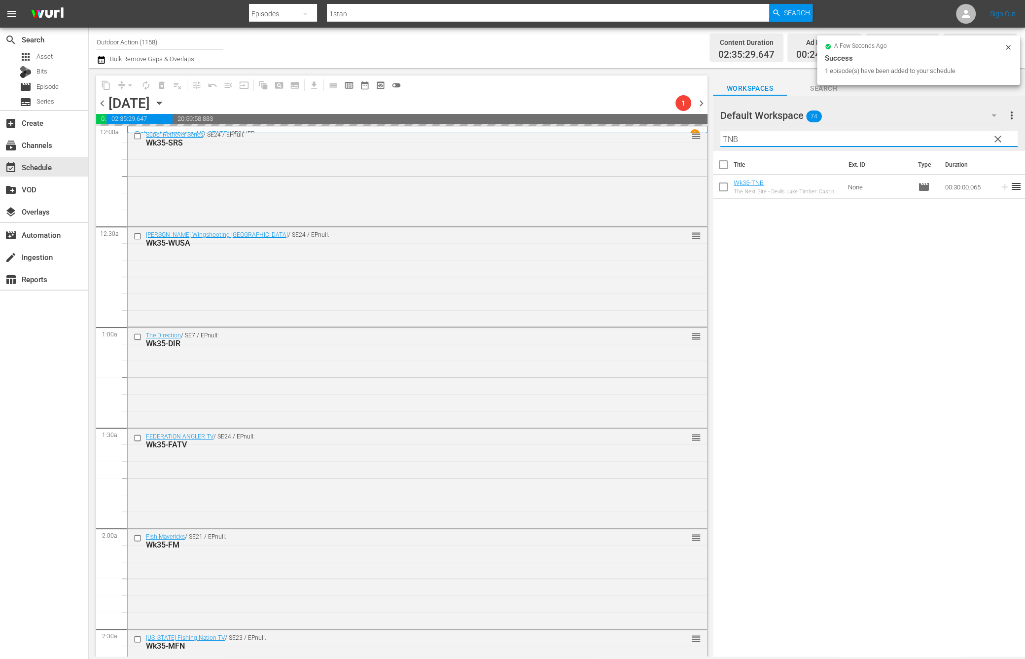
click at [962, 137] on input "TNB" at bounding box center [868, 139] width 297 height 16
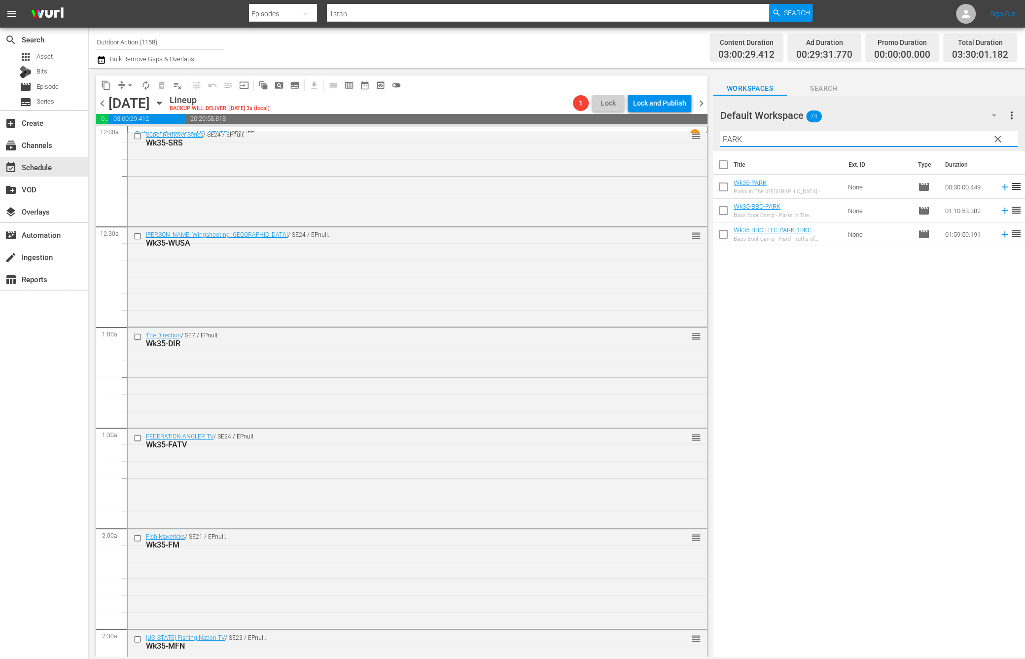
click at [998, 195] on td at bounding box center [1003, 187] width 15 height 24
click at [1000, 183] on icon at bounding box center [1005, 186] width 11 height 11
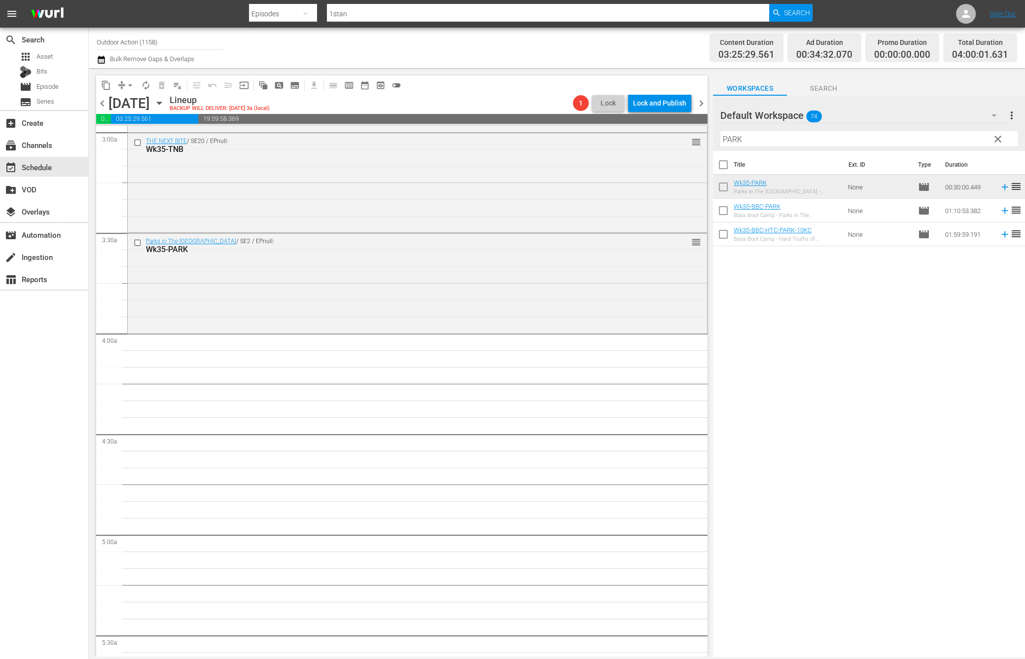
scroll to position [603, 0]
click at [763, 137] on input "PARK" at bounding box center [868, 139] width 297 height 16
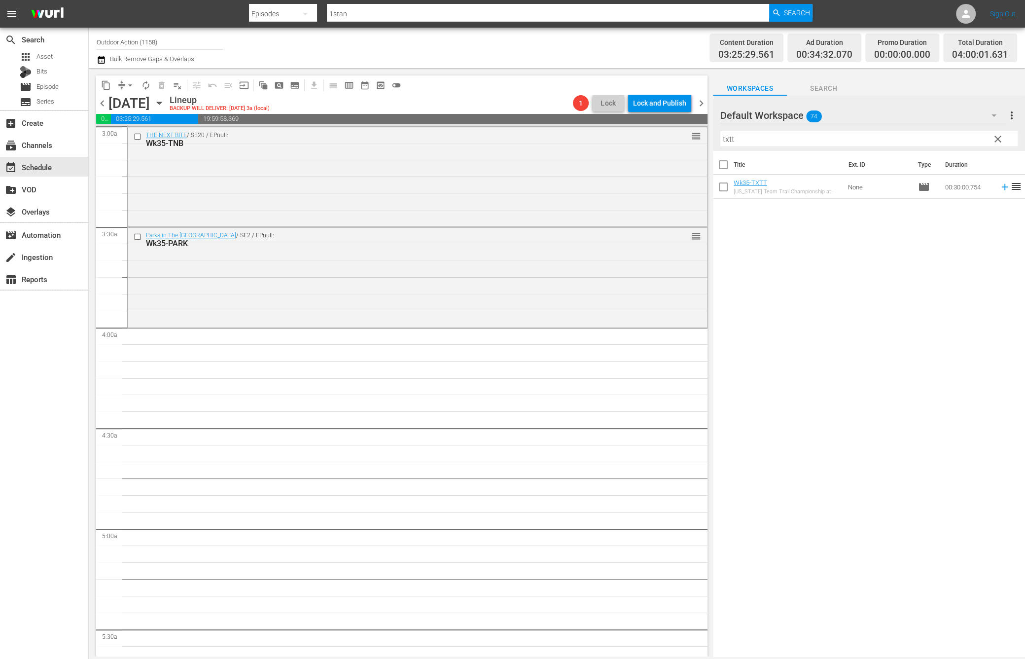
click at [996, 192] on td at bounding box center [1003, 187] width 15 height 24
click at [1001, 184] on icon at bounding box center [1004, 187] width 6 height 6
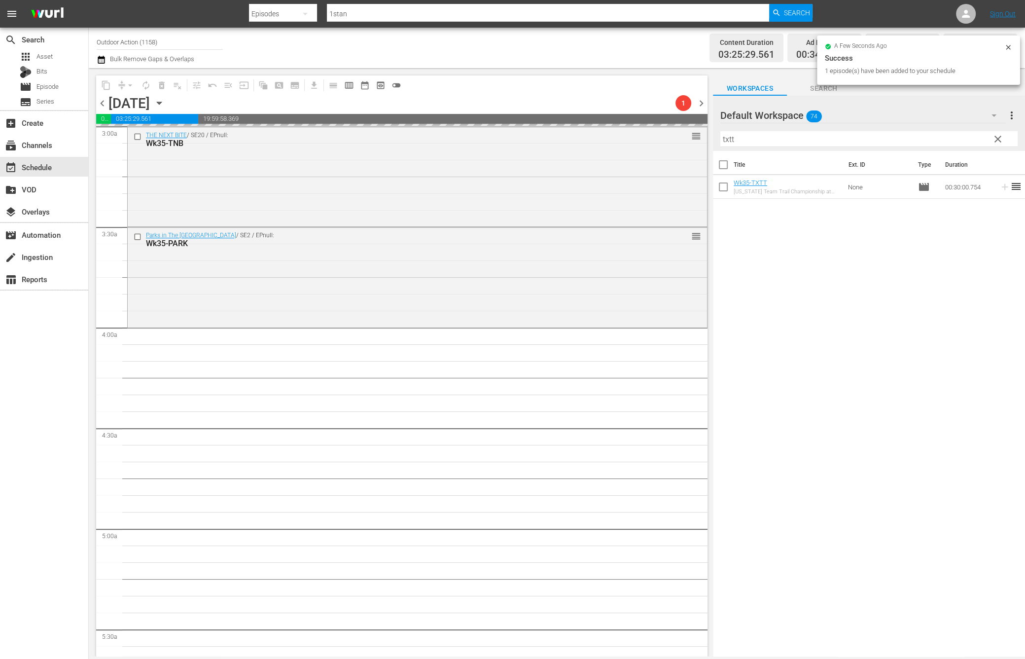
click at [889, 137] on input "txtt" at bounding box center [868, 139] width 297 height 16
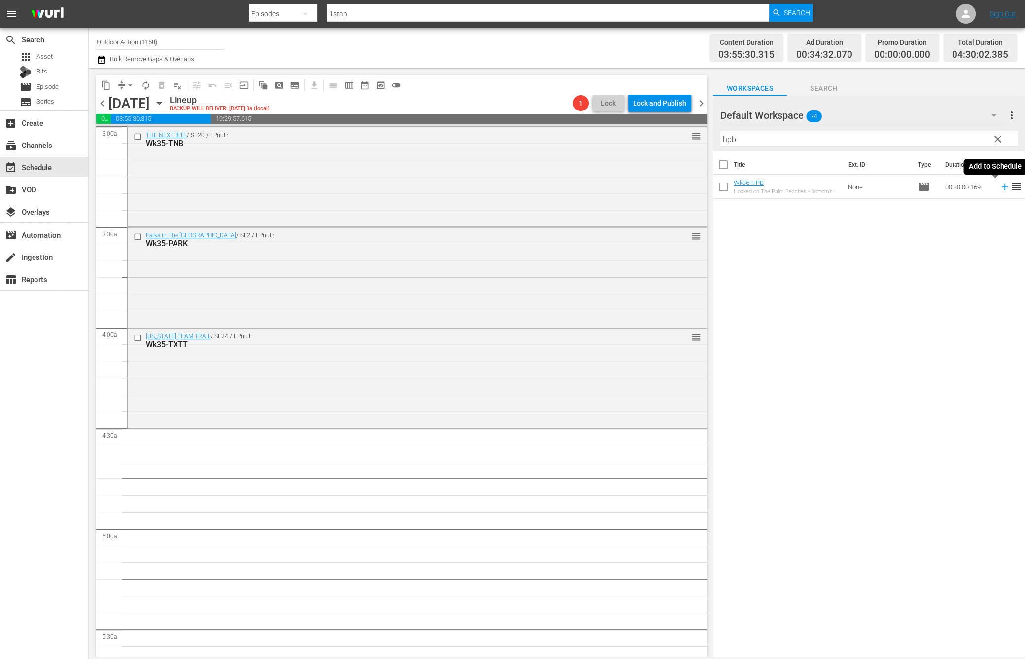
click at [1001, 189] on icon at bounding box center [1004, 187] width 6 height 6
click at [945, 134] on input "hpb" at bounding box center [868, 139] width 297 height 16
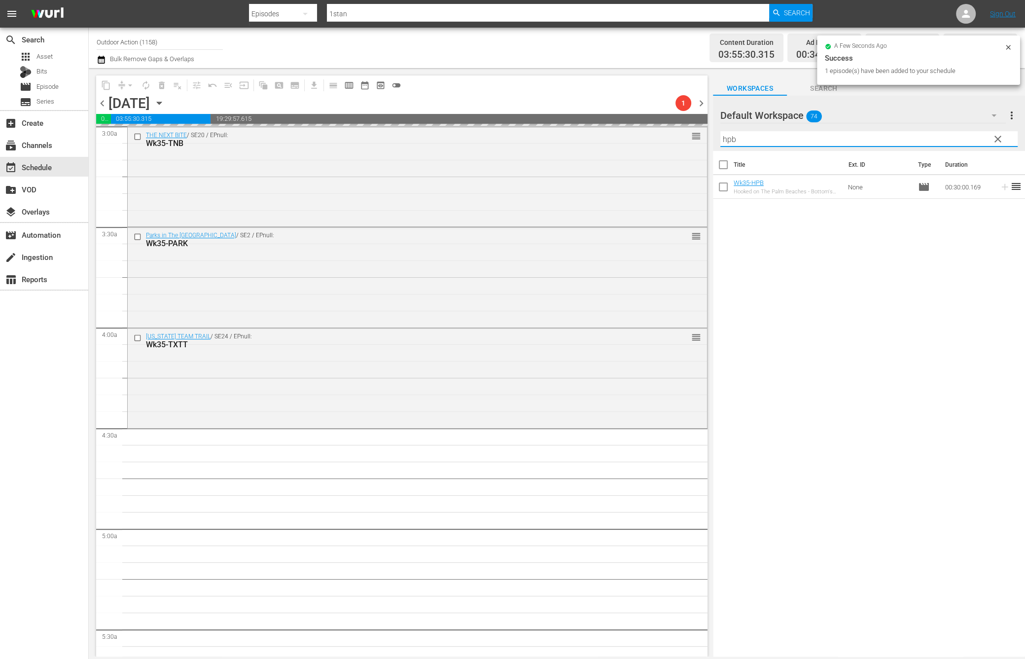
click at [945, 134] on input "hpb" at bounding box center [868, 139] width 297 height 16
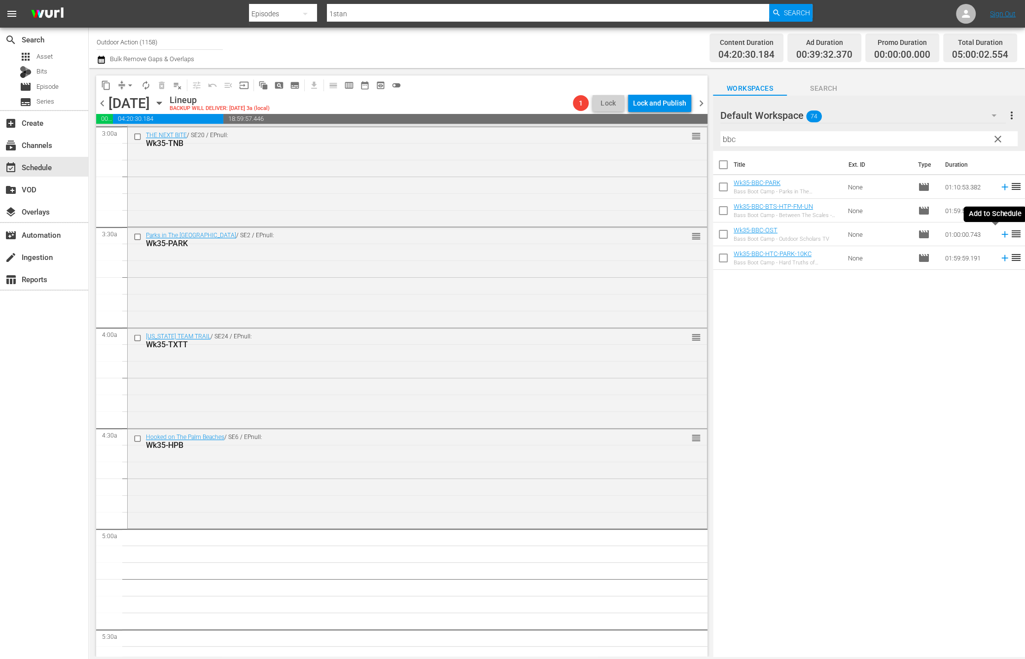
click at [1000, 234] on icon at bounding box center [1005, 234] width 11 height 11
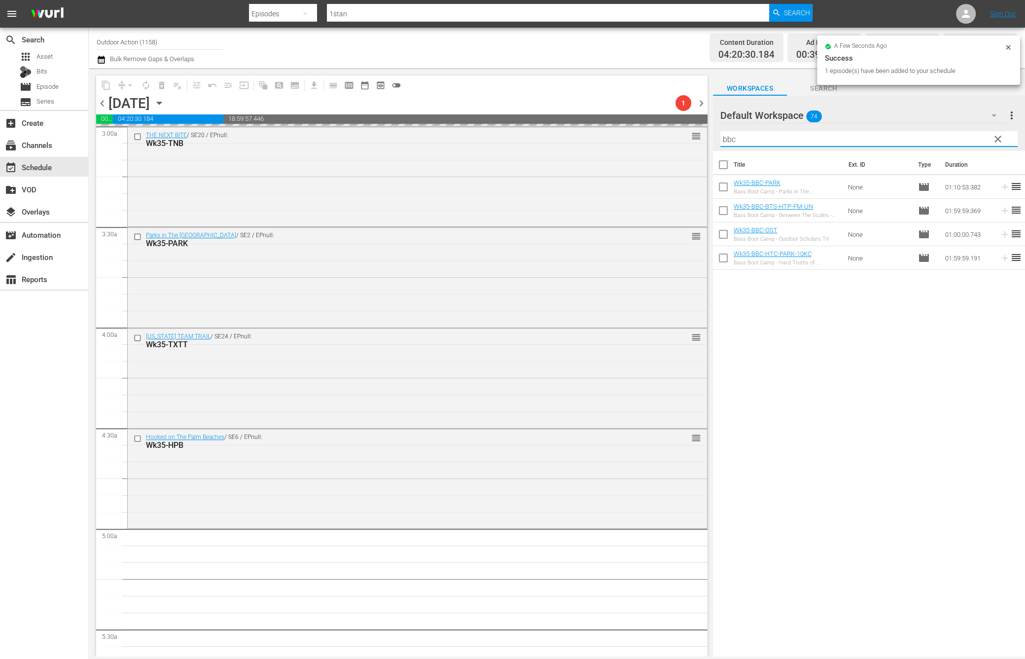
click at [951, 139] on input "bbc" at bounding box center [868, 139] width 297 height 16
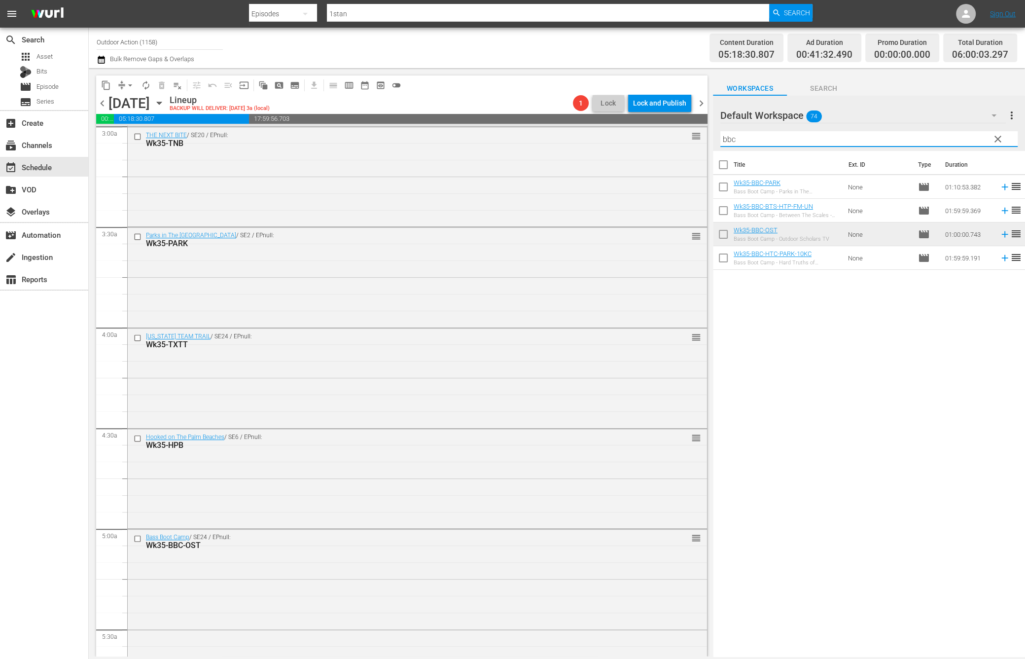
click at [884, 140] on input "bbc" at bounding box center [868, 139] width 297 height 16
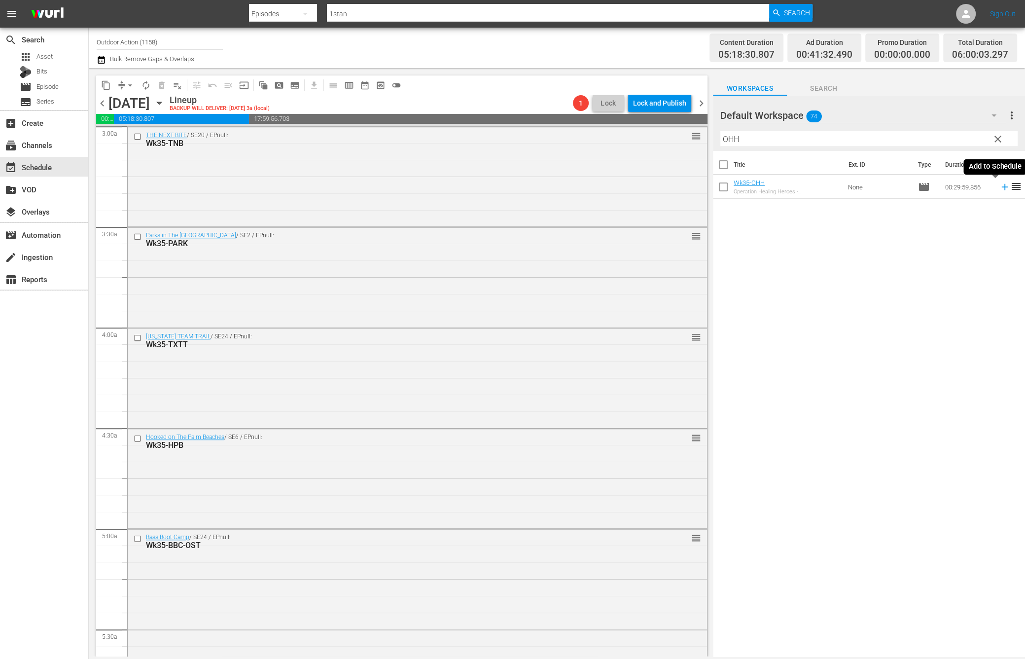
click at [1000, 188] on icon at bounding box center [1005, 186] width 11 height 11
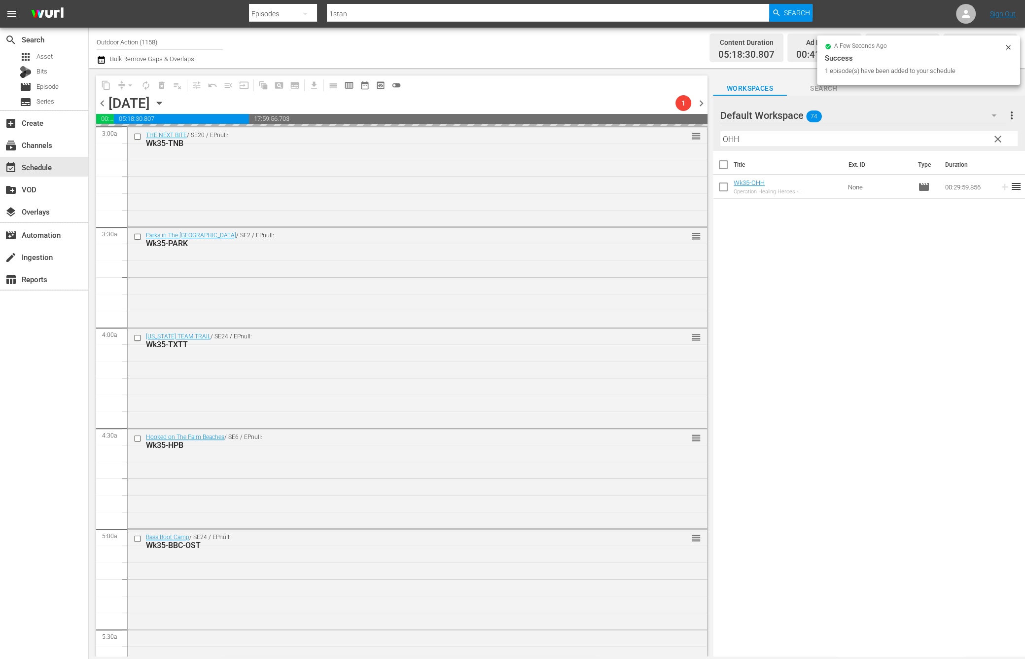
click at [777, 144] on input "OHH" at bounding box center [868, 139] width 297 height 16
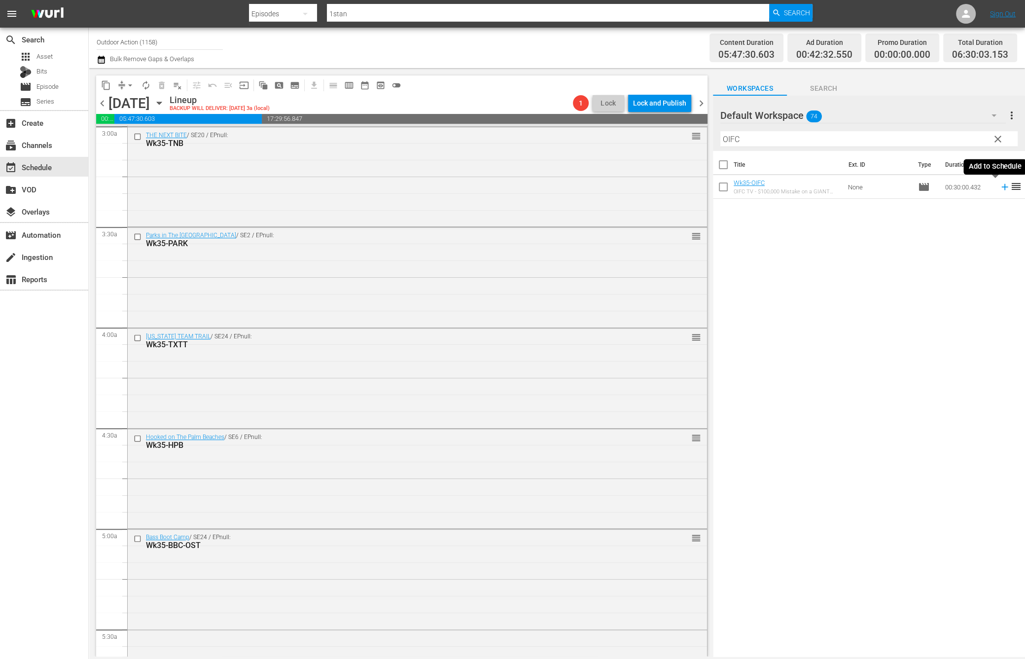
click at [1000, 185] on icon at bounding box center [1005, 186] width 11 height 11
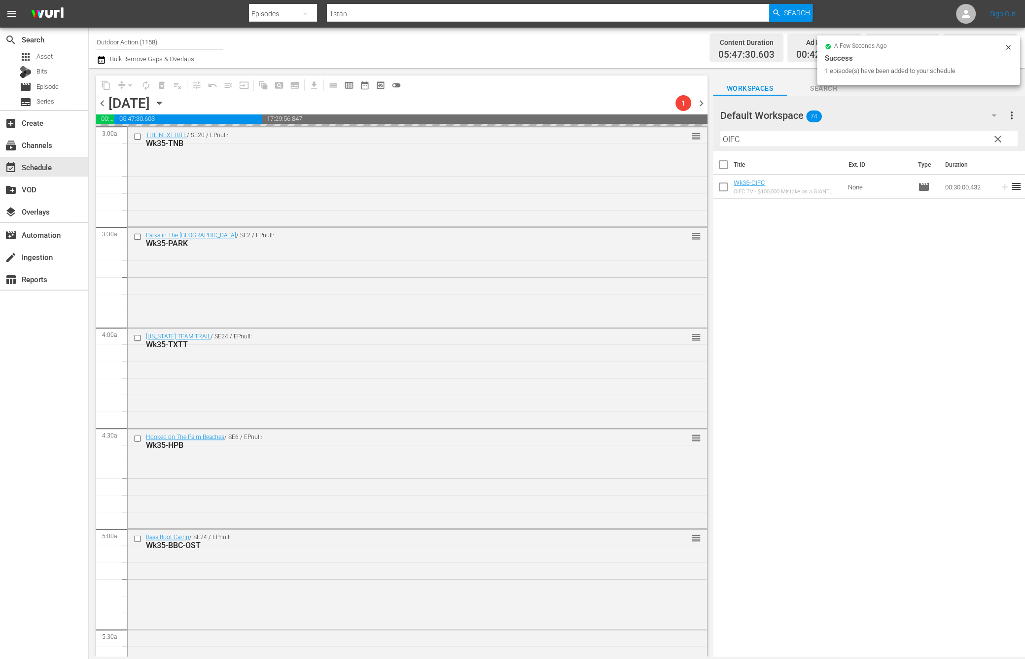
click at [950, 132] on input "OIFC" at bounding box center [868, 139] width 297 height 16
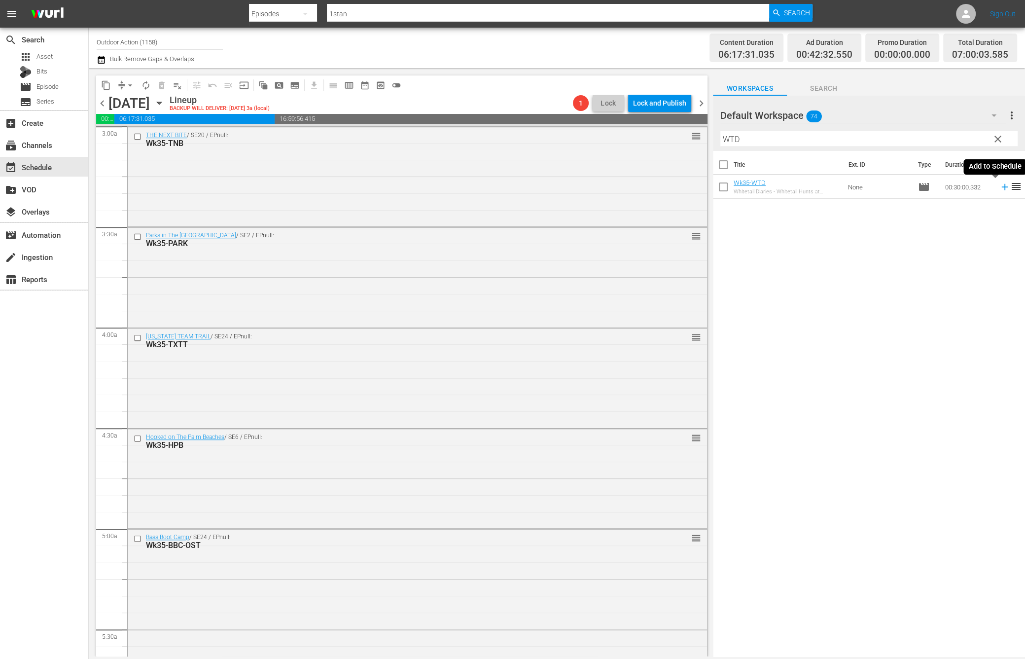
click at [1001, 187] on icon at bounding box center [1004, 187] width 6 height 6
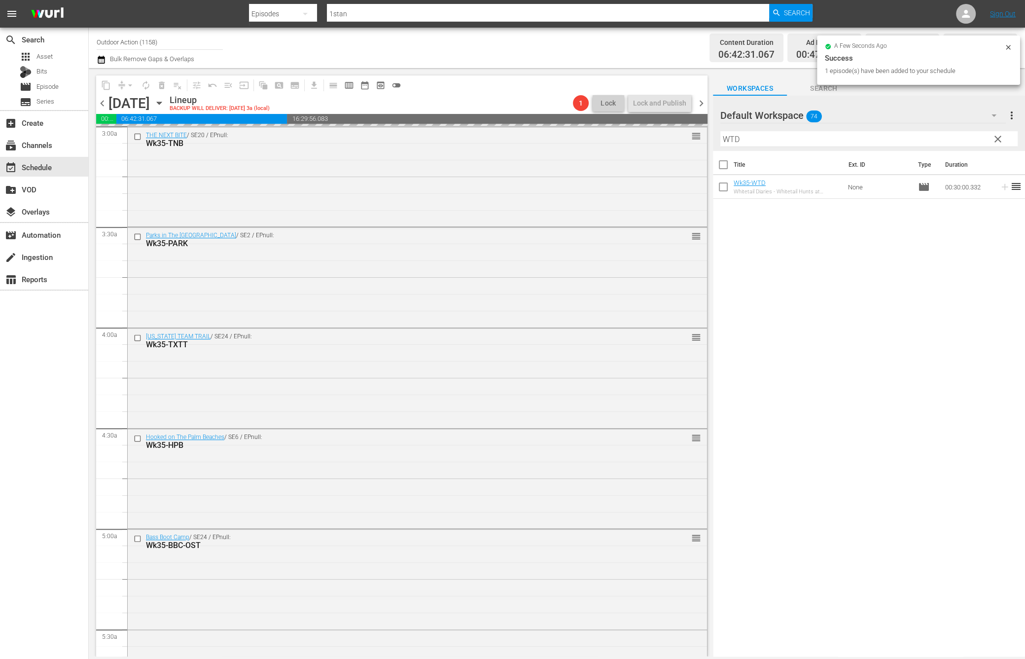
click at [937, 139] on input "WTD" at bounding box center [868, 139] width 297 height 16
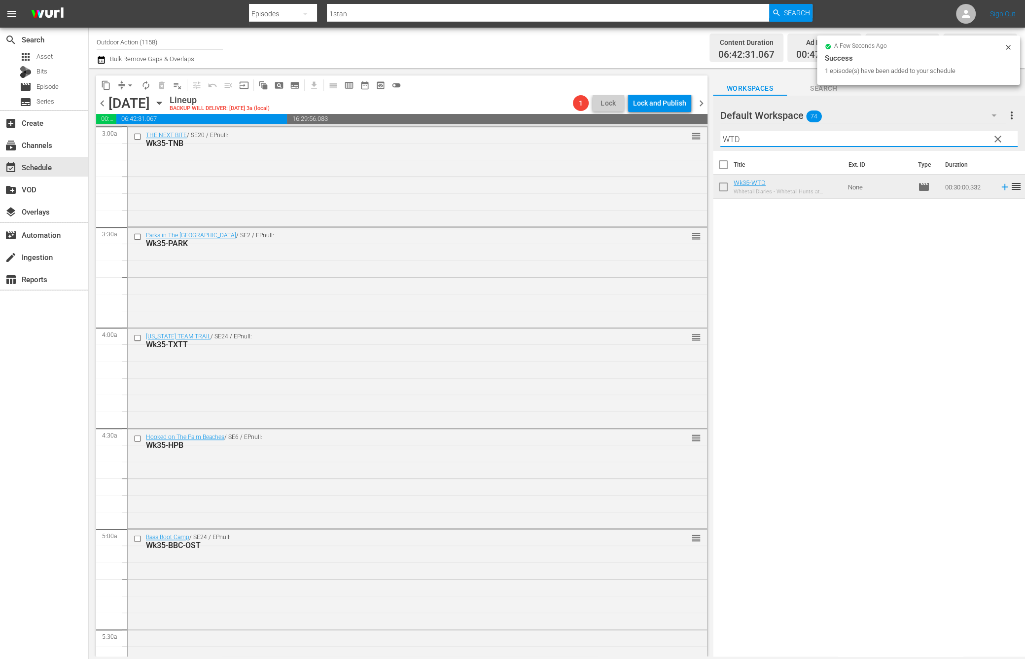
click at [937, 139] on input "WTD" at bounding box center [868, 139] width 297 height 16
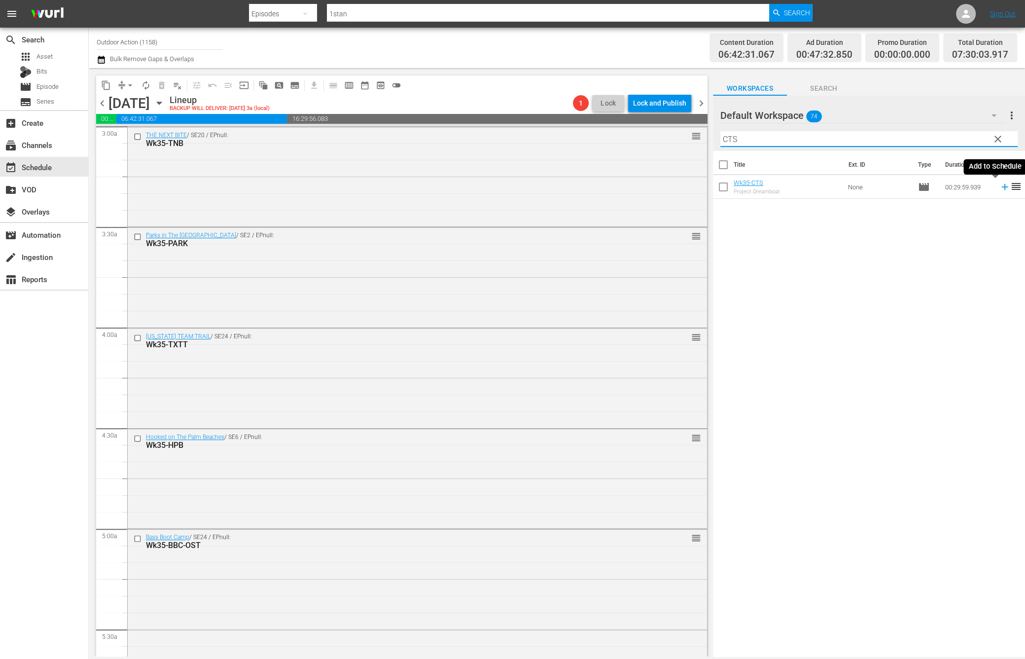
click at [1000, 189] on icon at bounding box center [1005, 186] width 11 height 11
click at [960, 139] on input "CTS" at bounding box center [868, 139] width 297 height 16
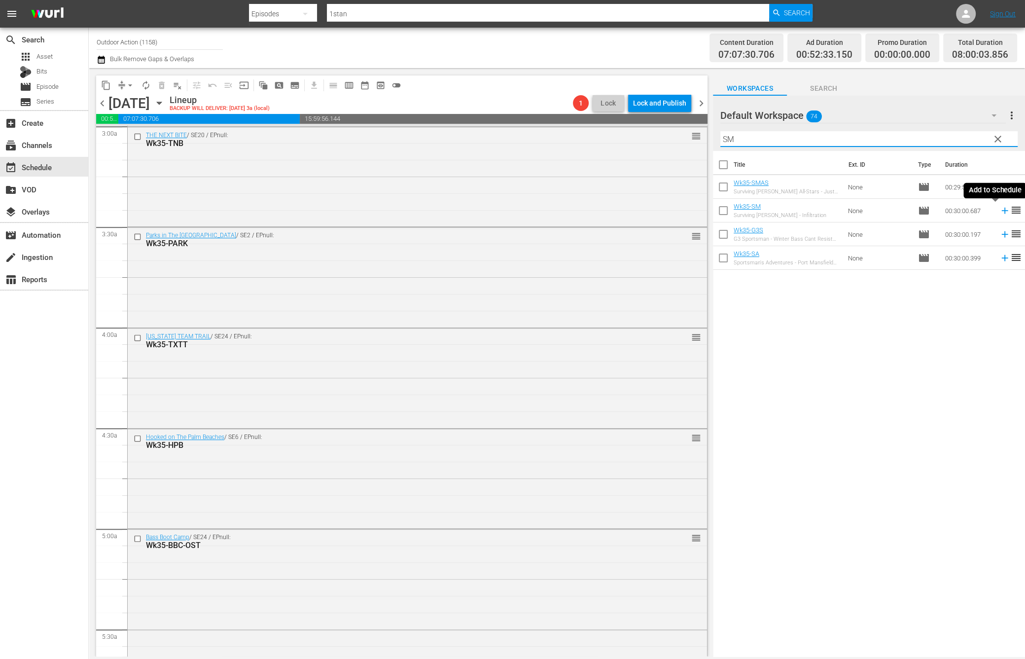
click at [1000, 209] on icon at bounding box center [1005, 210] width 11 height 11
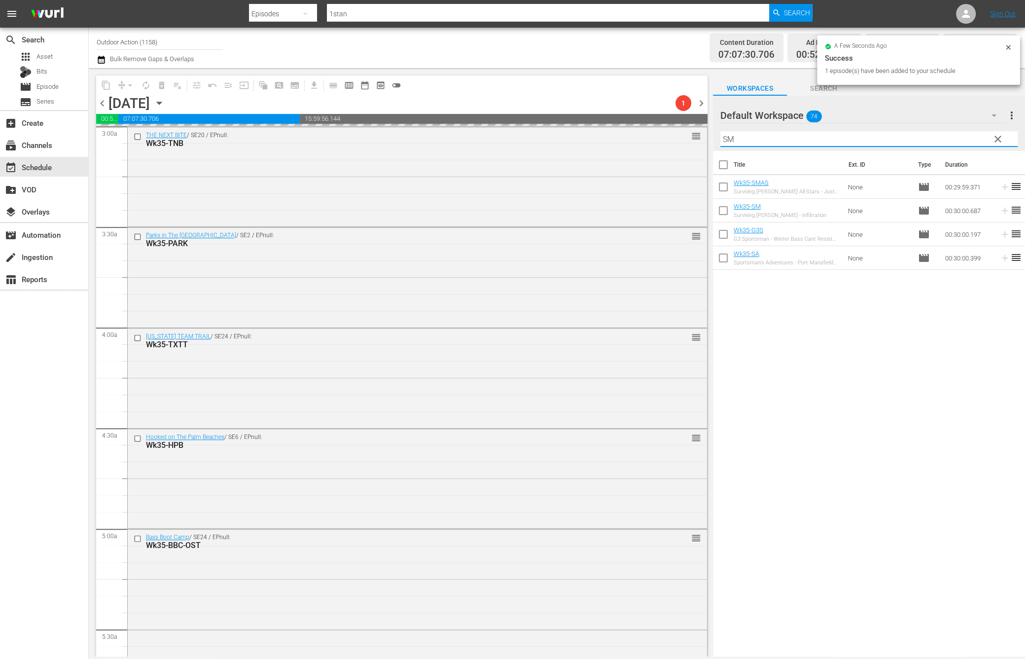
click at [963, 143] on input "SM" at bounding box center [868, 139] width 297 height 16
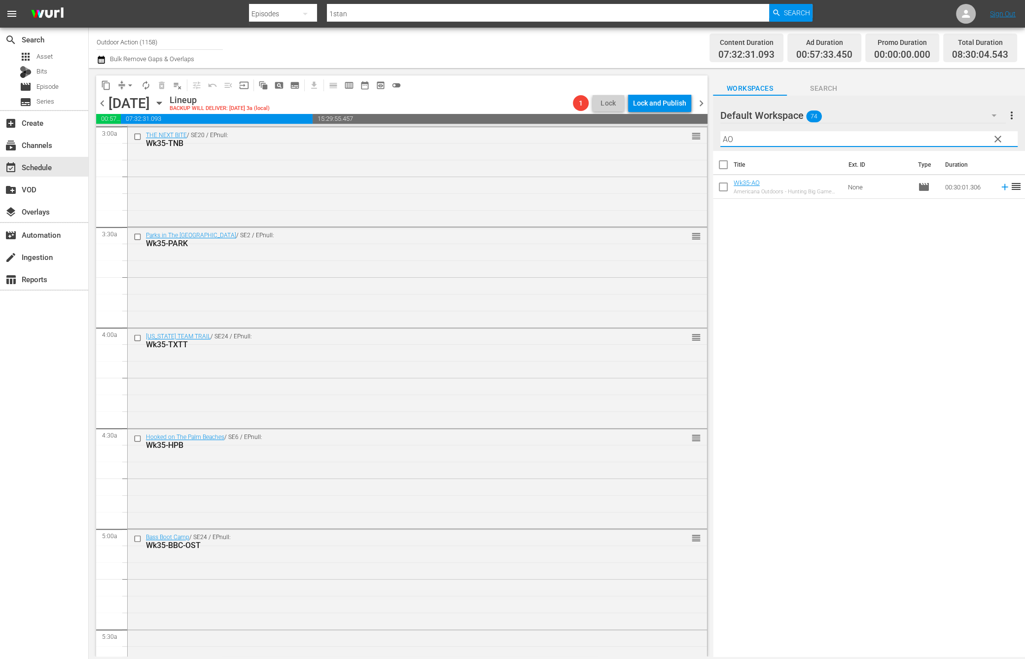
click at [1000, 189] on icon at bounding box center [1005, 186] width 11 height 11
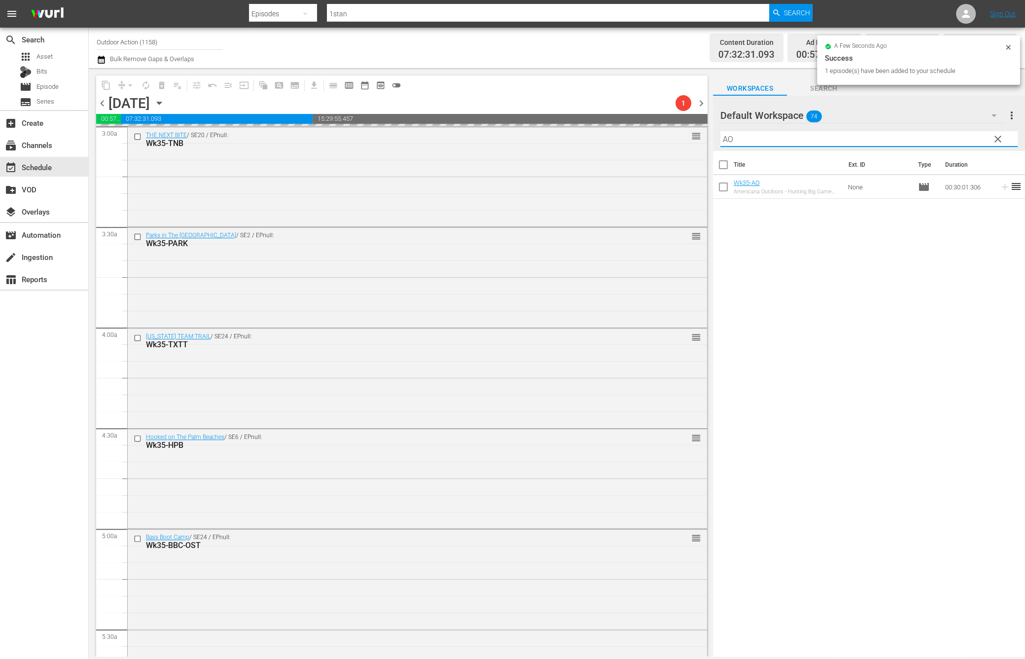
click at [948, 142] on input "AO" at bounding box center [868, 139] width 297 height 16
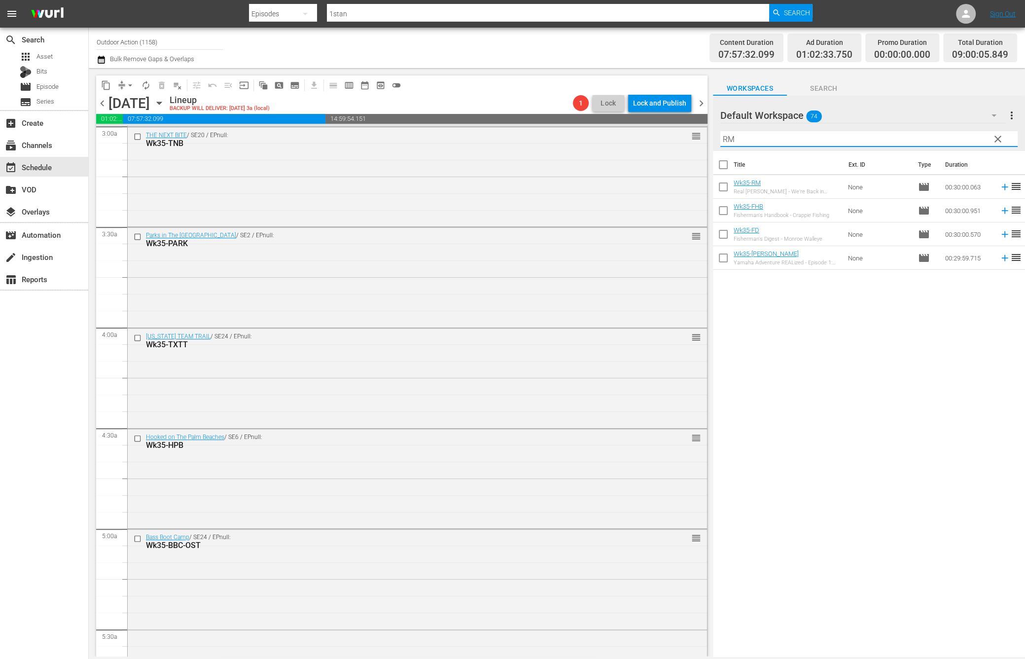
click at [1001, 186] on icon at bounding box center [1004, 187] width 6 height 6
click at [970, 138] on input "RM" at bounding box center [868, 139] width 297 height 16
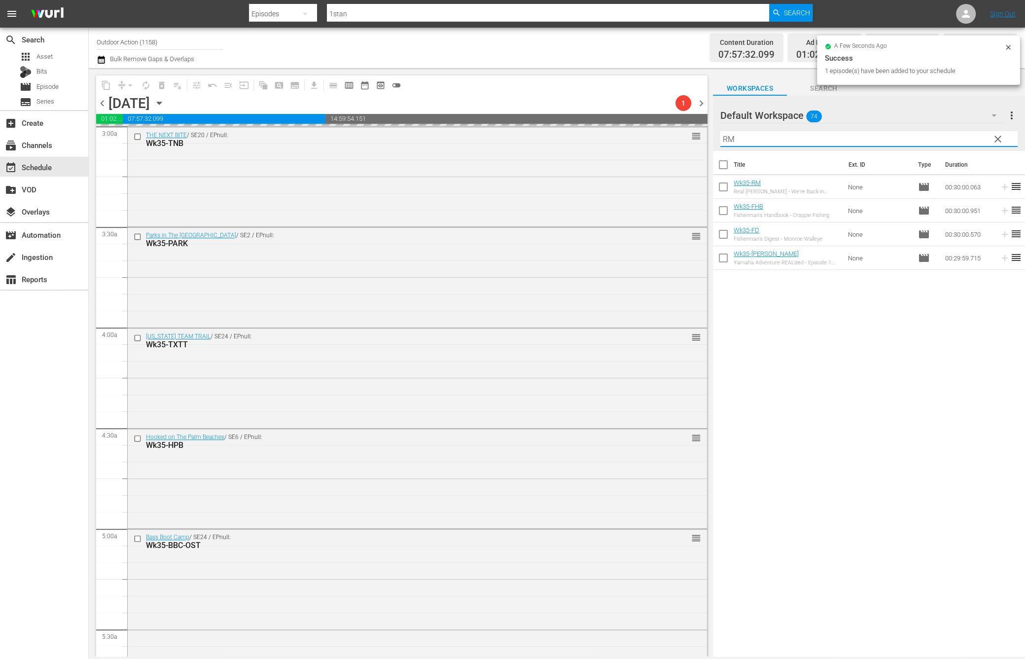
click at [970, 138] on input "RM" at bounding box center [868, 139] width 297 height 16
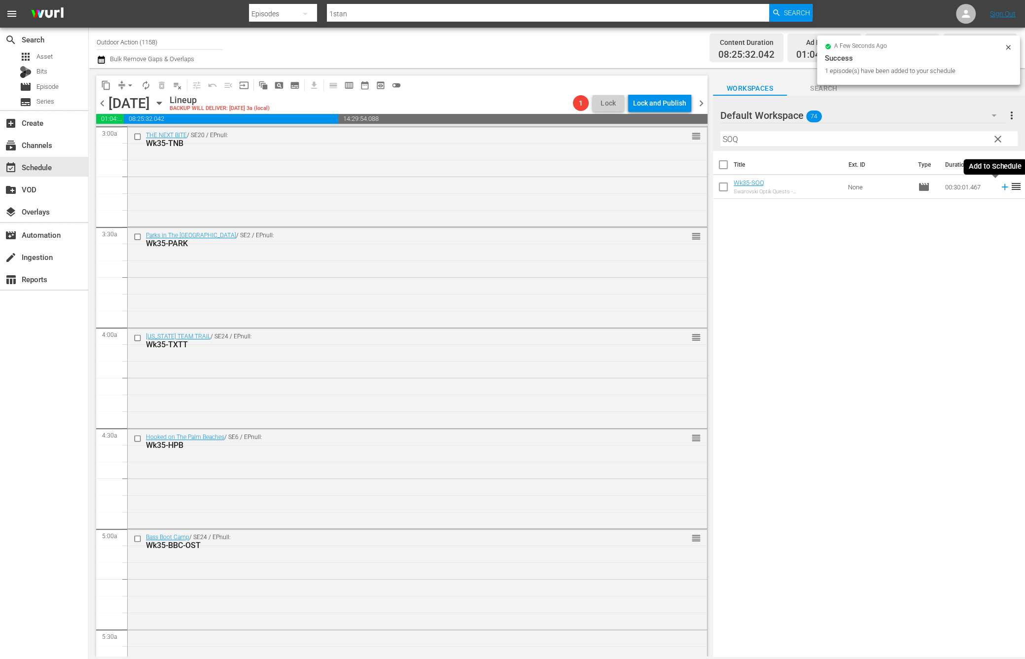
click at [1000, 189] on icon at bounding box center [1005, 186] width 11 height 11
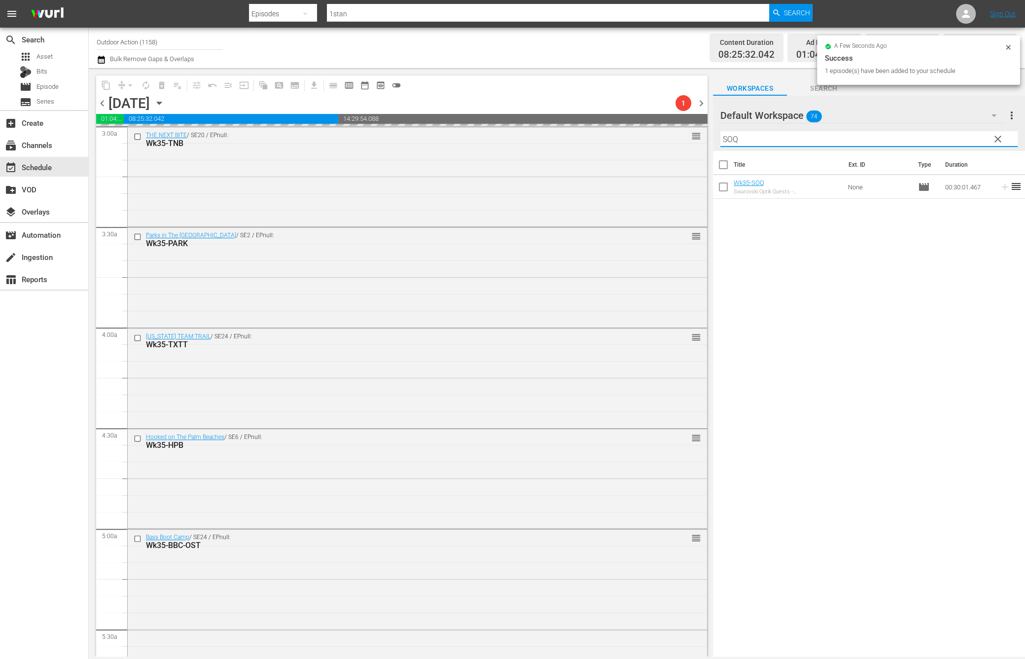
click at [947, 142] on input "SOQ" at bounding box center [868, 139] width 297 height 16
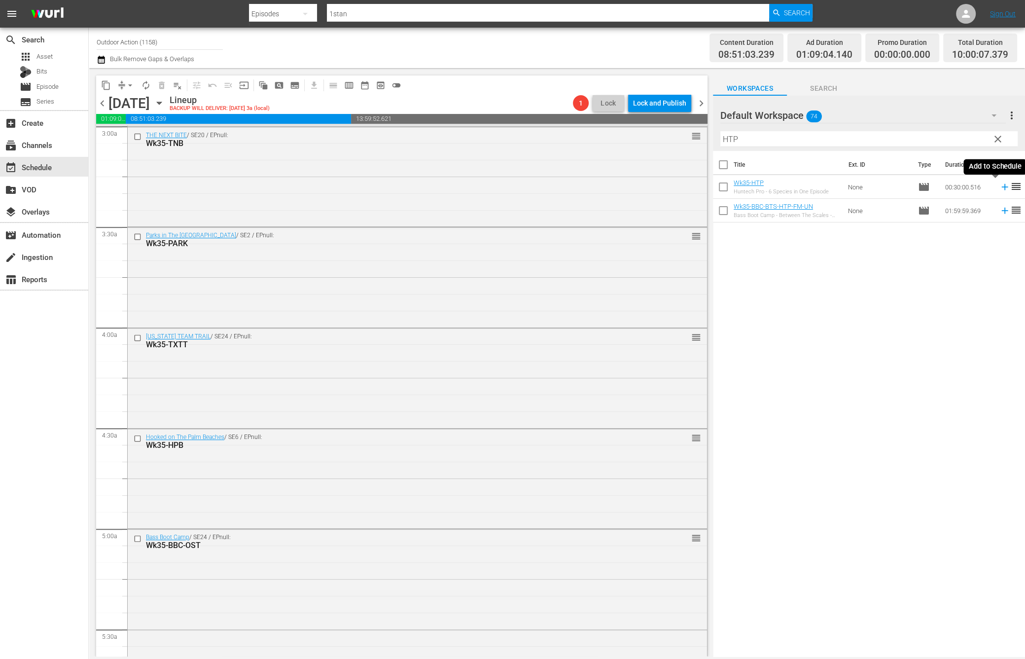
click at [1000, 189] on icon at bounding box center [1005, 186] width 11 height 11
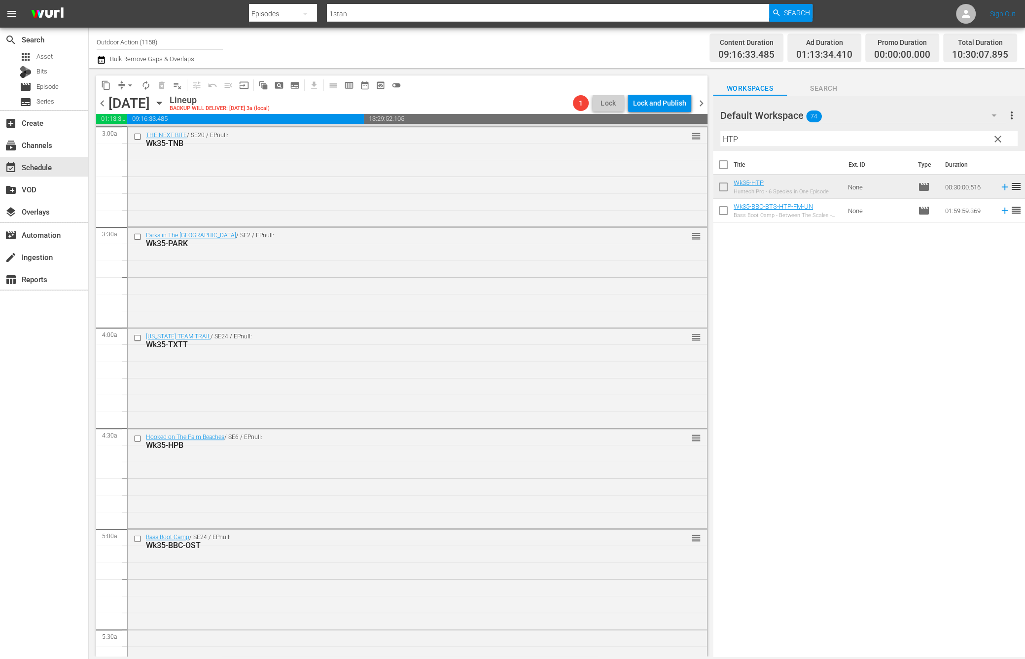
click at [955, 138] on input "HTP" at bounding box center [868, 139] width 297 height 16
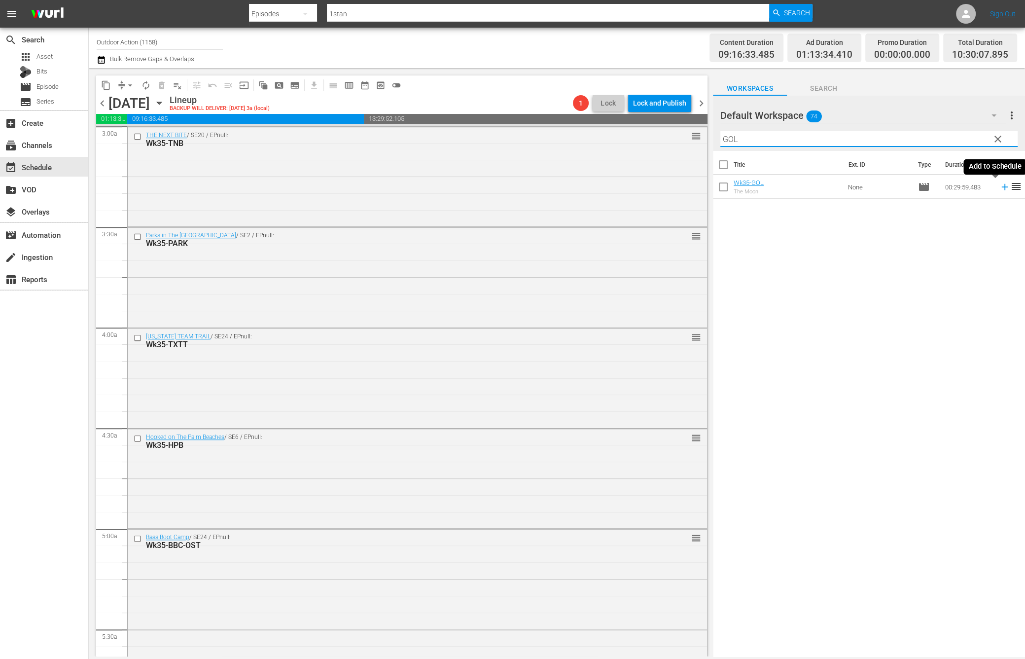
click at [1001, 186] on icon at bounding box center [1004, 187] width 6 height 6
click at [934, 132] on input "GOL" at bounding box center [868, 139] width 297 height 16
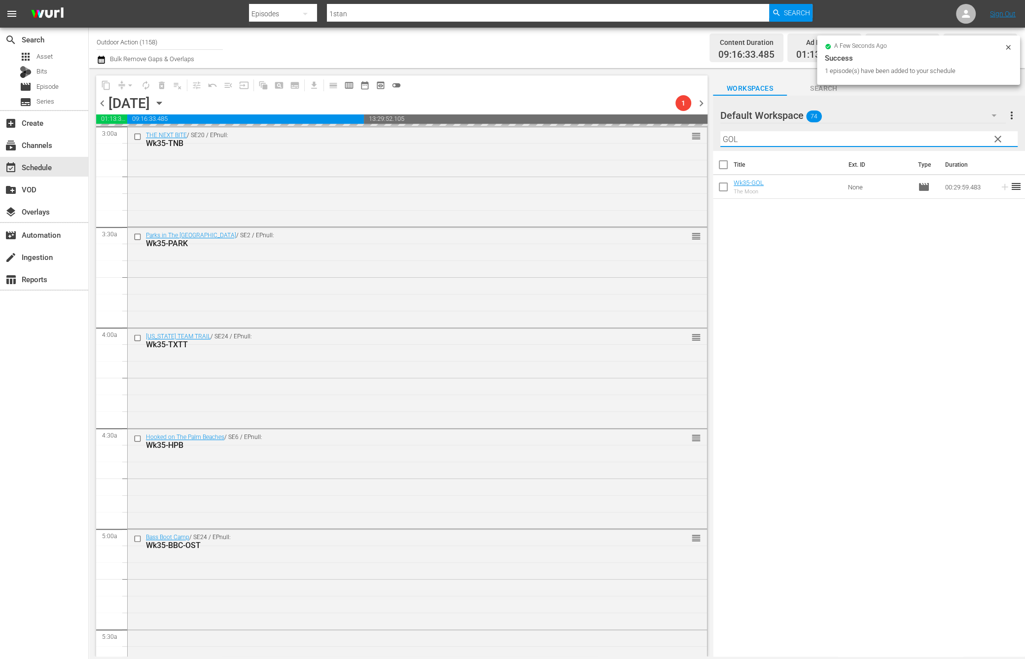
click at [934, 132] on input "GOL" at bounding box center [868, 139] width 297 height 16
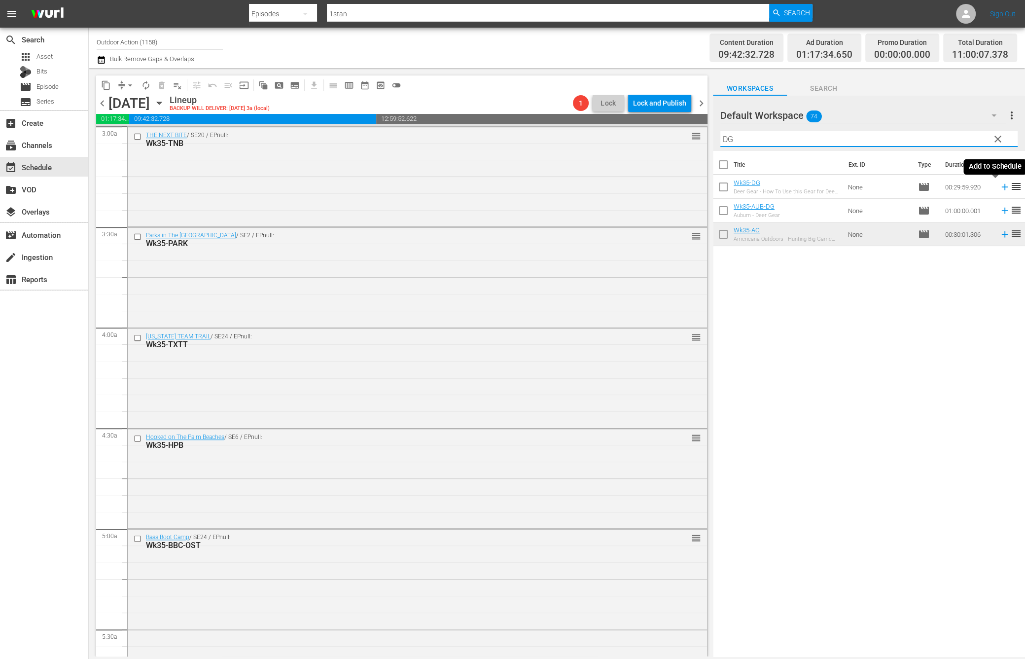
click at [1001, 186] on icon at bounding box center [1004, 187] width 6 height 6
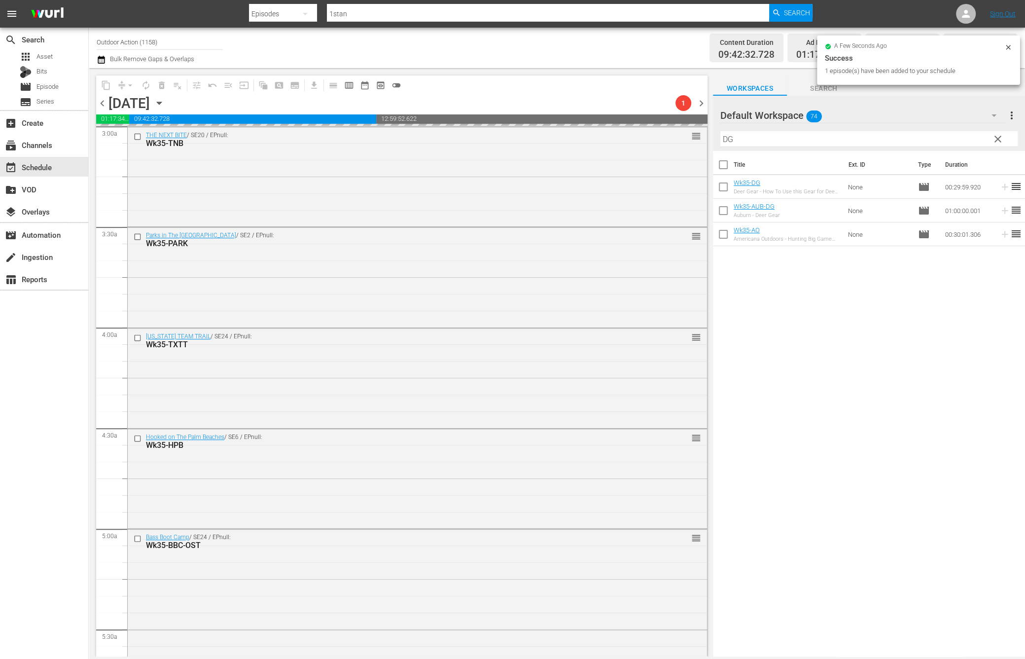
click at [971, 139] on input "DG" at bounding box center [868, 139] width 297 height 16
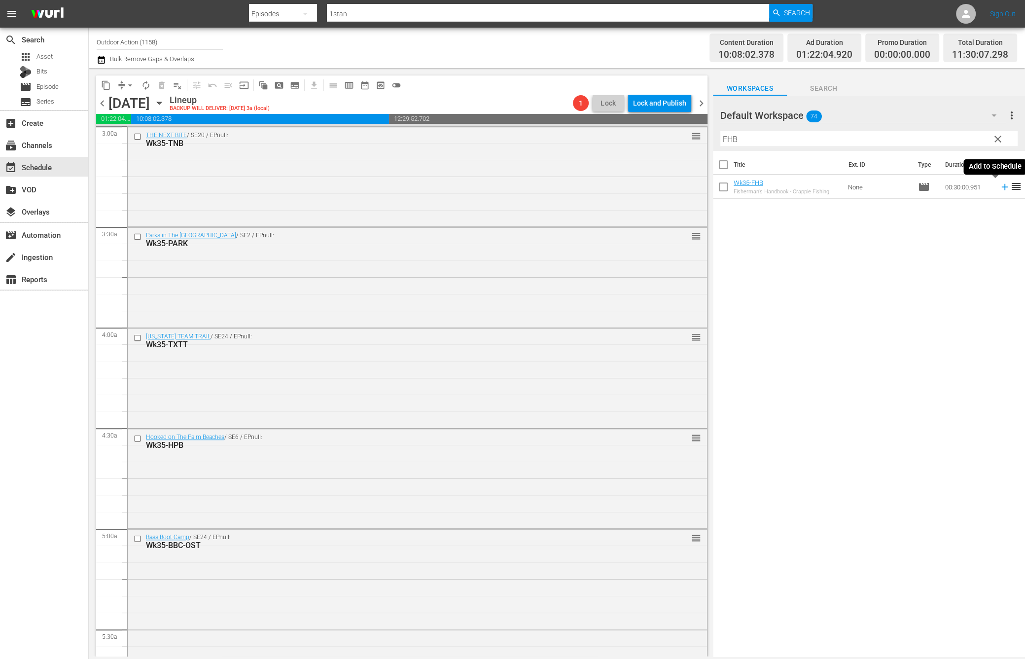
click at [1000, 184] on icon at bounding box center [1005, 186] width 11 height 11
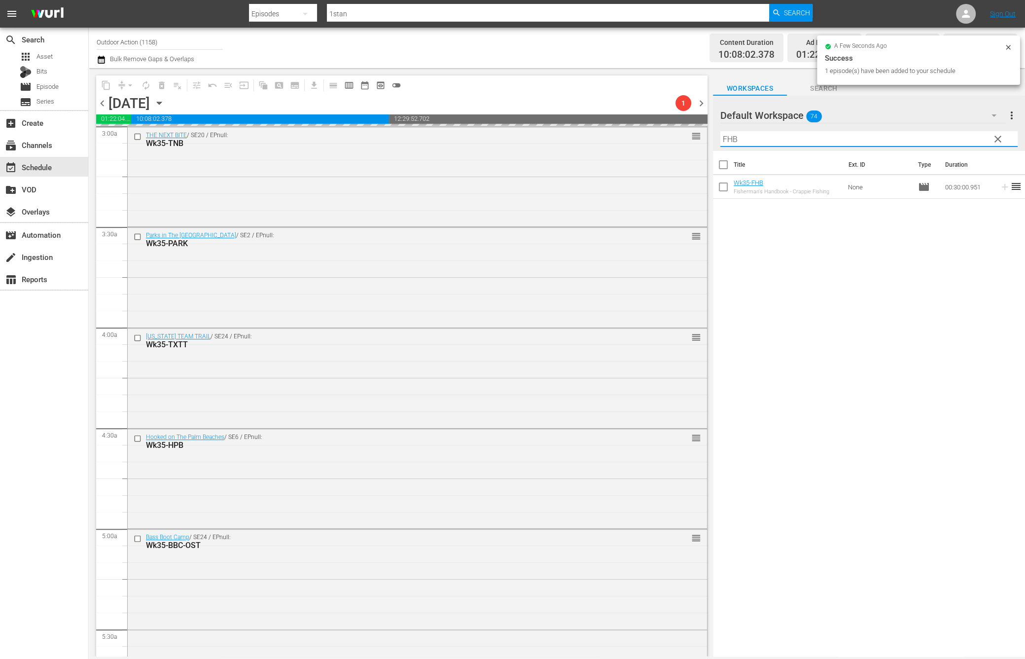
click at [967, 133] on input "FHB" at bounding box center [868, 139] width 297 height 16
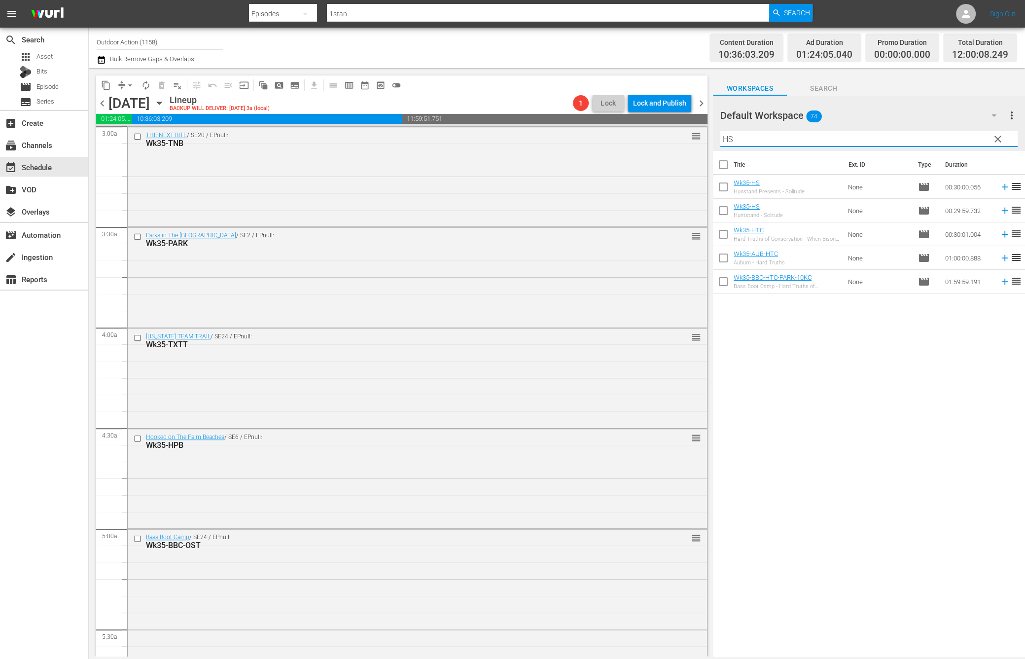
click at [1001, 211] on icon at bounding box center [1004, 211] width 6 height 6
click at [960, 135] on input "HS" at bounding box center [868, 139] width 297 height 16
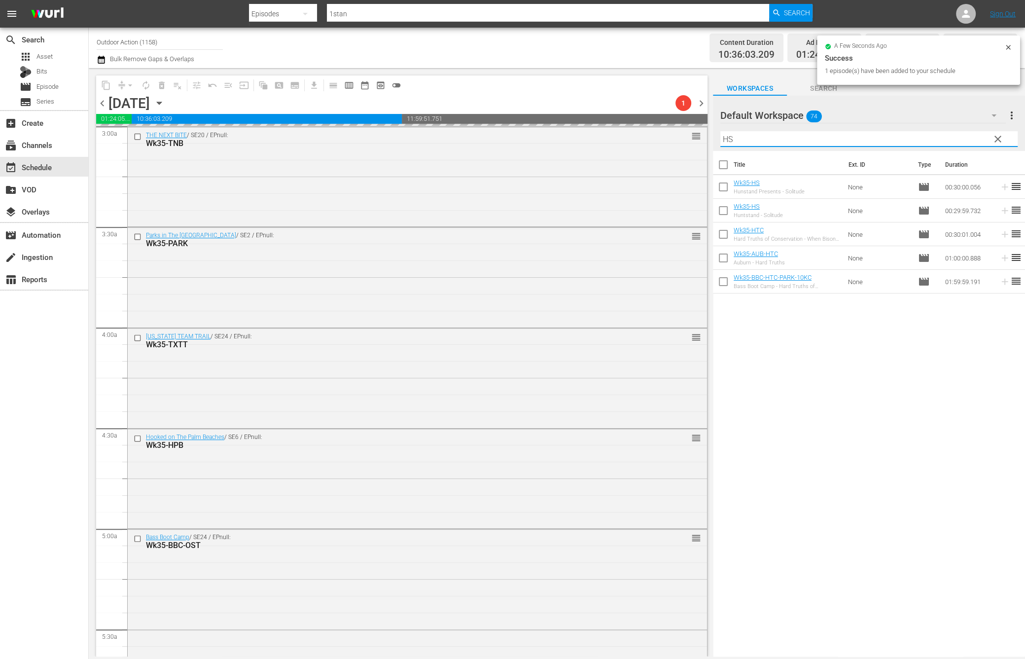
click at [960, 135] on input "HS" at bounding box center [868, 139] width 297 height 16
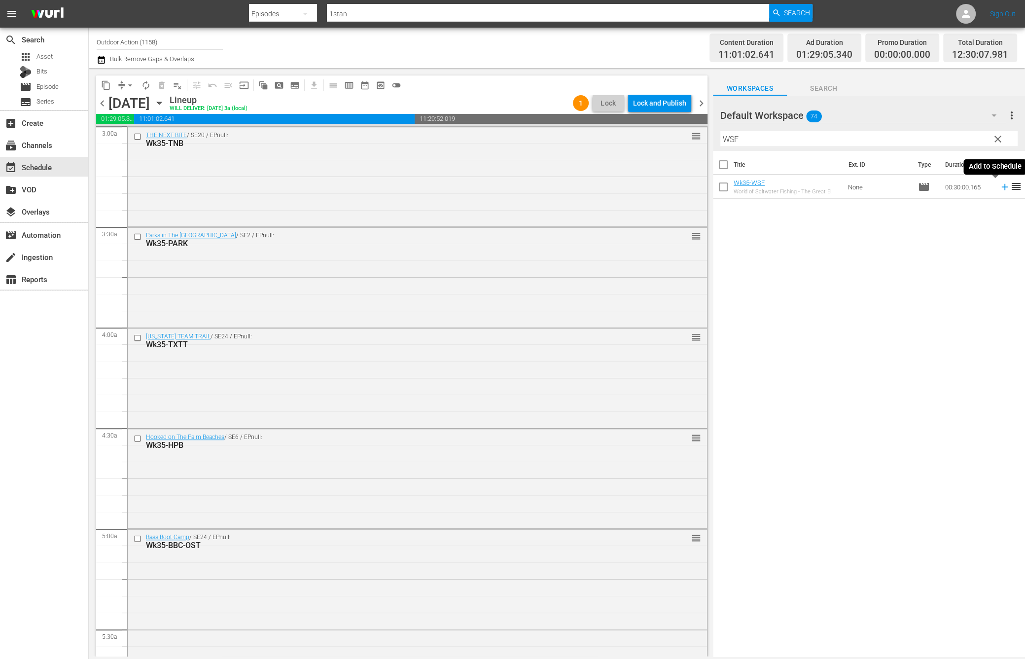
click at [1001, 186] on icon at bounding box center [1004, 187] width 6 height 6
click at [965, 136] on input "WSF" at bounding box center [868, 139] width 297 height 16
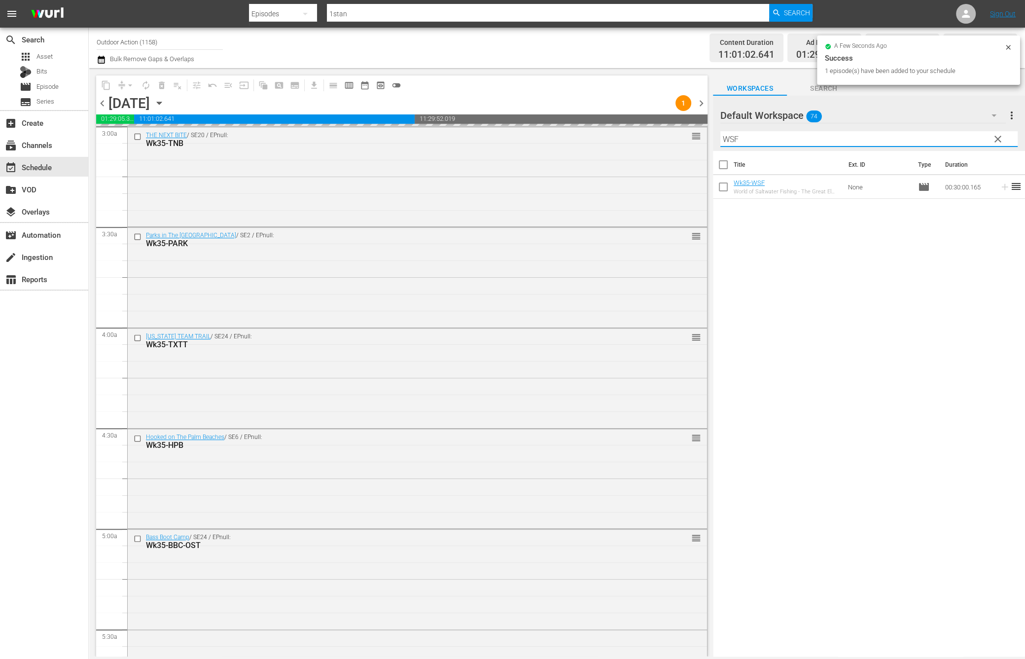
click at [965, 136] on input "WSF" at bounding box center [868, 139] width 297 height 16
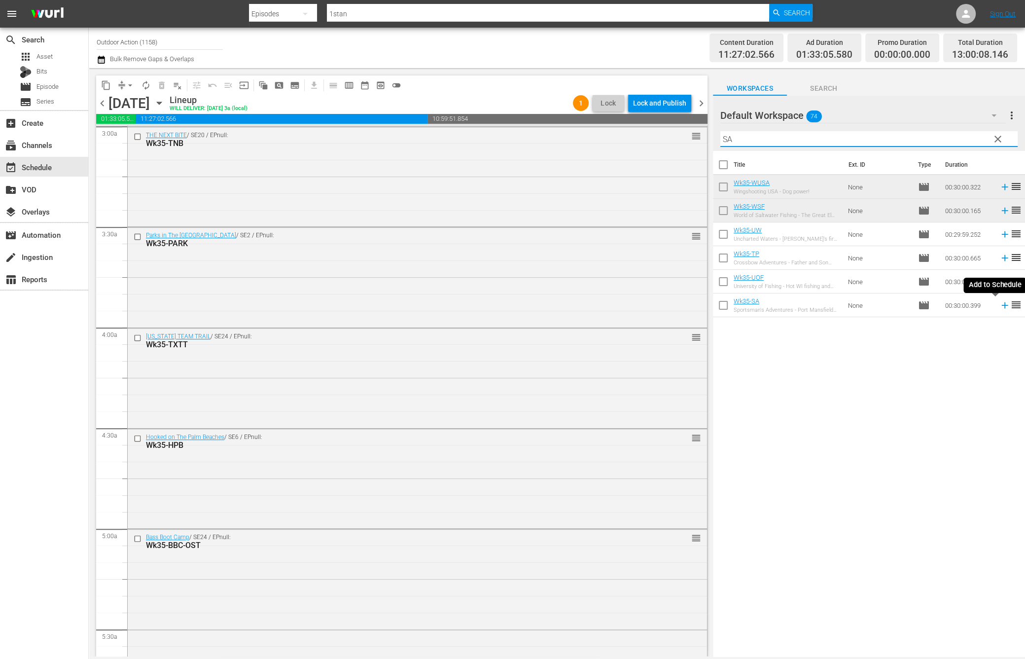
click at [1000, 303] on icon at bounding box center [1005, 305] width 11 height 11
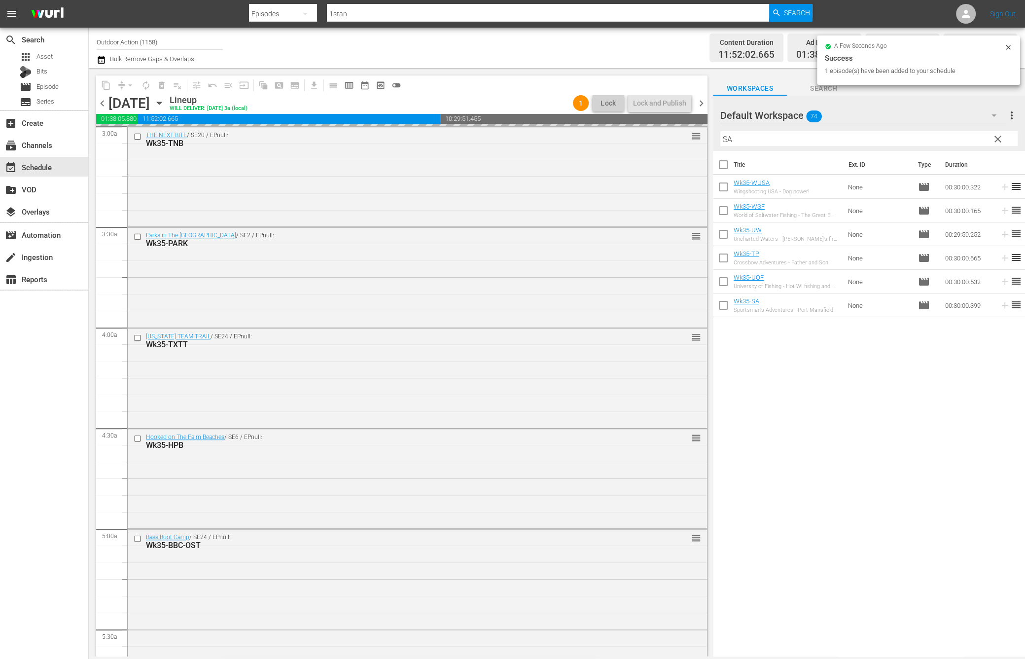
click at [862, 131] on input "SA" at bounding box center [868, 139] width 297 height 16
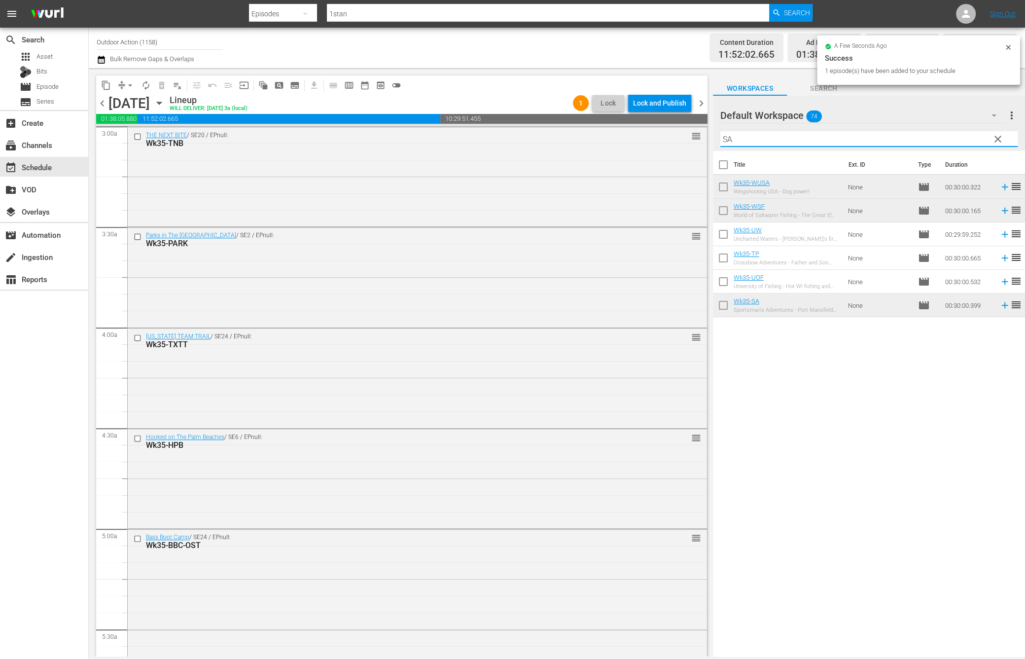
click at [862, 131] on input "SA" at bounding box center [868, 139] width 297 height 16
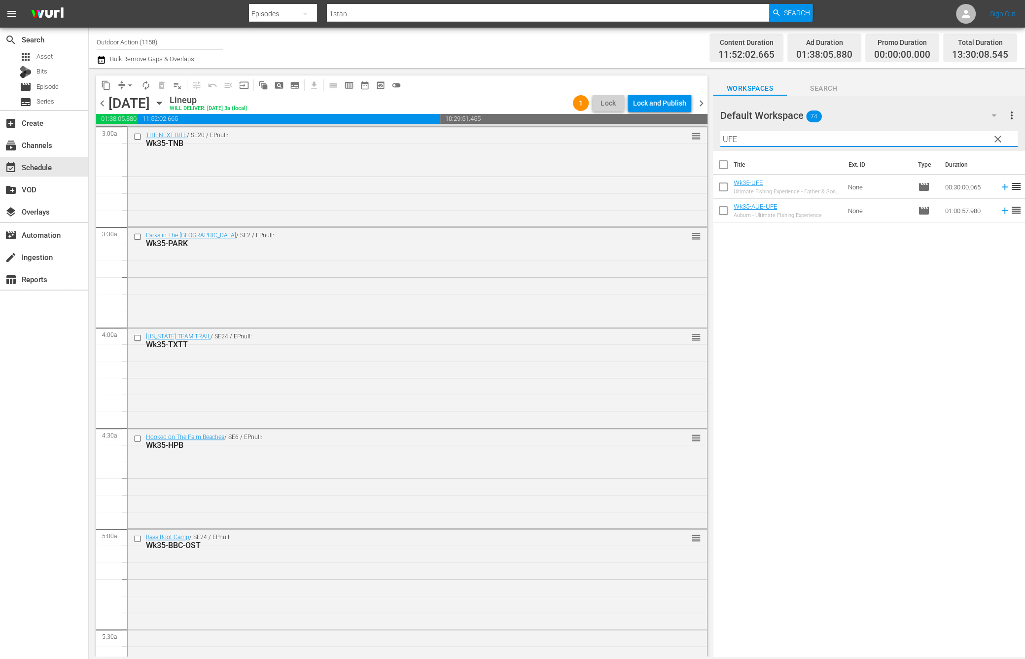
click at [1000, 188] on icon at bounding box center [1005, 186] width 11 height 11
click at [924, 136] on input "UFE" at bounding box center [868, 139] width 297 height 16
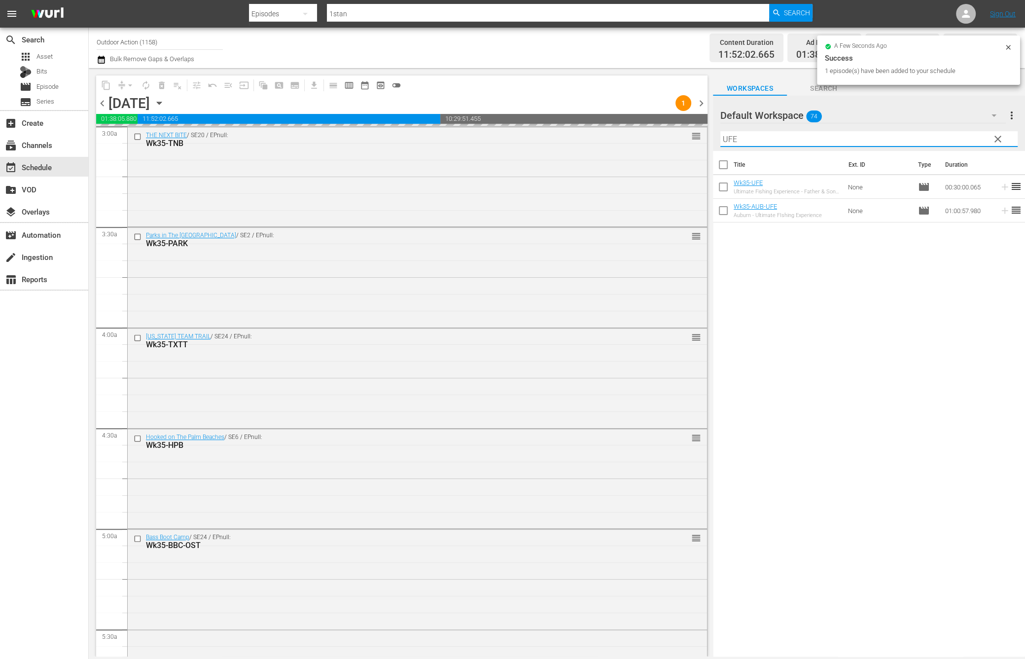
click at [924, 136] on input "UFE" at bounding box center [868, 139] width 297 height 16
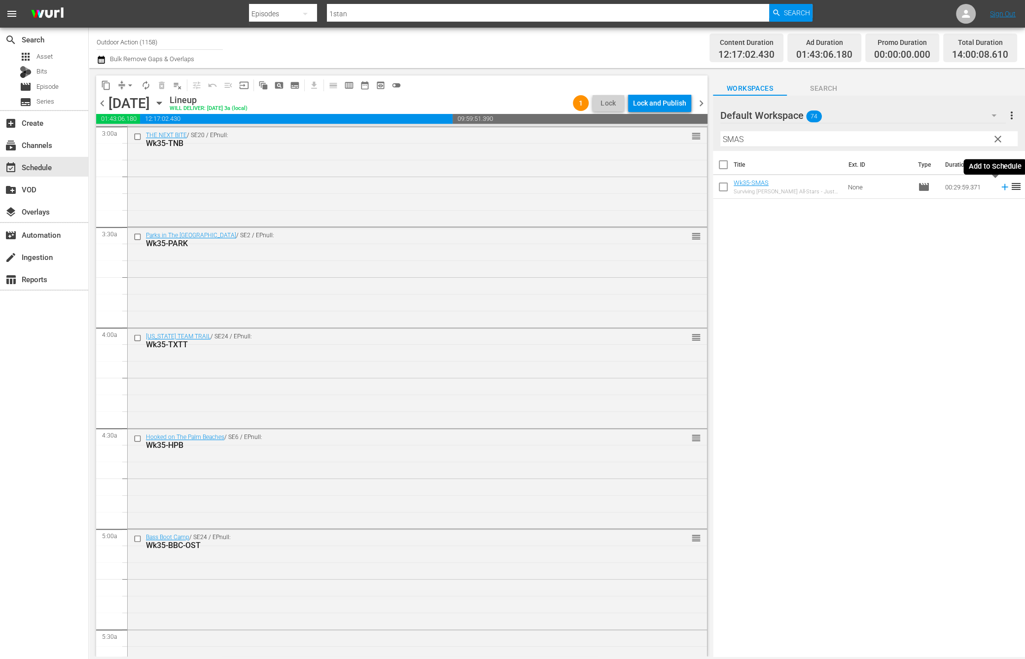
click at [1001, 186] on icon at bounding box center [1004, 187] width 6 height 6
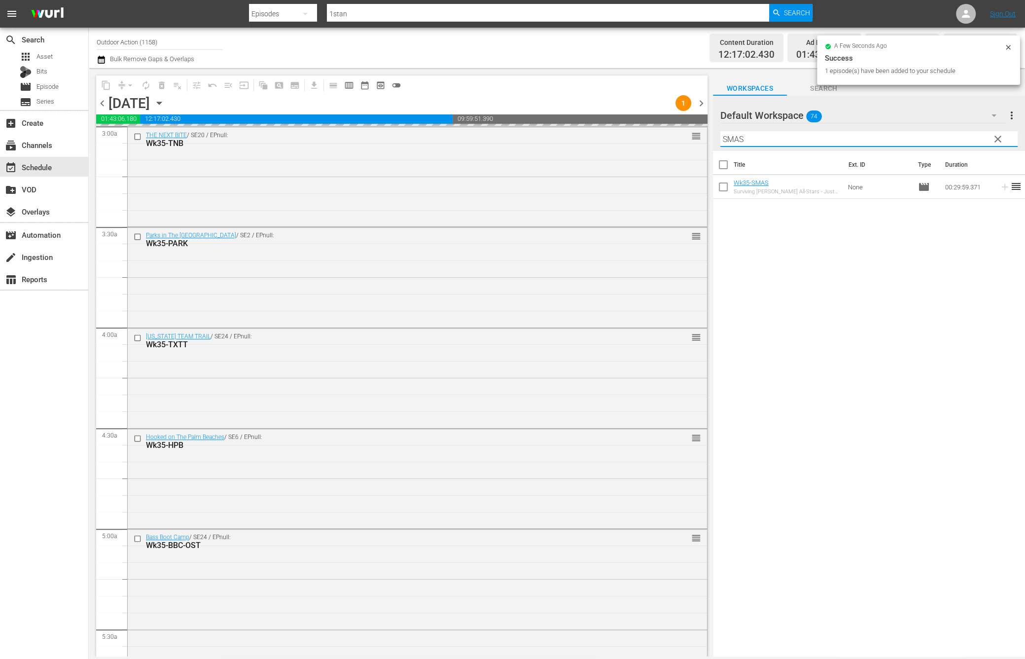
click at [951, 136] on input "SMAS" at bounding box center [868, 139] width 297 height 16
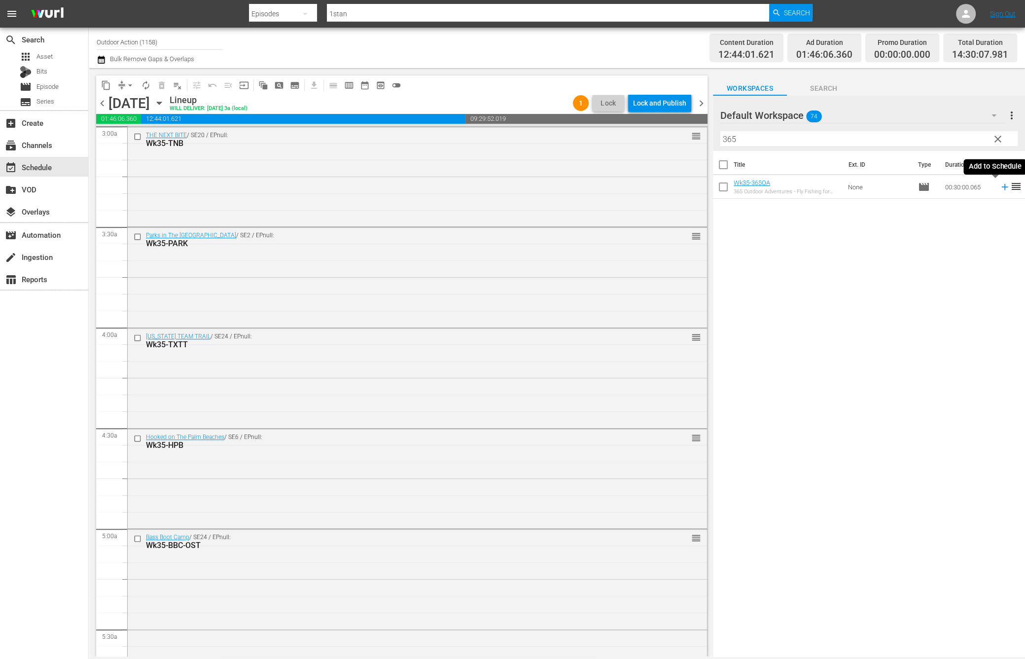
click at [1000, 188] on icon at bounding box center [1005, 186] width 11 height 11
click at [959, 141] on input "365" at bounding box center [868, 139] width 297 height 16
click at [1000, 188] on icon at bounding box center [1005, 186] width 11 height 11
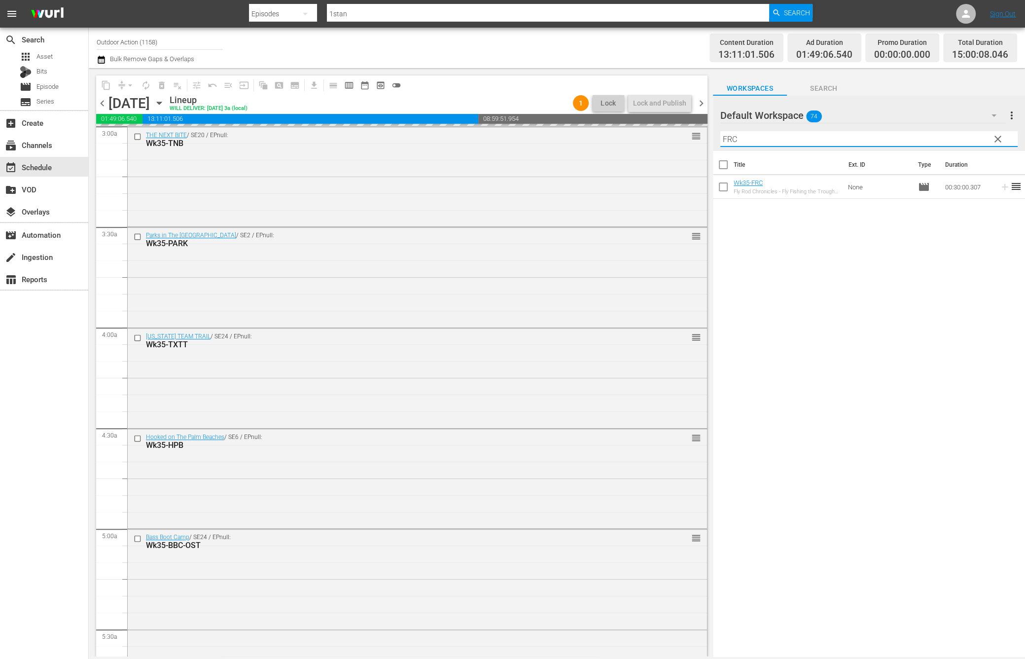
click at [955, 140] on input "FRC" at bounding box center [868, 139] width 297 height 16
click at [1000, 190] on icon at bounding box center [1005, 186] width 11 height 11
click at [962, 144] on input "FHT" at bounding box center [868, 139] width 297 height 16
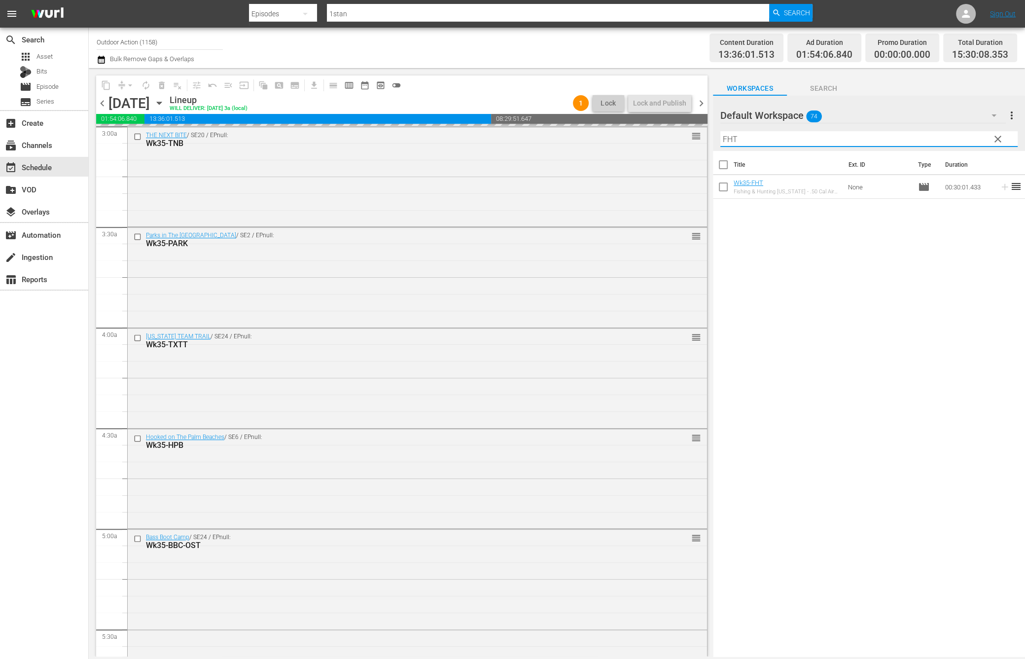
click at [962, 144] on input "FHT" at bounding box center [868, 139] width 297 height 16
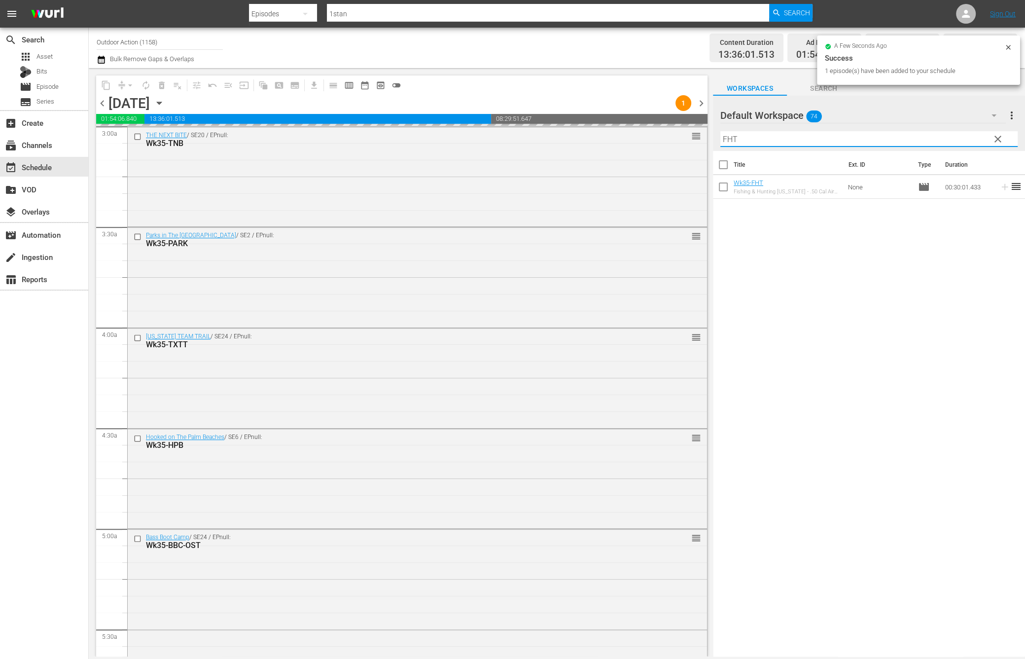
click at [962, 144] on input "FHT" at bounding box center [868, 139] width 297 height 16
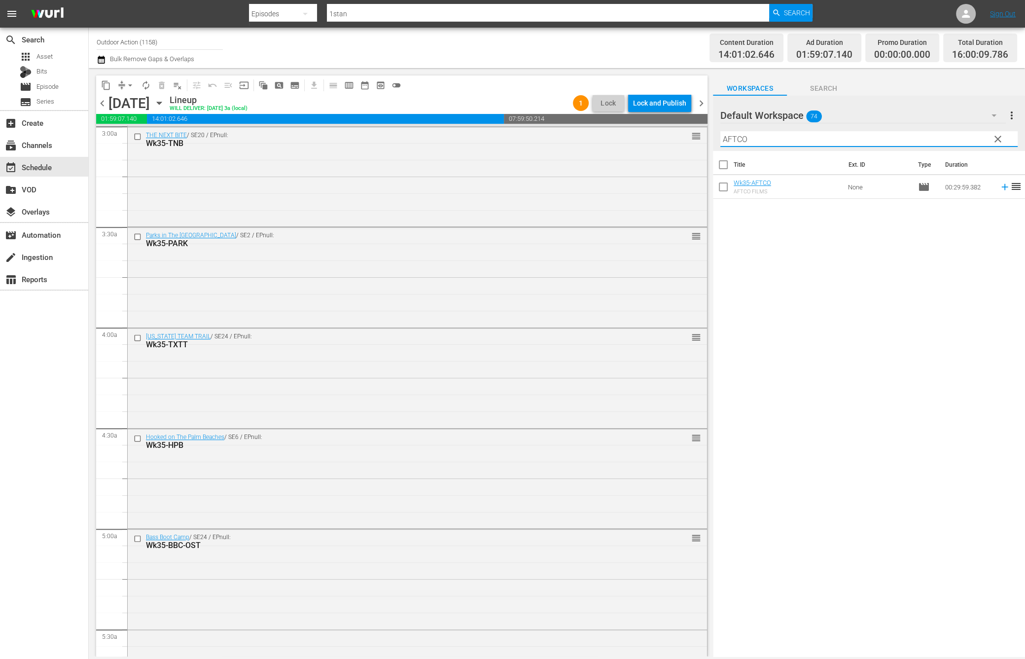
click at [1000, 188] on icon at bounding box center [1005, 186] width 11 height 11
click at [959, 137] on input "AFTCO" at bounding box center [868, 139] width 297 height 16
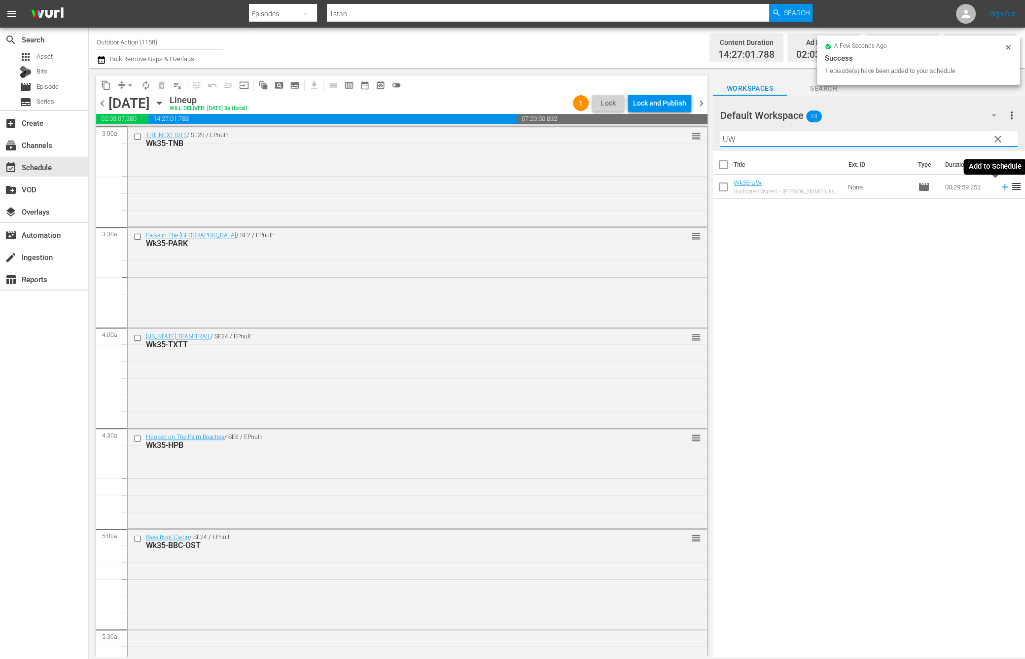
click at [1000, 188] on icon at bounding box center [1005, 186] width 11 height 11
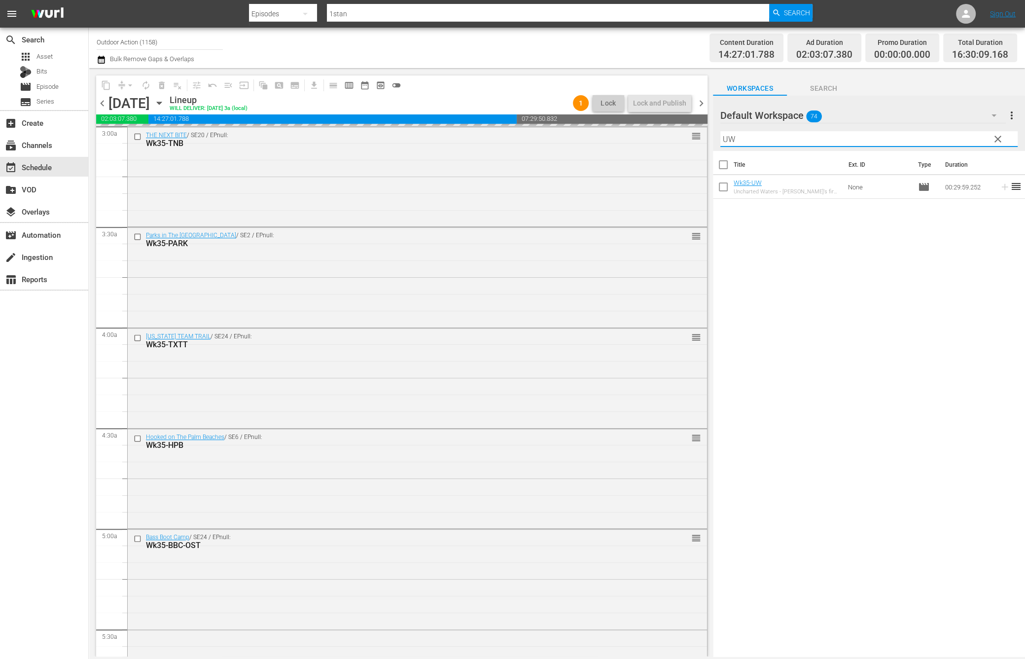
click at [966, 140] on input "UW" at bounding box center [868, 139] width 297 height 16
click at [969, 239] on div "Title Ext. ID Type Duration YAMAT2308-Antarctica_Yamaha_Blue_Life Antarctica | …" at bounding box center [869, 404] width 312 height 507
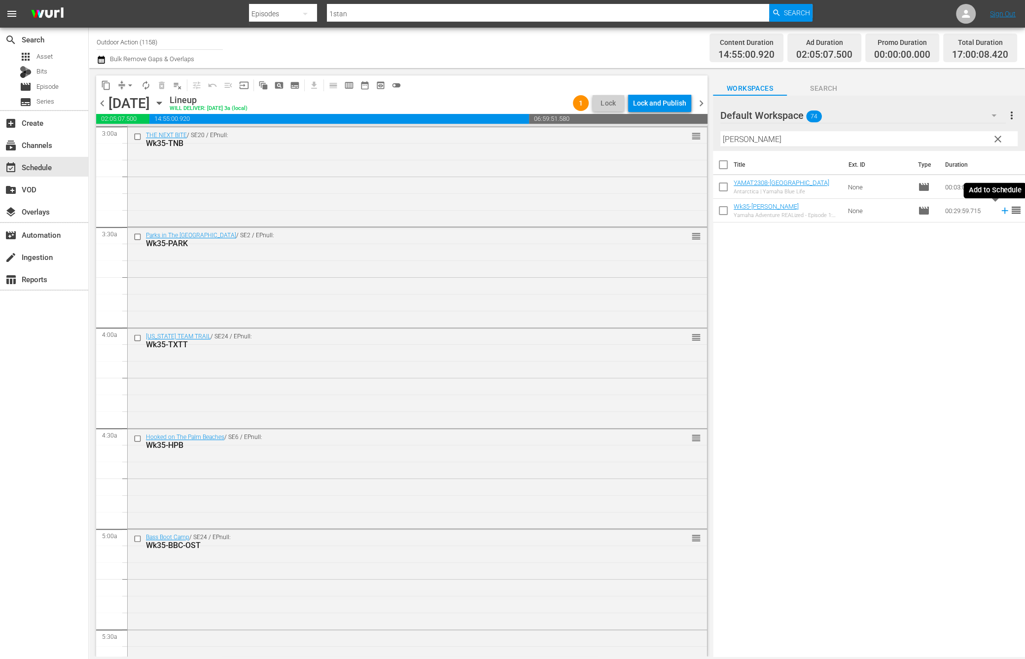
click at [1001, 210] on icon at bounding box center [1004, 211] width 6 height 6
click at [817, 138] on input "YAMAT" at bounding box center [868, 139] width 297 height 16
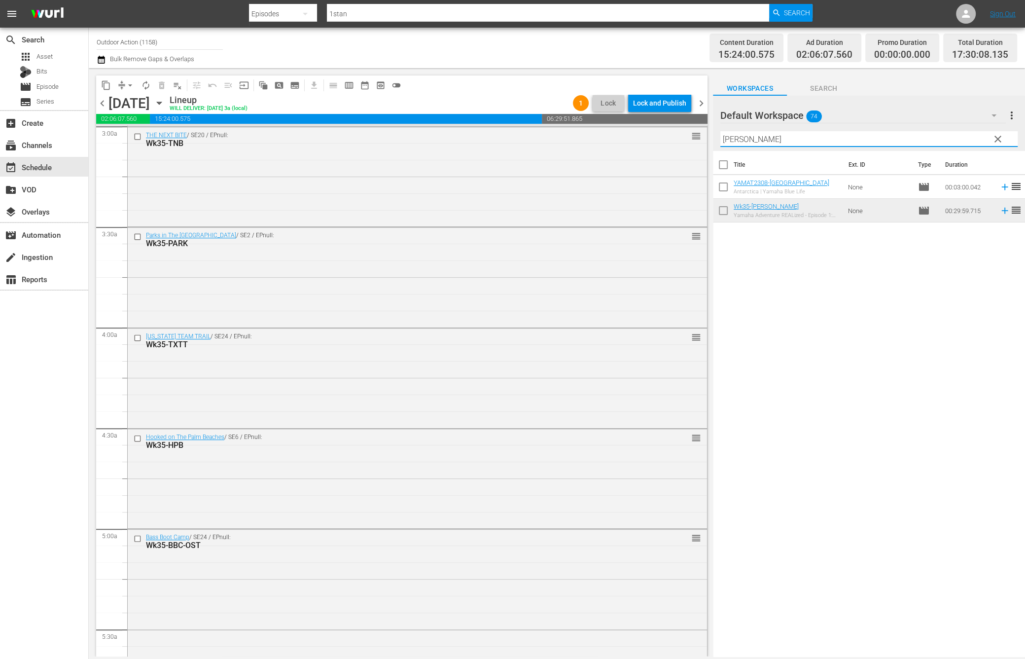
click at [817, 138] on input "YAMAT" at bounding box center [868, 139] width 297 height 16
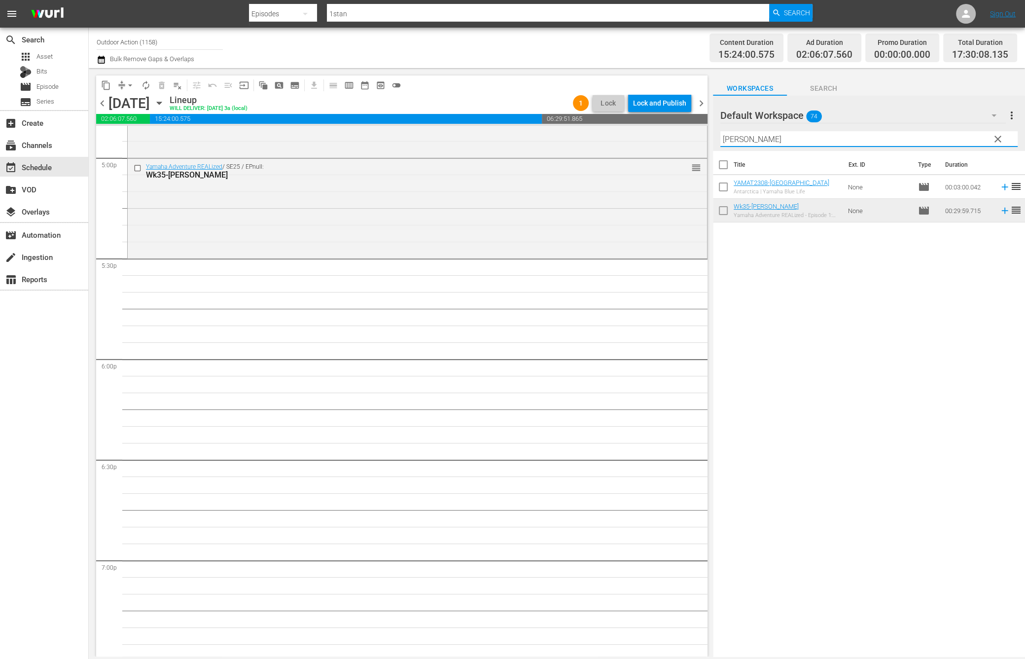
scroll to position [3326, 0]
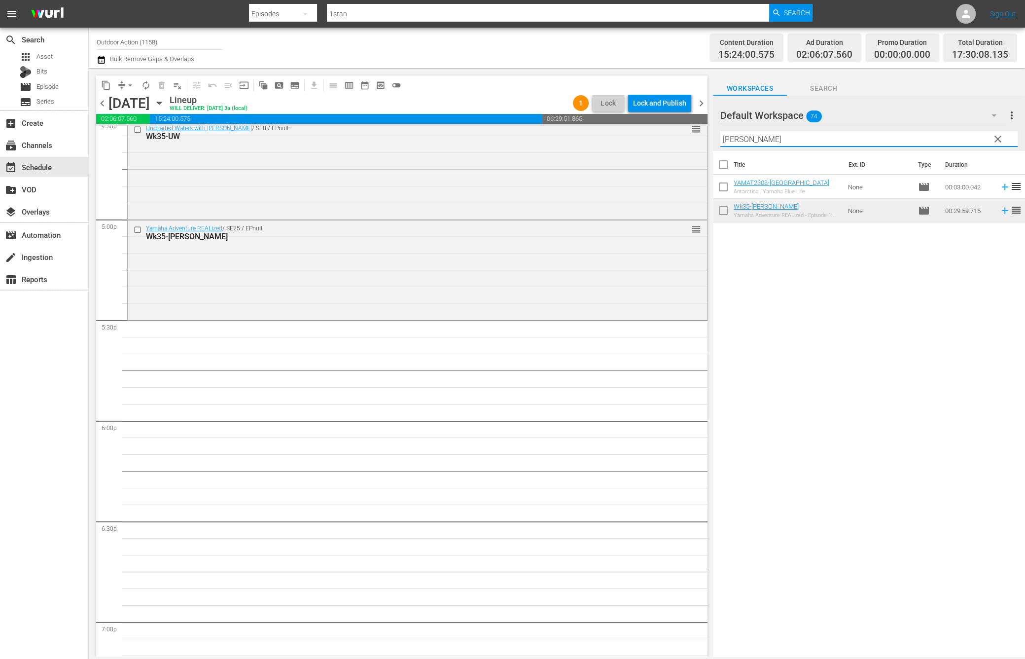
click at [755, 144] on input "YAMAT" at bounding box center [868, 139] width 297 height 16
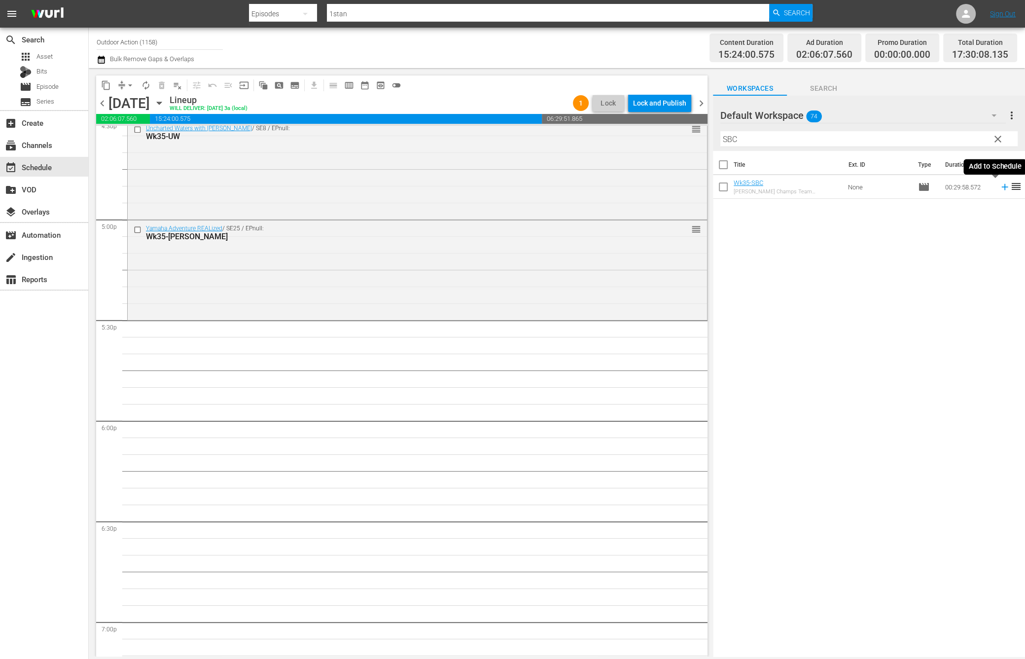
click at [1000, 188] on icon at bounding box center [1005, 186] width 11 height 11
click at [907, 133] on input "SBC" at bounding box center [868, 139] width 297 height 16
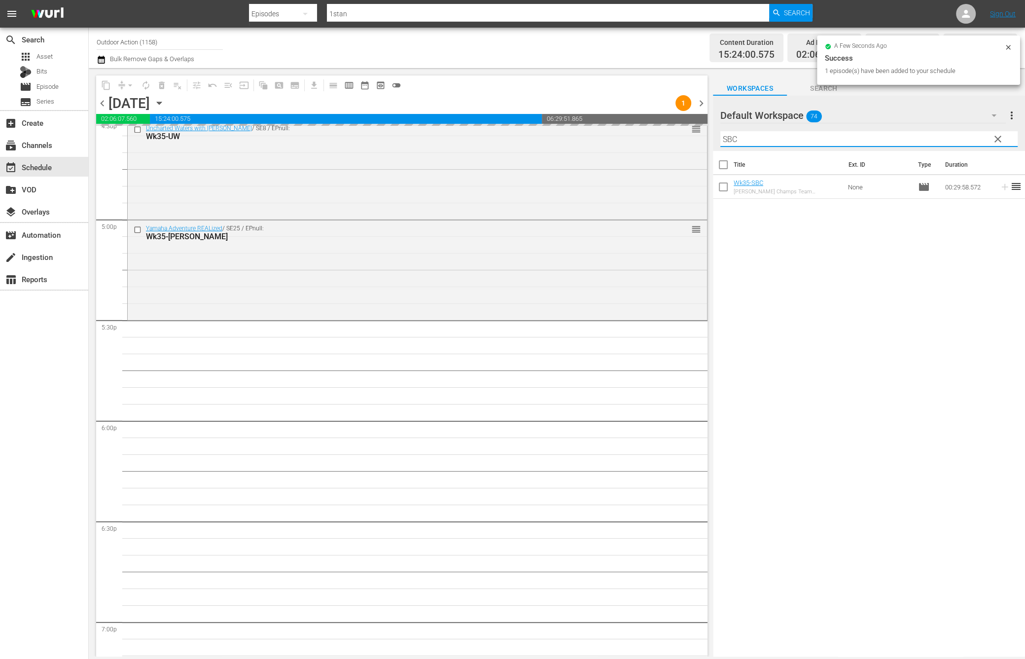
click at [907, 133] on input "SBC" at bounding box center [868, 139] width 297 height 16
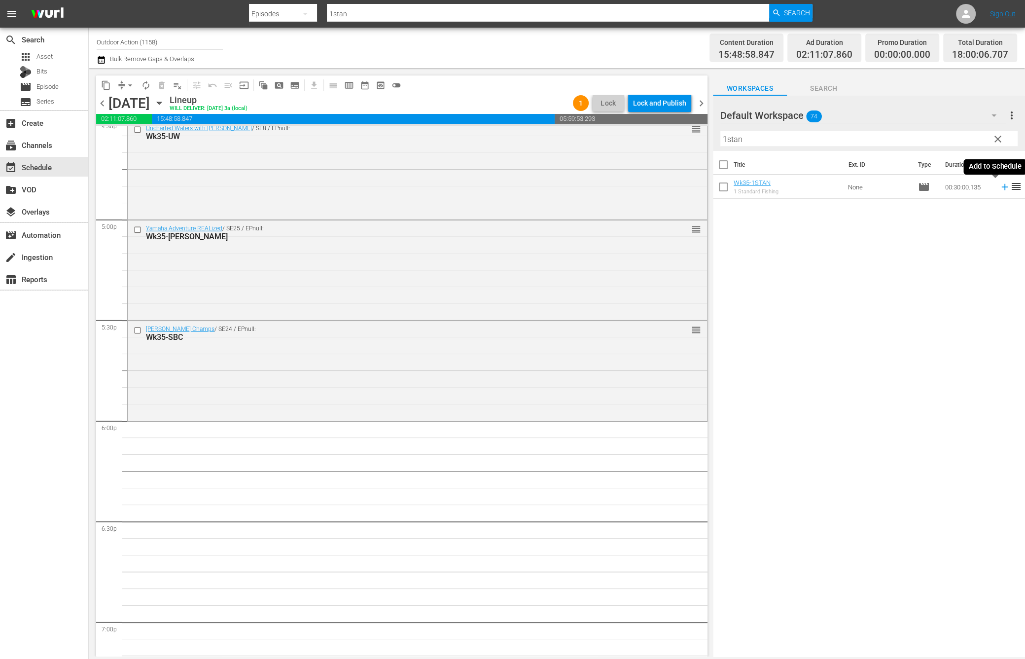
click at [1001, 185] on icon at bounding box center [1004, 187] width 6 height 6
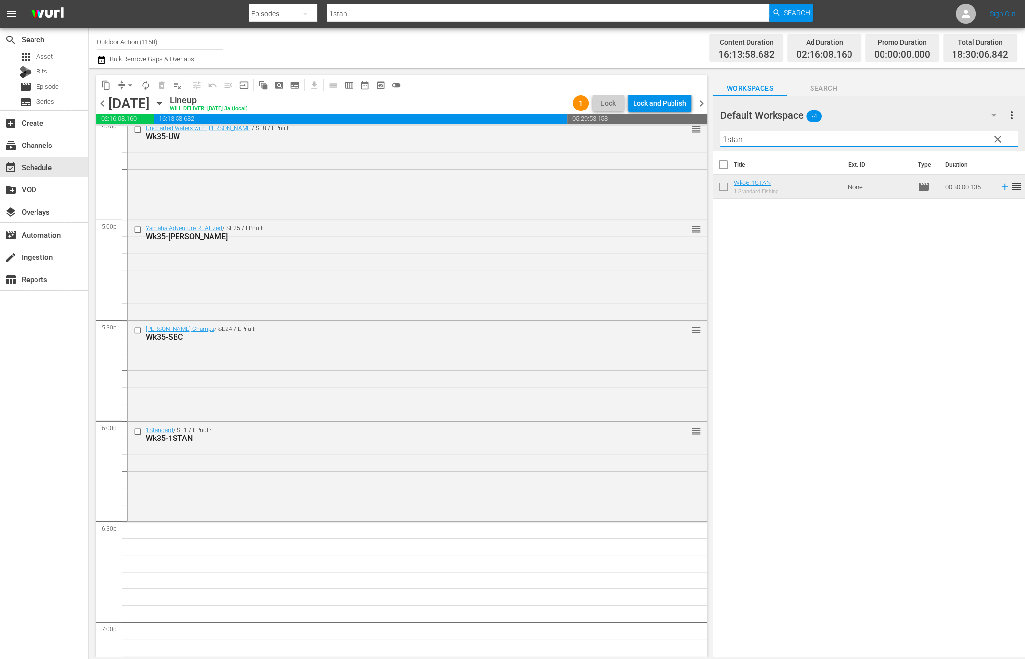
click at [799, 144] on input "1stan" at bounding box center [868, 139] width 297 height 16
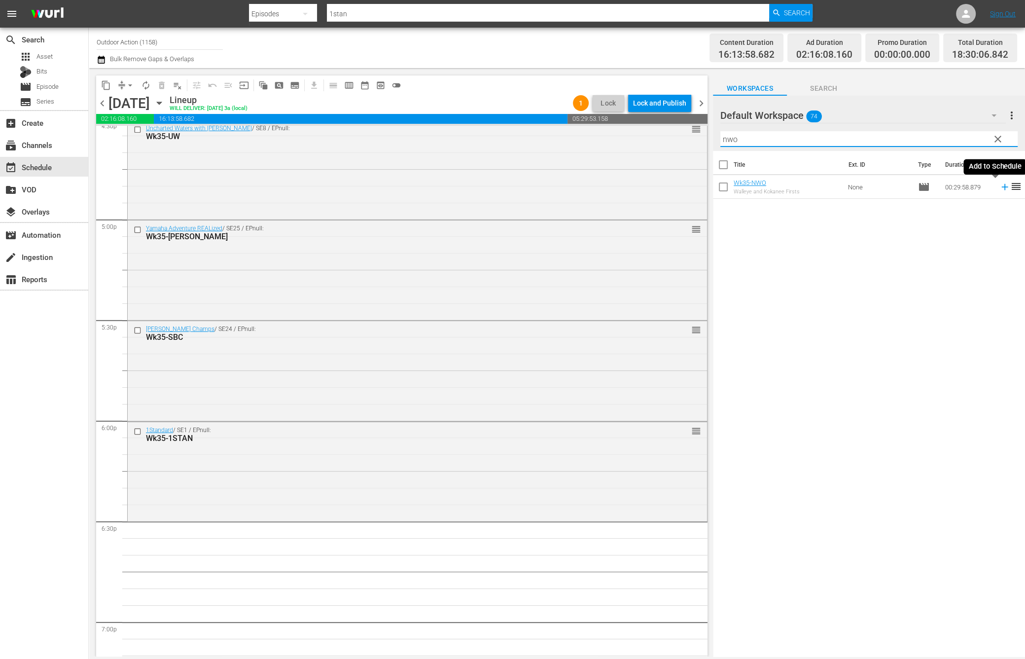
click at [1000, 188] on icon at bounding box center [1005, 186] width 11 height 11
click at [919, 139] on input "nwo" at bounding box center [868, 139] width 297 height 16
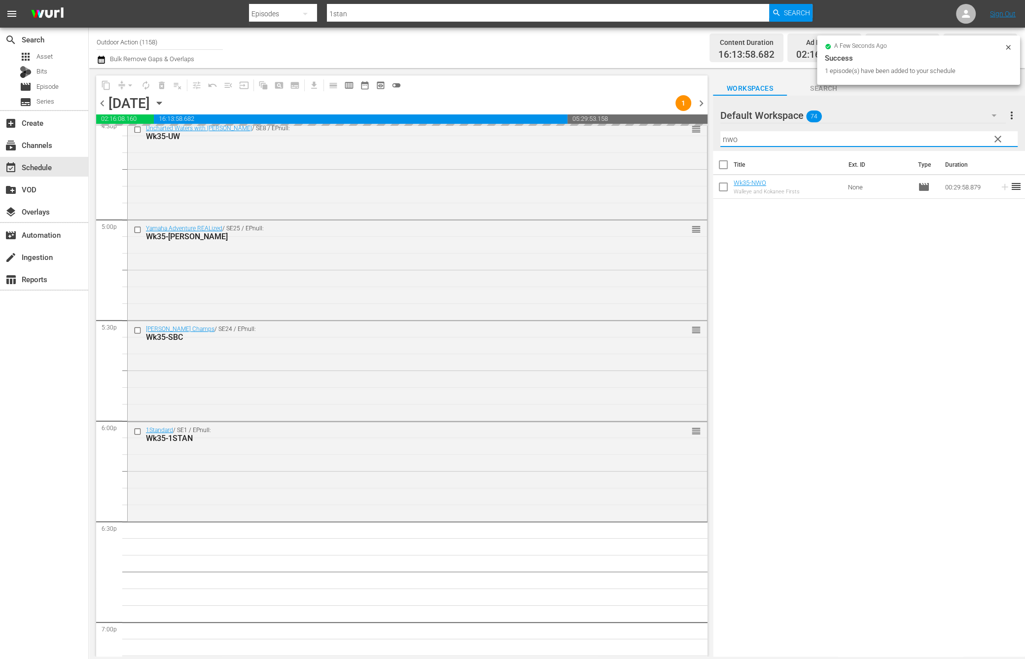
click at [919, 139] on input "nwo" at bounding box center [868, 139] width 297 height 16
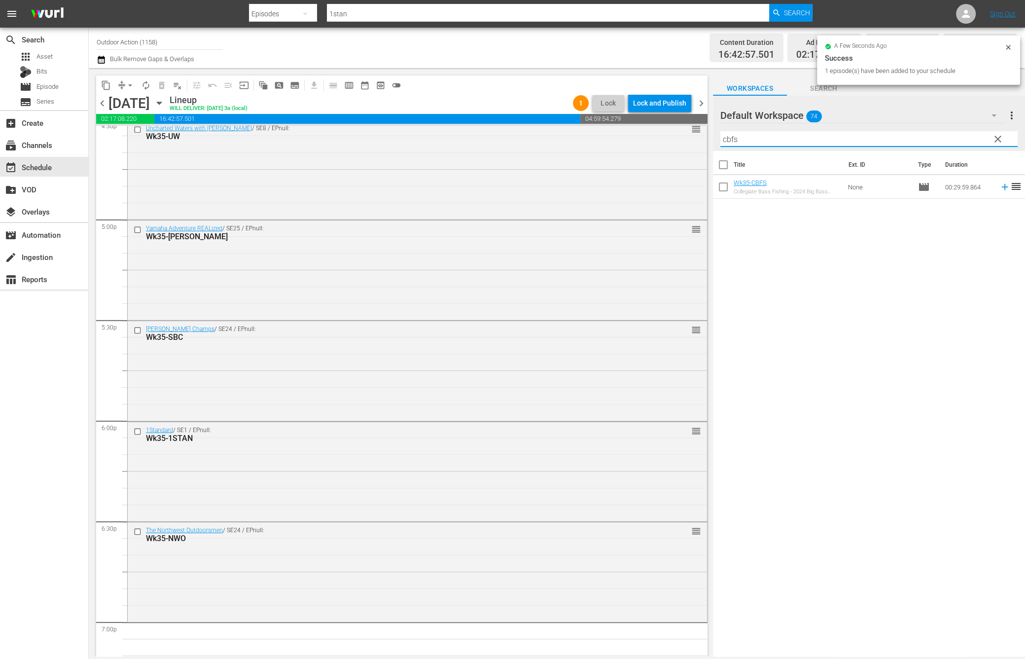
click at [1000, 184] on icon at bounding box center [1005, 186] width 11 height 11
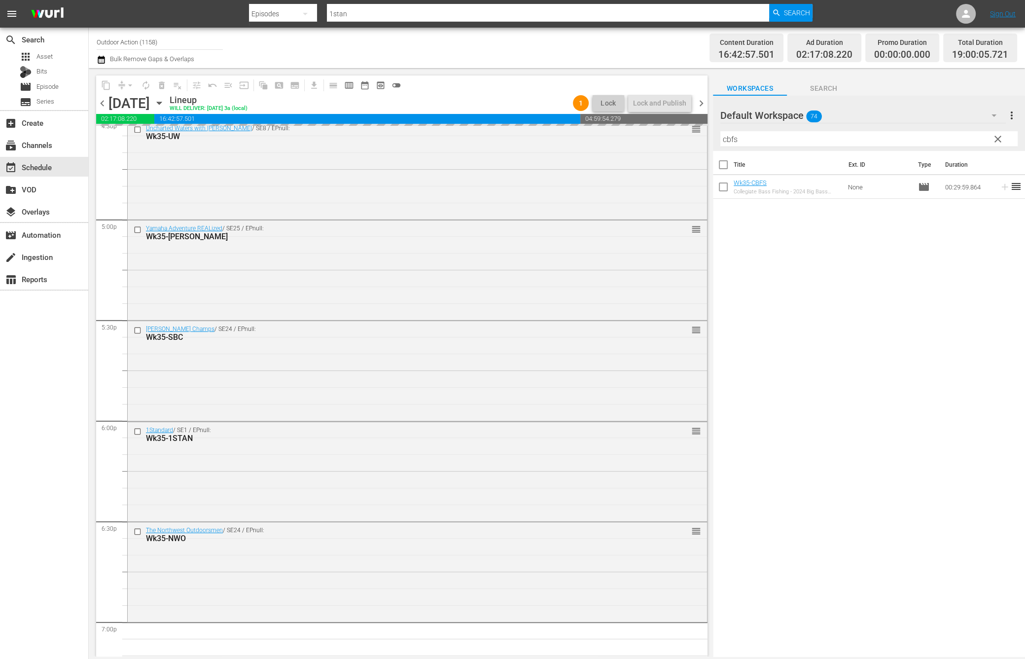
click at [933, 131] on input "cbfs" at bounding box center [868, 139] width 297 height 16
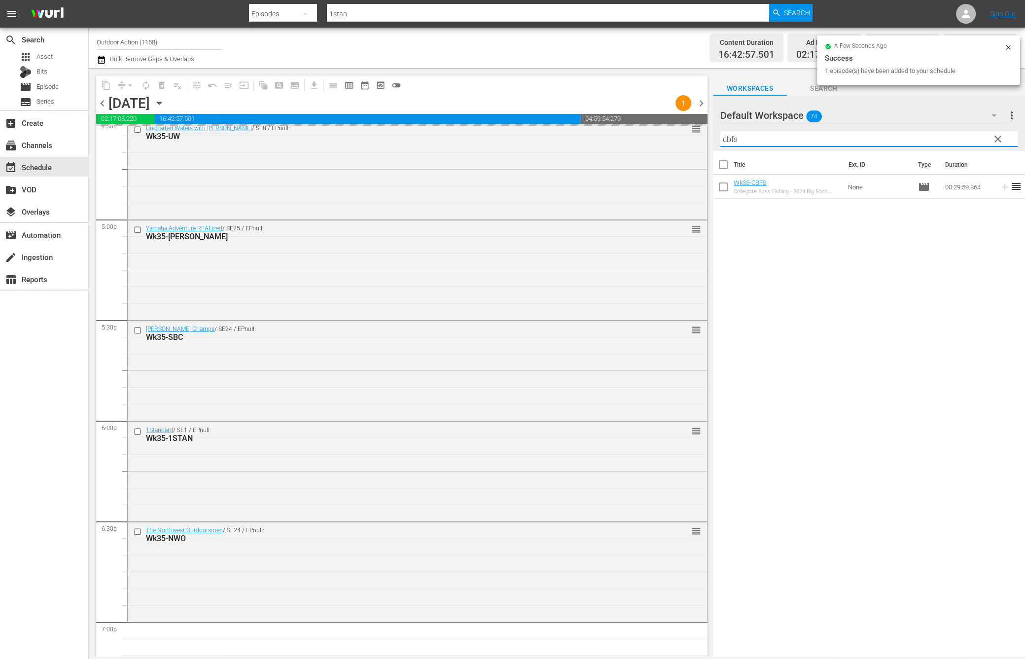
click at [933, 131] on input "cbfs" at bounding box center [868, 139] width 297 height 16
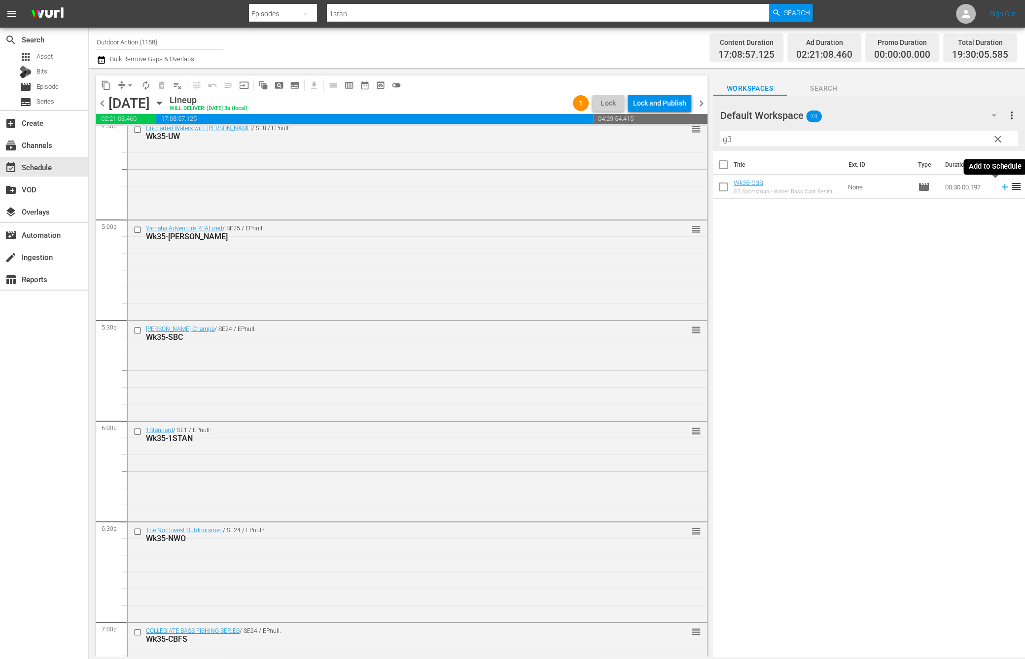
click at [1000, 186] on icon at bounding box center [1005, 186] width 11 height 11
click at [949, 135] on input "g3" at bounding box center [868, 139] width 297 height 16
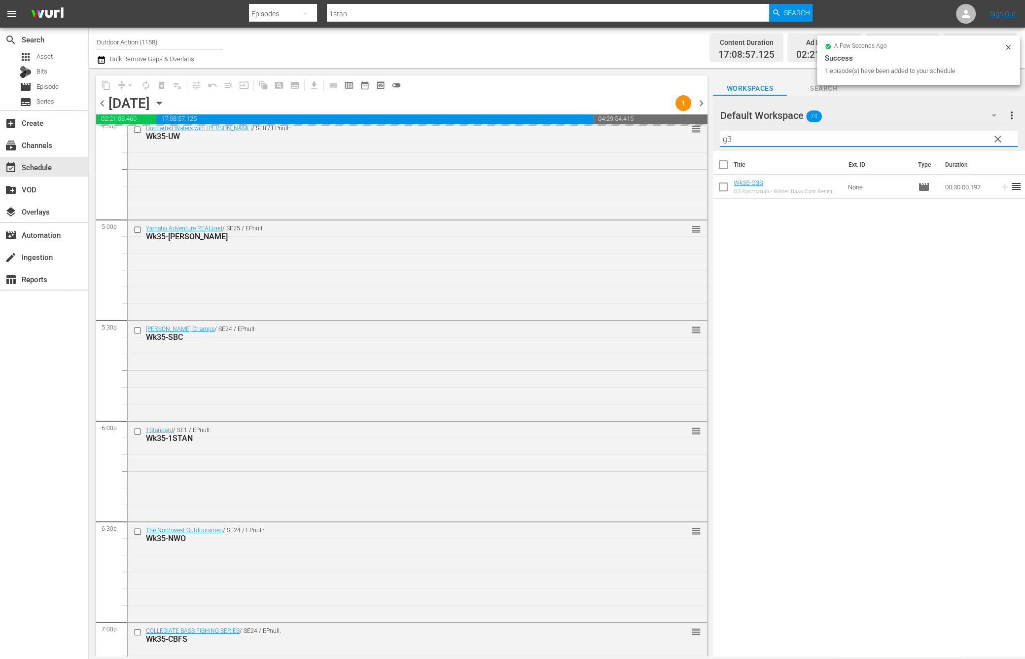
click at [949, 135] on input "g3" at bounding box center [868, 139] width 297 height 16
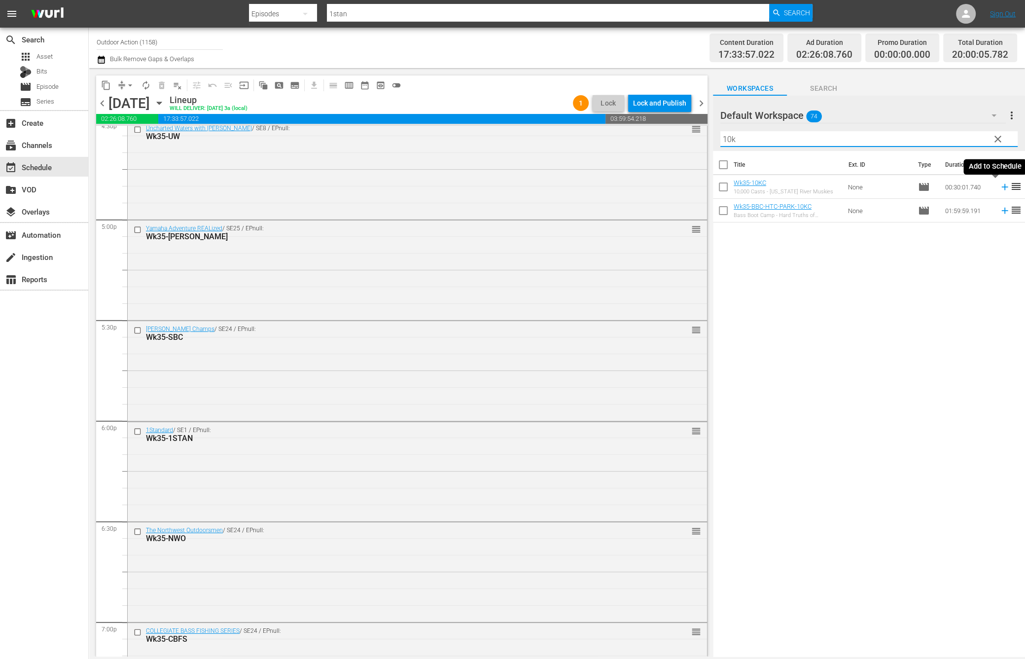
click at [1000, 188] on icon at bounding box center [1005, 186] width 11 height 11
click at [960, 142] on input "10k" at bounding box center [868, 139] width 297 height 16
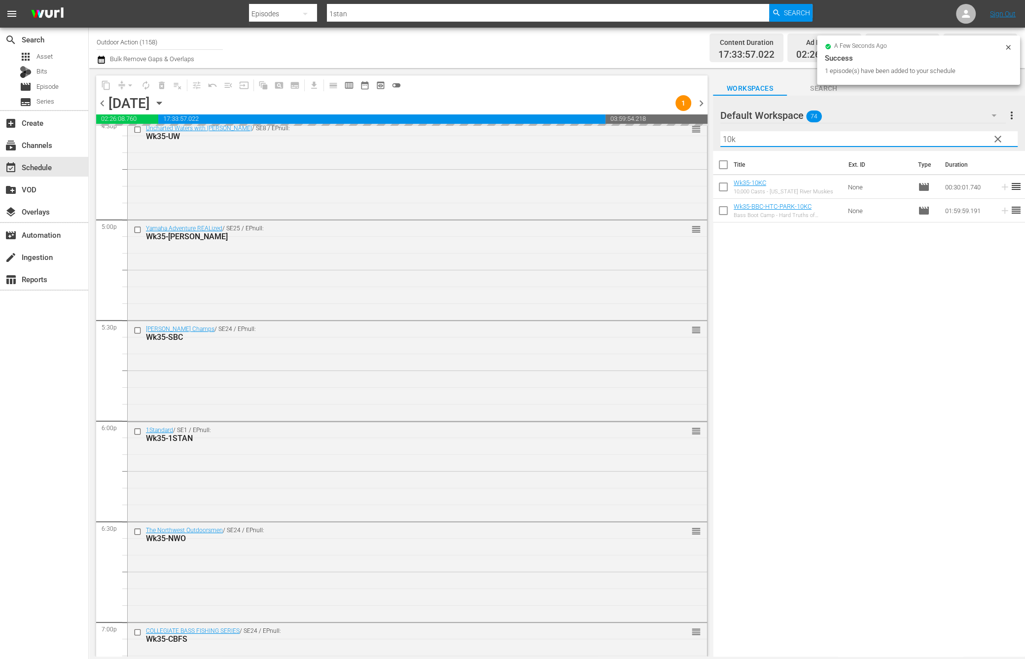
click at [960, 142] on input "10k" at bounding box center [868, 139] width 297 height 16
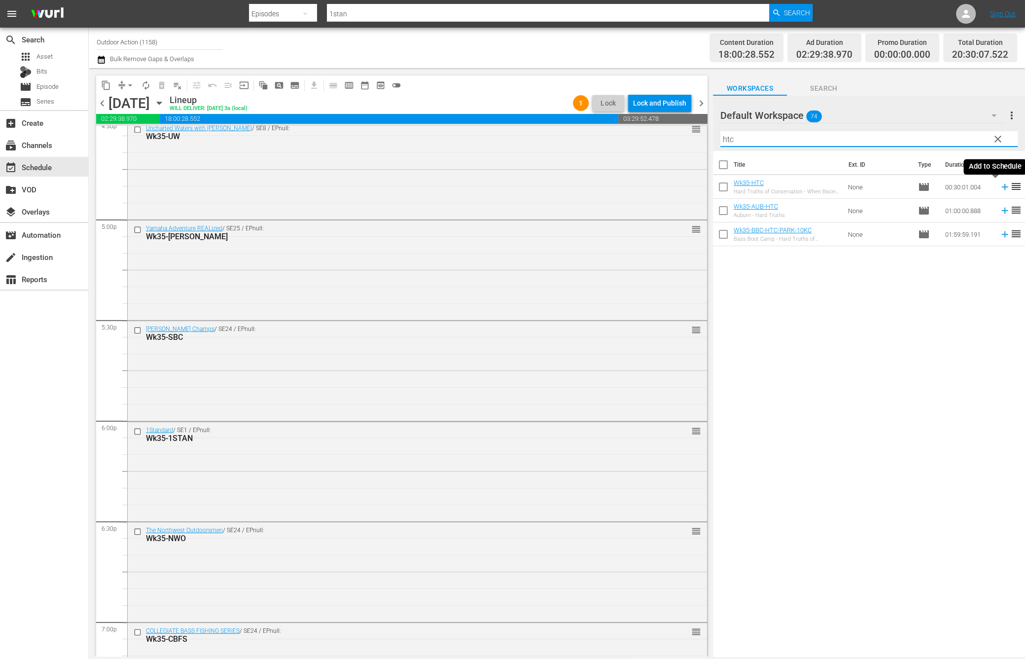
click at [1000, 184] on icon at bounding box center [1005, 186] width 11 height 11
click at [972, 137] on input "htc" at bounding box center [868, 139] width 297 height 16
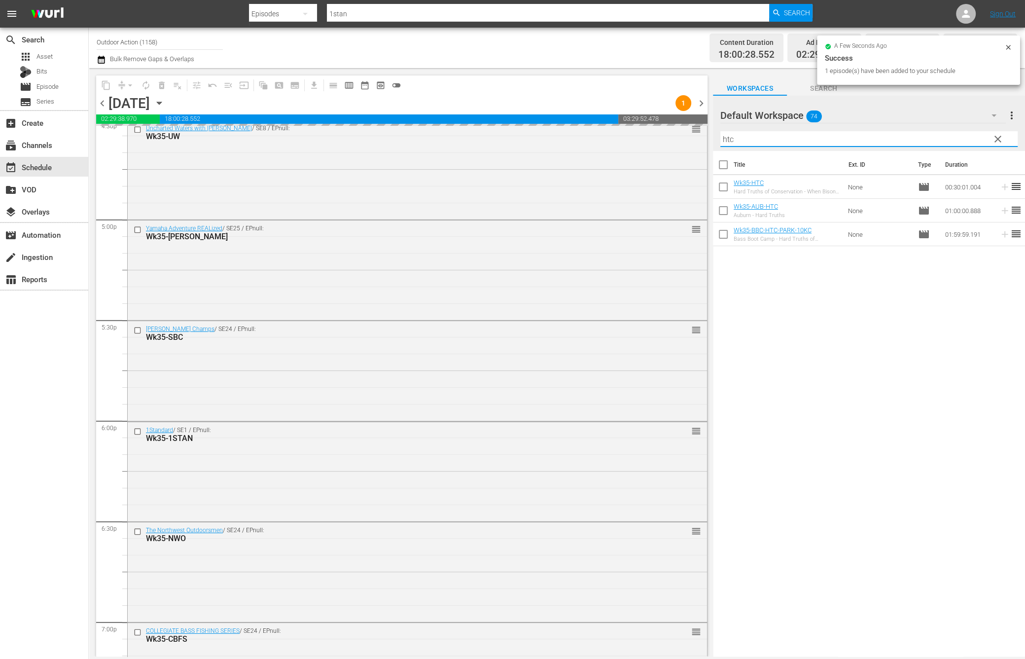
click at [972, 137] on input "htc" at bounding box center [868, 139] width 297 height 16
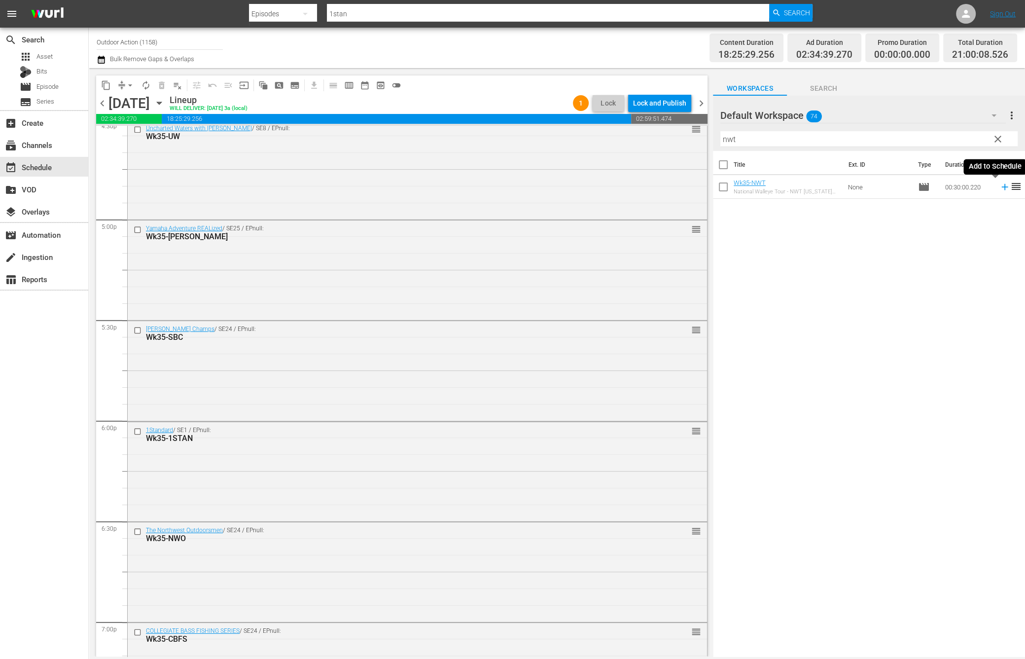
click at [1000, 188] on icon at bounding box center [1005, 186] width 11 height 11
click at [972, 138] on input "nwt" at bounding box center [868, 139] width 297 height 16
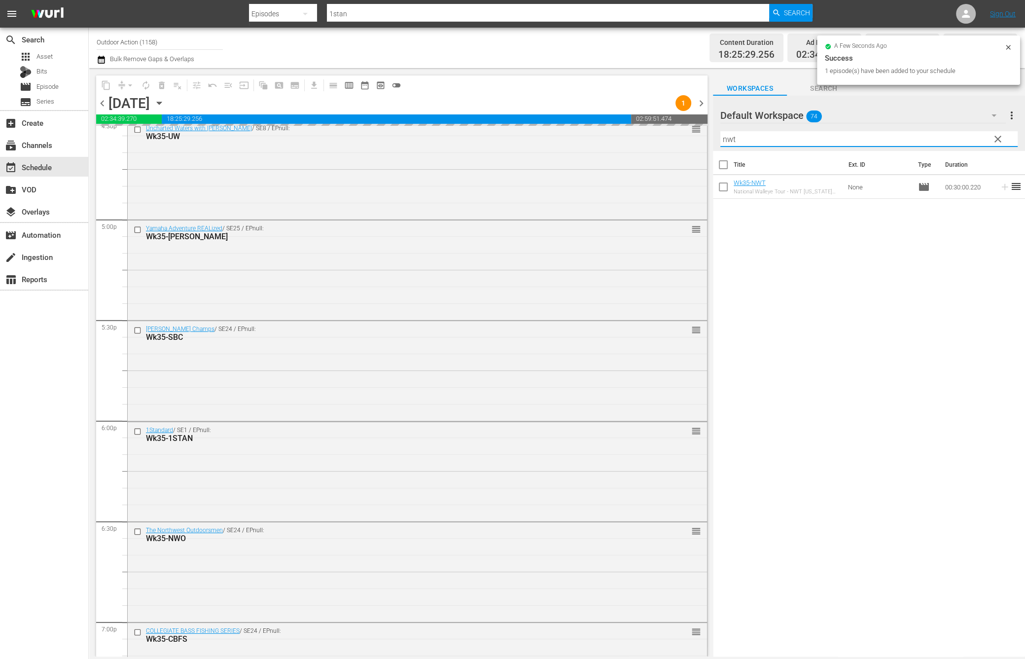
click at [972, 138] on input "nwt" at bounding box center [868, 139] width 297 height 16
click at [1001, 186] on icon at bounding box center [1004, 187] width 6 height 6
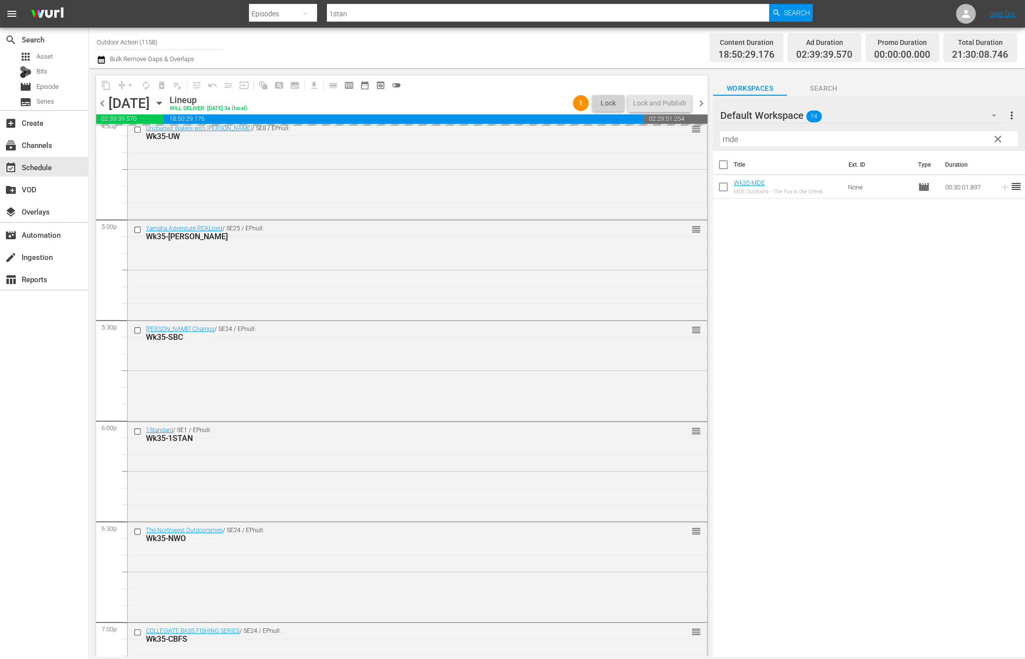
click at [969, 148] on div "Filter by Title mde" at bounding box center [868, 139] width 297 height 24
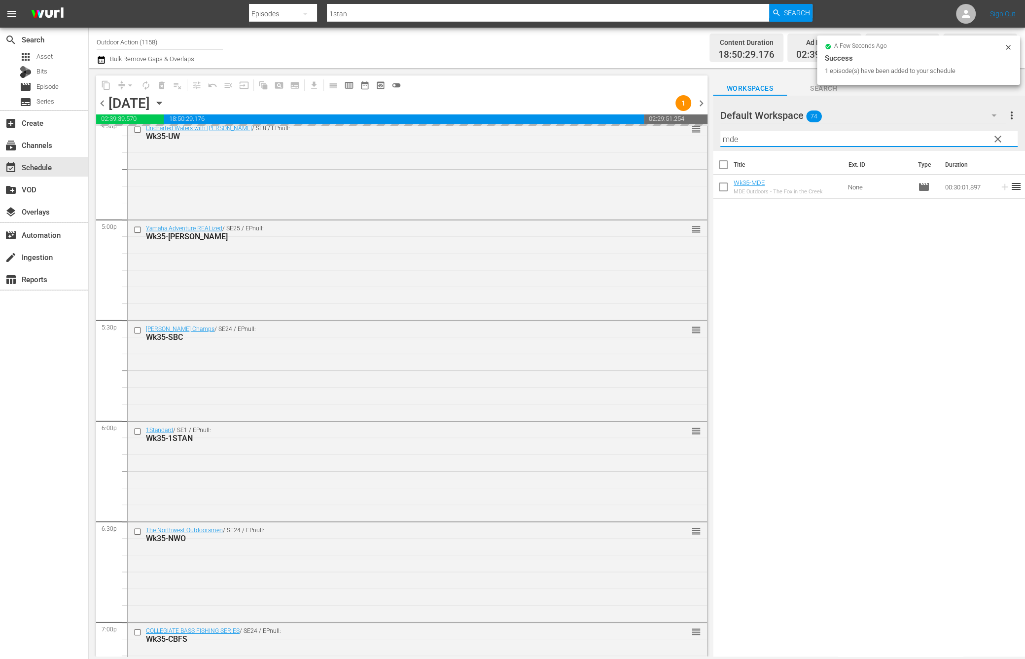
click at [966, 136] on input "mde" at bounding box center [868, 139] width 297 height 16
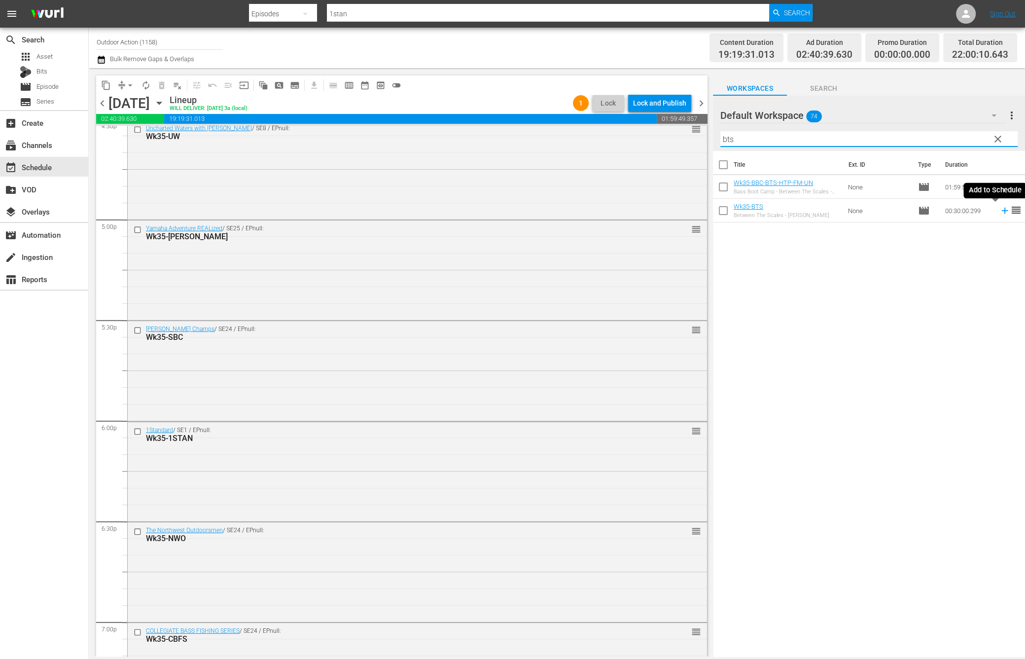
click at [1000, 211] on icon at bounding box center [1005, 210] width 11 height 11
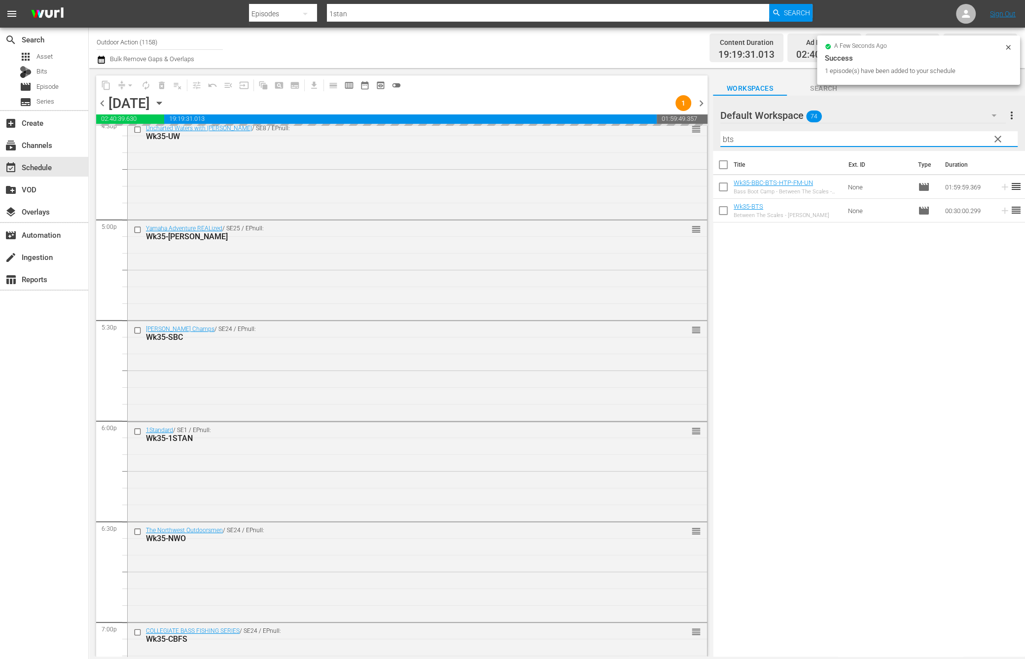
click at [943, 135] on input "bts" at bounding box center [868, 139] width 297 height 16
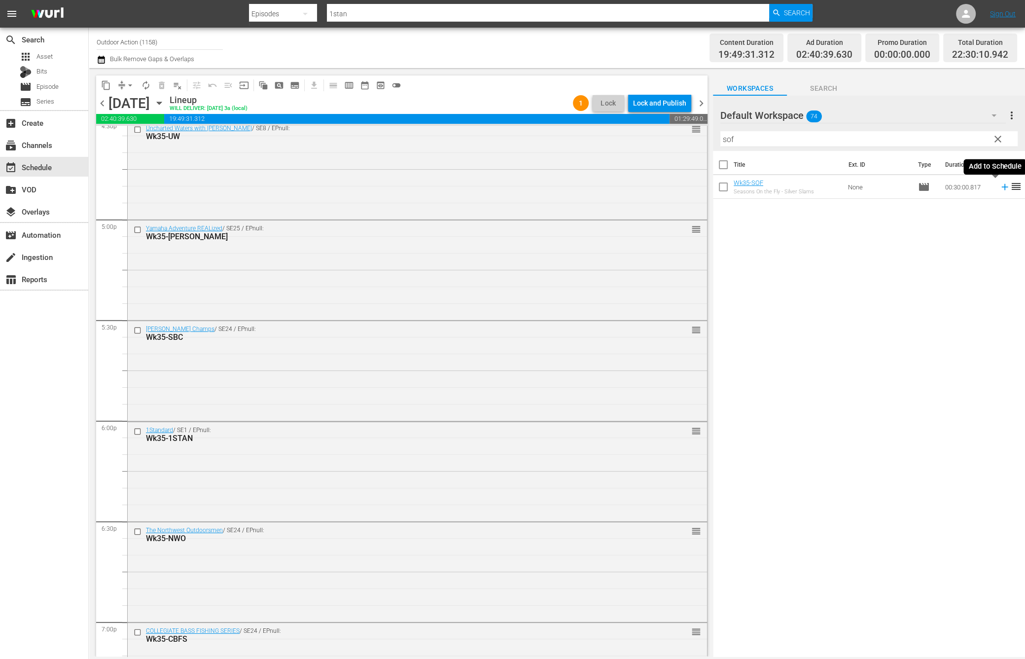
click at [1001, 188] on icon at bounding box center [1004, 187] width 6 height 6
click at [966, 142] on input "sof" at bounding box center [868, 139] width 297 height 16
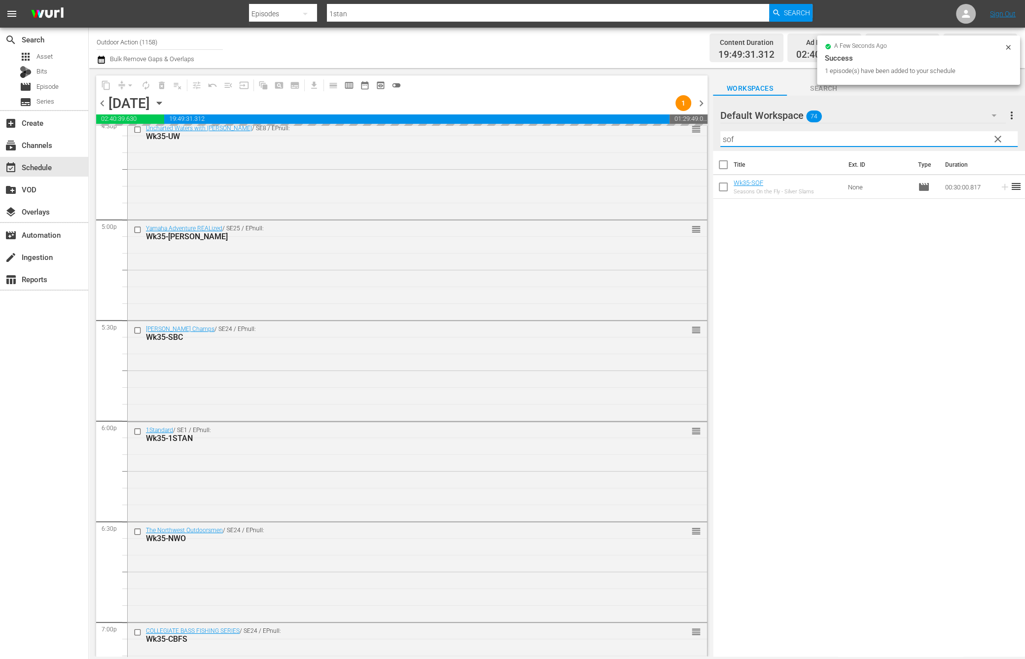
click at [966, 142] on input "sof" at bounding box center [868, 139] width 297 height 16
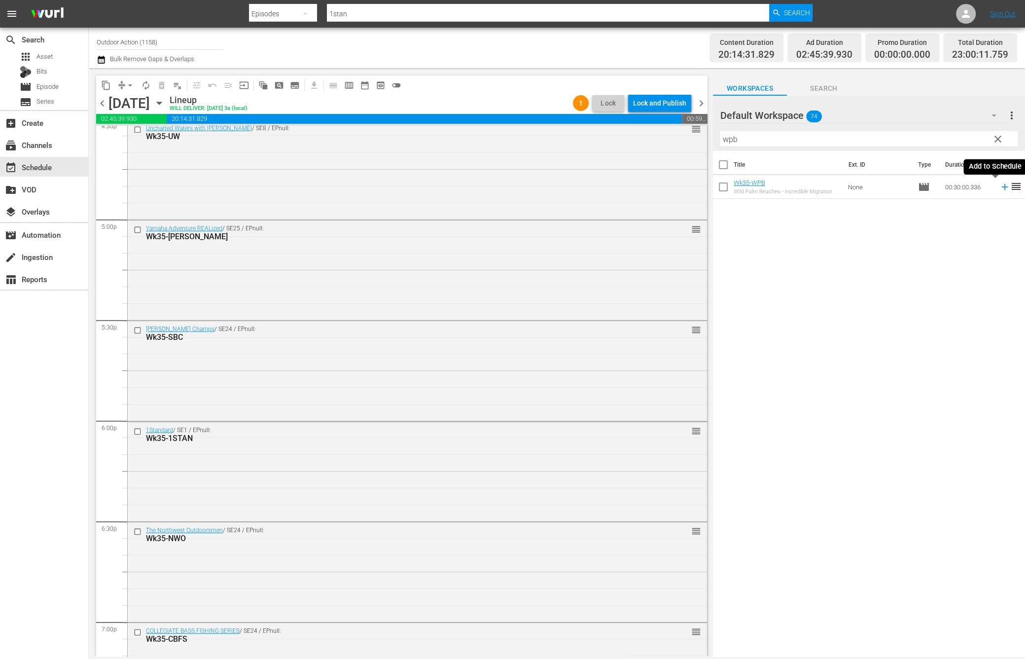
click at [1000, 190] on icon at bounding box center [1005, 186] width 11 height 11
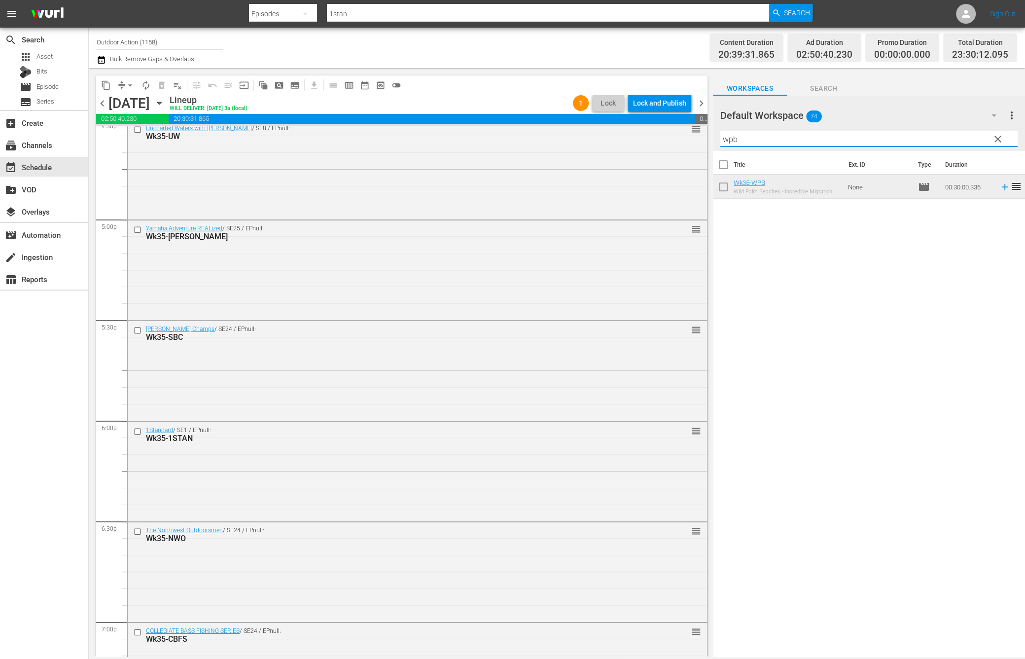
click at [947, 139] on input "wpb" at bounding box center [868, 139] width 297 height 16
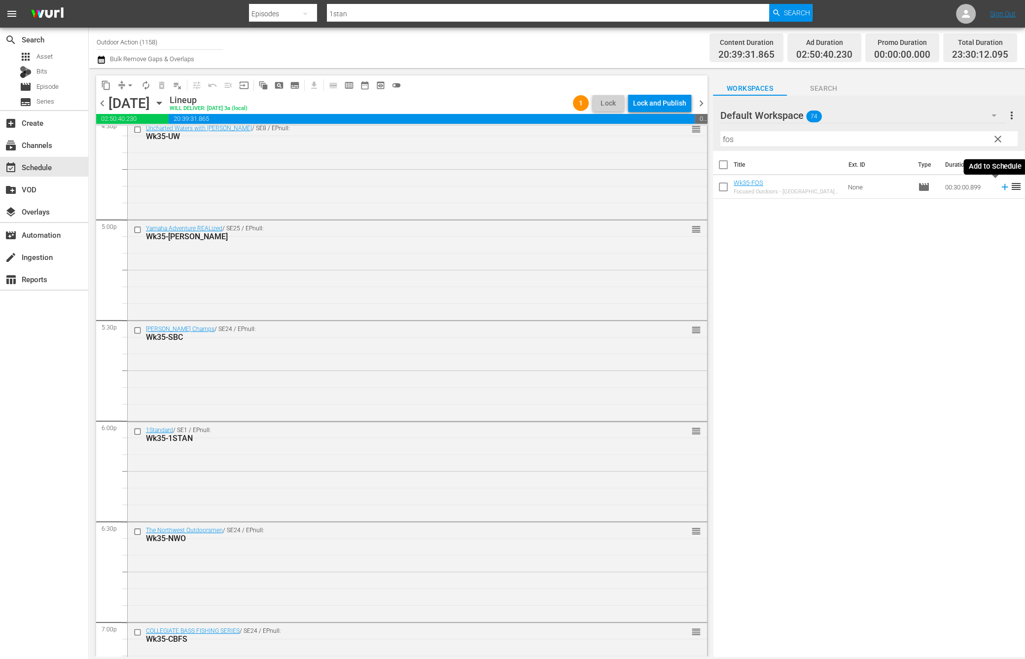
click at [1000, 188] on icon at bounding box center [1005, 186] width 11 height 11
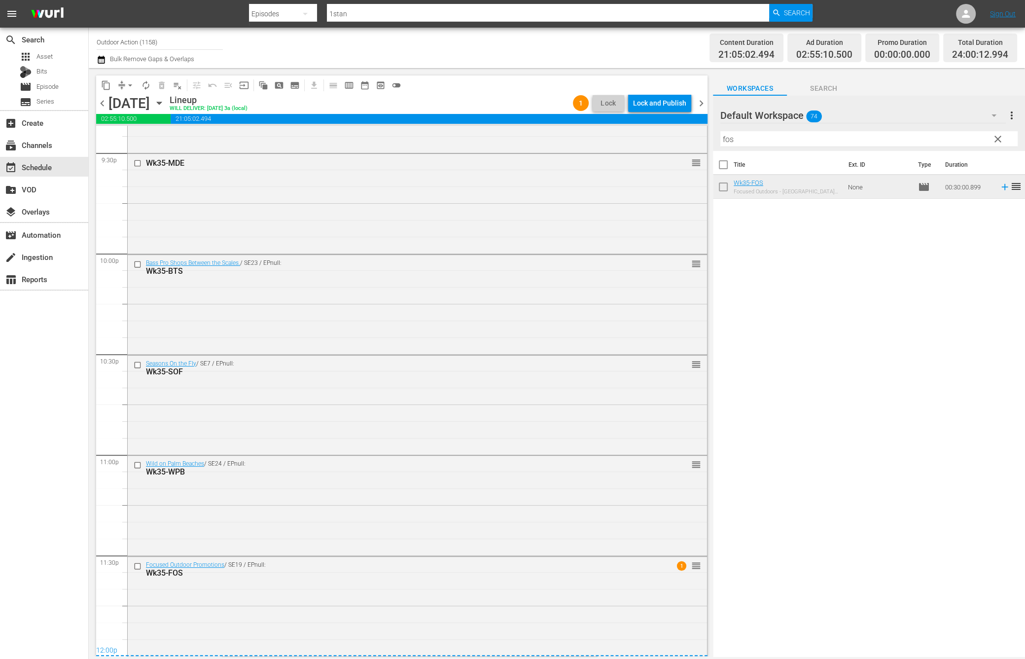
scroll to position [0, 0]
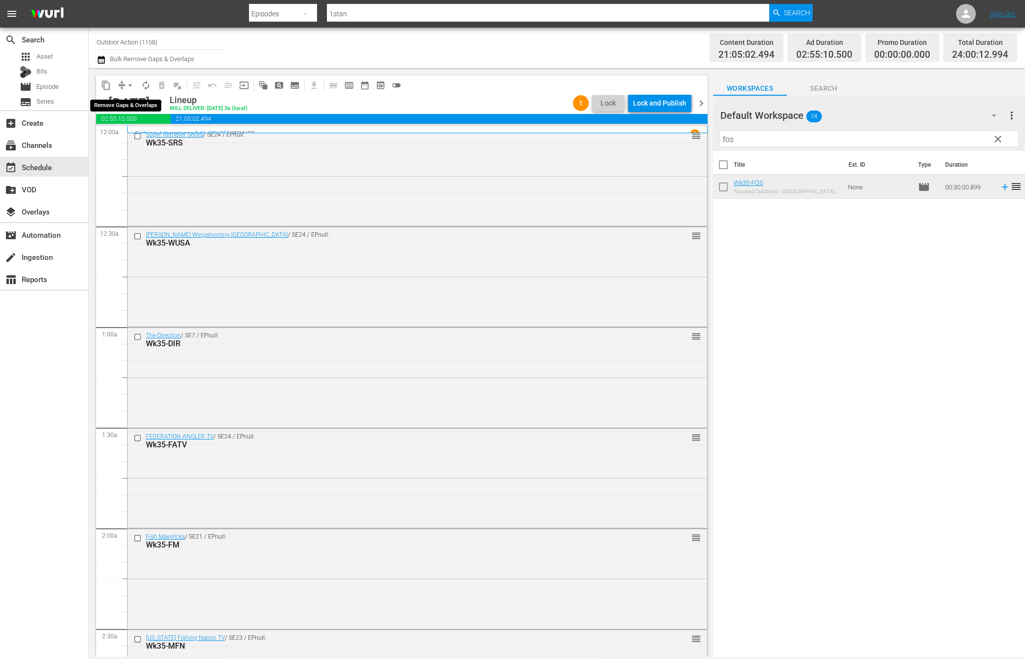
click at [125, 85] on span "arrow_drop_down" at bounding box center [130, 85] width 10 height 10
click at [129, 101] on li "Align to Midnight" at bounding box center [131, 105] width 104 height 16
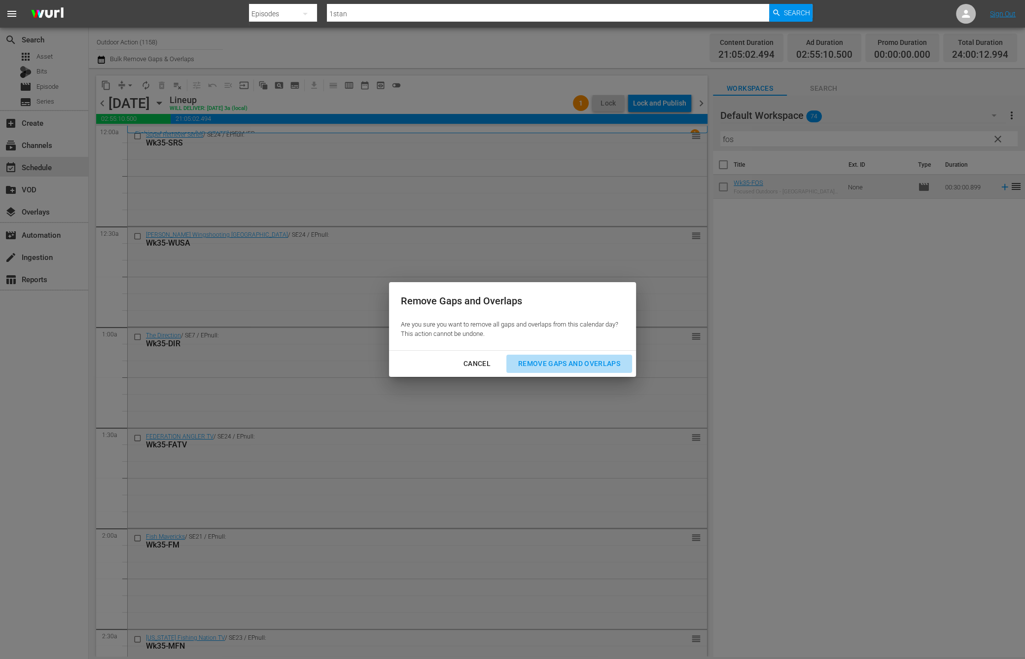
click at [527, 361] on div "Remove Gaps and Overlaps" at bounding box center [569, 363] width 118 height 12
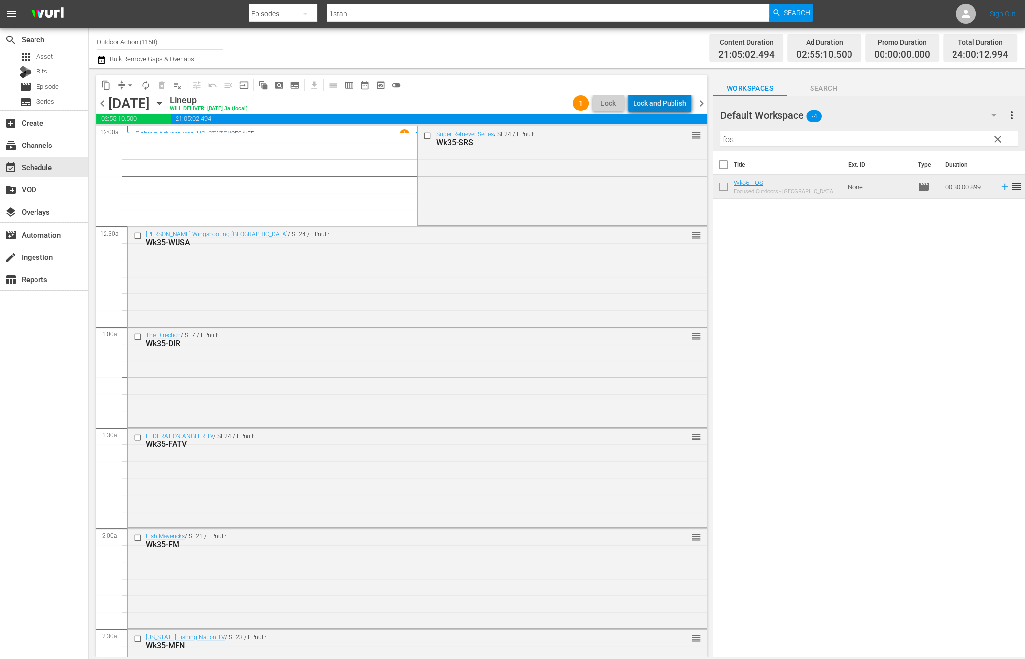
click at [674, 106] on div "Lock and Publish" at bounding box center [659, 103] width 53 height 18
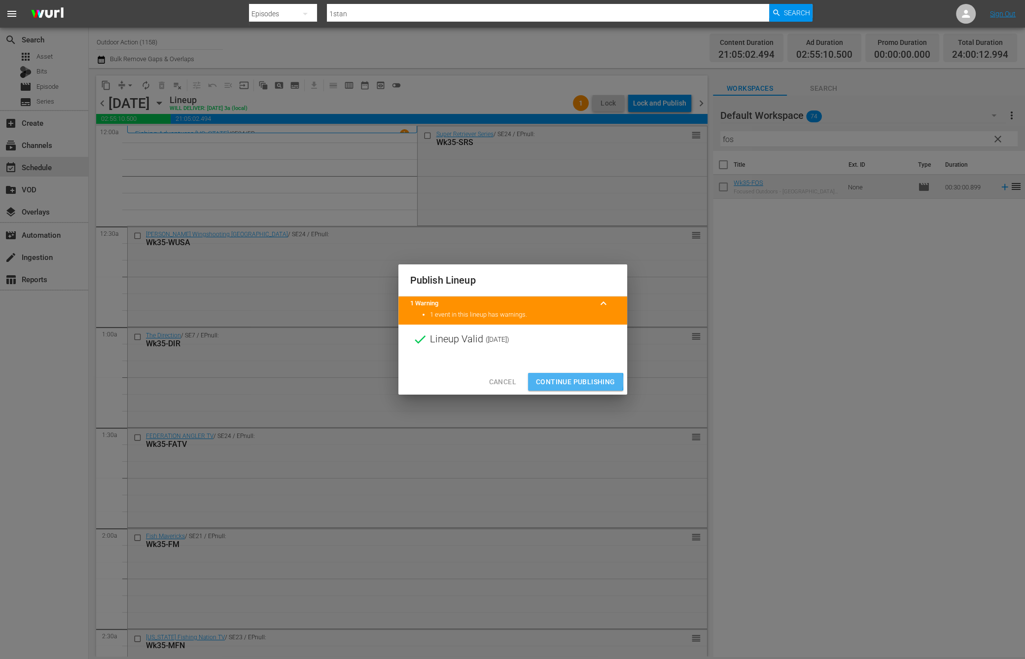
click at [568, 381] on span "Continue Publishing" at bounding box center [575, 382] width 79 height 12
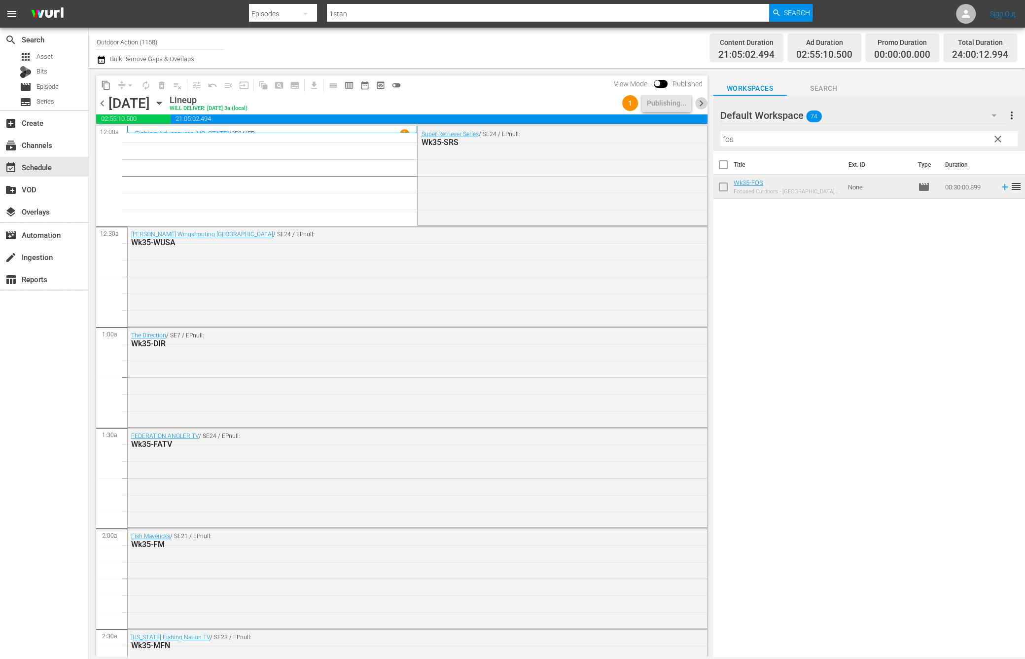
click at [700, 101] on span "chevron_right" at bounding box center [701, 103] width 12 height 12
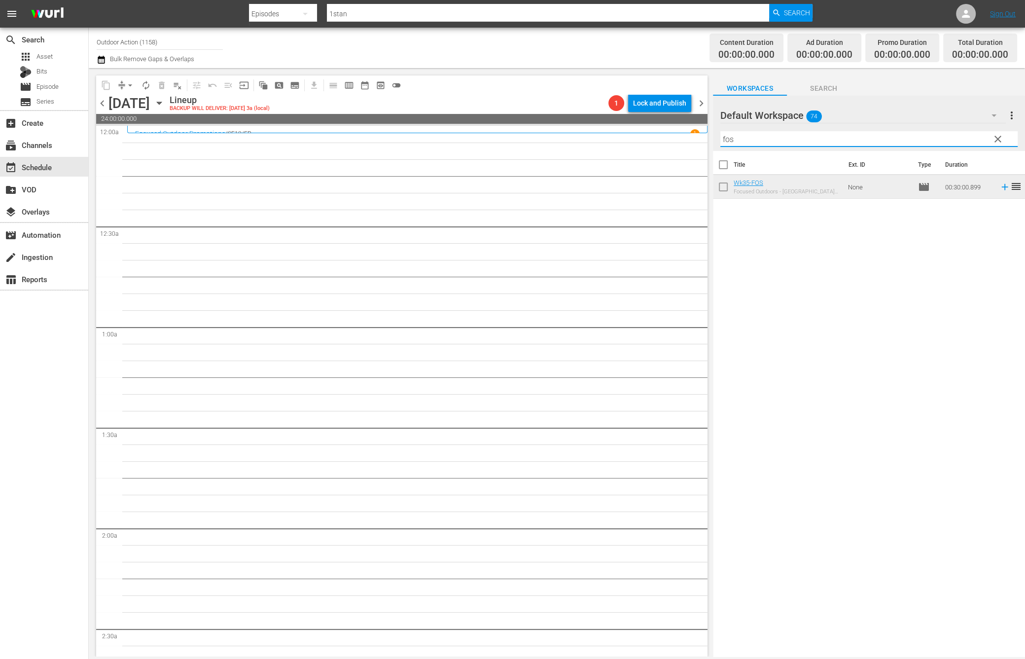
click at [825, 140] on input "fos" at bounding box center [868, 139] width 297 height 16
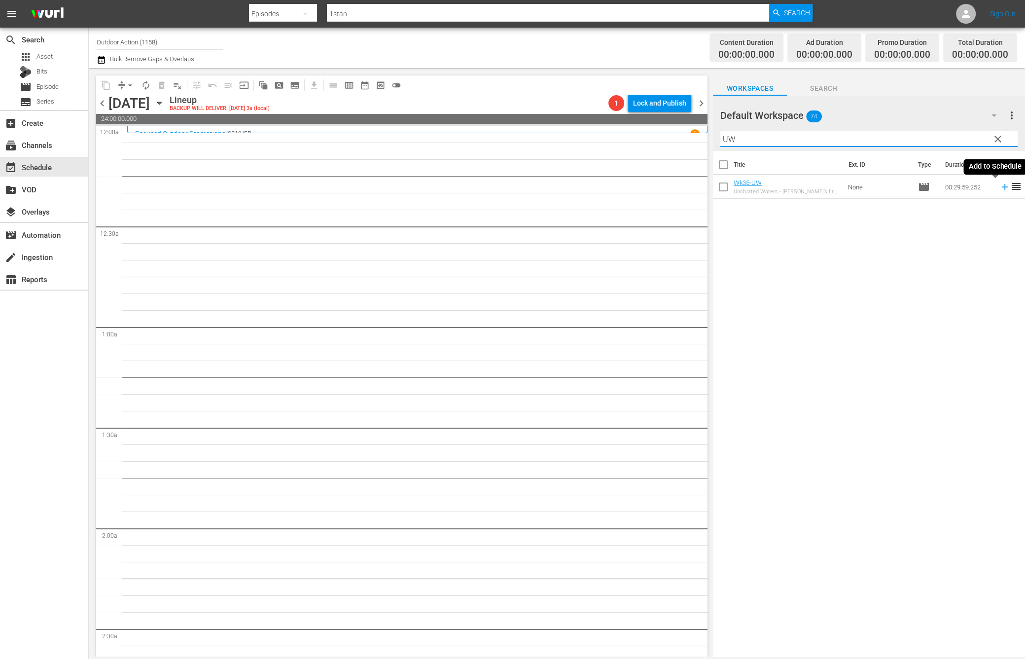
click at [1000, 189] on icon at bounding box center [1005, 186] width 11 height 11
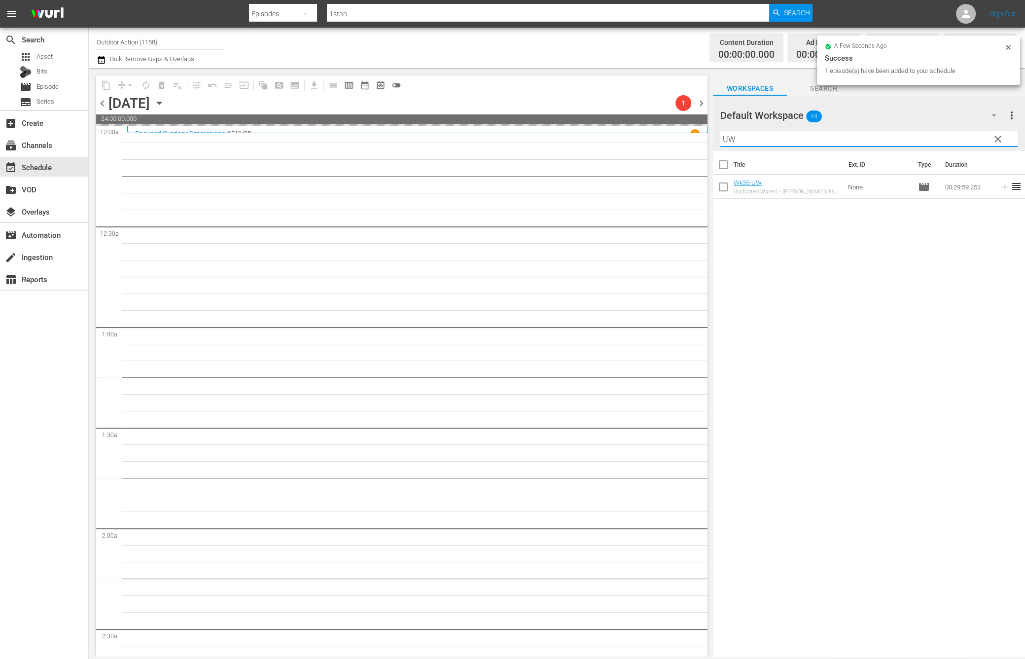
click at [915, 136] on input "UW" at bounding box center [868, 139] width 297 height 16
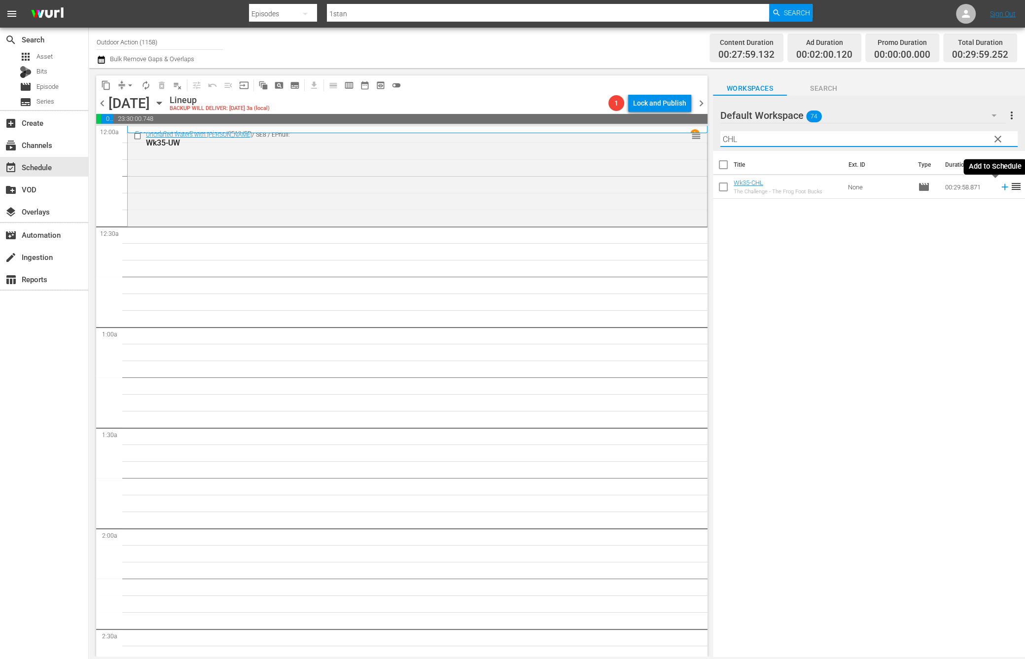
click at [1001, 189] on icon at bounding box center [1004, 187] width 6 height 6
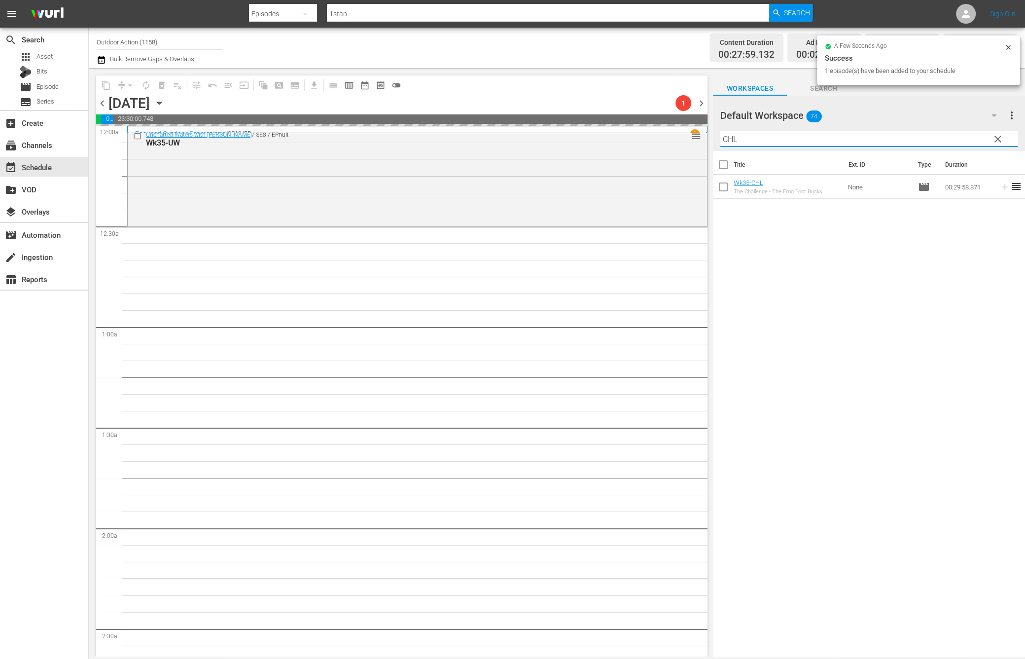
click at [942, 140] on input "CHL" at bounding box center [868, 139] width 297 height 16
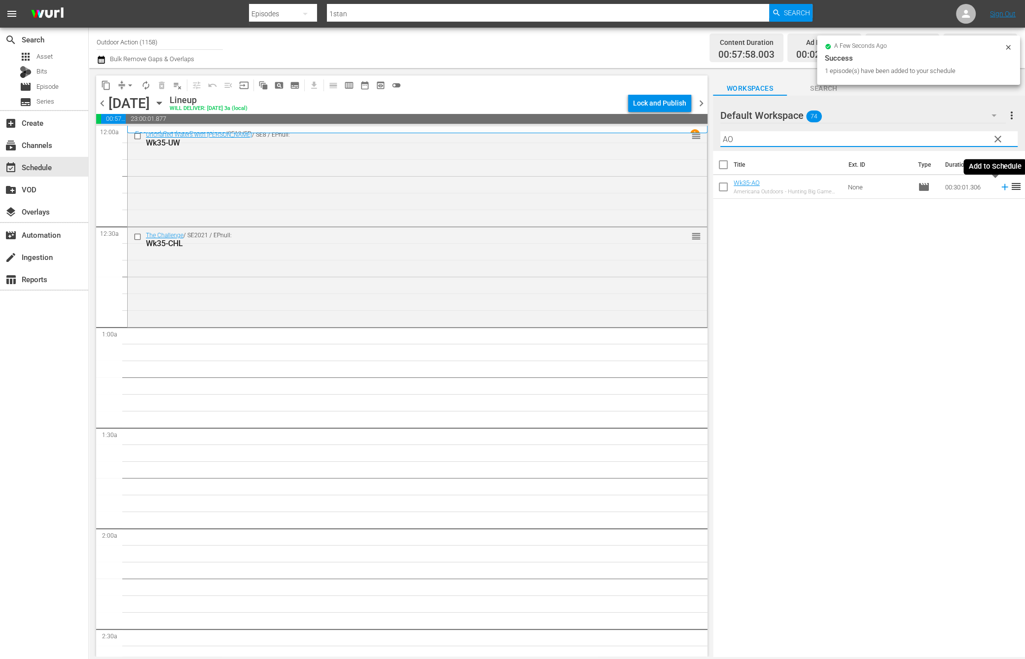
click at [1001, 187] on icon at bounding box center [1004, 187] width 6 height 6
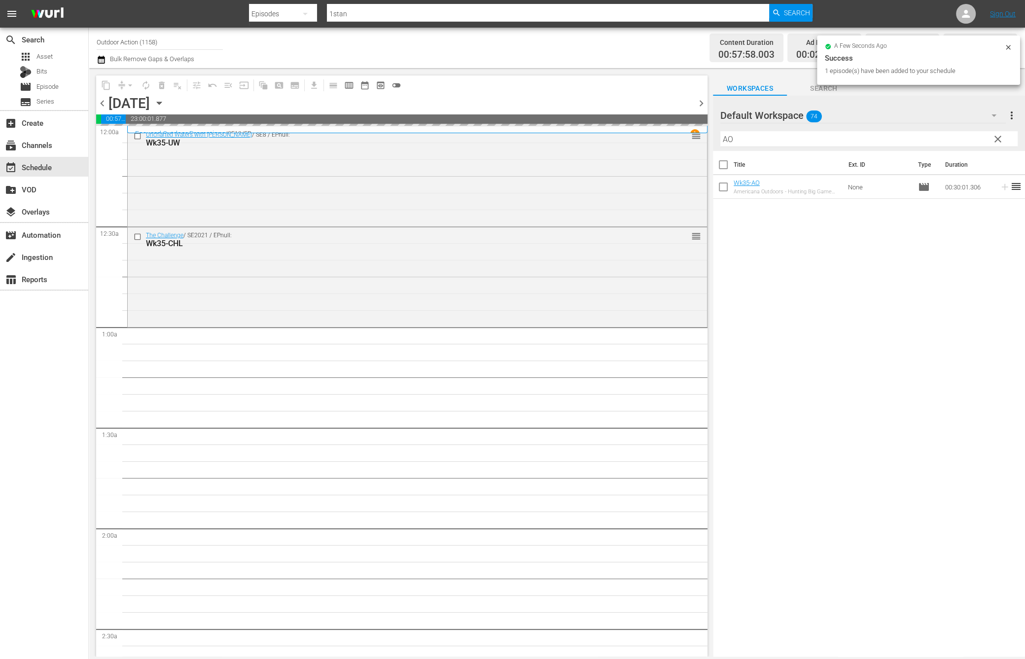
click at [947, 139] on input "AO" at bounding box center [868, 139] width 297 height 16
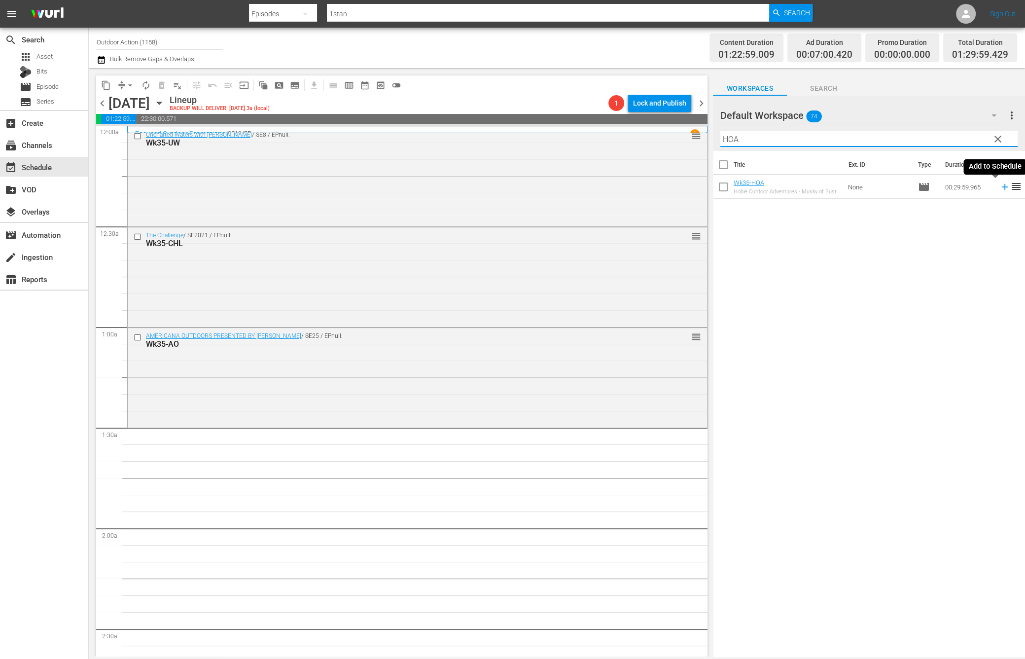
click at [1000, 188] on icon at bounding box center [1005, 186] width 11 height 11
click at [959, 136] on input "HOA" at bounding box center [868, 139] width 297 height 16
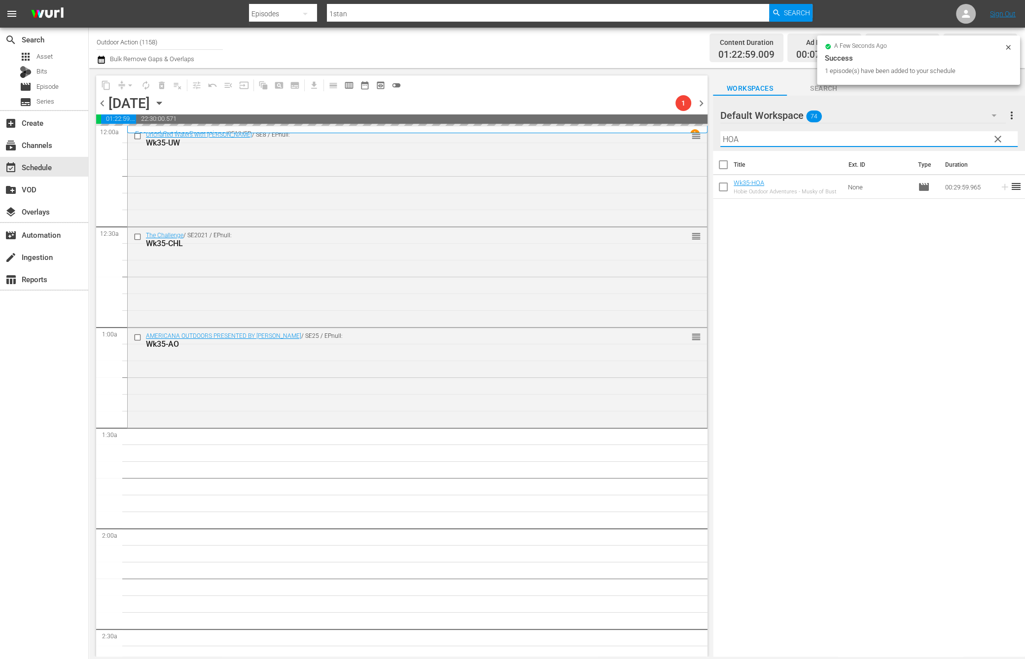
click at [959, 136] on input "HOA" at bounding box center [868, 139] width 297 height 16
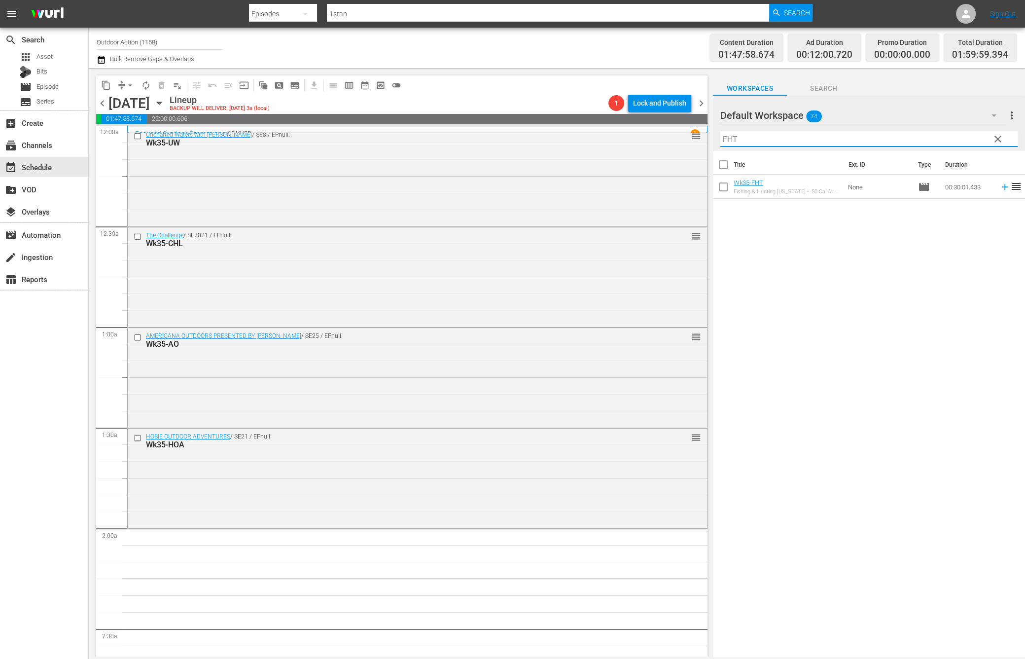
click at [1000, 189] on icon at bounding box center [1005, 186] width 11 height 11
click at [935, 138] on input "FHT" at bounding box center [868, 139] width 297 height 16
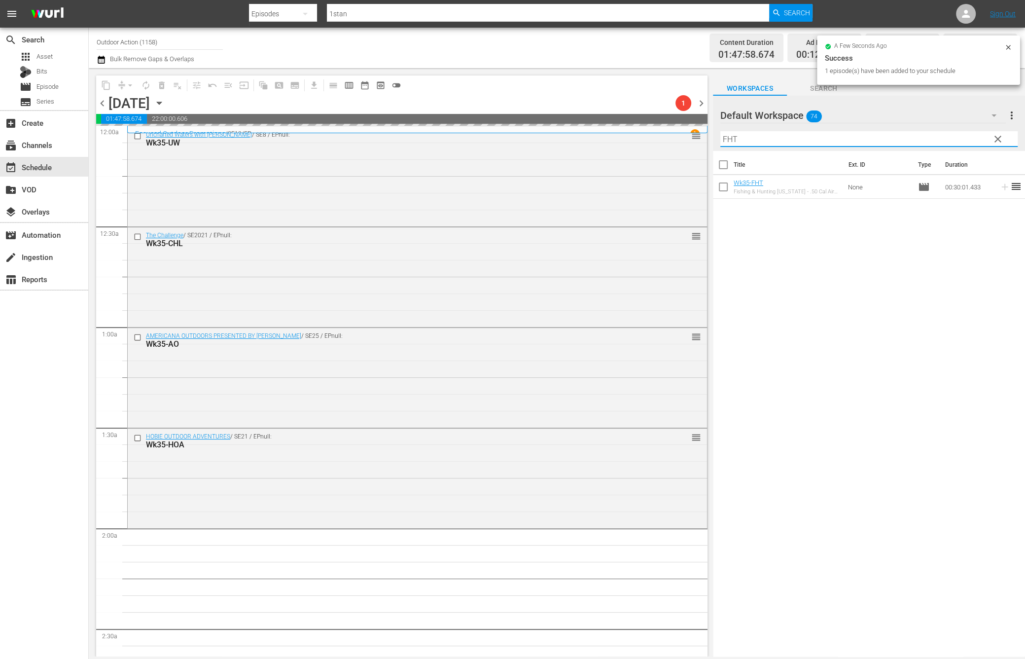
click at [935, 138] on input "FHT" at bounding box center [868, 139] width 297 height 16
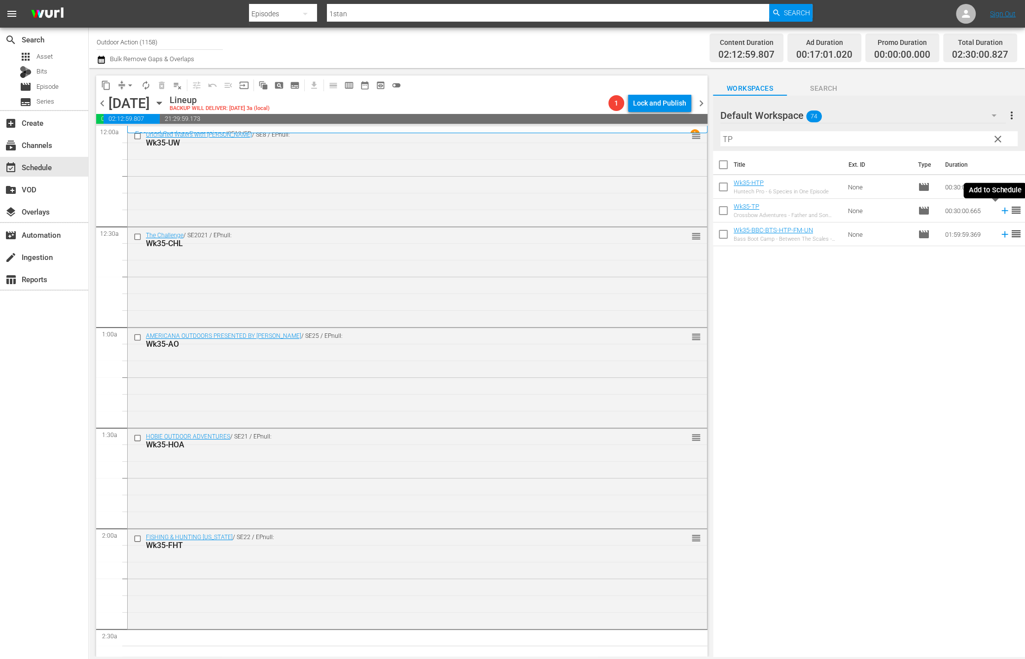
click at [1001, 210] on icon at bounding box center [1004, 211] width 6 height 6
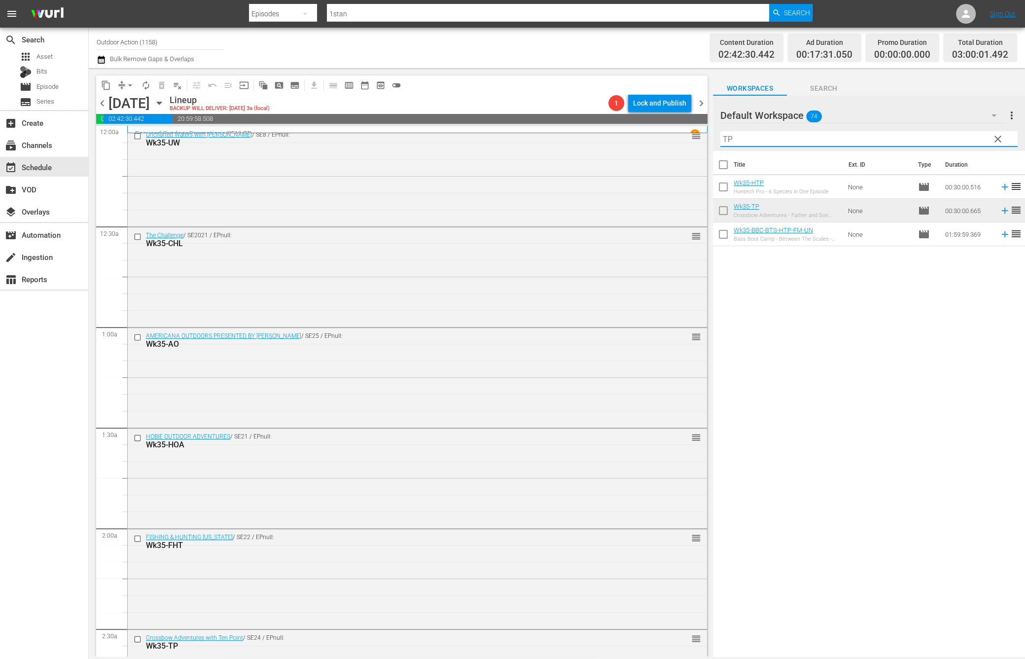
click at [879, 134] on input "TP" at bounding box center [868, 139] width 297 height 16
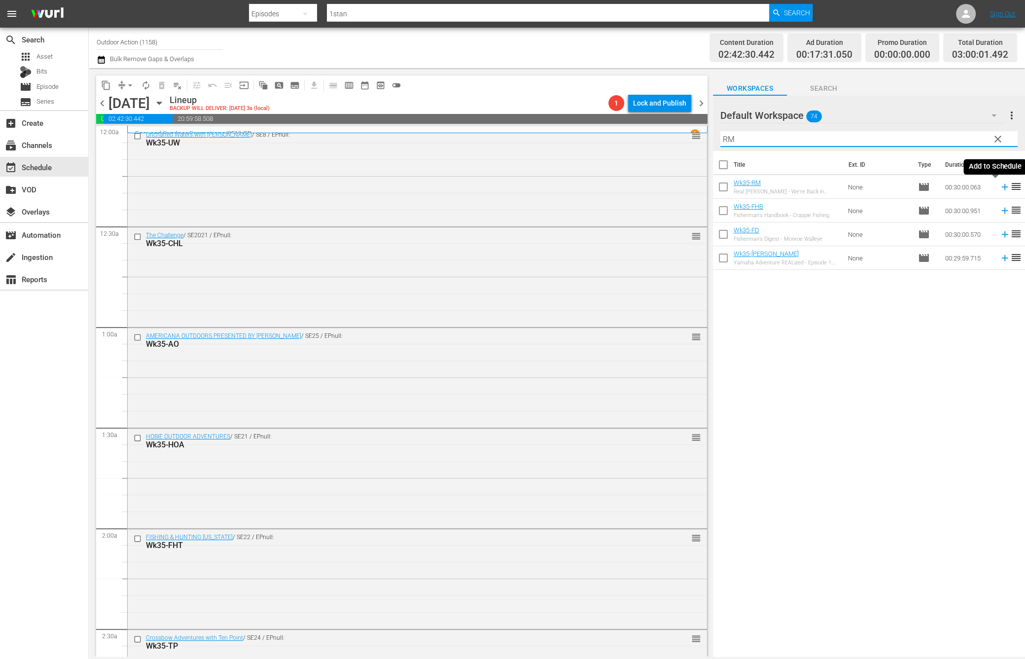
click at [1000, 187] on icon at bounding box center [1005, 186] width 11 height 11
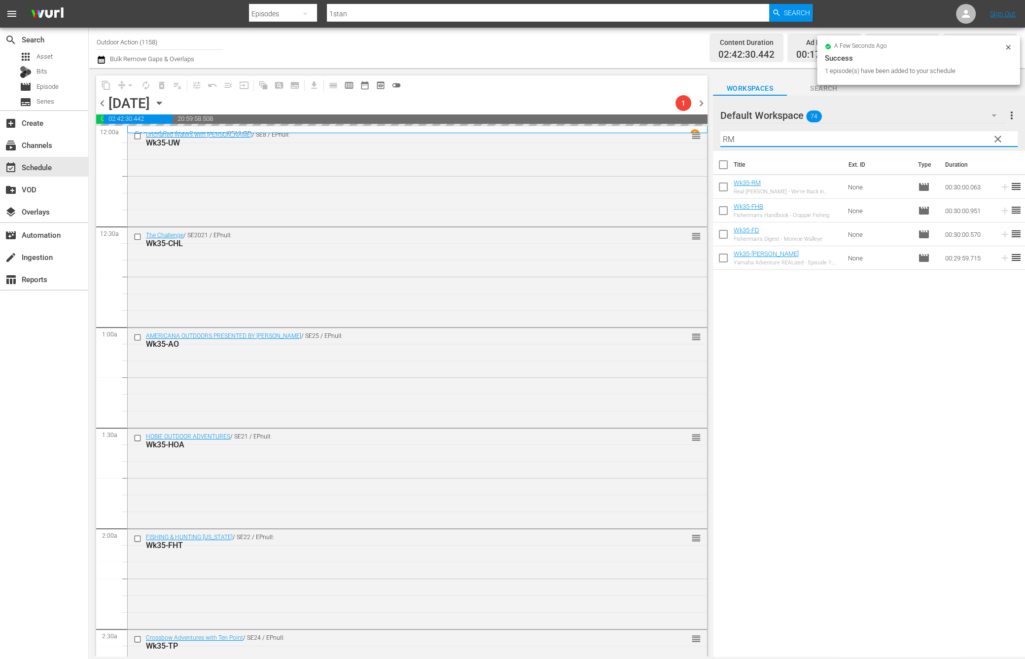
click at [918, 139] on input "RM" at bounding box center [868, 139] width 297 height 16
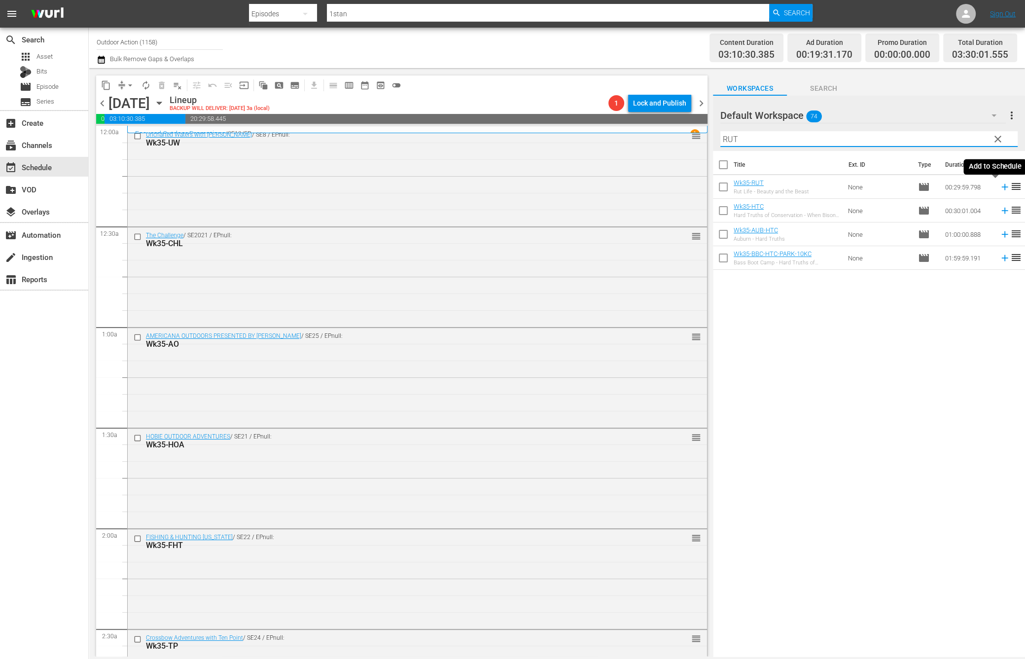
click at [1000, 183] on icon at bounding box center [1005, 186] width 11 height 11
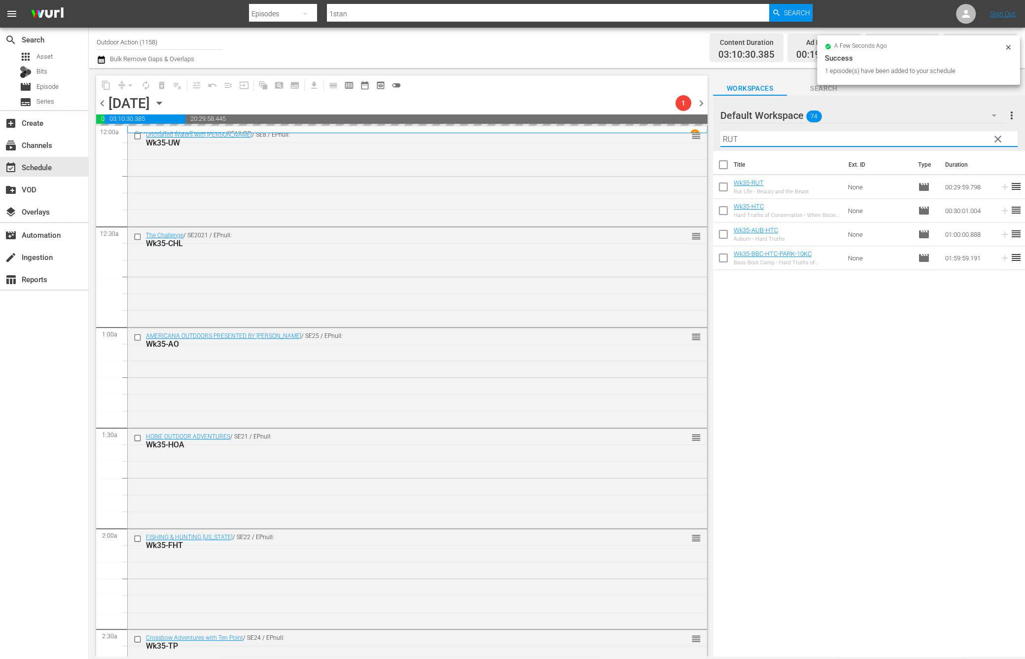
click at [963, 133] on input "RUT" at bounding box center [868, 139] width 297 height 16
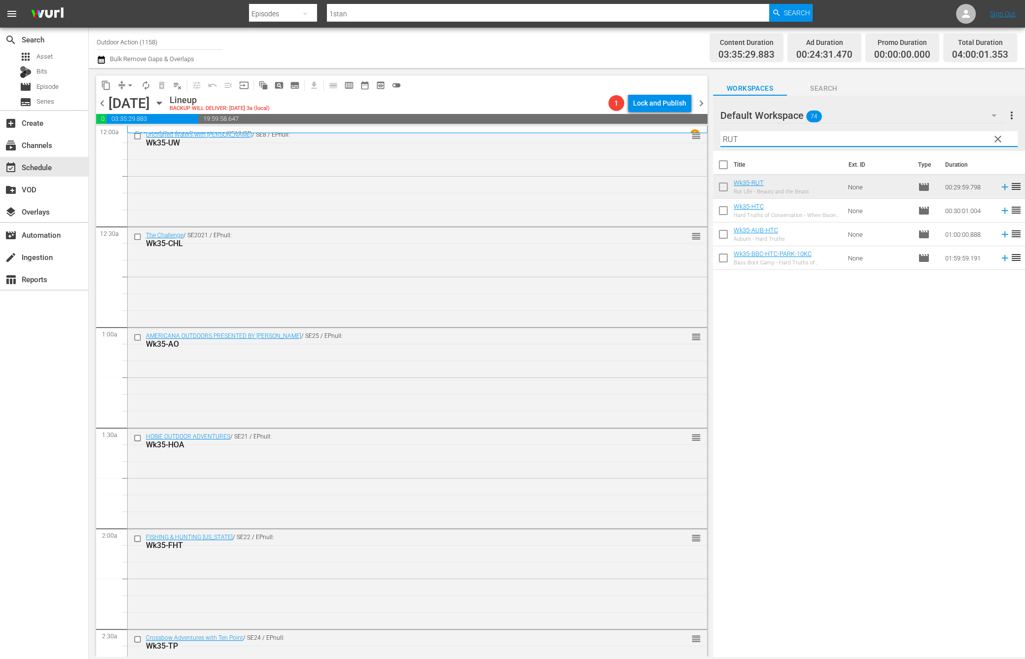
click at [949, 131] on input "RUT" at bounding box center [868, 139] width 297 height 16
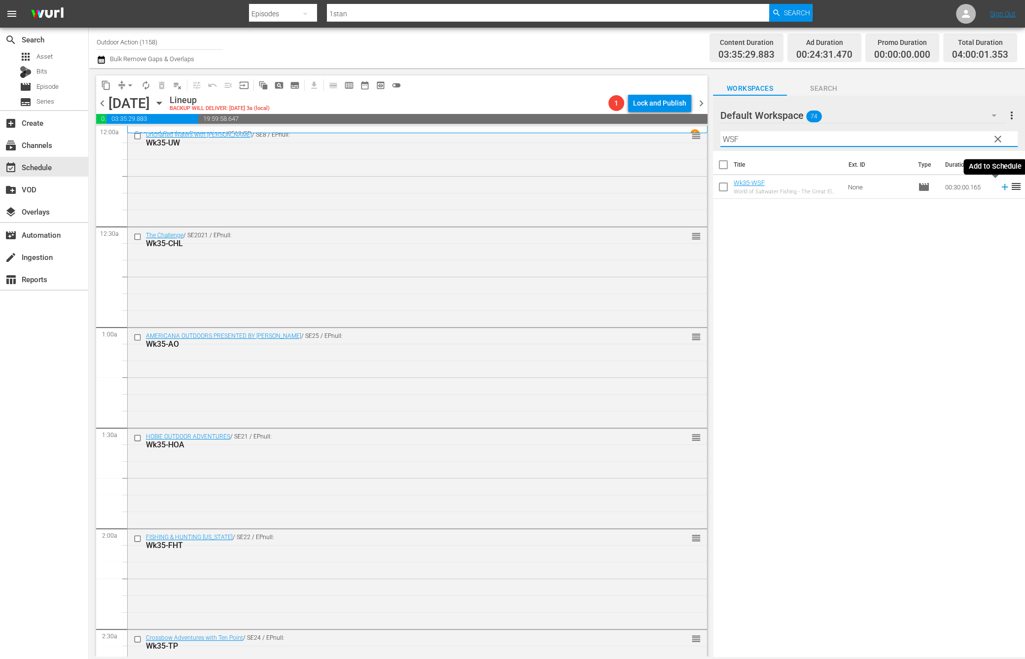
click at [1001, 186] on icon at bounding box center [1004, 187] width 6 height 6
click at [954, 143] on input "WSF" at bounding box center [868, 139] width 297 height 16
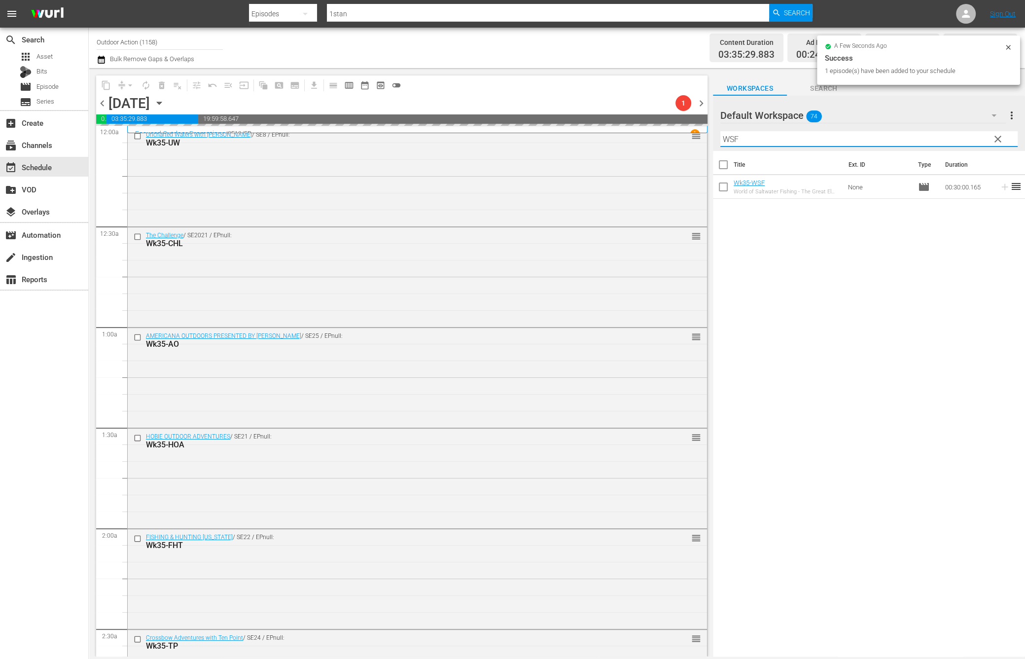
click at [954, 143] on input "WSF" at bounding box center [868, 139] width 297 height 16
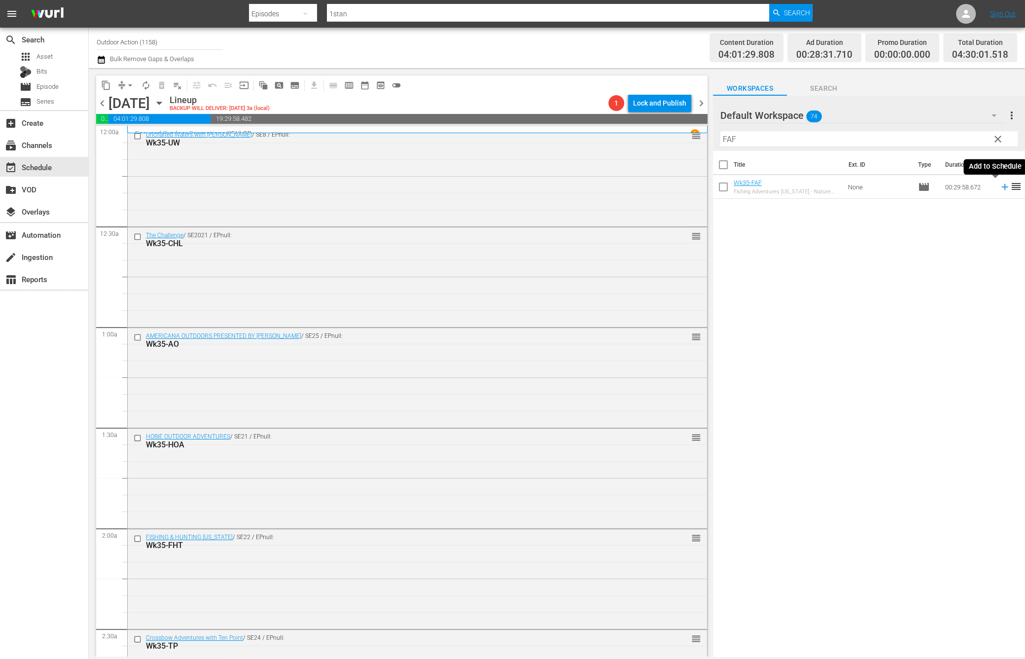
click at [1001, 189] on icon at bounding box center [1004, 187] width 6 height 6
click at [963, 135] on input "FAF" at bounding box center [868, 139] width 297 height 16
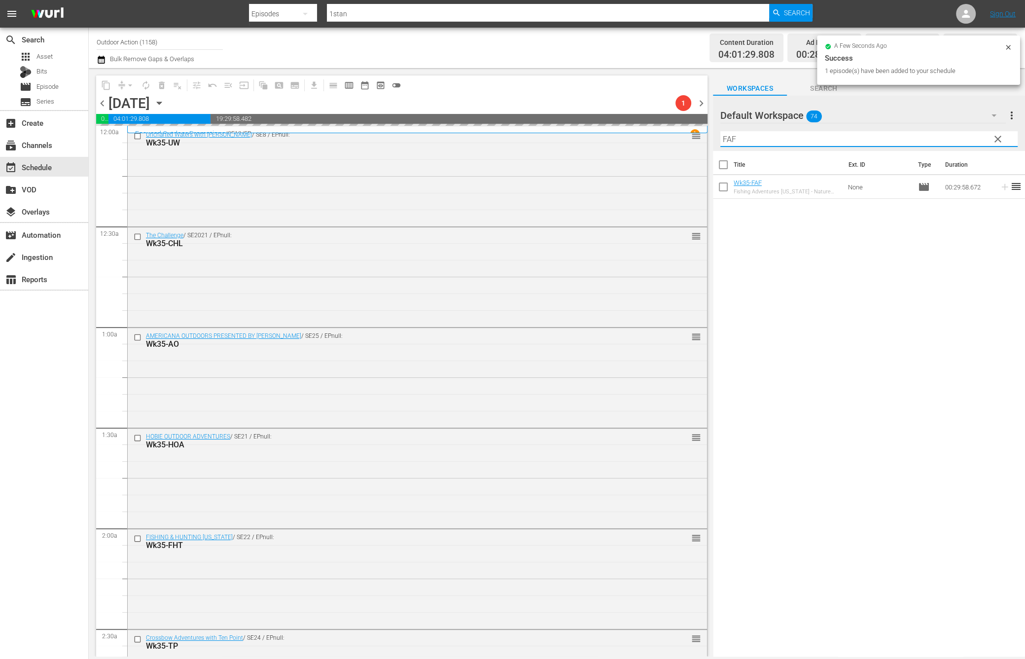
click at [963, 135] on input "FAF" at bounding box center [868, 139] width 297 height 16
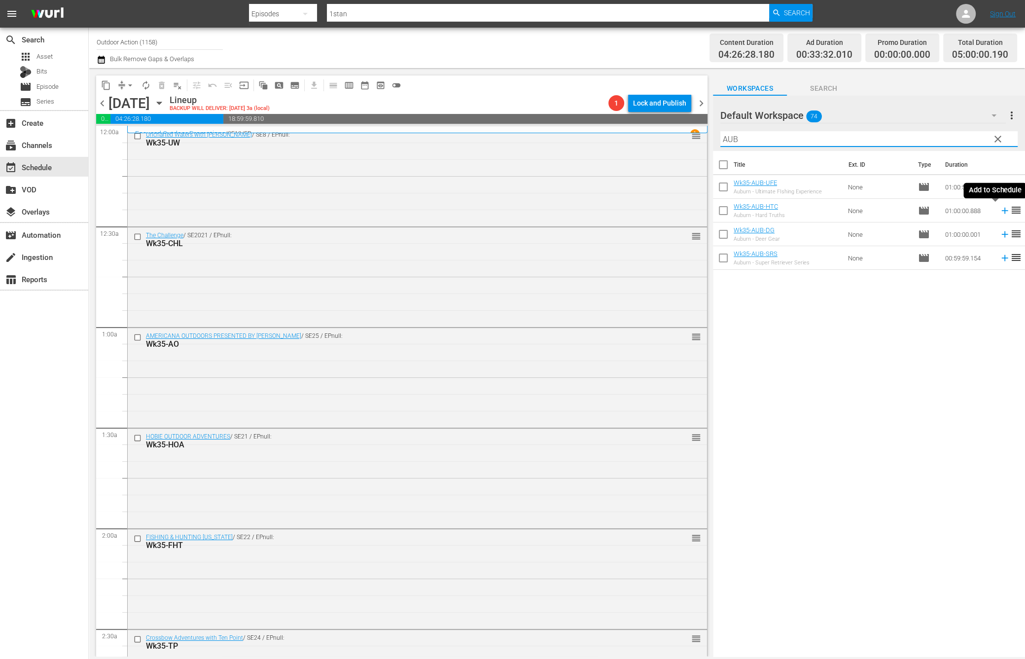
click at [1000, 209] on icon at bounding box center [1005, 210] width 11 height 11
click at [848, 142] on input "AUB" at bounding box center [868, 139] width 297 height 16
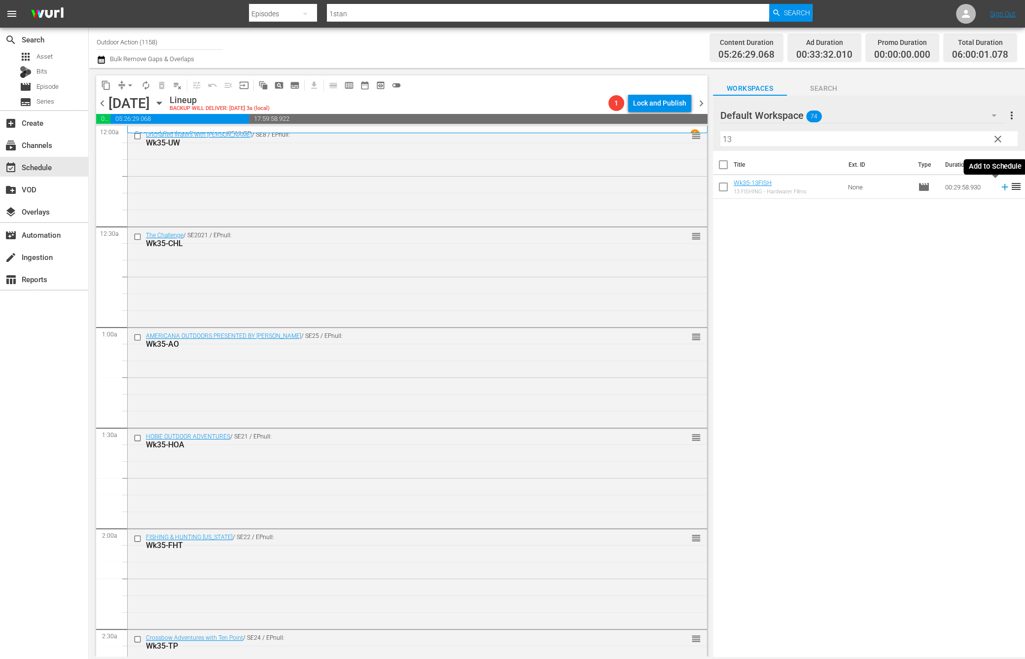
click at [1000, 188] on icon at bounding box center [1005, 186] width 11 height 11
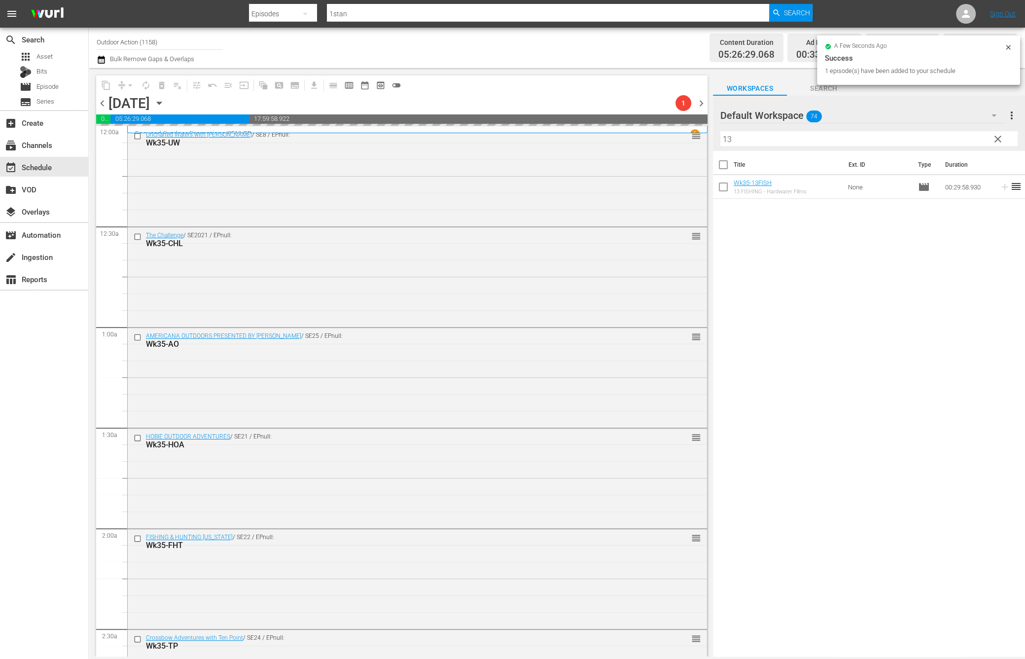
click at [948, 144] on input "13" at bounding box center [868, 139] width 297 height 16
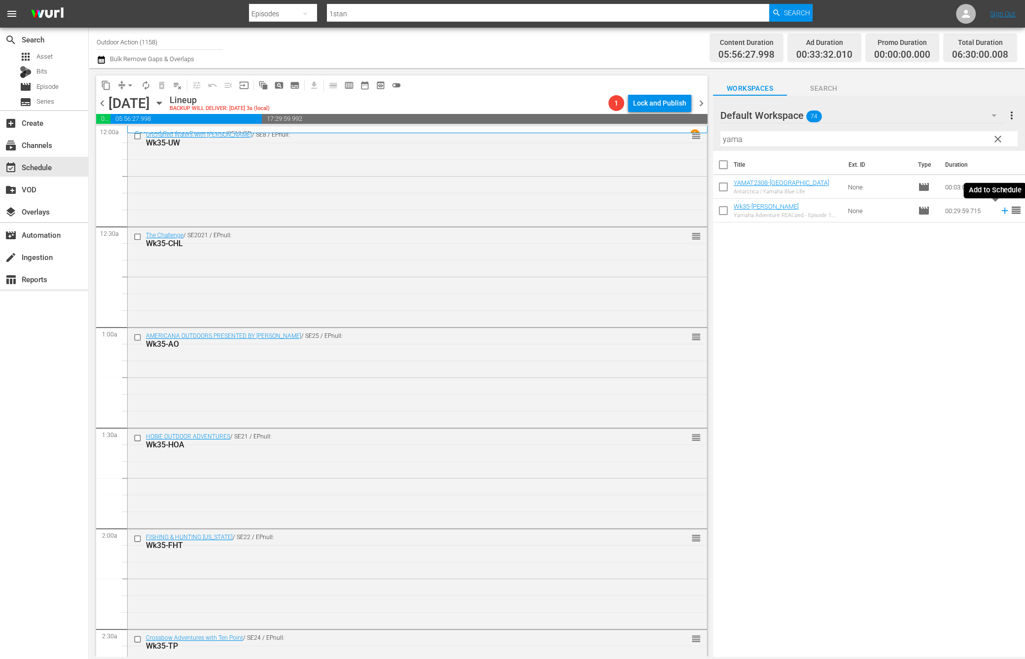
click at [1000, 214] on icon at bounding box center [1005, 210] width 11 height 11
click at [943, 141] on input "yama" at bounding box center [868, 139] width 297 height 16
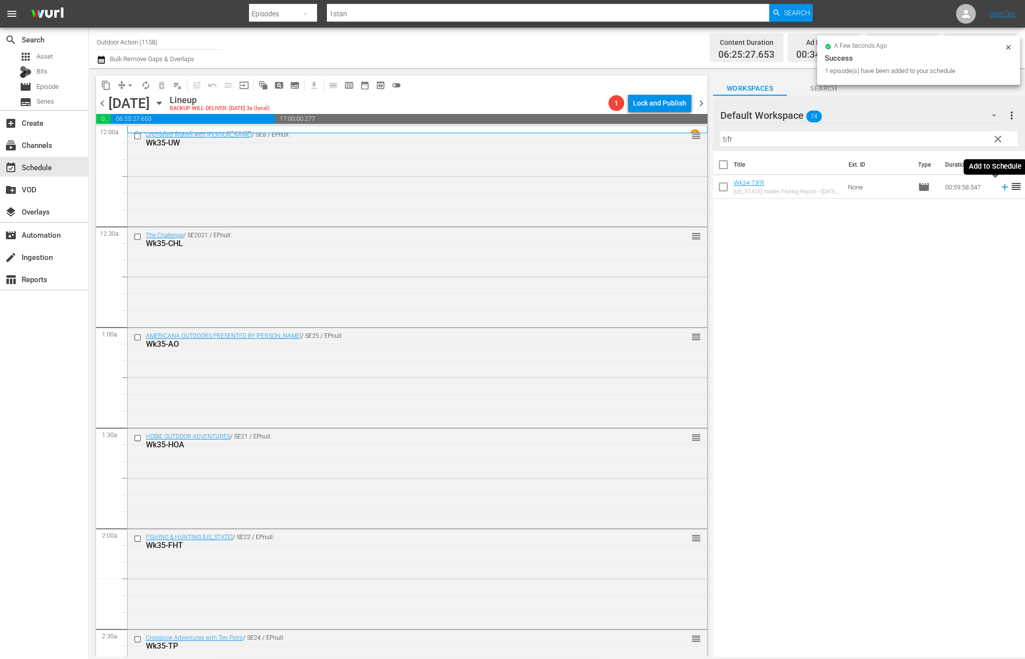
click at [1000, 187] on icon at bounding box center [1005, 186] width 11 height 11
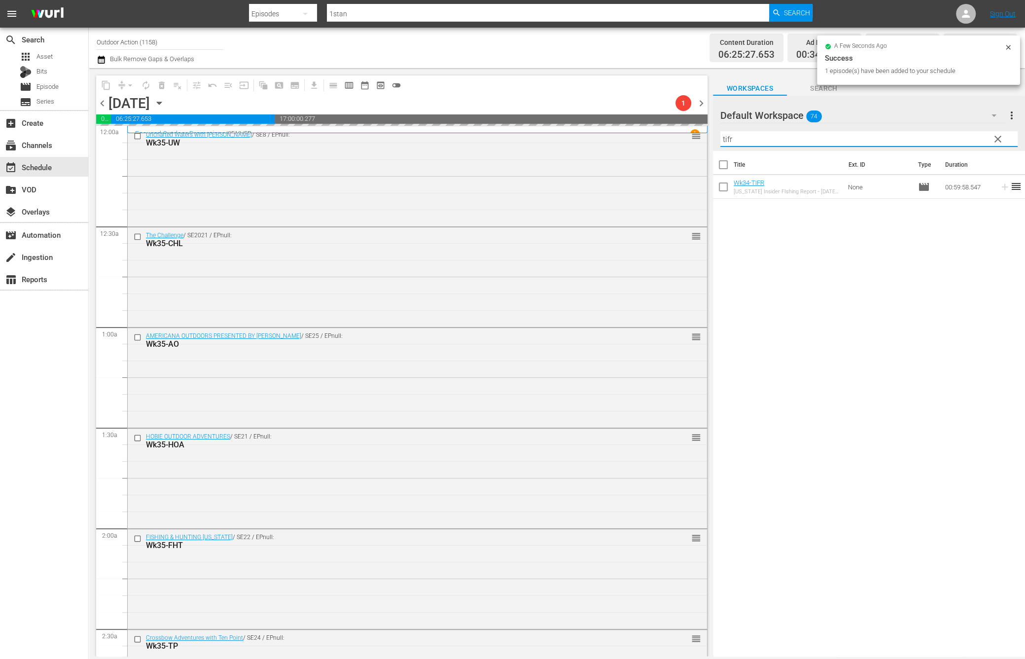
click at [956, 143] on input "tifr" at bounding box center [868, 139] width 297 height 16
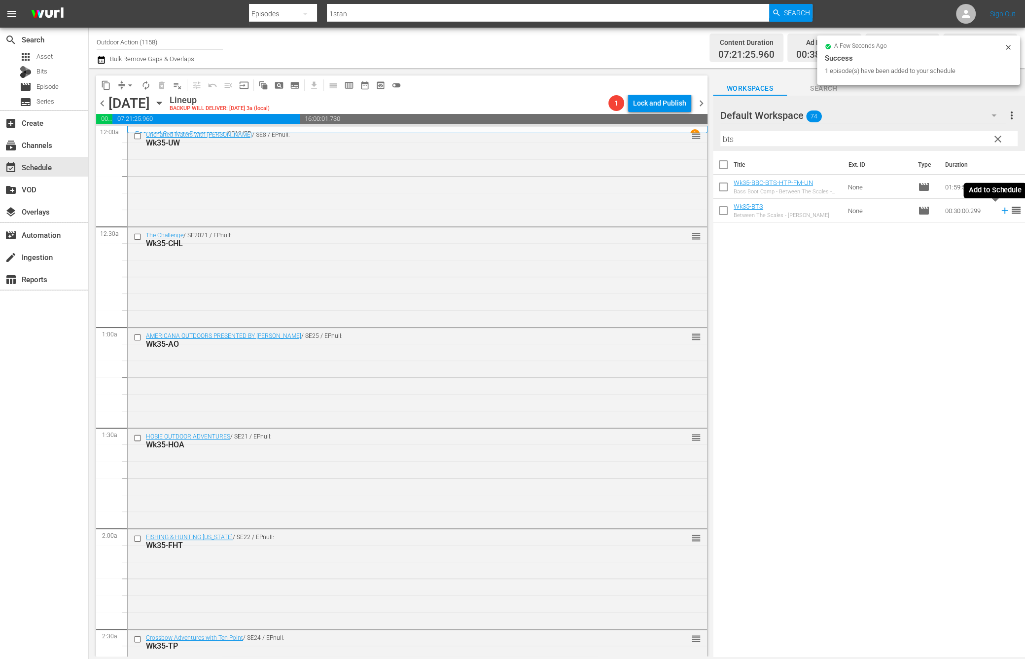
click at [1000, 215] on icon at bounding box center [1005, 210] width 11 height 11
click at [954, 142] on input "bts" at bounding box center [868, 139] width 297 height 16
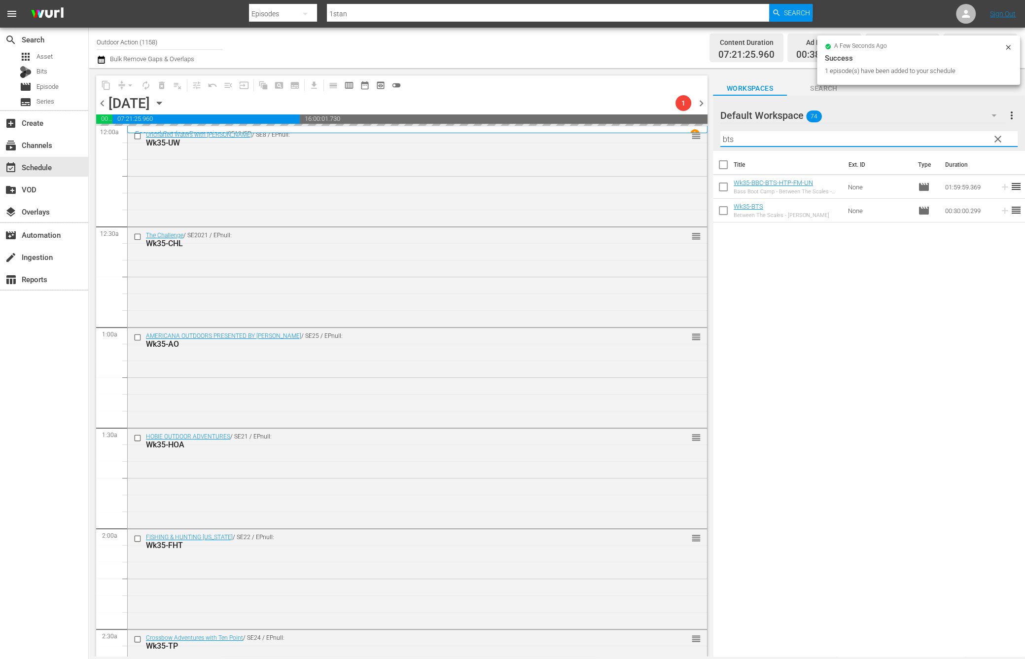
click at [954, 142] on input "bts" at bounding box center [868, 139] width 297 height 16
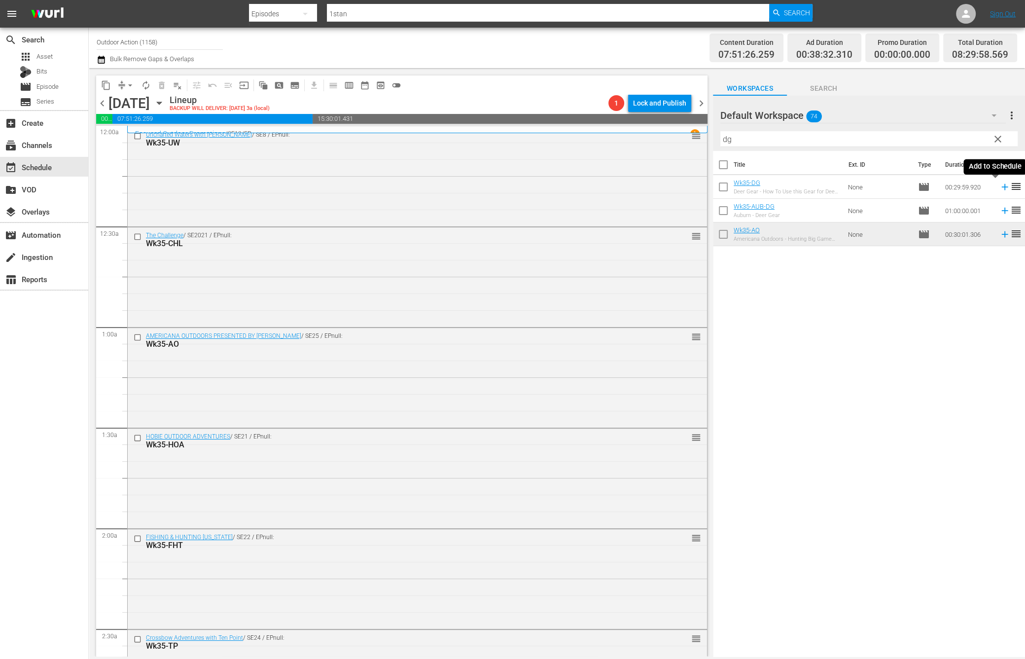
click at [1000, 188] on icon at bounding box center [1005, 186] width 11 height 11
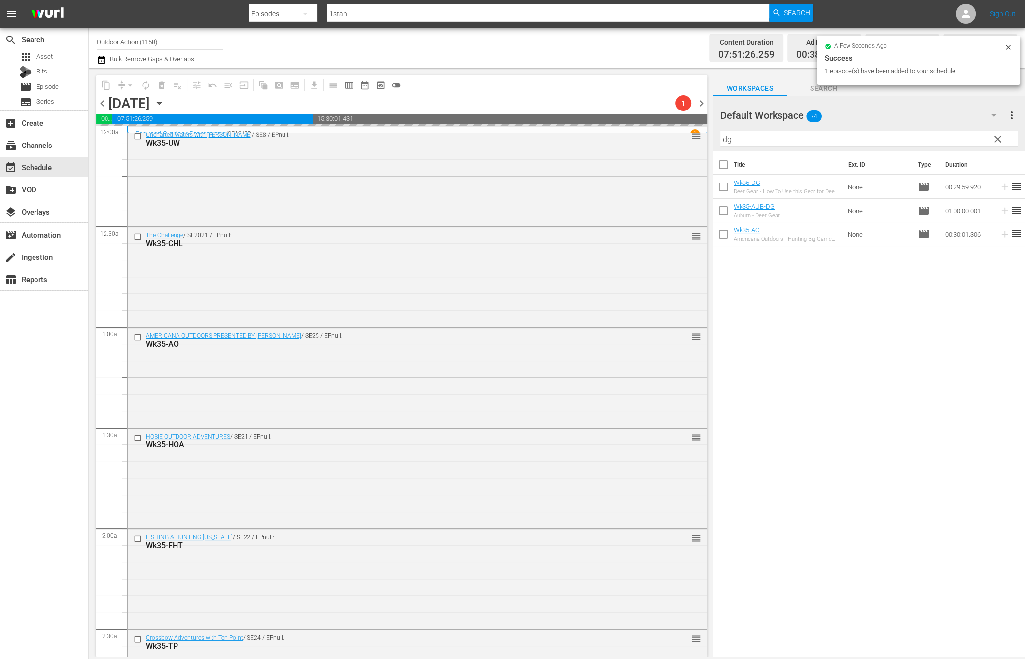
click at [960, 139] on input "dg" at bounding box center [868, 139] width 297 height 16
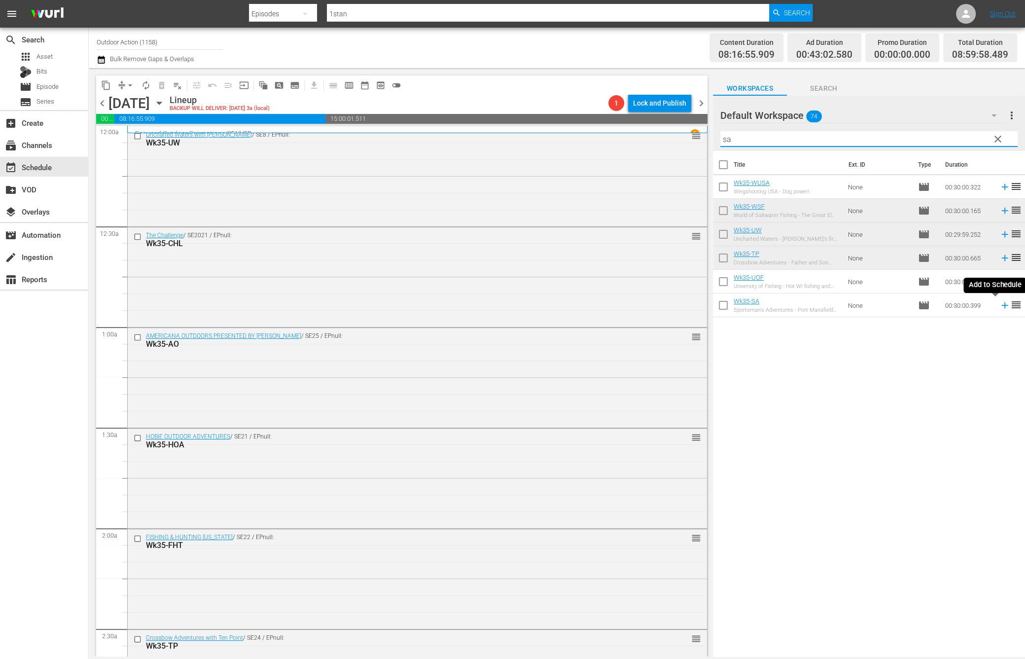
click at [1000, 308] on icon at bounding box center [1005, 305] width 11 height 11
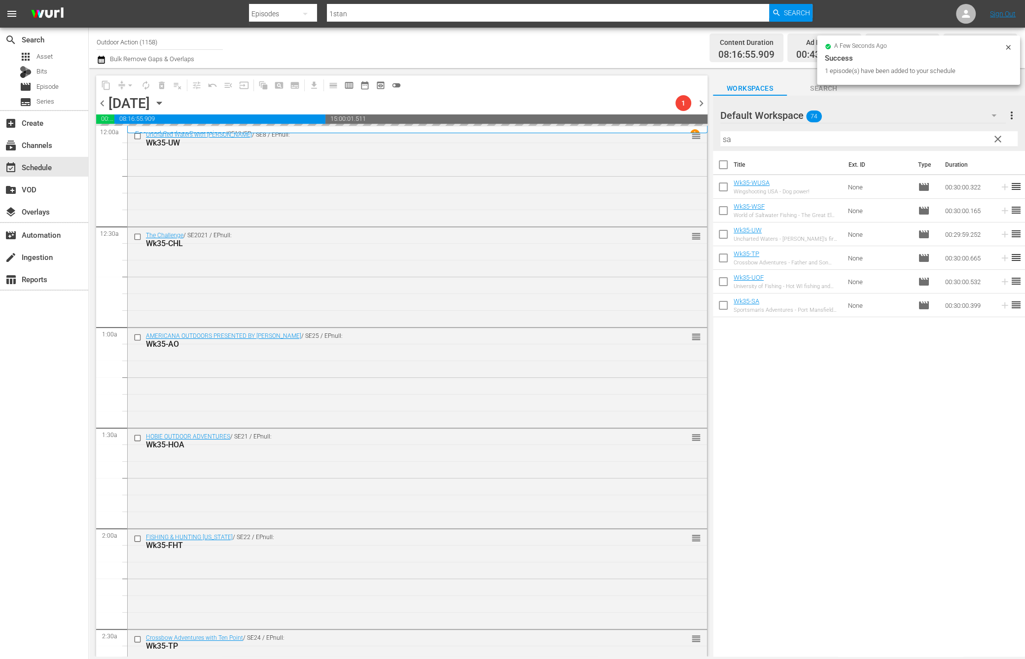
click at [953, 136] on input "sa" at bounding box center [868, 139] width 297 height 16
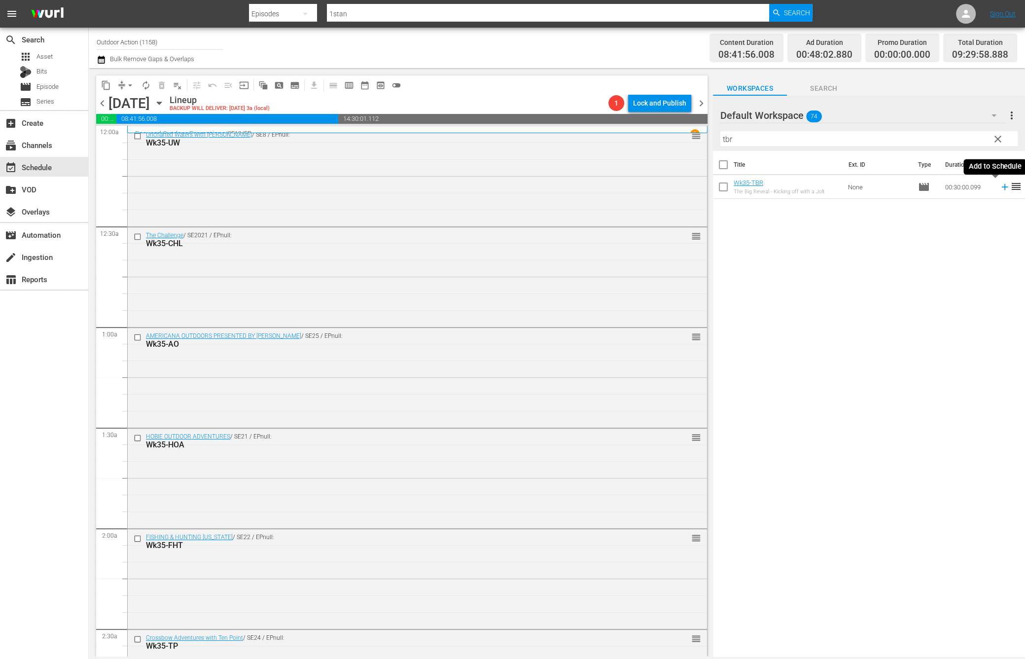
click at [1001, 186] on icon at bounding box center [1004, 187] width 6 height 6
click at [964, 129] on div "Filter by Title tbr" at bounding box center [868, 139] width 297 height 24
click at [959, 133] on input "tbr" at bounding box center [868, 139] width 297 height 16
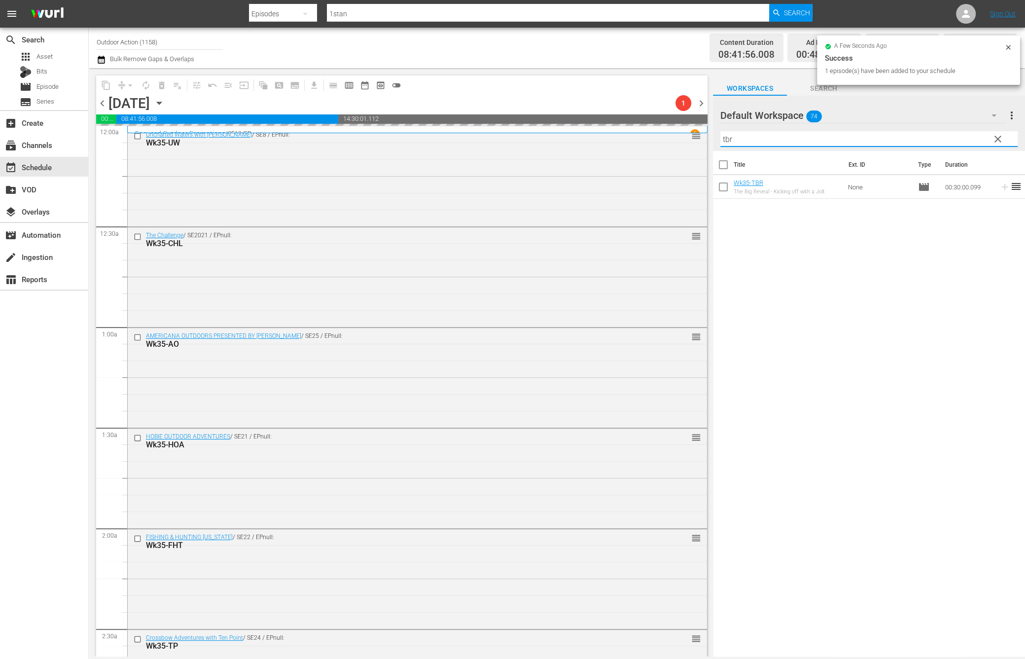
click at [959, 133] on input "tbr" at bounding box center [868, 139] width 297 height 16
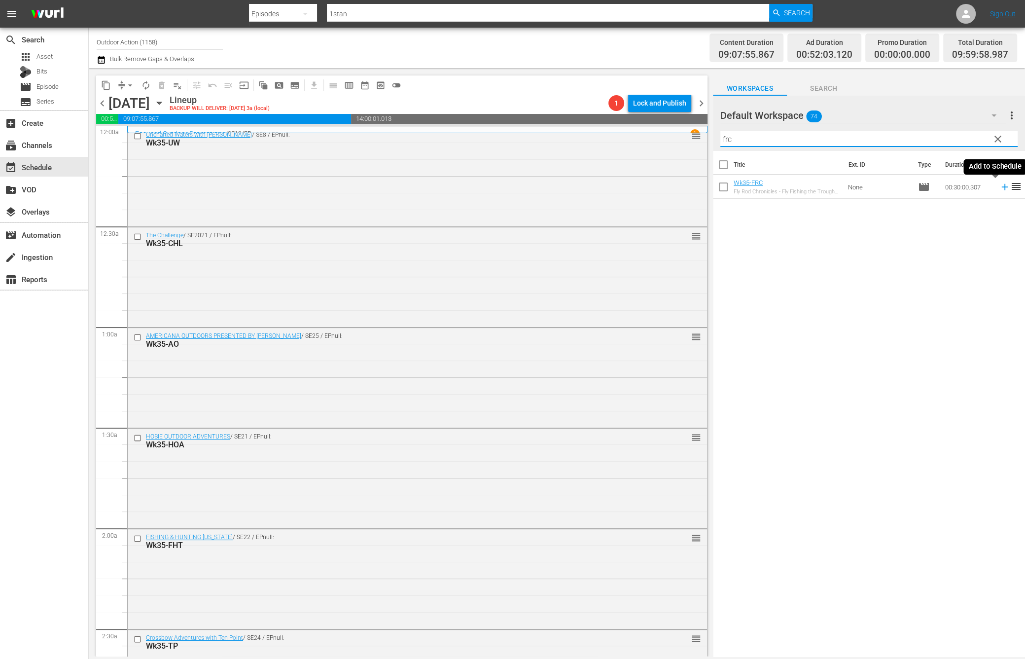
click at [1000, 189] on icon at bounding box center [1005, 186] width 11 height 11
click at [964, 141] on input "frc" at bounding box center [868, 139] width 297 height 16
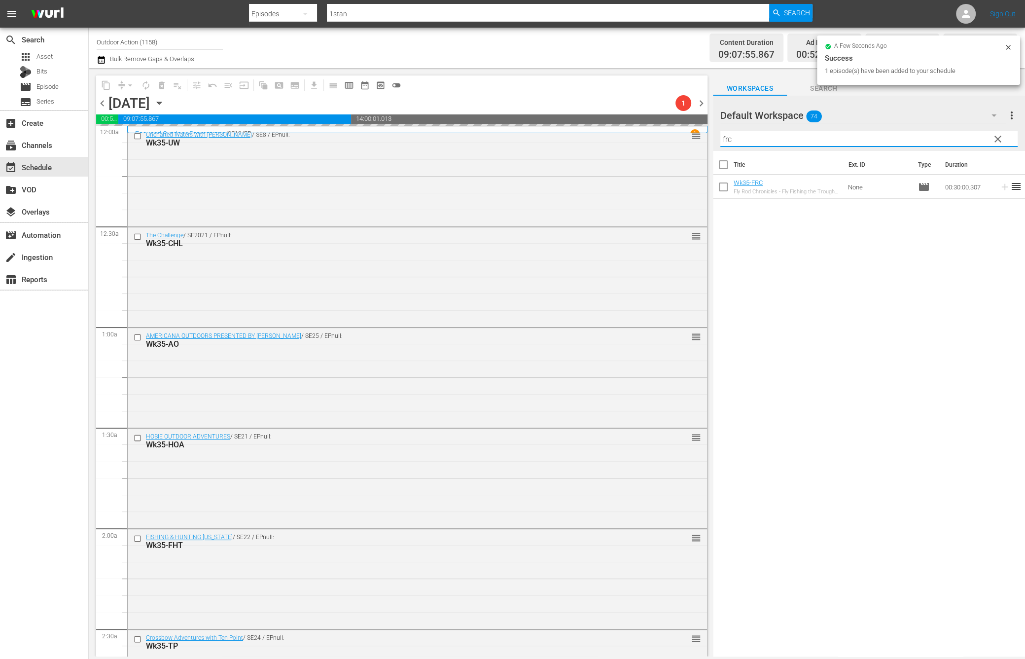
click at [964, 141] on input "frc" at bounding box center [868, 139] width 297 height 16
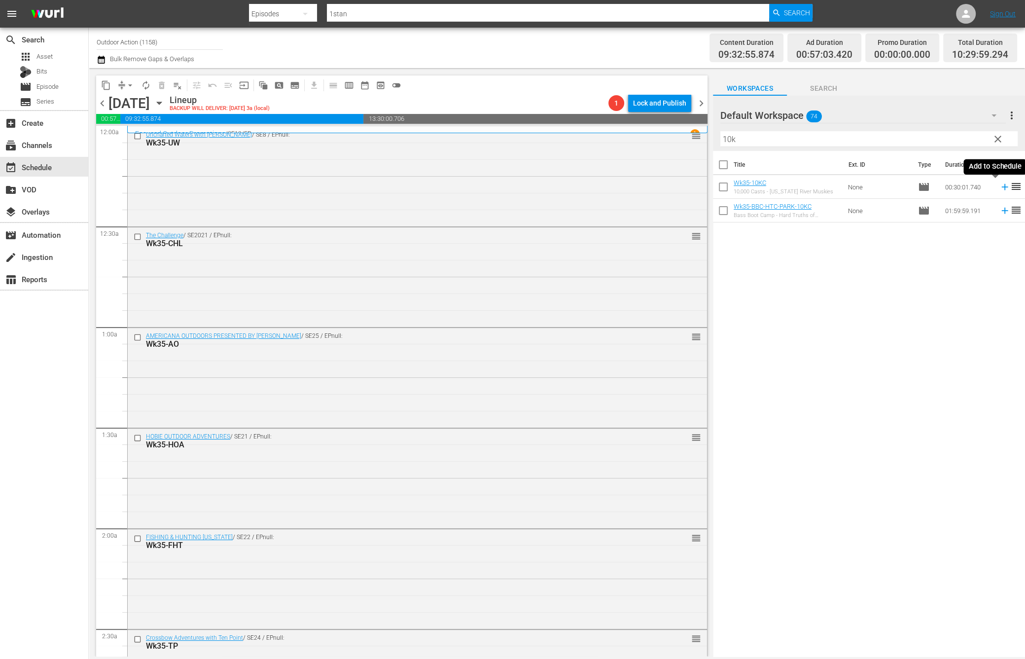
click at [1000, 188] on icon at bounding box center [1005, 186] width 11 height 11
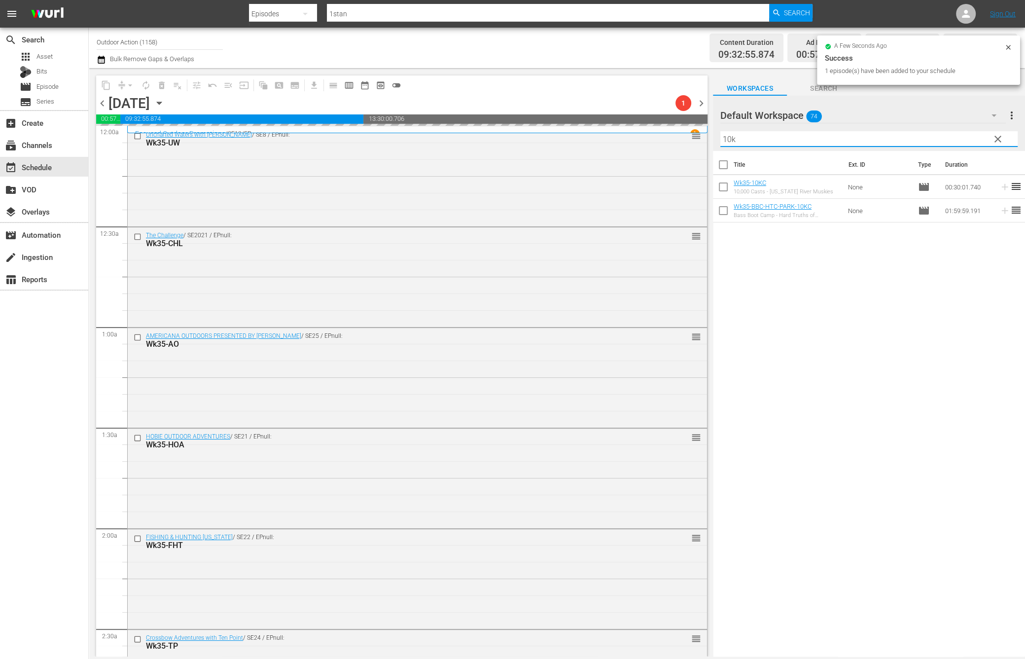
click at [953, 133] on input "10k" at bounding box center [868, 139] width 297 height 16
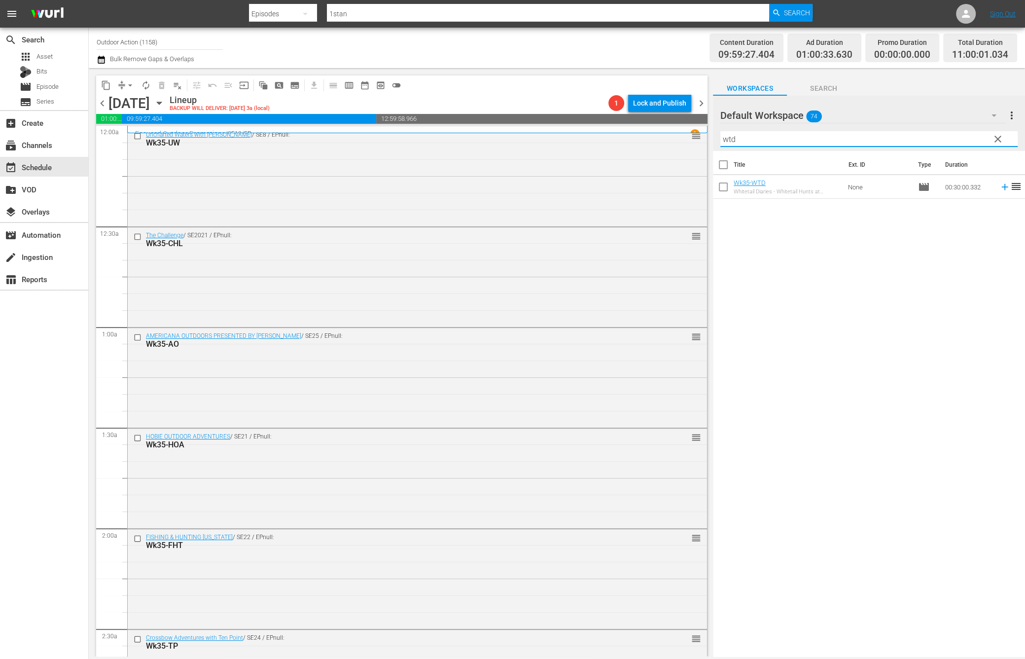
click at [1000, 189] on icon at bounding box center [1005, 186] width 11 height 11
click at [961, 140] on input "wtd" at bounding box center [868, 139] width 297 height 16
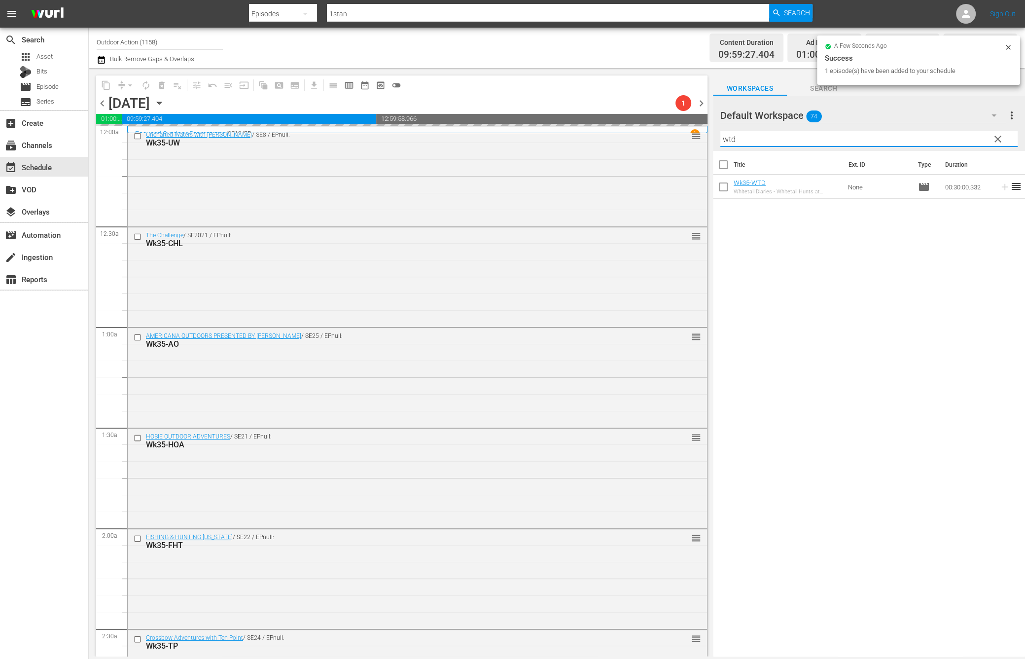
click at [961, 140] on input "wtd" at bounding box center [868, 139] width 297 height 16
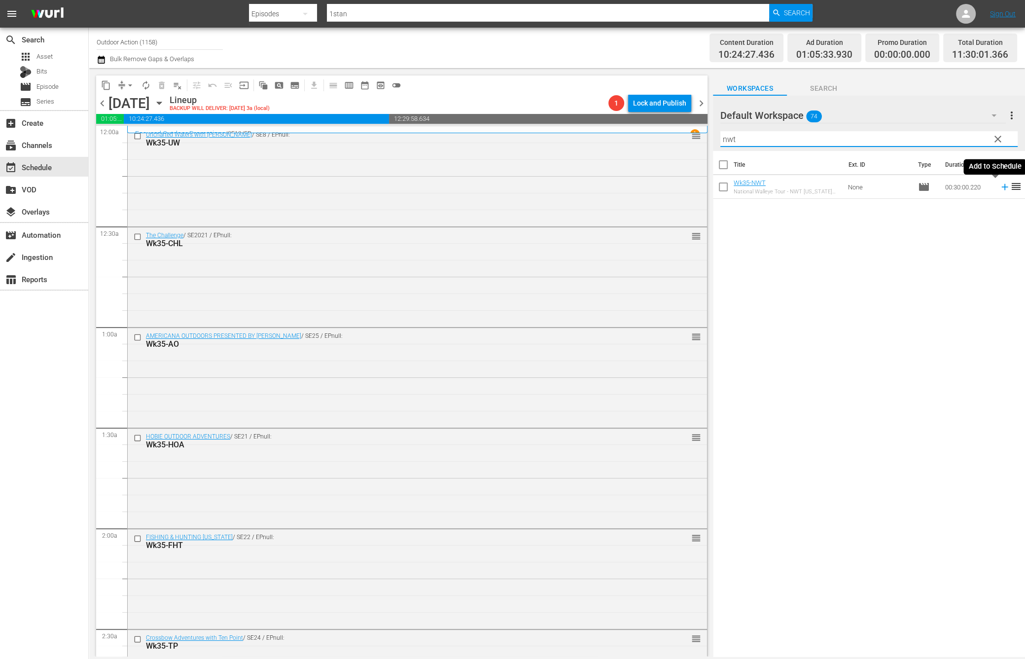
click at [1000, 189] on icon at bounding box center [1005, 186] width 11 height 11
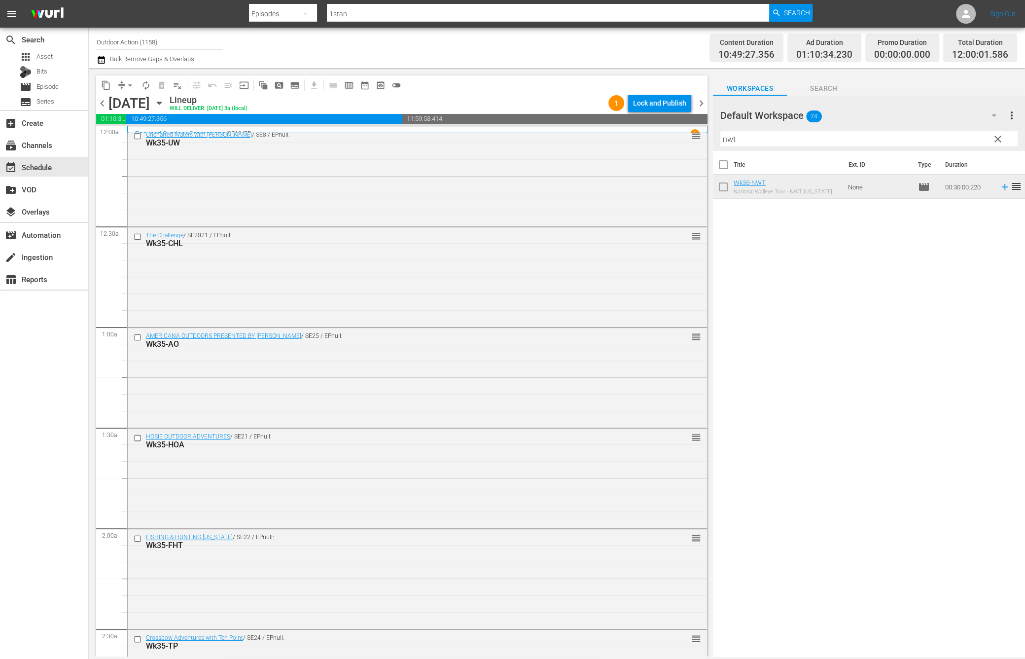
click at [927, 140] on input "nwt" at bounding box center [868, 139] width 297 height 16
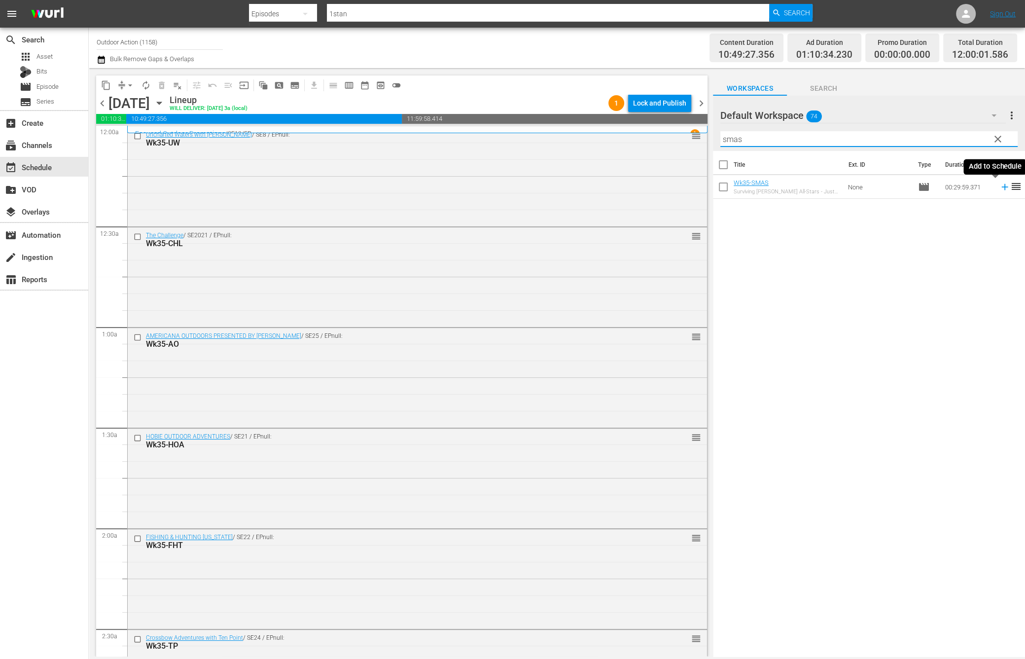
click at [1000, 187] on icon at bounding box center [1005, 186] width 11 height 11
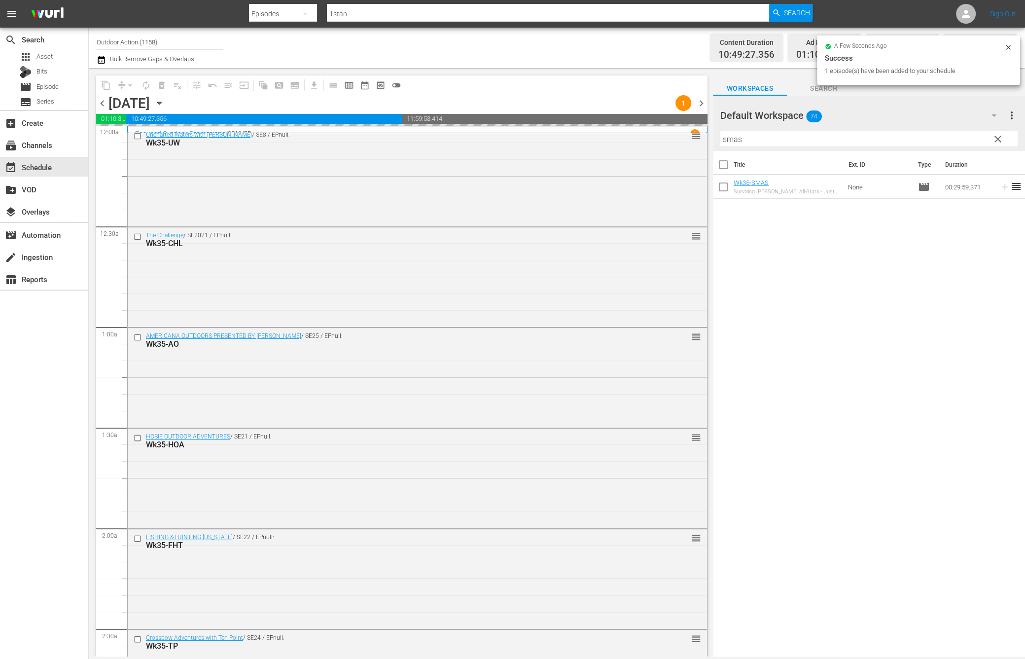
click at [942, 138] on input "smas" at bounding box center [868, 139] width 297 height 16
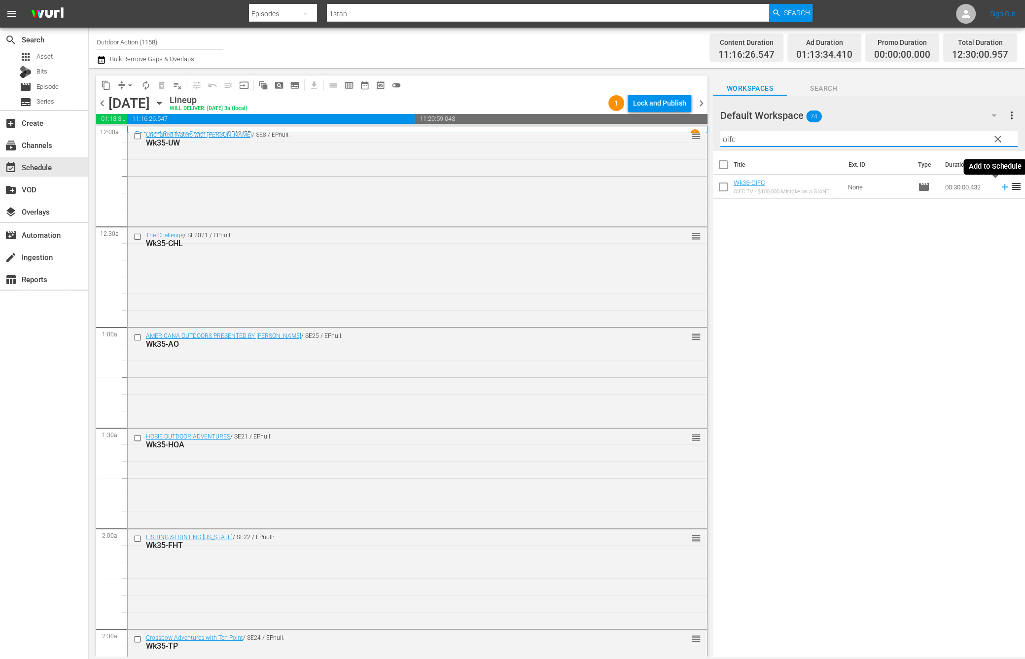
click at [1000, 186] on icon at bounding box center [1005, 186] width 11 height 11
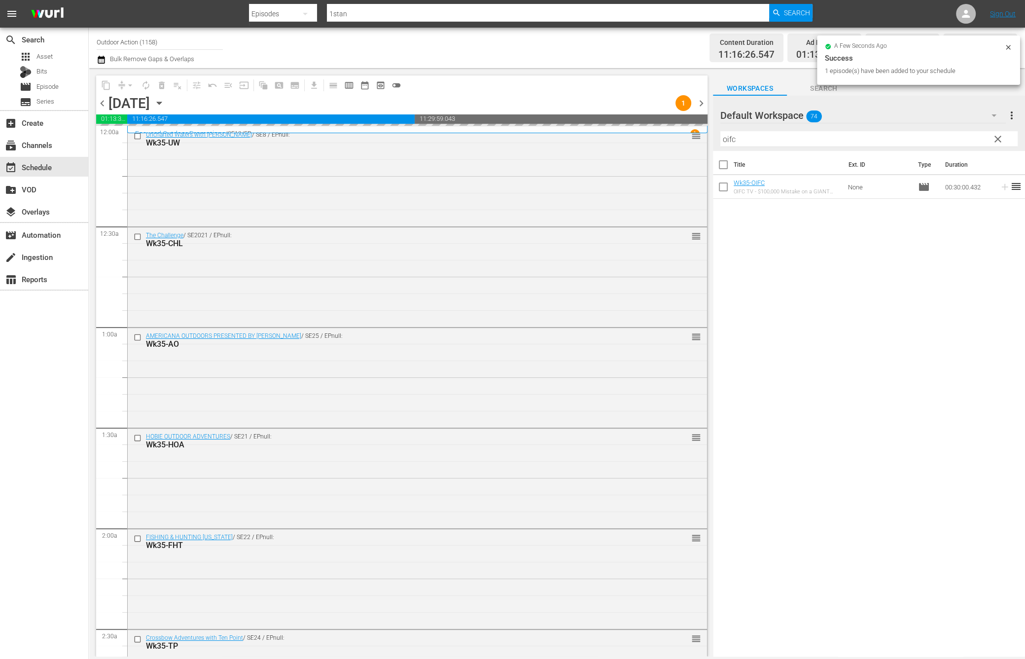
click at [959, 141] on input "oifc" at bounding box center [868, 139] width 297 height 16
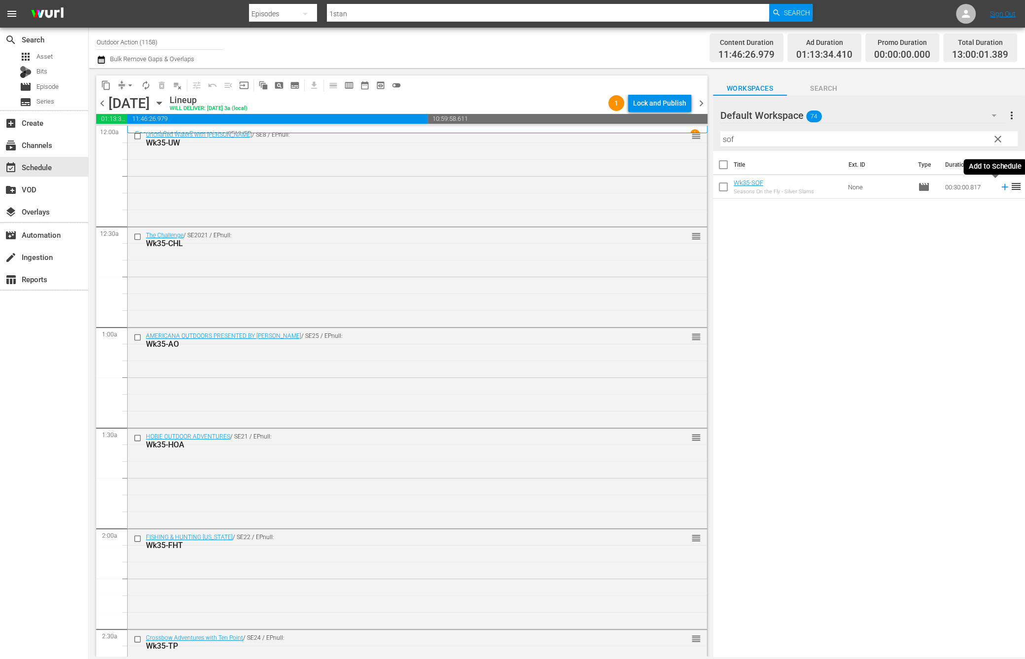
click at [1000, 184] on icon at bounding box center [1005, 186] width 11 height 11
click at [959, 137] on input "sof" at bounding box center [868, 139] width 297 height 16
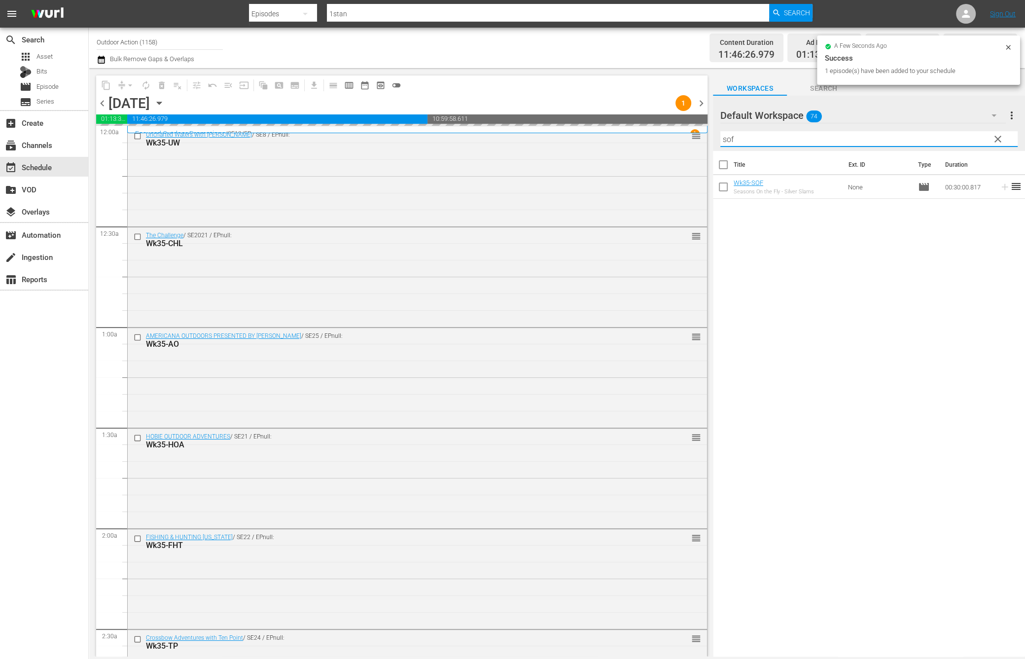
click at [959, 137] on input "sof" at bounding box center [868, 139] width 297 height 16
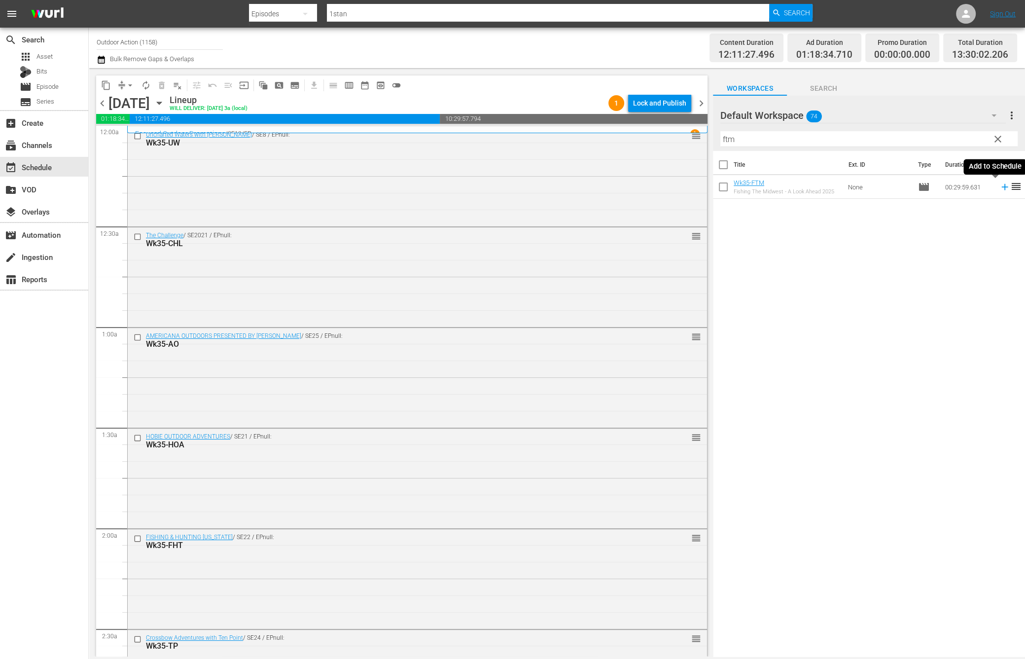
click at [1001, 189] on icon at bounding box center [1004, 187] width 6 height 6
click at [963, 138] on input "ftm" at bounding box center [868, 139] width 297 height 16
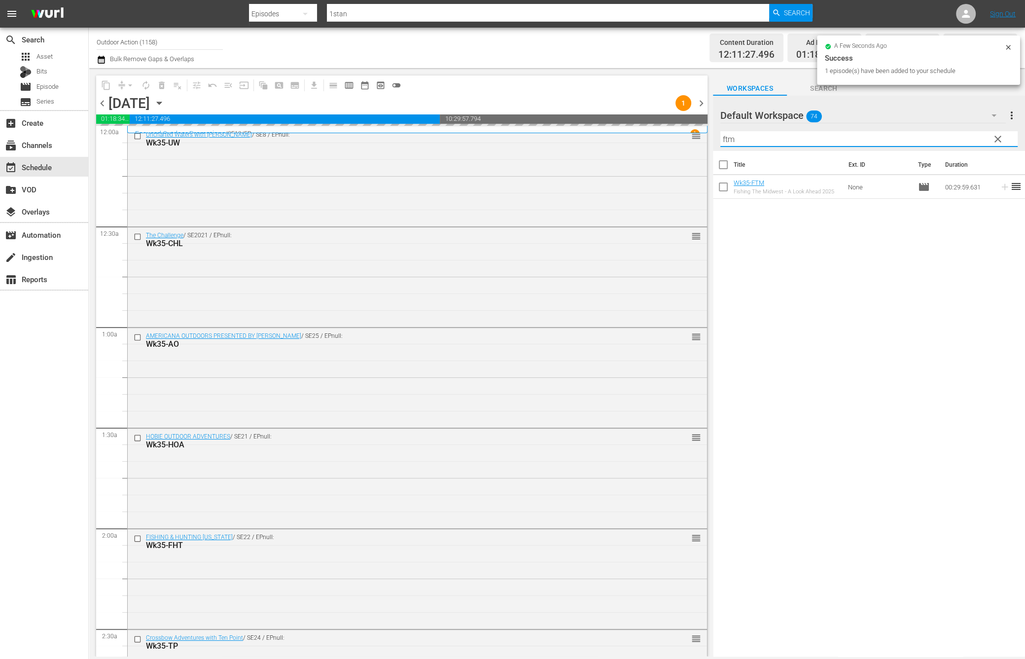
click at [963, 138] on input "ftm" at bounding box center [868, 139] width 297 height 16
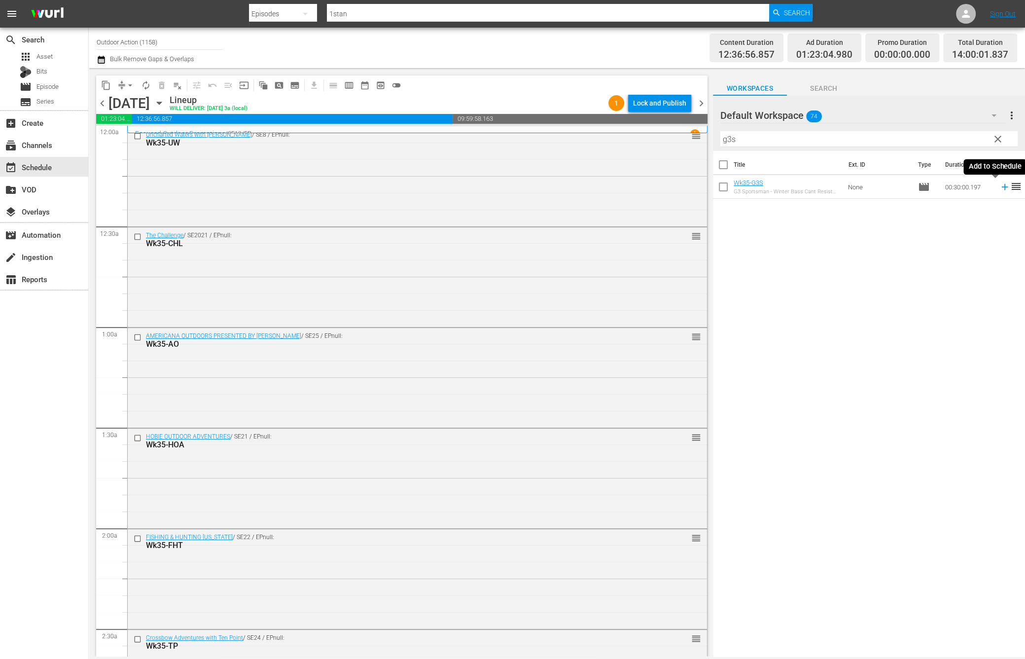
click at [1000, 190] on icon at bounding box center [1005, 186] width 11 height 11
click at [965, 135] on input "g3s" at bounding box center [868, 139] width 297 height 16
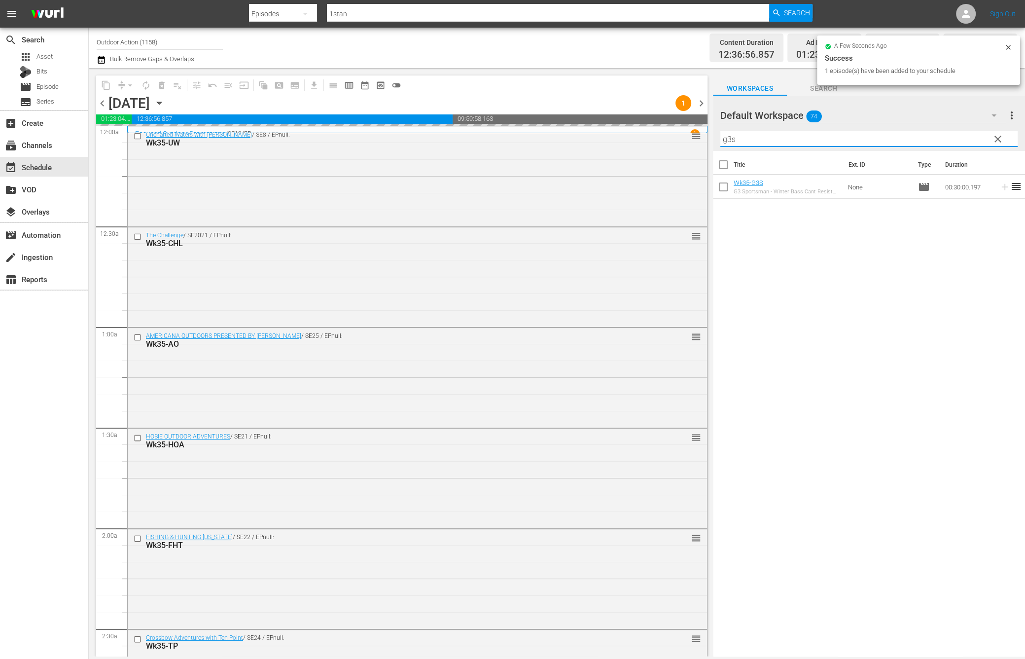
click at [965, 135] on input "g3s" at bounding box center [868, 139] width 297 height 16
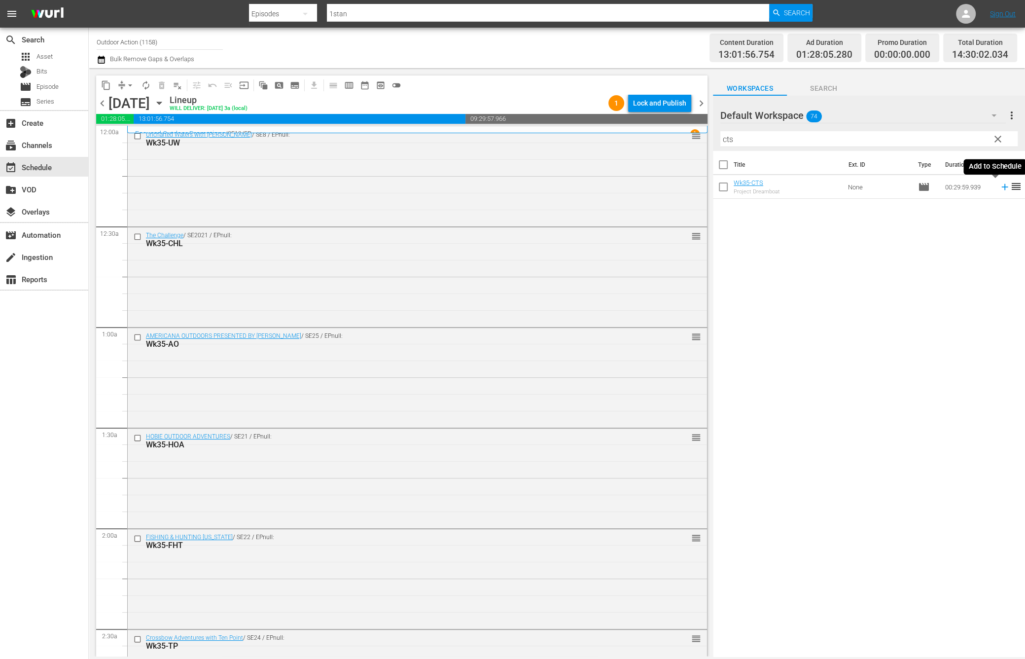
click at [1000, 189] on icon at bounding box center [1005, 186] width 11 height 11
click at [955, 139] on input "cts" at bounding box center [868, 139] width 297 height 16
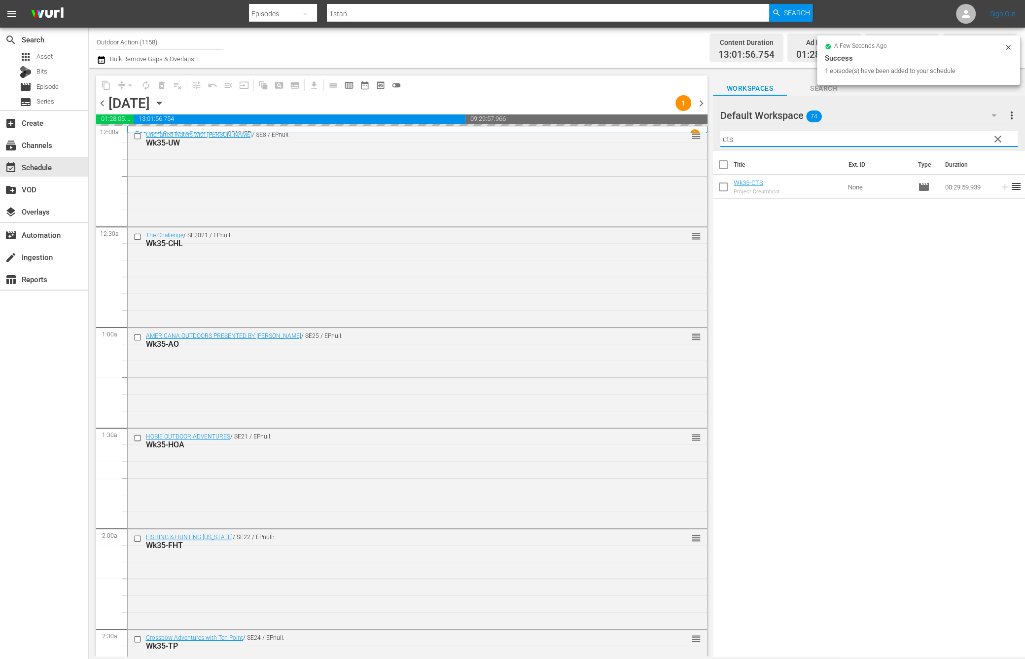
click at [955, 139] on input "cts" at bounding box center [868, 139] width 297 height 16
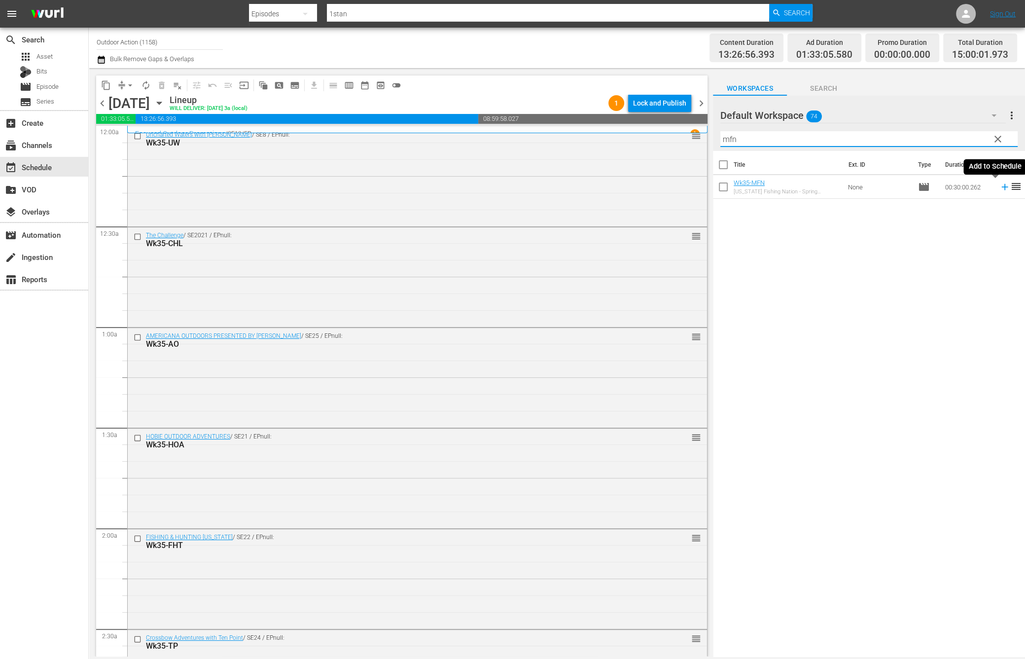
click at [1000, 189] on icon at bounding box center [1005, 186] width 11 height 11
click at [959, 137] on input "mfn" at bounding box center [868, 139] width 297 height 16
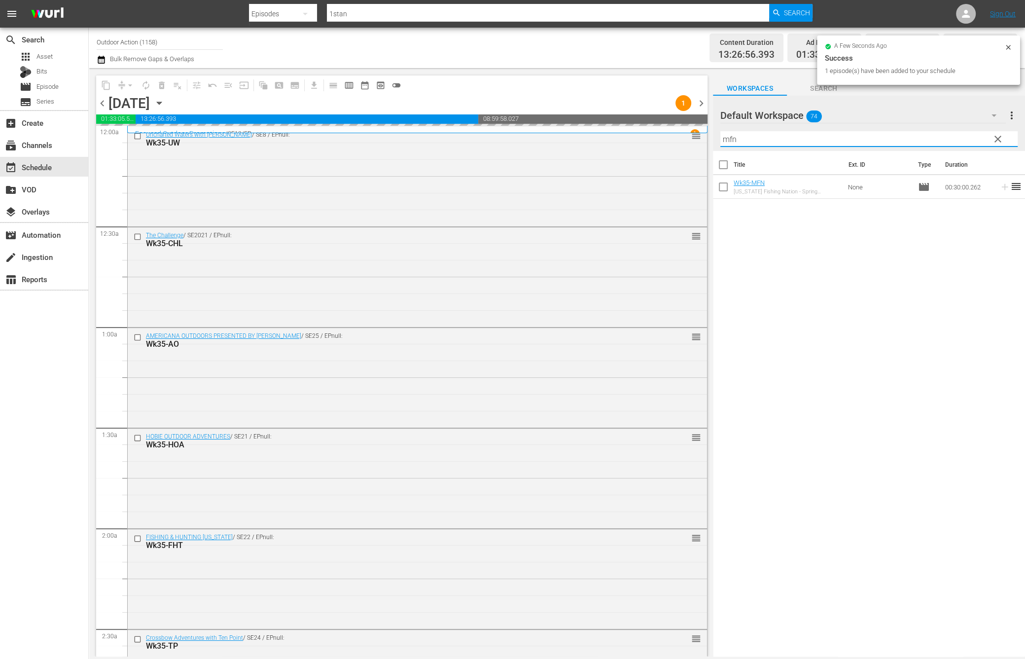
click at [959, 137] on input "mfn" at bounding box center [868, 139] width 297 height 16
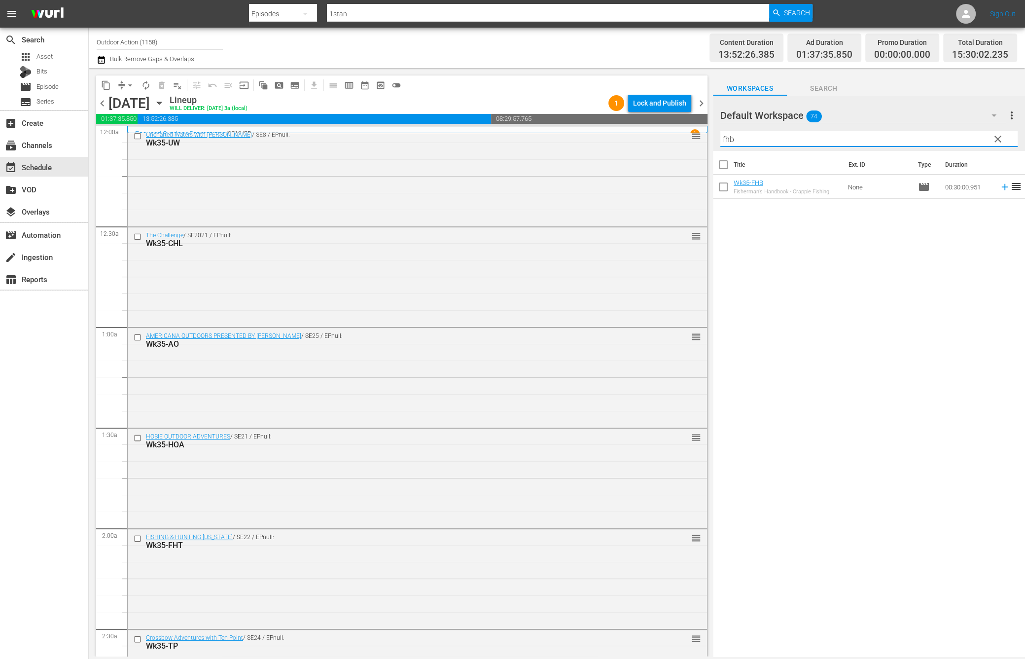
click at [1000, 191] on icon at bounding box center [1005, 186] width 11 height 11
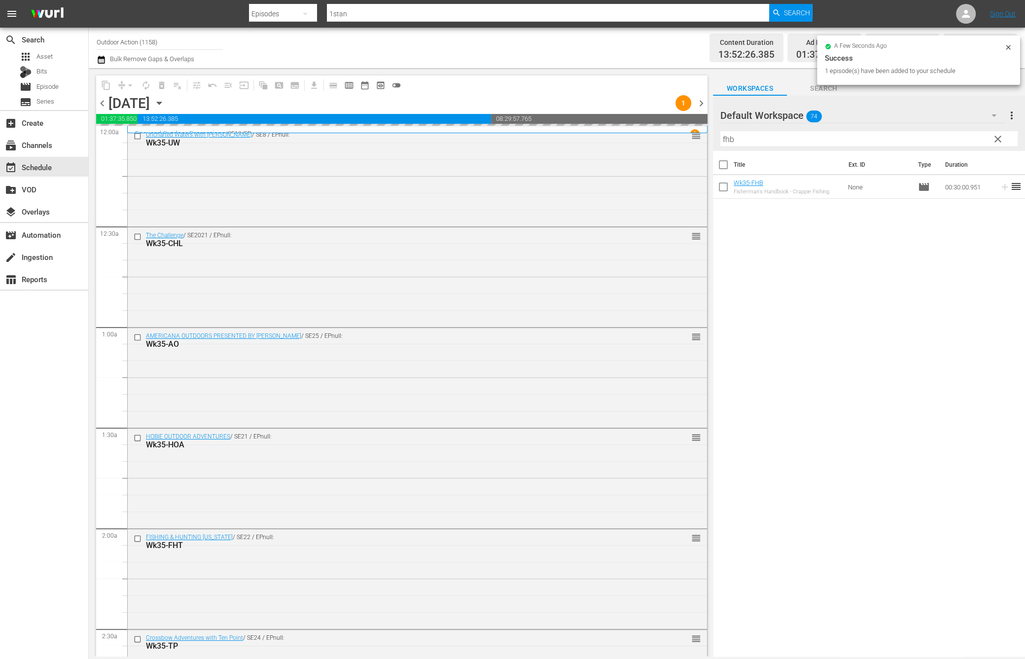
click at [958, 137] on input "fhb" at bounding box center [868, 139] width 297 height 16
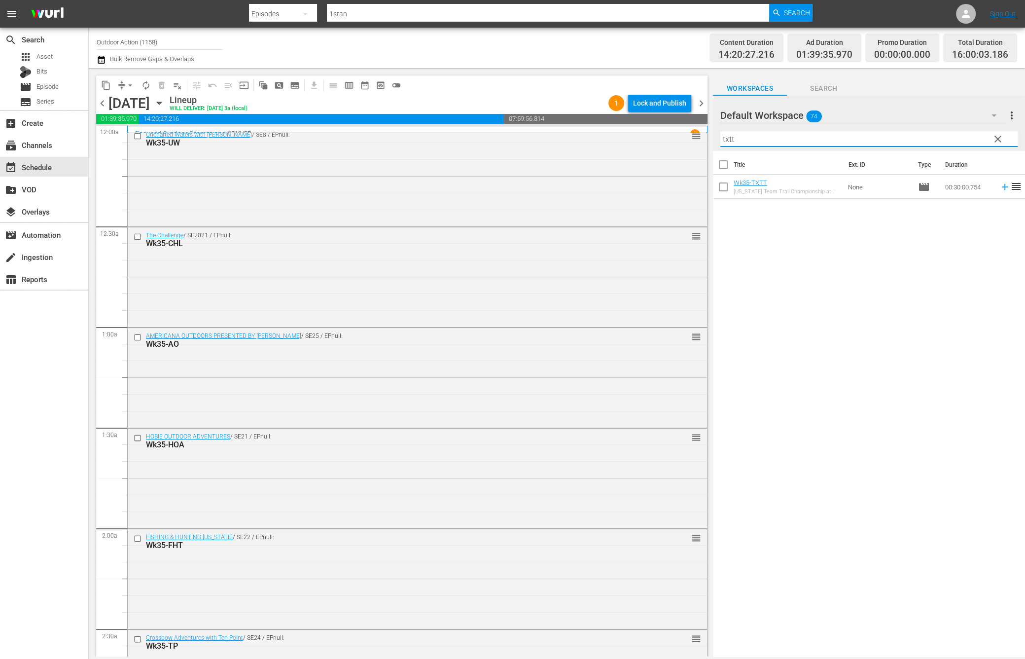
click at [1001, 186] on icon at bounding box center [1004, 187] width 6 height 6
click at [969, 134] on input "txtt" at bounding box center [868, 139] width 297 height 16
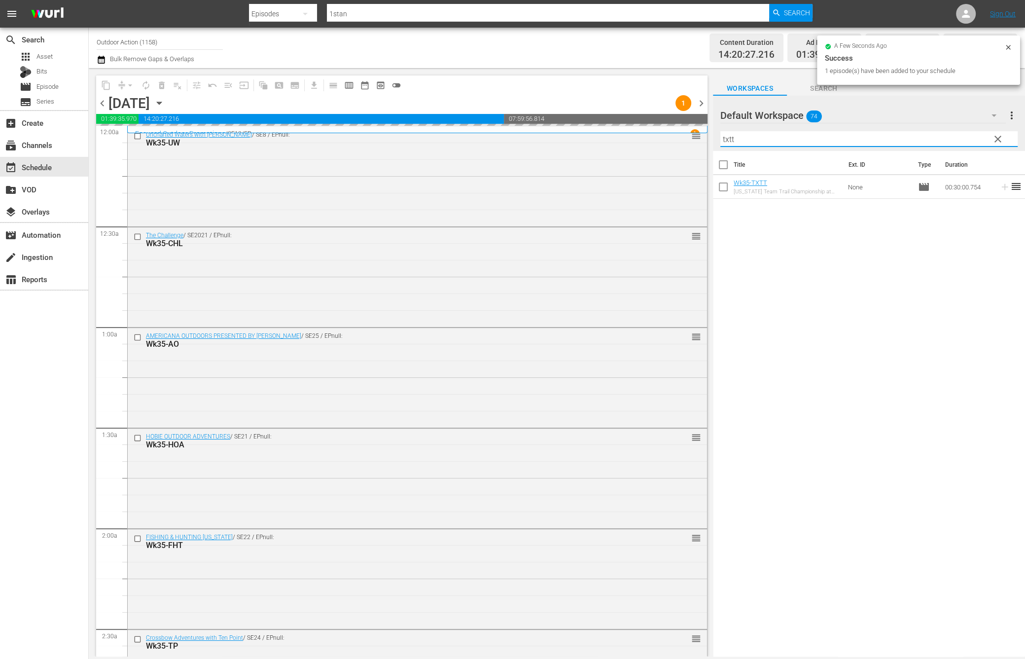
click at [969, 134] on input "txtt" at bounding box center [868, 139] width 297 height 16
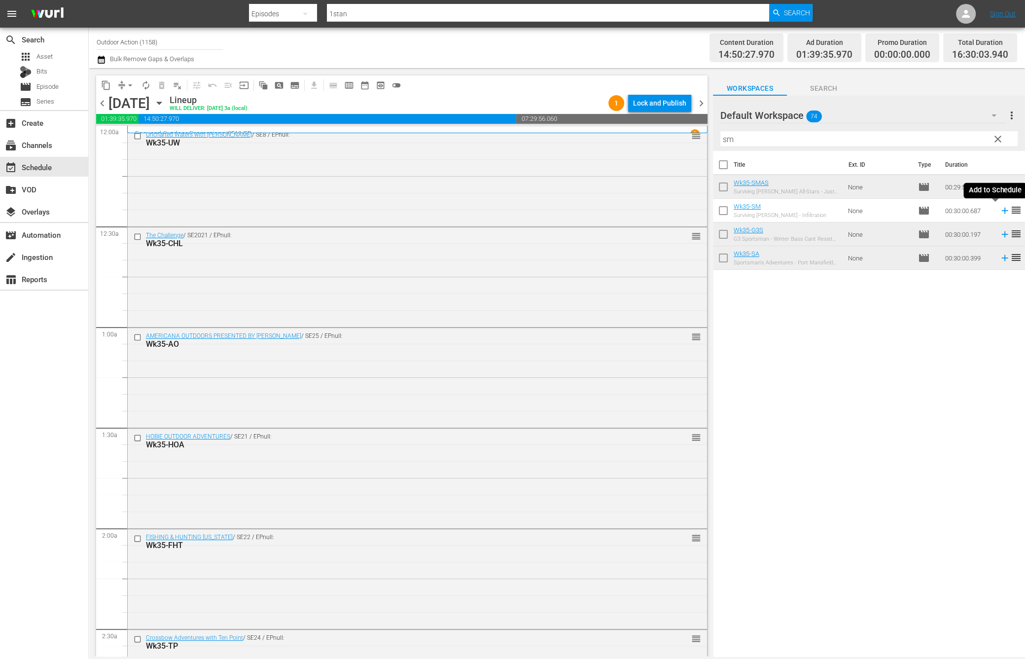
click at [1000, 211] on icon at bounding box center [1005, 210] width 11 height 11
click at [961, 135] on input "sm" at bounding box center [868, 139] width 297 height 16
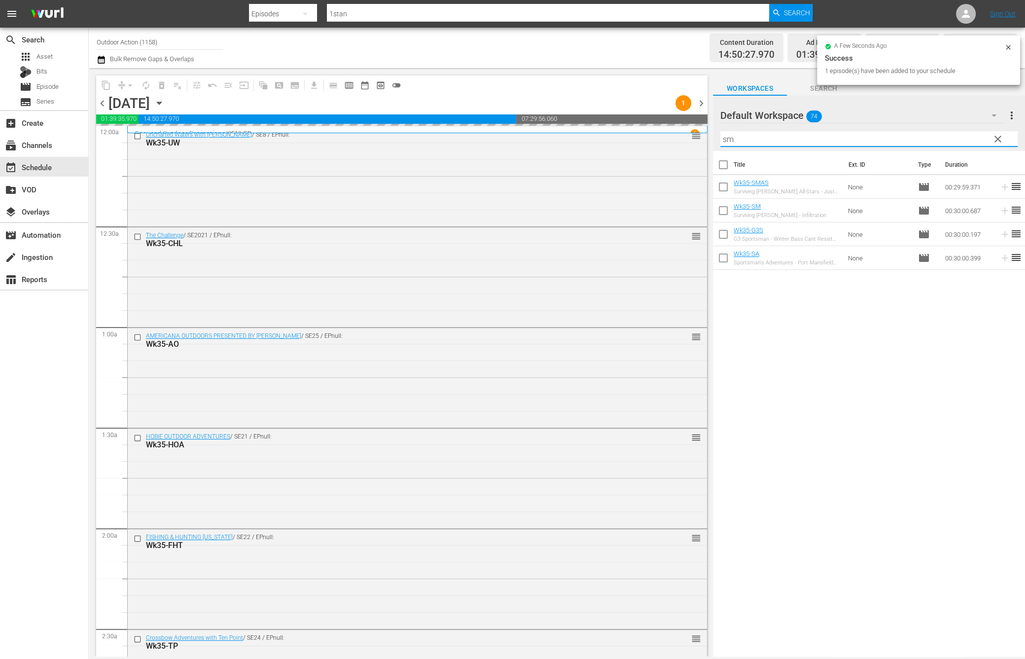
click at [961, 135] on input "sm" at bounding box center [868, 139] width 297 height 16
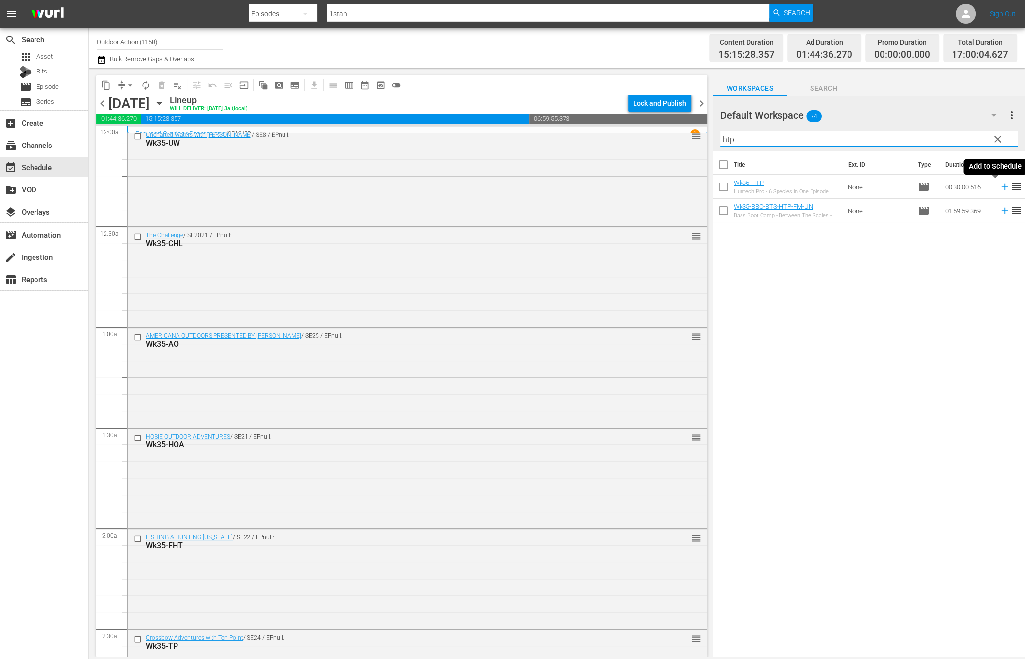
click at [1001, 185] on icon at bounding box center [1004, 187] width 6 height 6
click at [965, 129] on div "Filter by Title htp" at bounding box center [868, 139] width 297 height 24
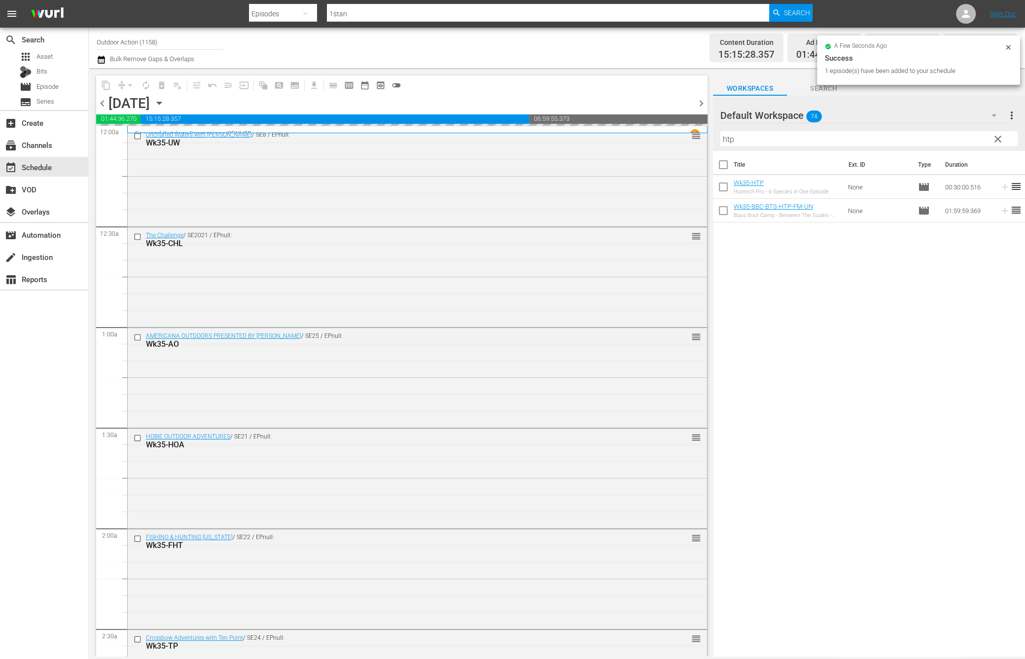
click at [965, 129] on div "Filter by Title htp" at bounding box center [868, 139] width 297 height 24
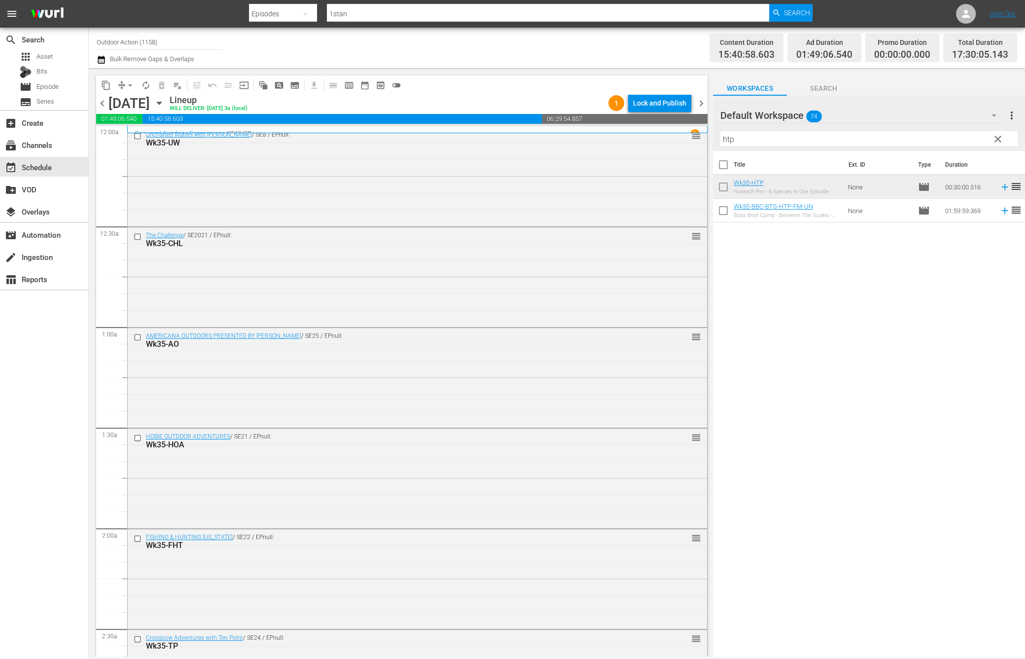
click at [949, 136] on input "htp" at bounding box center [868, 139] width 297 height 16
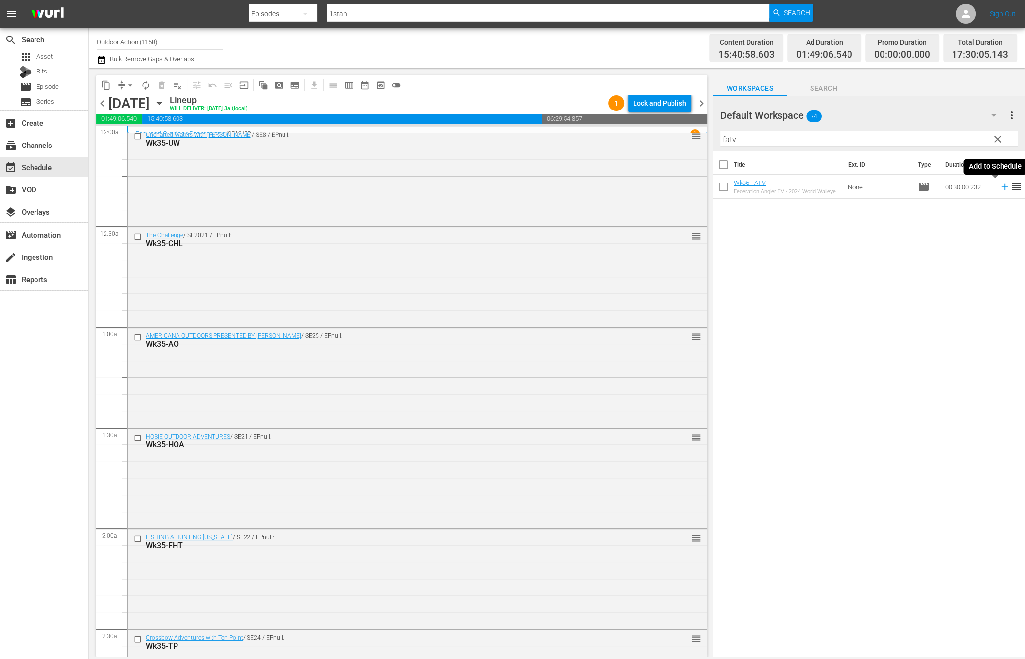
click at [1001, 189] on icon at bounding box center [1004, 187] width 6 height 6
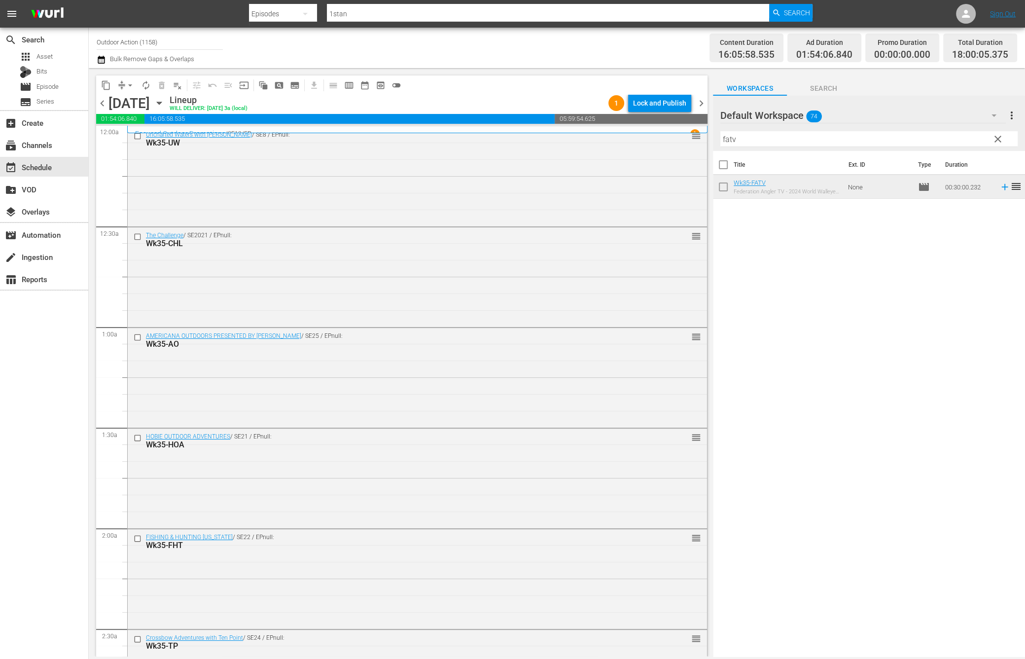
click at [808, 136] on input "fatv" at bounding box center [868, 139] width 297 height 16
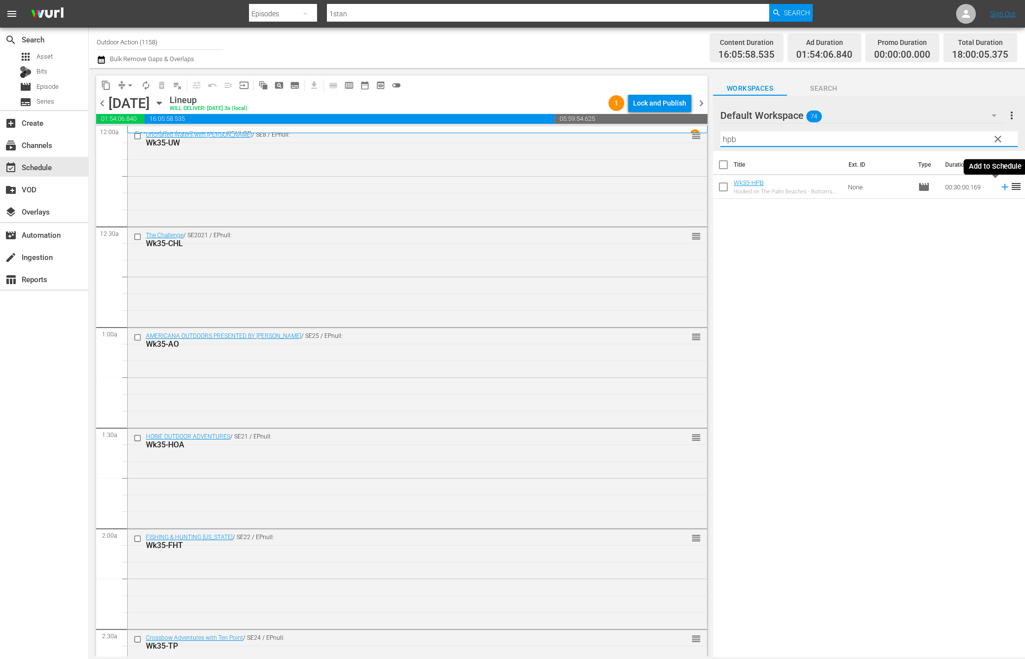
click at [1000, 189] on icon at bounding box center [1005, 186] width 11 height 11
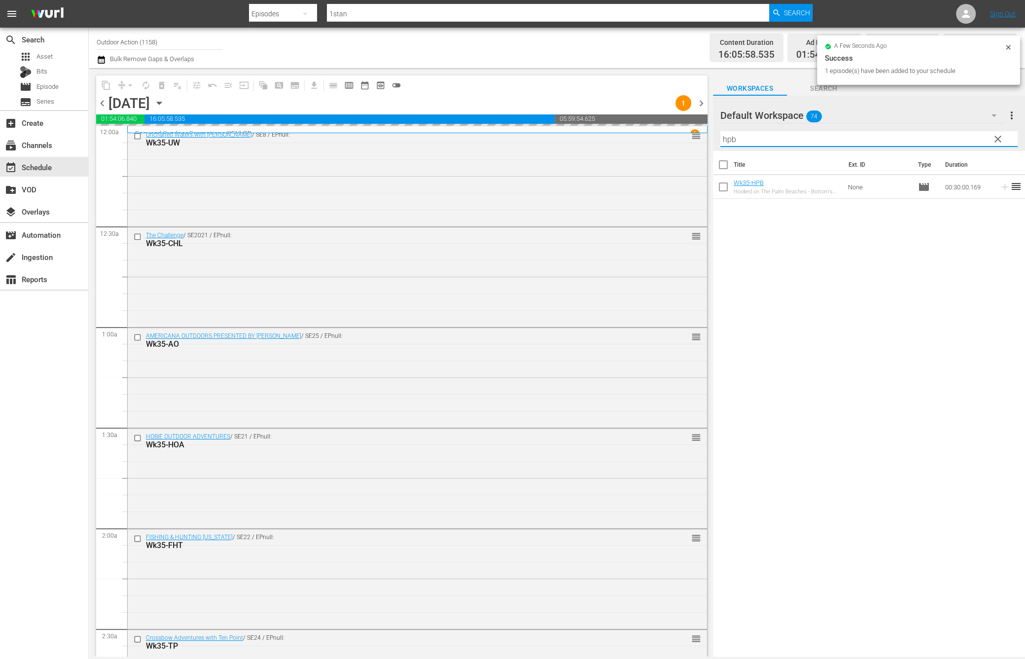
click at [904, 133] on input "hpb" at bounding box center [868, 139] width 297 height 16
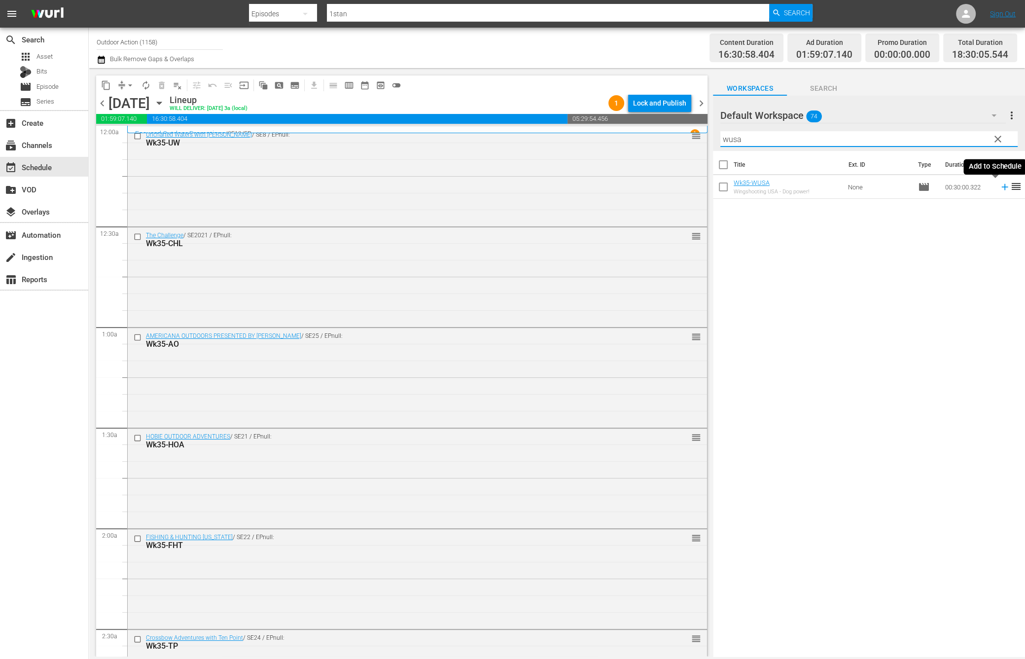
click at [1001, 189] on icon at bounding box center [1004, 187] width 6 height 6
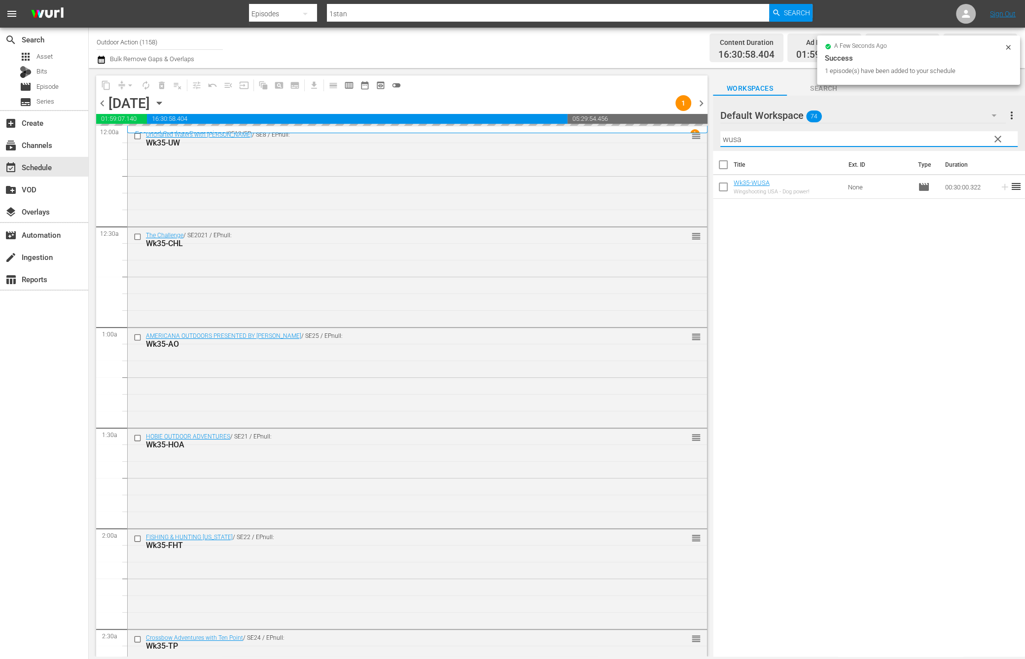
click at [856, 140] on input "wusa" at bounding box center [868, 139] width 297 height 16
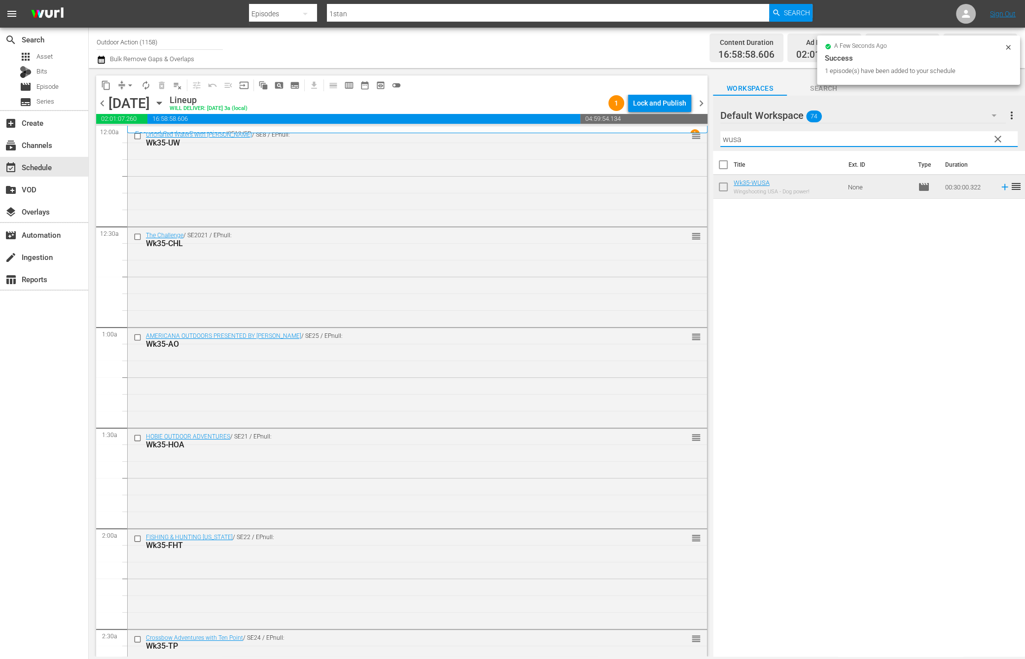
type input "o"
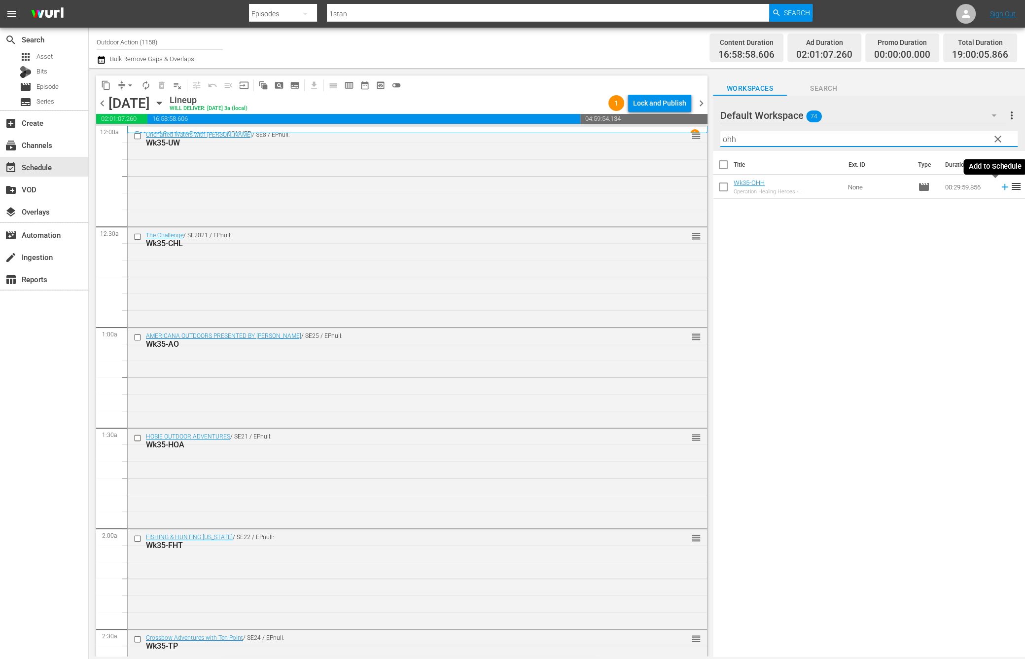
click at [1000, 184] on icon at bounding box center [1005, 186] width 11 height 11
click at [946, 138] on input "ohh" at bounding box center [868, 139] width 297 height 16
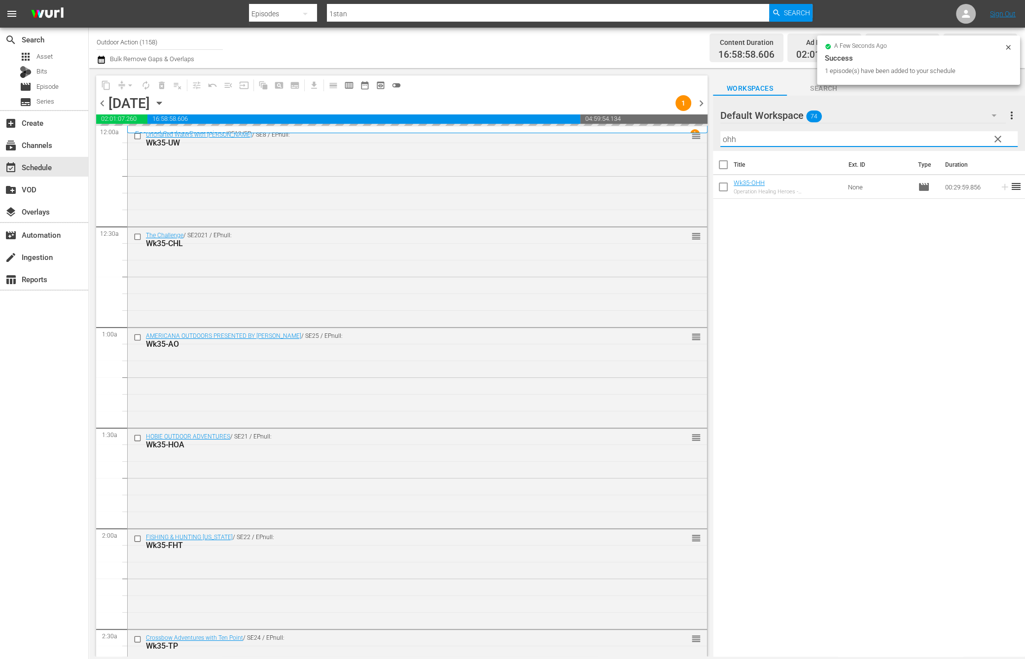
click at [946, 138] on input "ohh" at bounding box center [868, 139] width 297 height 16
click at [1000, 186] on icon at bounding box center [1005, 186] width 11 height 11
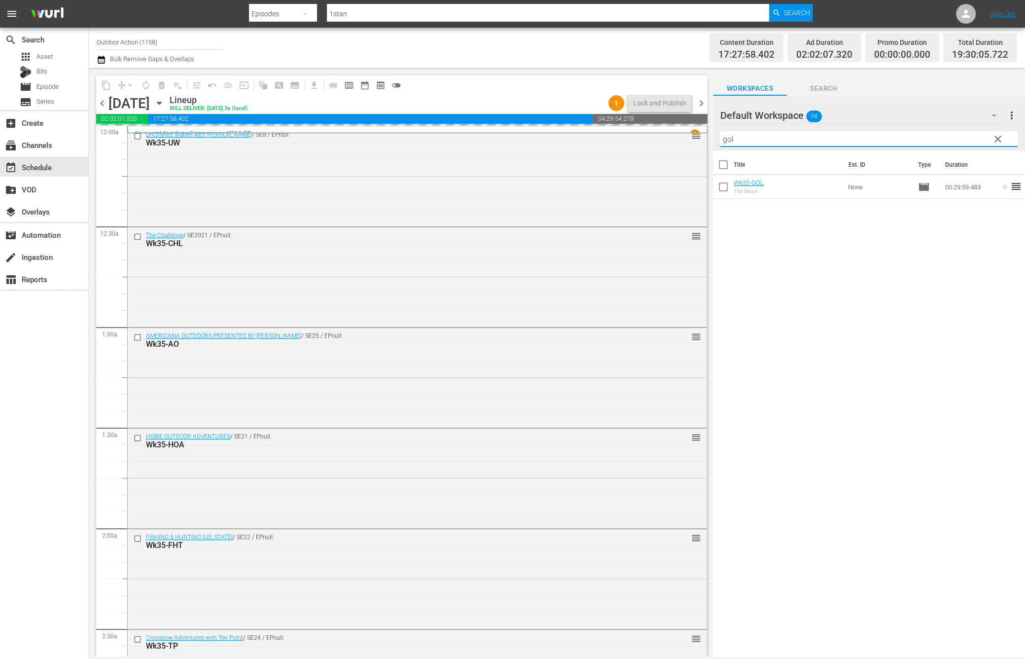
click at [955, 142] on input "gol" at bounding box center [868, 139] width 297 height 16
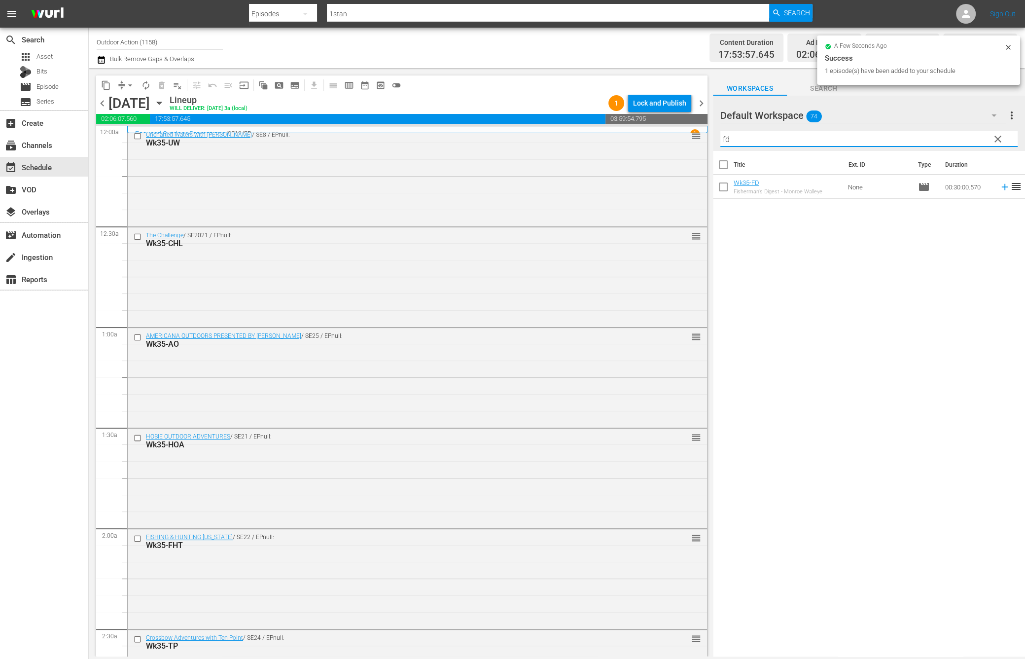
click at [1001, 187] on icon at bounding box center [1004, 187] width 6 height 6
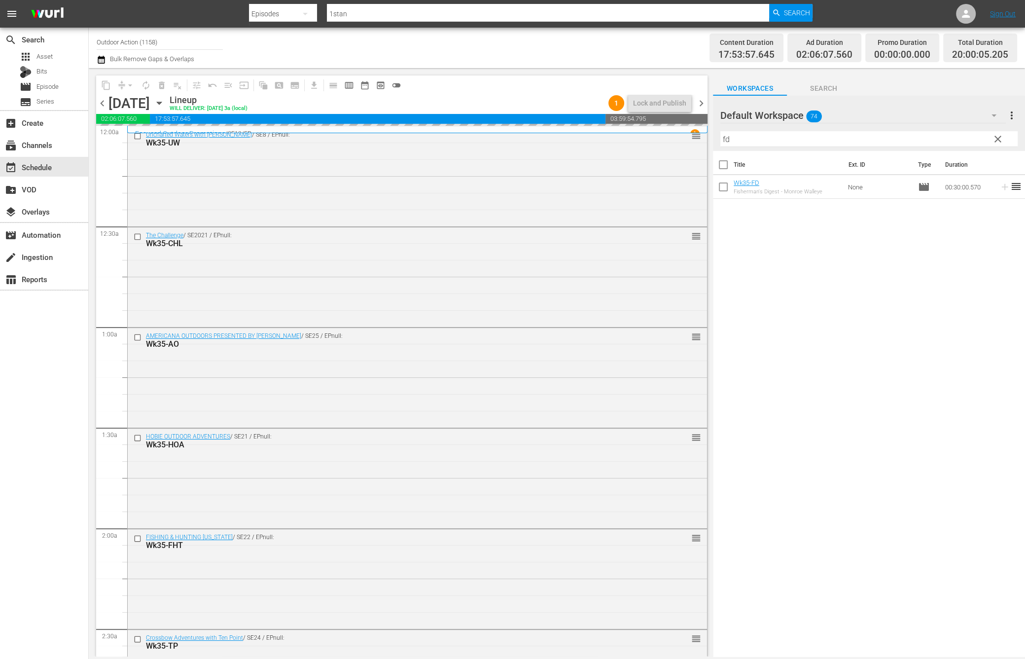
click at [964, 138] on input "fd" at bounding box center [868, 139] width 297 height 16
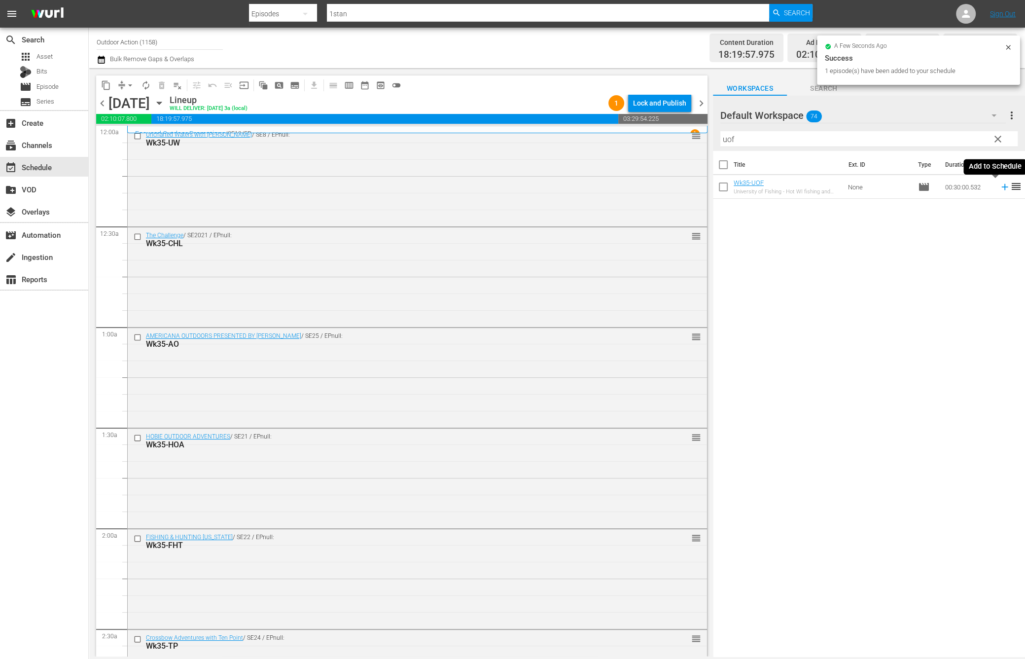
click at [1000, 188] on icon at bounding box center [1005, 186] width 11 height 11
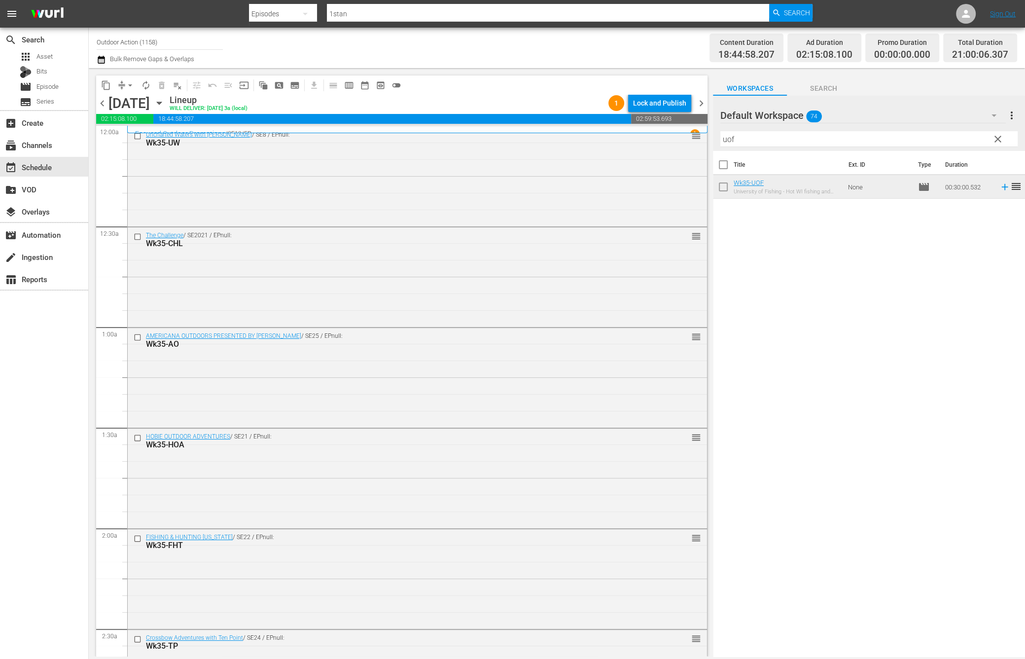
click at [915, 142] on input "uof" at bounding box center [868, 139] width 297 height 16
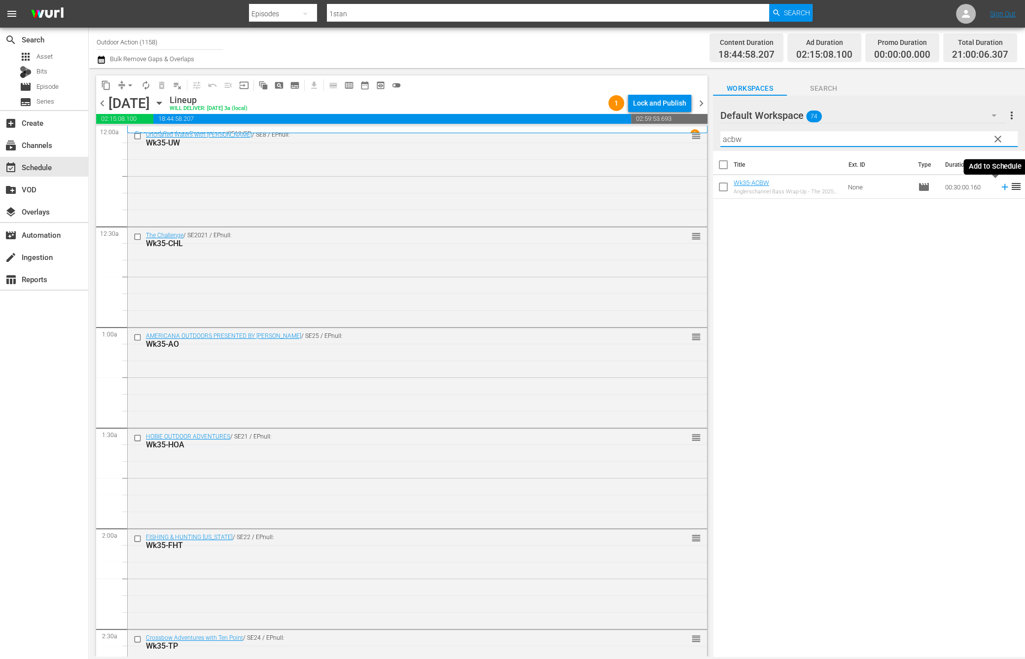
click at [1000, 189] on icon at bounding box center [1005, 186] width 11 height 11
click at [957, 133] on input "acbw" at bounding box center [868, 139] width 297 height 16
click at [1000, 184] on icon at bounding box center [1005, 186] width 11 height 11
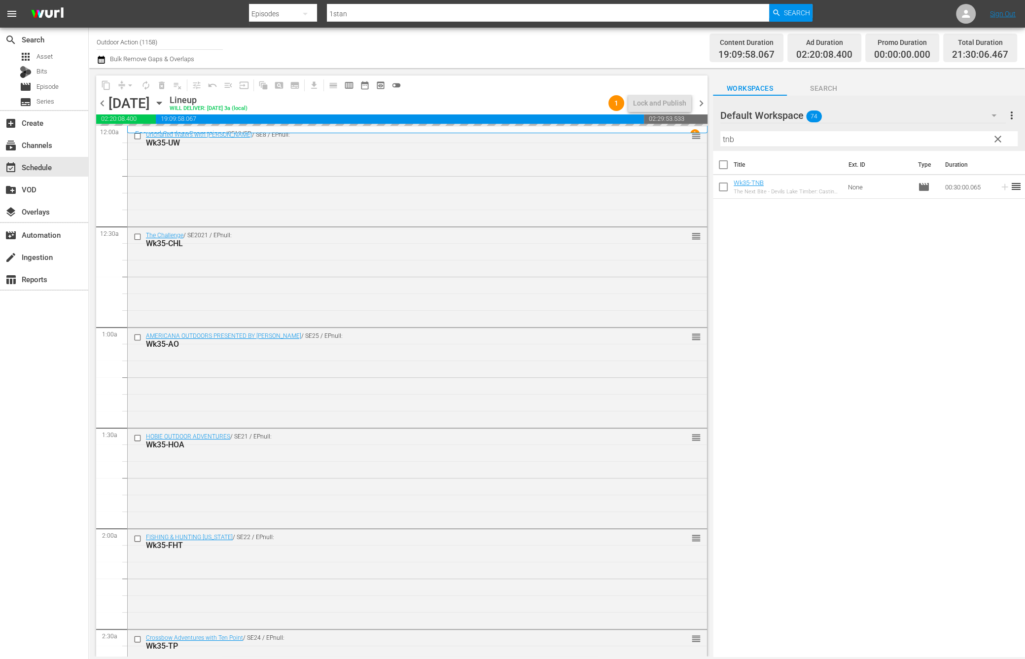
click at [954, 137] on input "tnb" at bounding box center [868, 139] width 297 height 16
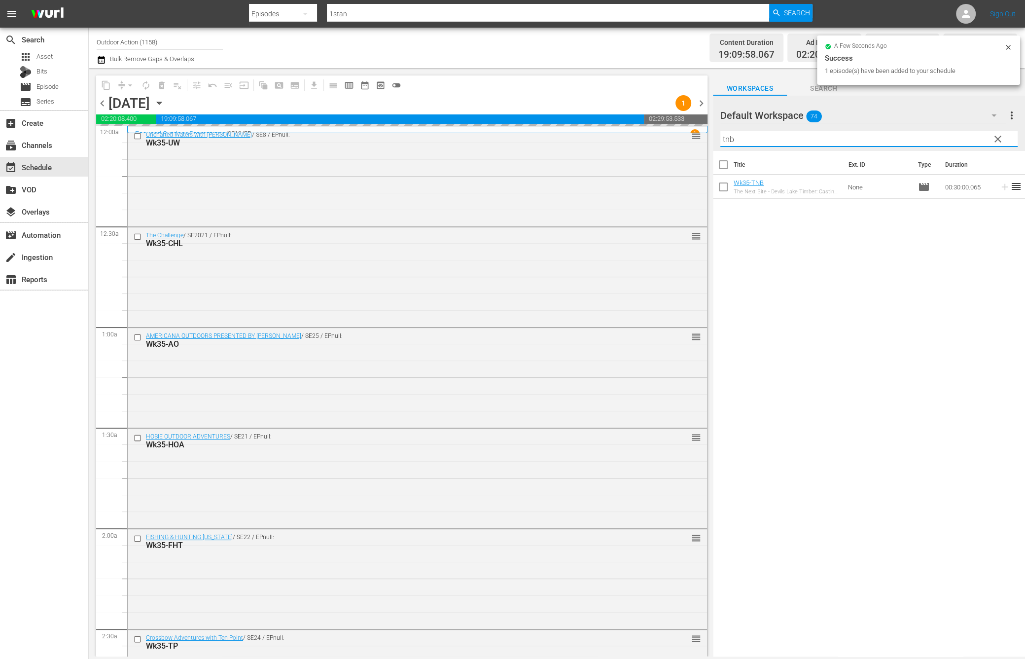
click at [954, 137] on input "tnb" at bounding box center [868, 139] width 297 height 16
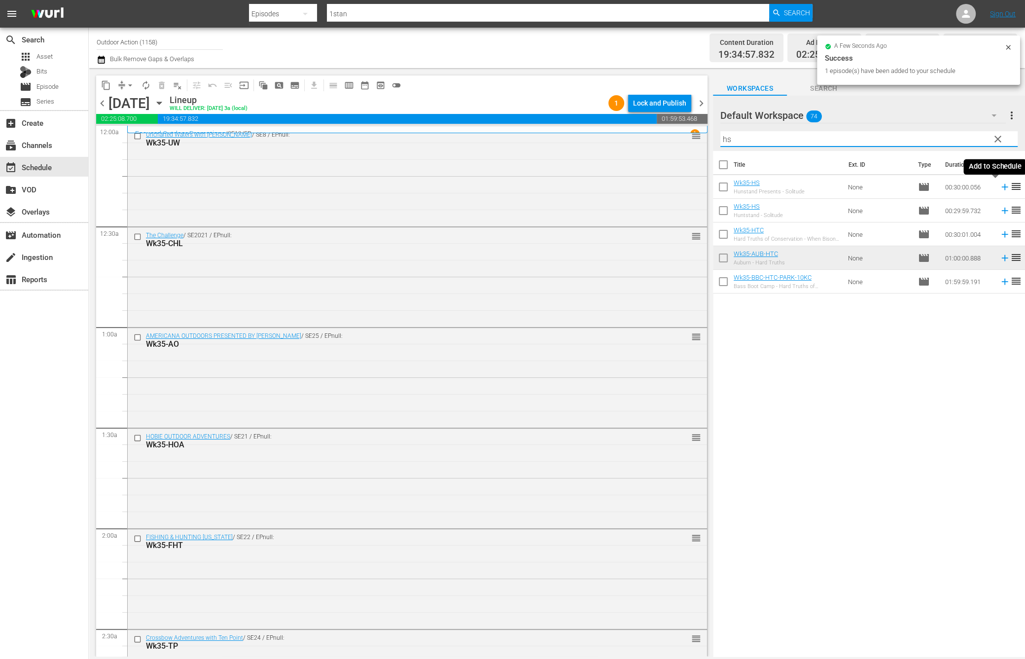
click at [1000, 187] on icon at bounding box center [1005, 186] width 11 height 11
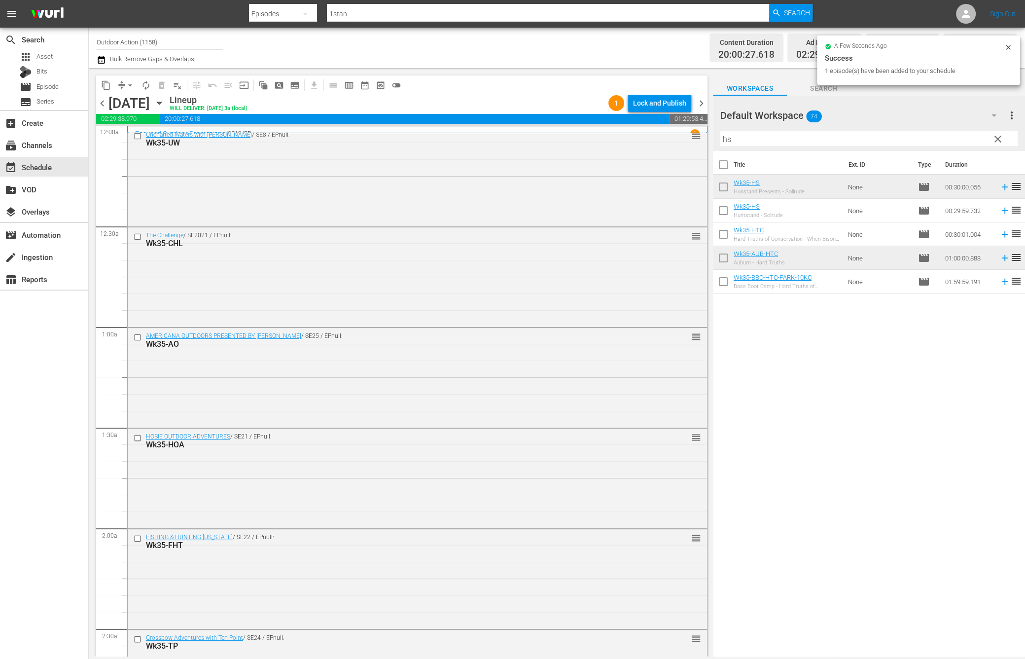
click at [877, 140] on input "hs" at bounding box center [868, 139] width 297 height 16
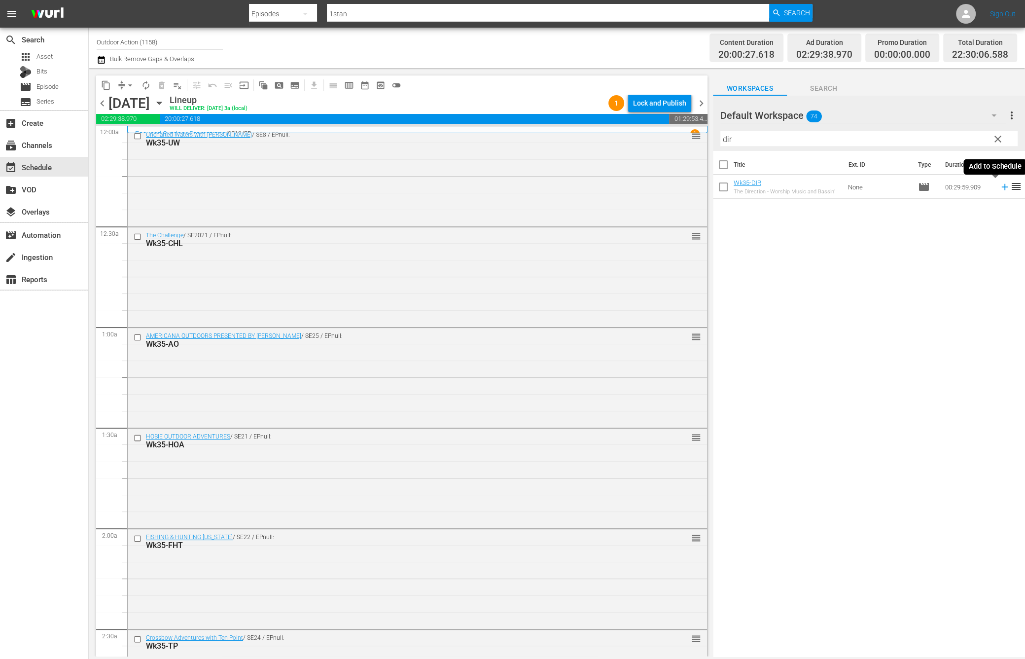
click at [1000, 190] on icon at bounding box center [1005, 186] width 11 height 11
click at [926, 141] on input "dir" at bounding box center [868, 139] width 297 height 16
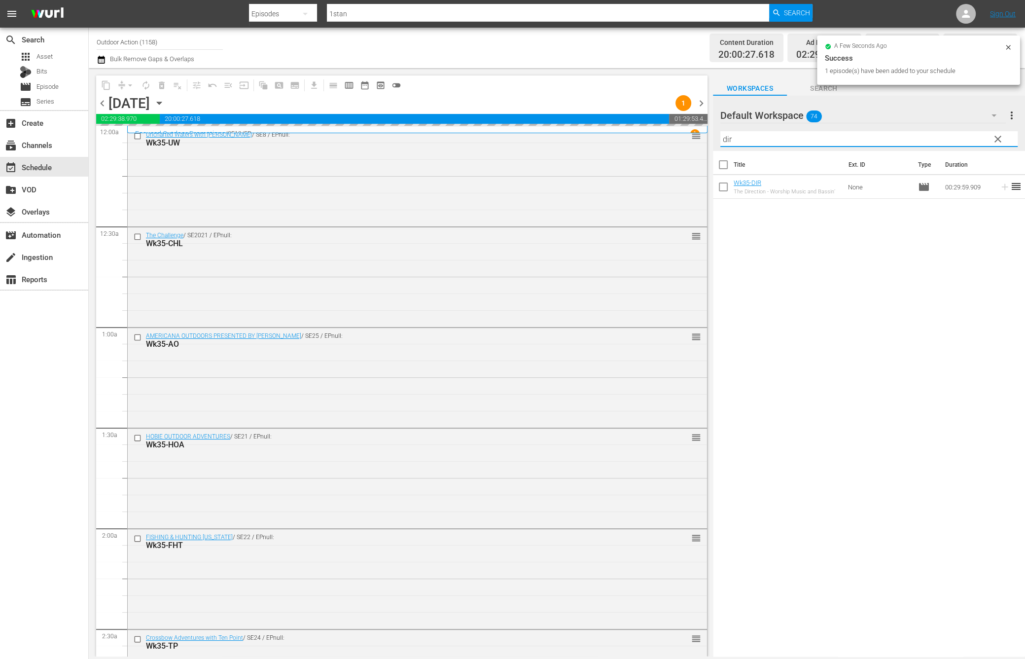
click at [926, 141] on input "dir" at bounding box center [868, 139] width 297 height 16
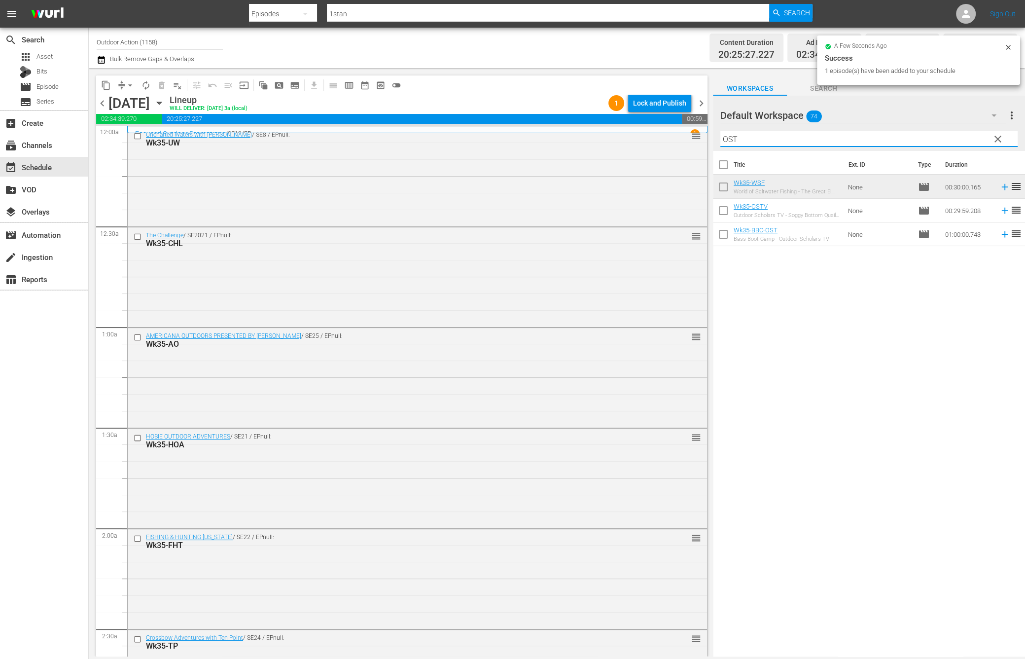
click at [1001, 210] on icon at bounding box center [1004, 211] width 6 height 6
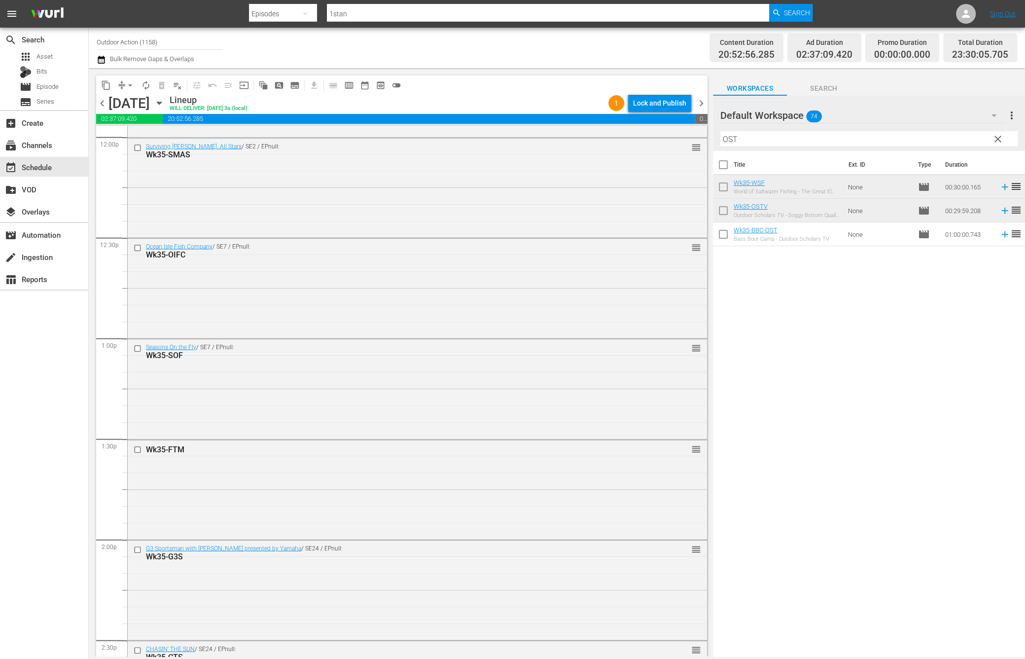
scroll to position [2408, 0]
click at [751, 147] on div "Filter by Title OST" at bounding box center [868, 139] width 297 height 24
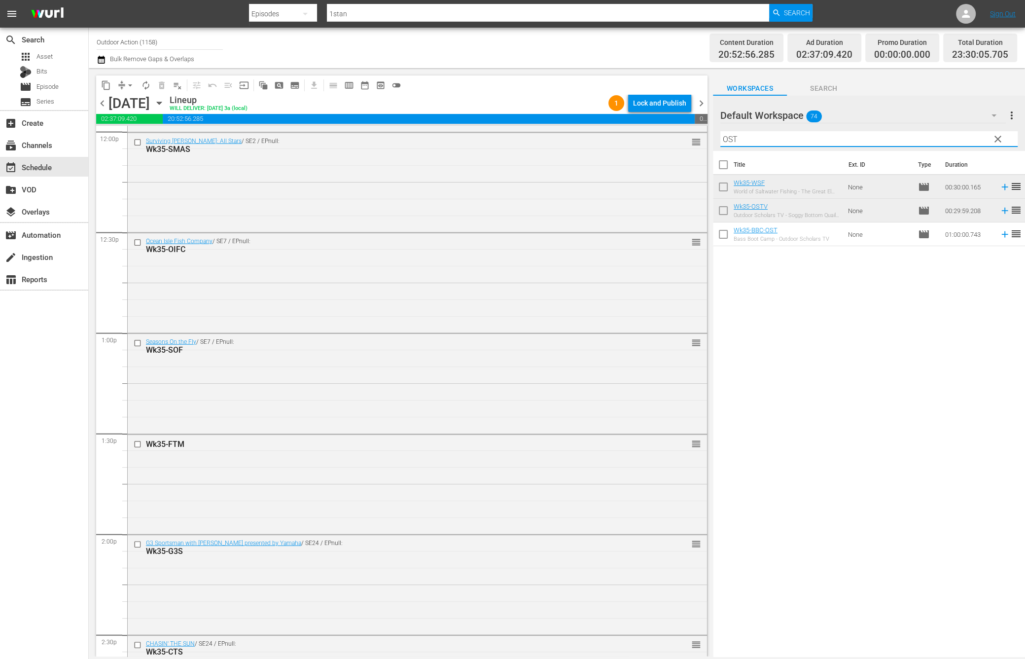
click at [751, 136] on input "OST" at bounding box center [868, 139] width 297 height 16
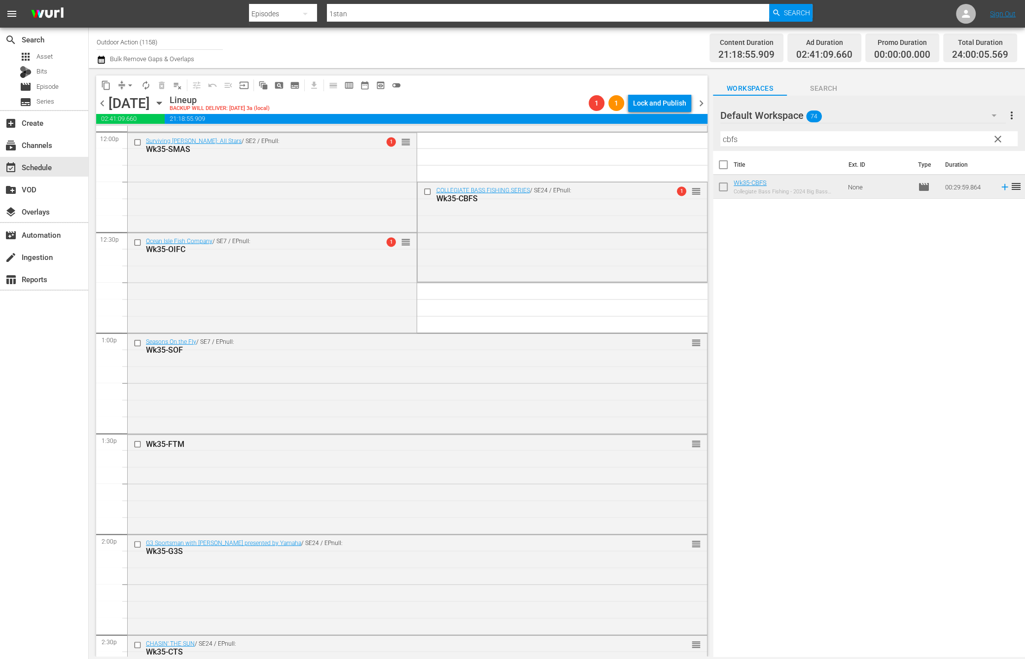
click at [127, 83] on span "arrow_drop_down" at bounding box center [130, 85] width 10 height 10
click at [127, 111] on li "Align to Midnight" at bounding box center [131, 105] width 104 height 16
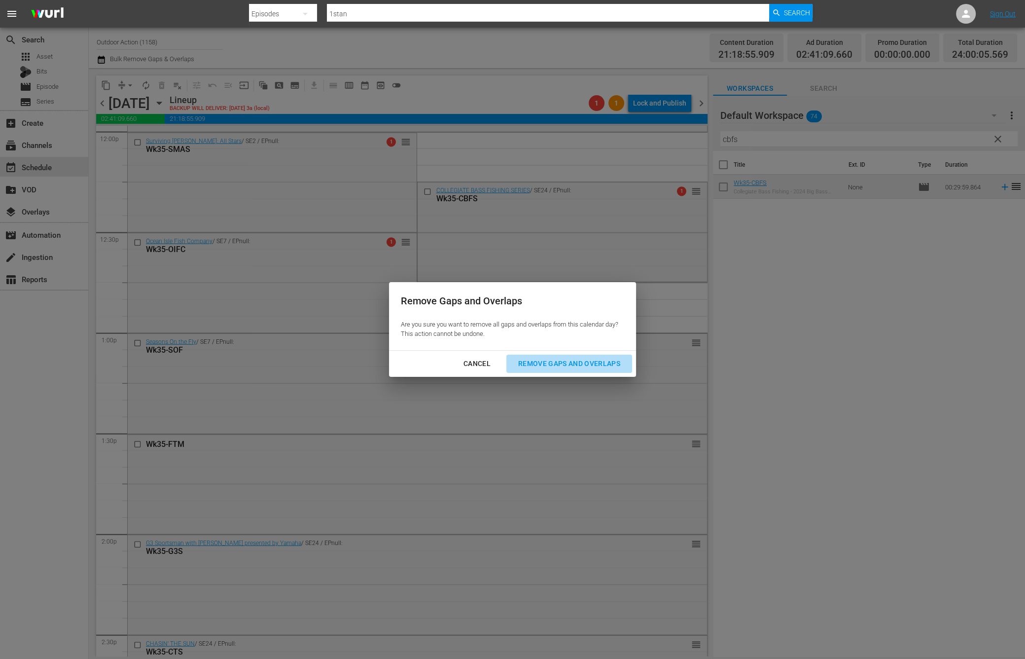
click at [554, 363] on div "Remove Gaps and Overlaps" at bounding box center [569, 363] width 118 height 12
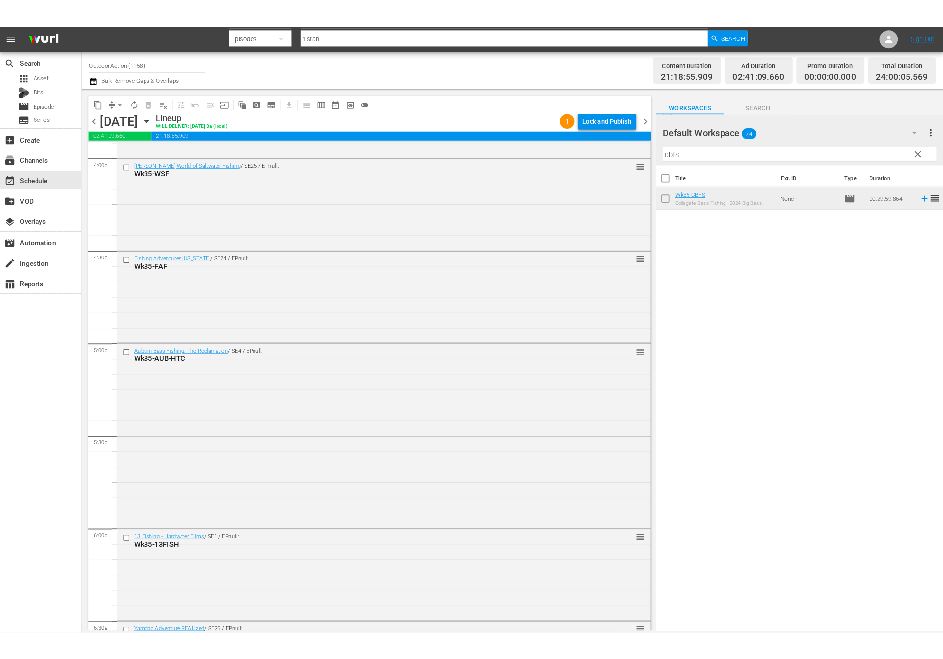
scroll to position [0, 0]
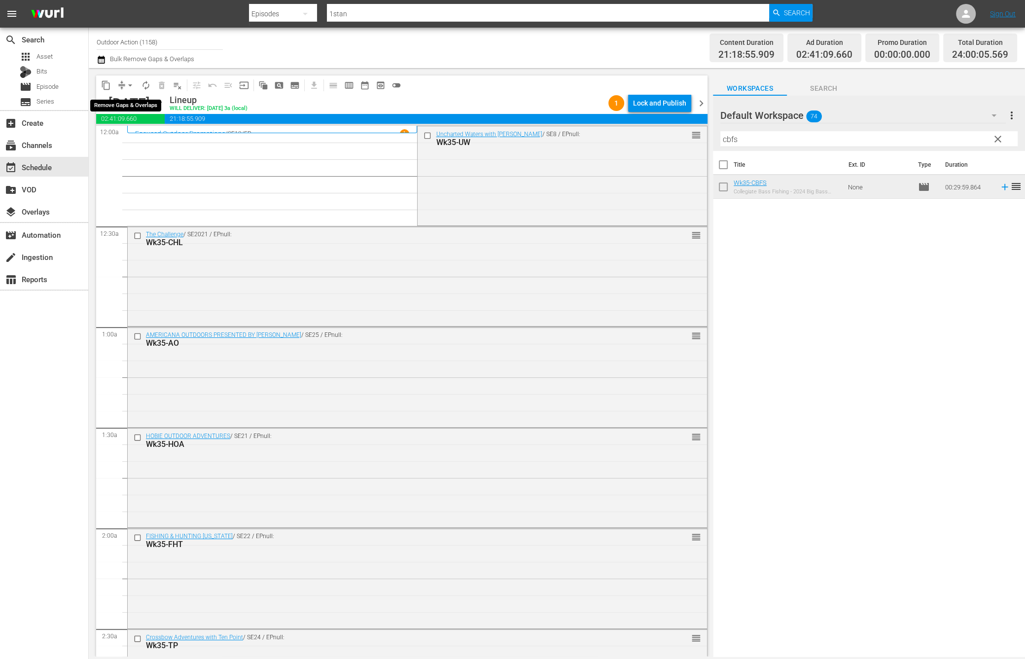
click at [130, 85] on span "arrow_drop_down" at bounding box center [130, 85] width 10 height 10
click at [131, 103] on li "Align to Midnight" at bounding box center [131, 105] width 104 height 16
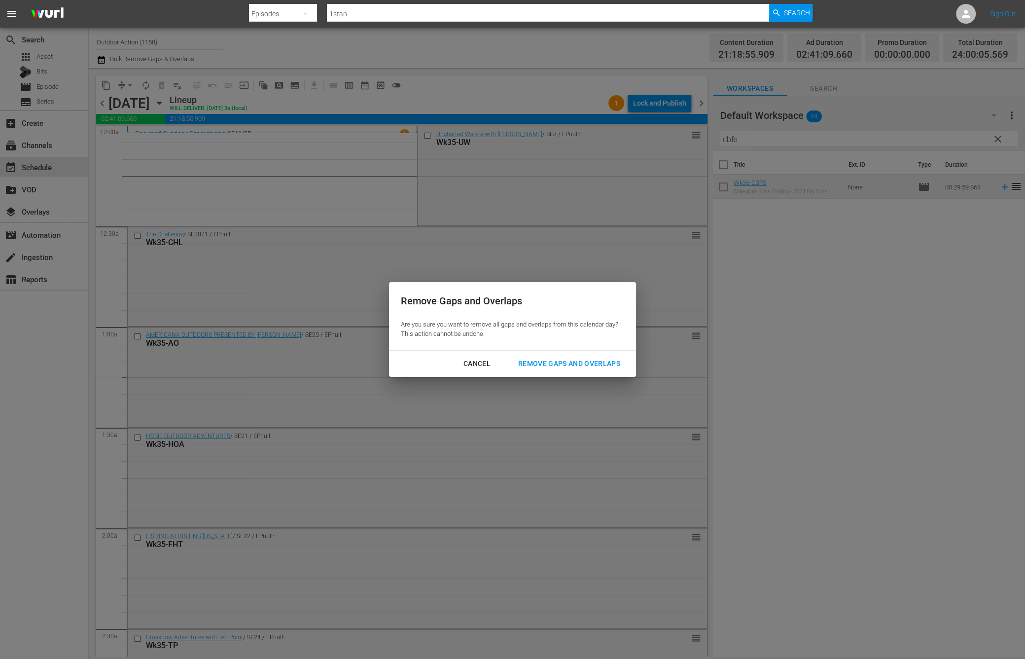
click at [569, 361] on div "Remove Gaps and Overlaps" at bounding box center [569, 363] width 118 height 12
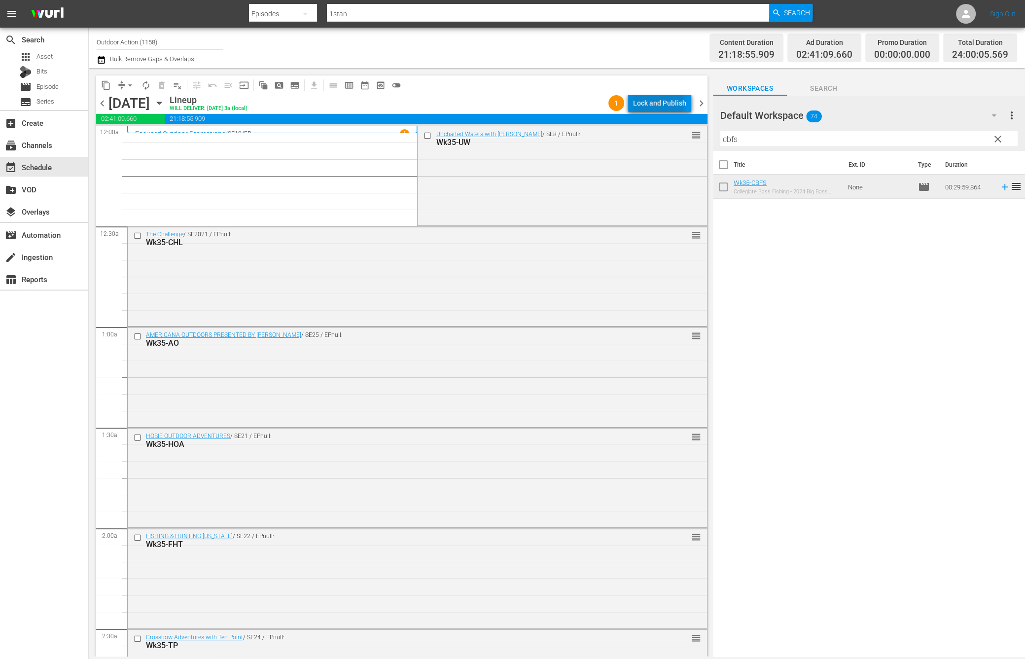
click at [661, 103] on div "Lock and Publish" at bounding box center [659, 103] width 53 height 18
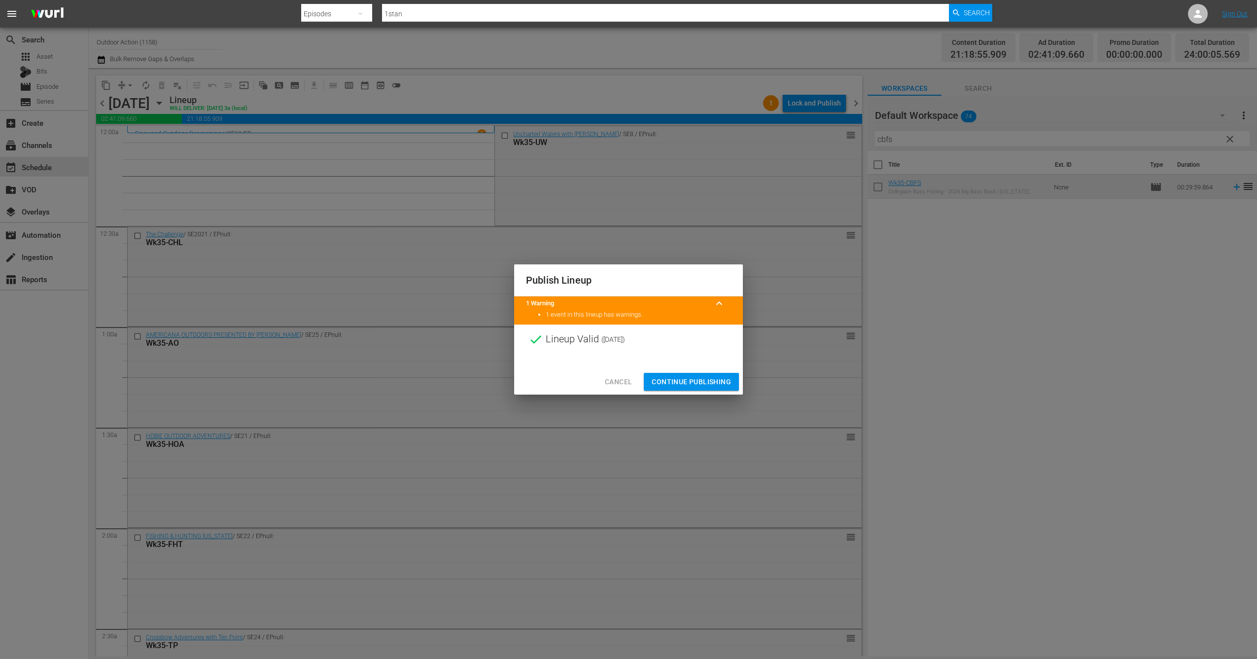
click at [701, 385] on span "Continue Publishing" at bounding box center [691, 382] width 79 height 12
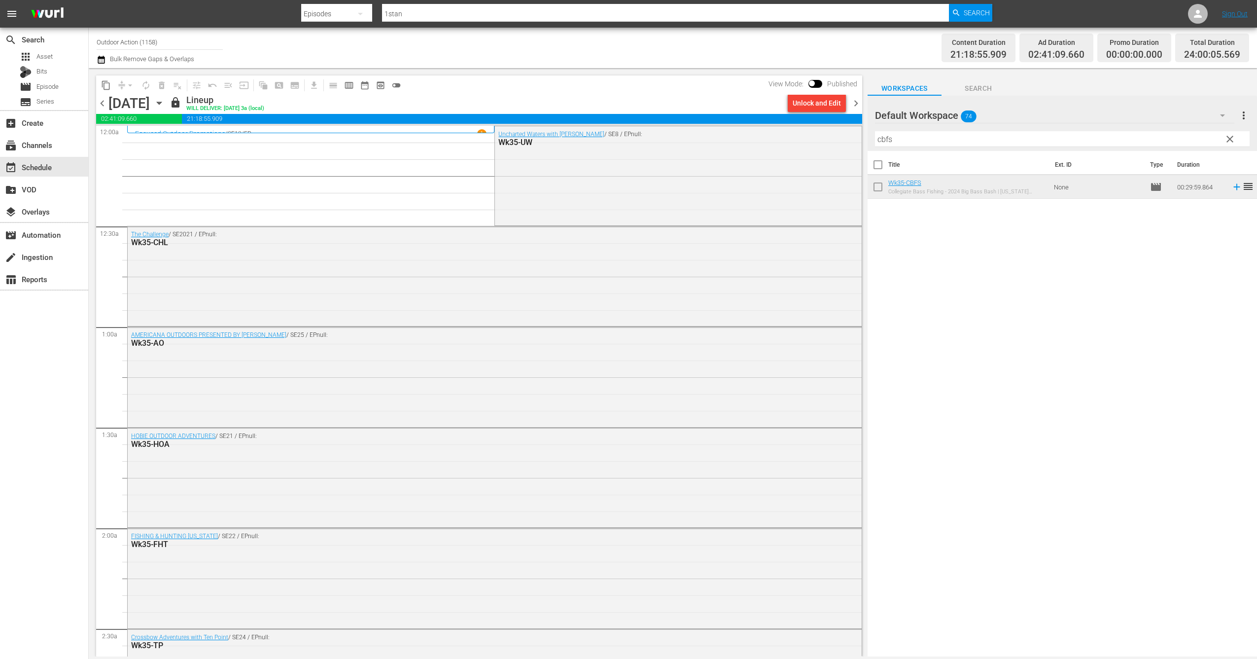
click at [856, 103] on span "chevron_right" at bounding box center [856, 103] width 12 height 12
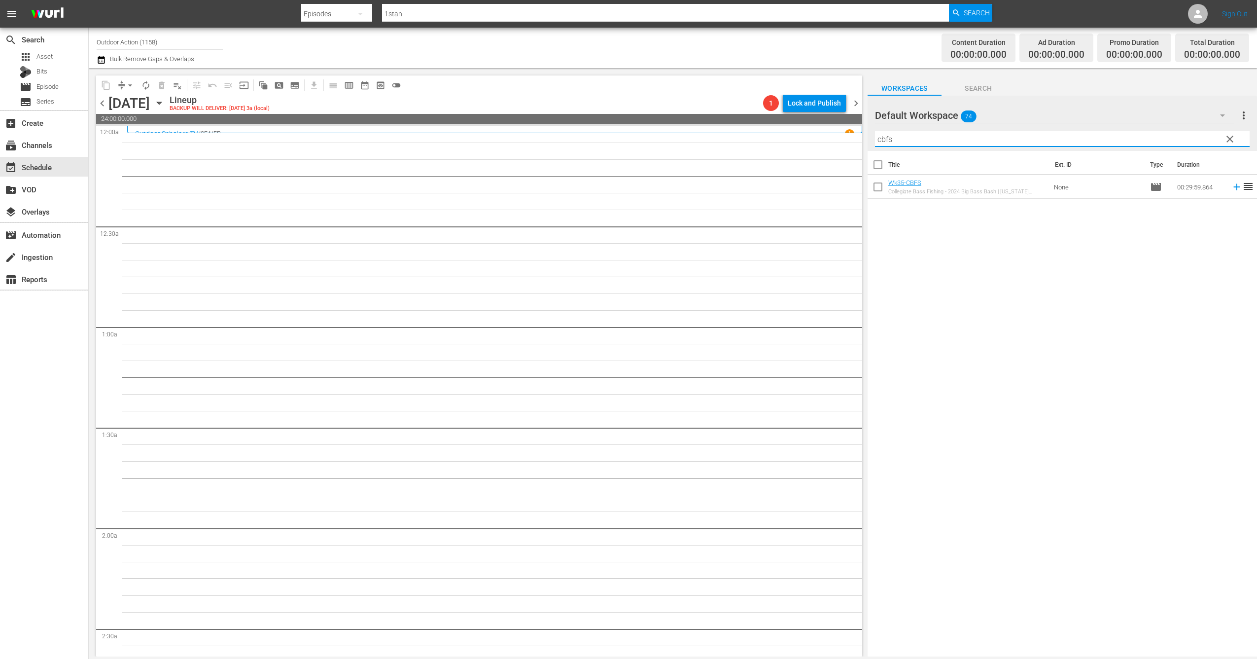
click at [940, 139] on input "cbfs" at bounding box center [1062, 139] width 375 height 16
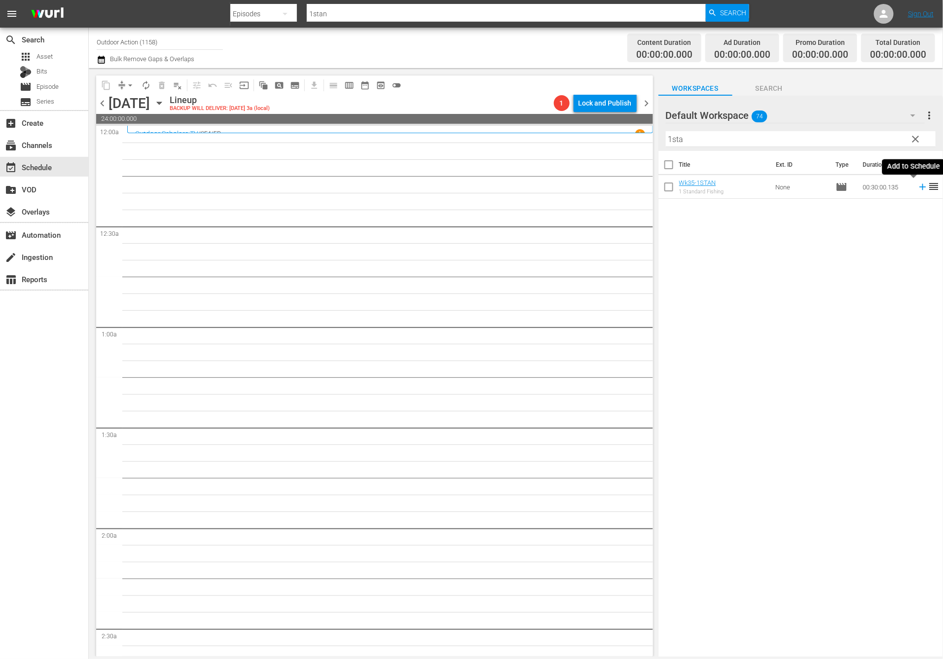
click at [919, 187] on icon at bounding box center [922, 187] width 6 height 6
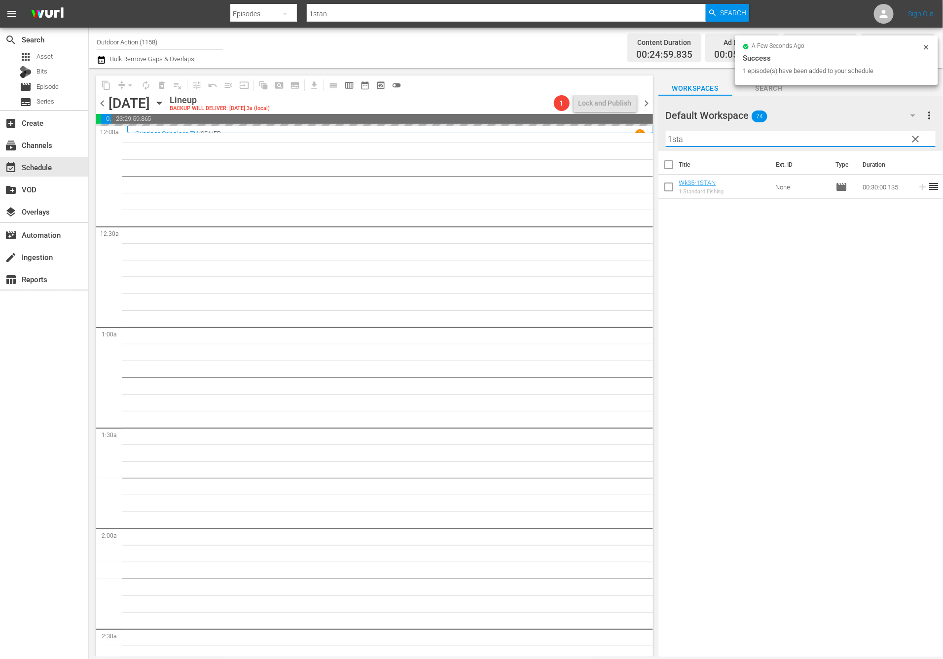
click at [749, 137] on input "1sta" at bounding box center [801, 139] width 270 height 16
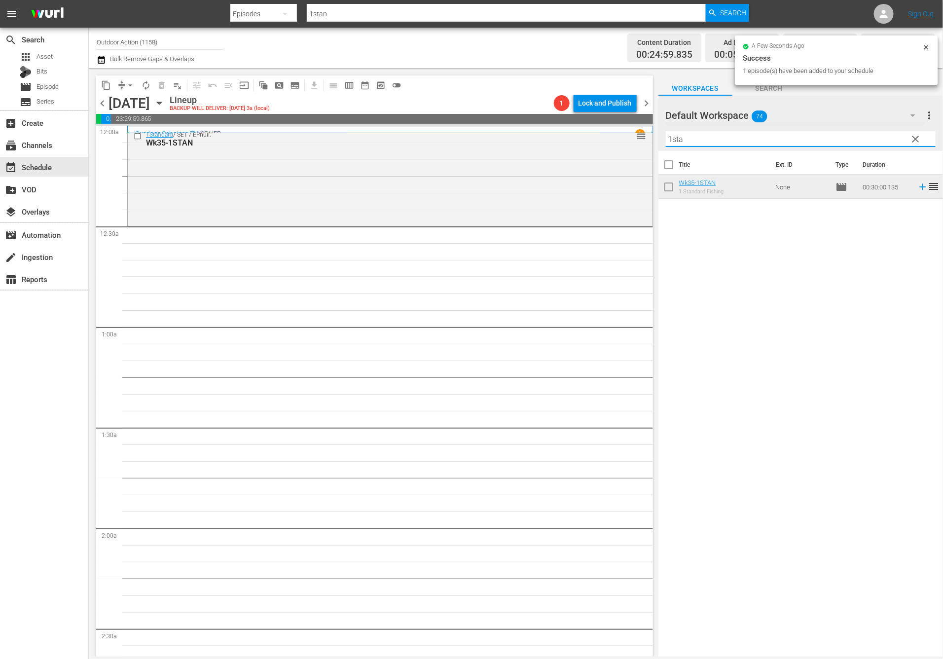
click at [749, 137] on input "1sta" at bounding box center [801, 139] width 270 height 16
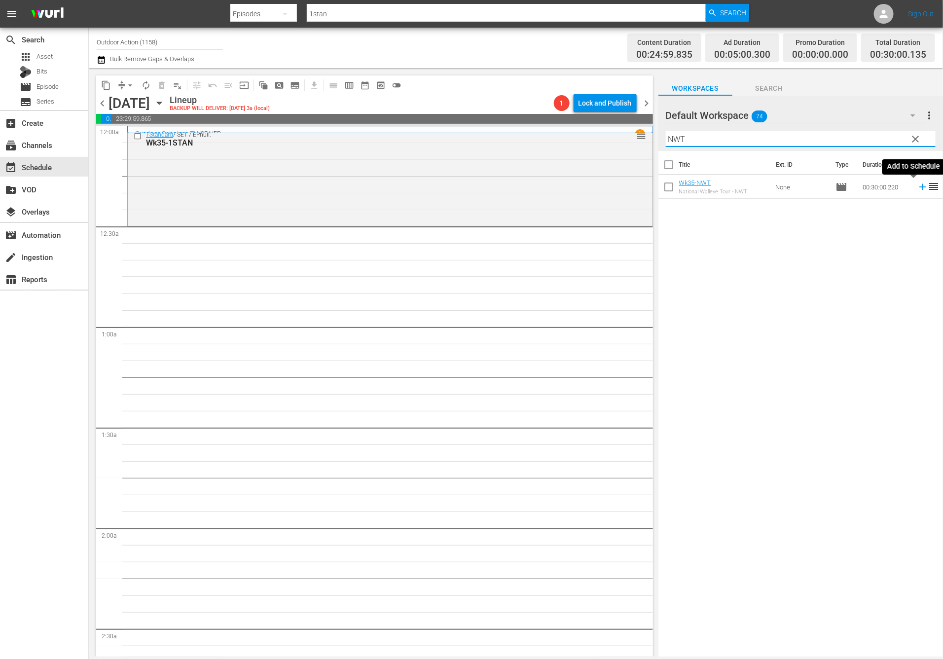
click at [917, 190] on icon at bounding box center [922, 186] width 11 height 11
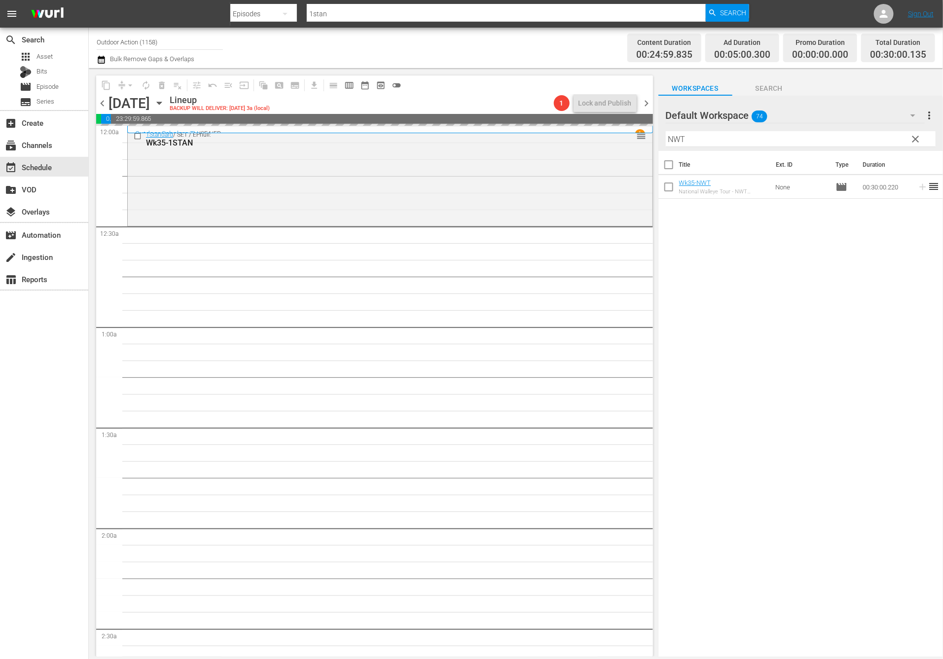
click at [844, 137] on input "NWT" at bounding box center [801, 139] width 270 height 16
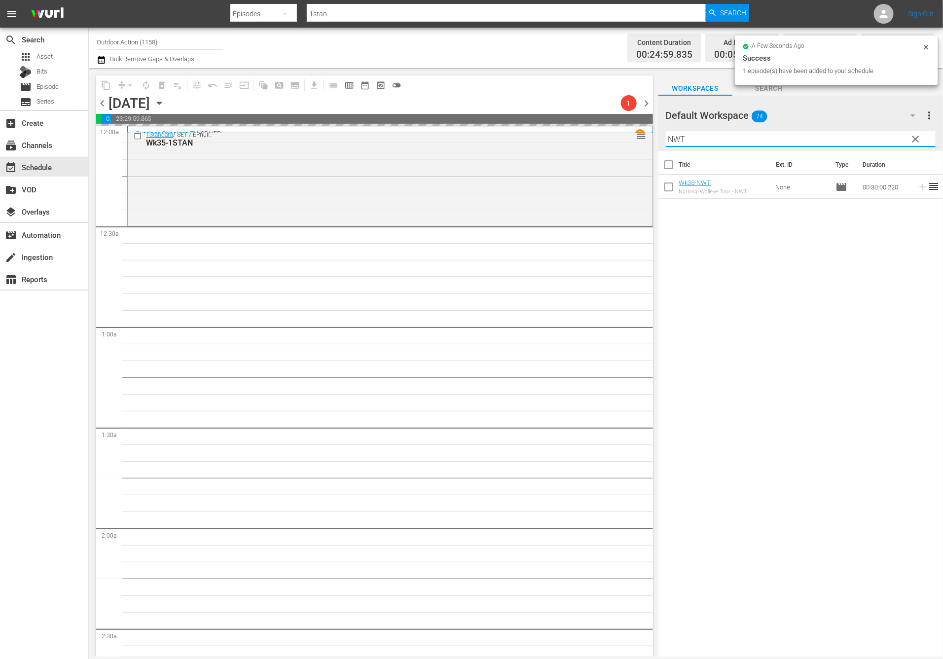
click at [844, 137] on input "NWT" at bounding box center [801, 139] width 270 height 16
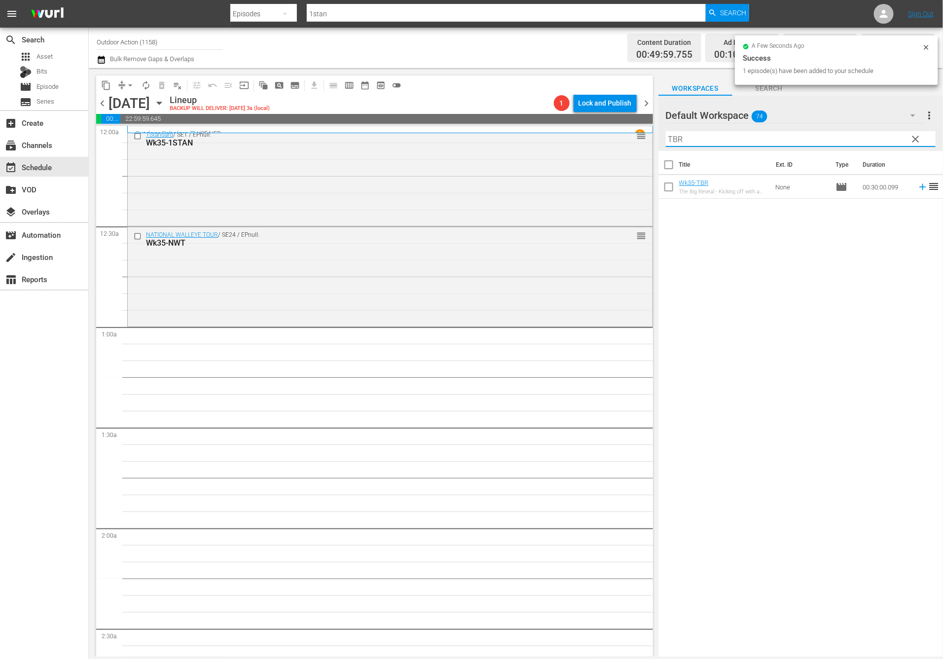
click at [917, 188] on icon at bounding box center [922, 186] width 11 height 11
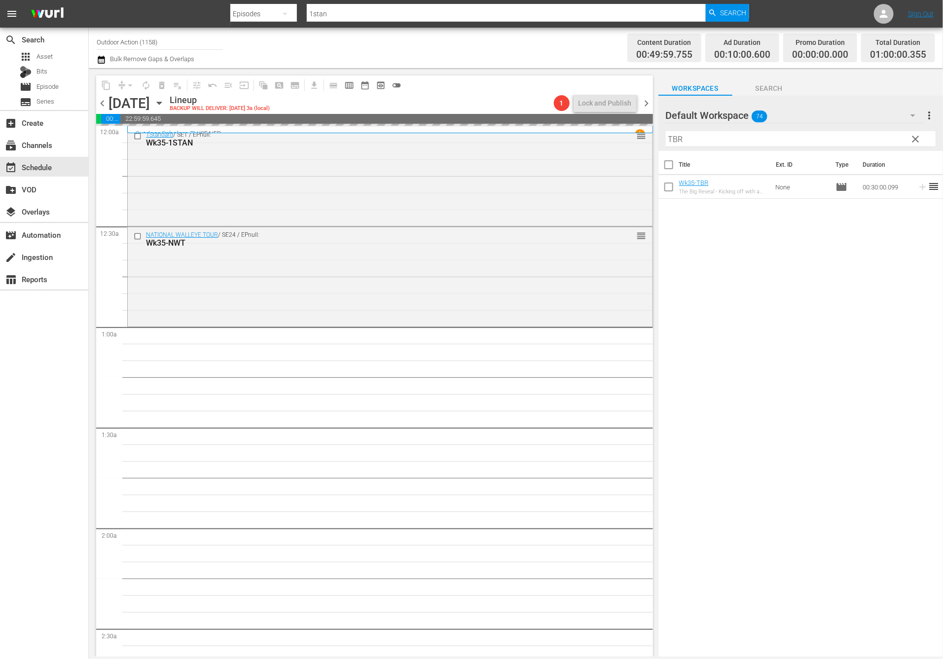
click at [869, 143] on input "TBR" at bounding box center [801, 139] width 270 height 16
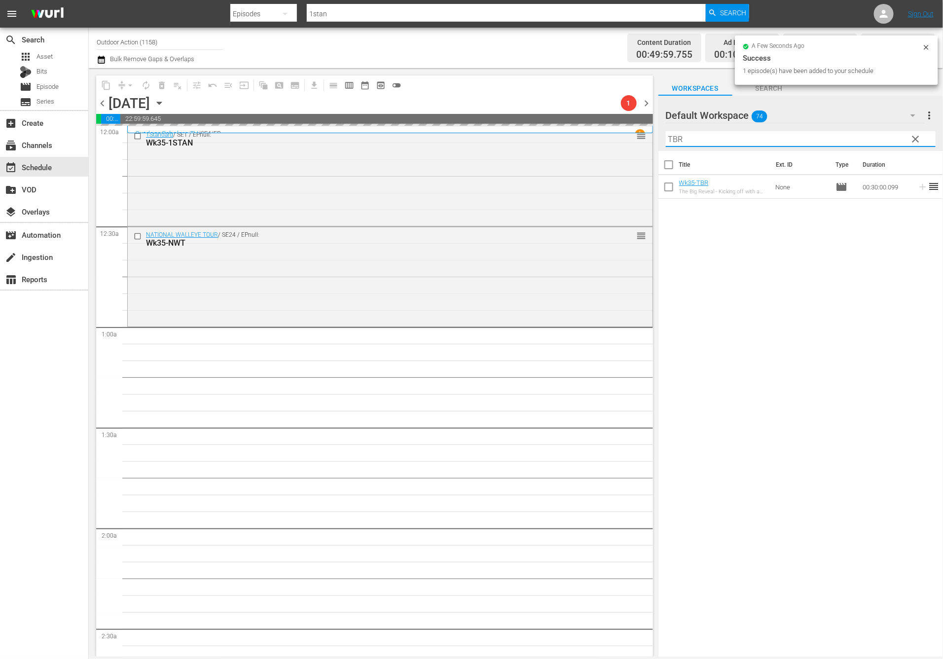
click at [869, 143] on input "TBR" at bounding box center [801, 139] width 270 height 16
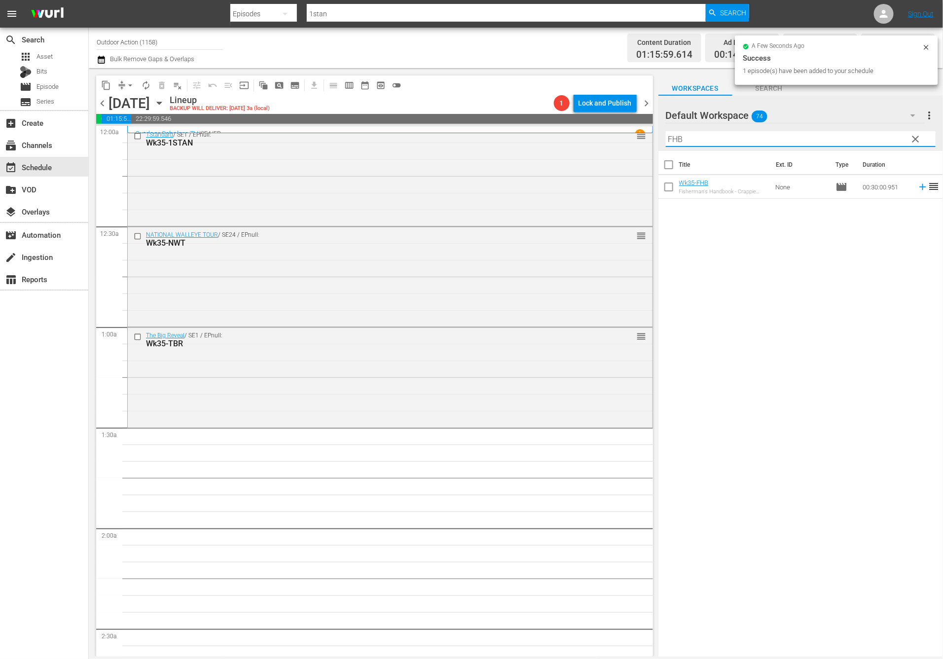
click at [917, 189] on icon at bounding box center [922, 186] width 11 height 11
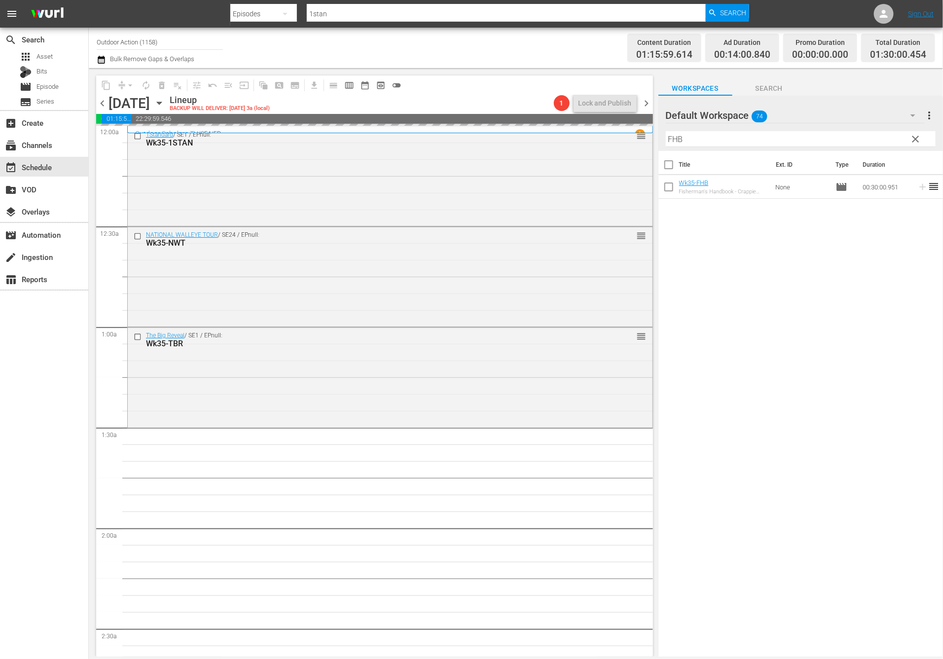
click at [867, 139] on input "FHB" at bounding box center [801, 139] width 270 height 16
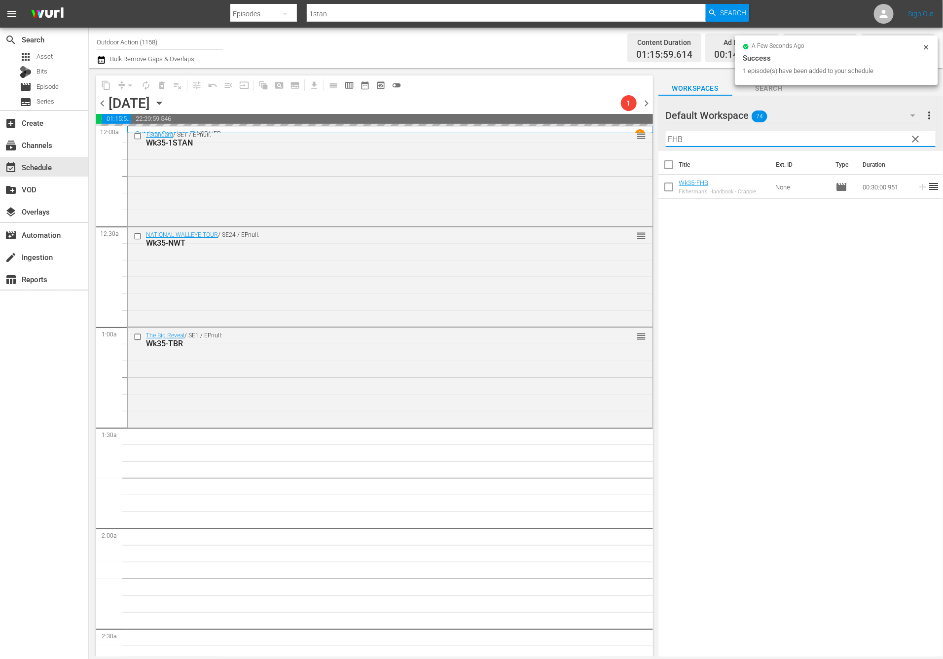
click at [867, 139] on input "FHB" at bounding box center [801, 139] width 270 height 16
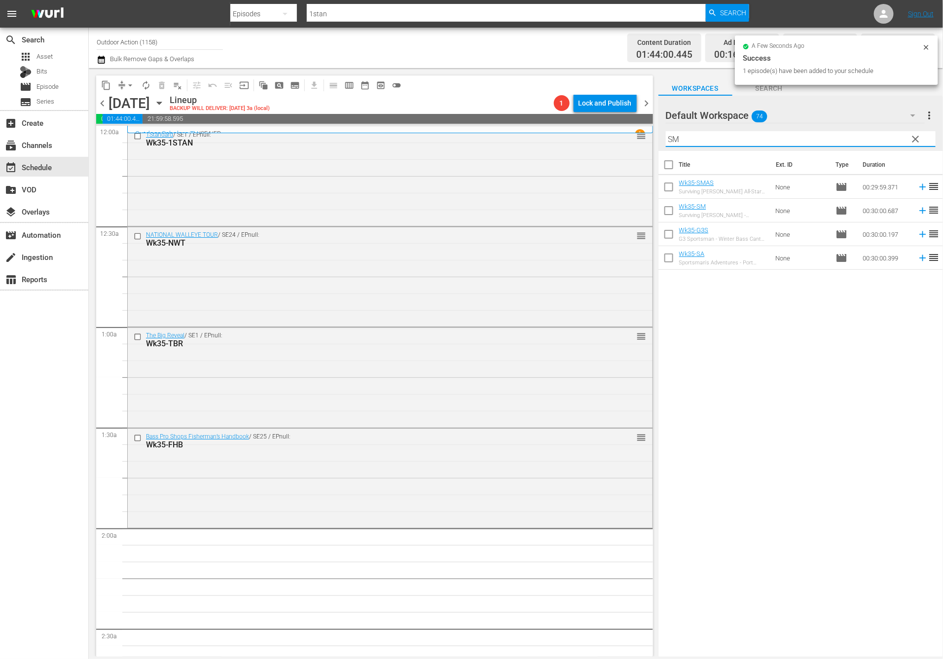
click at [917, 212] on icon at bounding box center [922, 210] width 11 height 11
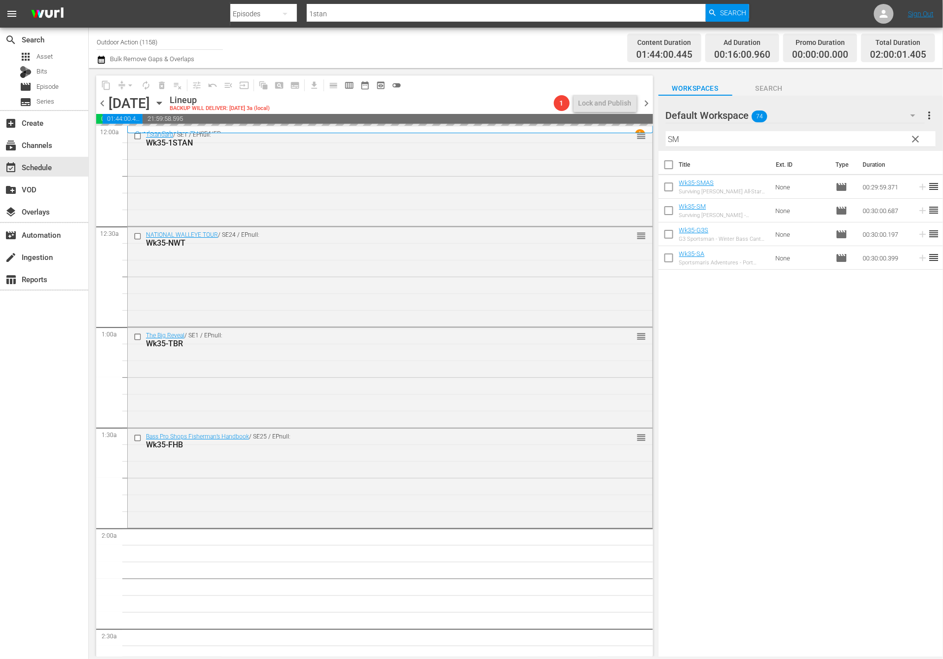
click at [867, 138] on input "SM" at bounding box center [801, 139] width 270 height 16
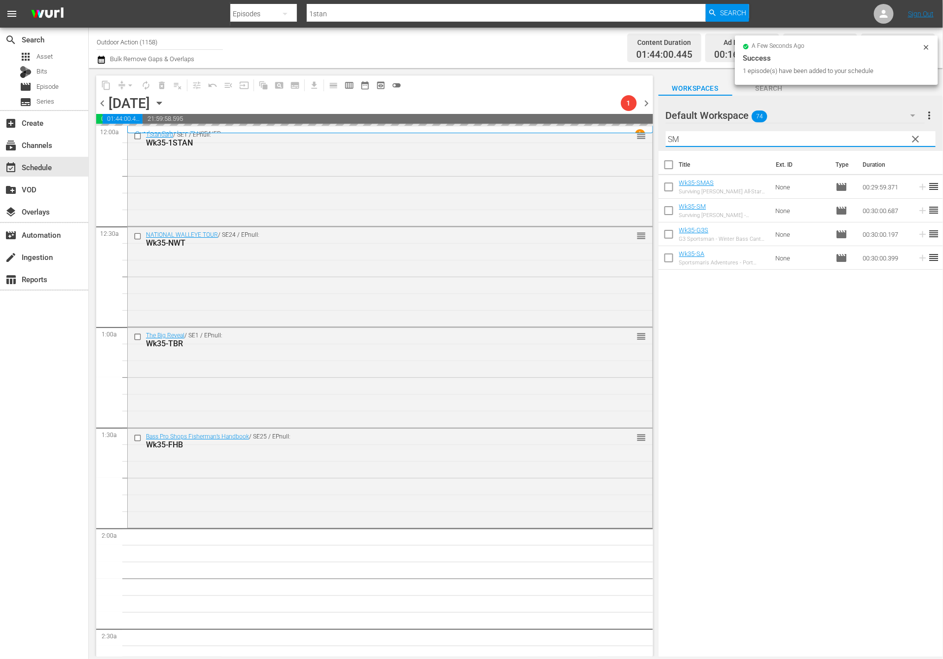
click at [867, 138] on input "SM" at bounding box center [801, 139] width 270 height 16
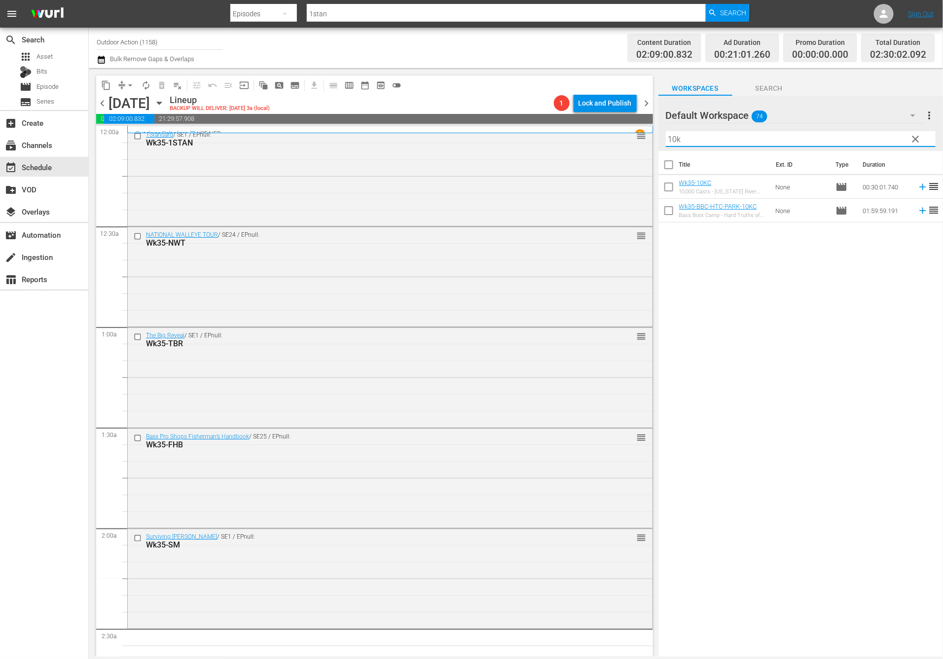
click at [917, 187] on icon at bounding box center [922, 186] width 11 height 11
click at [867, 125] on div "Default Workspace 74" at bounding box center [795, 116] width 259 height 28
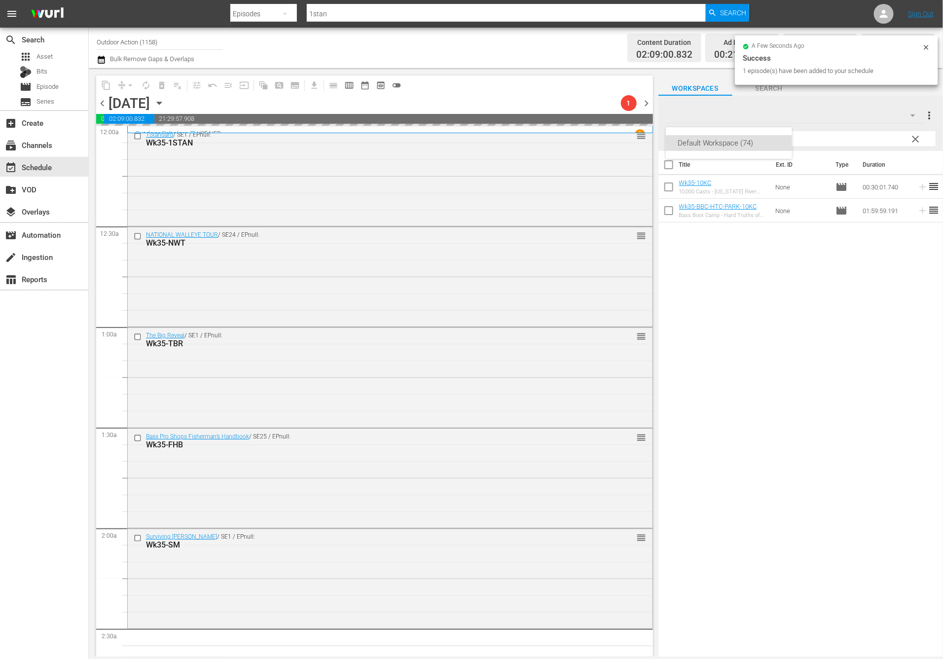
click at [858, 132] on div "Default Workspace (74)" at bounding box center [471, 329] width 943 height 659
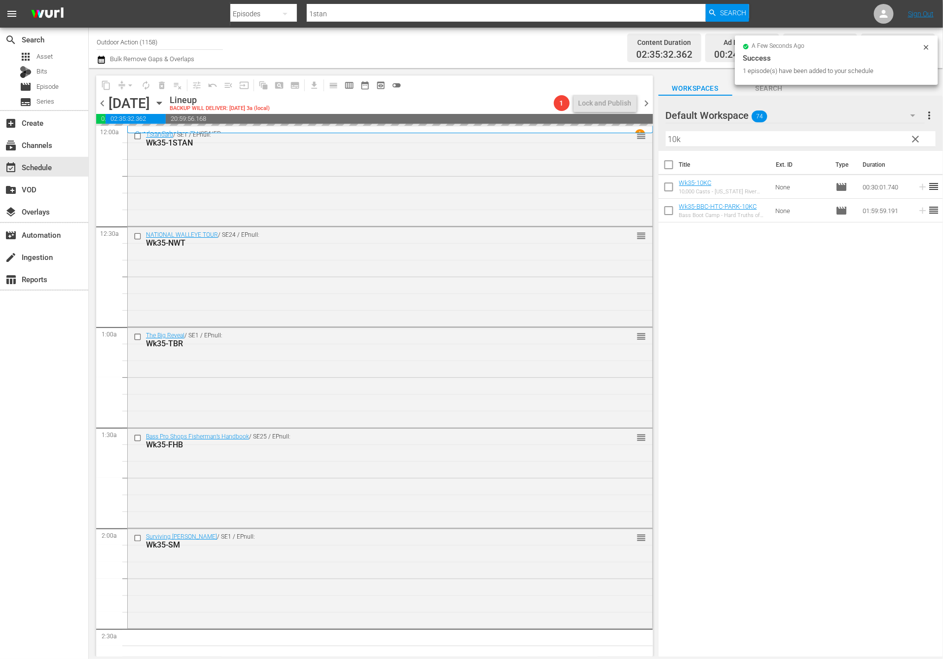
click at [858, 132] on div "Default Workspace (74)" at bounding box center [471, 329] width 943 height 659
click at [848, 133] on input "10k" at bounding box center [801, 139] width 270 height 16
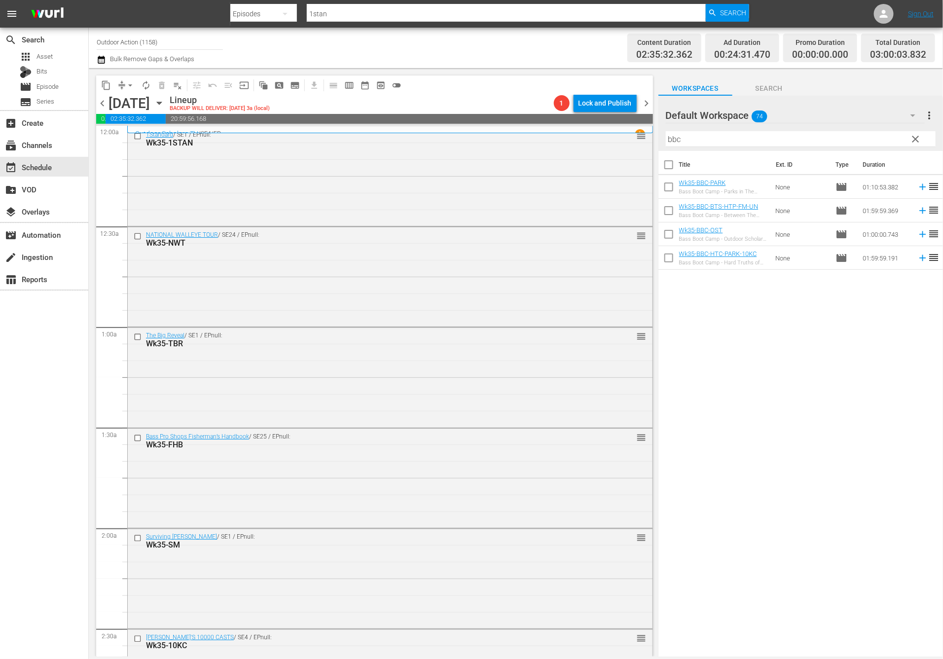
click at [805, 322] on div "Title Ext. ID Type Duration Wk35-BBC-PARK Bass Boot Camp - Parks in The Palm Be…" at bounding box center [800, 404] width 285 height 507
click at [919, 209] on icon at bounding box center [922, 211] width 6 height 6
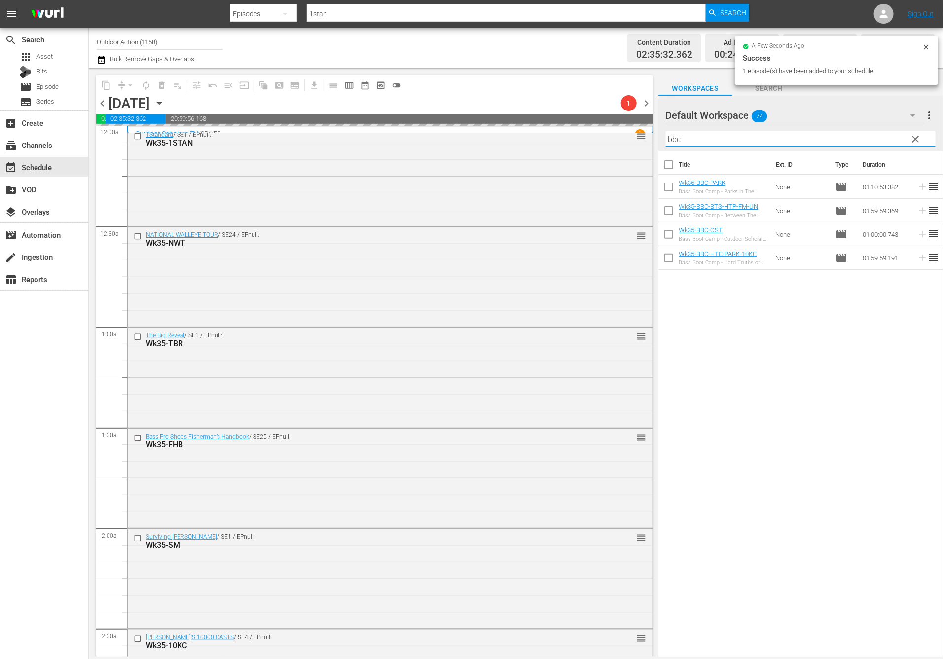
click at [864, 136] on input "bbc" at bounding box center [801, 139] width 270 height 16
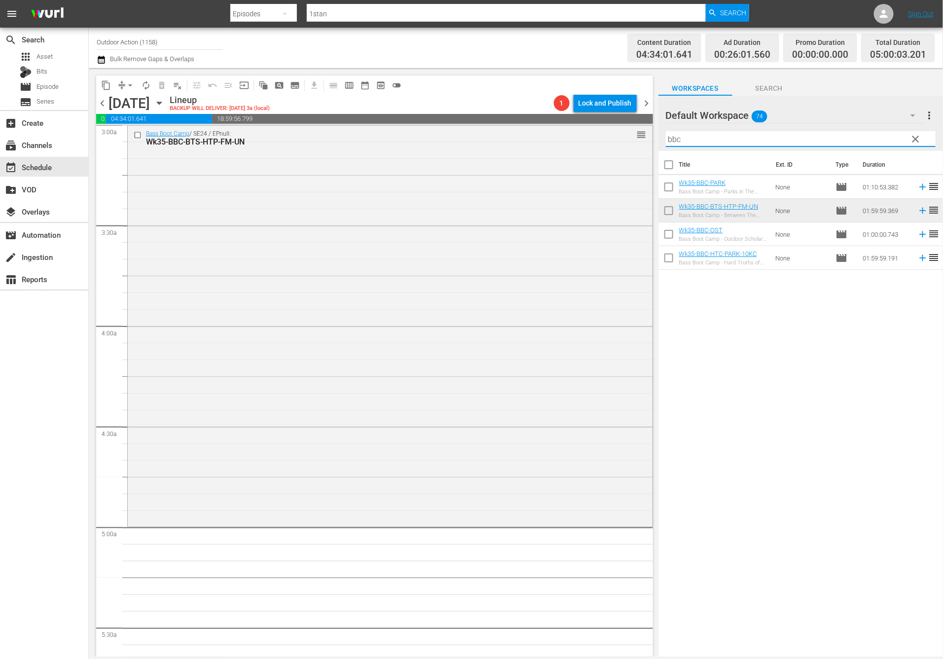
scroll to position [557, 0]
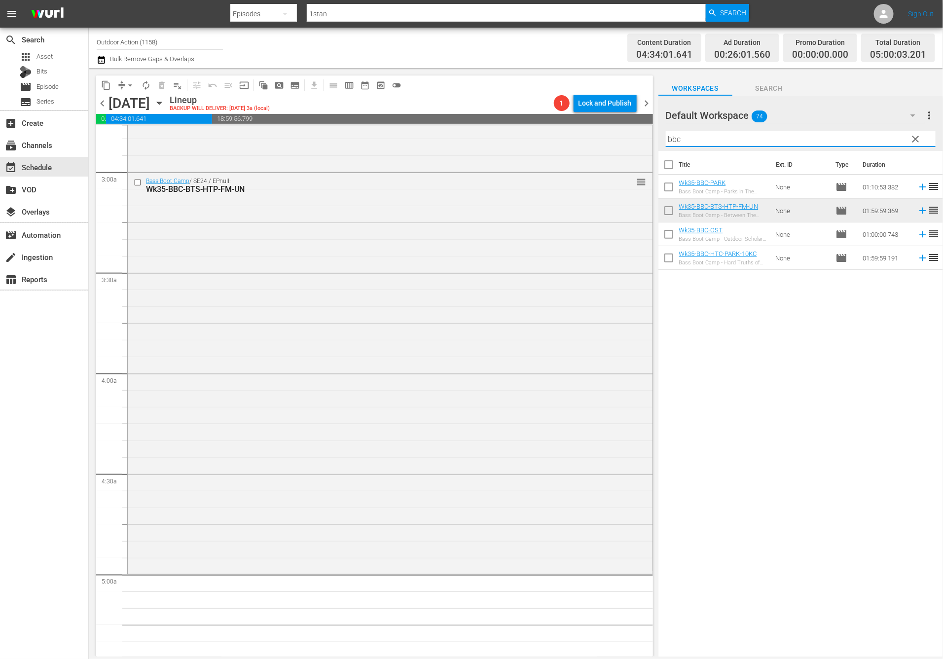
click at [710, 137] on input "bbc" at bounding box center [801, 139] width 270 height 16
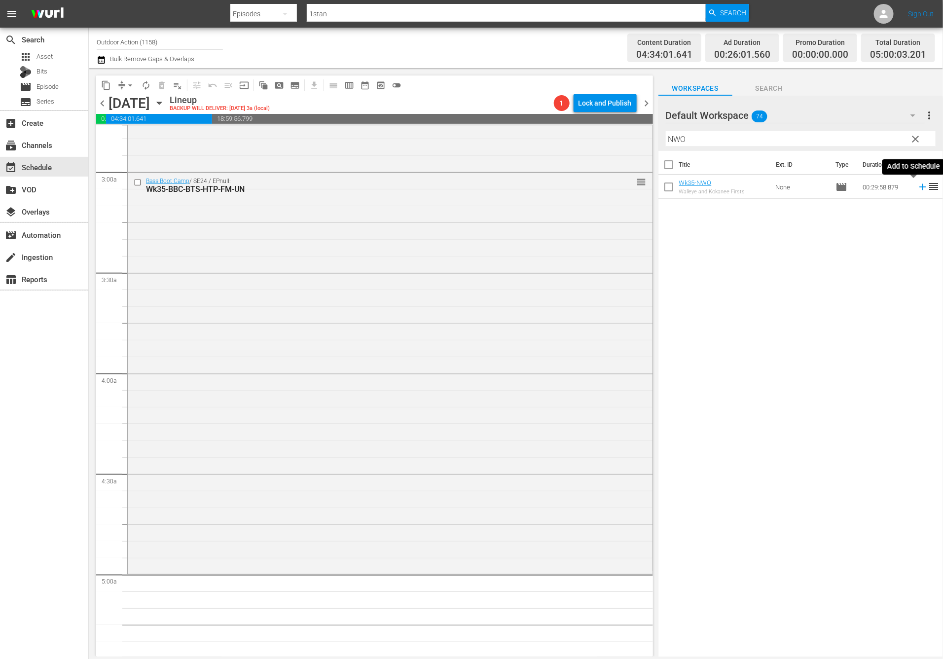
click at [919, 187] on icon at bounding box center [922, 187] width 6 height 6
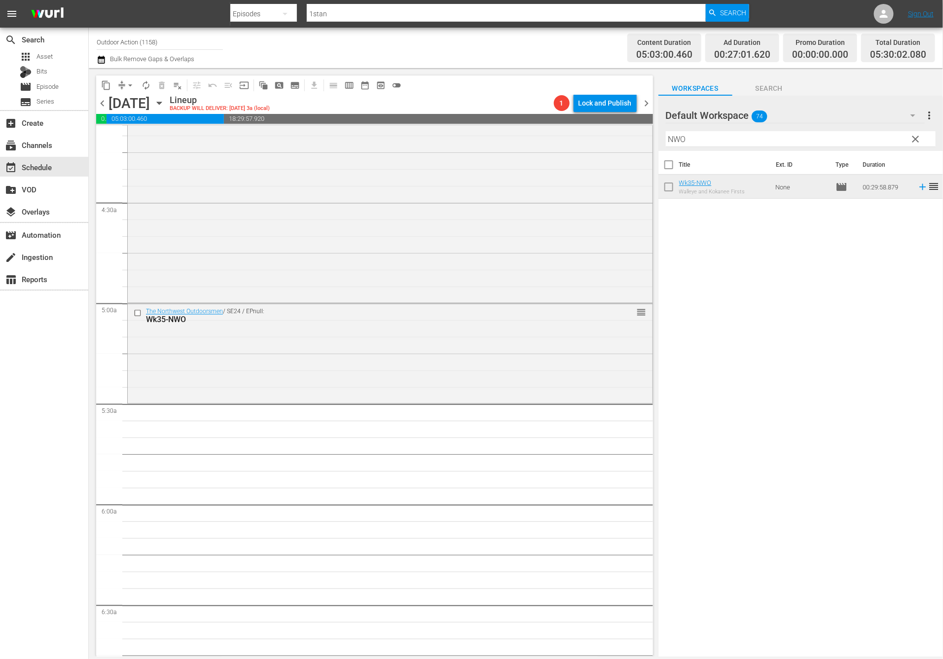
scroll to position [831, 0]
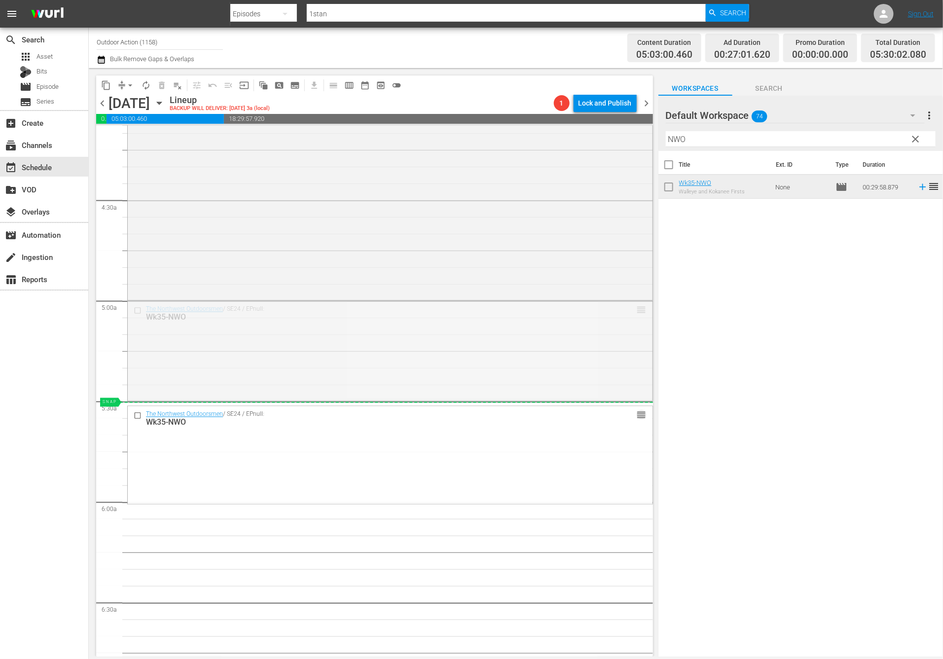
drag, startPoint x: 635, startPoint y: 309, endPoint x: 612, endPoint y: 405, distance: 98.9
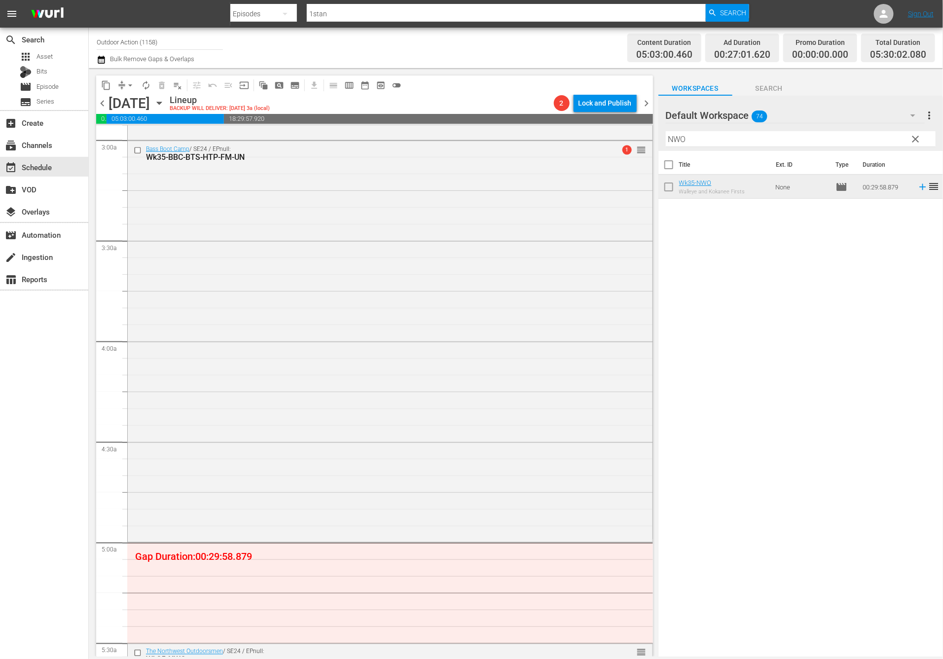
scroll to position [595, 0]
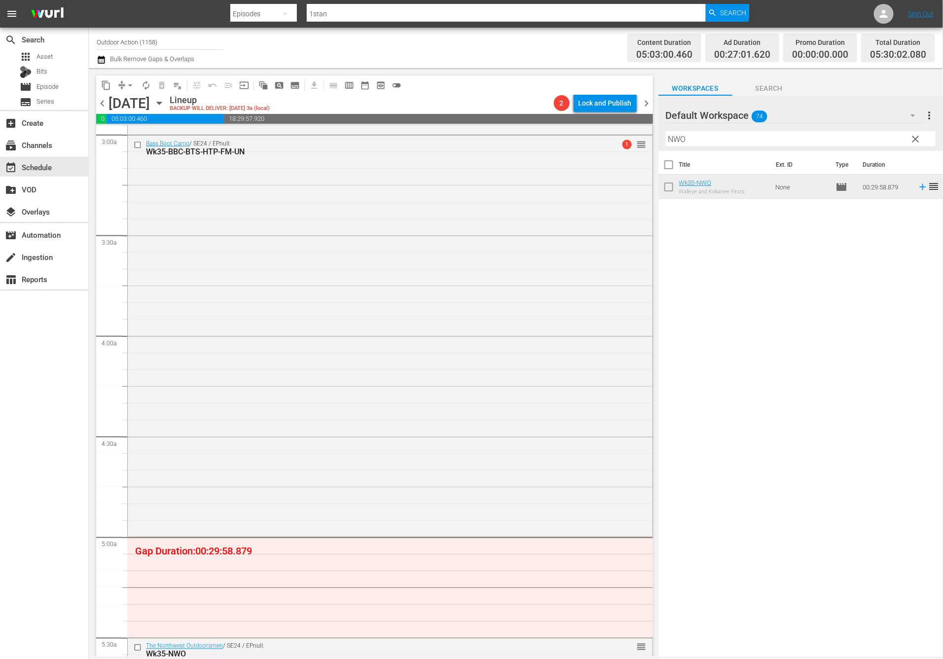
click at [708, 137] on input "NWO" at bounding box center [801, 139] width 270 height 16
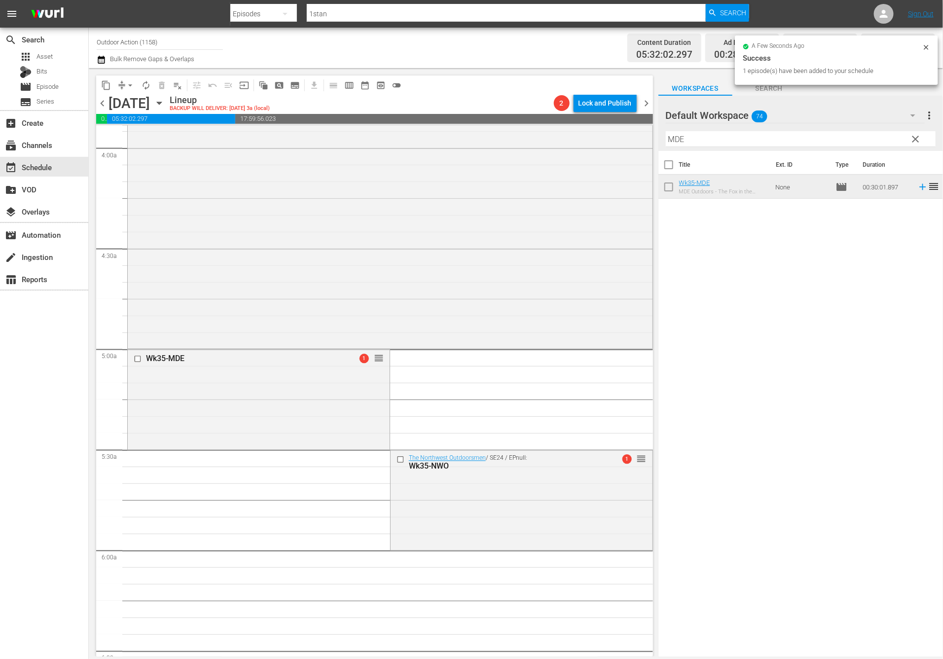
scroll to position [951, 0]
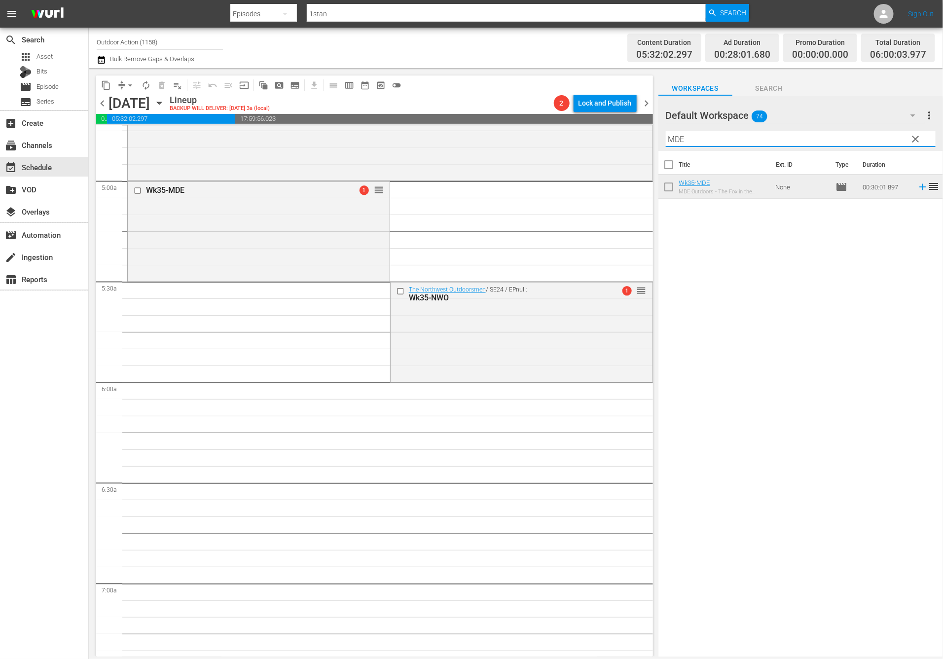
click at [702, 137] on input "MDE" at bounding box center [801, 139] width 270 height 16
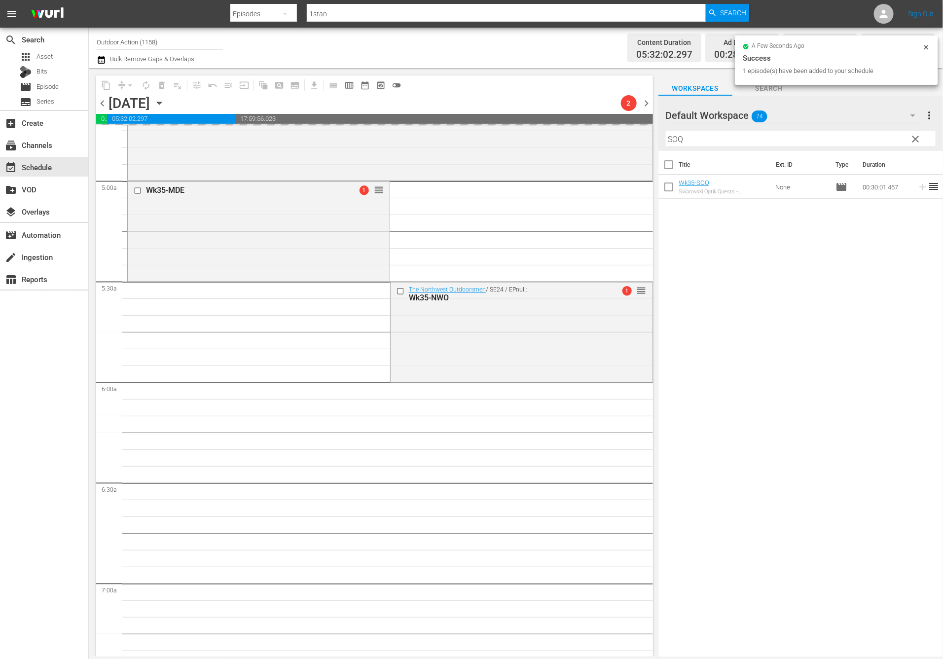
click at [695, 144] on input "SOQ" at bounding box center [801, 139] width 270 height 16
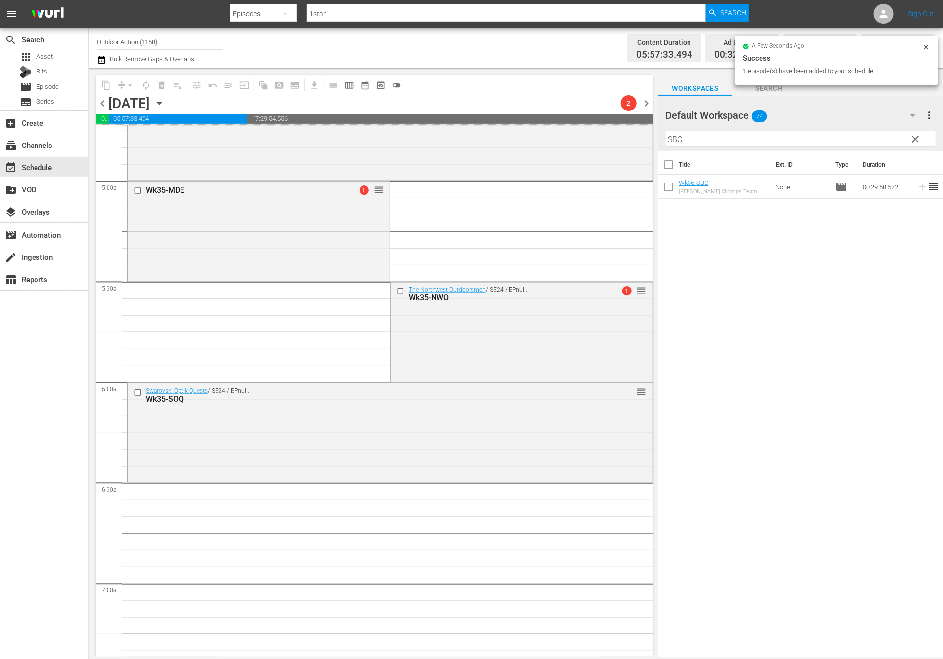
click at [724, 134] on input "SBC" at bounding box center [801, 139] width 270 height 16
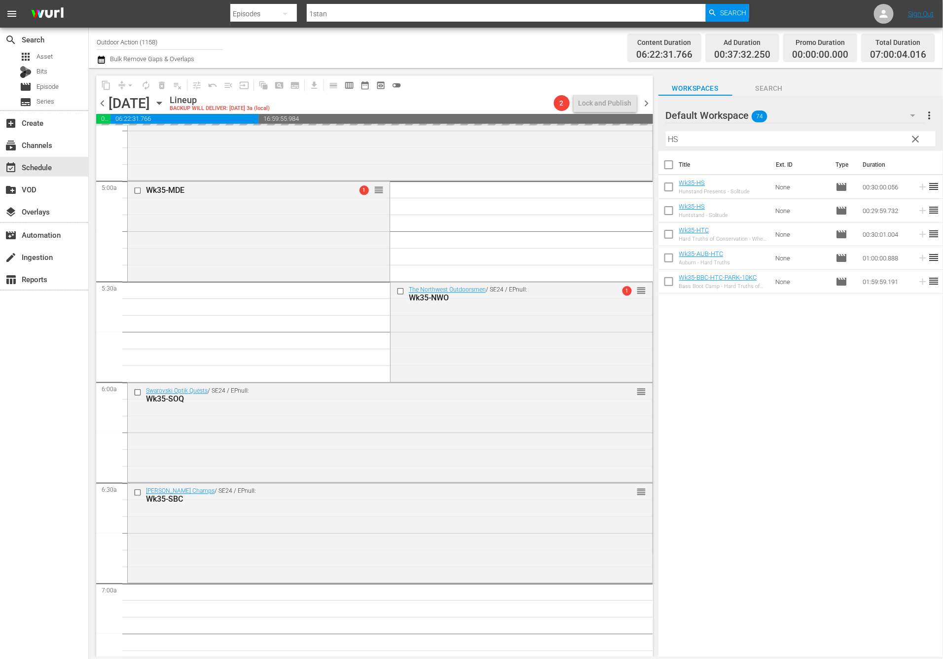
click at [713, 141] on input "HS" at bounding box center [801, 139] width 270 height 16
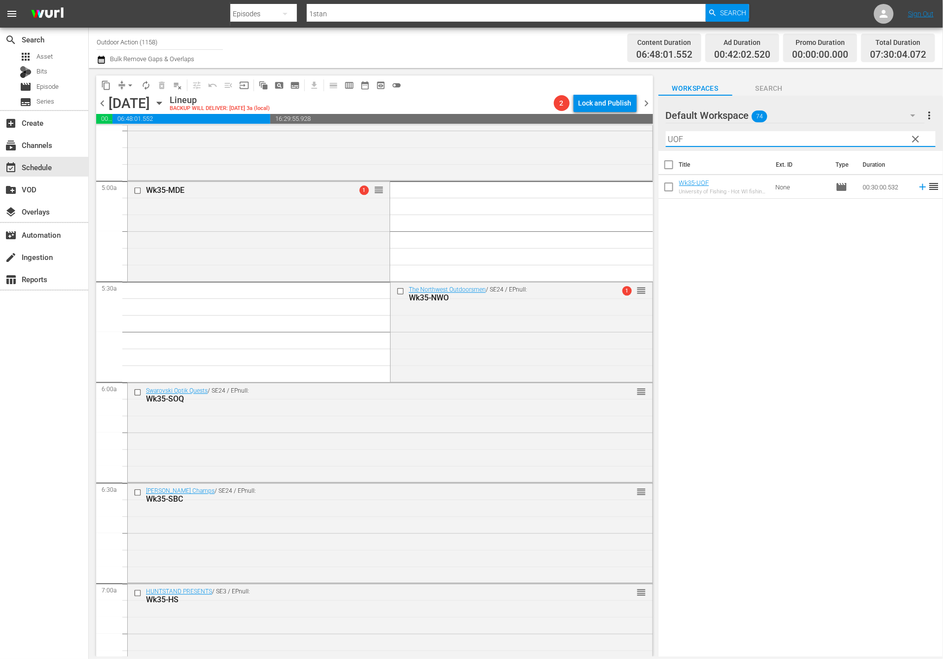
click at [917, 190] on icon at bounding box center [922, 186] width 11 height 11
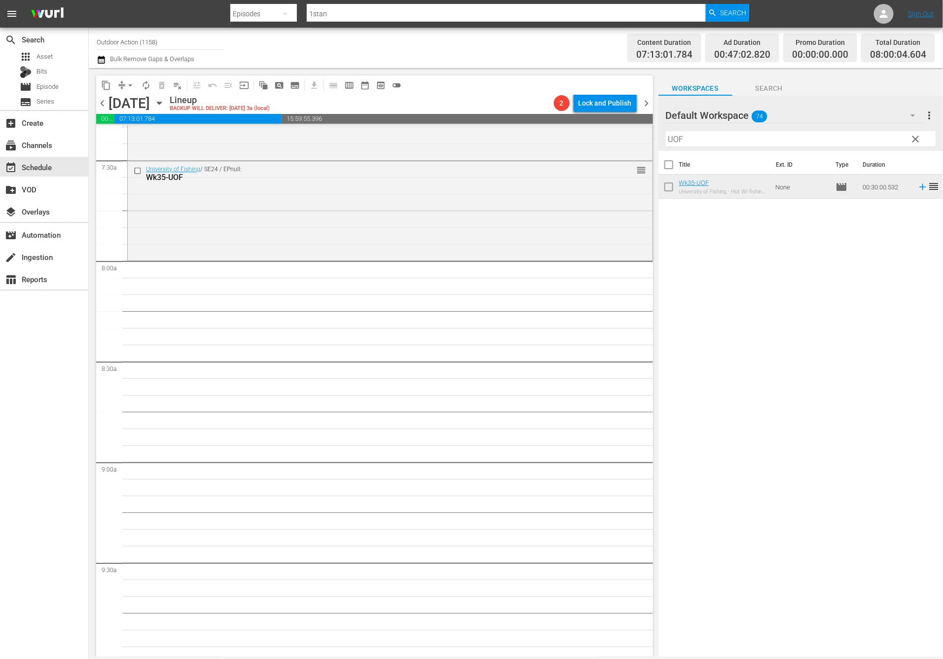
scroll to position [1491, 0]
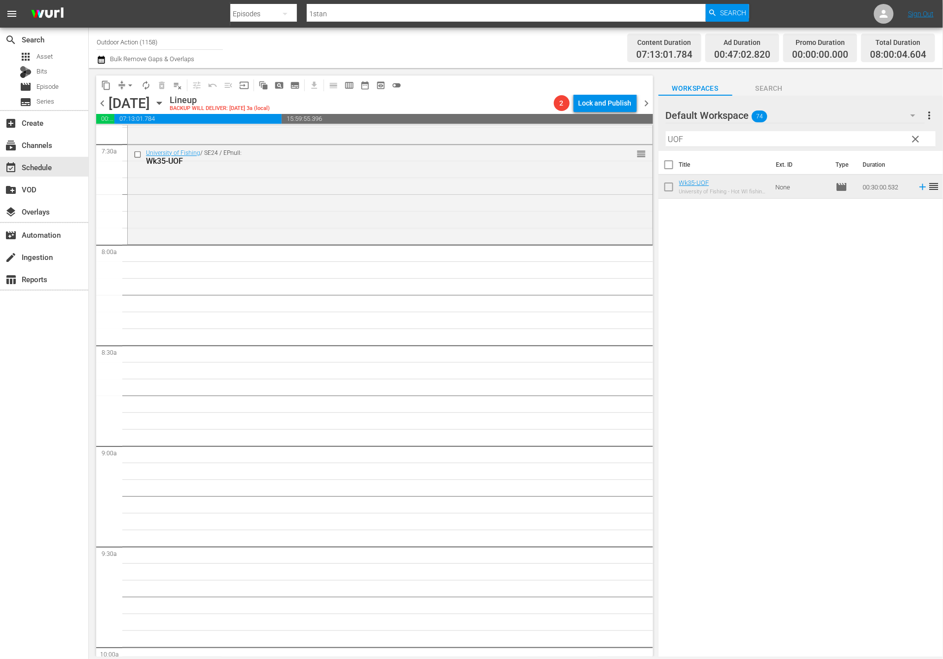
click at [706, 138] on input "UOF" at bounding box center [801, 139] width 270 height 16
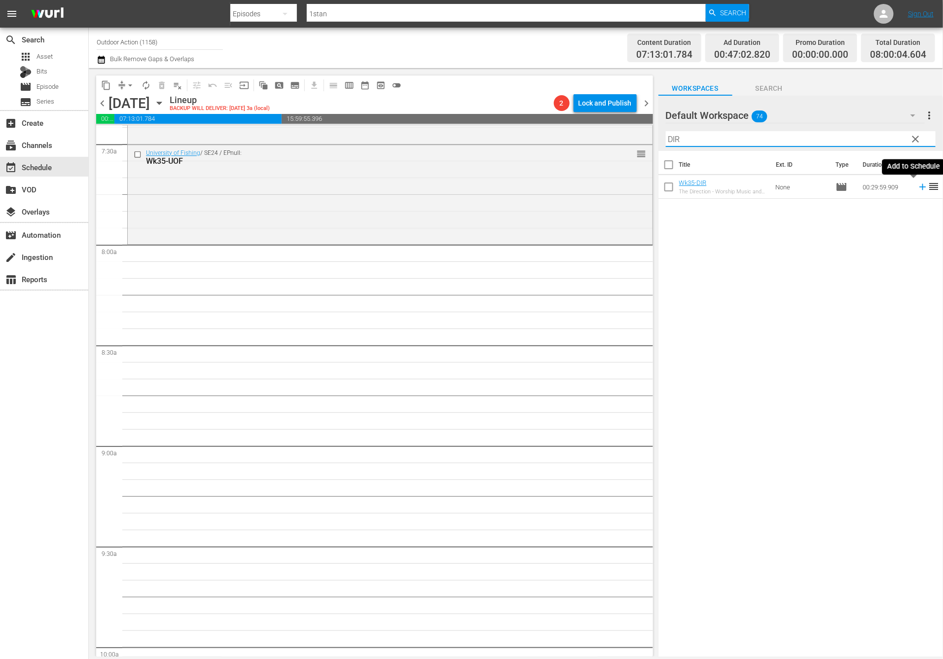
click at [917, 187] on icon at bounding box center [922, 186] width 11 height 11
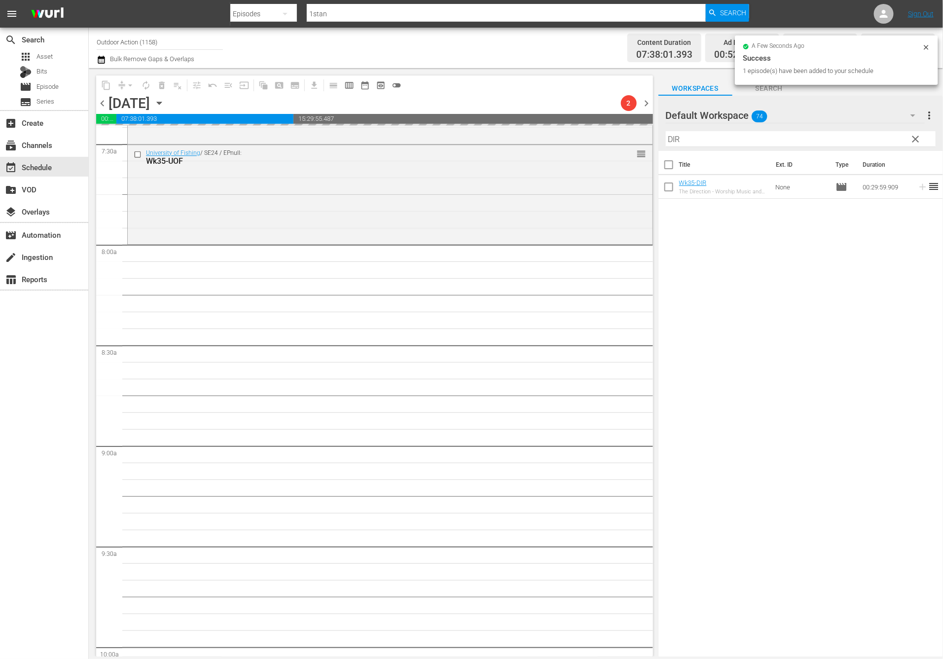
click at [791, 143] on input "DIR" at bounding box center [801, 139] width 270 height 16
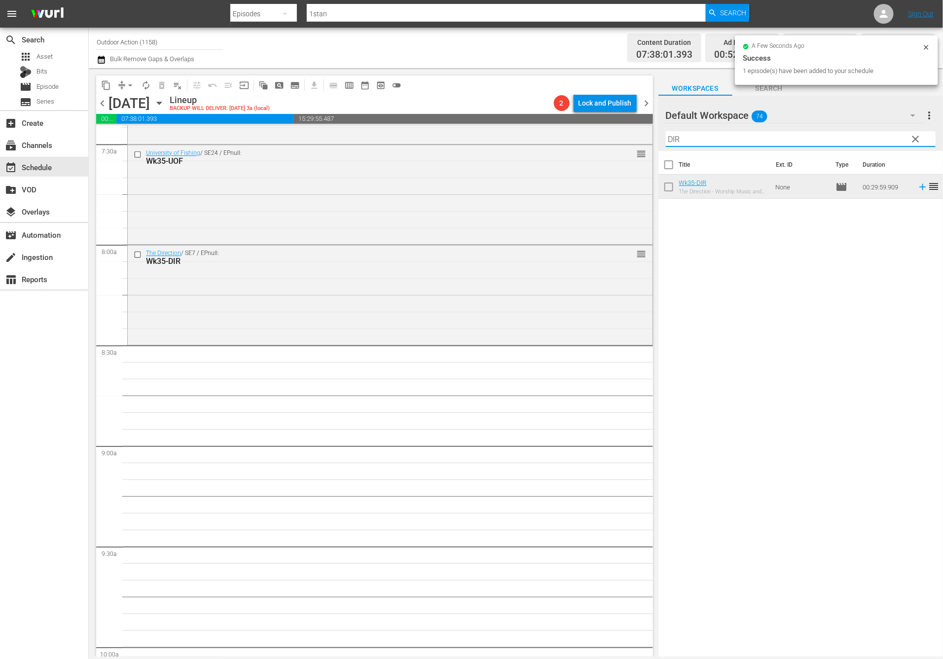
click at [791, 143] on input "DIR" at bounding box center [801, 139] width 270 height 16
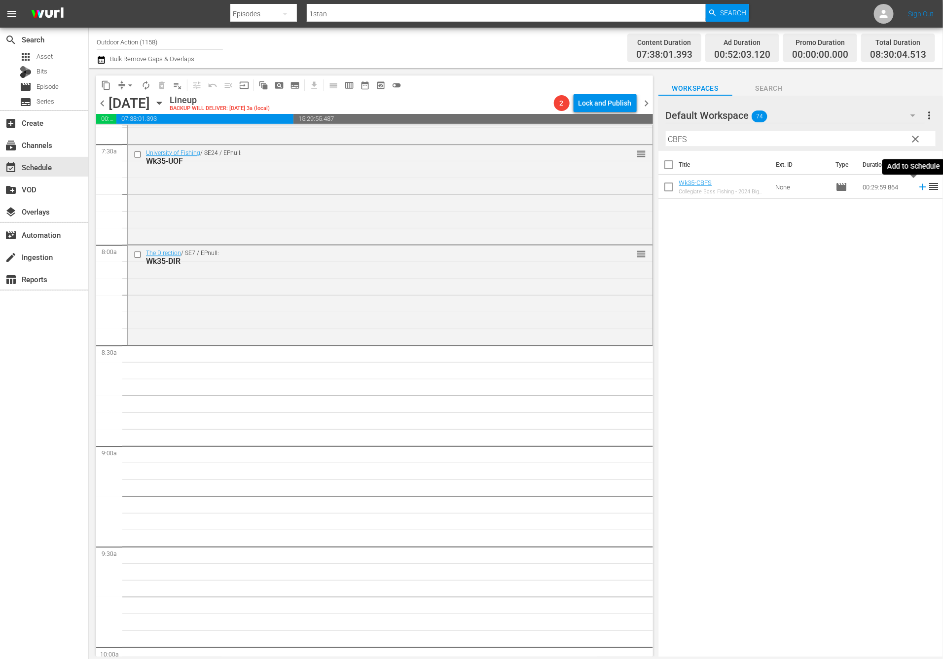
click at [917, 188] on icon at bounding box center [922, 186] width 11 height 11
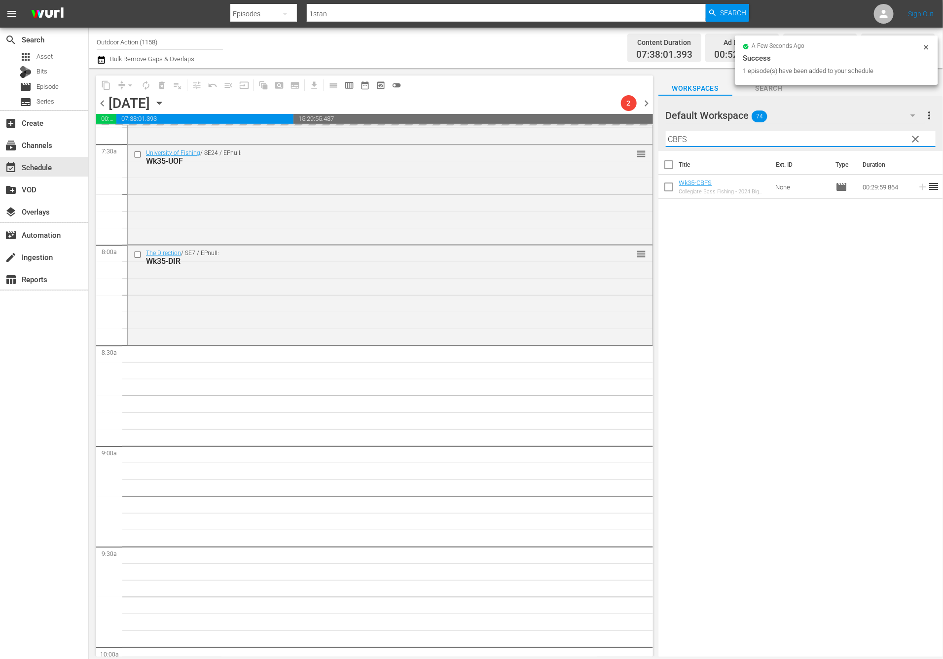
click at [868, 143] on input "CBFS" at bounding box center [801, 139] width 270 height 16
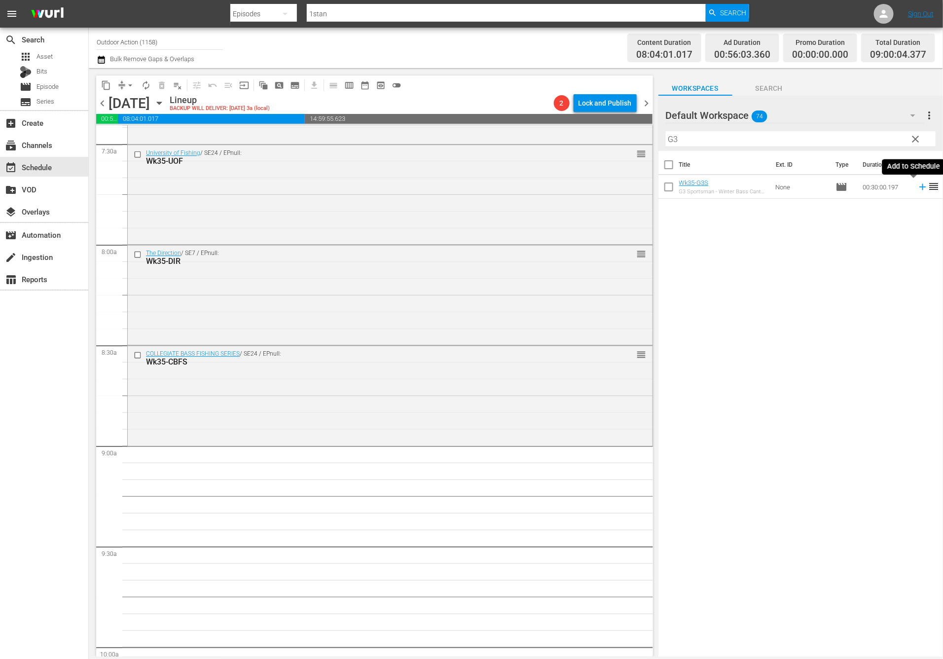
click at [917, 189] on icon at bounding box center [922, 186] width 11 height 11
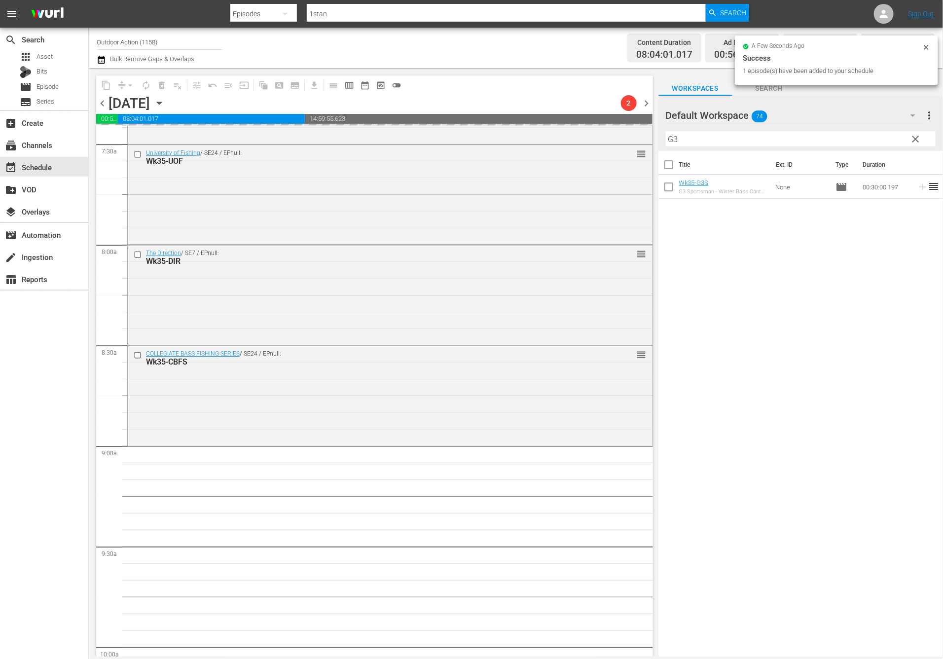
click at [837, 139] on input "G3" at bounding box center [801, 139] width 270 height 16
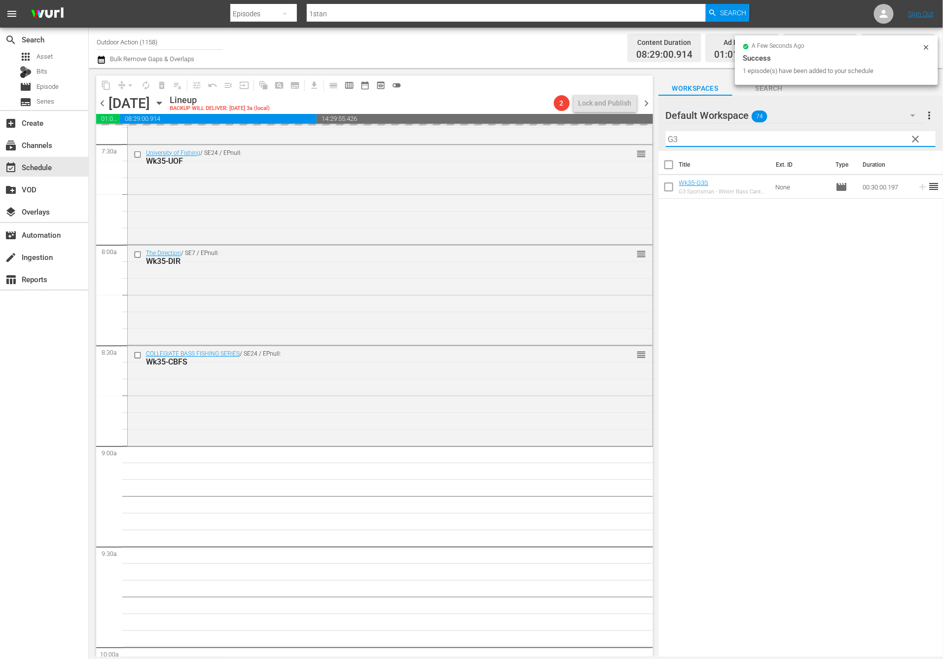
click at [837, 139] on input "G3" at bounding box center [801, 139] width 270 height 16
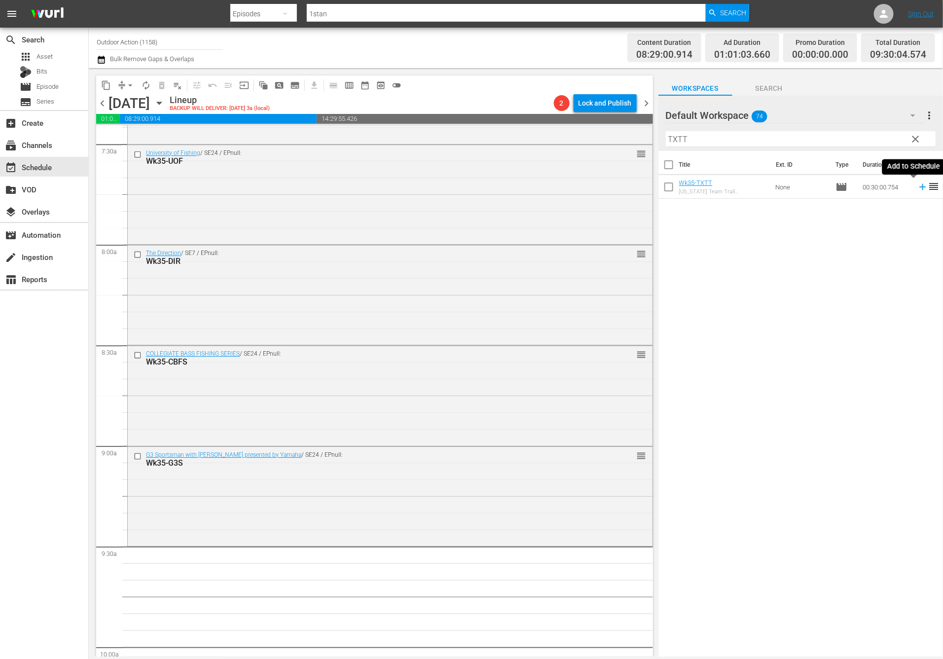
click at [919, 188] on icon at bounding box center [922, 187] width 6 height 6
click at [877, 137] on input "TXTT" at bounding box center [801, 139] width 270 height 16
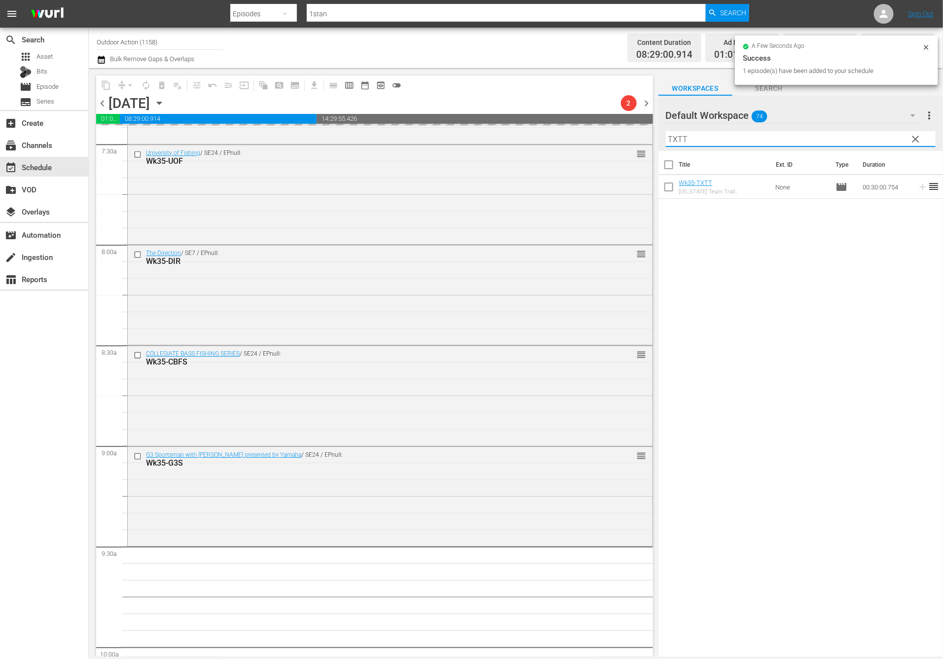
click at [877, 137] on input "TXTT" at bounding box center [801, 139] width 270 height 16
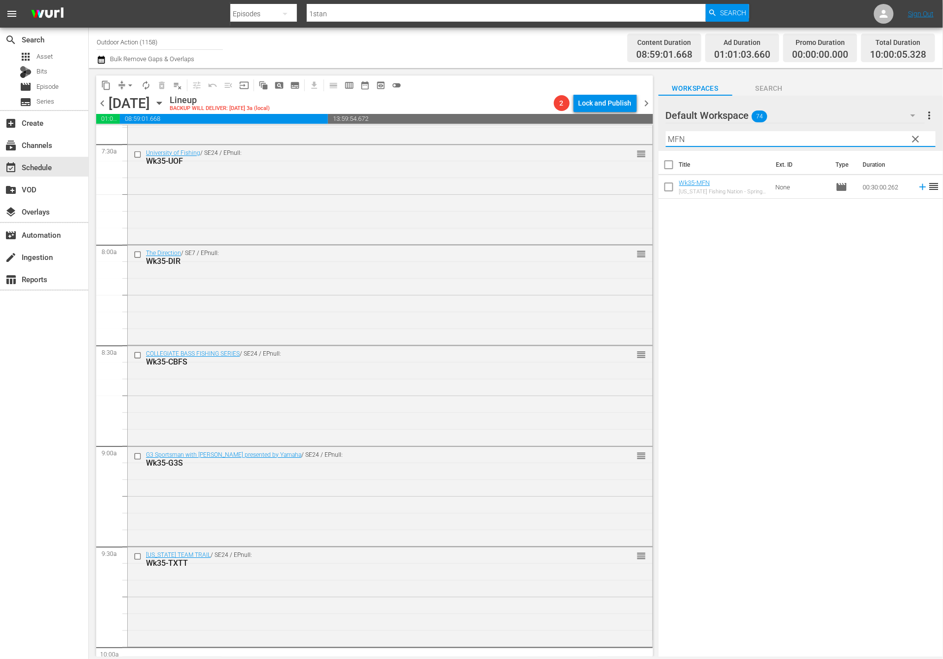
click at [917, 186] on icon at bounding box center [922, 186] width 11 height 11
click at [761, 139] on input "MFN" at bounding box center [801, 139] width 270 height 16
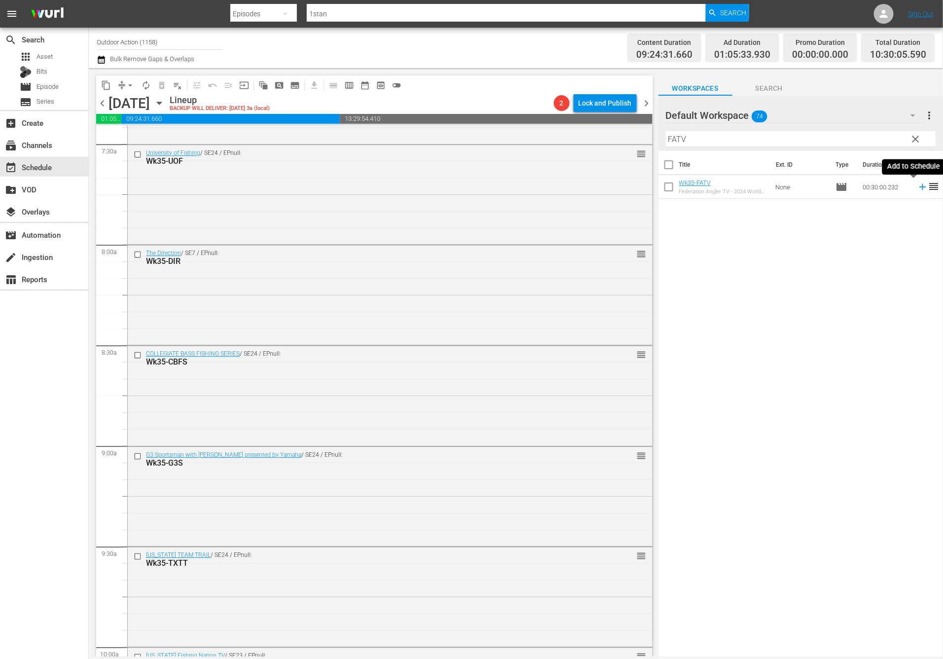
click at [917, 185] on icon at bounding box center [922, 186] width 11 height 11
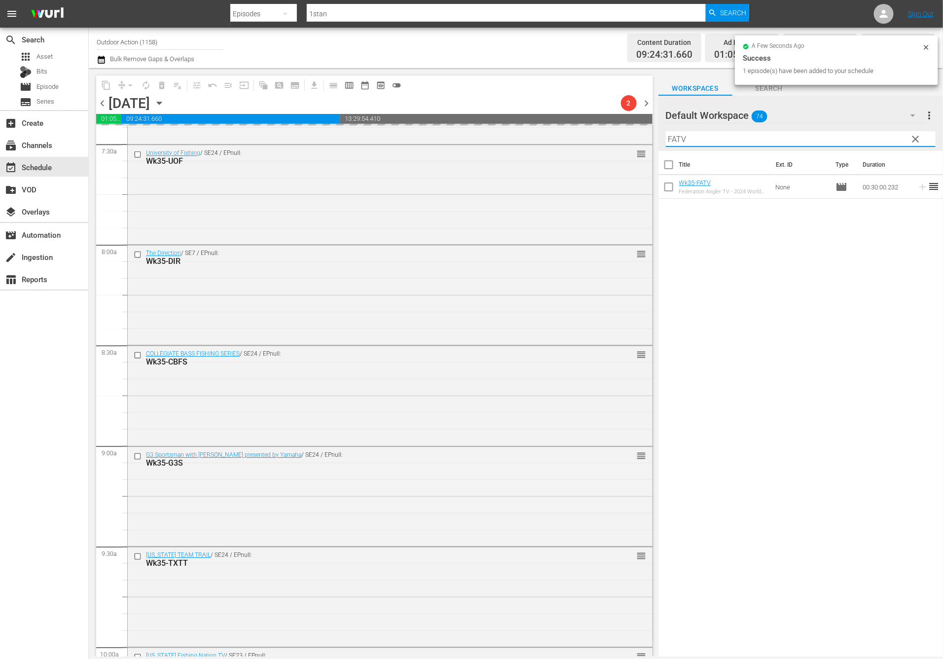
click at [865, 138] on input "FATV" at bounding box center [801, 139] width 270 height 16
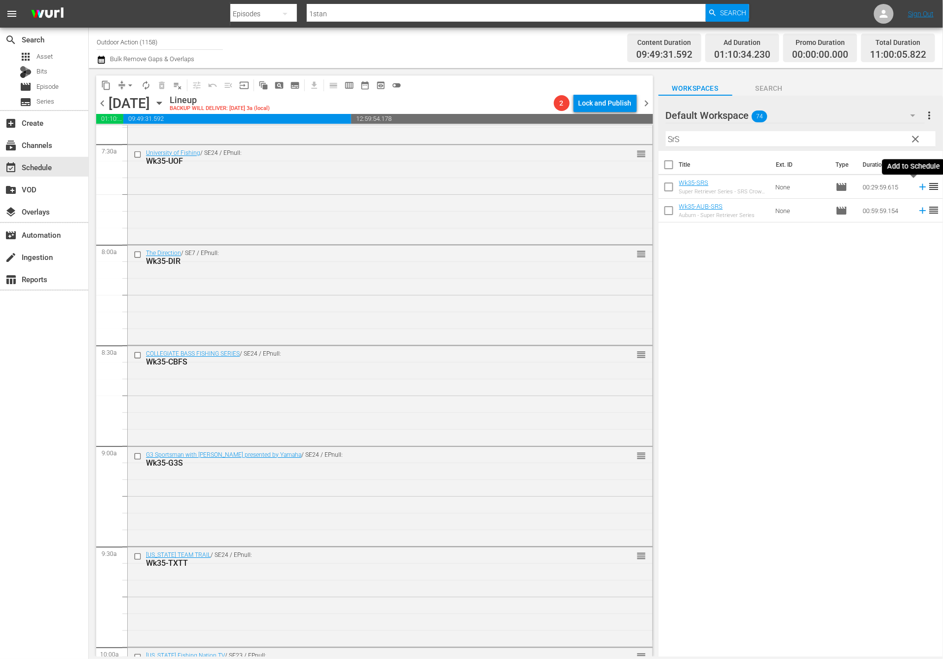
click at [917, 188] on icon at bounding box center [922, 186] width 11 height 11
click at [873, 140] on input "SrS" at bounding box center [801, 139] width 270 height 16
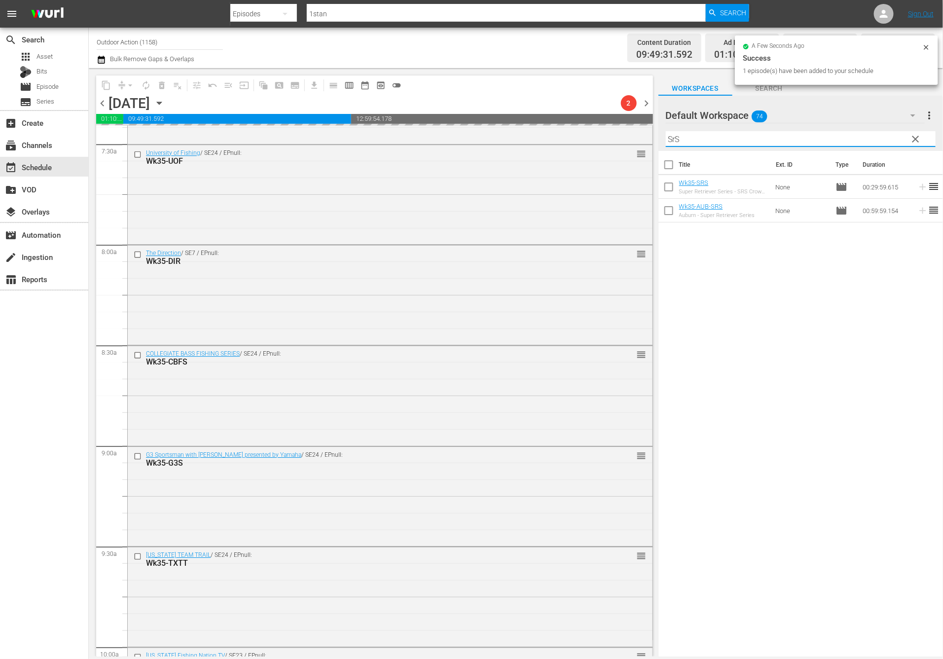
click at [873, 140] on input "SrS" at bounding box center [801, 139] width 270 height 16
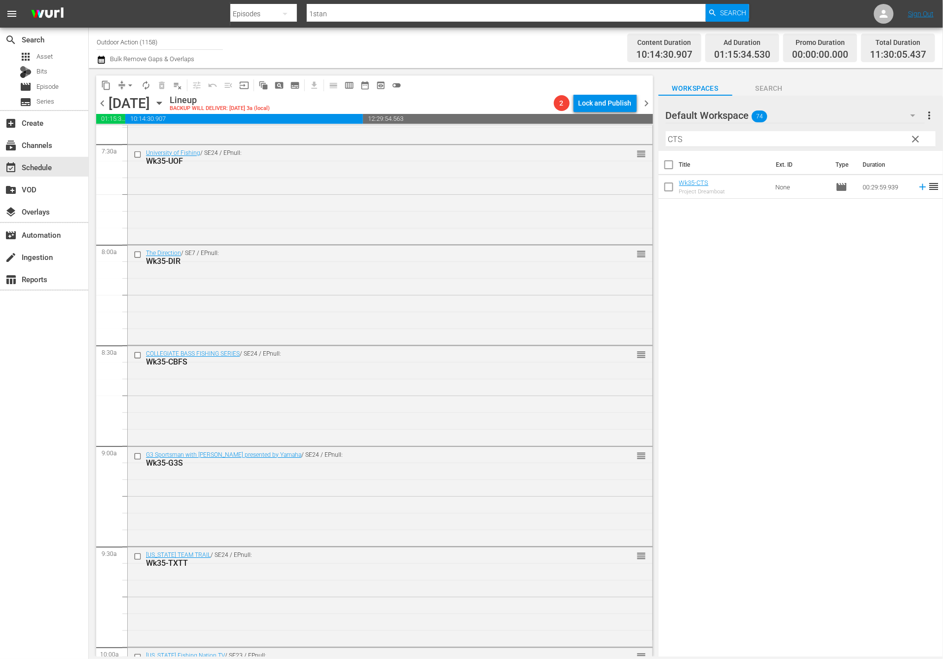
click at [917, 188] on icon at bounding box center [922, 186] width 11 height 11
click at [892, 141] on input "CTS" at bounding box center [801, 139] width 270 height 16
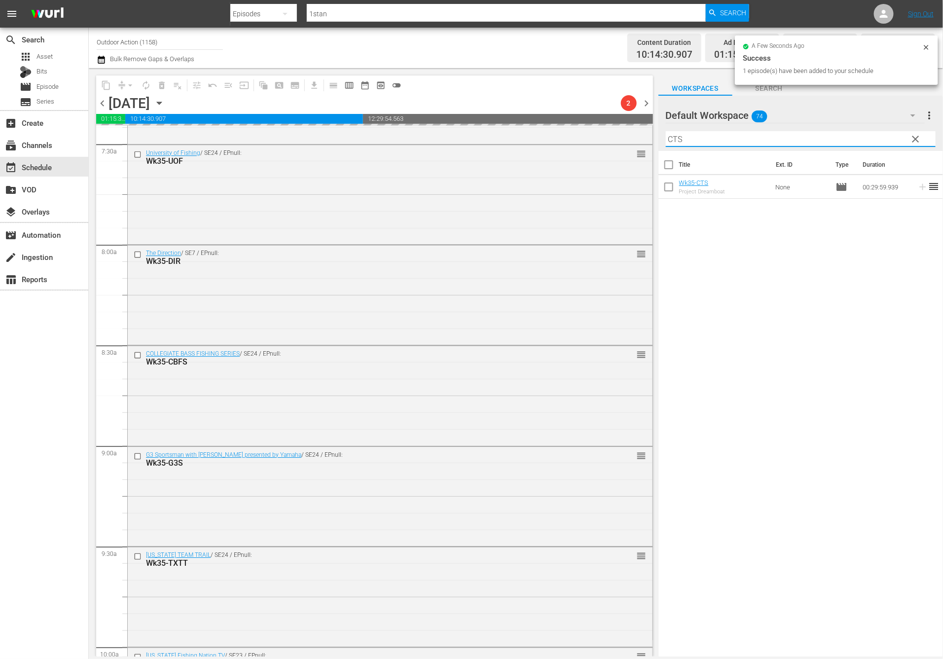
click at [892, 141] on input "CTS" at bounding box center [801, 139] width 270 height 16
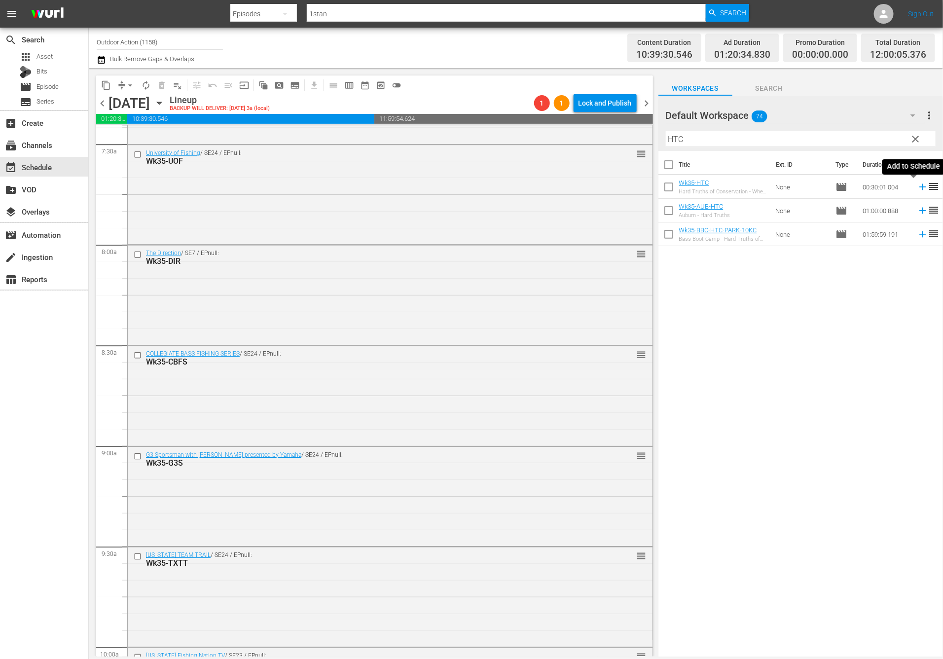
click at [917, 183] on icon at bounding box center [922, 186] width 11 height 11
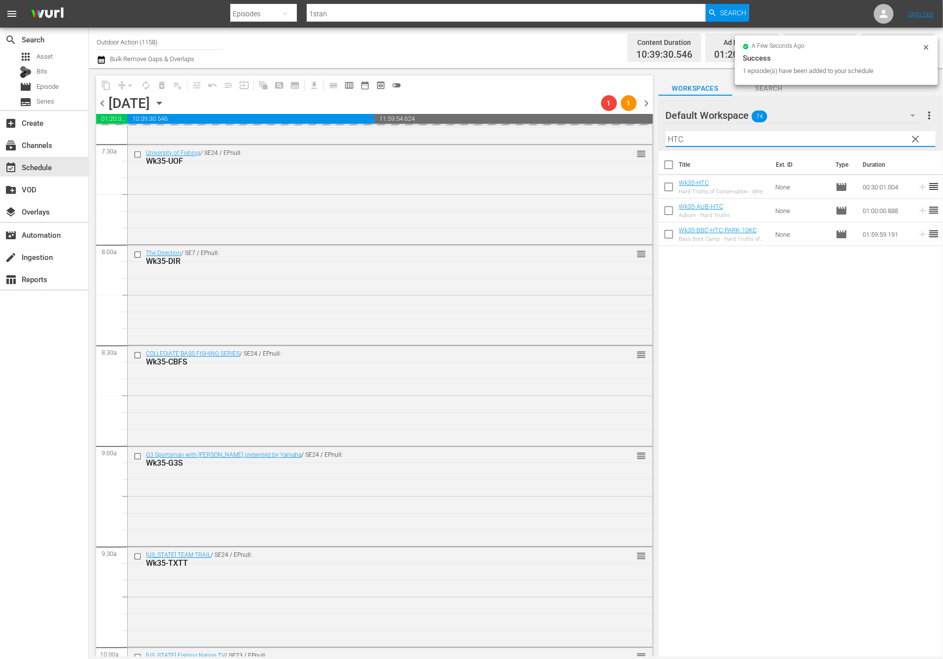
click at [877, 138] on input "HTC" at bounding box center [801, 139] width 270 height 16
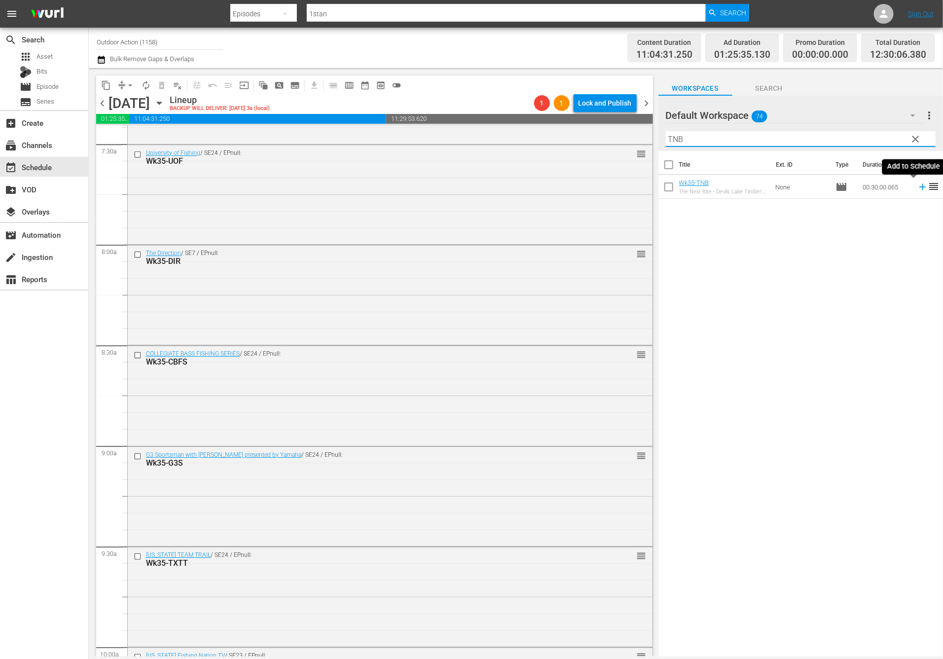
click at [917, 186] on icon at bounding box center [922, 186] width 11 height 11
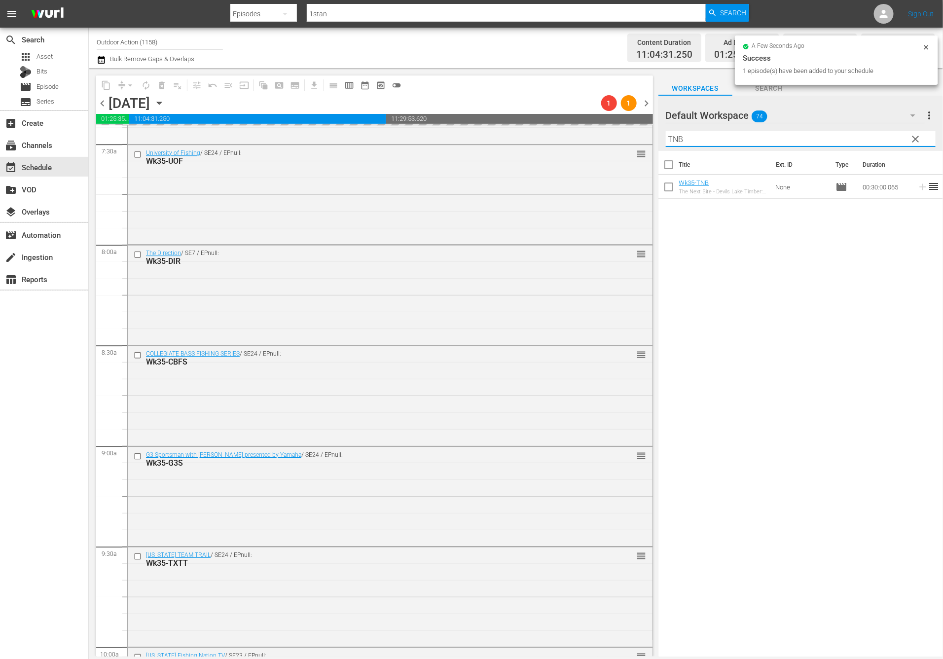
click at [888, 142] on input "TNB" at bounding box center [801, 139] width 270 height 16
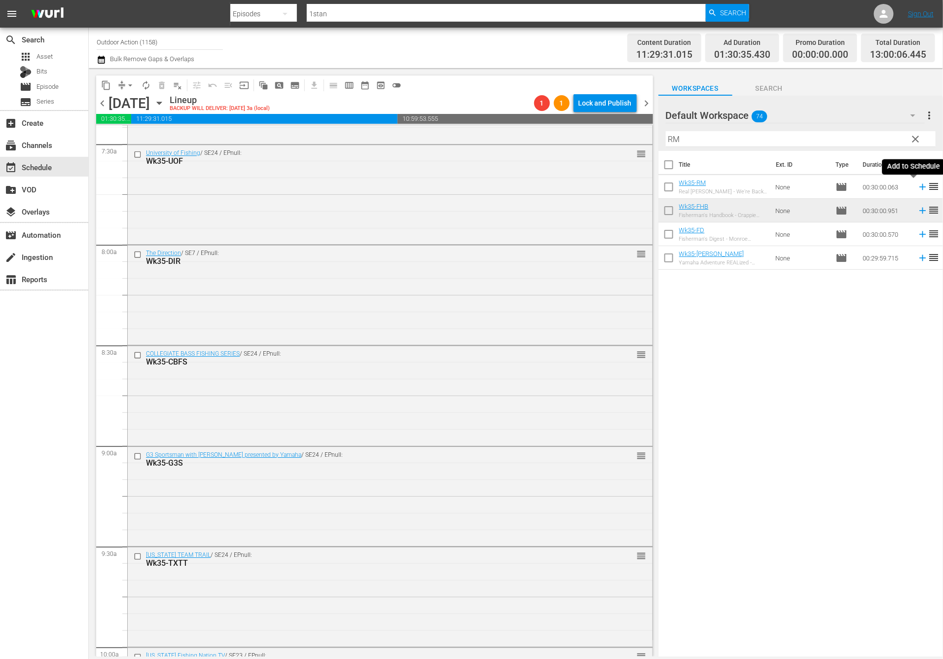
click at [917, 184] on icon at bounding box center [922, 186] width 11 height 11
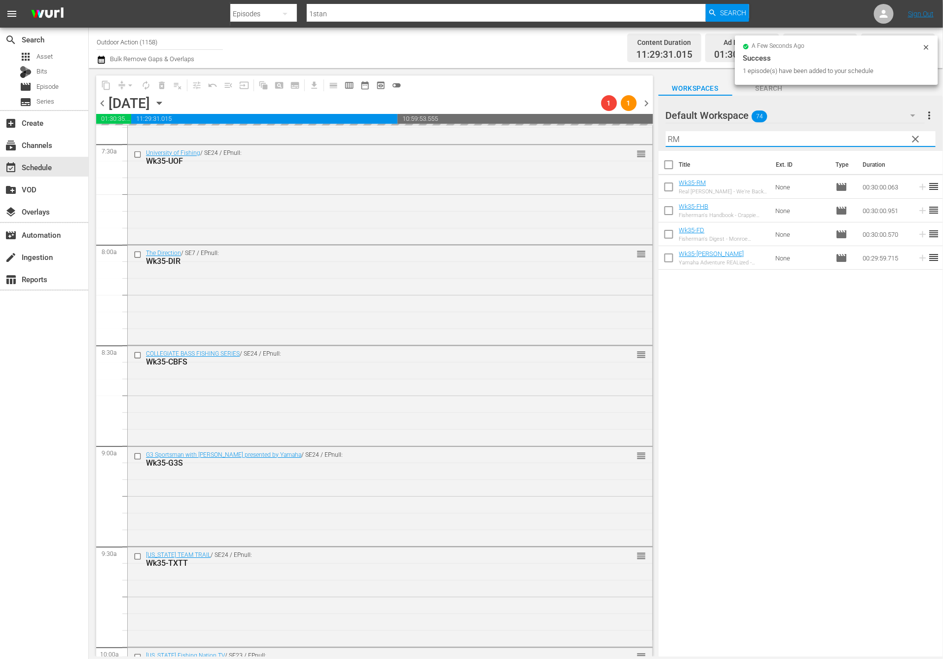
click at [882, 138] on input "RM" at bounding box center [801, 139] width 270 height 16
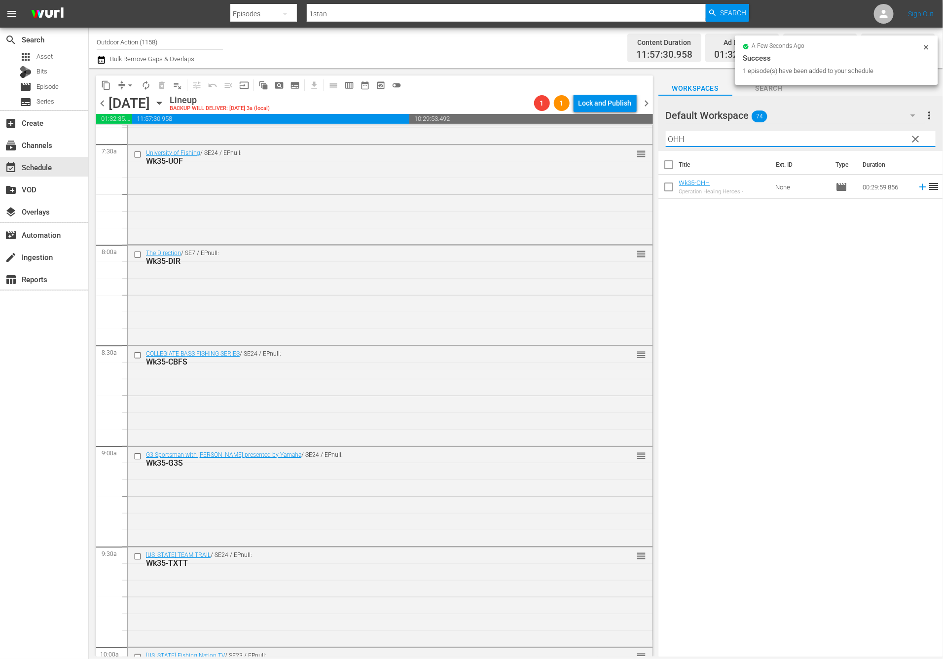
click at [919, 190] on icon at bounding box center [922, 187] width 6 height 6
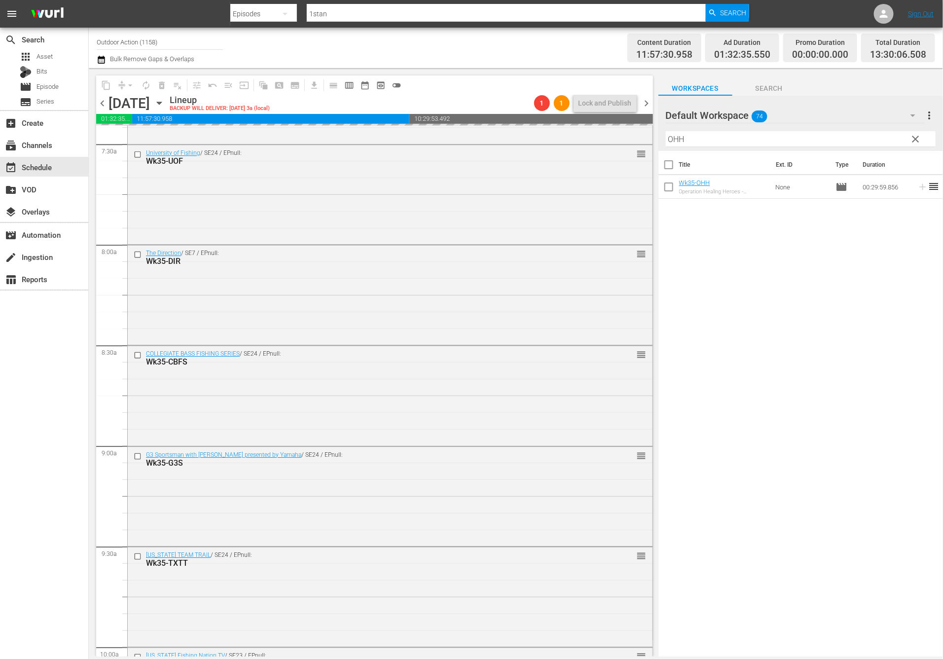
click at [884, 139] on input "OHH" at bounding box center [801, 139] width 270 height 16
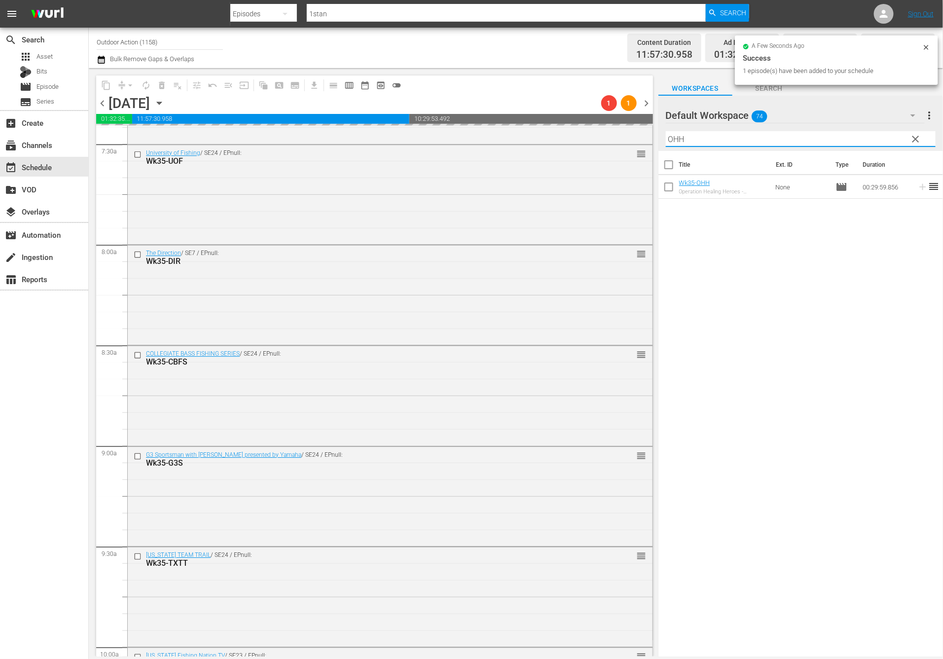
click at [884, 139] on input "OHH" at bounding box center [801, 139] width 270 height 16
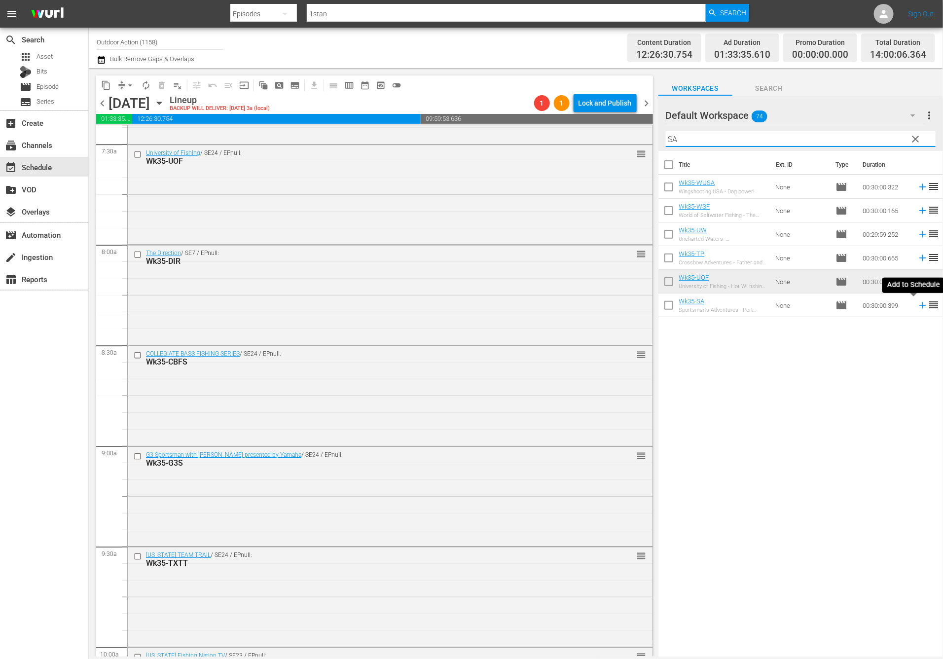
click at [917, 308] on icon at bounding box center [922, 305] width 11 height 11
click at [868, 139] on input "SA" at bounding box center [801, 139] width 270 height 16
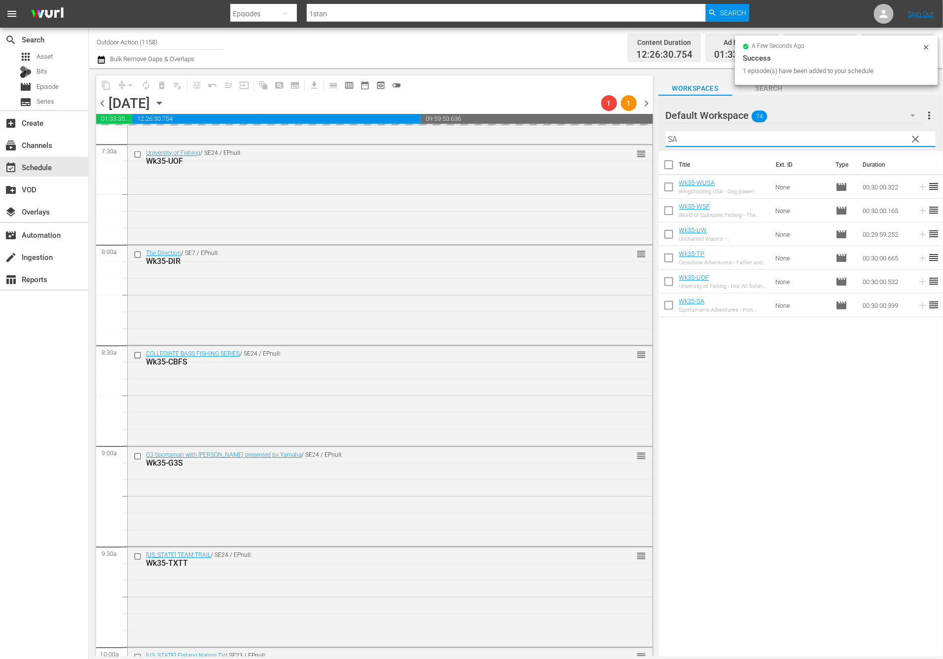
click at [868, 139] on input "SA" at bounding box center [801, 139] width 270 height 16
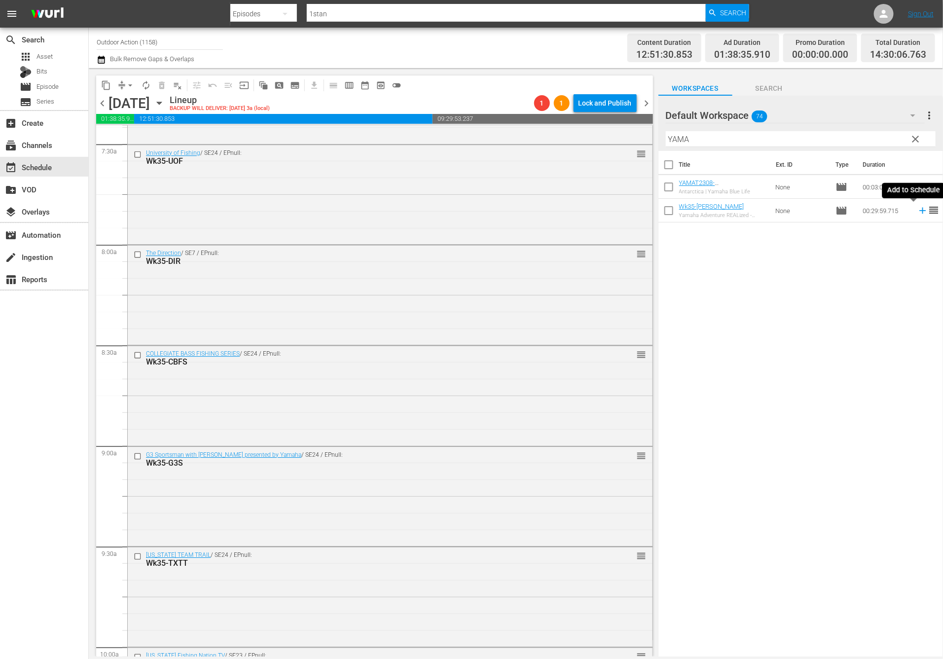
click at [919, 210] on icon at bounding box center [922, 211] width 6 height 6
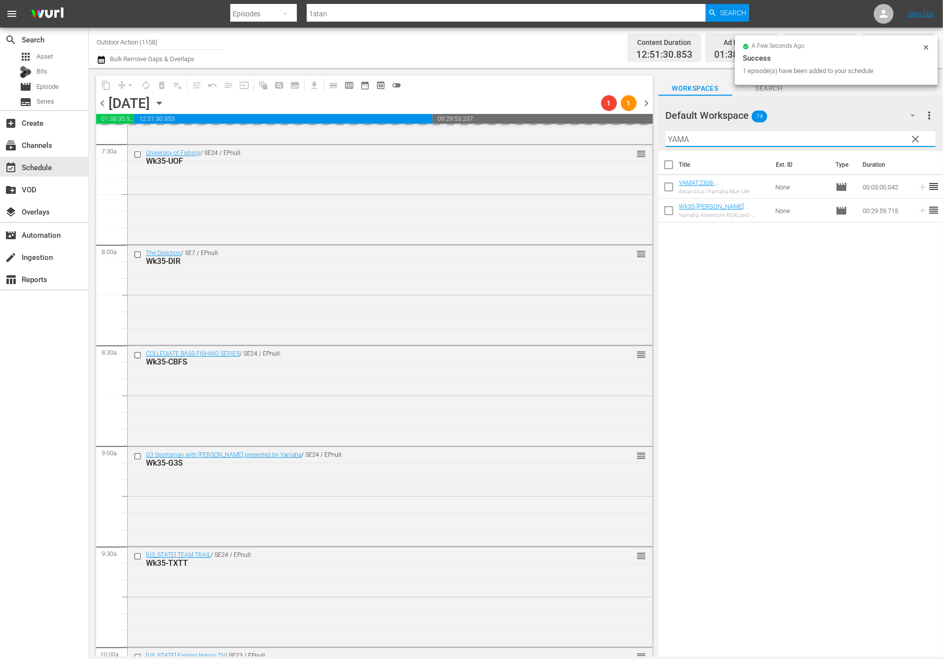
click at [876, 132] on input "YAMA" at bounding box center [801, 139] width 270 height 16
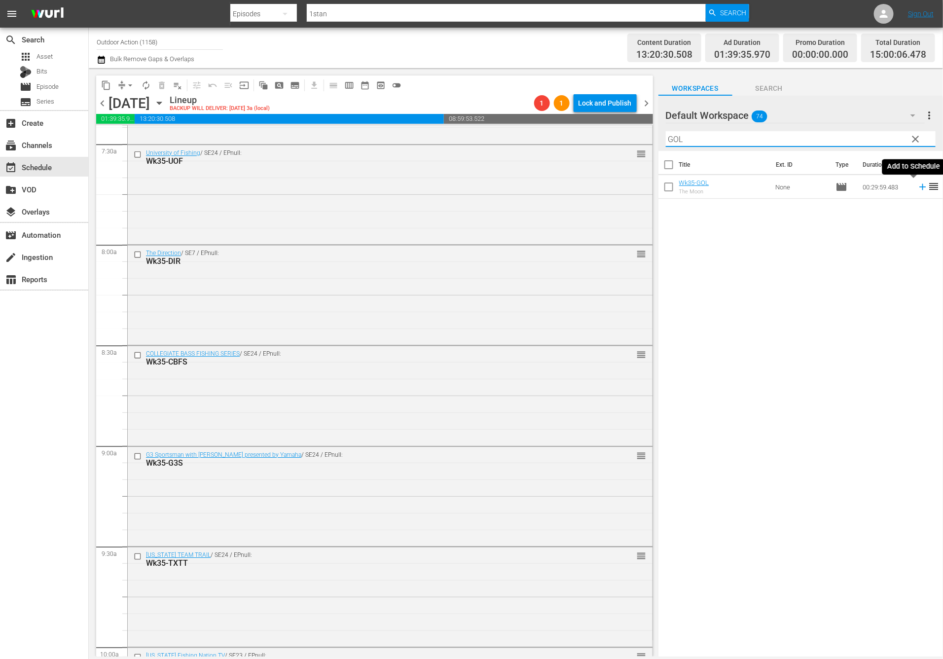
click at [919, 187] on icon at bounding box center [922, 187] width 6 height 6
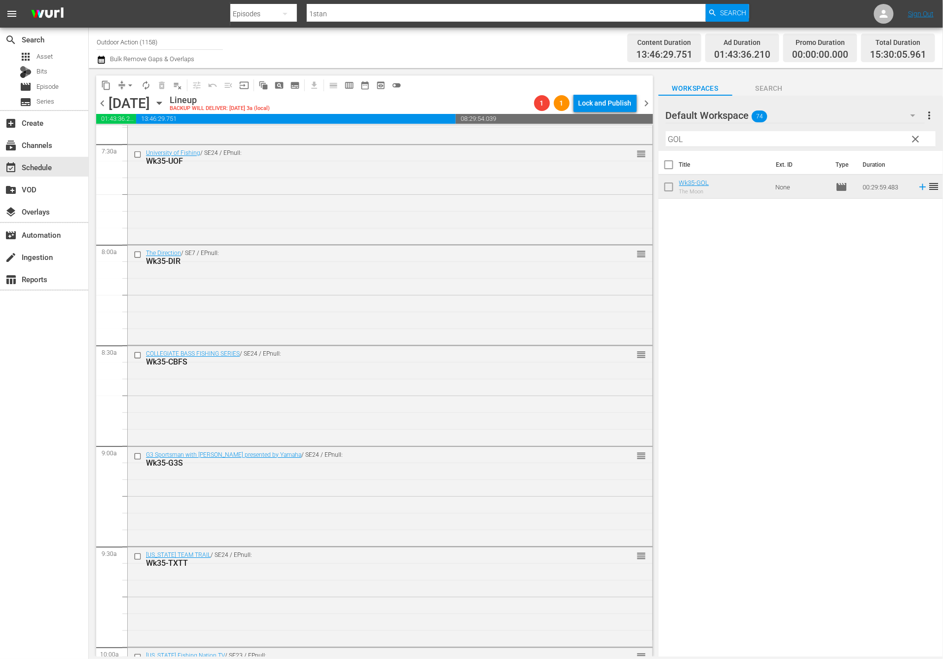
click at [803, 142] on input "GOL" at bounding box center [801, 139] width 270 height 16
click at [919, 187] on icon at bounding box center [922, 187] width 6 height 6
click at [874, 137] on input "WTD" at bounding box center [801, 139] width 270 height 16
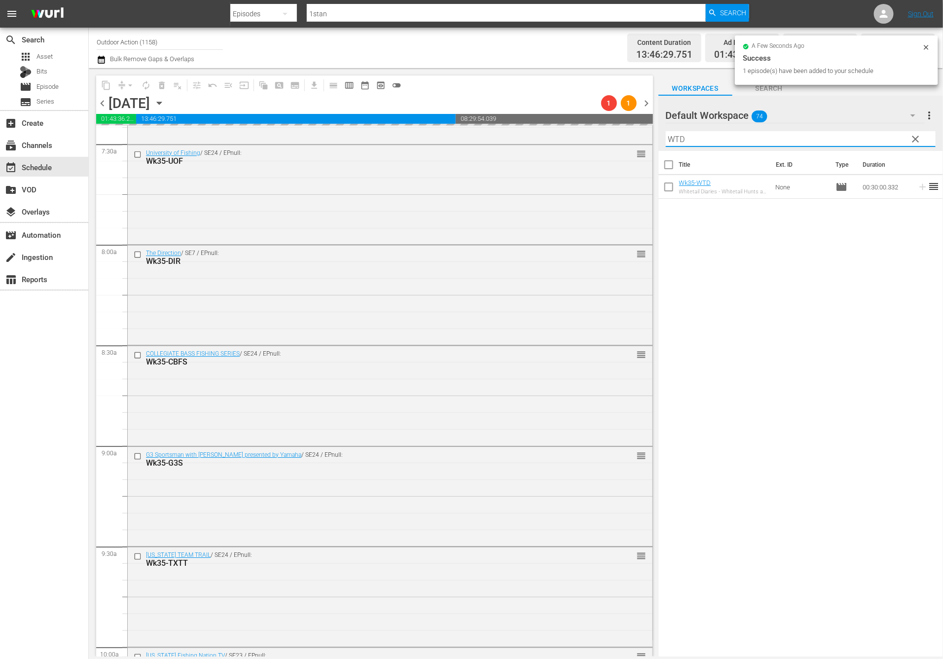
click at [874, 137] on input "WTD" at bounding box center [801, 139] width 270 height 16
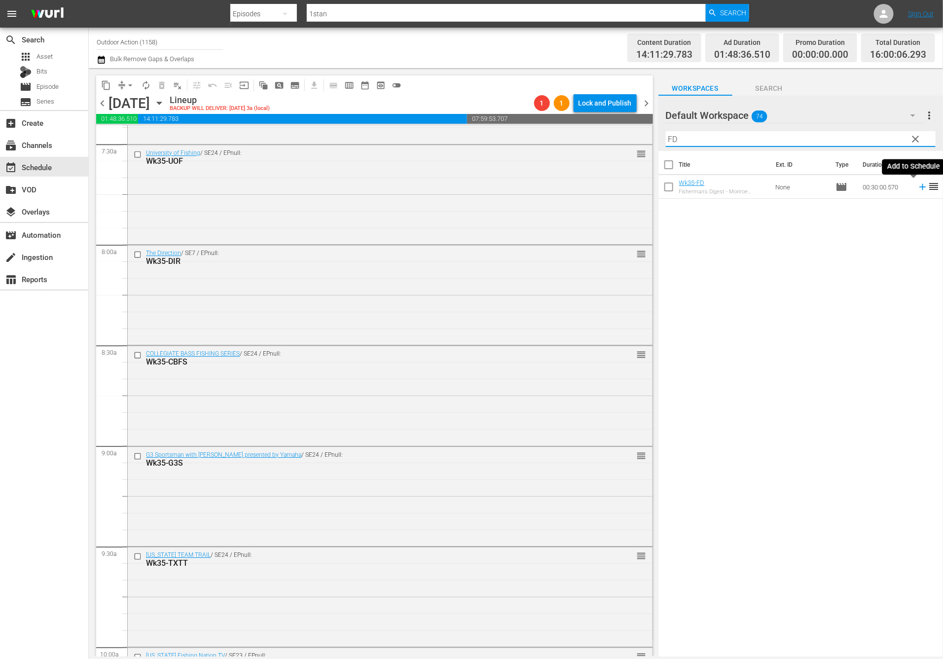
click at [917, 190] on icon at bounding box center [922, 186] width 11 height 11
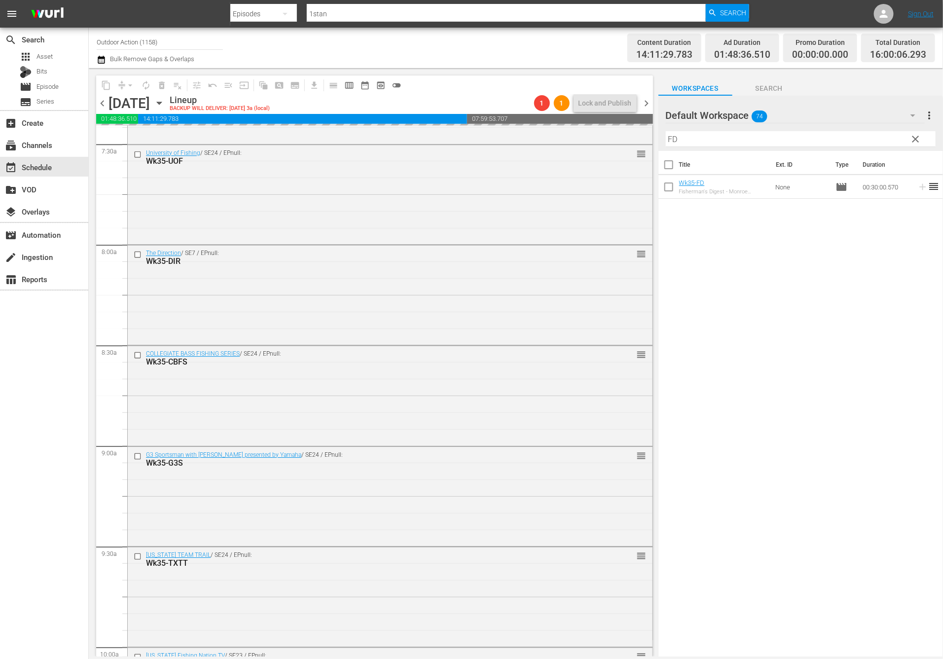
click at [875, 134] on input "FD" at bounding box center [801, 139] width 270 height 16
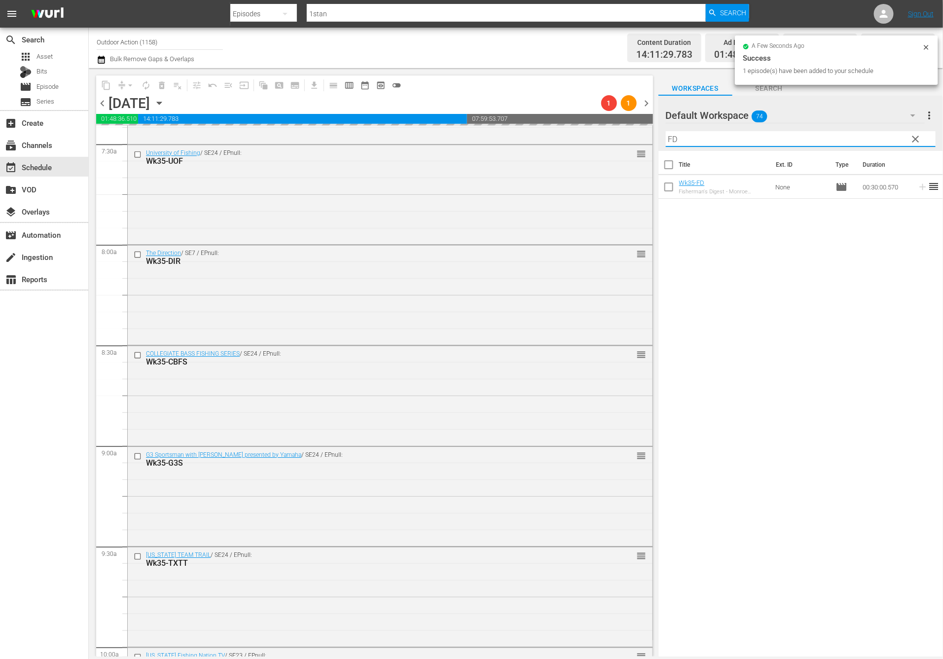
click at [875, 134] on input "FD" at bounding box center [801, 139] width 270 height 16
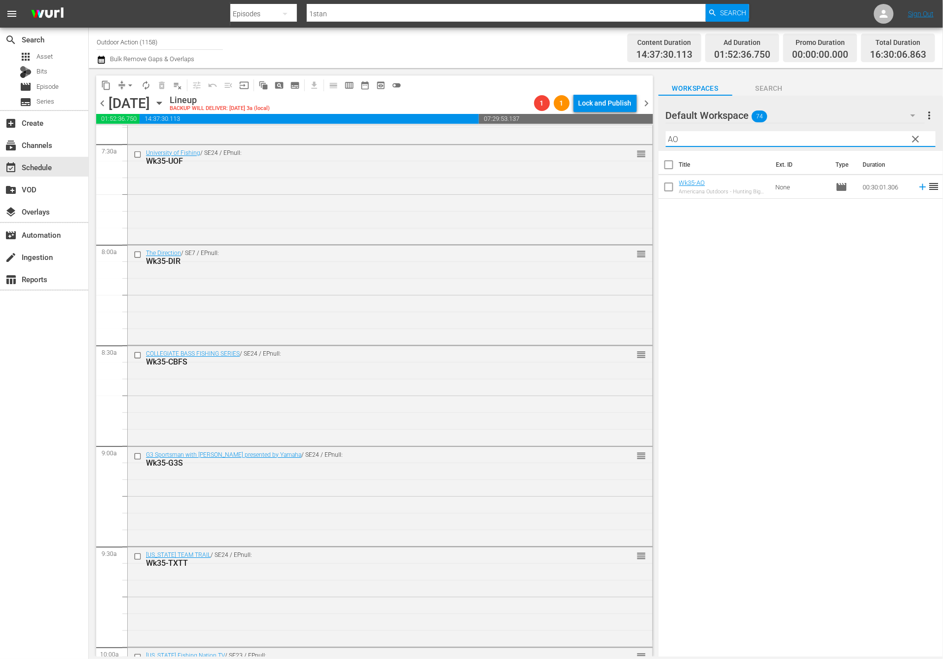
click at [917, 186] on icon at bounding box center [922, 186] width 11 height 11
click at [870, 138] on input "AO" at bounding box center [801, 139] width 270 height 16
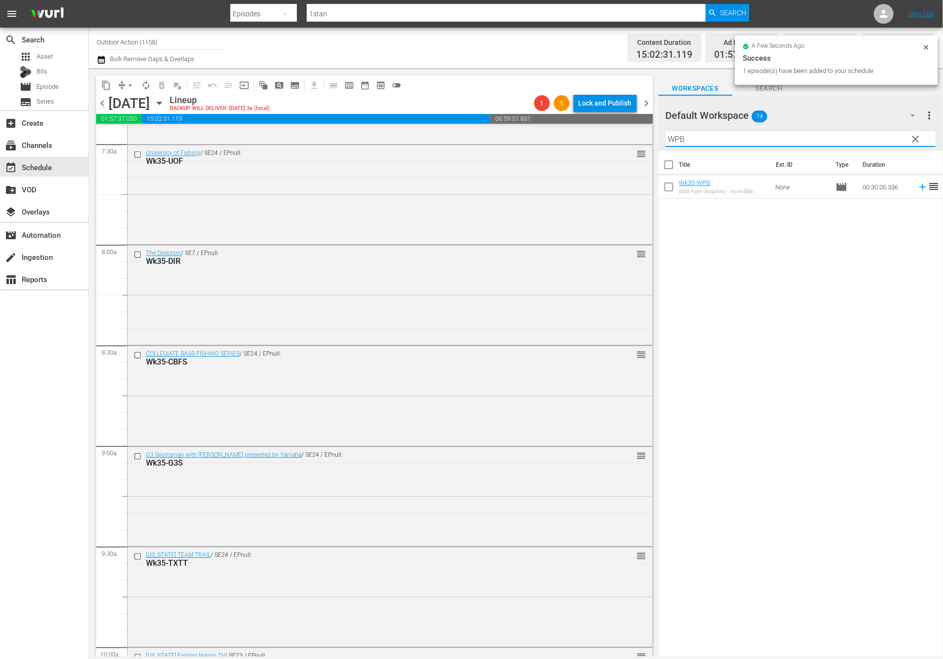
click at [917, 188] on icon at bounding box center [922, 186] width 11 height 11
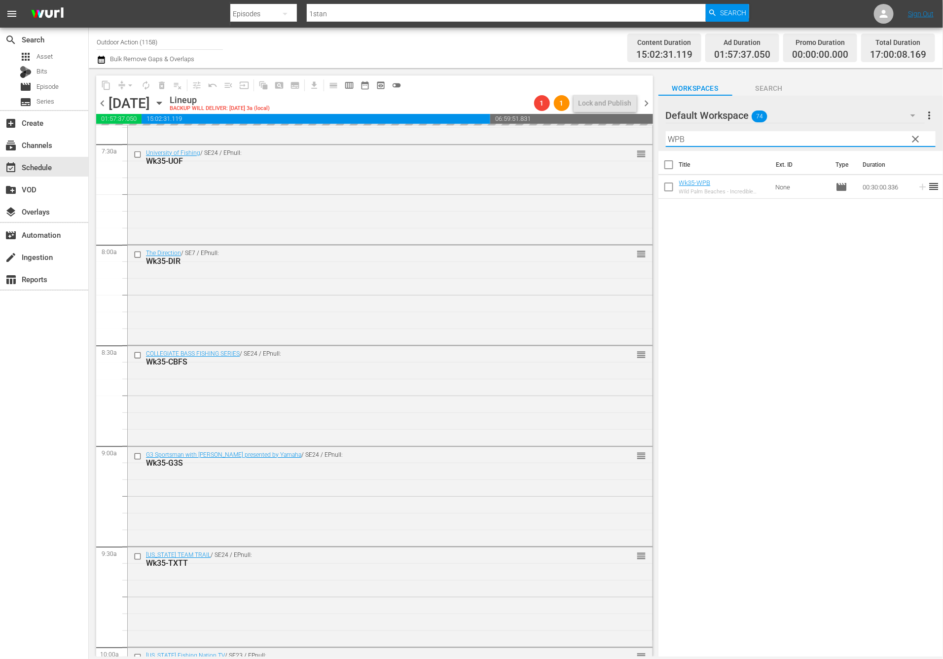
click at [864, 138] on input "WPB" at bounding box center [801, 139] width 270 height 16
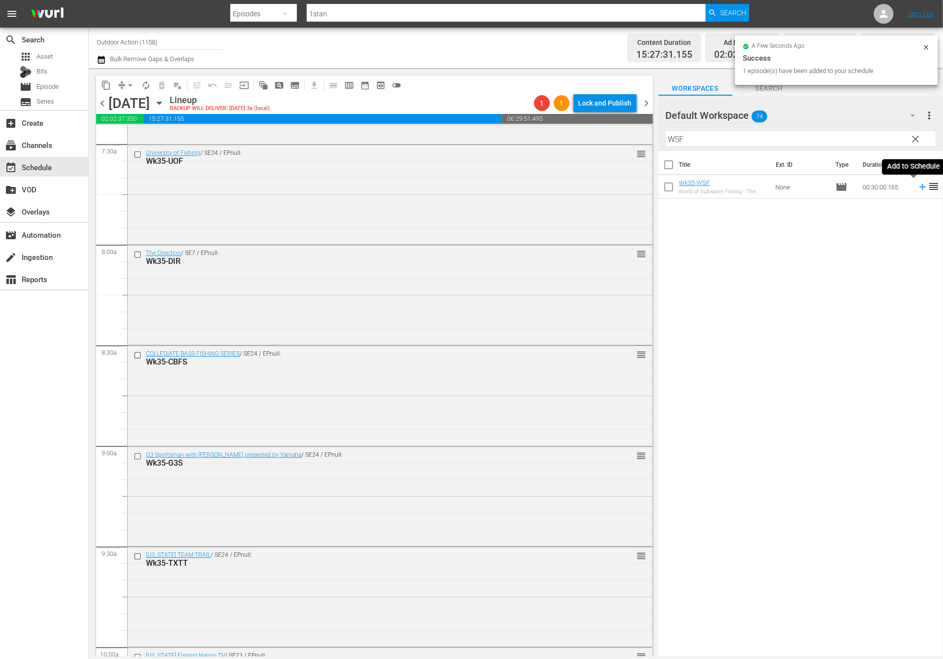
click at [917, 186] on icon at bounding box center [922, 186] width 11 height 11
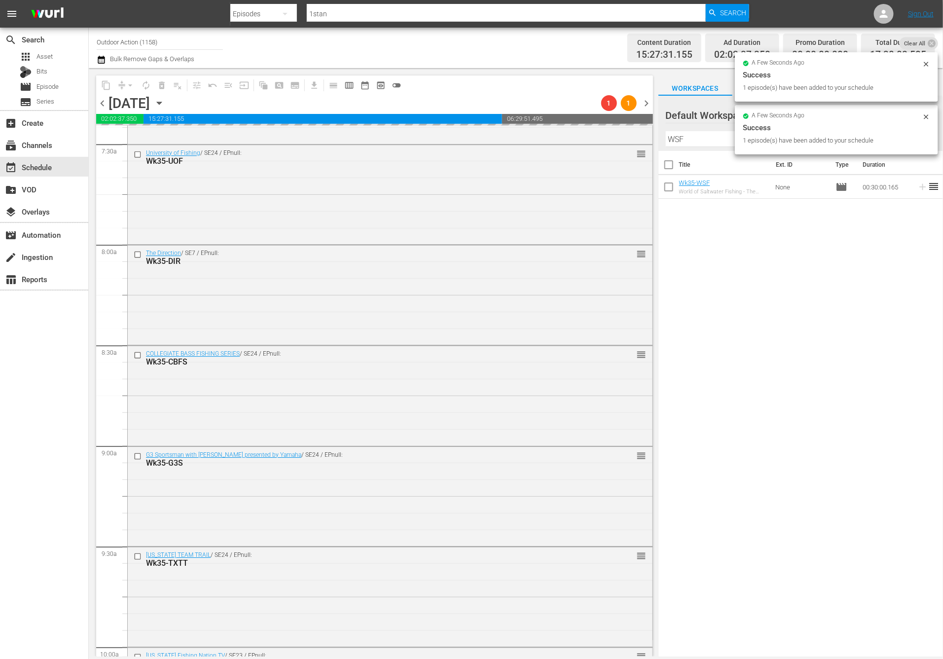
click at [884, 138] on div "1 episode(s) have been added to your schedule" at bounding box center [831, 141] width 177 height 10
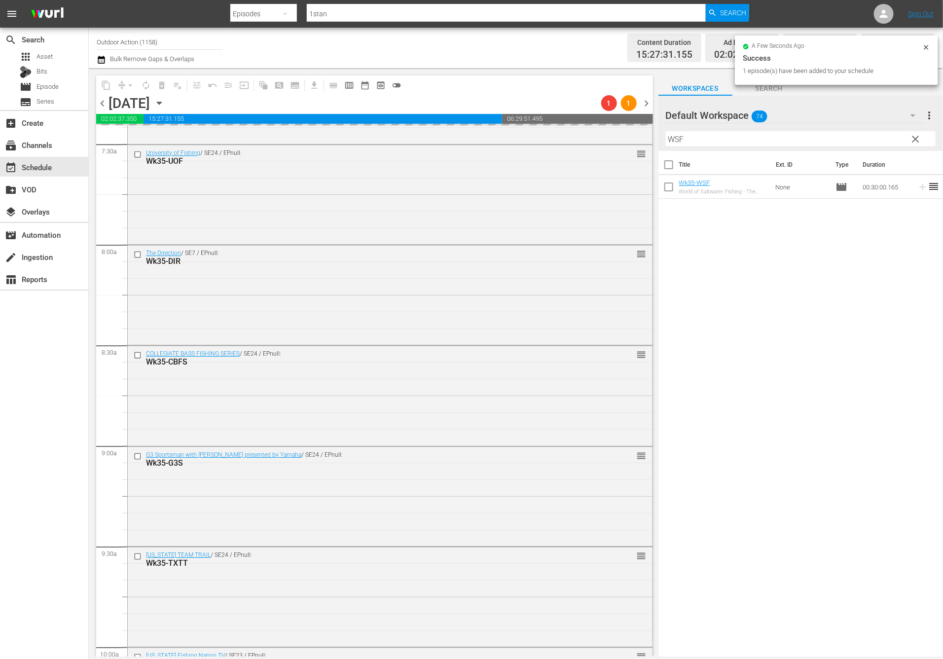
click at [884, 138] on input "WSF" at bounding box center [801, 139] width 270 height 16
click at [878, 138] on input "WSF" at bounding box center [801, 139] width 270 height 16
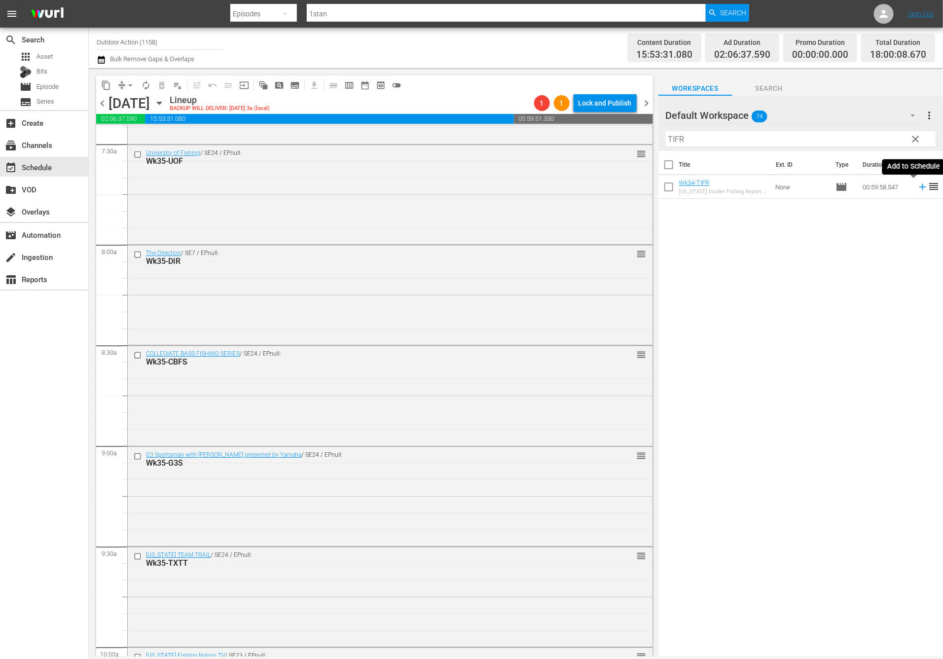
click at [919, 188] on icon at bounding box center [922, 187] width 6 height 6
click at [717, 142] on input "TIFR" at bounding box center [801, 139] width 270 height 16
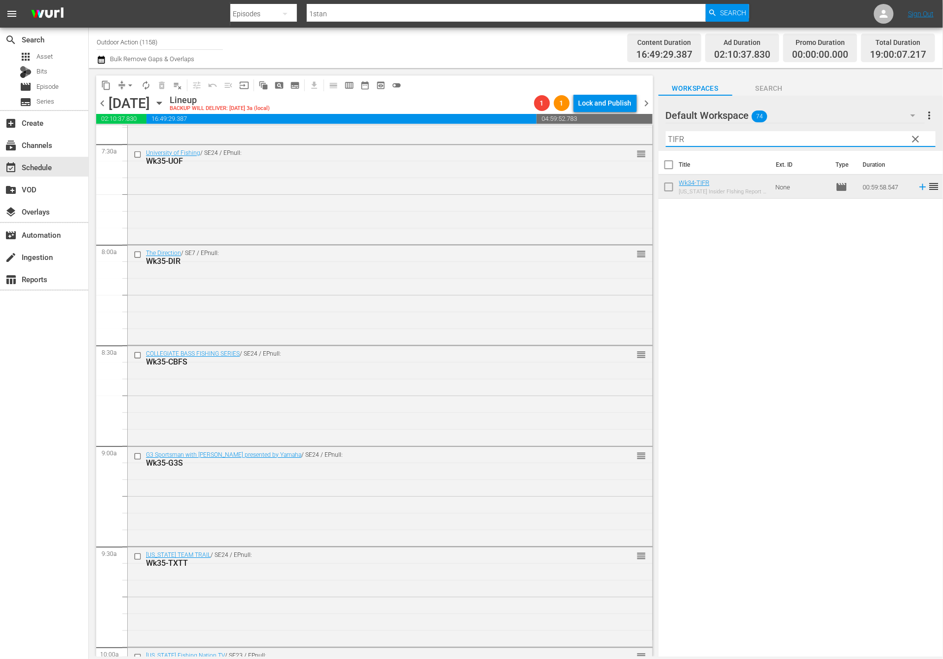
click at [717, 142] on input "TIFR" at bounding box center [801, 139] width 270 height 16
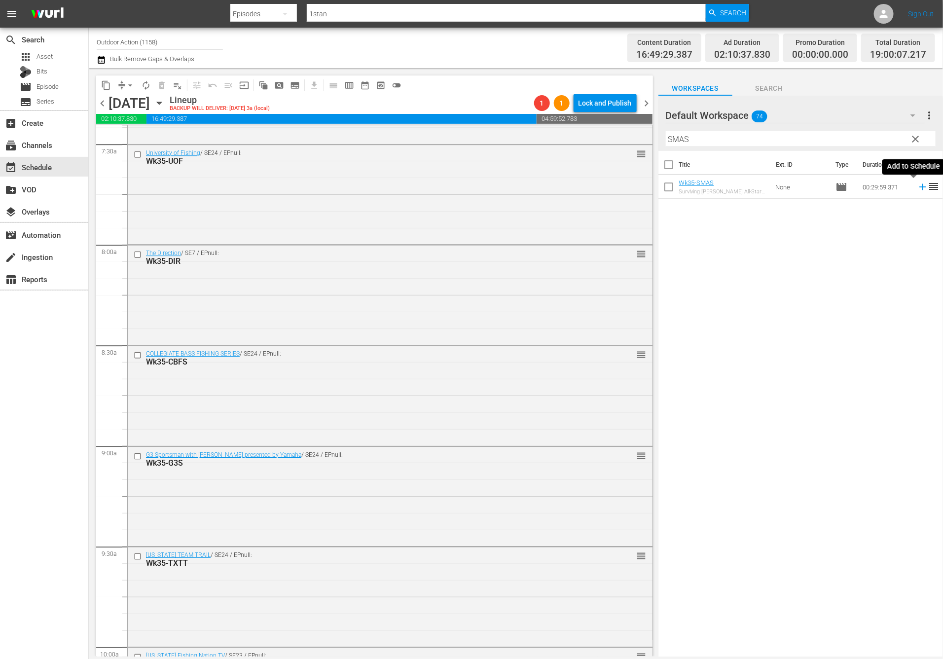
click at [917, 188] on icon at bounding box center [922, 186] width 11 height 11
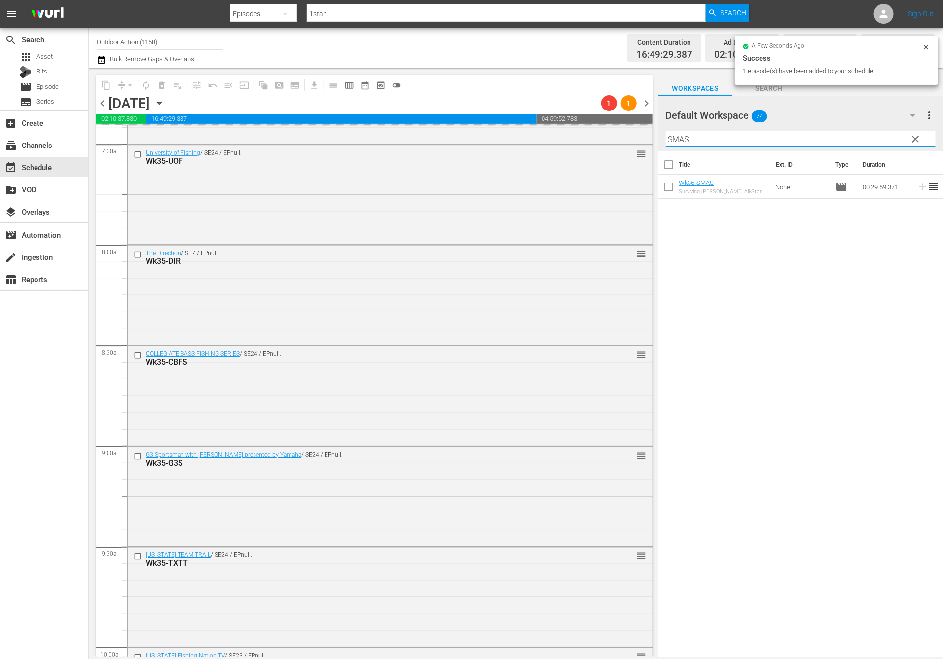
click at [832, 142] on input "SMAS" at bounding box center [801, 139] width 270 height 16
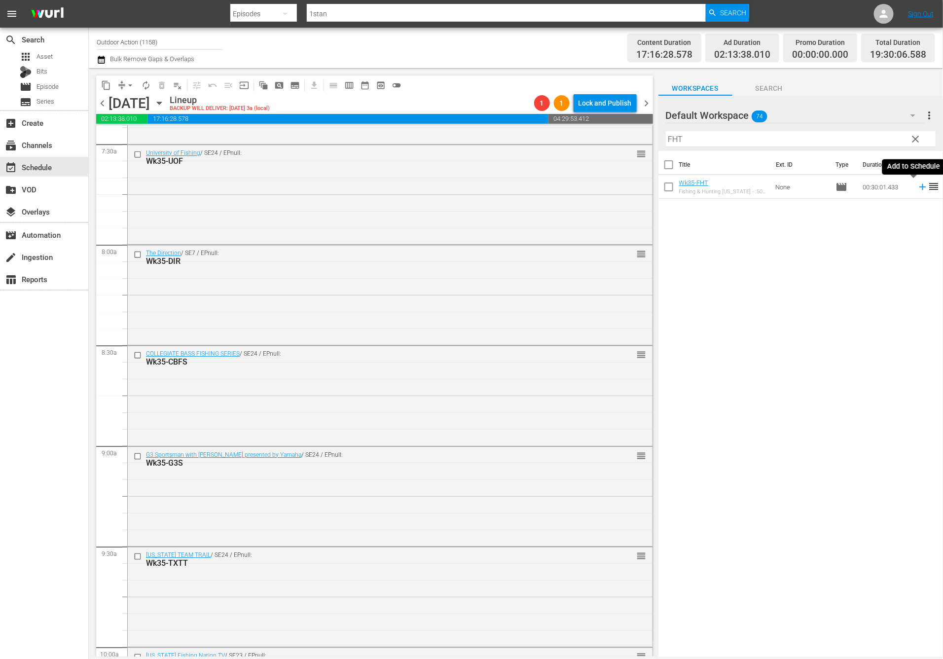
click at [917, 188] on icon at bounding box center [922, 186] width 11 height 11
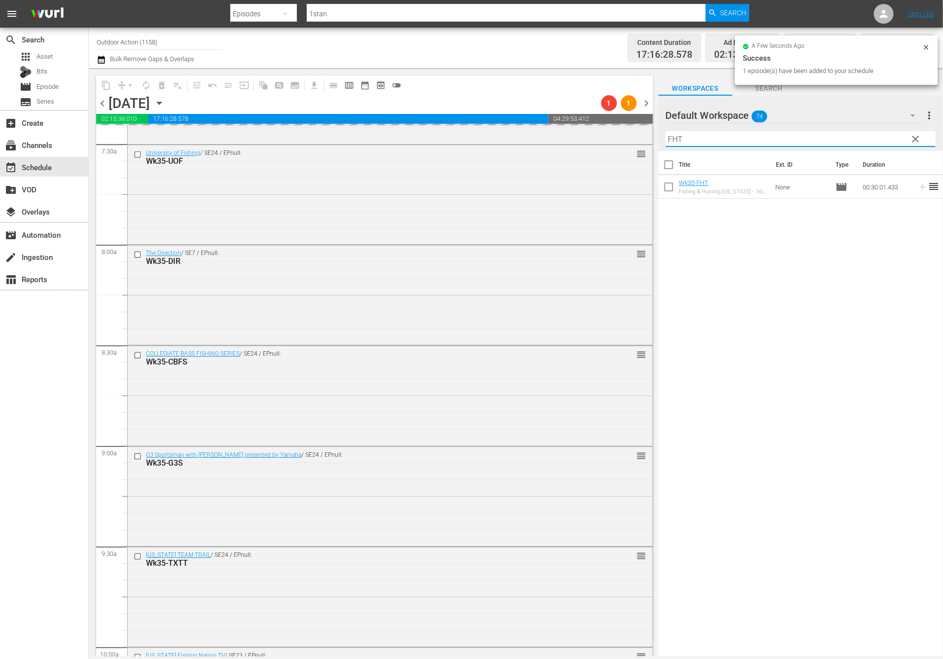
click at [879, 145] on input "FHT" at bounding box center [801, 139] width 270 height 16
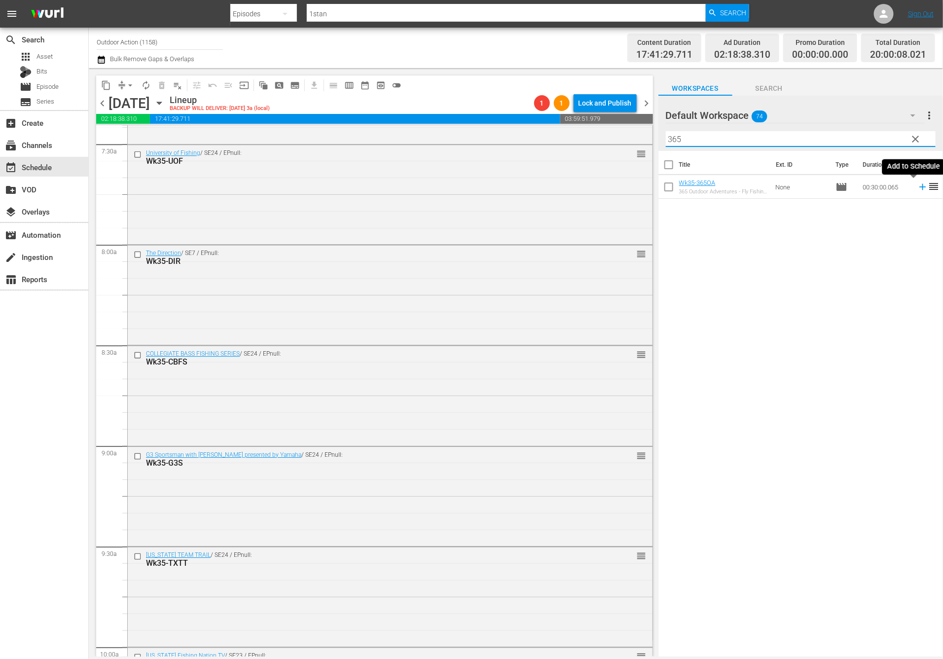
click at [919, 186] on icon at bounding box center [922, 187] width 6 height 6
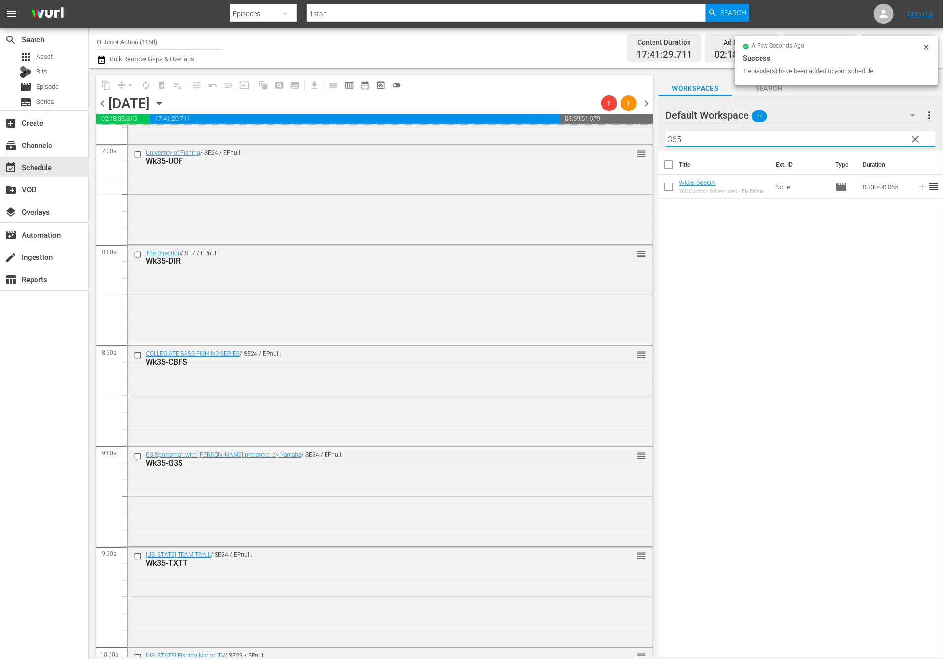
click at [889, 142] on input "365" at bounding box center [801, 139] width 270 height 16
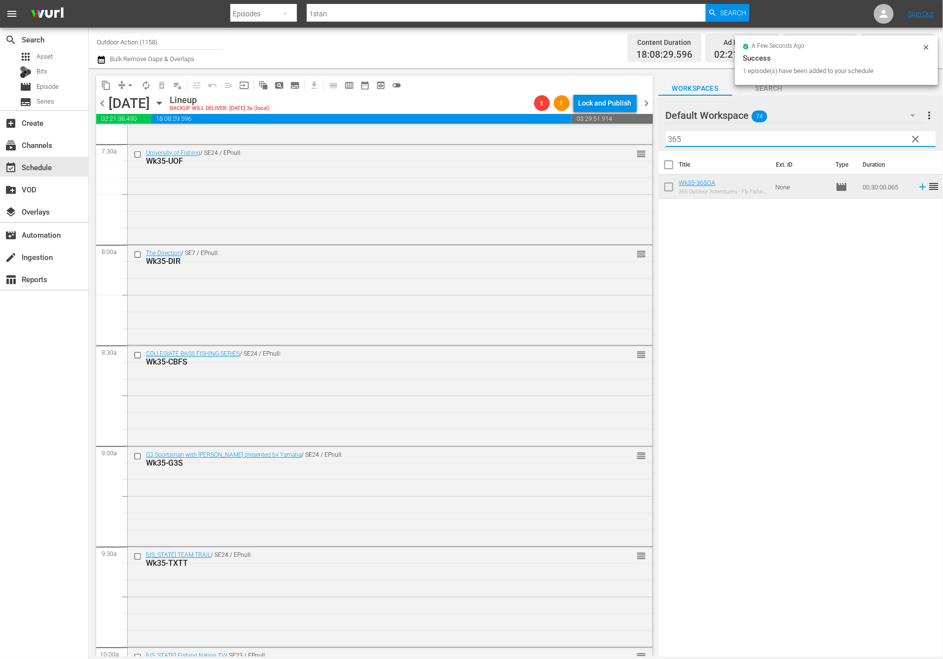
type input "W"
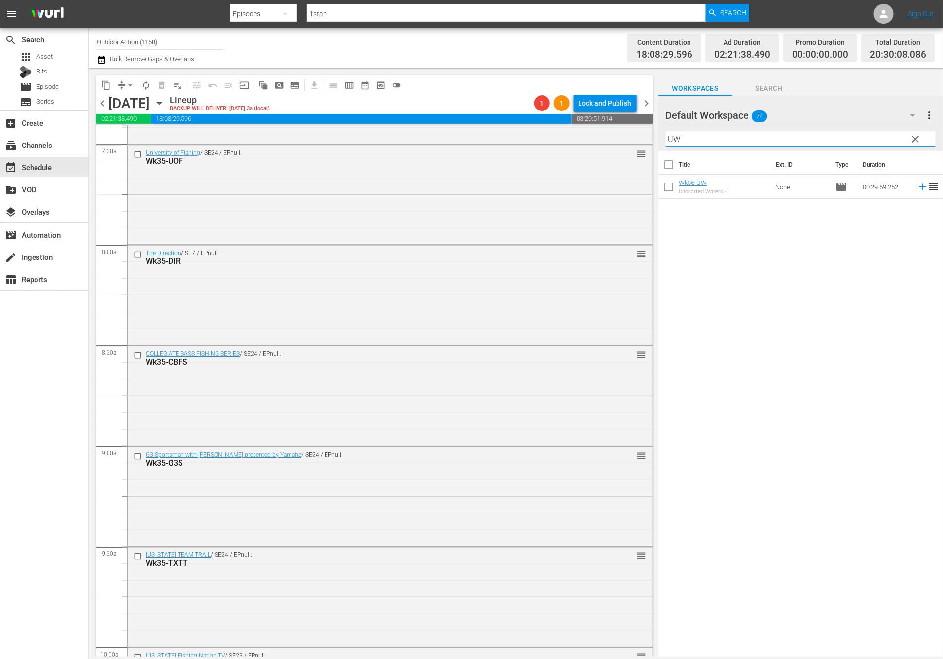
click at [917, 184] on icon at bounding box center [922, 186] width 11 height 11
click at [885, 143] on input "UW" at bounding box center [801, 139] width 270 height 16
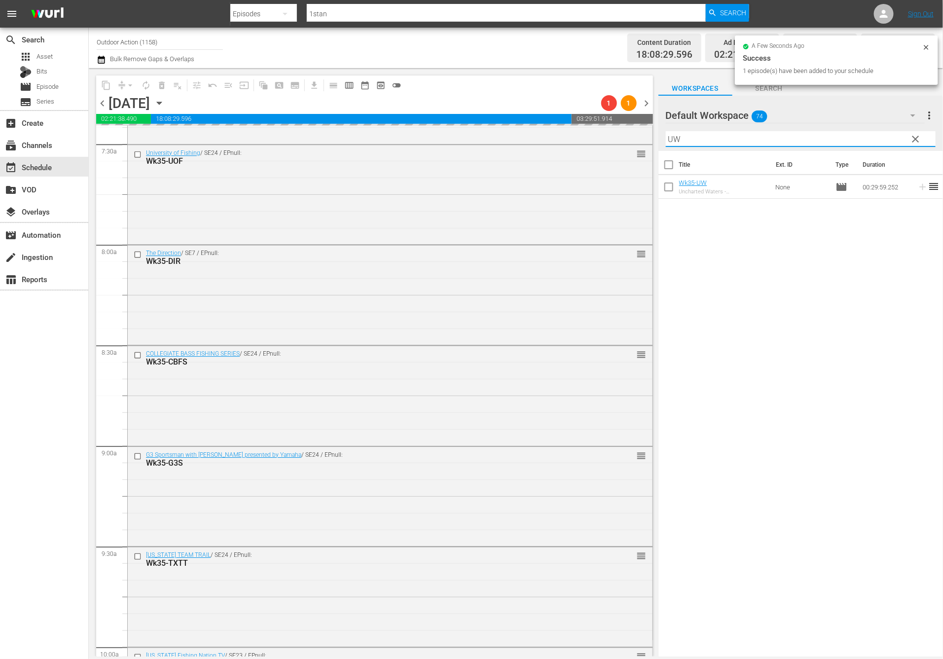
click at [885, 143] on input "UW" at bounding box center [801, 139] width 270 height 16
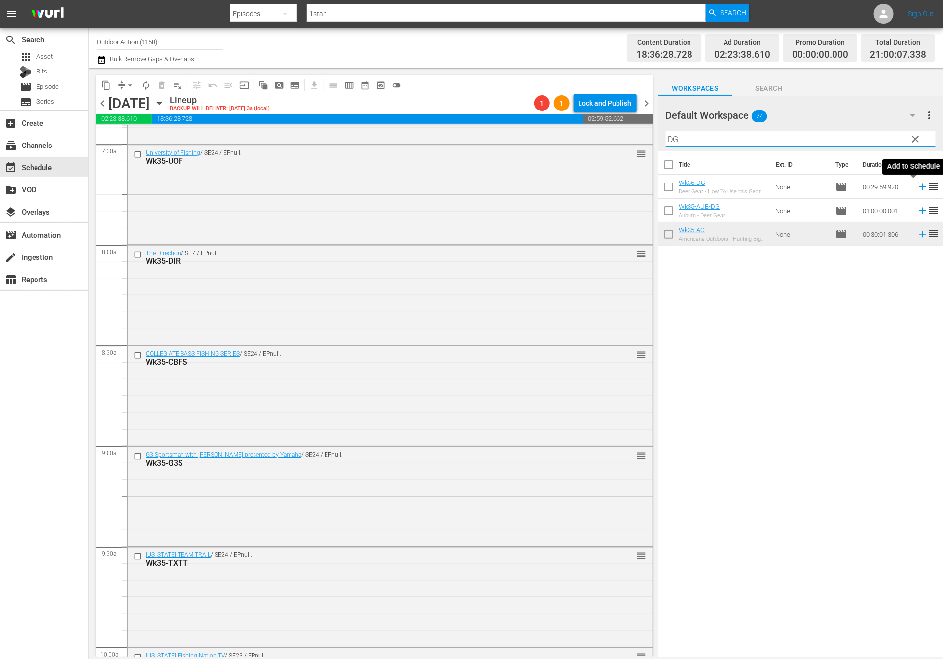
click at [917, 188] on icon at bounding box center [922, 186] width 11 height 11
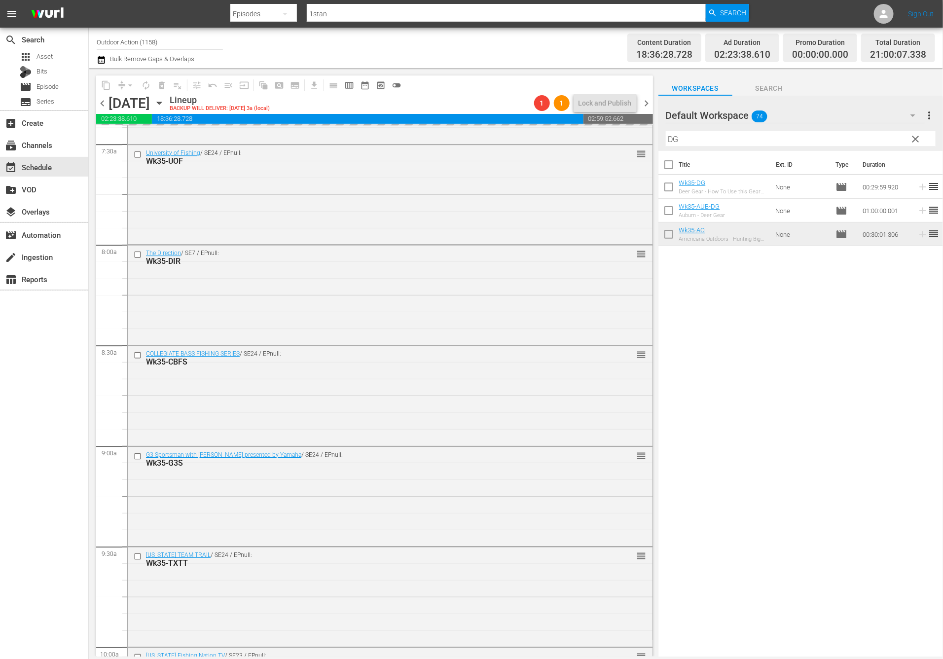
click at [886, 139] on input "DG" at bounding box center [801, 139] width 270 height 16
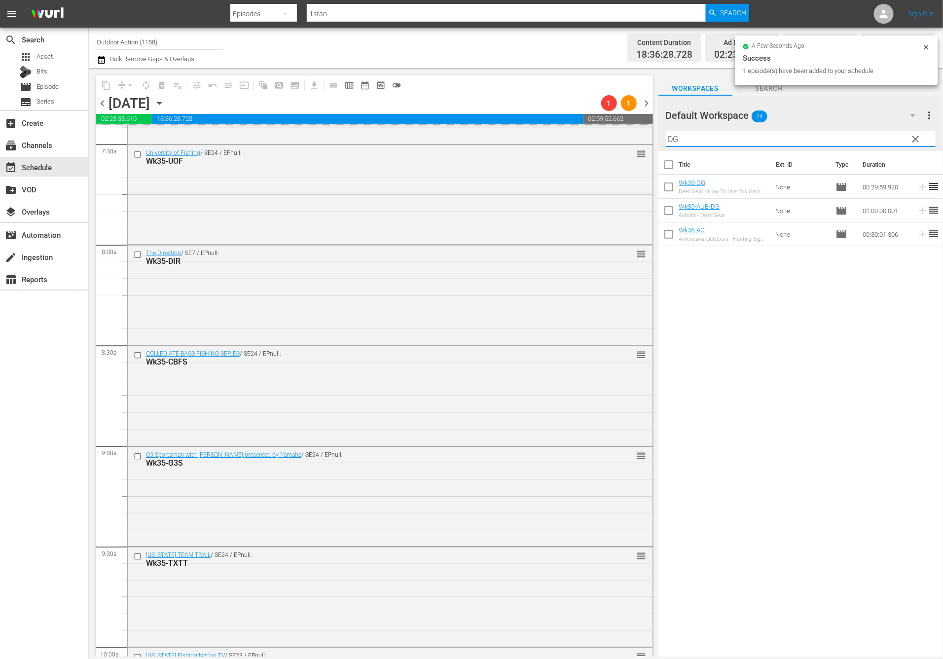
click at [886, 139] on input "DG" at bounding box center [801, 139] width 270 height 16
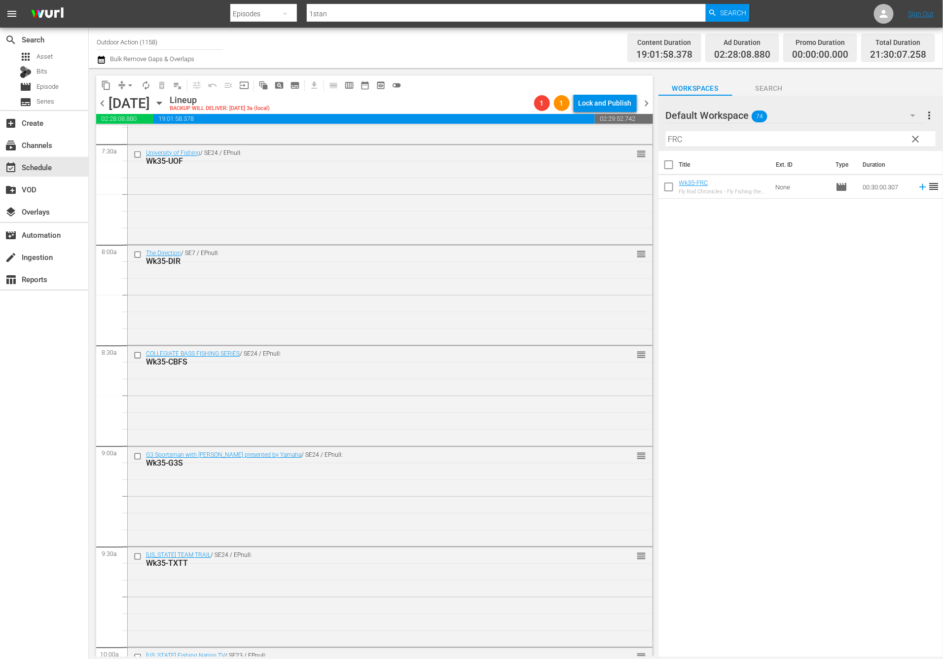
click at [917, 184] on icon at bounding box center [922, 186] width 11 height 11
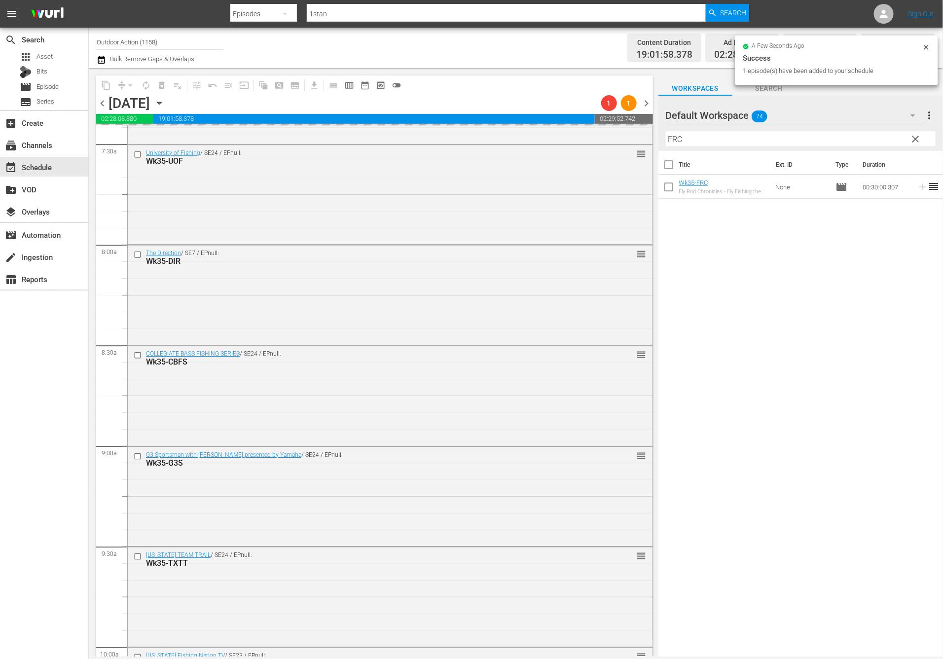
click at [827, 136] on input "FRC" at bounding box center [801, 139] width 270 height 16
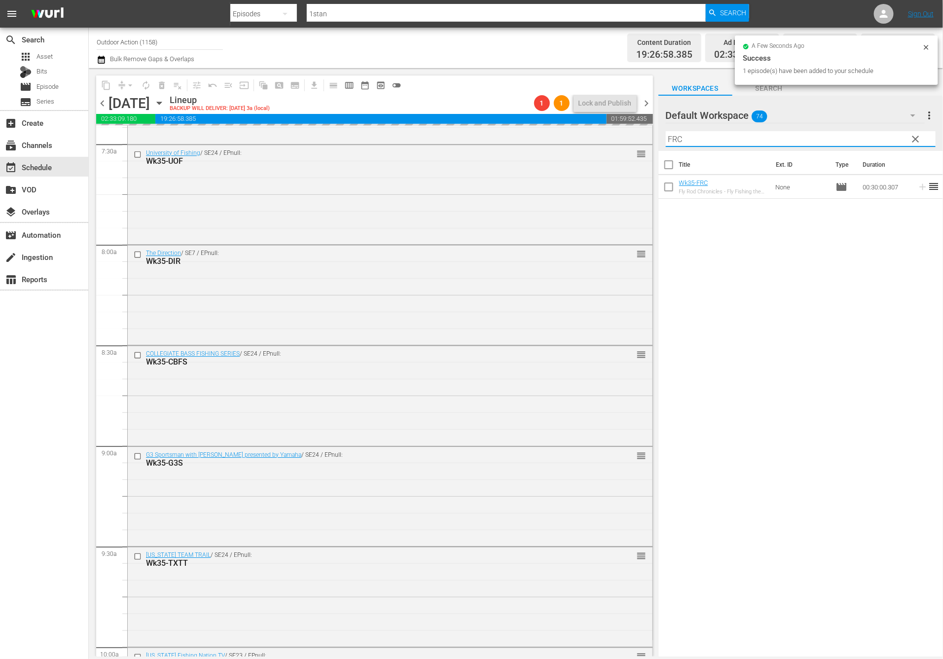
click at [827, 136] on input "FRC" at bounding box center [801, 139] width 270 height 16
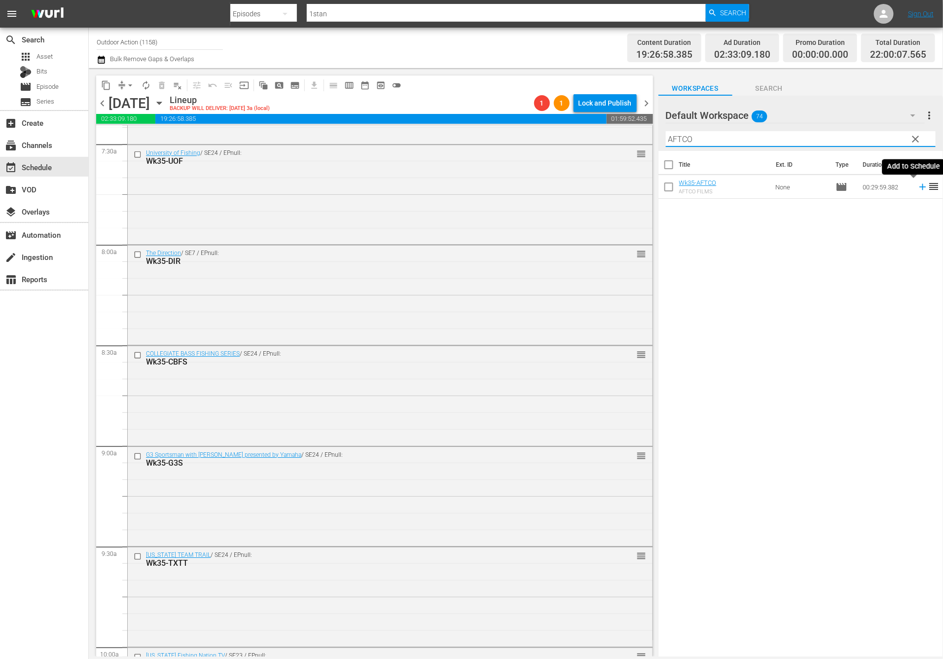
click at [917, 189] on icon at bounding box center [922, 186] width 11 height 11
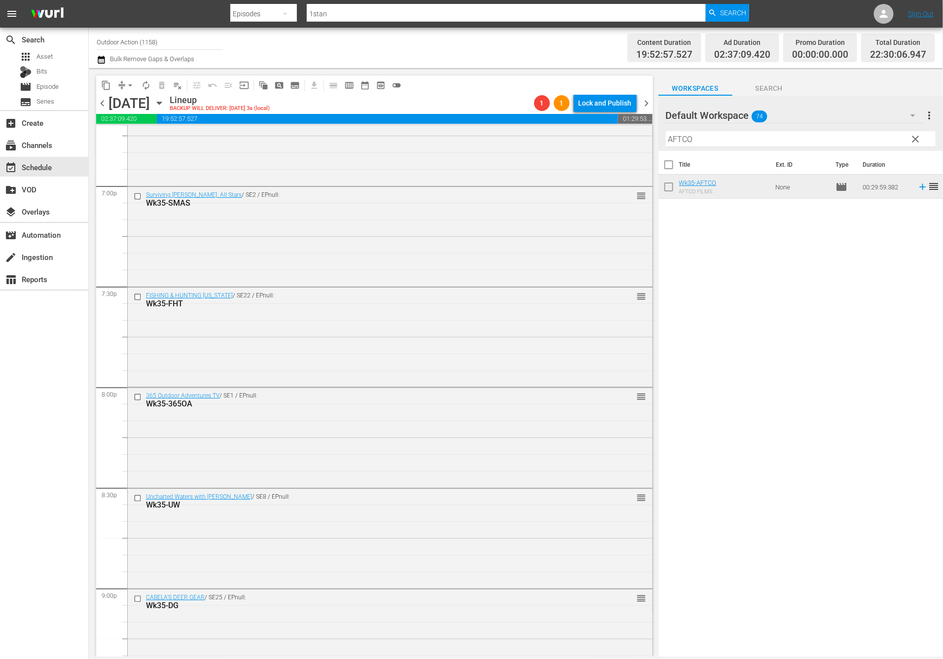
scroll to position [4297, 0]
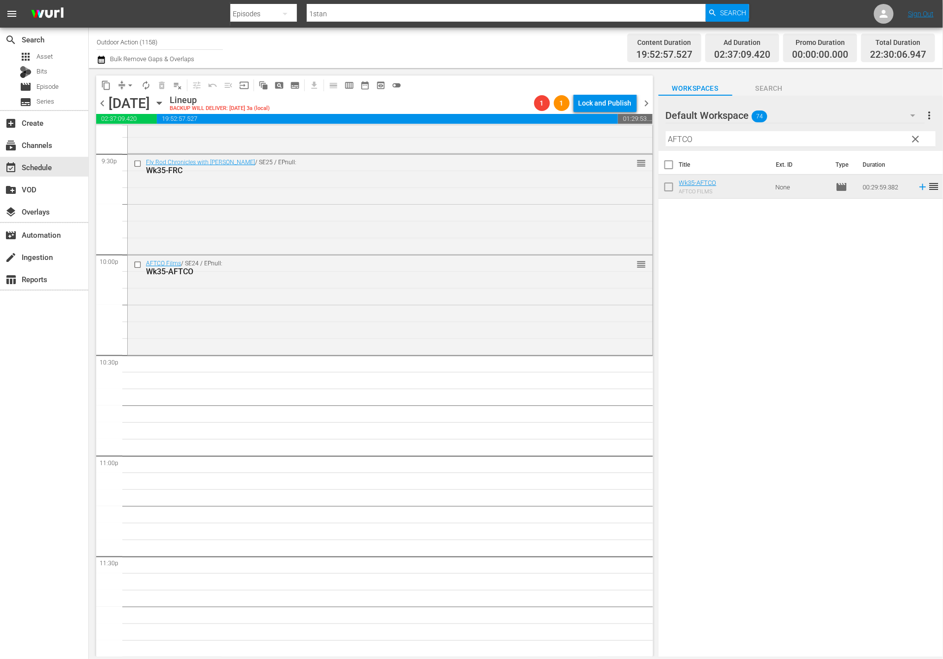
click at [701, 142] on input "AFTCO" at bounding box center [801, 139] width 270 height 16
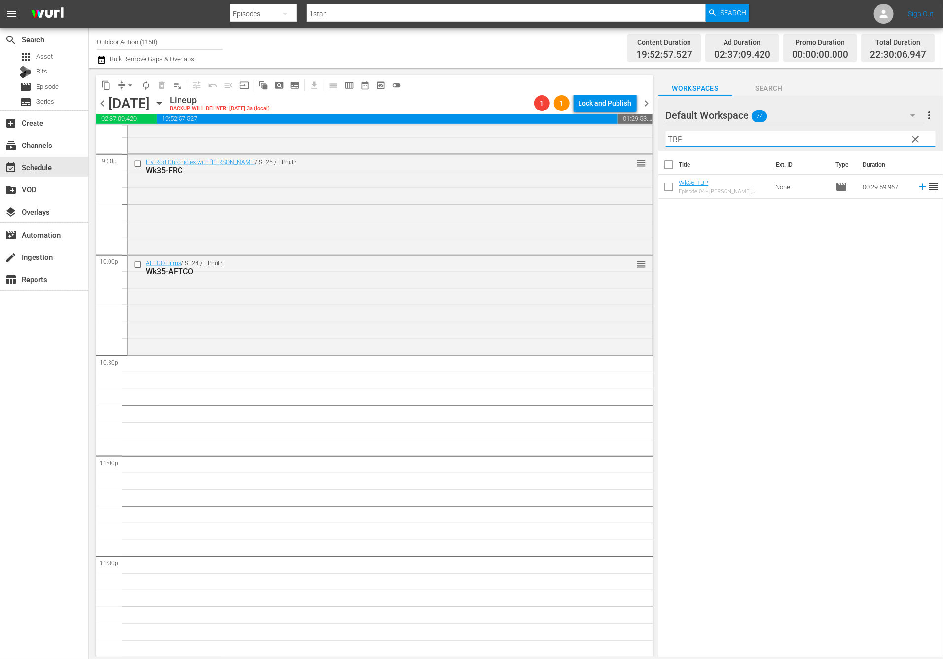
click at [919, 189] on icon at bounding box center [922, 187] width 6 height 6
click at [846, 141] on input "TBP" at bounding box center [801, 139] width 270 height 16
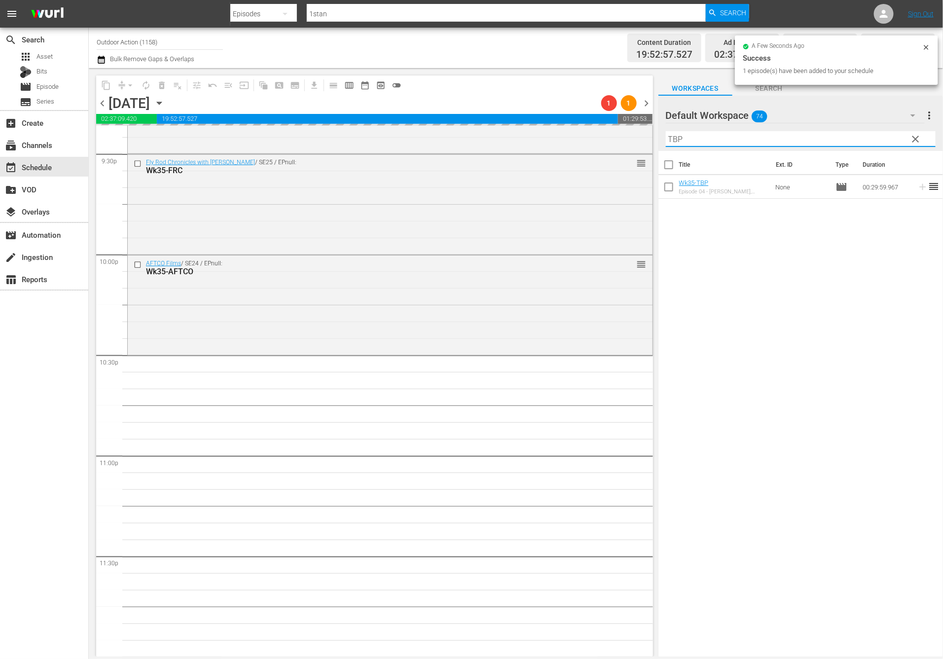
click at [846, 141] on input "TBP" at bounding box center [801, 139] width 270 height 16
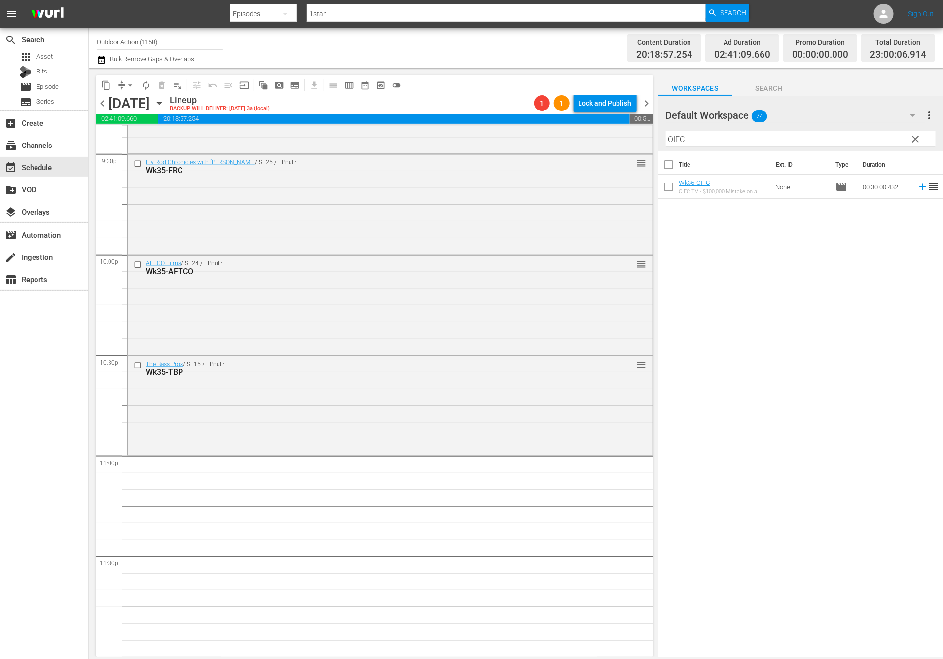
click at [918, 187] on icon at bounding box center [922, 186] width 11 height 11
click at [863, 137] on input "OIFC" at bounding box center [801, 139] width 270 height 16
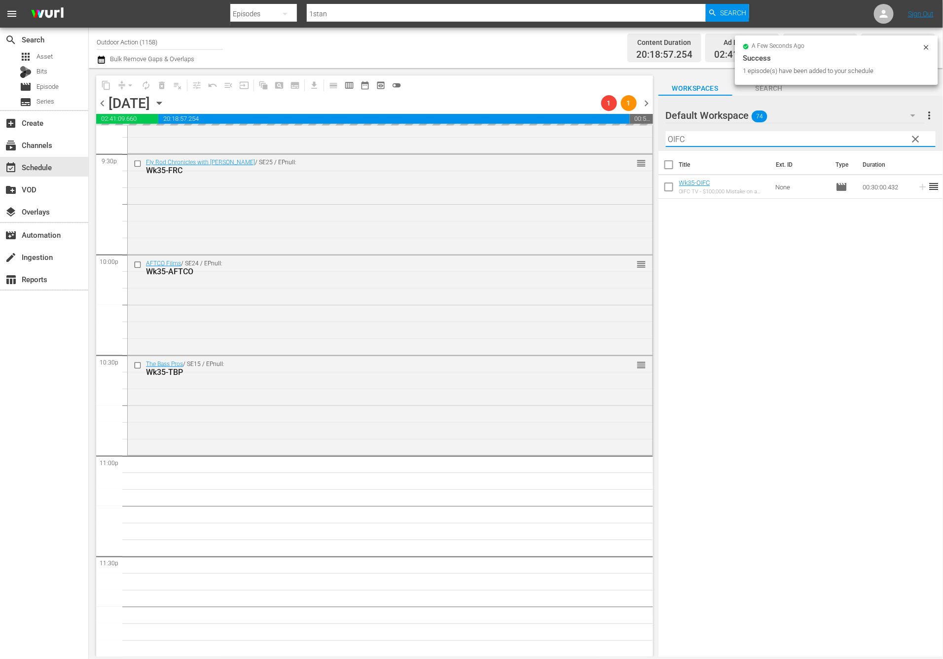
click at [863, 137] on input "OIFC" at bounding box center [801, 139] width 270 height 16
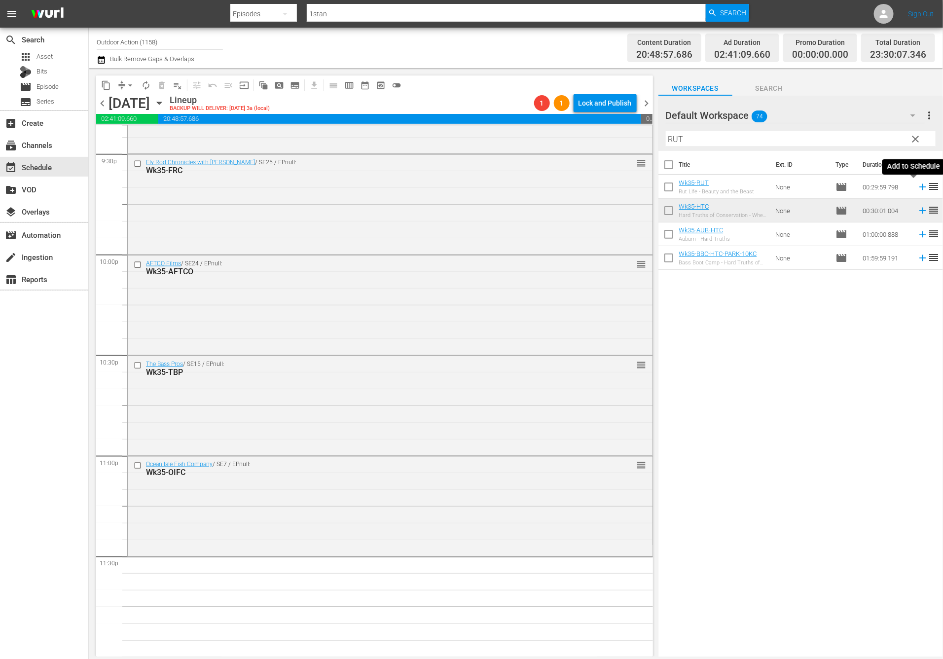
click at [917, 187] on icon at bounding box center [922, 186] width 11 height 11
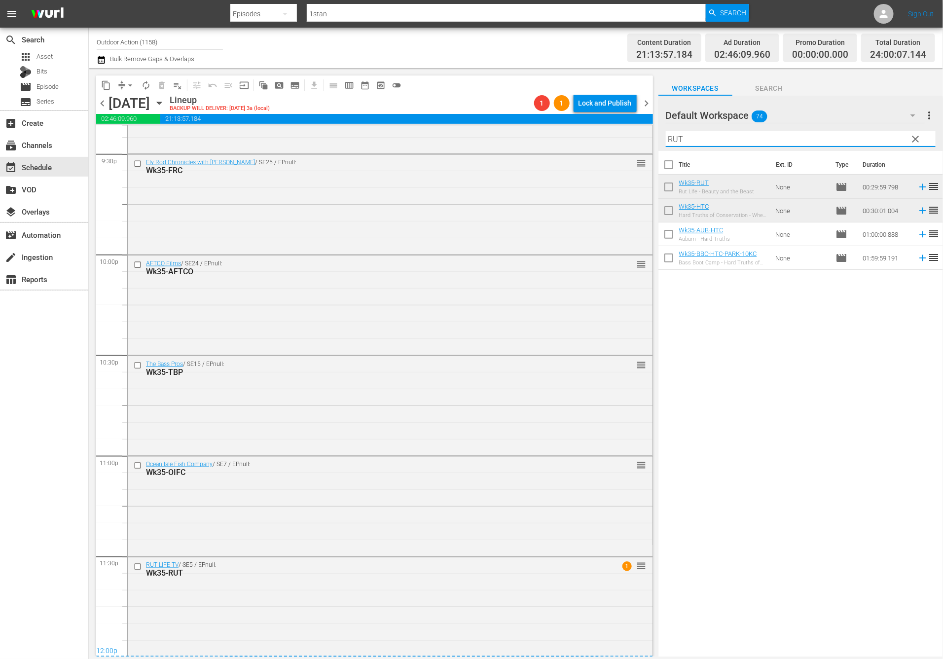
click at [787, 138] on input "RUT" at bounding box center [801, 139] width 270 height 16
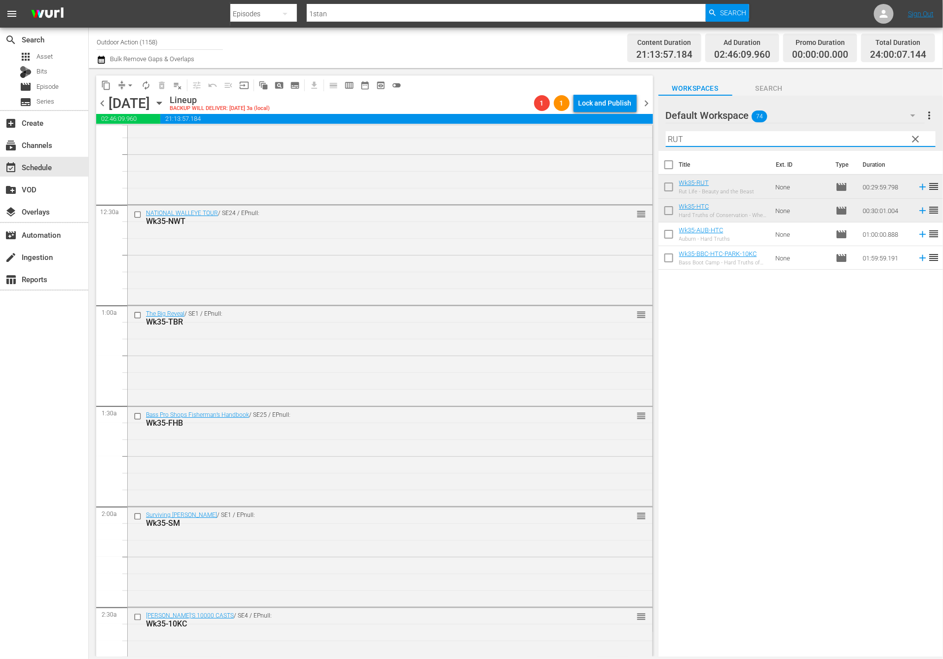
scroll to position [0, 0]
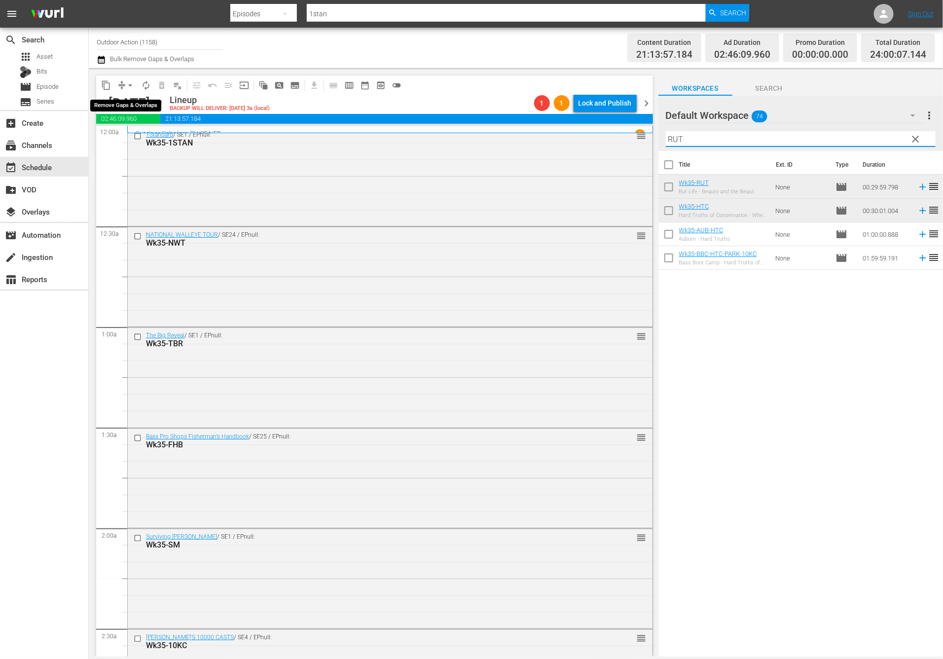
click at [123, 85] on button "arrow_drop_down" at bounding box center [130, 85] width 16 height 16
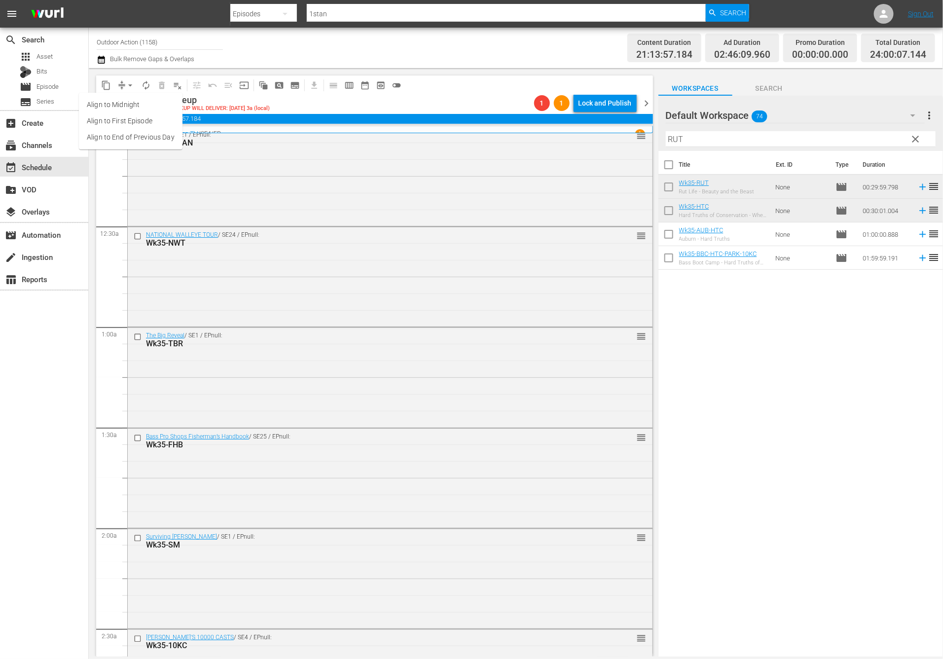
click at [134, 101] on li "Align to Midnight" at bounding box center [131, 105] width 104 height 16
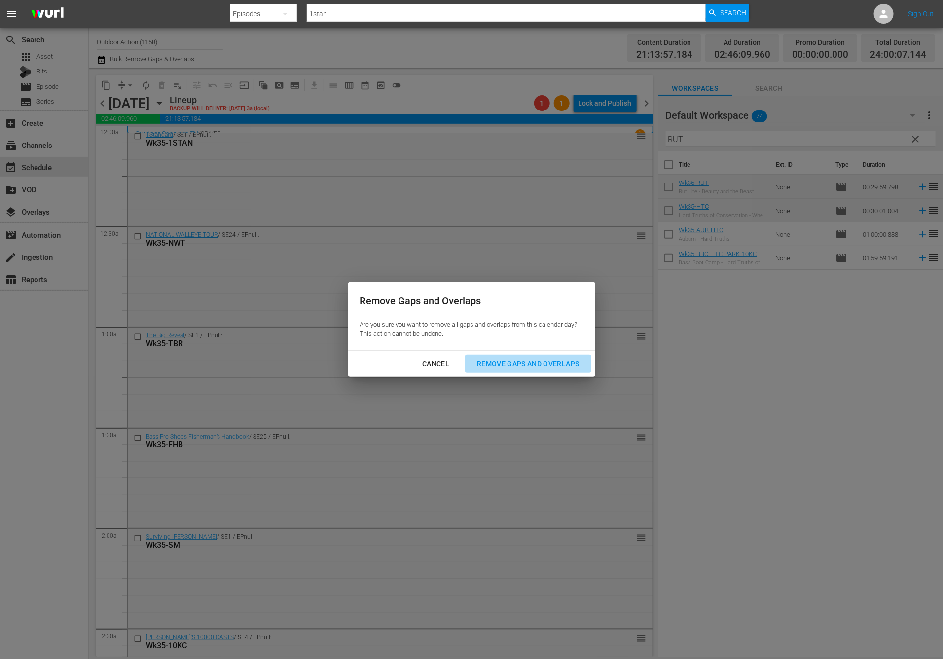
click at [546, 365] on div "Remove Gaps and Overlaps" at bounding box center [528, 363] width 118 height 12
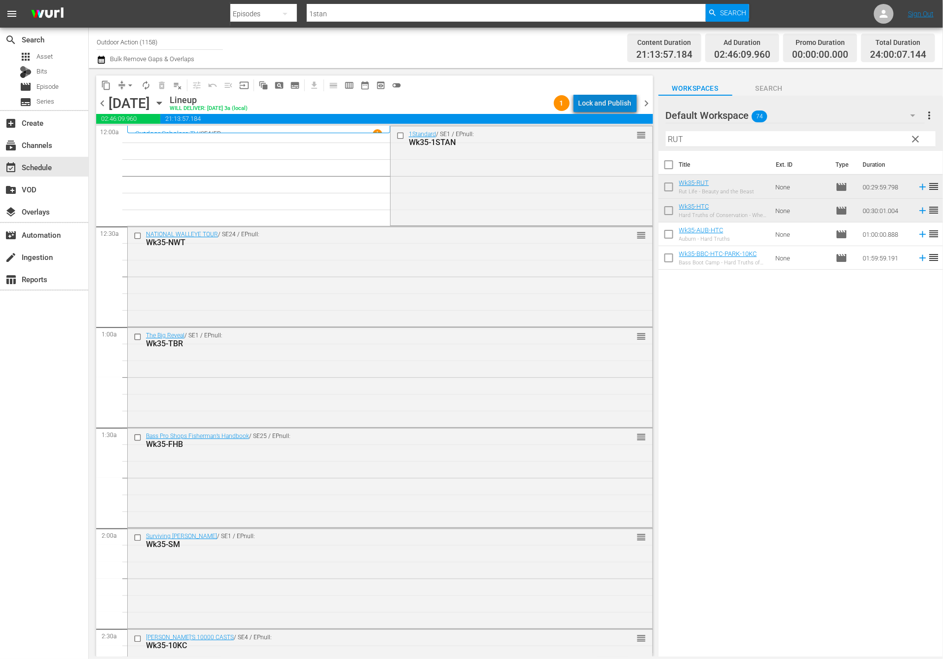
click at [618, 104] on div "Lock and Publish" at bounding box center [604, 103] width 53 height 18
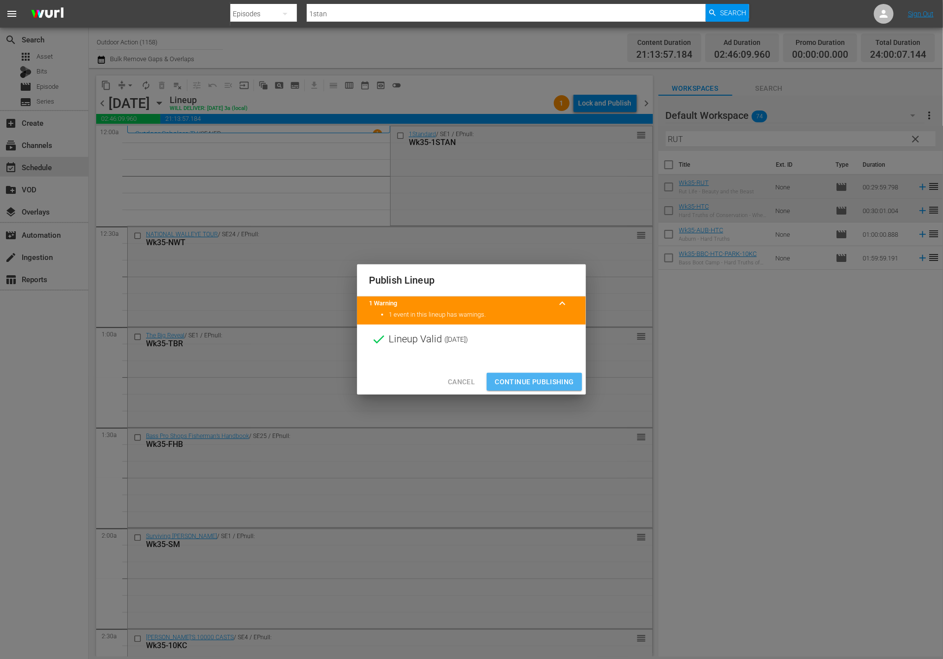
click at [542, 379] on span "Continue Publishing" at bounding box center [534, 382] width 79 height 12
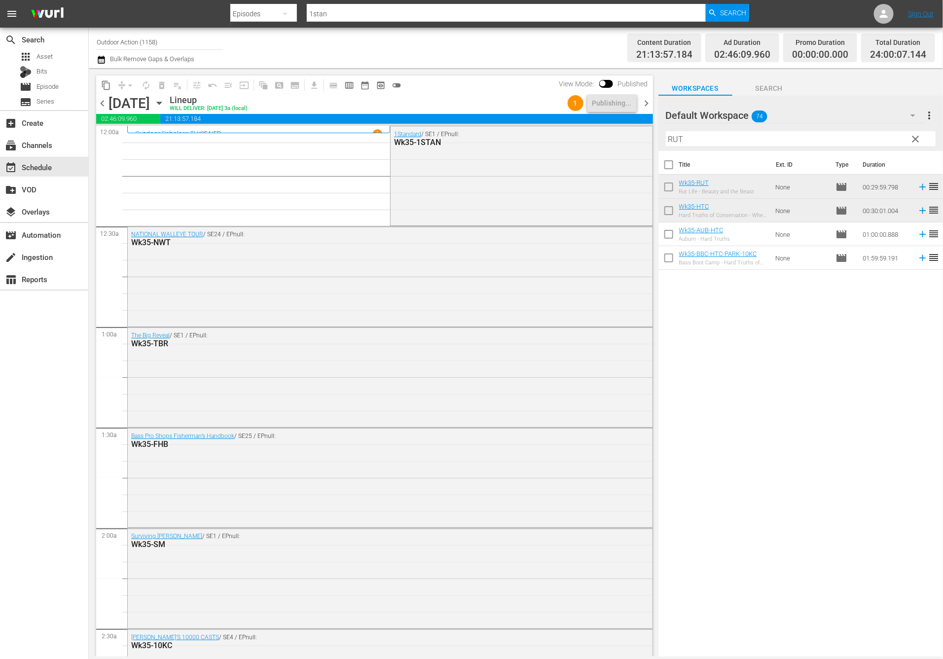
click at [644, 103] on span "chevron_right" at bounding box center [647, 103] width 12 height 12
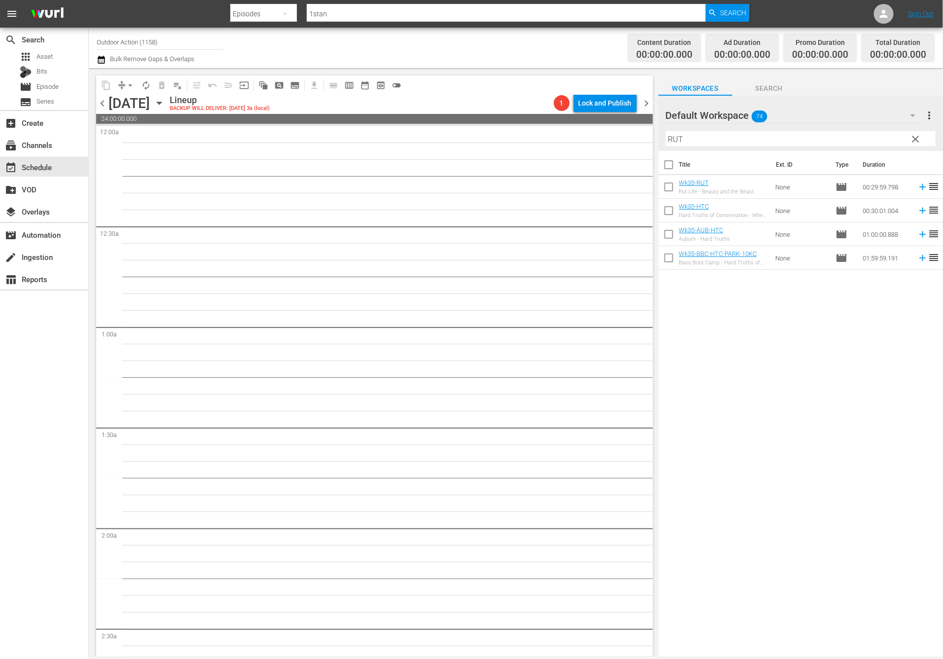
click at [701, 138] on input "RUT" at bounding box center [801, 139] width 270 height 16
click at [762, 345] on div "Title Ext. ID Type Duration Wk35-AUB-UFE Auburn - Ultimate FIshing Experience N…" at bounding box center [800, 404] width 285 height 507
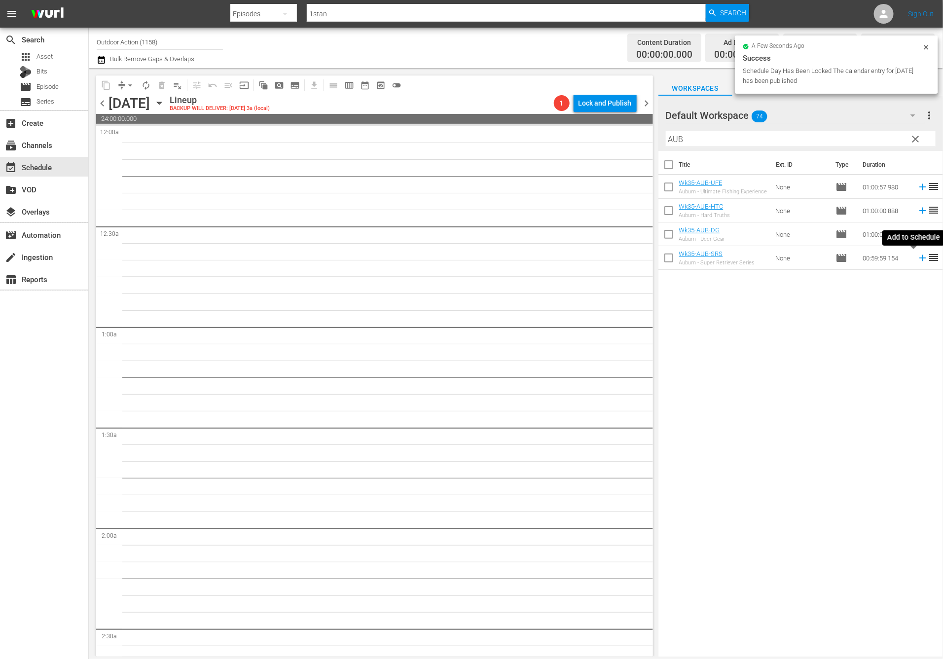
click at [919, 258] on icon at bounding box center [922, 258] width 6 height 6
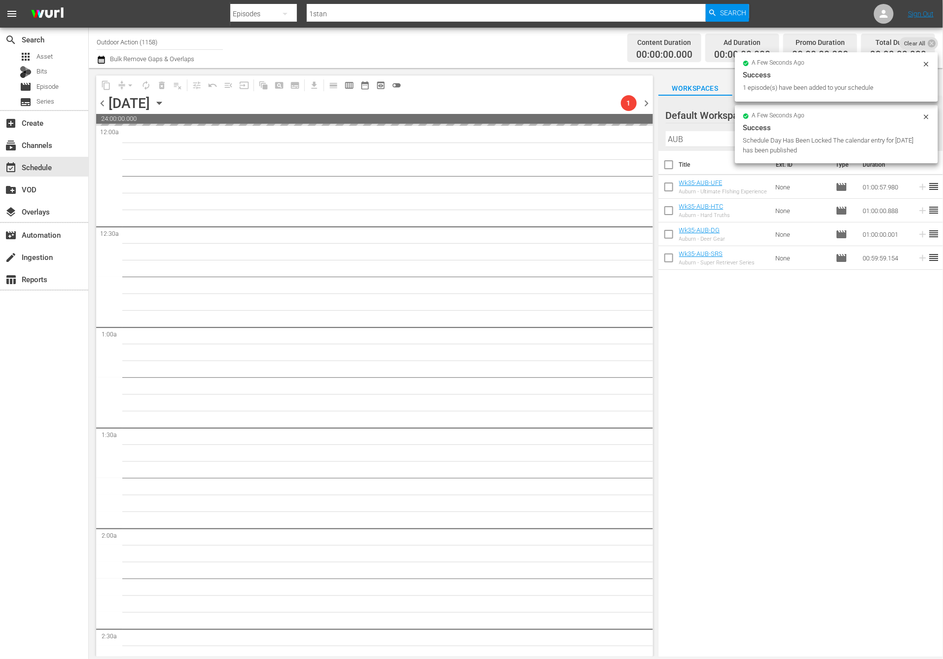
click at [797, 134] on span "Success Schedule Day Has Been Locked The calendar entry for [DATE] has been pub…" at bounding box center [836, 139] width 187 height 34
click at [719, 135] on input "AUB" at bounding box center [801, 139] width 270 height 16
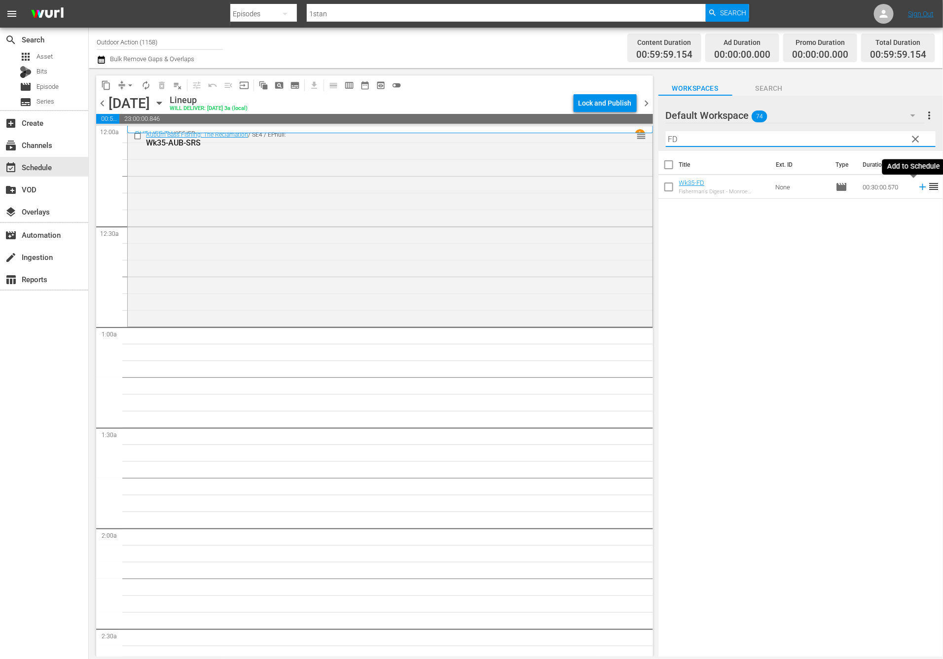
click at [917, 188] on icon at bounding box center [922, 186] width 11 height 11
click at [811, 138] on input "FD" at bounding box center [801, 139] width 270 height 16
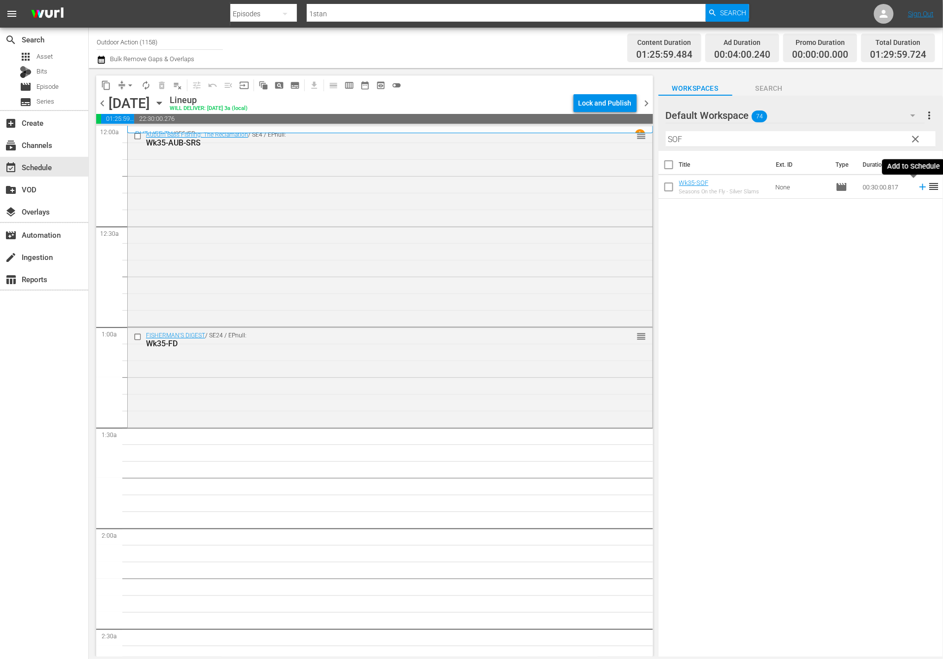
click at [919, 186] on icon at bounding box center [922, 187] width 6 height 6
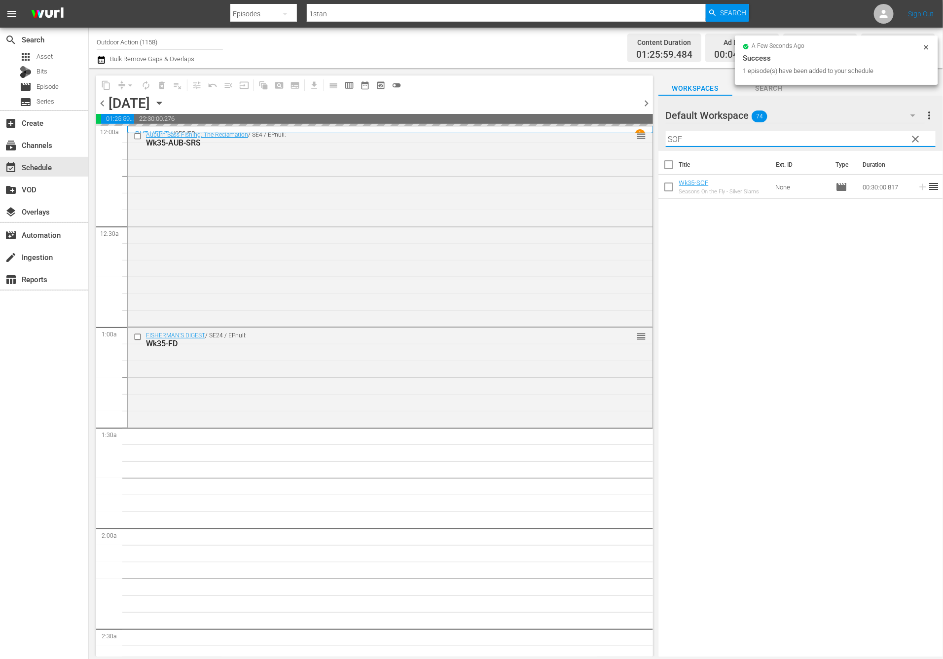
click at [856, 141] on input "SOF" at bounding box center [801, 139] width 270 height 16
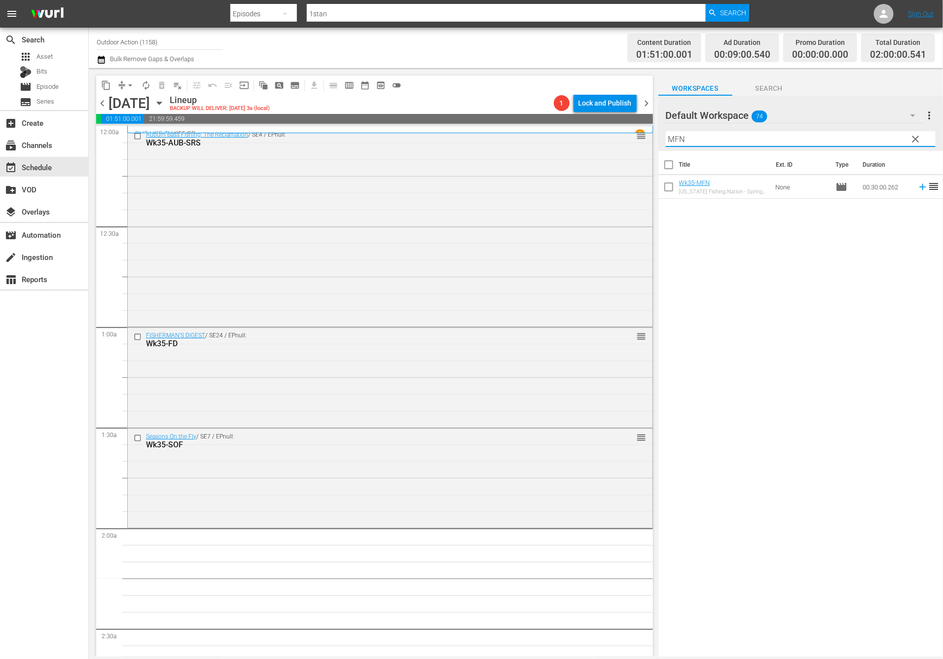
click at [806, 136] on input "MFN" at bounding box center [801, 139] width 270 height 16
click at [873, 248] on div "Title Ext. ID Type Duration Wk35-MFN [US_STATE] Fishing Nation - Spring Walleye…" at bounding box center [800, 404] width 285 height 507
click at [919, 186] on icon at bounding box center [922, 187] width 6 height 6
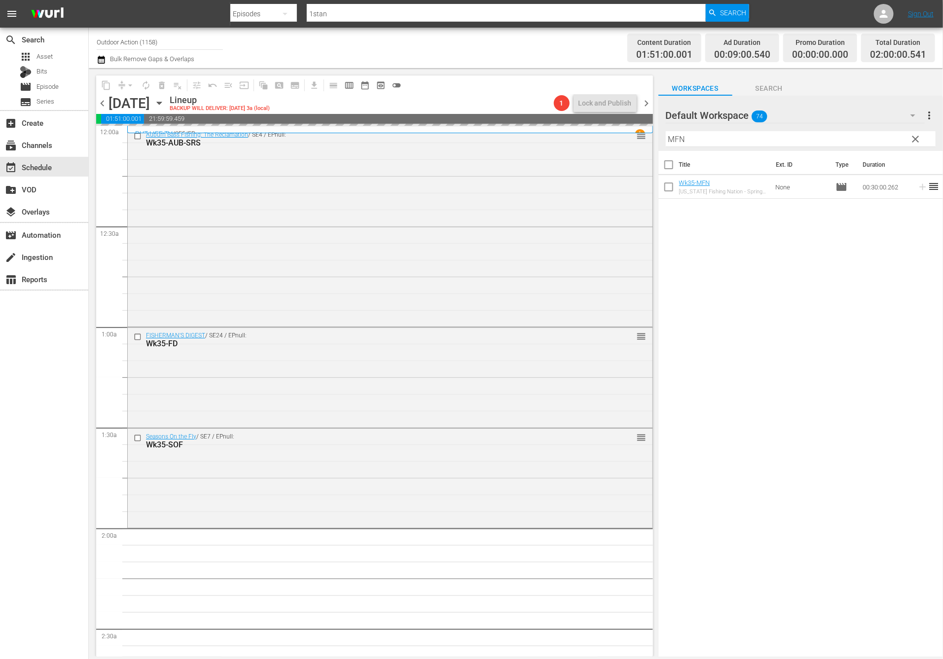
click at [871, 140] on input "MFN" at bounding box center [801, 139] width 270 height 16
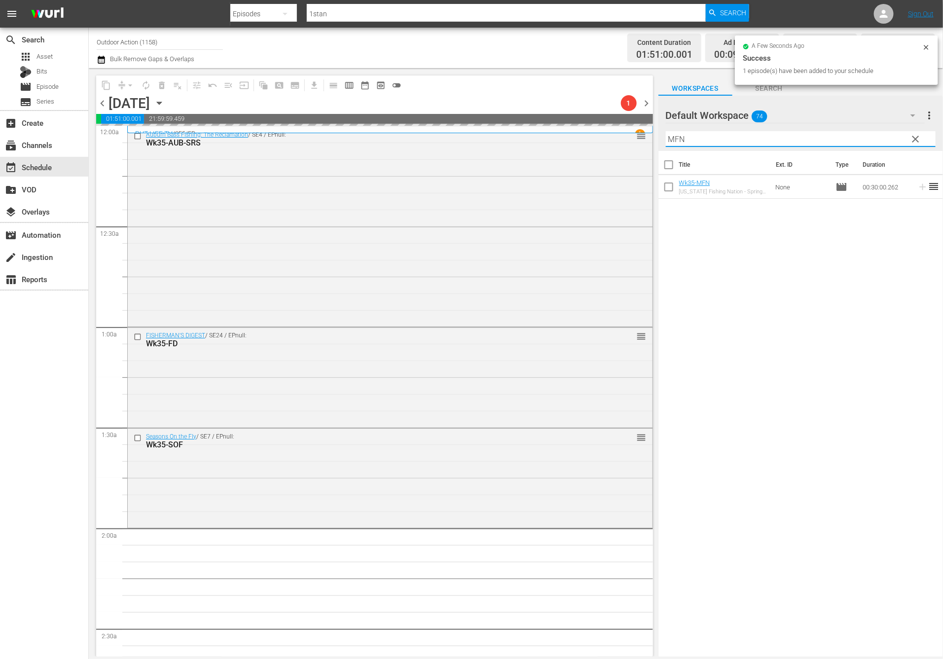
click at [871, 140] on input "MFN" at bounding box center [801, 139] width 270 height 16
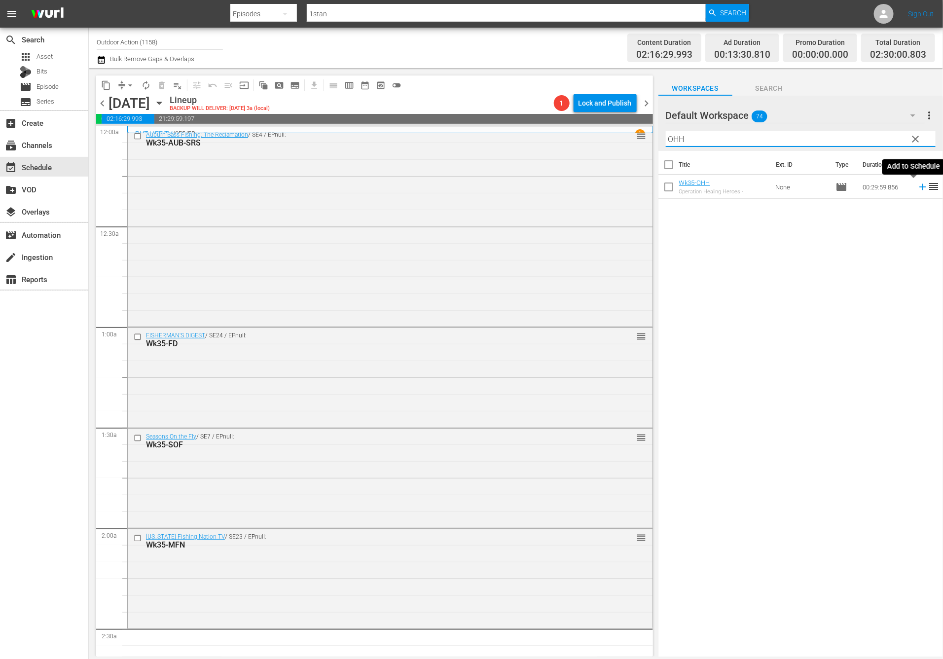
click at [917, 187] on icon at bounding box center [922, 186] width 11 height 11
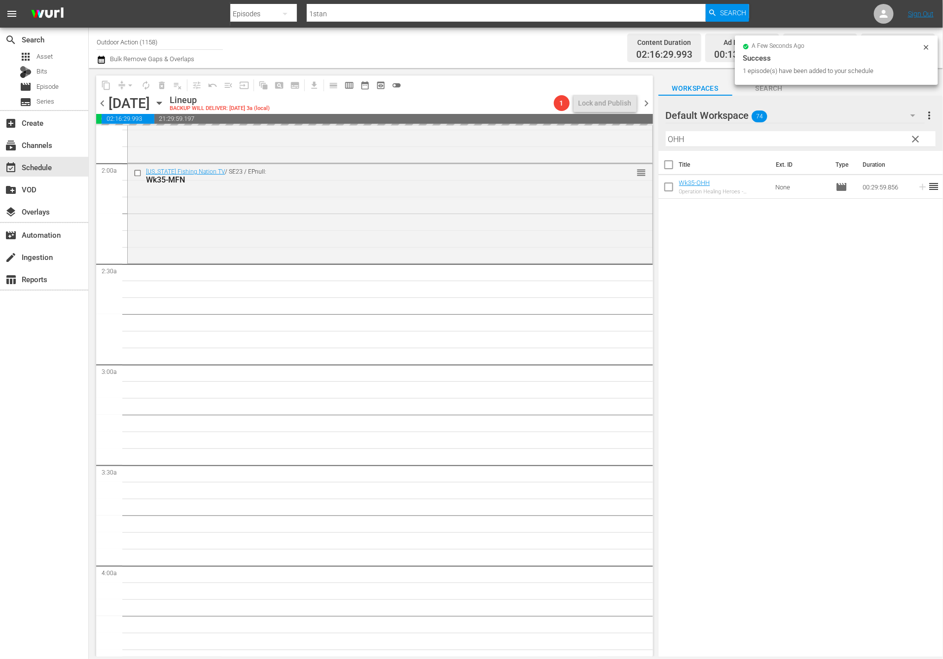
scroll to position [367, 0]
click at [692, 138] on input "OHH" at bounding box center [801, 139] width 270 height 16
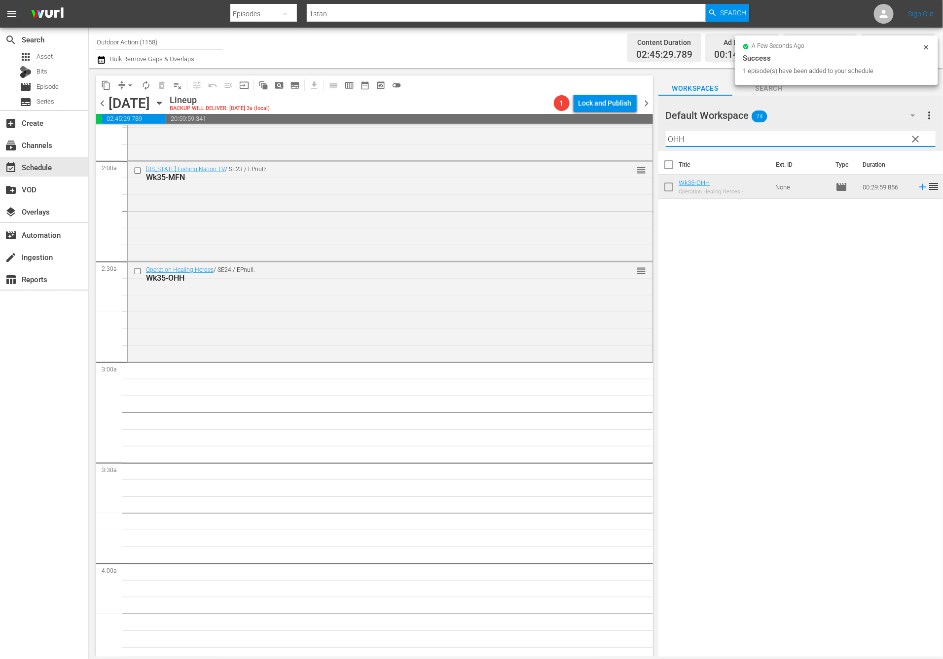
click at [692, 138] on input "OHH" at bounding box center [801, 139] width 270 height 16
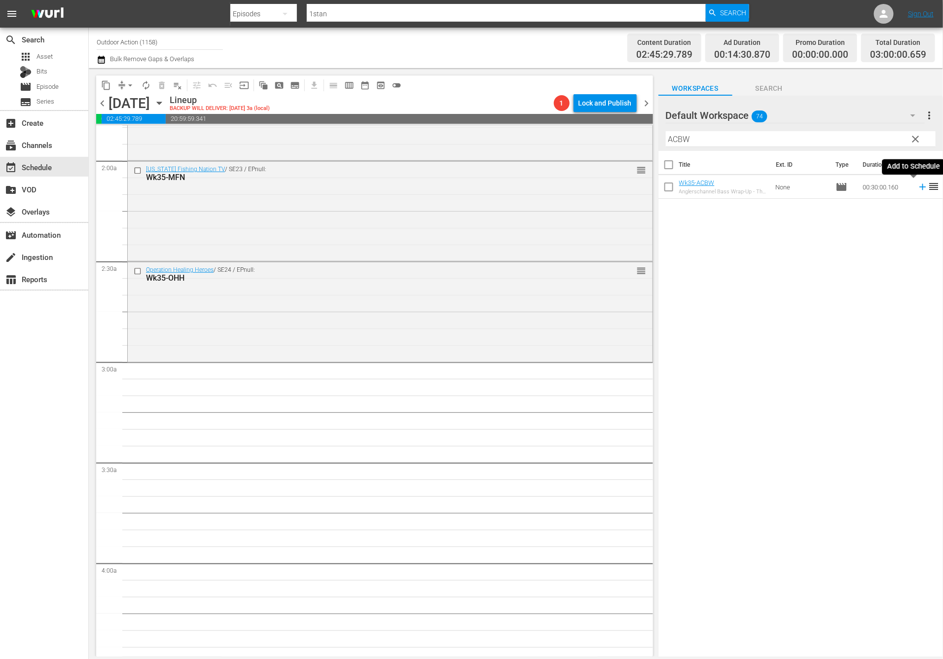
click at [919, 186] on icon at bounding box center [922, 187] width 6 height 6
click at [852, 138] on input "ACBW" at bounding box center [801, 139] width 270 height 16
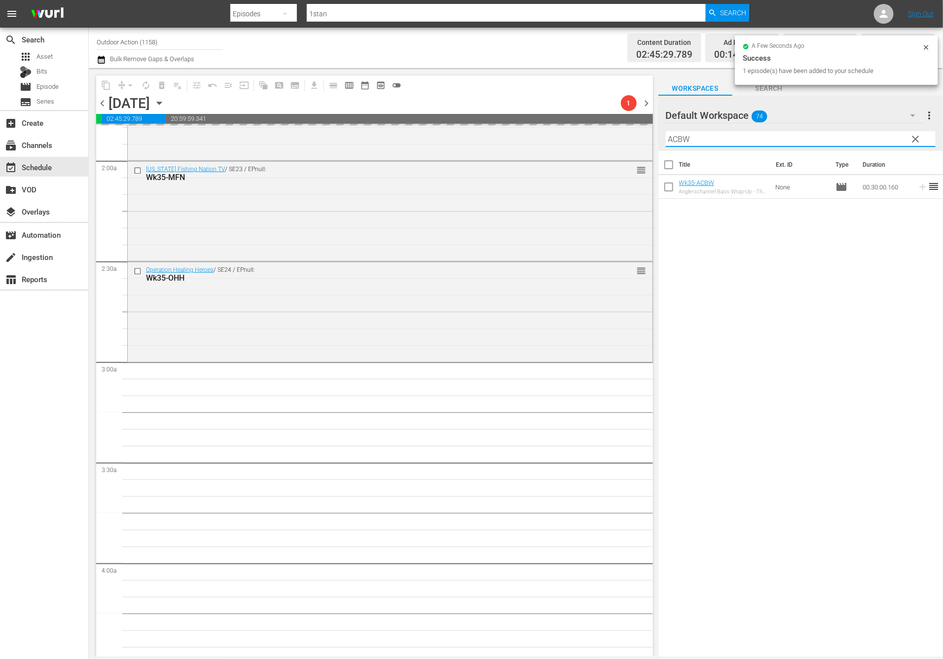
click at [852, 138] on input "ACBW" at bounding box center [801, 139] width 270 height 16
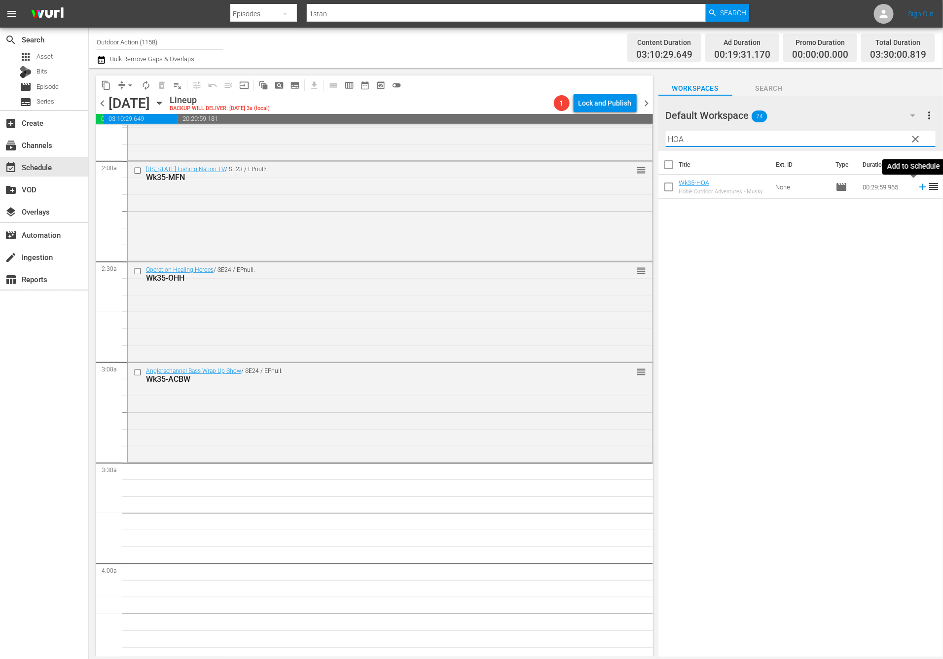
click at [919, 187] on icon at bounding box center [922, 187] width 6 height 6
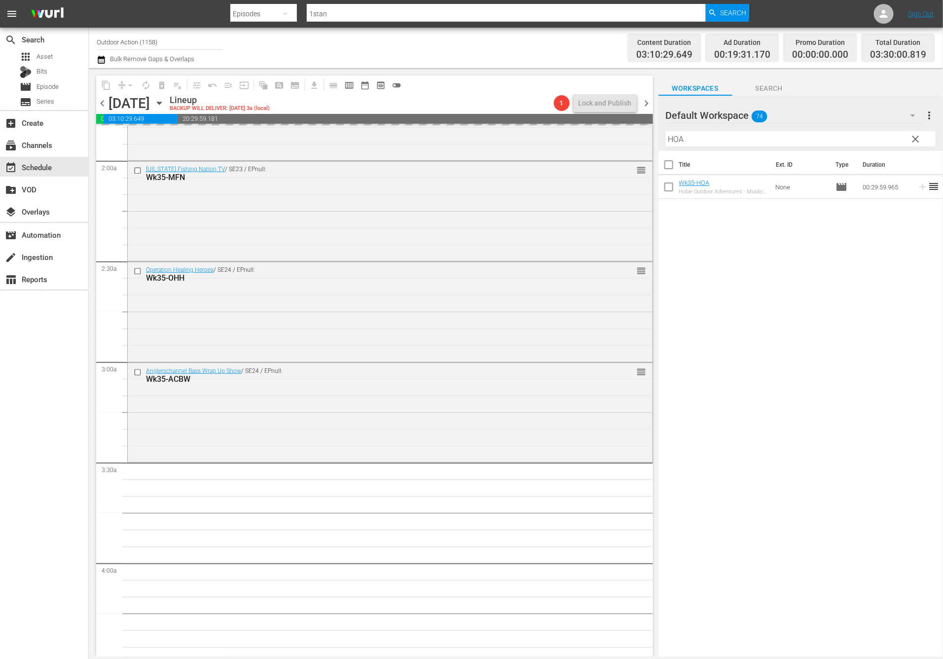
click at [871, 140] on input "HOA" at bounding box center [801, 139] width 270 height 16
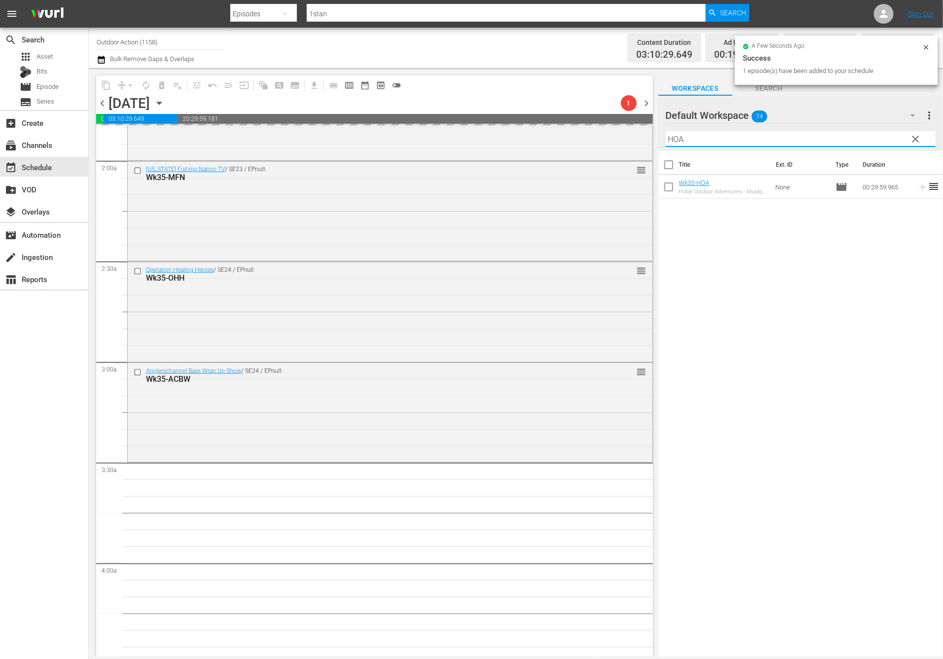
click at [871, 140] on input "HOA" at bounding box center [801, 139] width 270 height 16
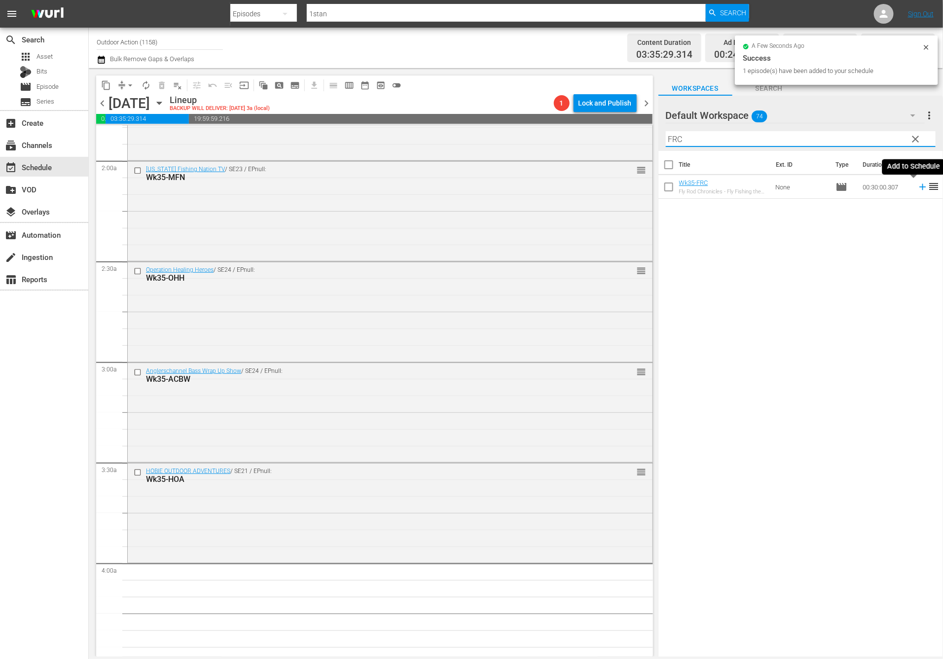
click at [917, 190] on icon at bounding box center [922, 186] width 11 height 11
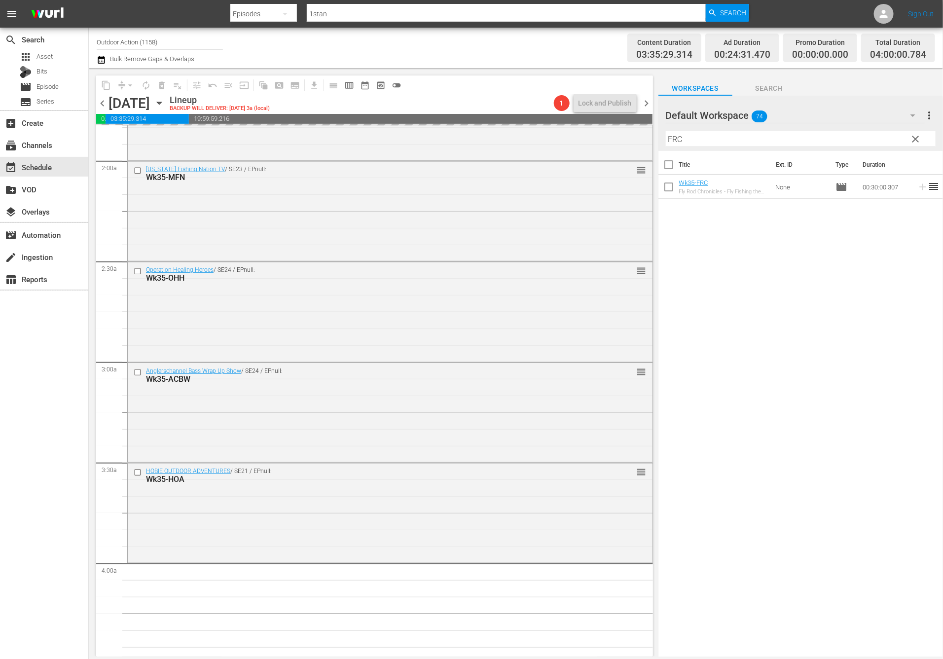
click at [855, 141] on input "FRC" at bounding box center [801, 139] width 270 height 16
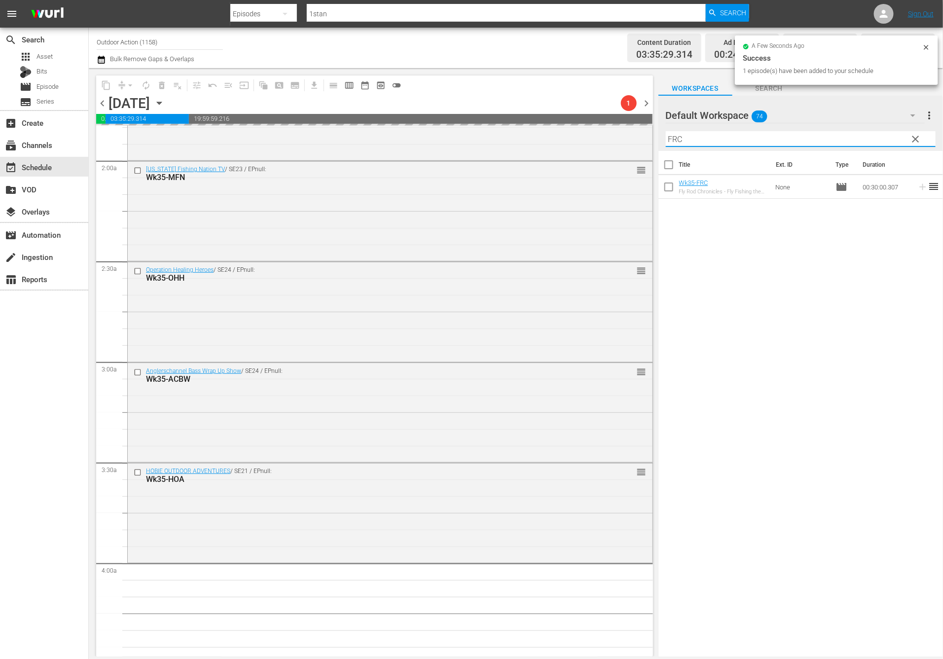
click at [855, 141] on input "FRC" at bounding box center [801, 139] width 270 height 16
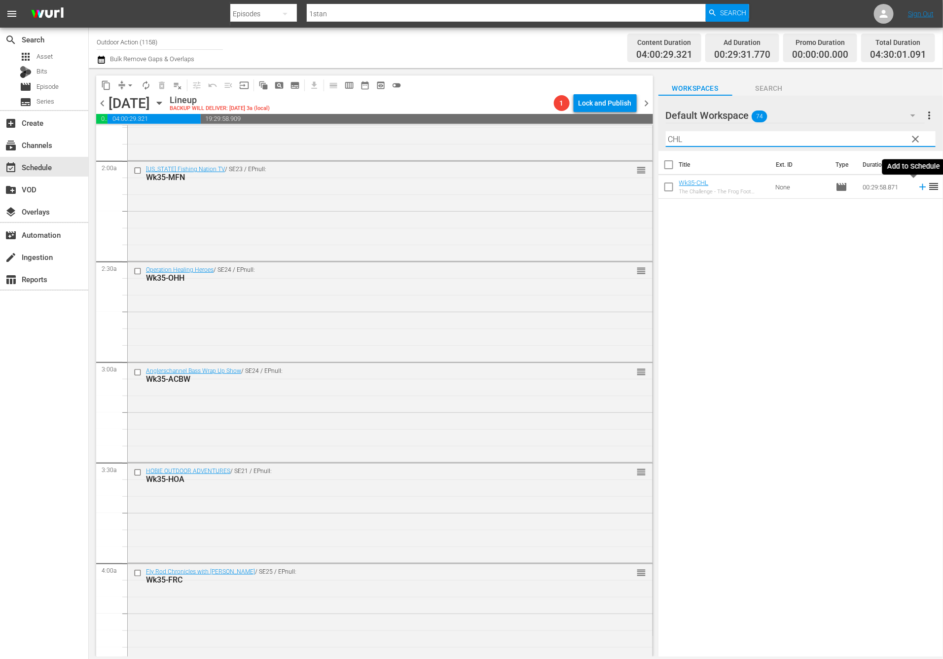
click at [917, 191] on icon at bounding box center [922, 186] width 11 height 11
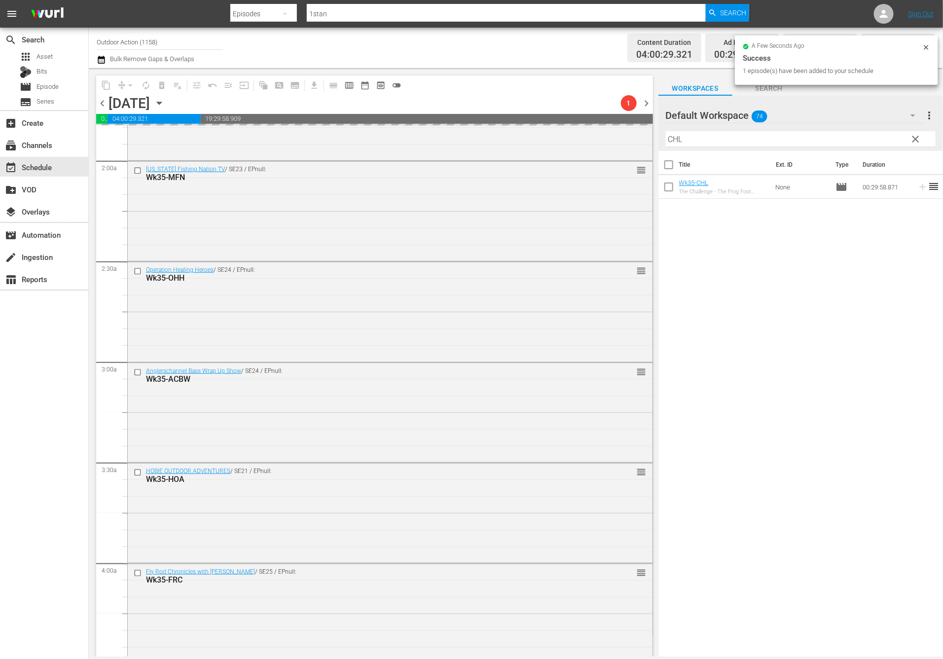
click at [854, 140] on input "CHL" at bounding box center [801, 139] width 270 height 16
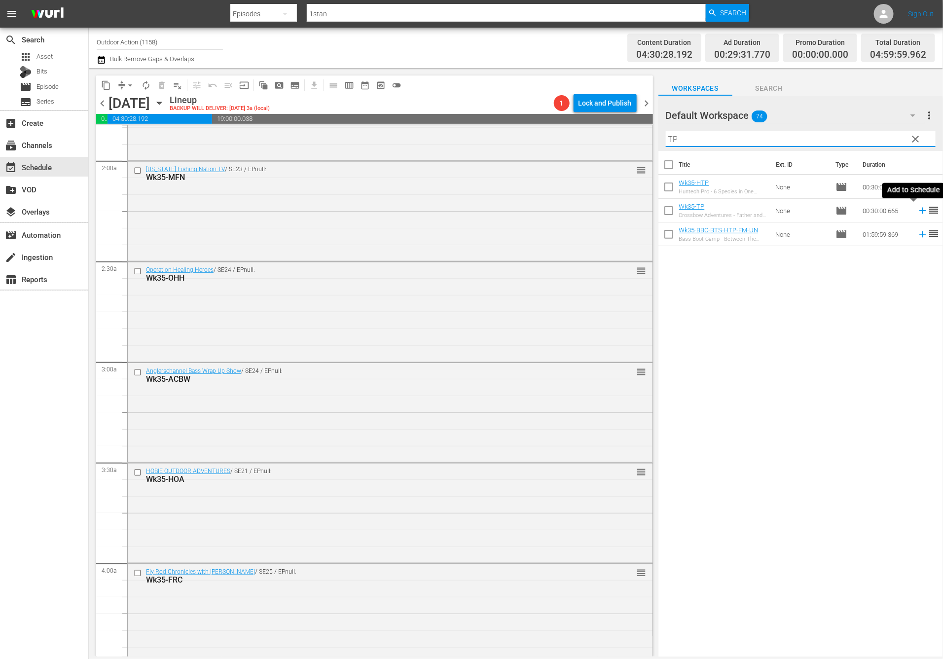
click at [917, 208] on icon at bounding box center [922, 210] width 11 height 11
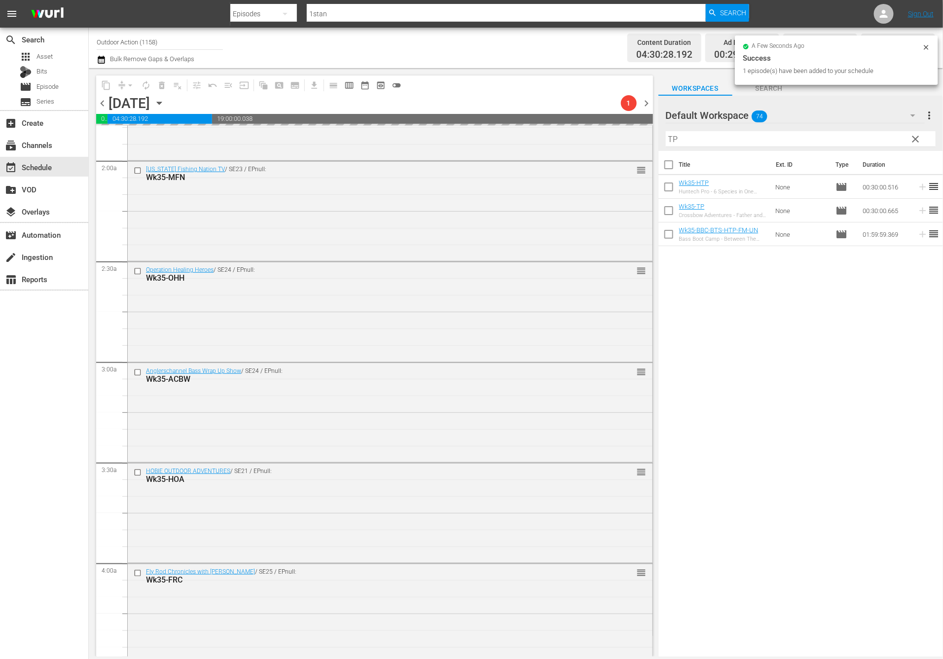
click at [867, 142] on input "TP" at bounding box center [801, 139] width 270 height 16
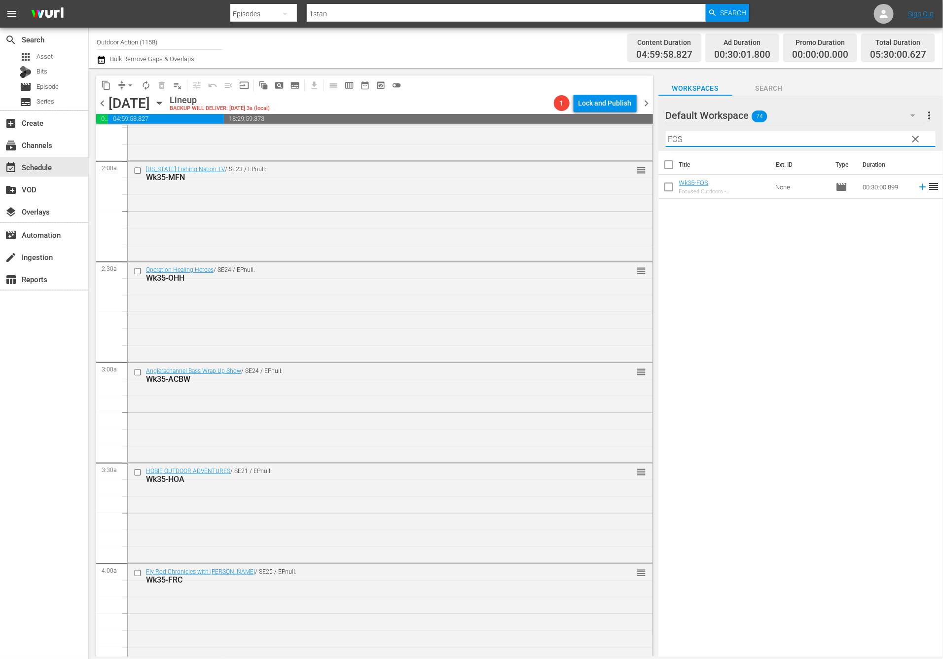
click at [919, 187] on icon at bounding box center [922, 187] width 6 height 6
click at [865, 132] on input "FOS" at bounding box center [801, 139] width 270 height 16
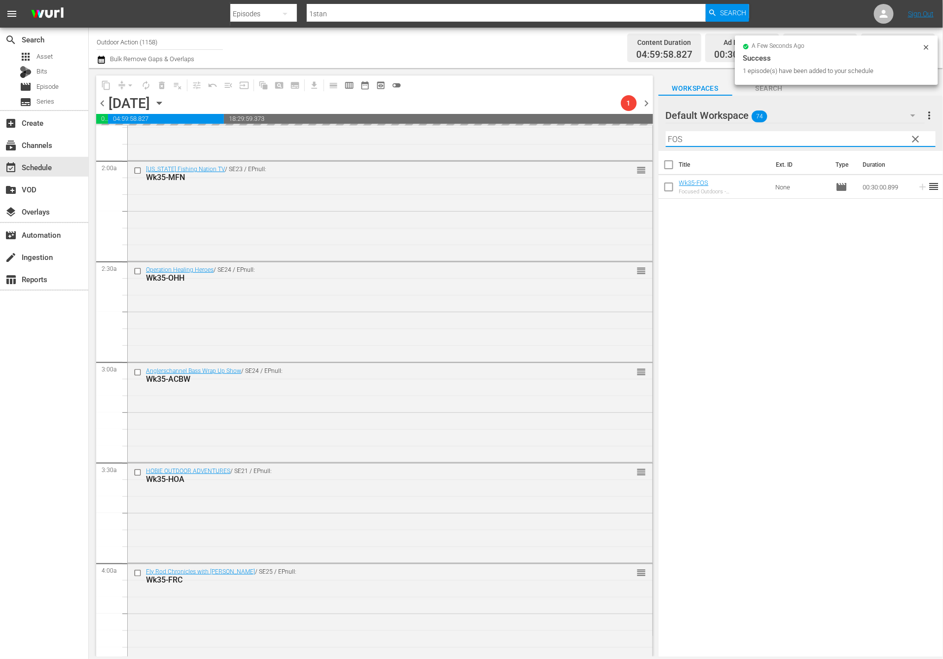
click at [865, 132] on input "FOS" at bounding box center [801, 139] width 270 height 16
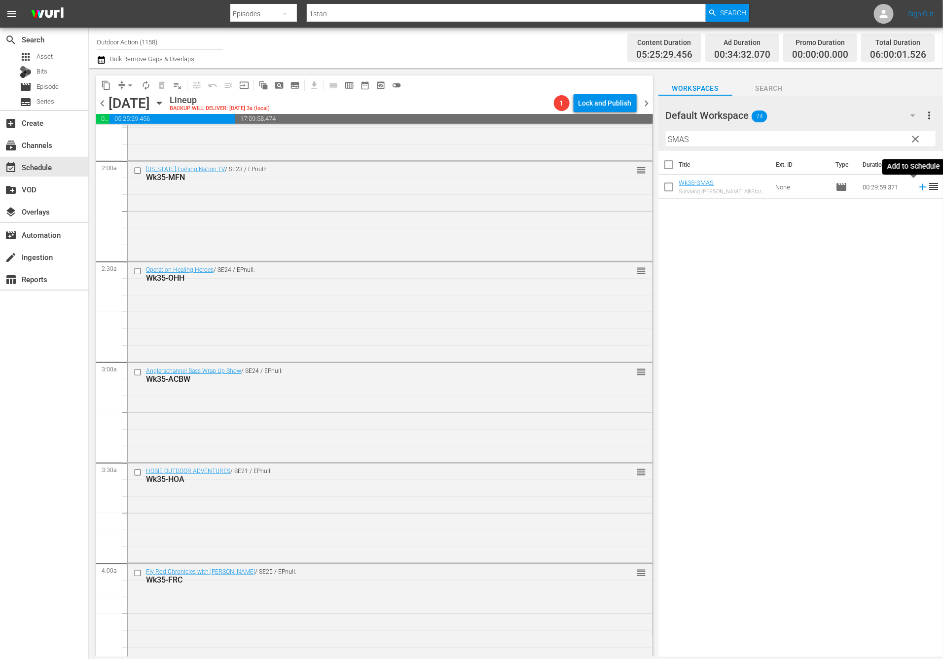
click at [919, 184] on icon at bounding box center [922, 187] width 6 height 6
click at [889, 134] on input "SMAS" at bounding box center [801, 139] width 270 height 16
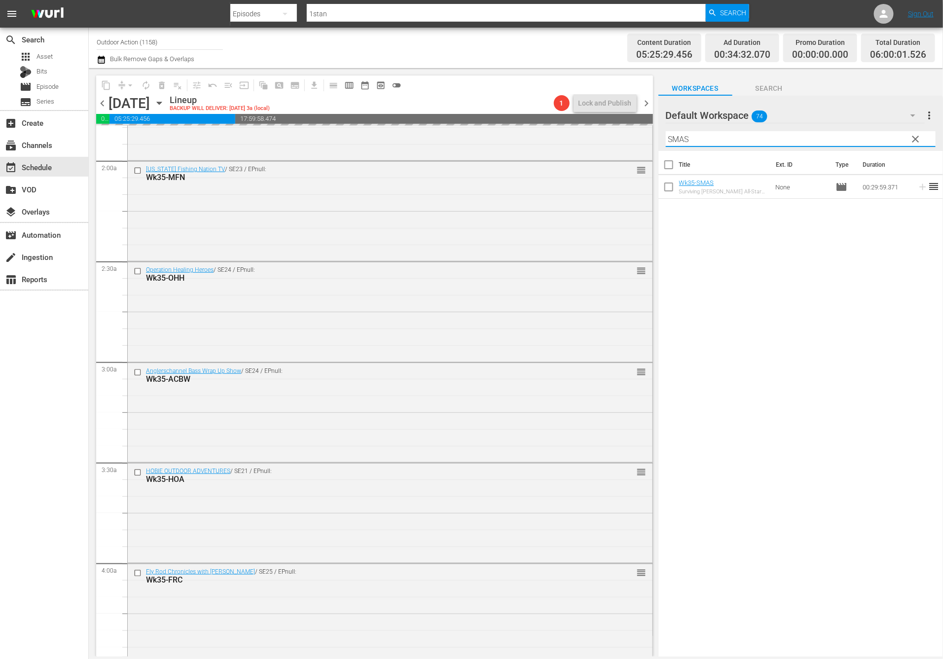
click at [889, 134] on input "SMAS" at bounding box center [801, 139] width 270 height 16
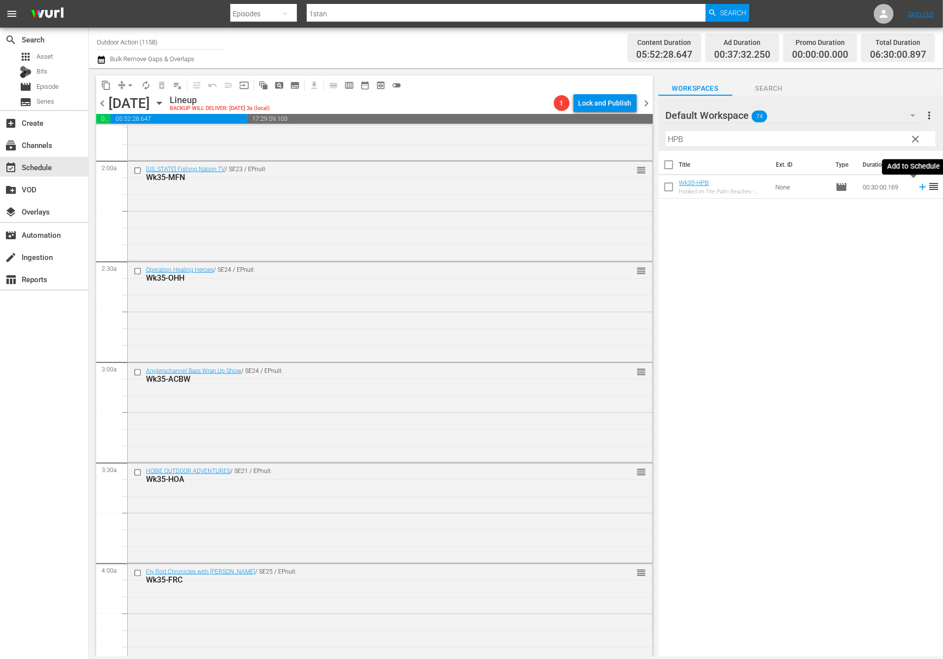
click at [917, 188] on icon at bounding box center [922, 186] width 11 height 11
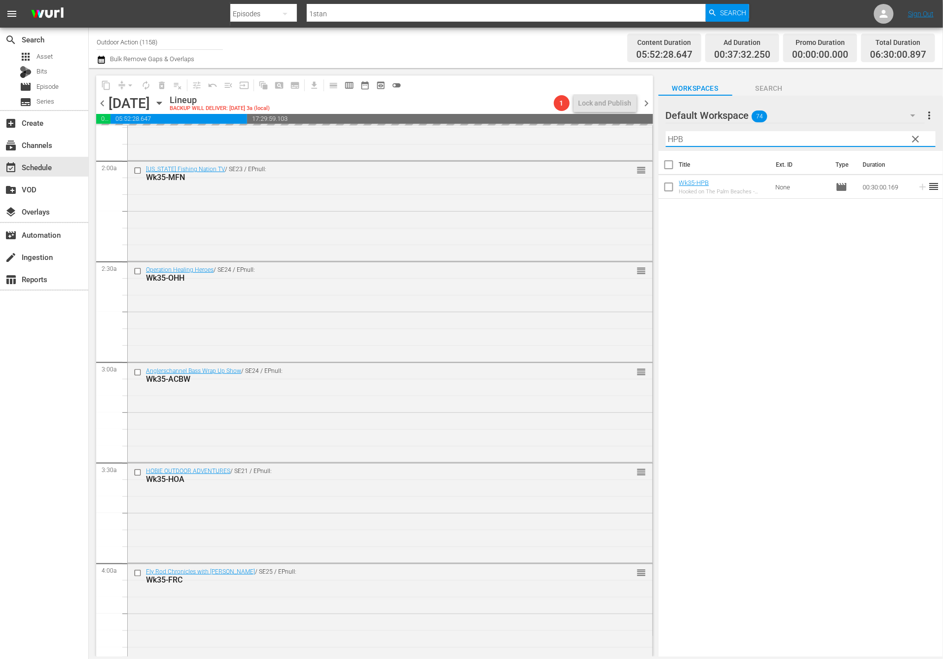
click at [877, 141] on input "HPB" at bounding box center [801, 139] width 270 height 16
click at [917, 183] on icon at bounding box center [922, 186] width 11 height 11
click at [881, 140] on input "EFS" at bounding box center [801, 139] width 270 height 16
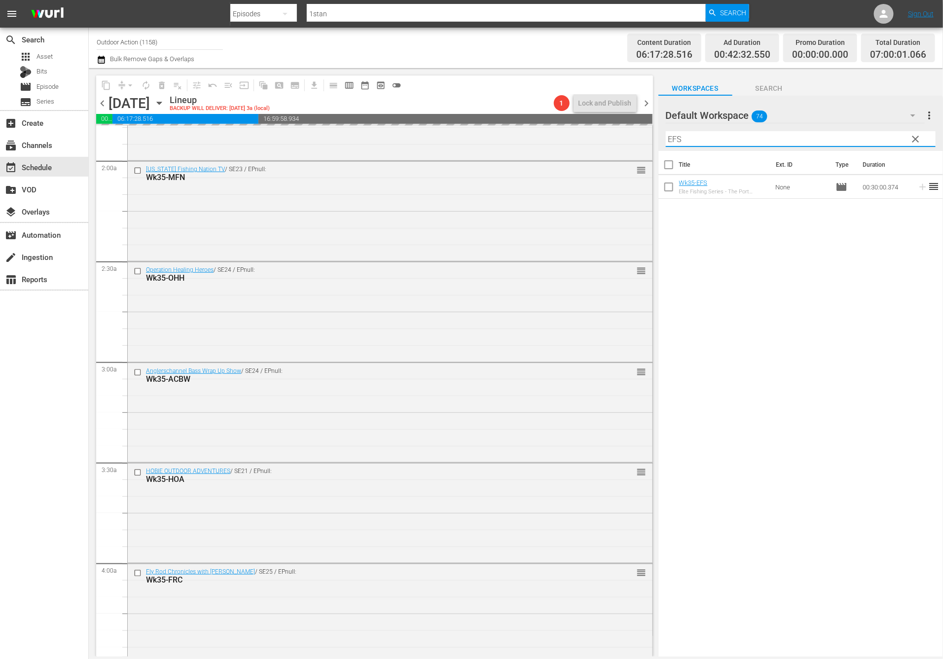
click at [881, 140] on input "EFS" at bounding box center [801, 139] width 270 height 16
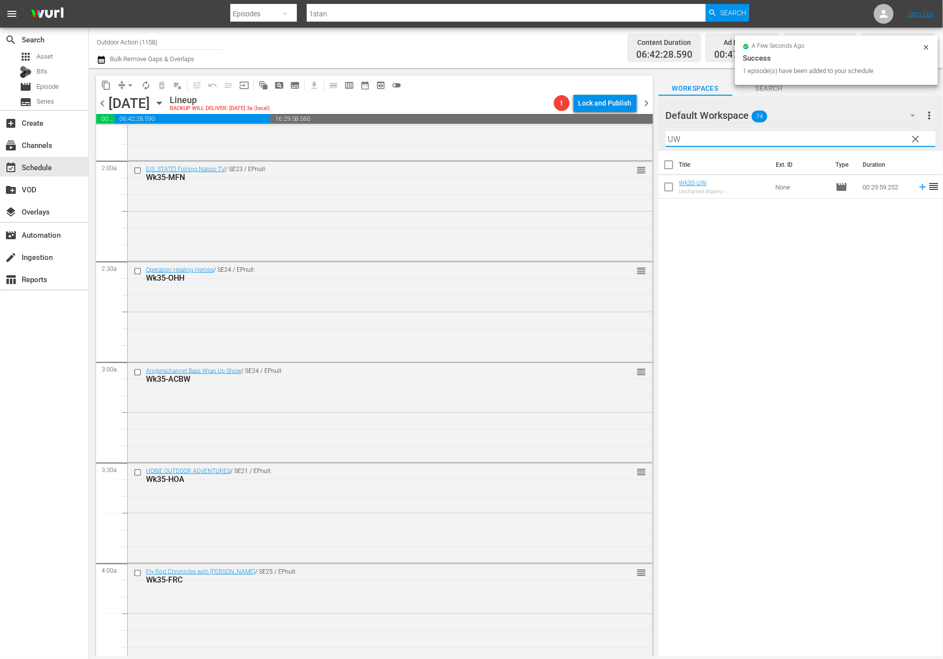
click at [917, 185] on icon at bounding box center [922, 186] width 11 height 11
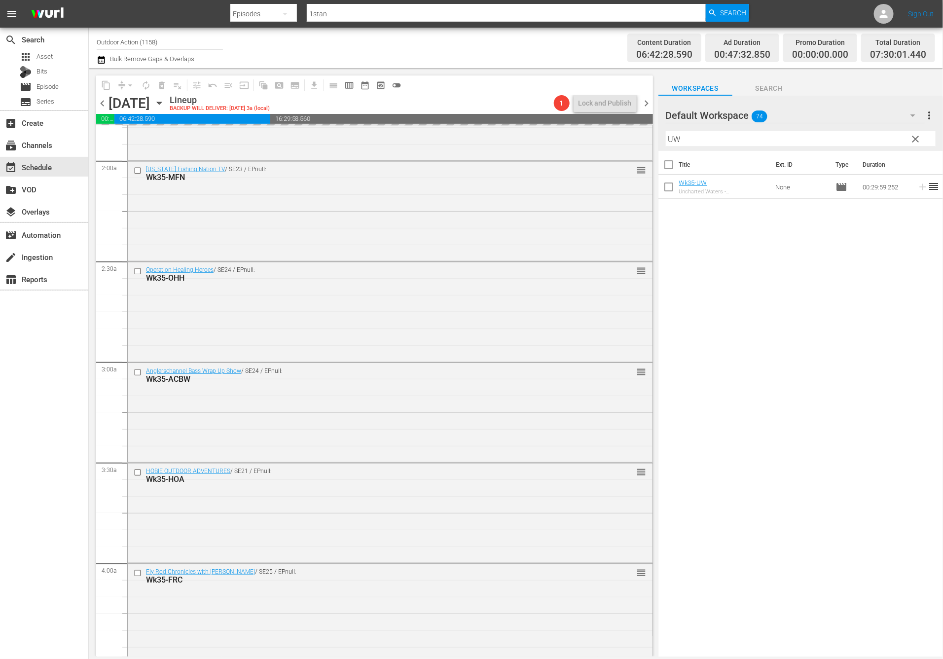
click at [882, 133] on input "UW" at bounding box center [801, 139] width 270 height 16
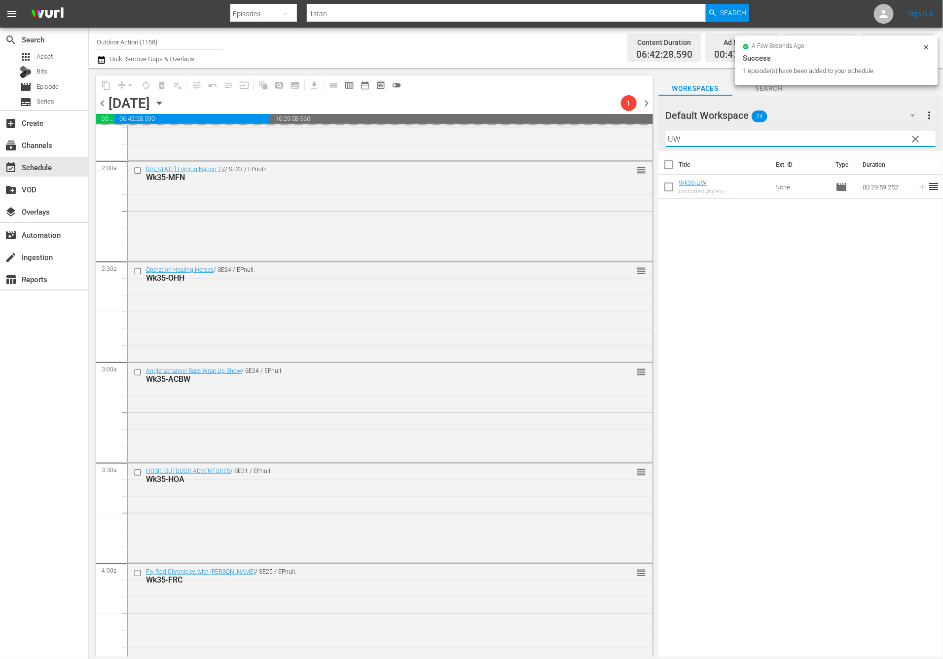
click at [882, 133] on input "UW" at bounding box center [801, 139] width 270 height 16
click at [917, 187] on icon at bounding box center [922, 186] width 11 height 11
click at [888, 141] on input "WTD" at bounding box center [801, 139] width 270 height 16
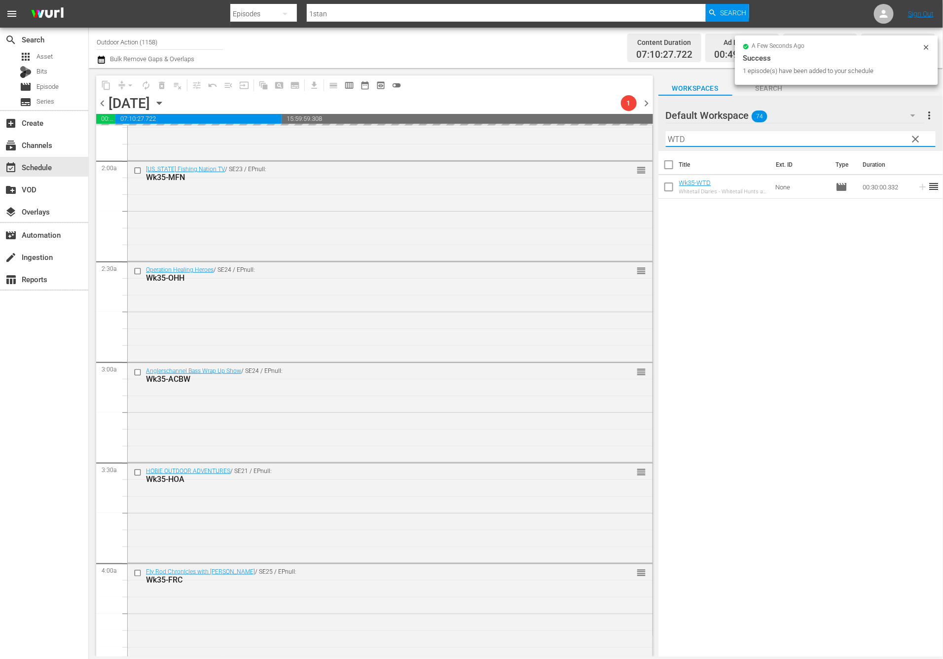
click at [888, 141] on input "WTD" at bounding box center [801, 139] width 270 height 16
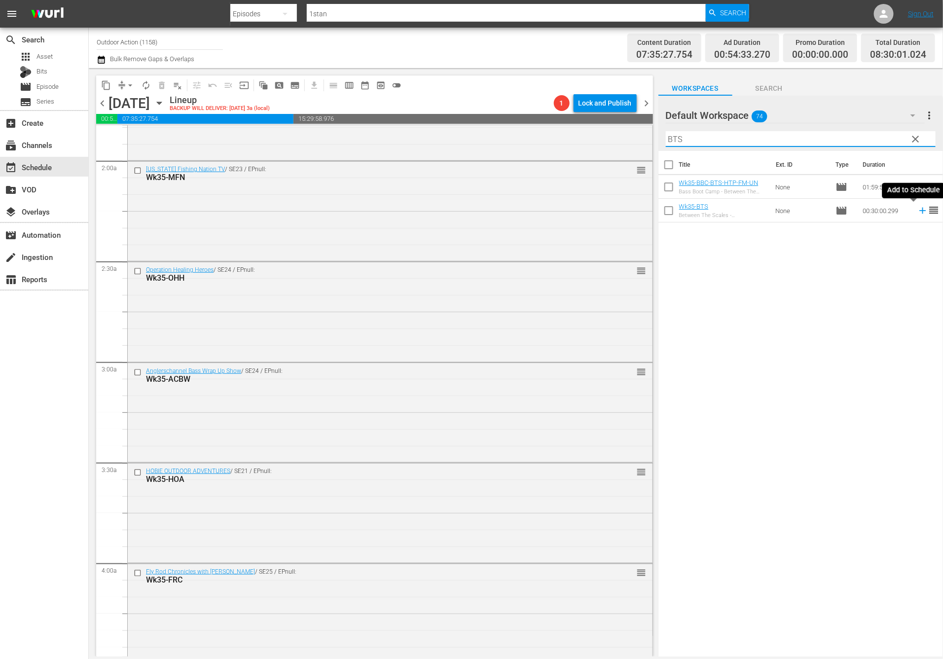
click at [917, 214] on icon at bounding box center [922, 210] width 11 height 11
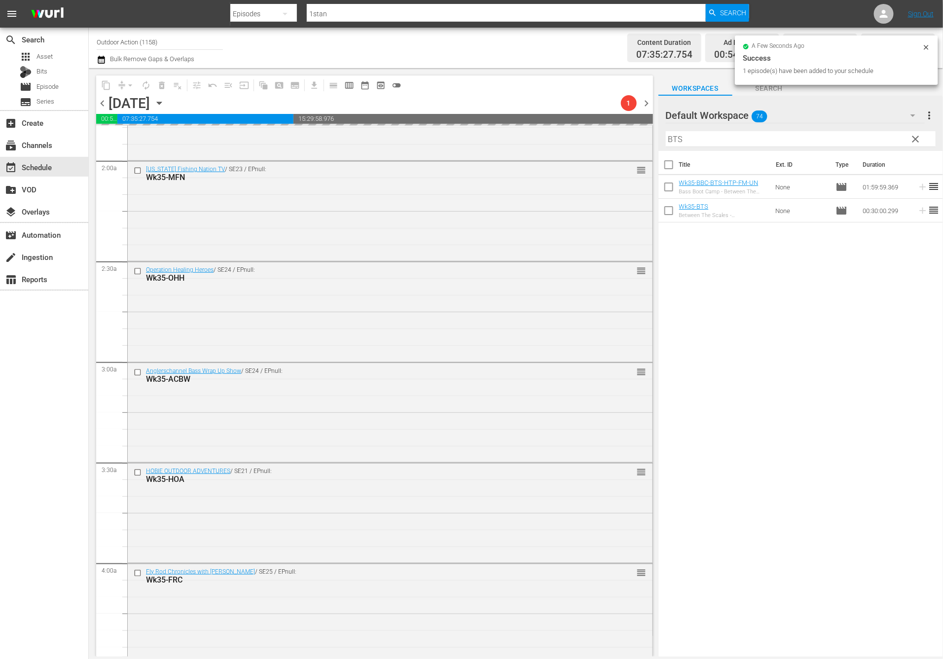
click at [873, 141] on input "BTS" at bounding box center [801, 139] width 270 height 16
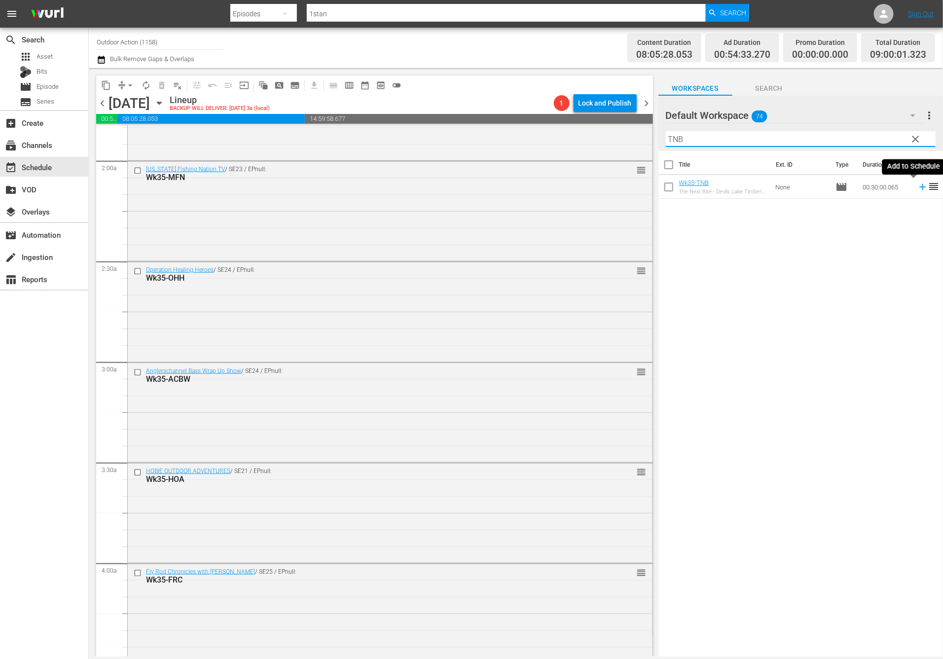
click at [917, 187] on icon at bounding box center [922, 186] width 11 height 11
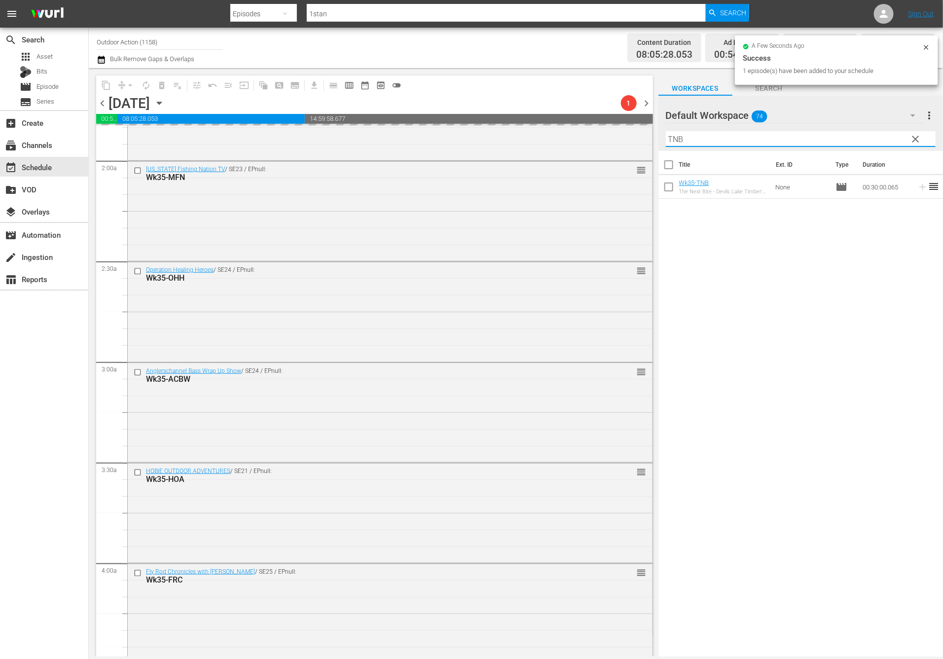
click at [887, 144] on input "TNB" at bounding box center [801, 139] width 270 height 16
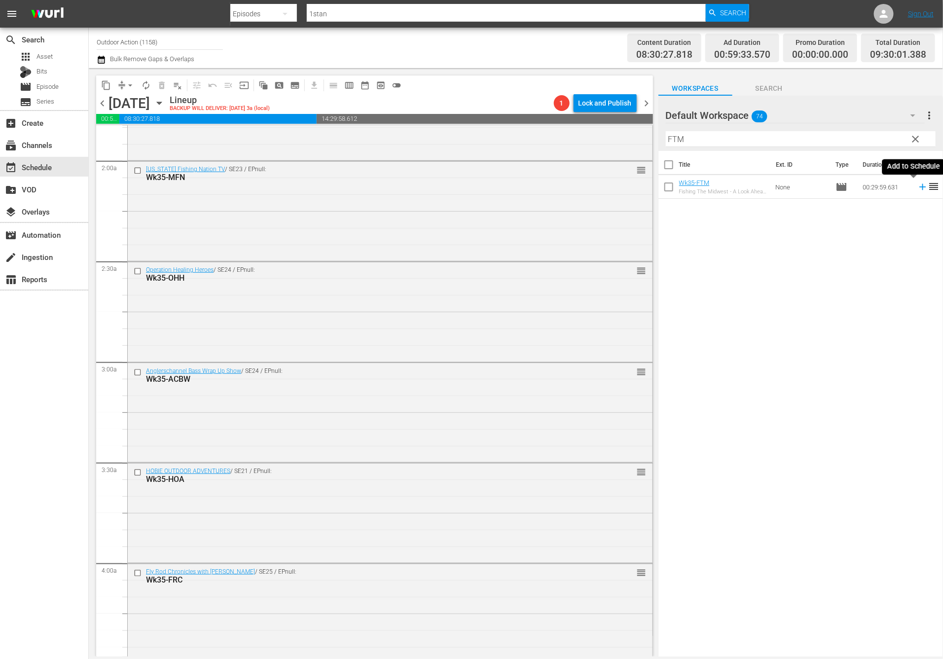
click at [917, 189] on icon at bounding box center [922, 186] width 11 height 11
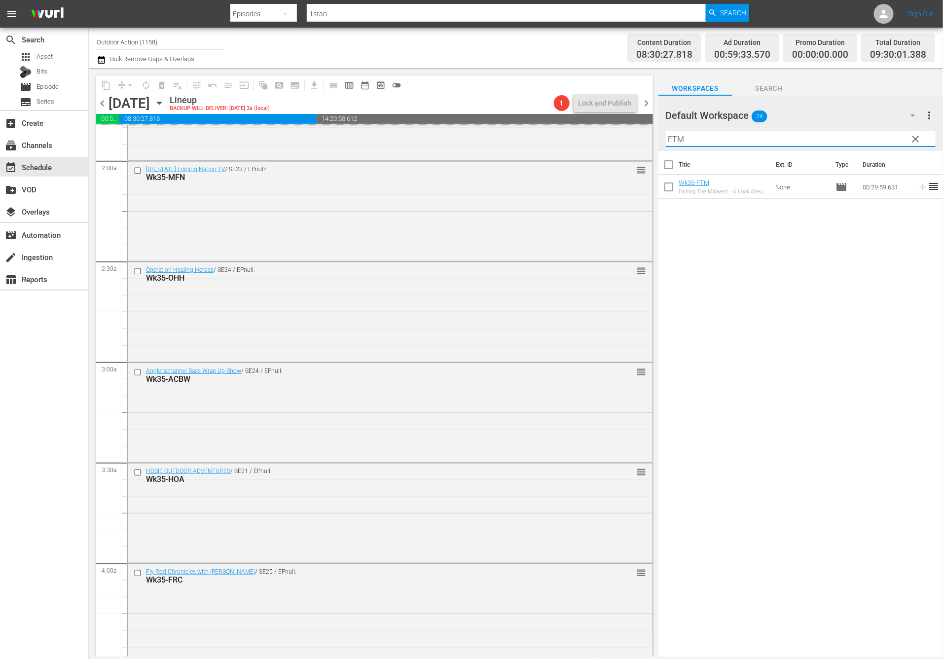
click at [871, 139] on input "FTM" at bounding box center [801, 139] width 270 height 16
click at [918, 188] on icon at bounding box center [922, 186] width 11 height 11
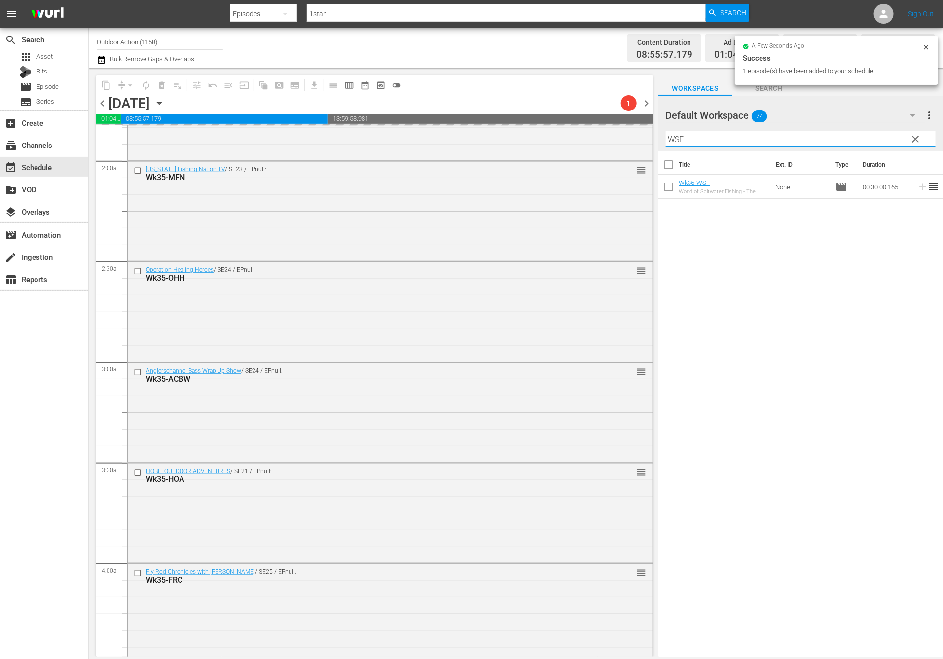
click at [876, 139] on input "WSF" at bounding box center [801, 139] width 270 height 16
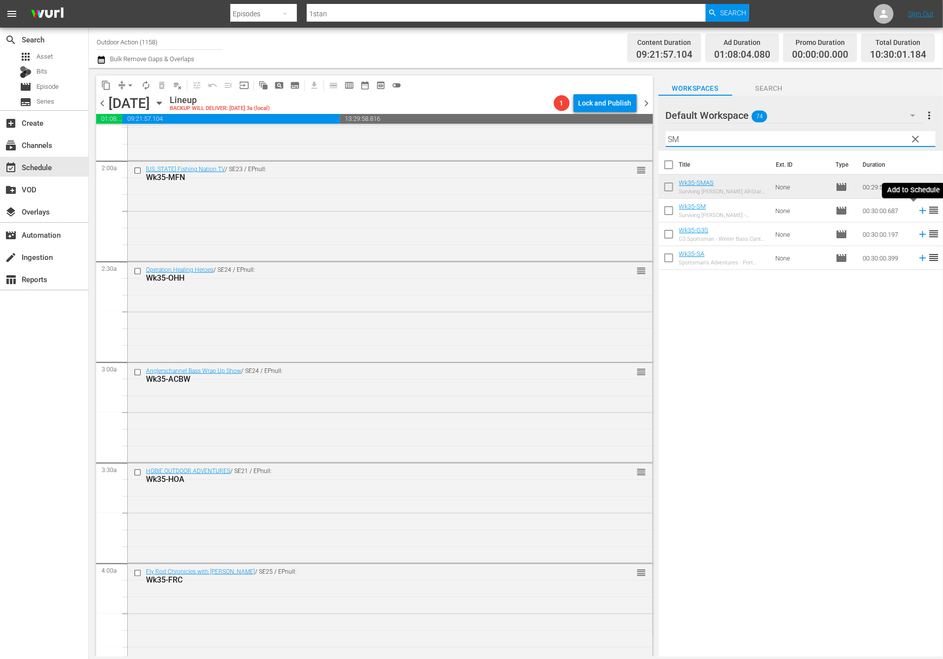
click at [919, 213] on icon at bounding box center [922, 211] width 6 height 6
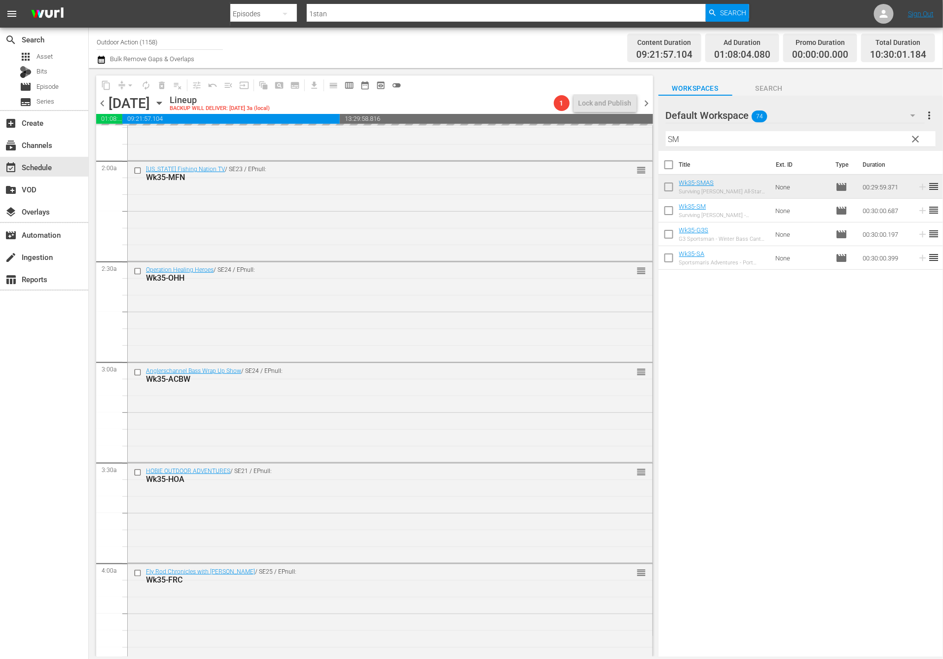
click at [871, 134] on input "SM" at bounding box center [801, 139] width 270 height 16
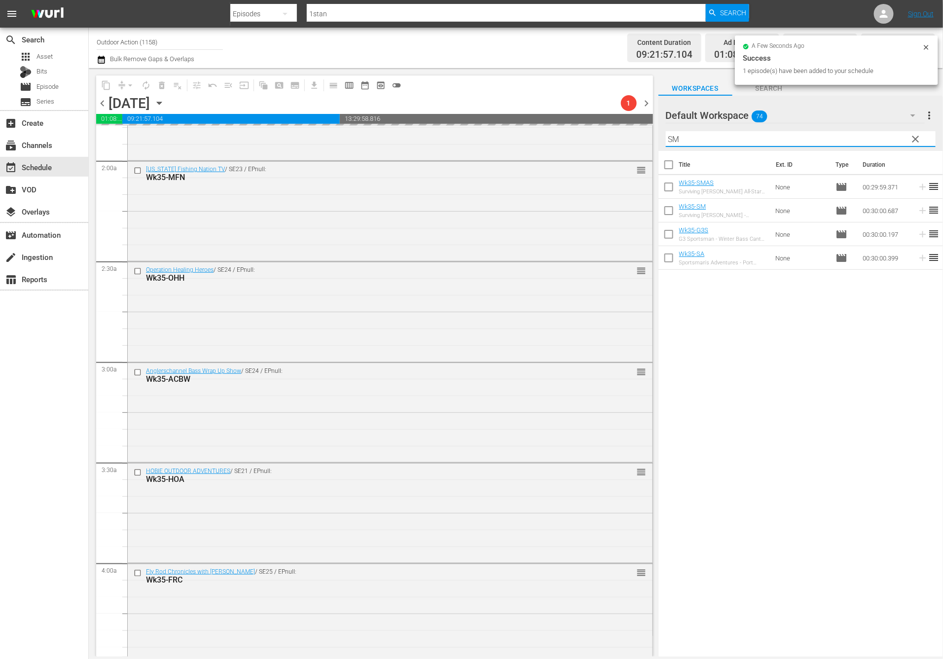
click at [871, 134] on input "SM" at bounding box center [801, 139] width 270 height 16
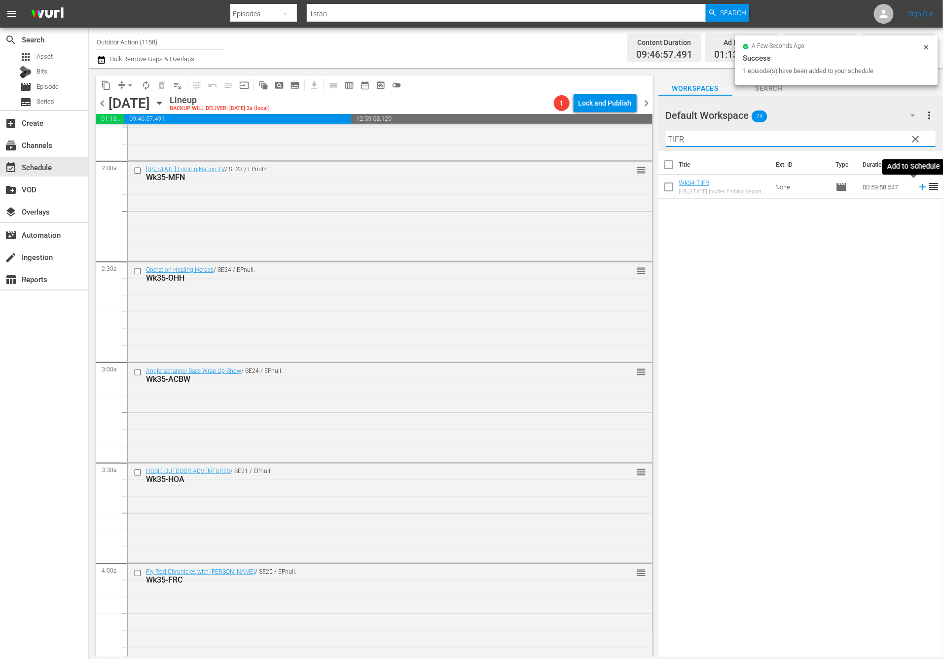
click at [917, 186] on icon at bounding box center [922, 186] width 11 height 11
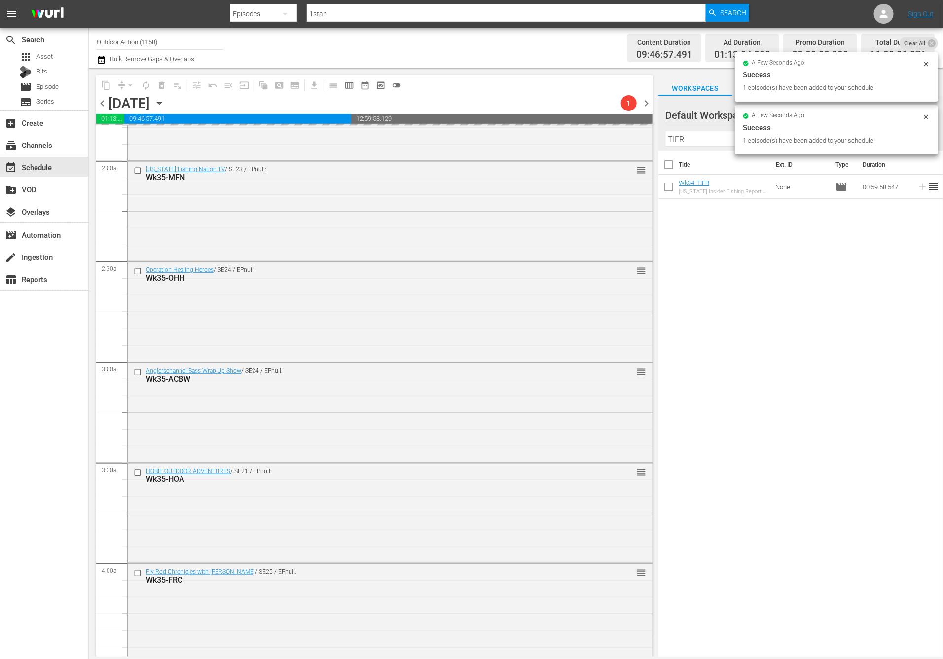
click at [885, 143] on div "1 episode(s) have been added to your schedule" at bounding box center [831, 141] width 177 height 10
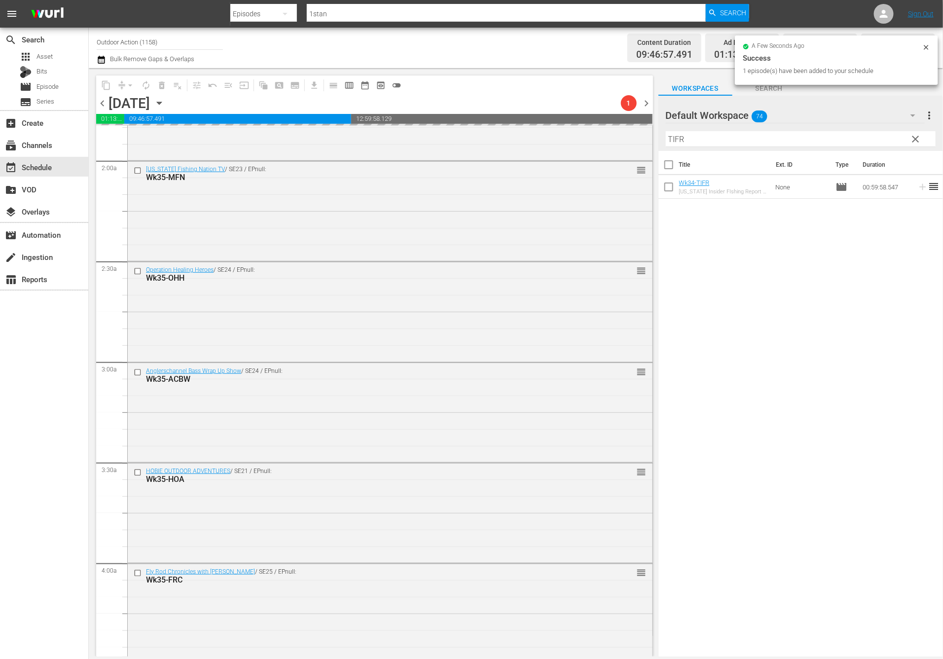
click at [885, 143] on input "TIFR" at bounding box center [801, 139] width 270 height 16
click at [863, 142] on input "TIFR" at bounding box center [801, 139] width 270 height 16
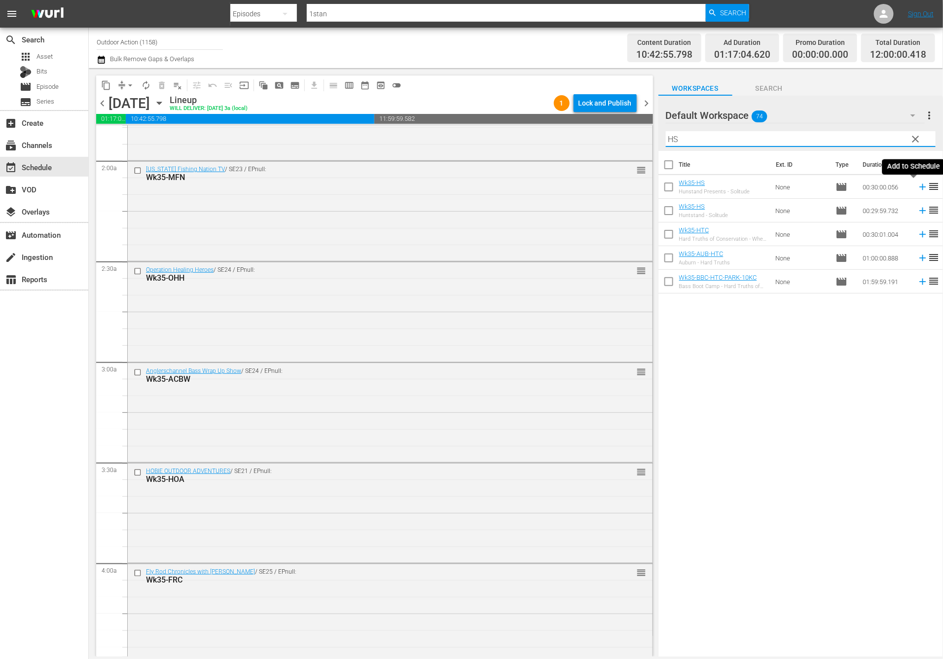
click at [917, 184] on icon at bounding box center [922, 186] width 11 height 11
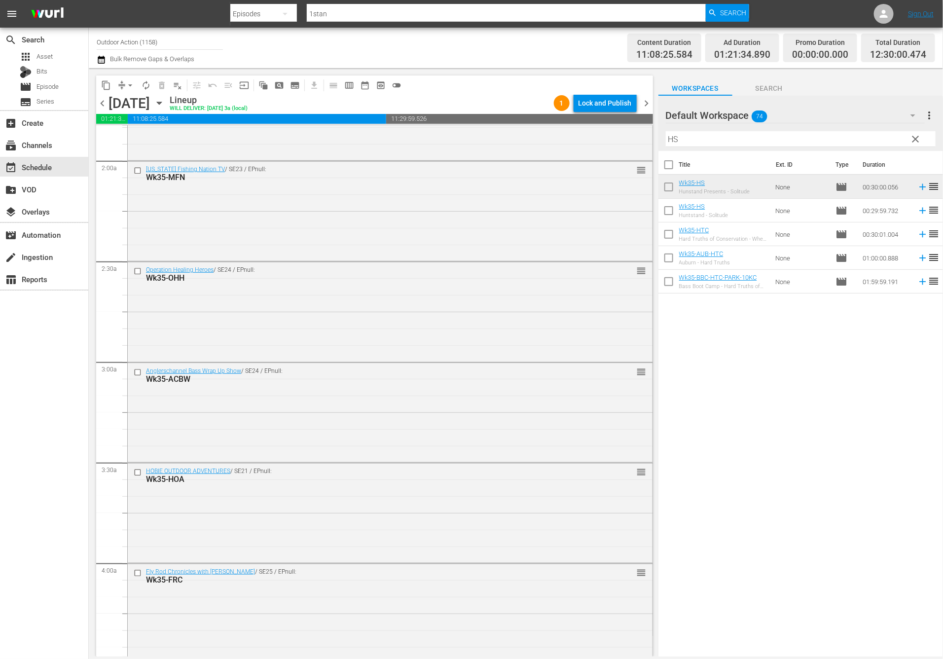
click at [809, 136] on input "HS" at bounding box center [801, 139] width 270 height 16
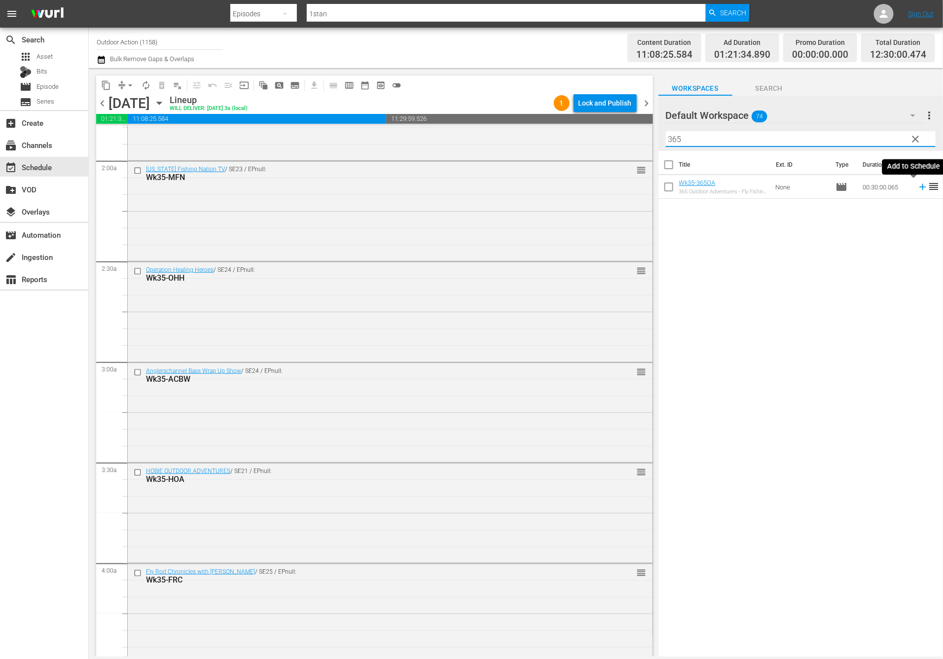
click at [917, 186] on icon at bounding box center [922, 186] width 11 height 11
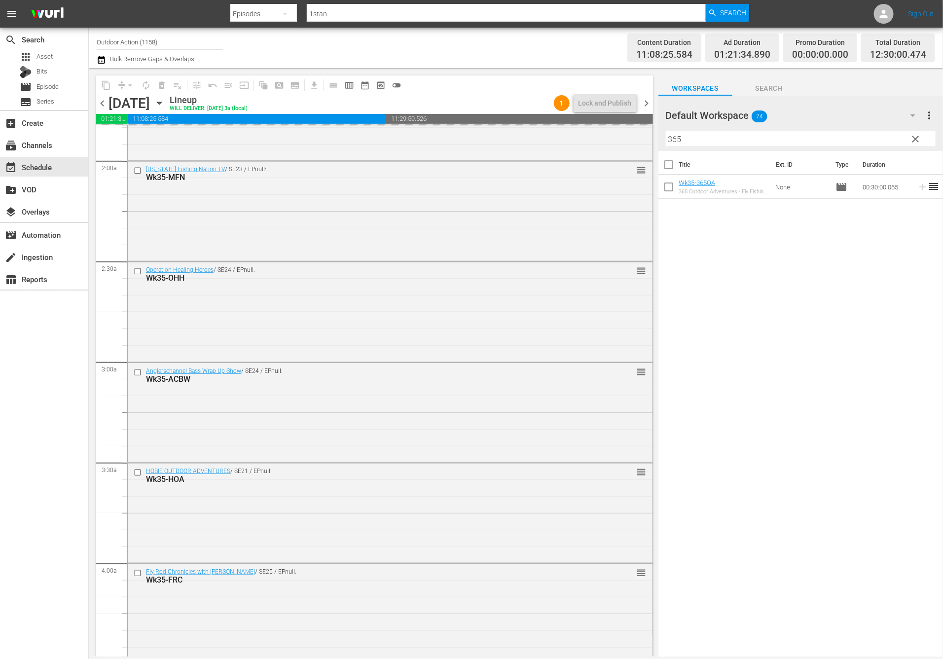
click at [877, 140] on input "365" at bounding box center [801, 139] width 270 height 16
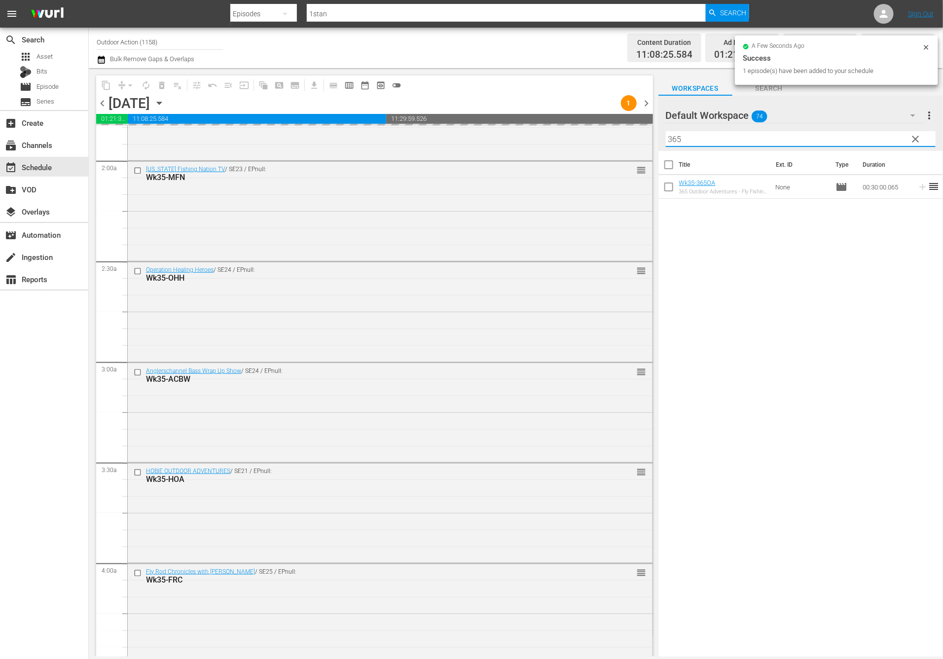
click at [877, 140] on input "365" at bounding box center [801, 139] width 270 height 16
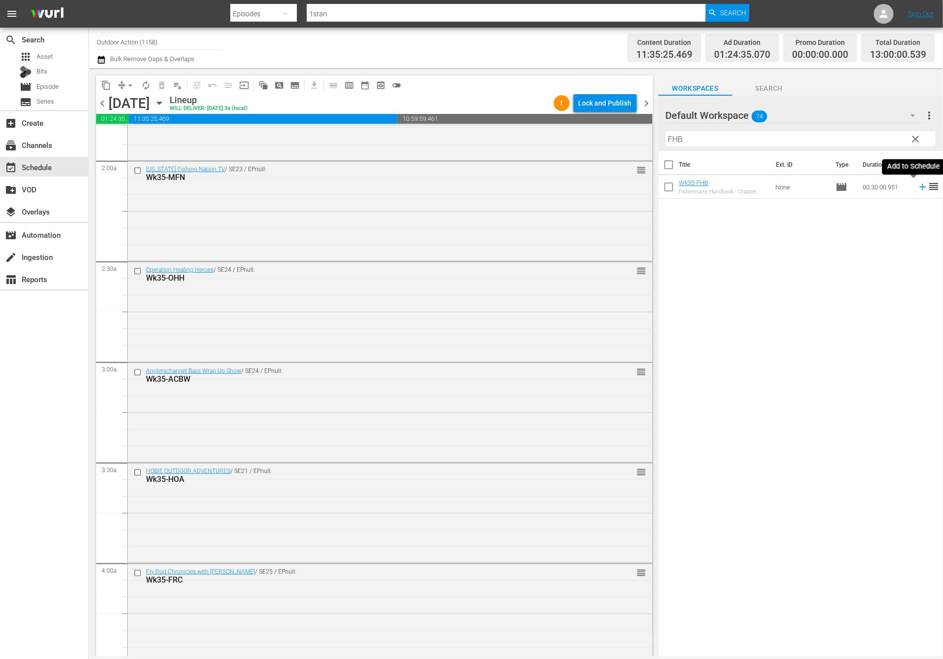
click at [917, 189] on icon at bounding box center [922, 186] width 11 height 11
click at [872, 144] on input "FHB" at bounding box center [801, 139] width 270 height 16
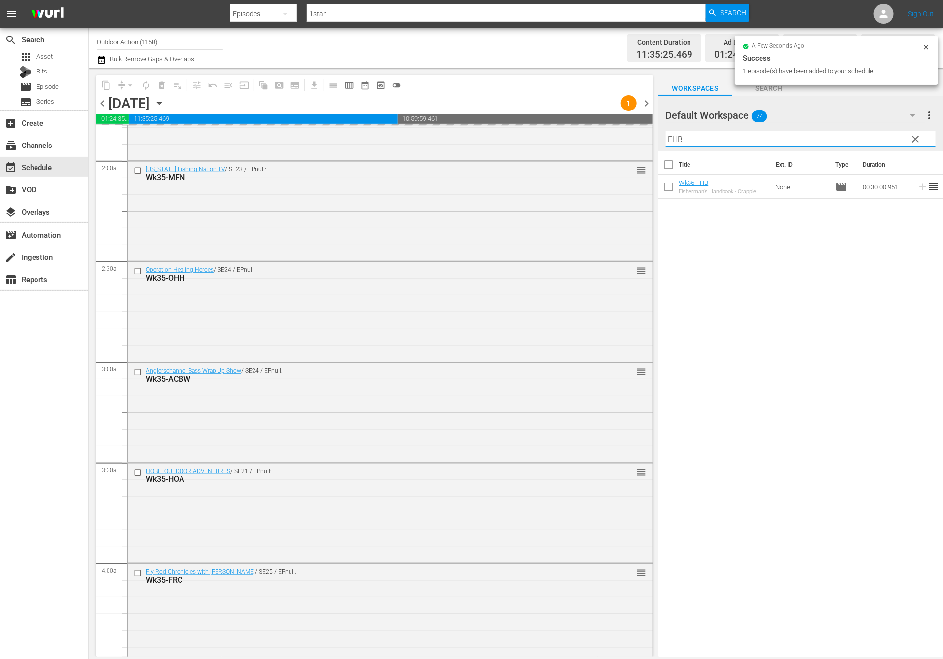
click at [872, 144] on input "FHB" at bounding box center [801, 139] width 270 height 16
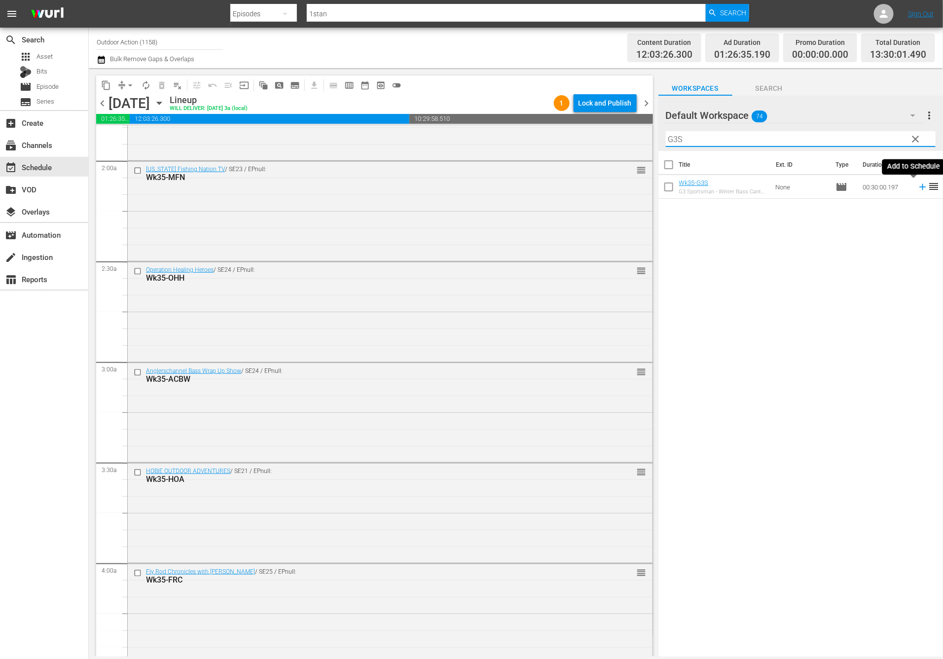
click at [917, 188] on icon at bounding box center [922, 186] width 11 height 11
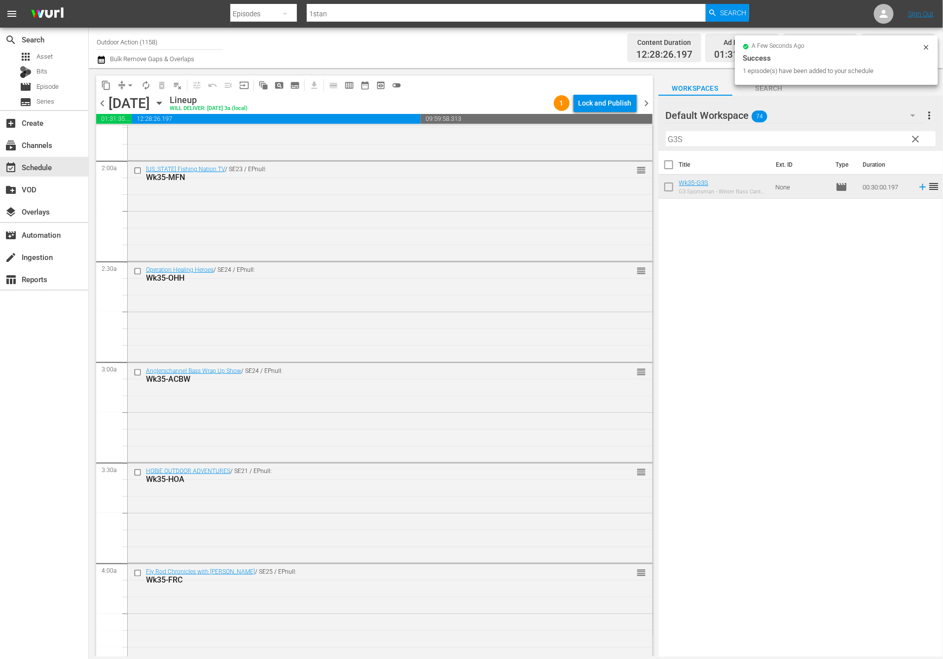
click at [839, 143] on input "G3S" at bounding box center [801, 139] width 270 height 16
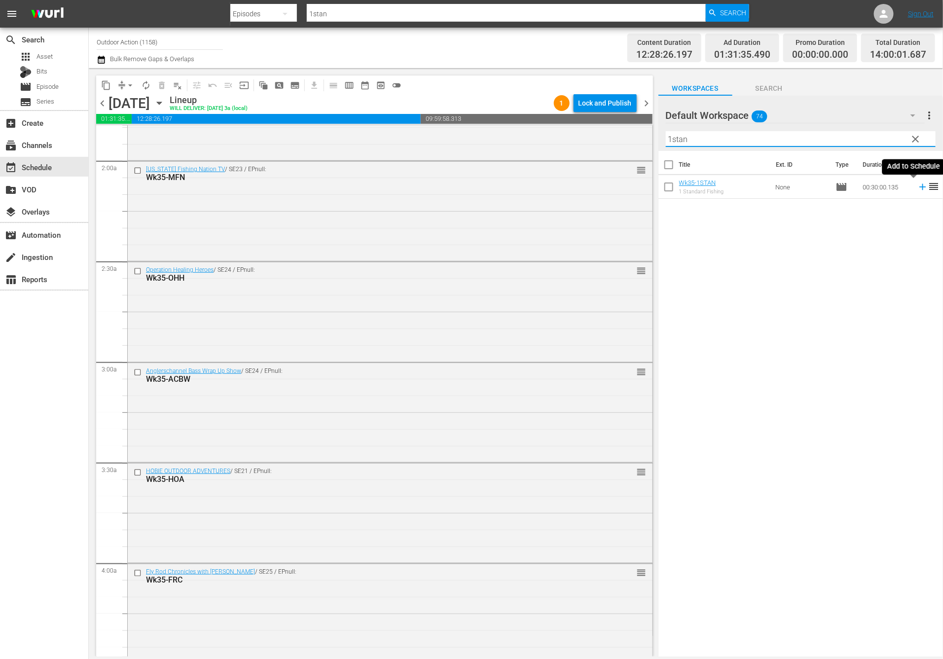
click at [919, 188] on icon at bounding box center [922, 187] width 6 height 6
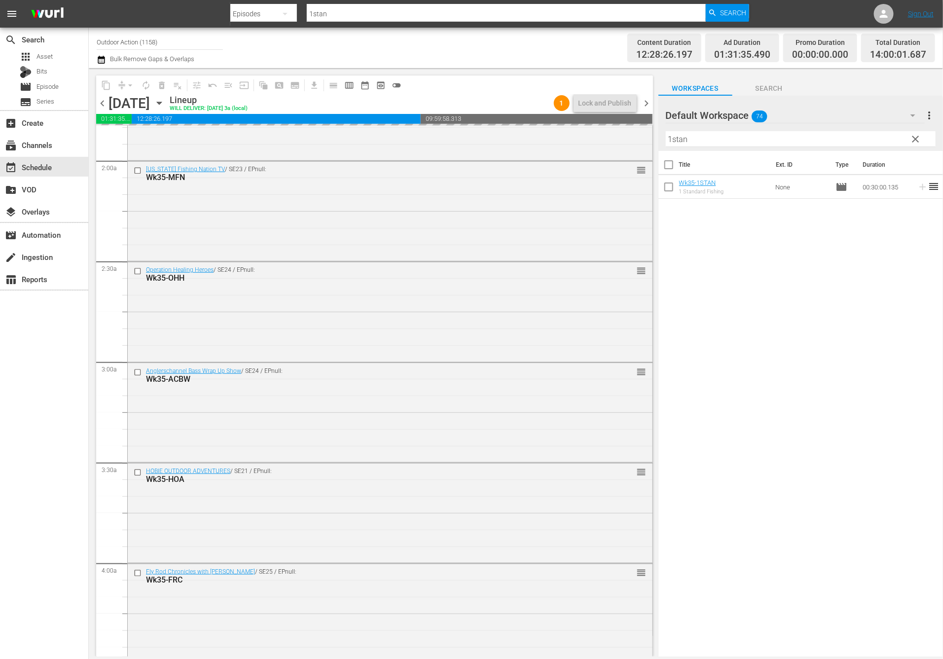
click at [884, 135] on input "1stan" at bounding box center [801, 139] width 270 height 16
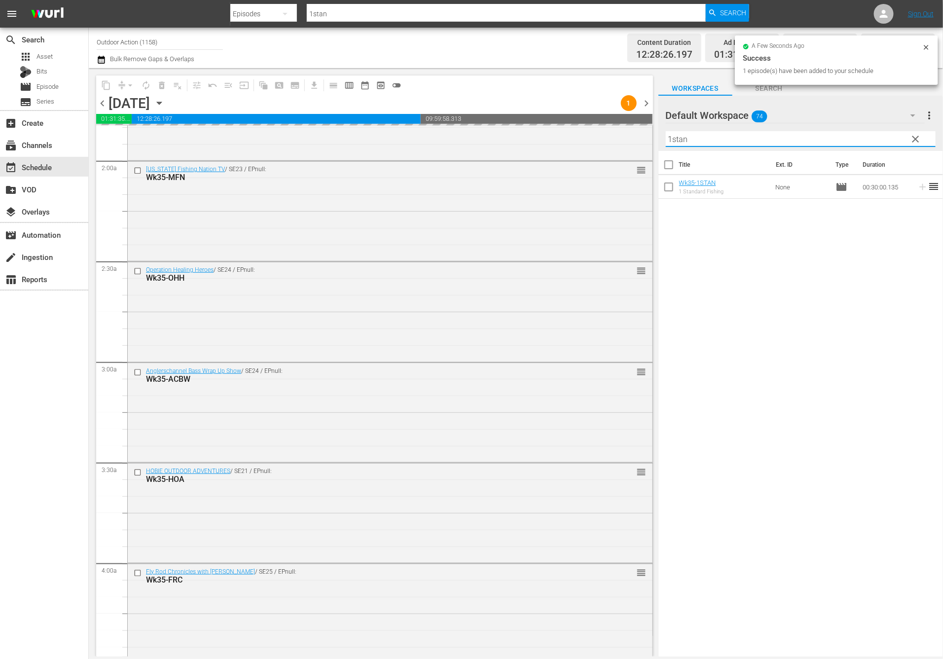
click at [884, 135] on input "1stan" at bounding box center [801, 139] width 270 height 16
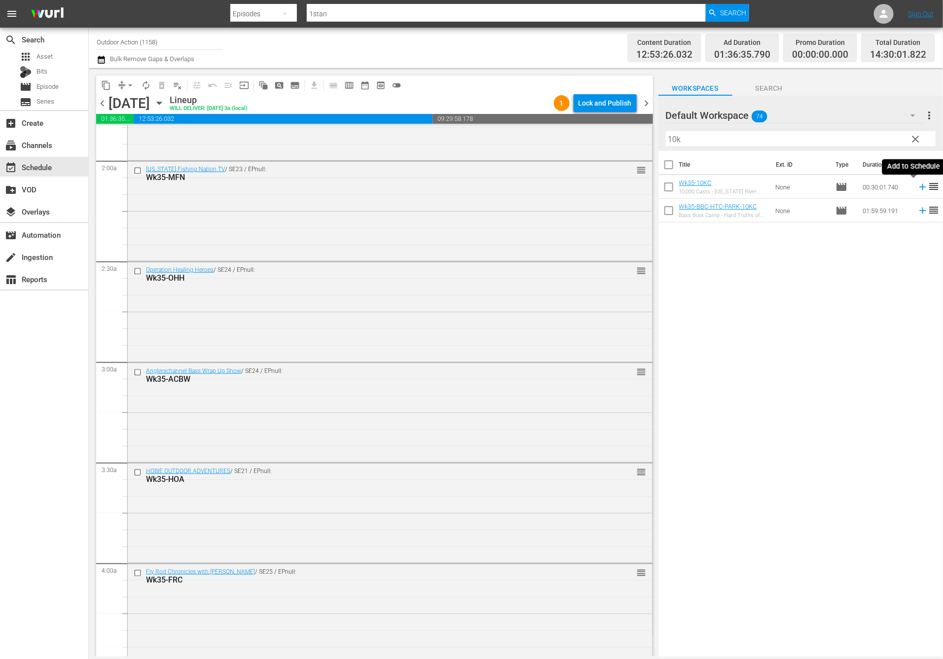
click at [919, 186] on icon at bounding box center [922, 187] width 6 height 6
click at [728, 141] on input "10k" at bounding box center [801, 139] width 270 height 16
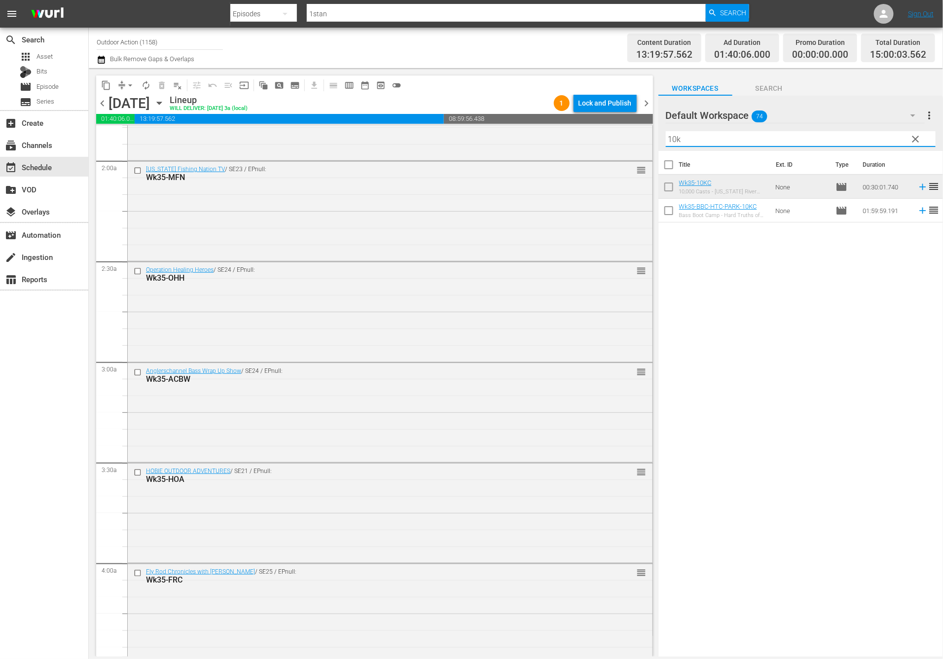
click at [728, 141] on input "10k" at bounding box center [801, 139] width 270 height 16
click at [917, 183] on icon at bounding box center [922, 186] width 11 height 11
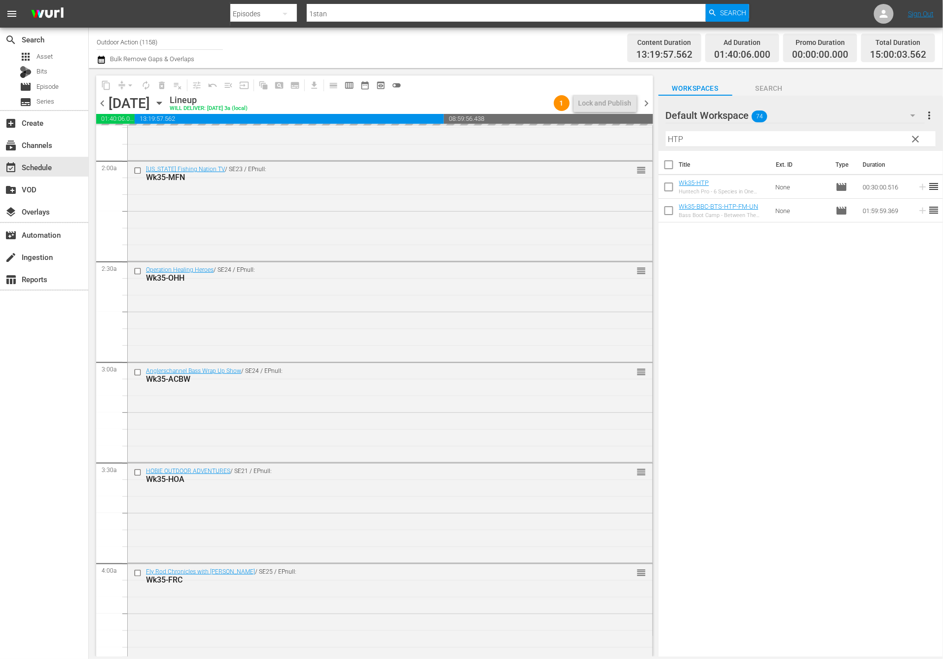
click at [811, 137] on input "HTP" at bounding box center [801, 139] width 270 height 16
click at [919, 187] on icon at bounding box center [922, 187] width 6 height 6
click at [865, 141] on input "OIFC" at bounding box center [801, 139] width 270 height 16
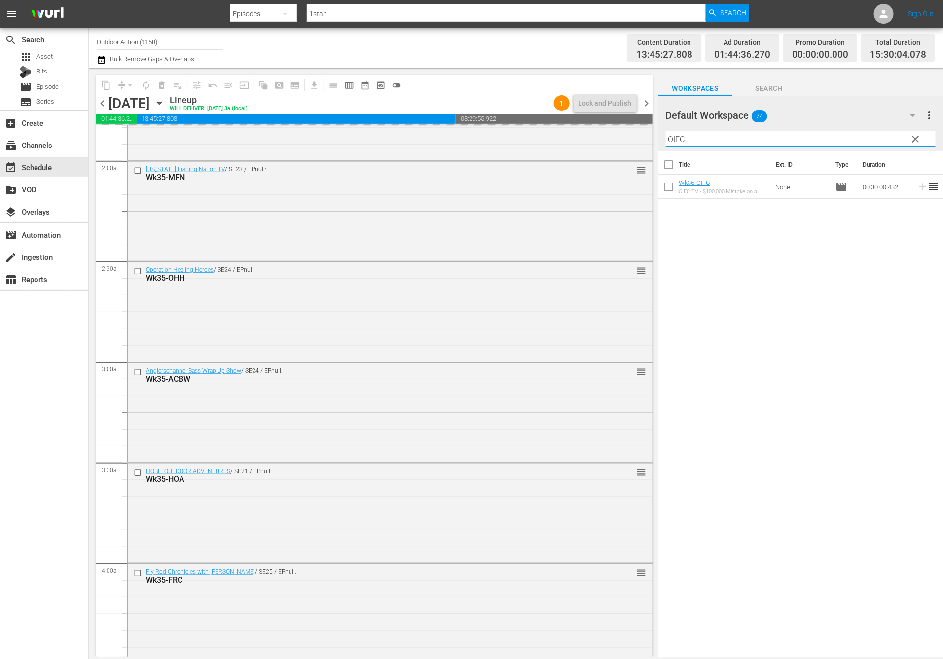
click at [865, 141] on input "OIFC" at bounding box center [801, 139] width 270 height 16
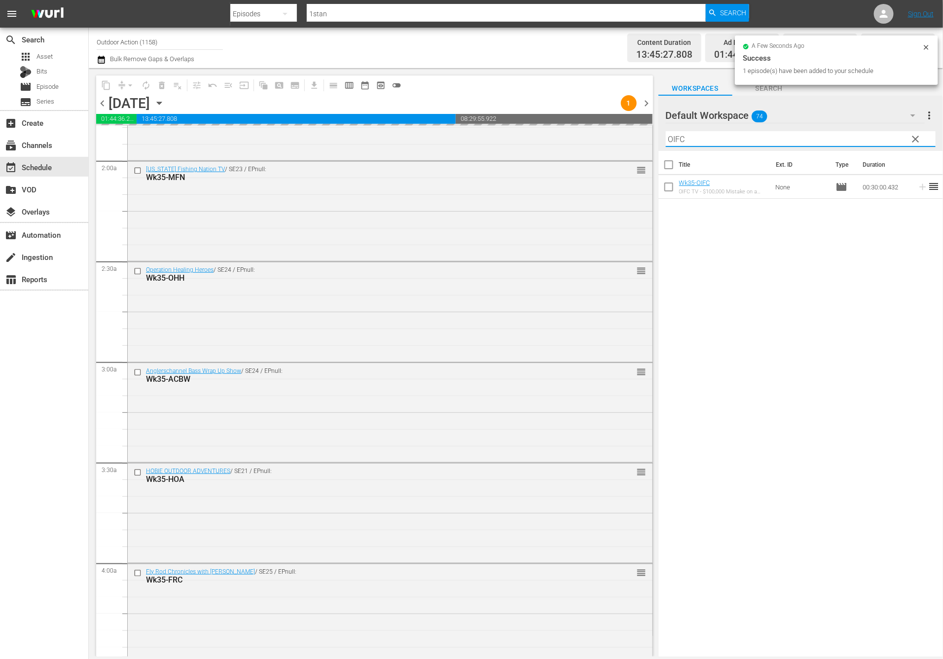
click at [865, 141] on input "OIFC" at bounding box center [801, 139] width 270 height 16
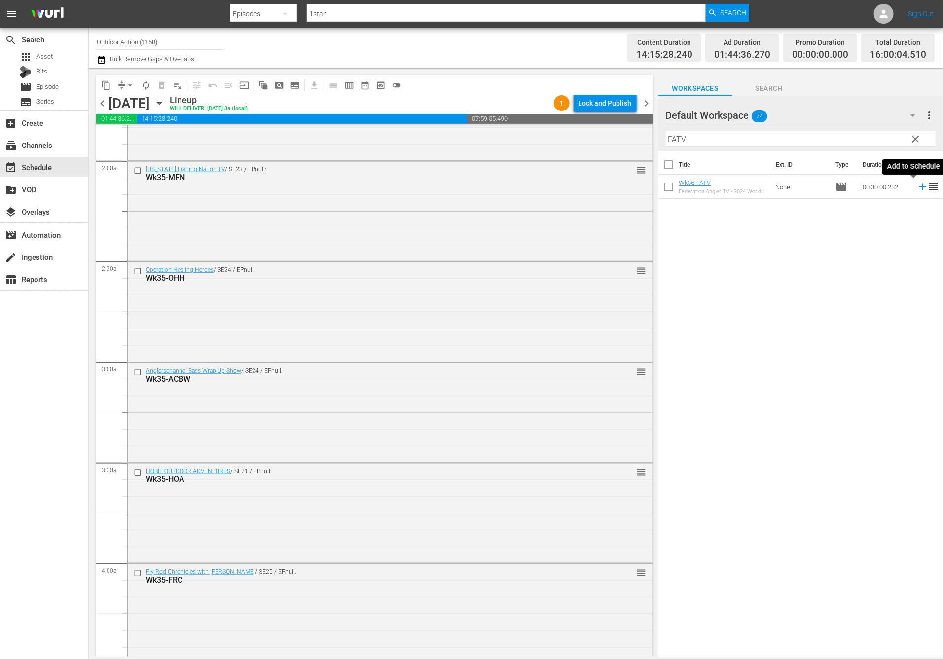
click at [919, 187] on icon at bounding box center [922, 187] width 6 height 6
click at [873, 137] on input "FATV" at bounding box center [801, 139] width 270 height 16
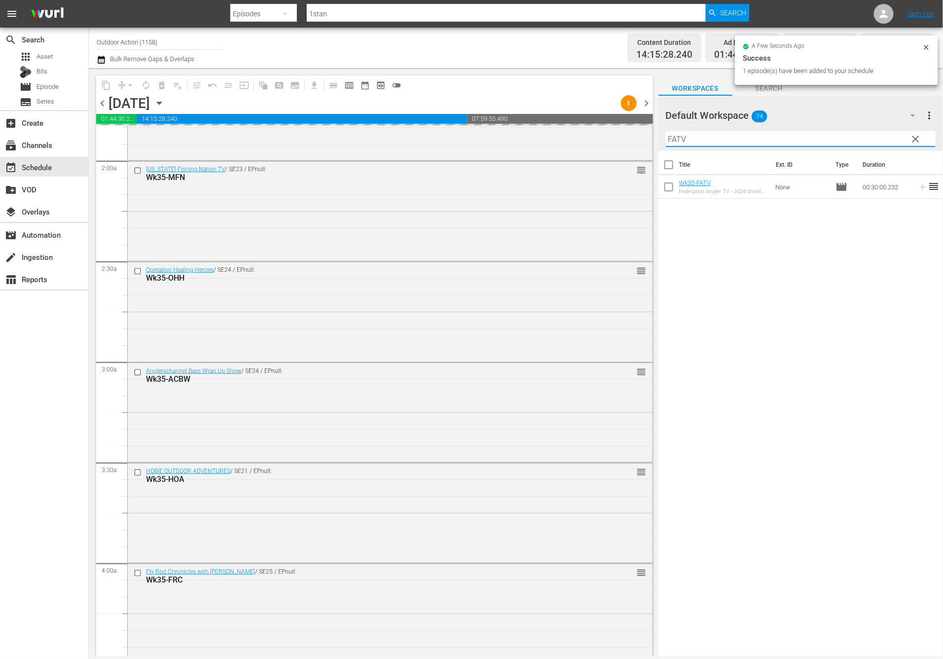
click at [873, 137] on input "FATV" at bounding box center [801, 139] width 270 height 16
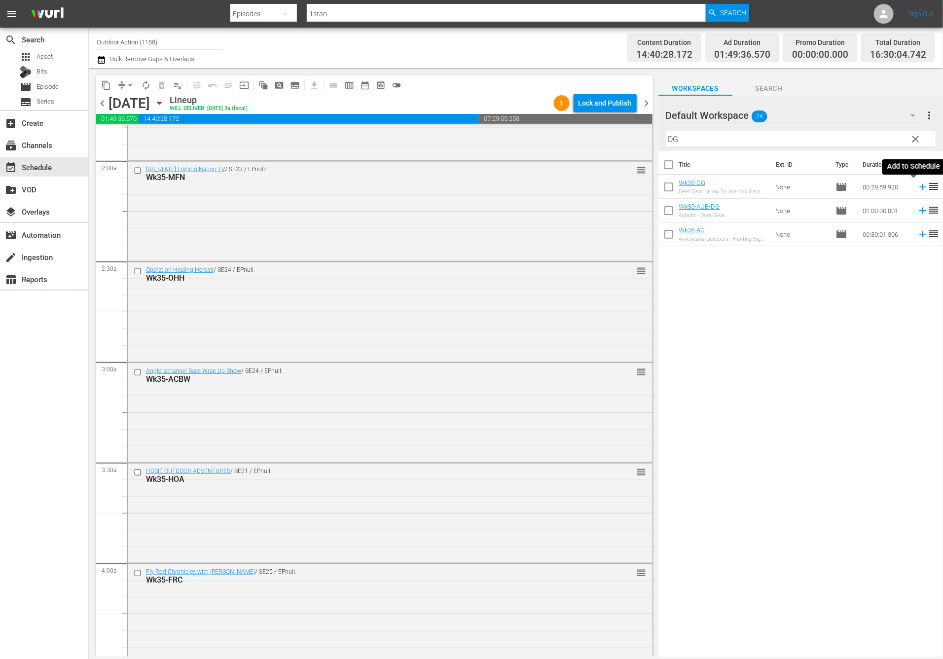
click at [917, 188] on icon at bounding box center [922, 186] width 11 height 11
click at [876, 141] on input "DG" at bounding box center [801, 139] width 270 height 16
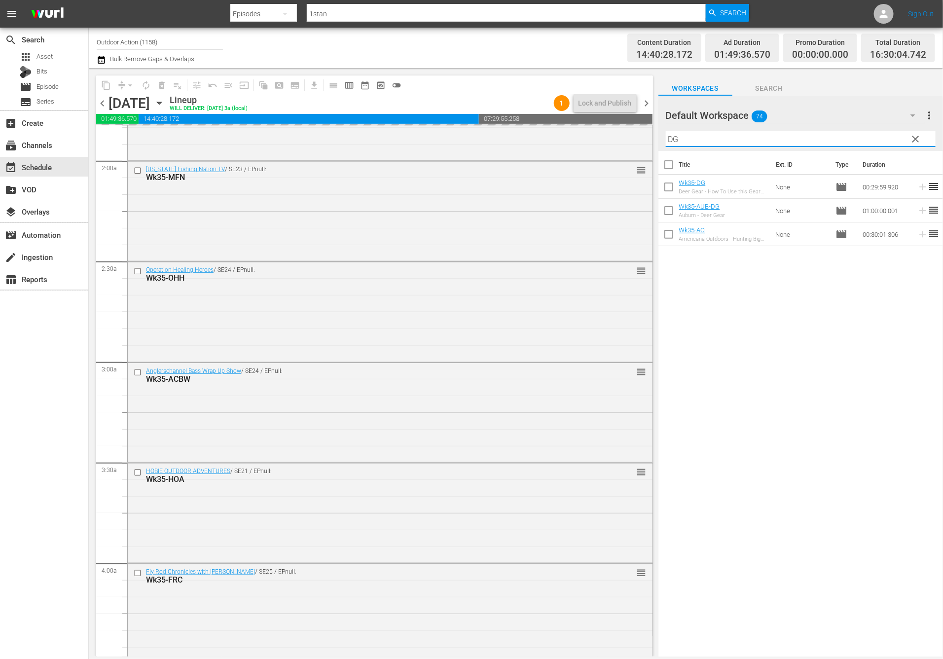
click at [876, 141] on input "DG" at bounding box center [801, 139] width 270 height 16
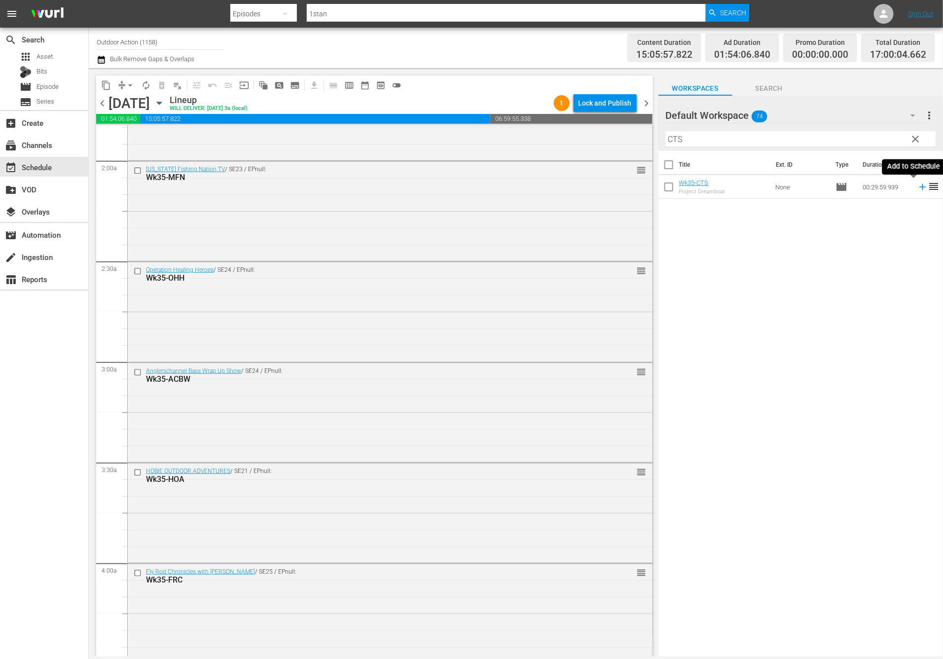
click at [919, 187] on icon at bounding box center [922, 187] width 6 height 6
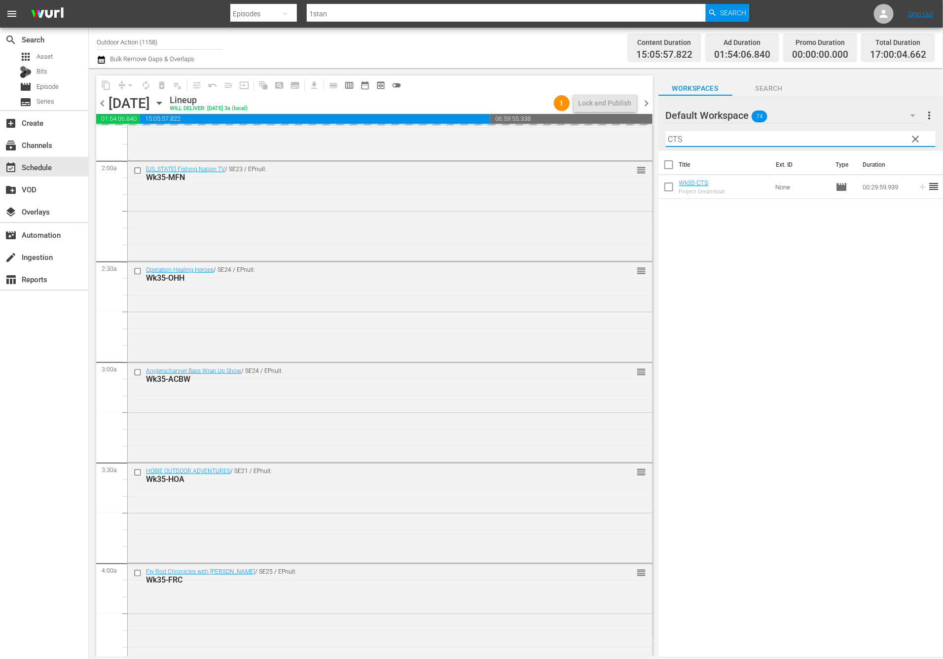
click at [874, 138] on input "CTS" at bounding box center [801, 139] width 270 height 16
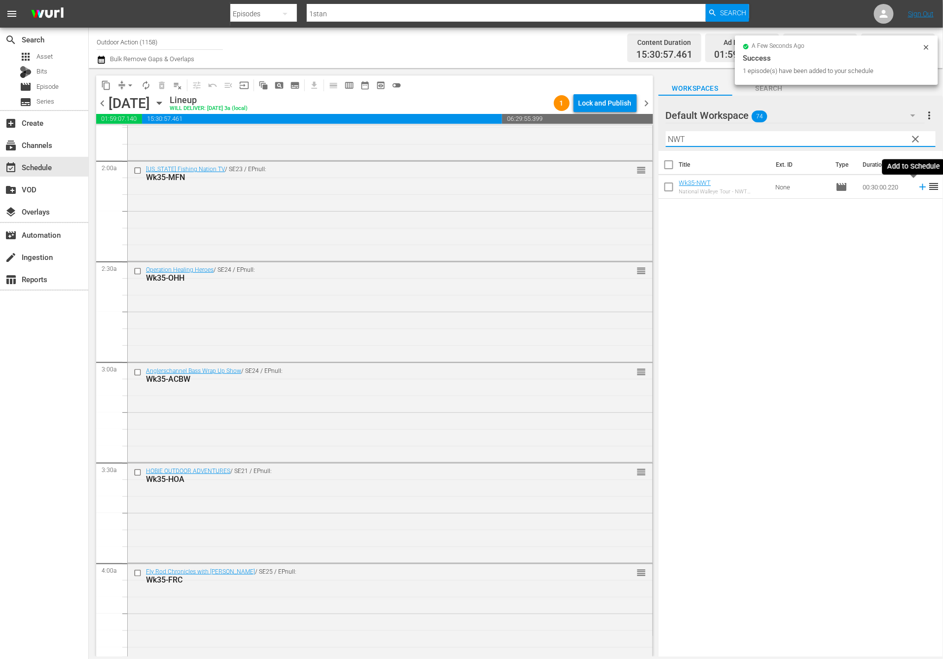
click at [919, 186] on icon at bounding box center [922, 187] width 6 height 6
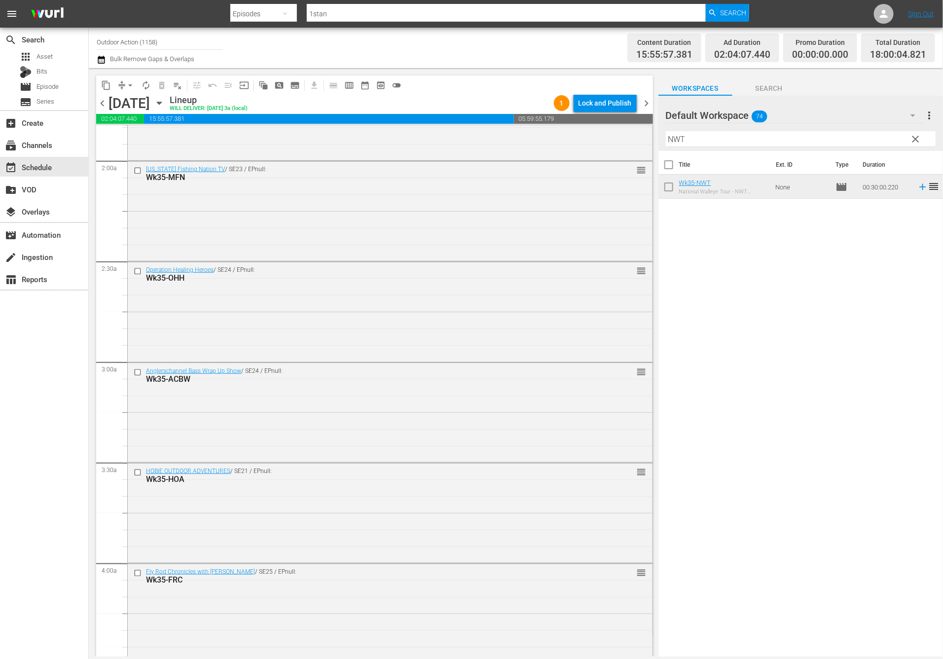
click at [783, 138] on input "NWT" at bounding box center [801, 139] width 270 height 16
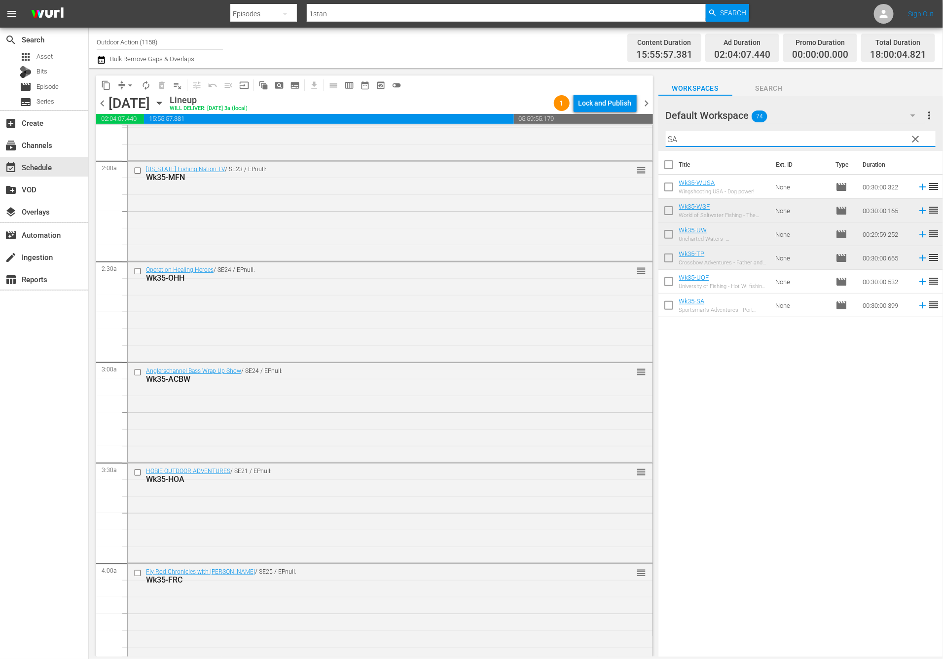
click at [917, 307] on icon at bounding box center [922, 305] width 11 height 11
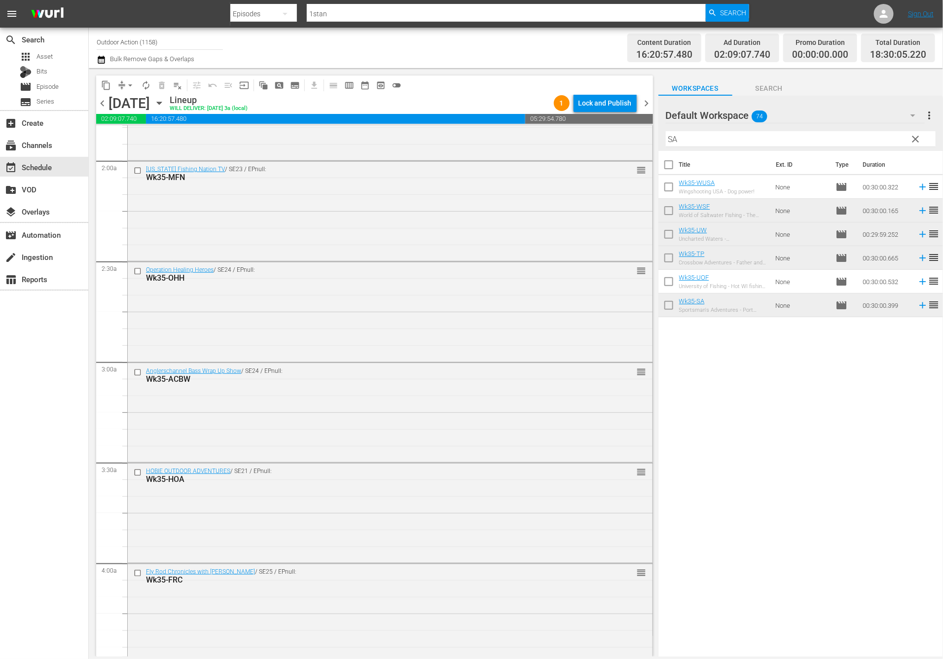
click at [715, 140] on input "SA" at bounding box center [801, 139] width 270 height 16
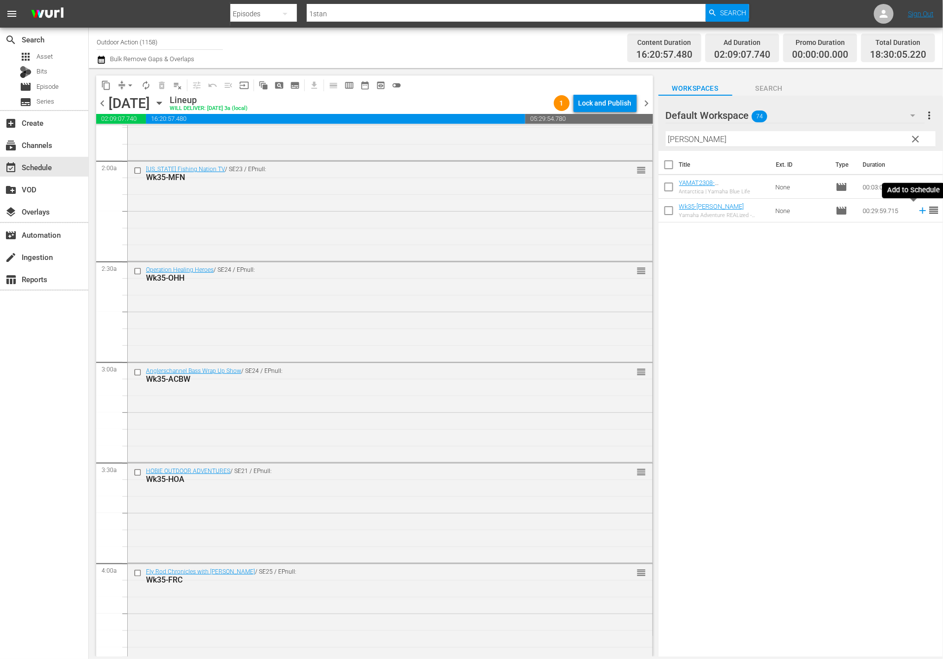
click at [917, 212] on icon at bounding box center [922, 210] width 11 height 11
click at [851, 142] on input "yamat" at bounding box center [801, 139] width 270 height 16
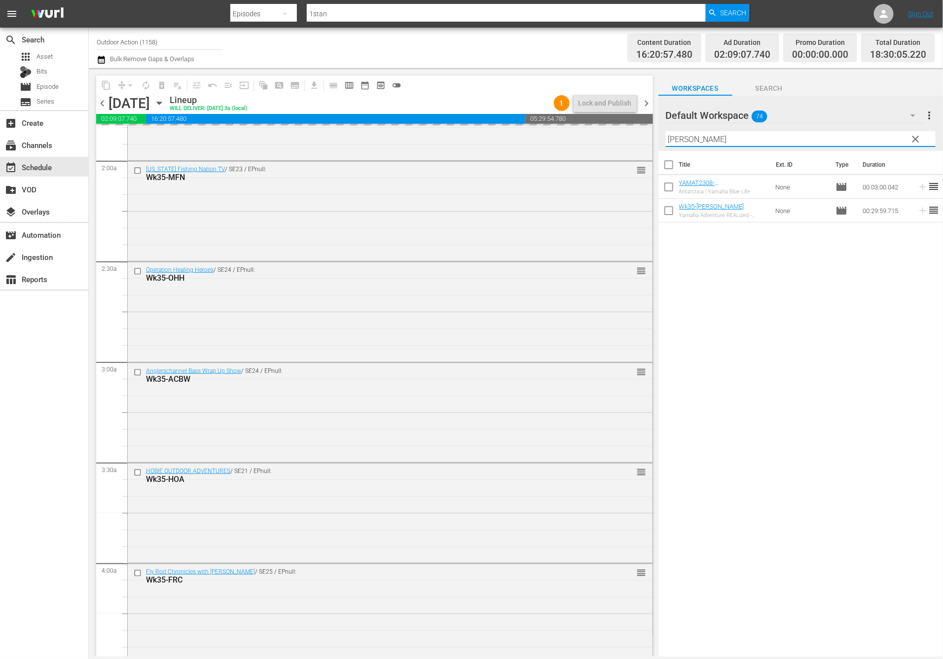
click at [851, 142] on input "yamat" at bounding box center [801, 139] width 270 height 16
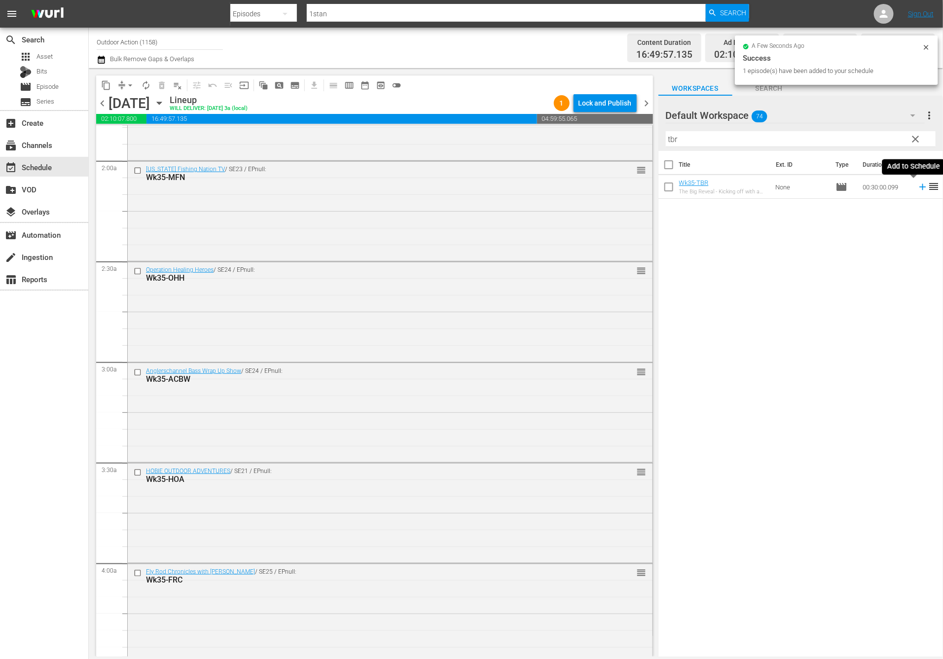
click at [917, 186] on icon at bounding box center [922, 186] width 11 height 11
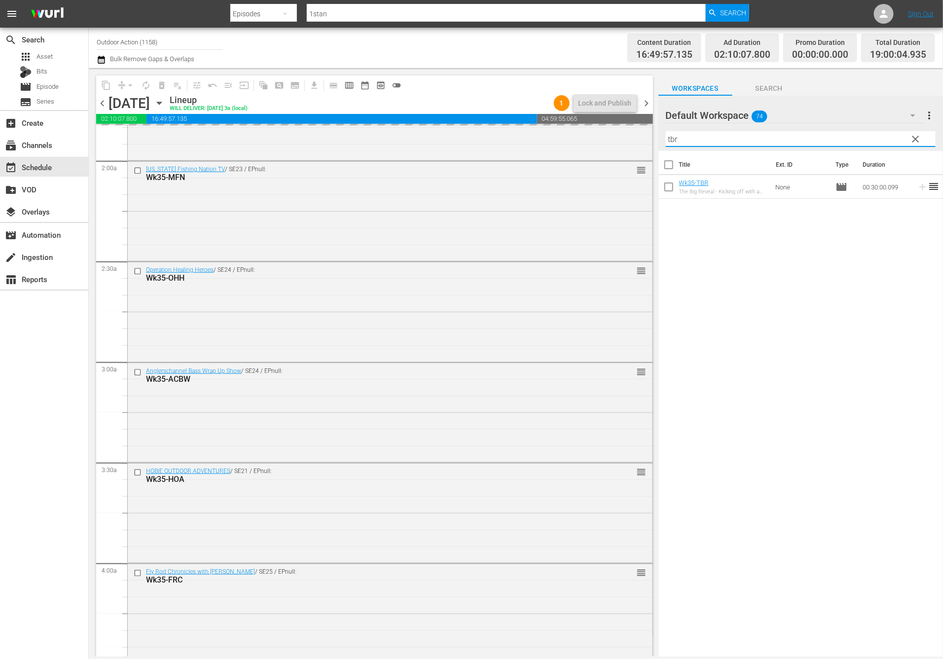
click at [874, 132] on input "tbr" at bounding box center [801, 139] width 270 height 16
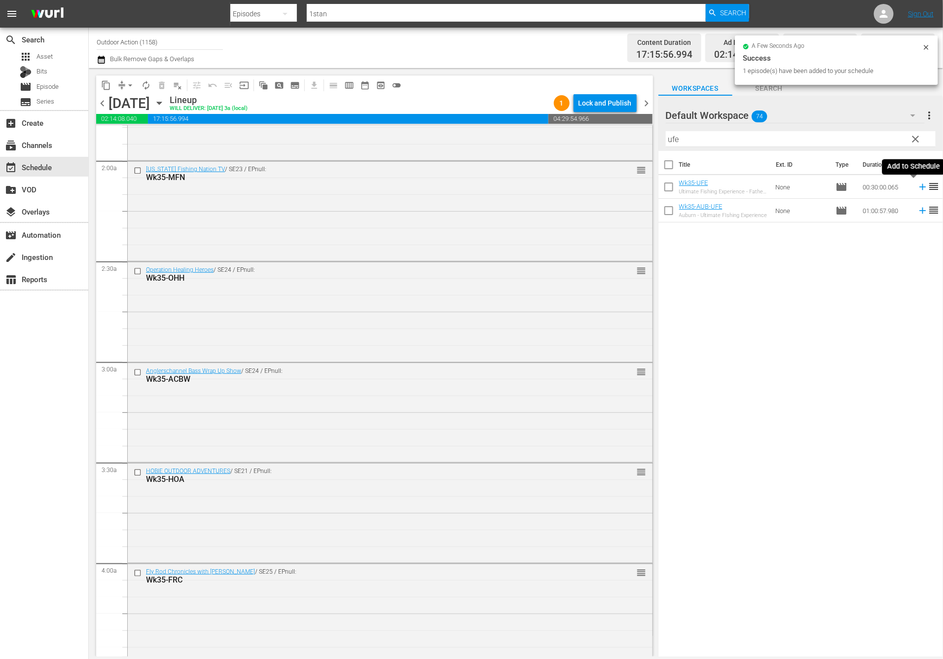
click at [917, 187] on icon at bounding box center [922, 186] width 11 height 11
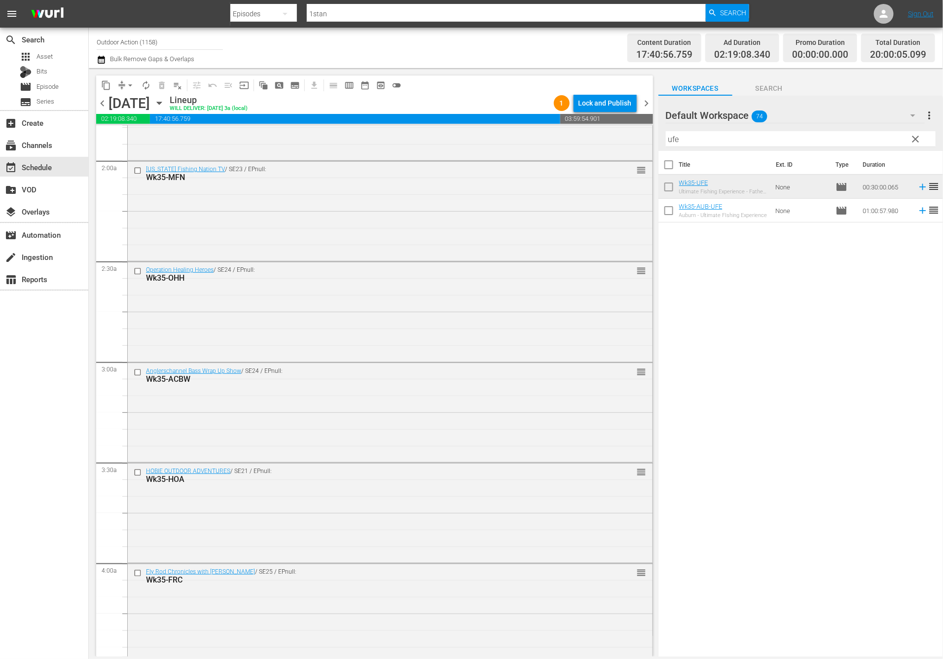
click at [821, 138] on input "ufe" at bounding box center [801, 139] width 270 height 16
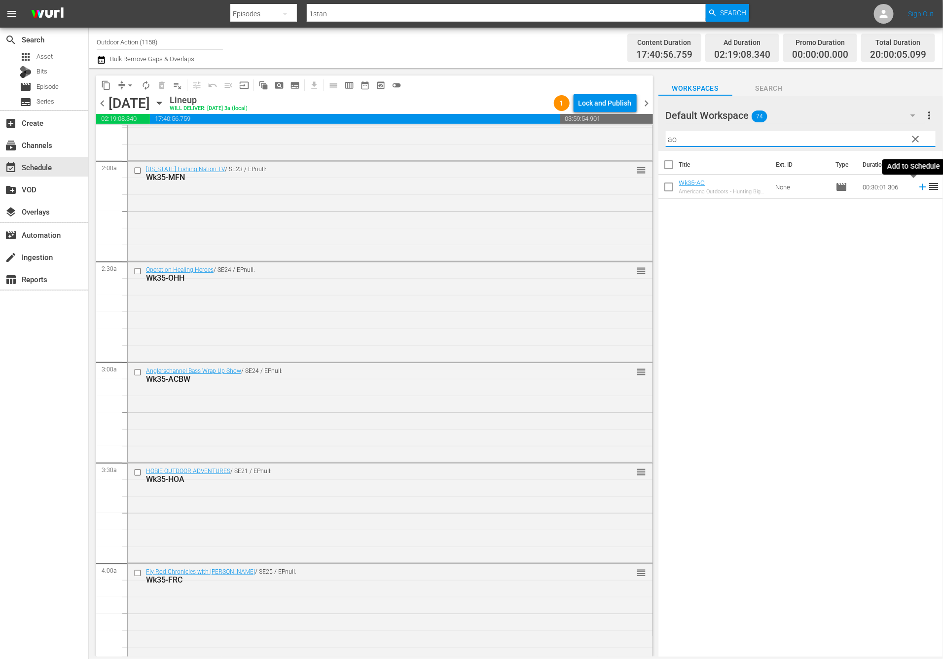
click at [919, 187] on icon at bounding box center [922, 187] width 6 height 6
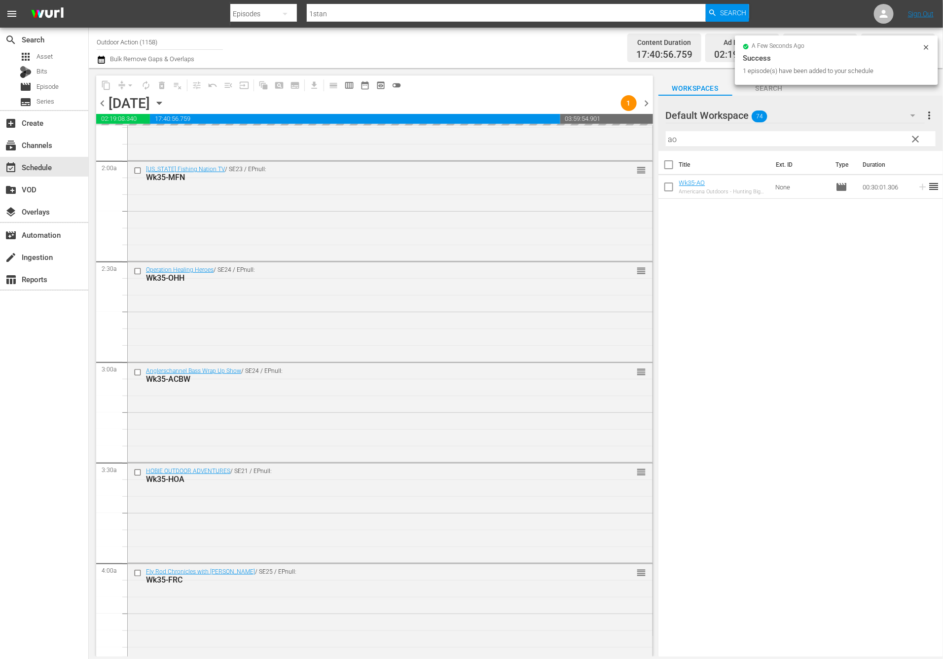
click at [866, 136] on input "ao" at bounding box center [801, 139] width 270 height 16
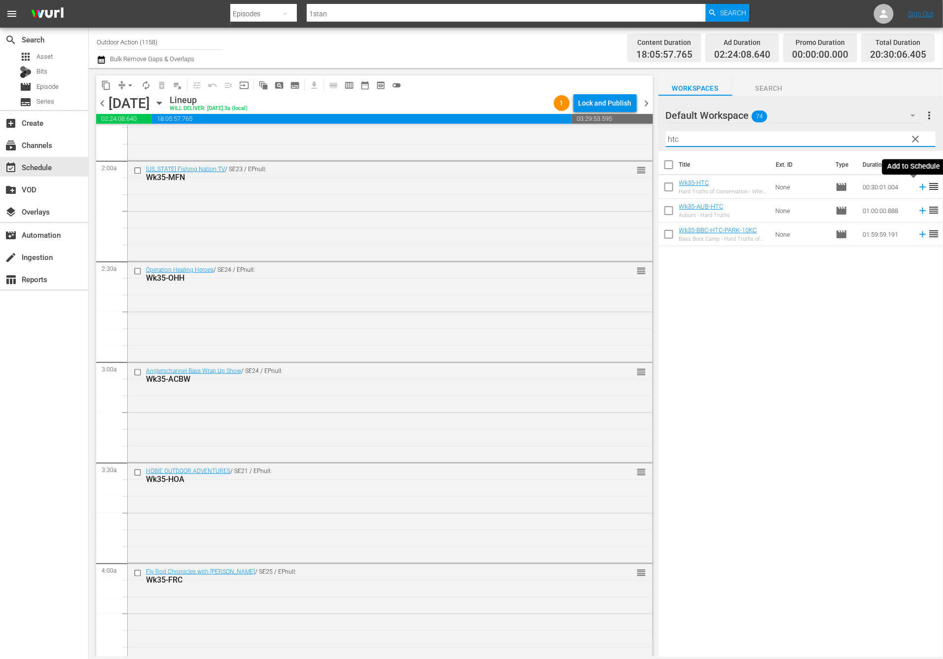
click at [917, 185] on icon at bounding box center [922, 186] width 11 height 11
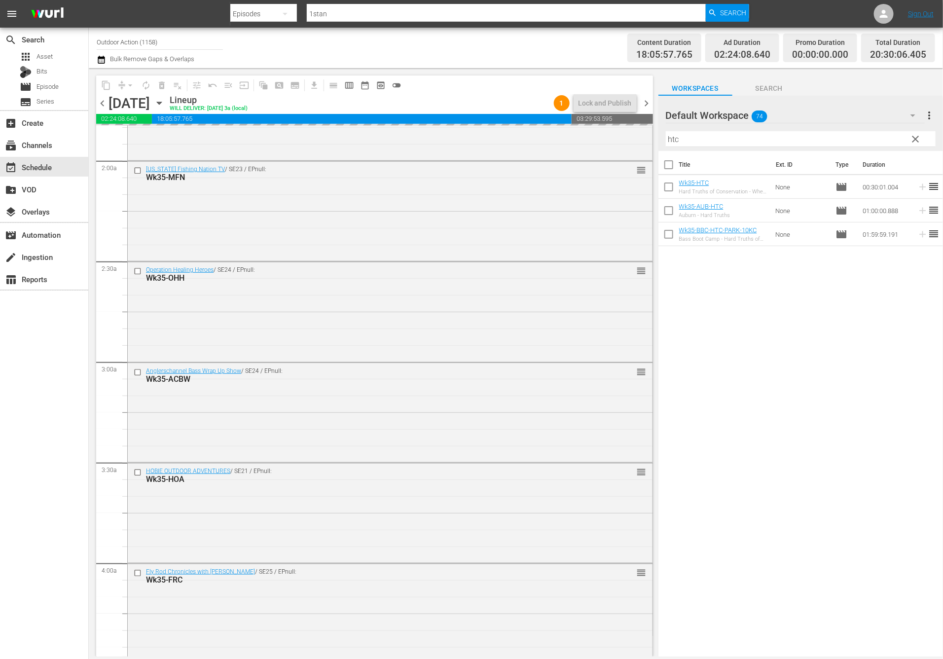
click at [884, 137] on input "htc" at bounding box center [801, 139] width 270 height 16
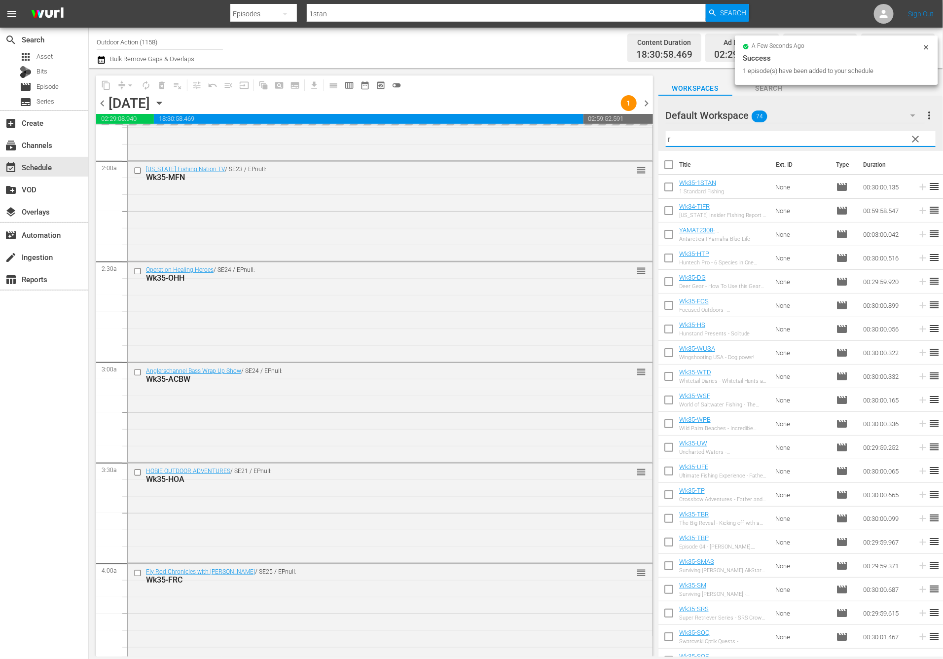
type input "rm"
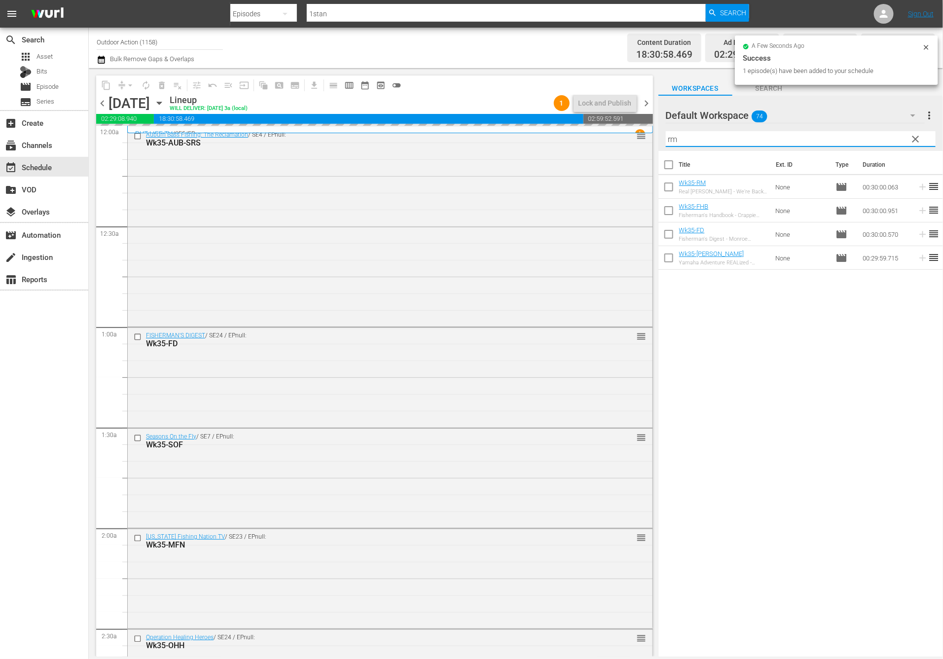
scroll to position [367, 0]
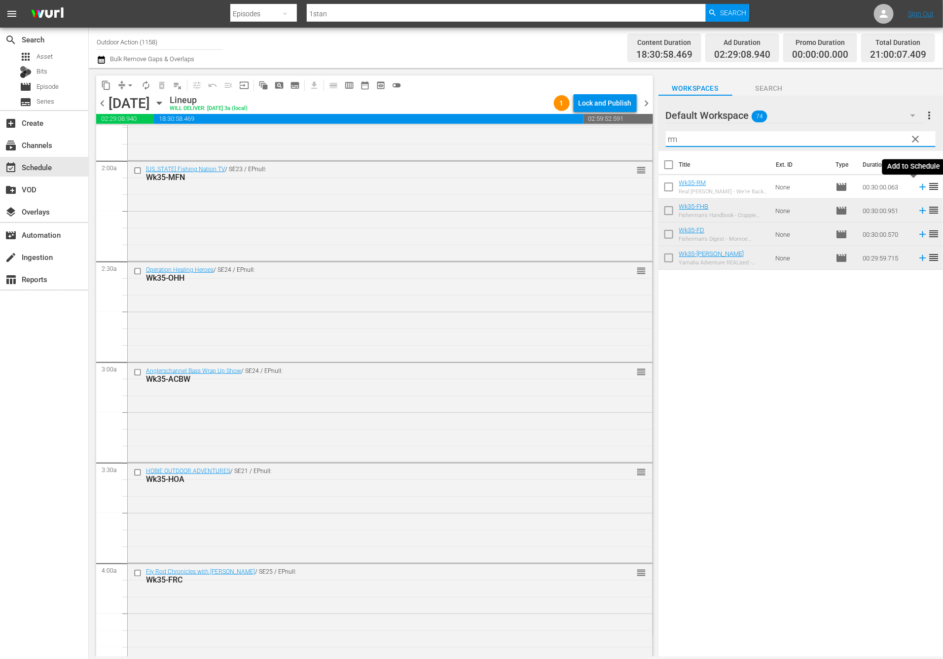
click at [919, 186] on icon at bounding box center [922, 187] width 6 height 6
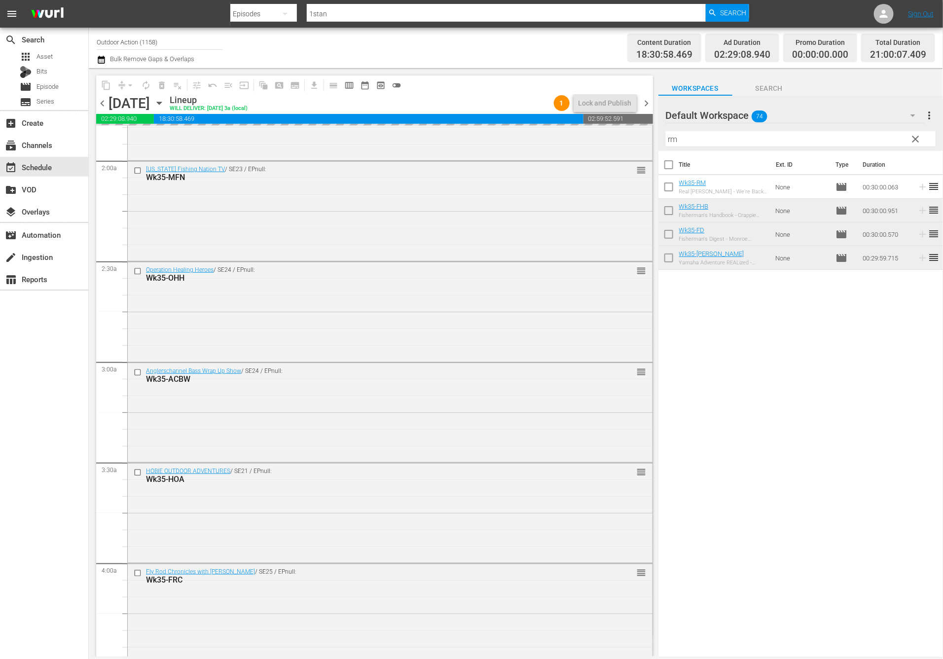
click at [887, 137] on input "rm" at bounding box center [801, 139] width 270 height 16
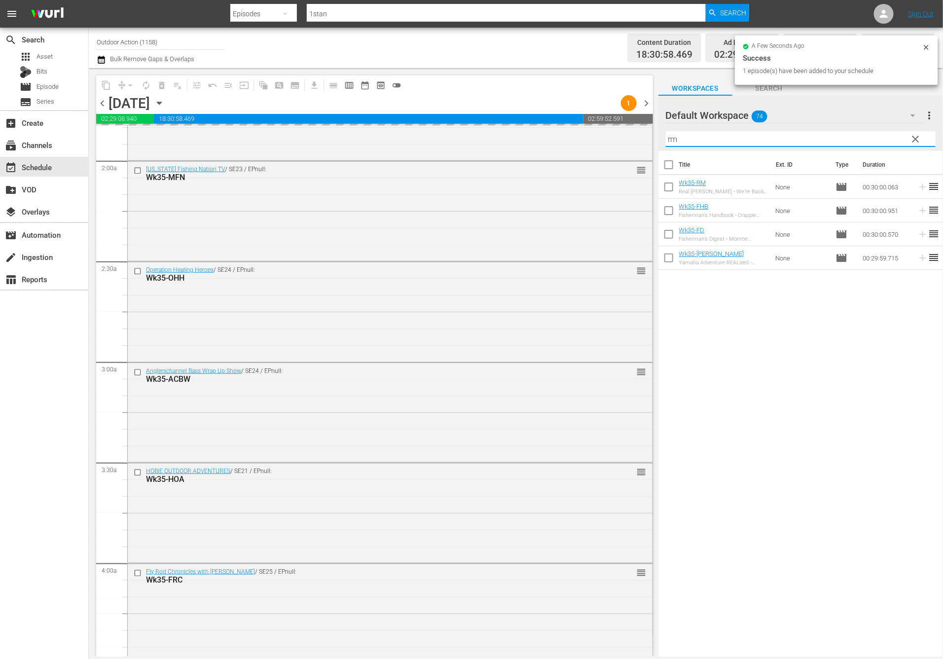
click at [887, 137] on input "rm" at bounding box center [801, 139] width 270 height 16
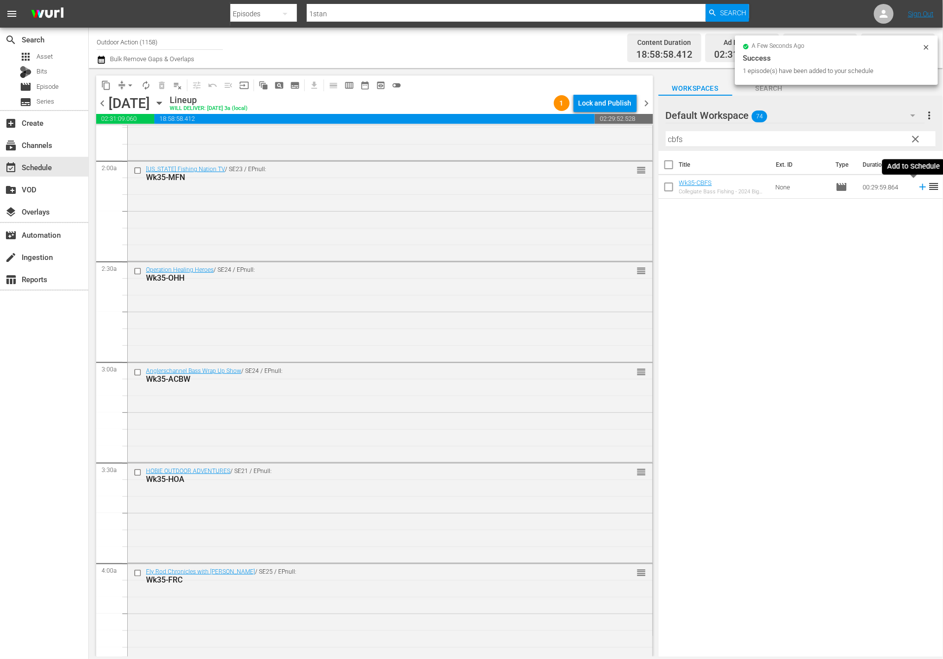
click at [917, 185] on icon at bounding box center [922, 186] width 11 height 11
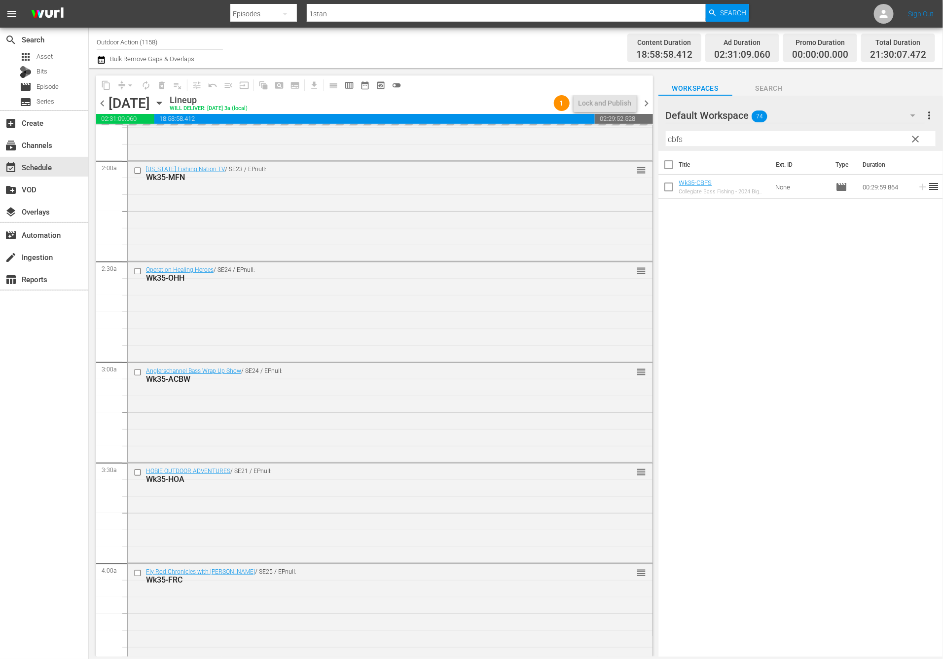
click at [876, 136] on input "cbfs" at bounding box center [801, 139] width 270 height 16
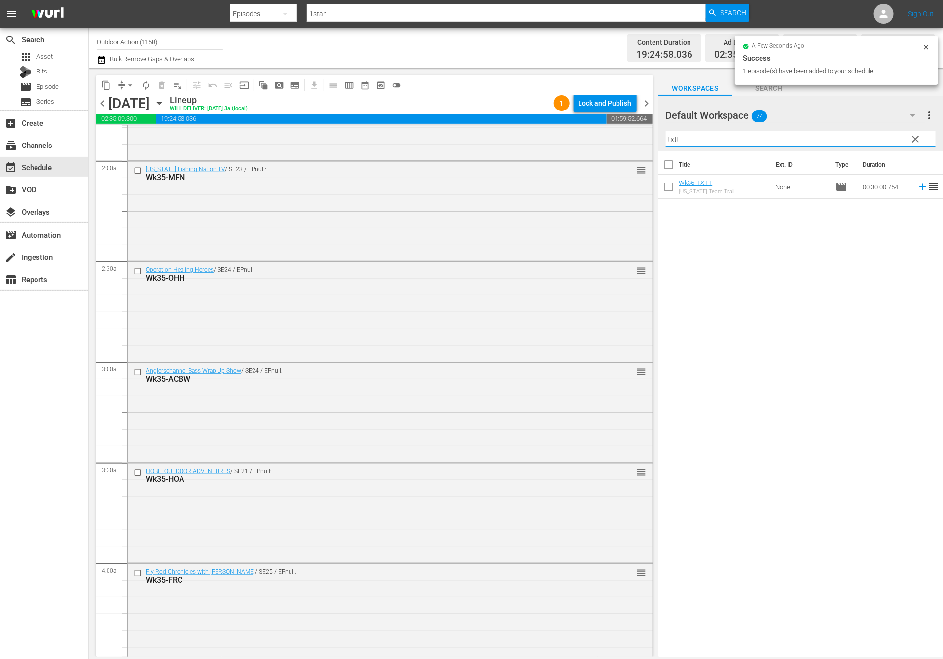
click at [919, 187] on icon at bounding box center [922, 187] width 6 height 6
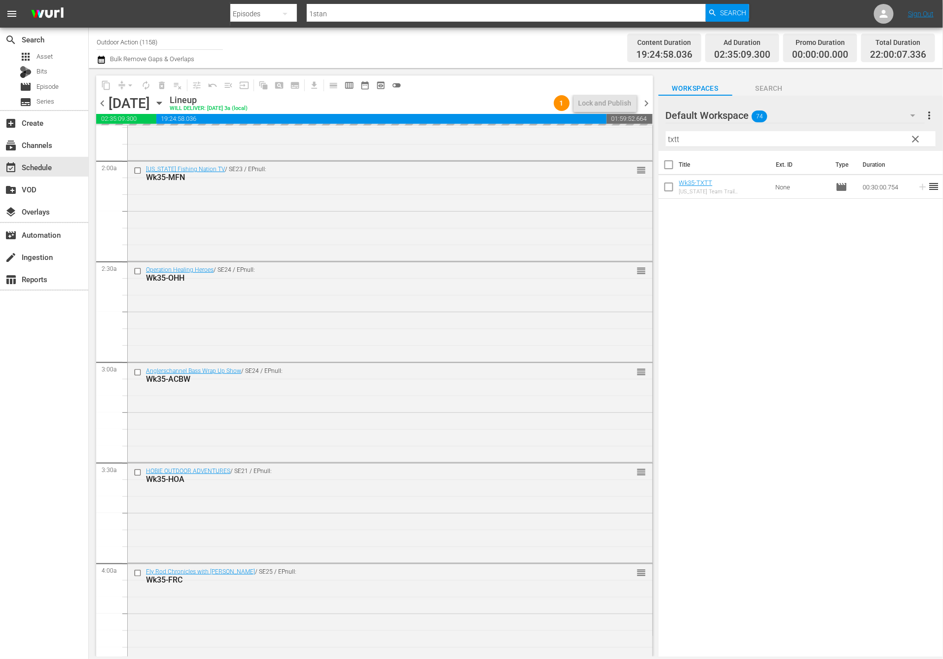
click at [867, 138] on input "txtt" at bounding box center [801, 139] width 270 height 16
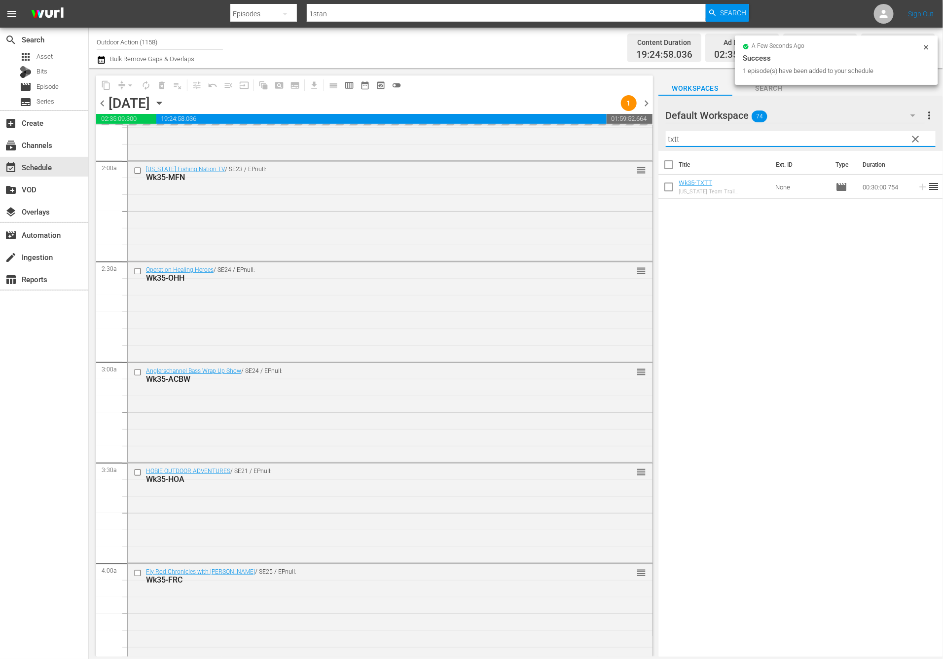
click at [867, 138] on input "txtt" at bounding box center [801, 139] width 270 height 16
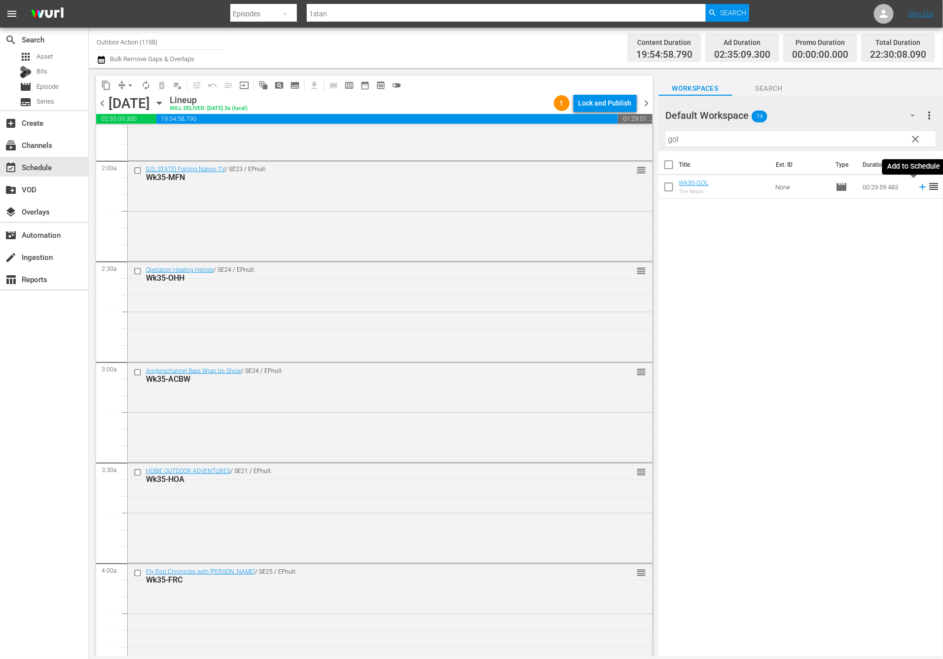
click at [917, 184] on icon at bounding box center [922, 186] width 11 height 11
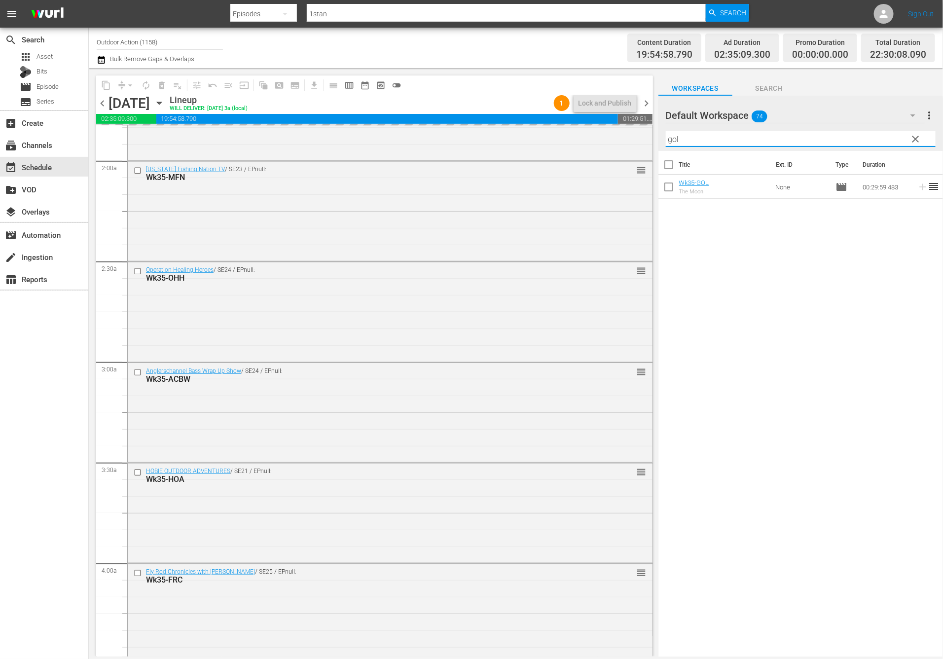
click at [869, 141] on input "gol" at bounding box center [801, 139] width 270 height 16
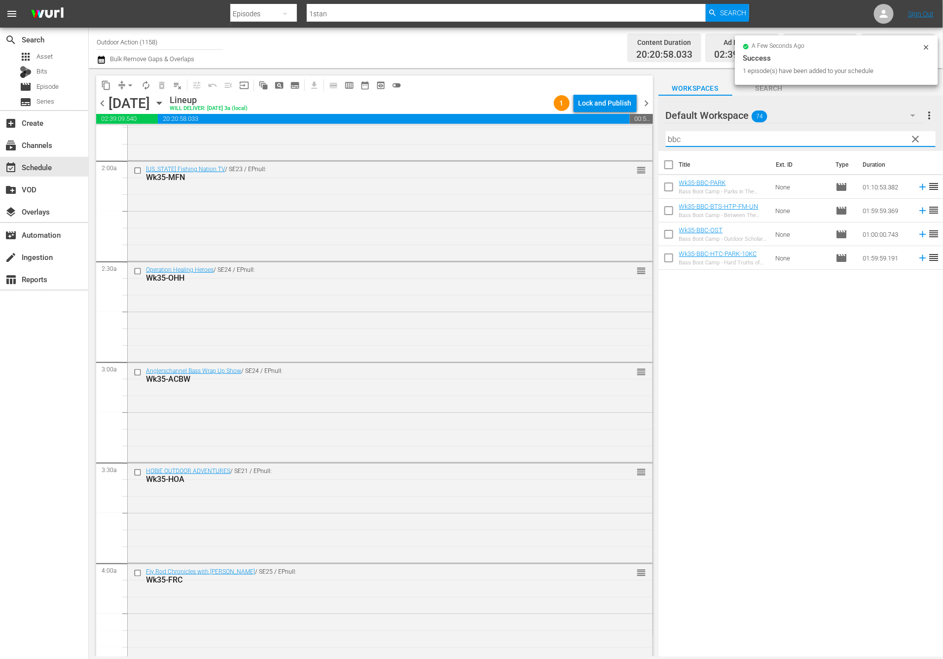
type input "bbc"
click at [838, 294] on div "Title Ext. ID Type Duration Wk35-BBC-PARK Bass Boot Camp - Parks in The Palm Be…" at bounding box center [800, 404] width 285 height 507
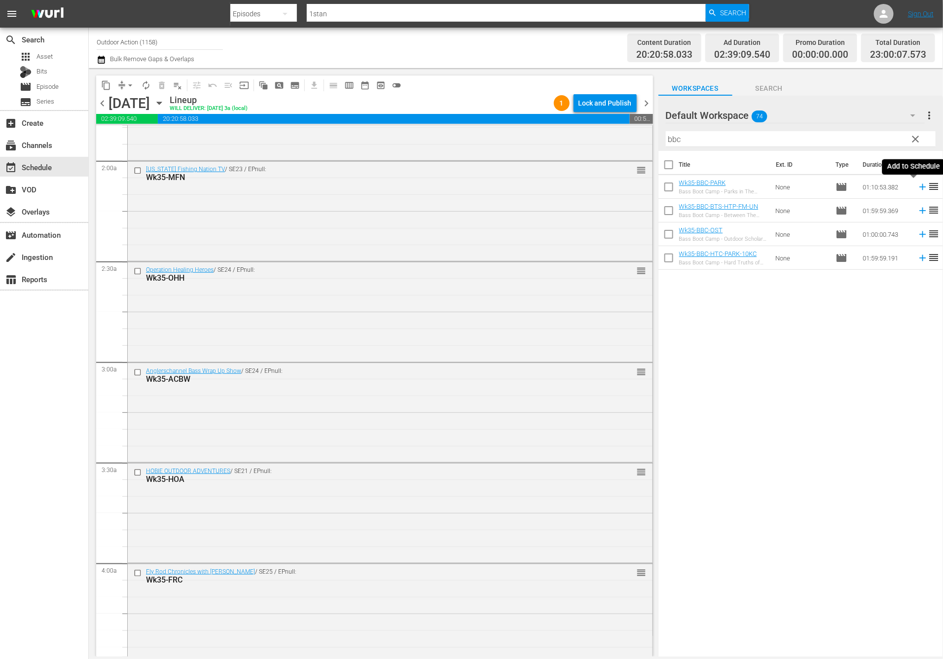
click at [919, 187] on icon at bounding box center [922, 187] width 6 height 6
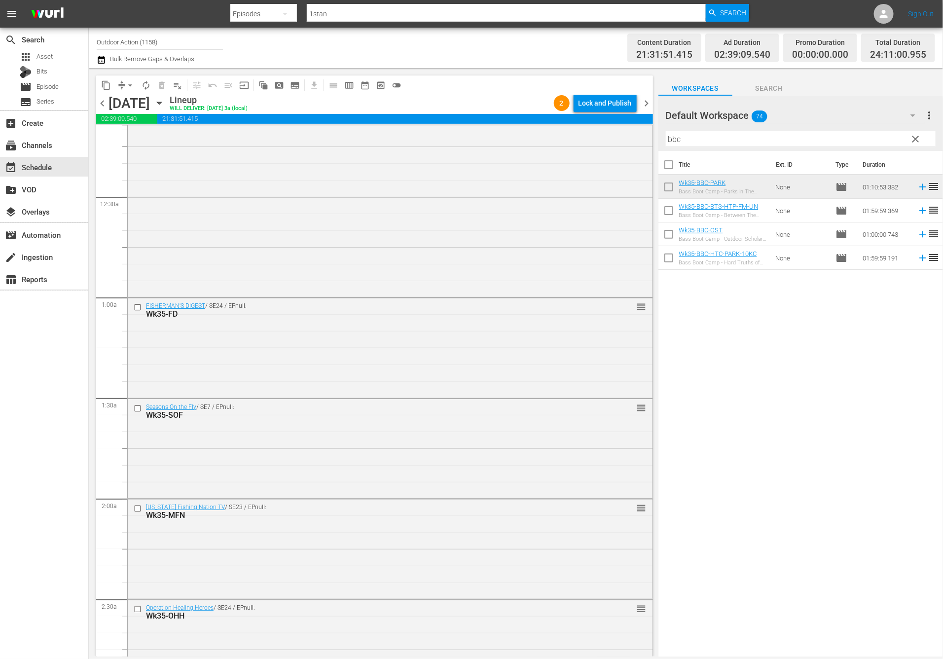
scroll to position [0, 0]
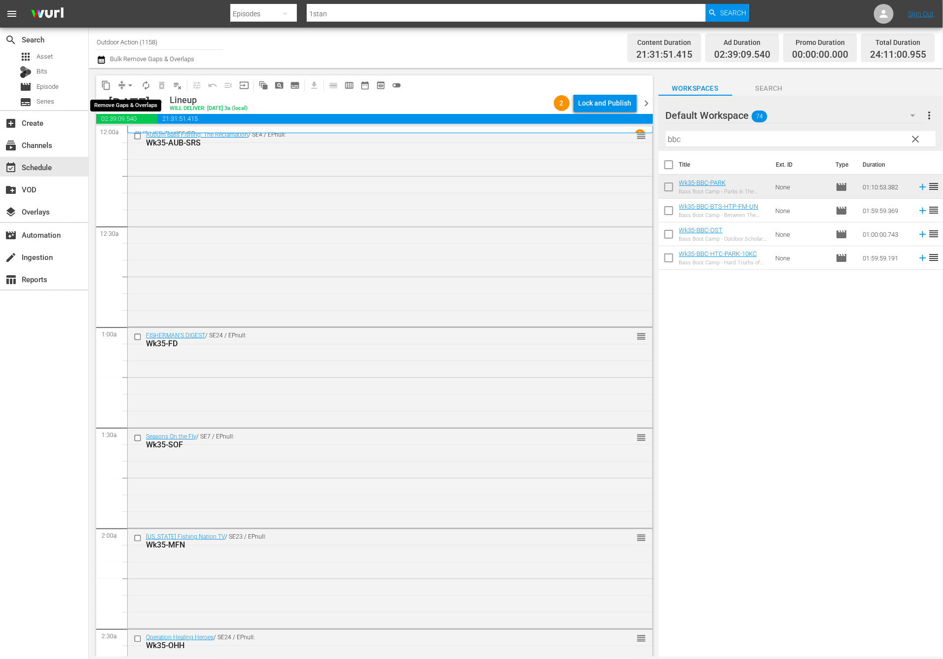
click at [126, 84] on span "arrow_drop_down" at bounding box center [130, 85] width 10 height 10
click at [130, 103] on li "Align to Midnight" at bounding box center [131, 105] width 104 height 16
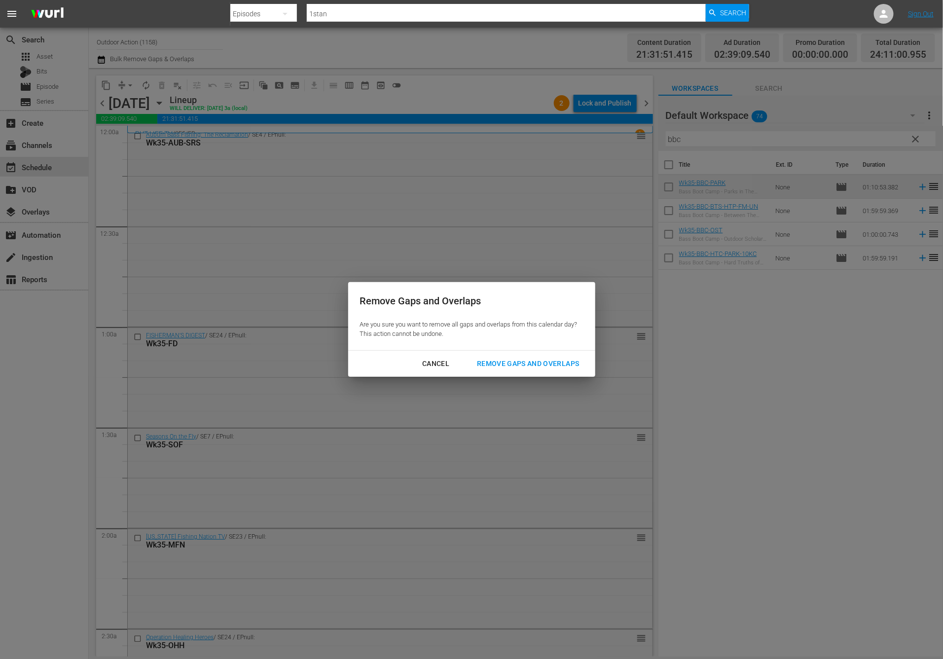
click at [503, 359] on div "Remove Gaps and Overlaps" at bounding box center [528, 363] width 118 height 12
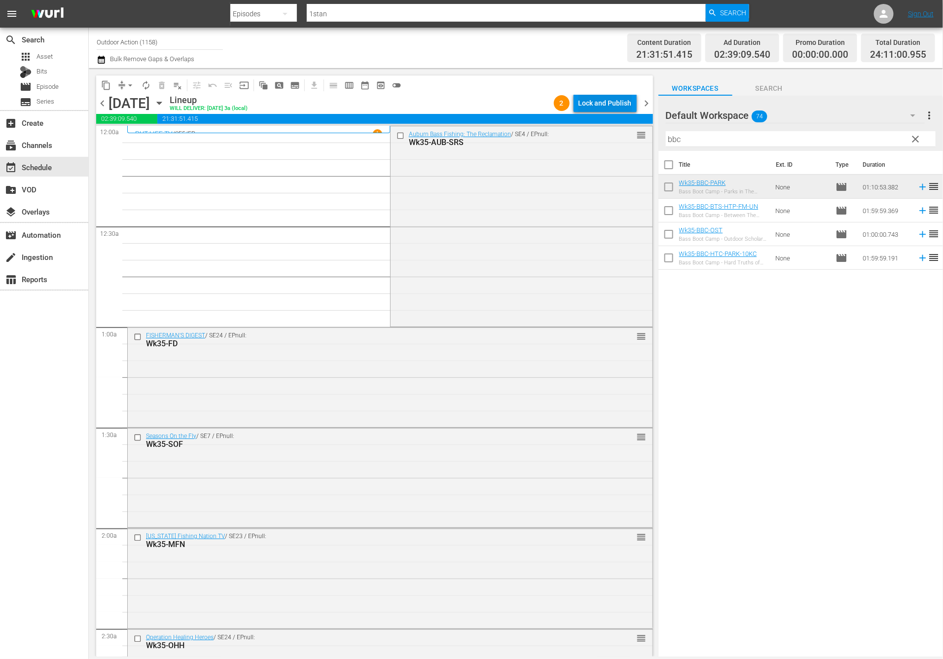
click at [601, 100] on div "Lock and Publish" at bounding box center [604, 103] width 53 height 18
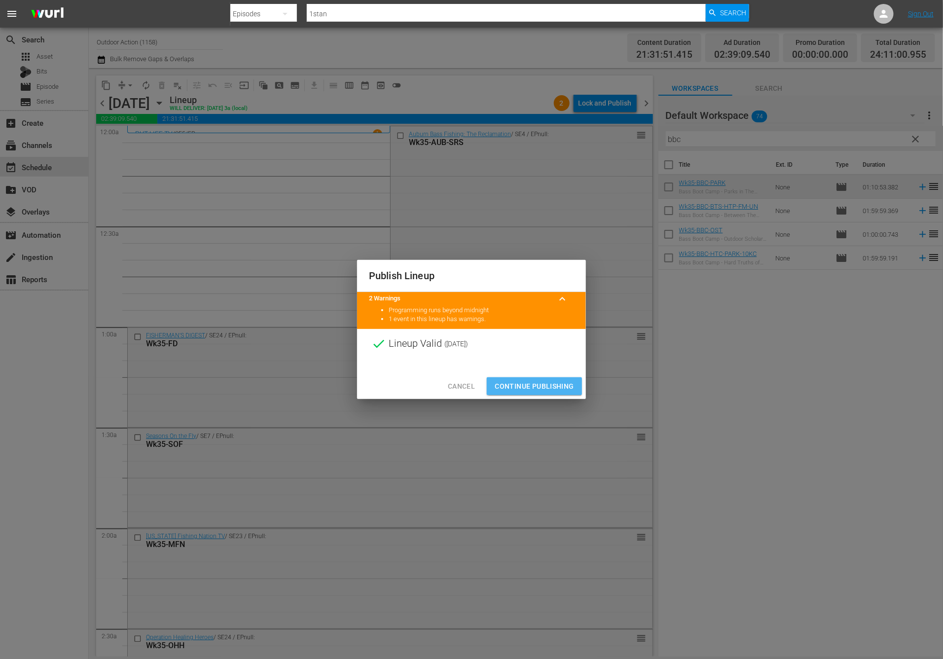
click at [546, 383] on span "Continue Publishing" at bounding box center [534, 386] width 79 height 12
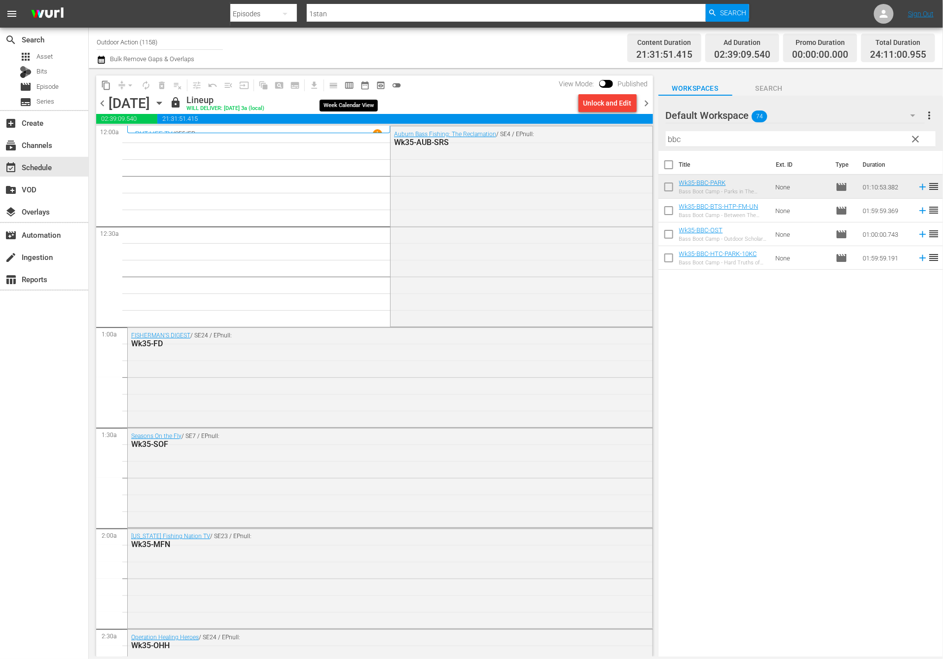
click at [347, 83] on span "calendar_view_week_outlined" at bounding box center [349, 85] width 10 height 10
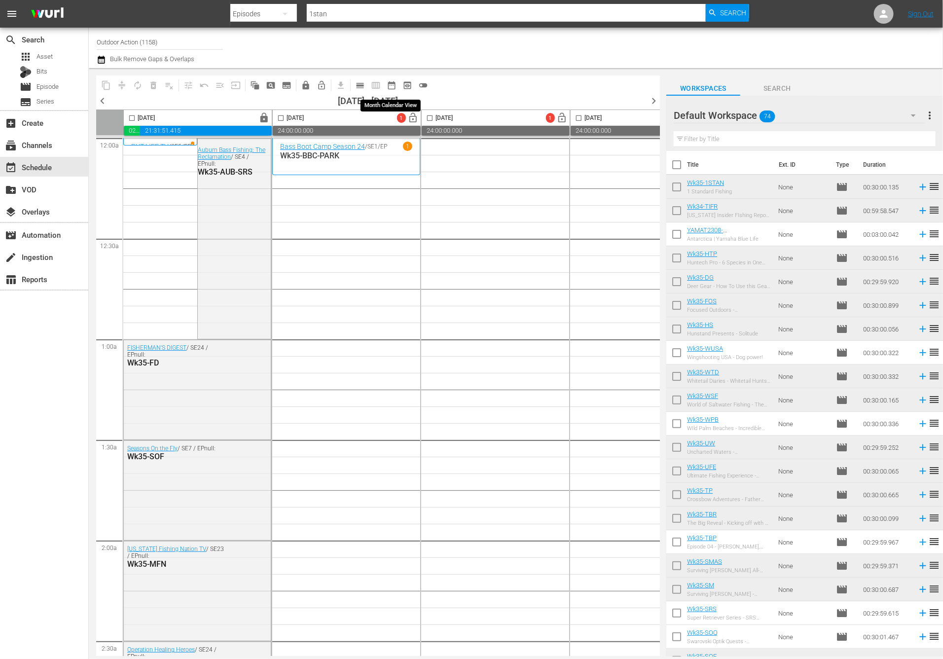
click at [391, 83] on span "date_range_outlined" at bounding box center [392, 85] width 10 height 10
